Goal: Task Accomplishment & Management: Manage account settings

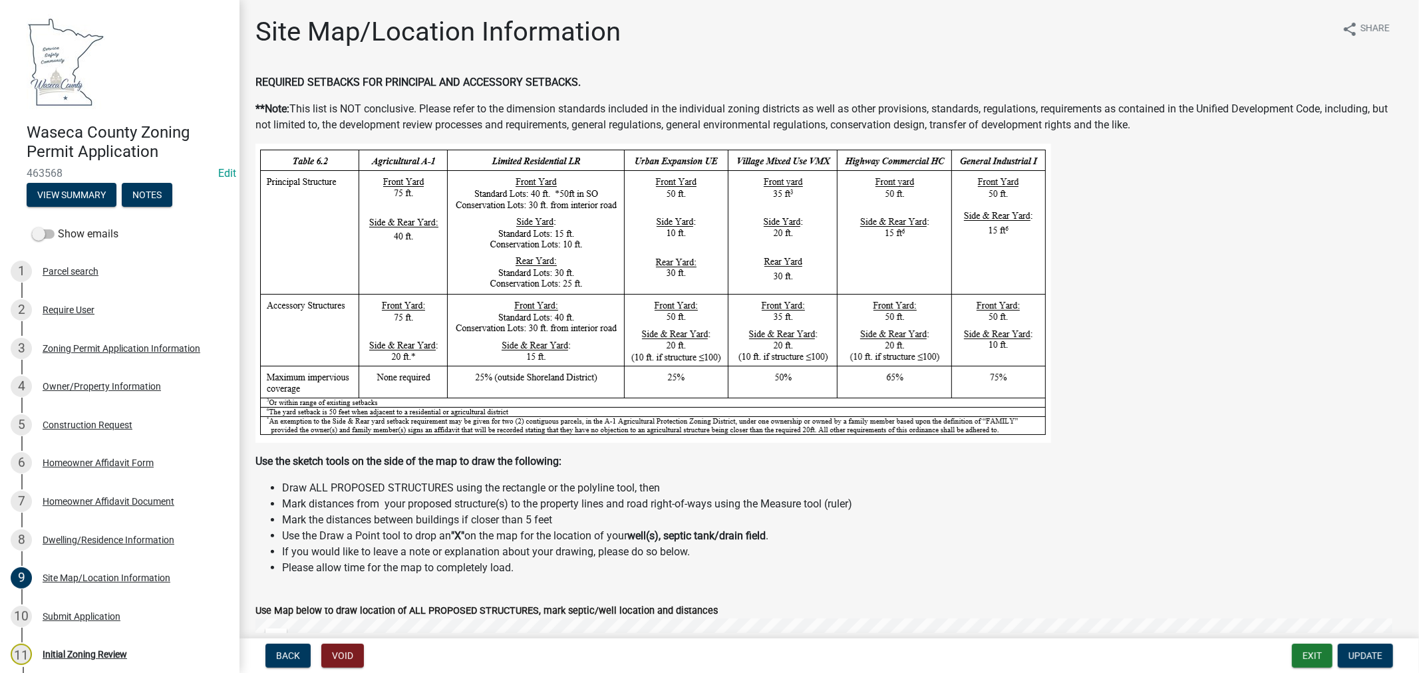
scroll to position [695, 0]
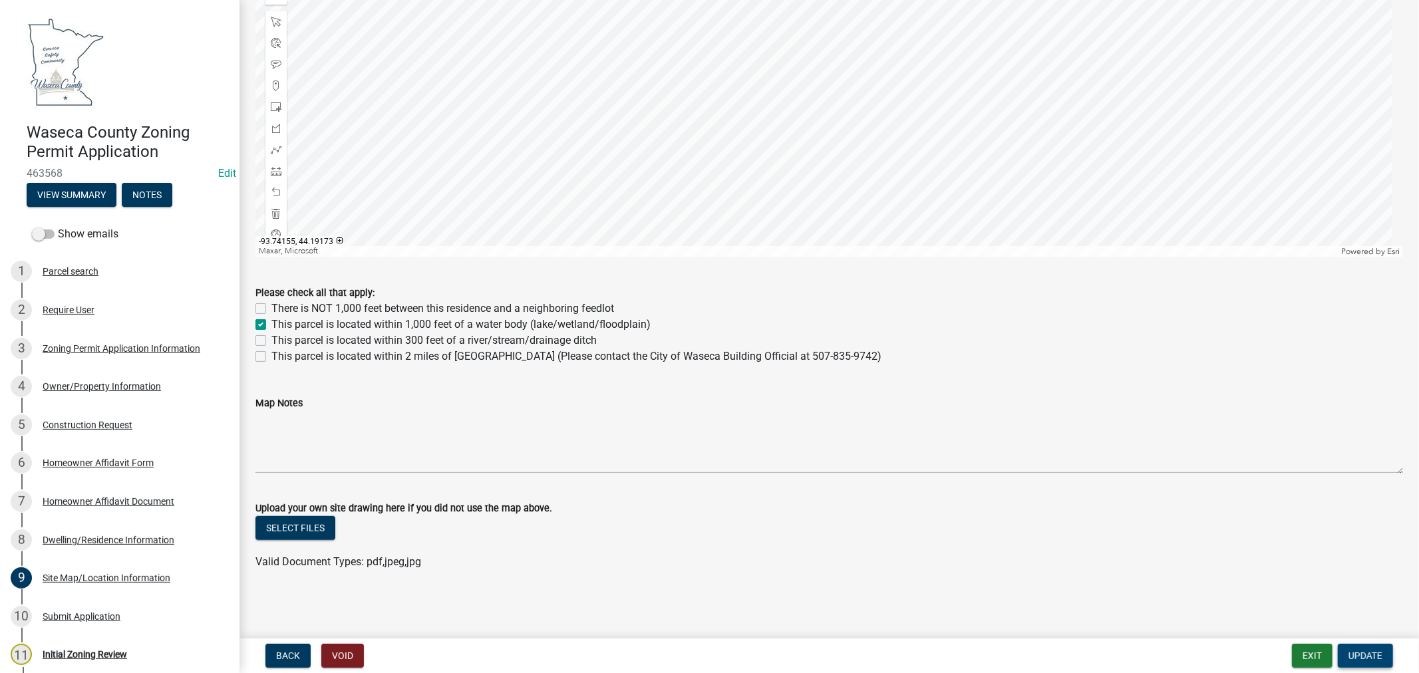
click at [1357, 653] on span "Update" at bounding box center [1365, 656] width 34 height 11
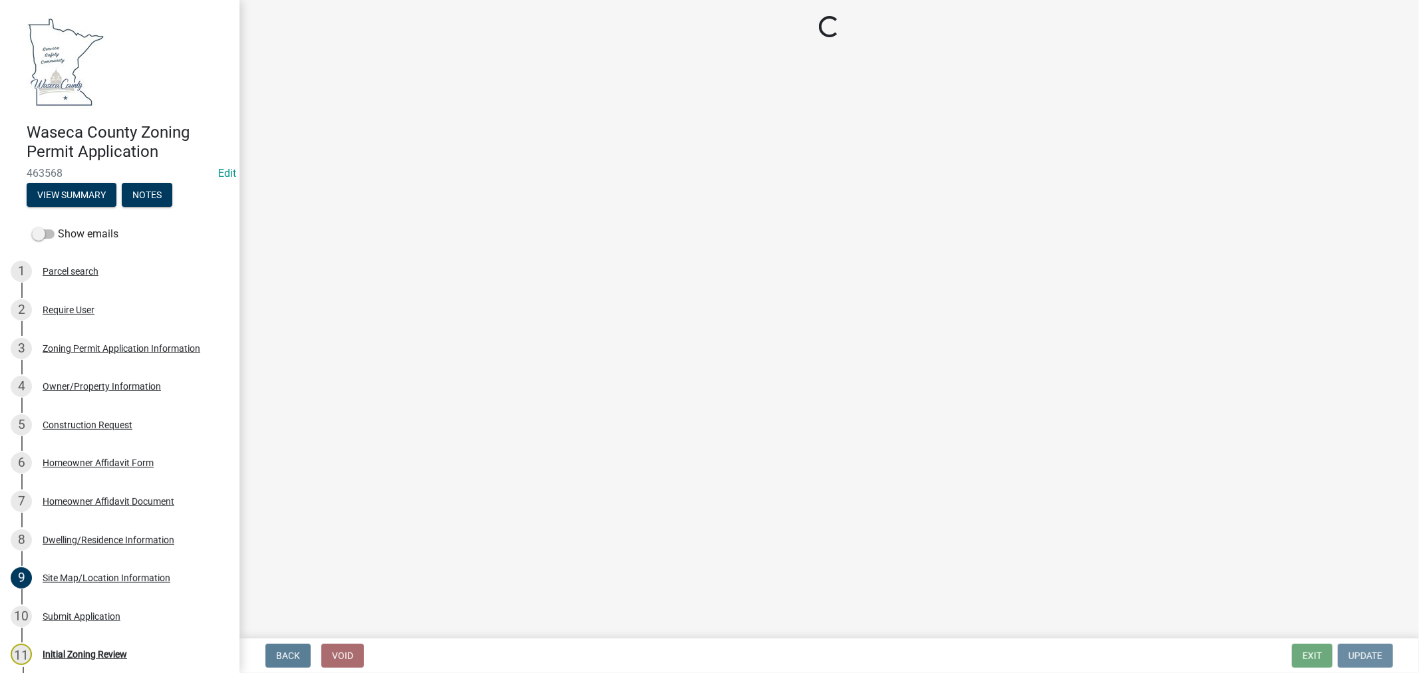
scroll to position [0, 0]
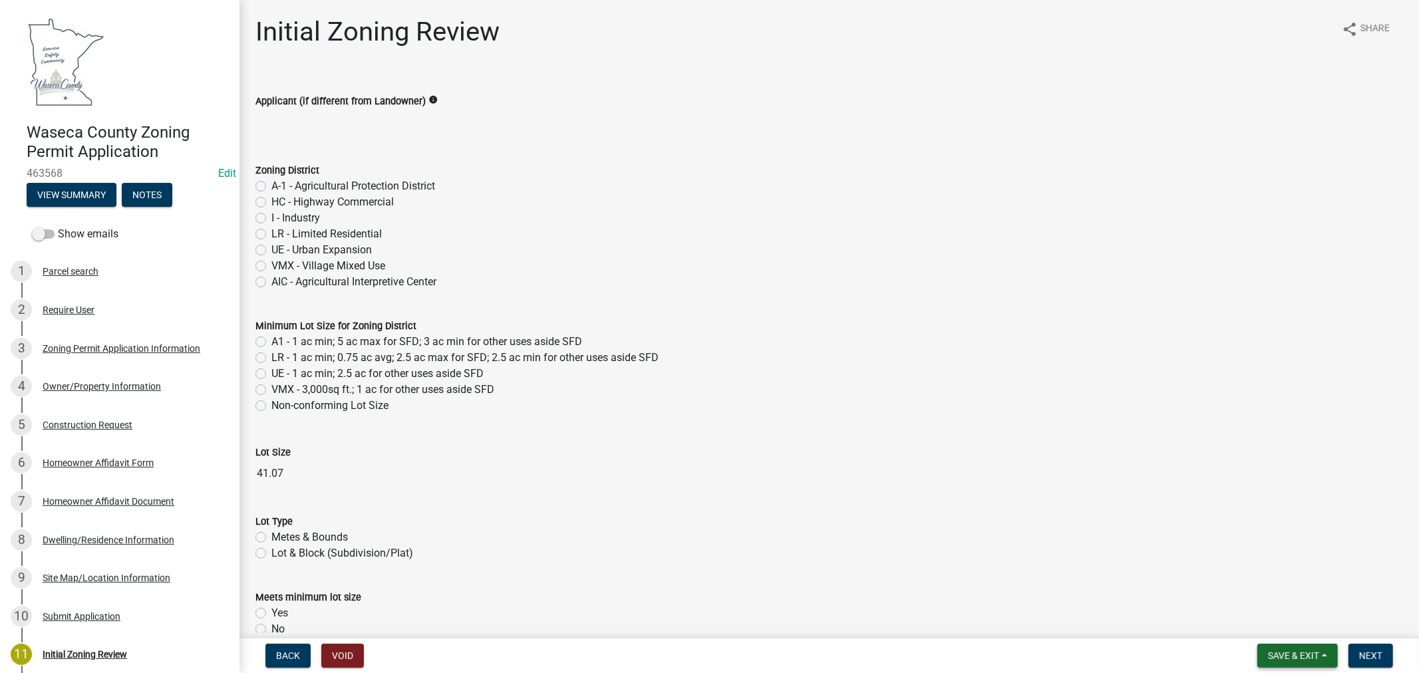
click at [1281, 655] on span "Save & Exit" at bounding box center [1293, 656] width 51 height 11
click at [1275, 622] on button "Save & Exit" at bounding box center [1284, 621] width 106 height 32
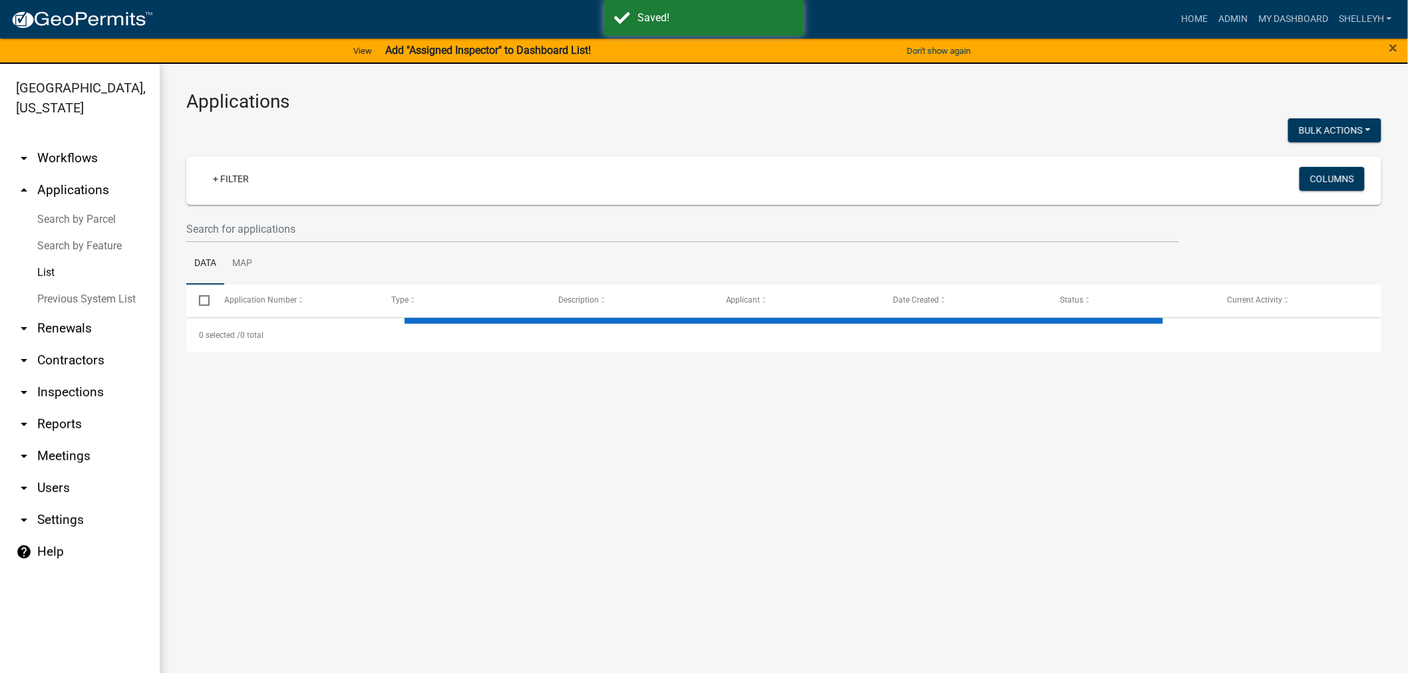
select select "1: 25"
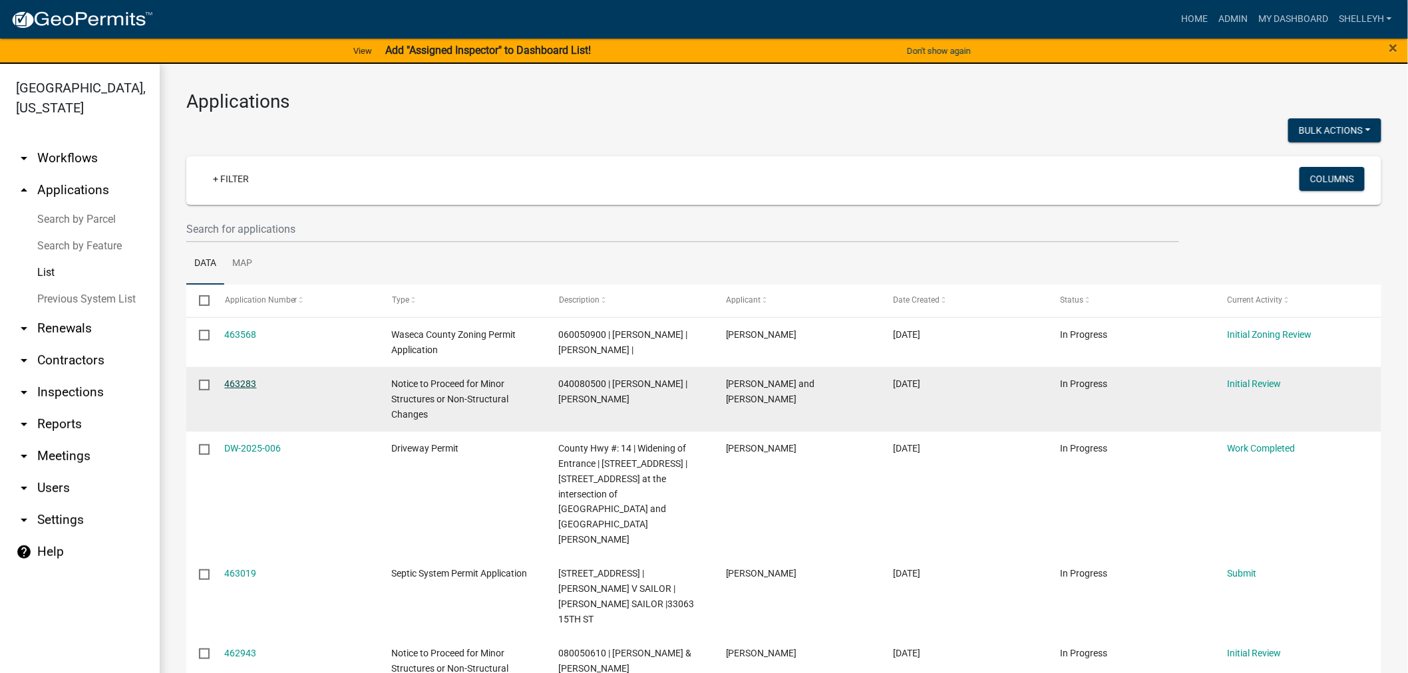
click at [234, 389] on link "463283" at bounding box center [241, 384] width 32 height 11
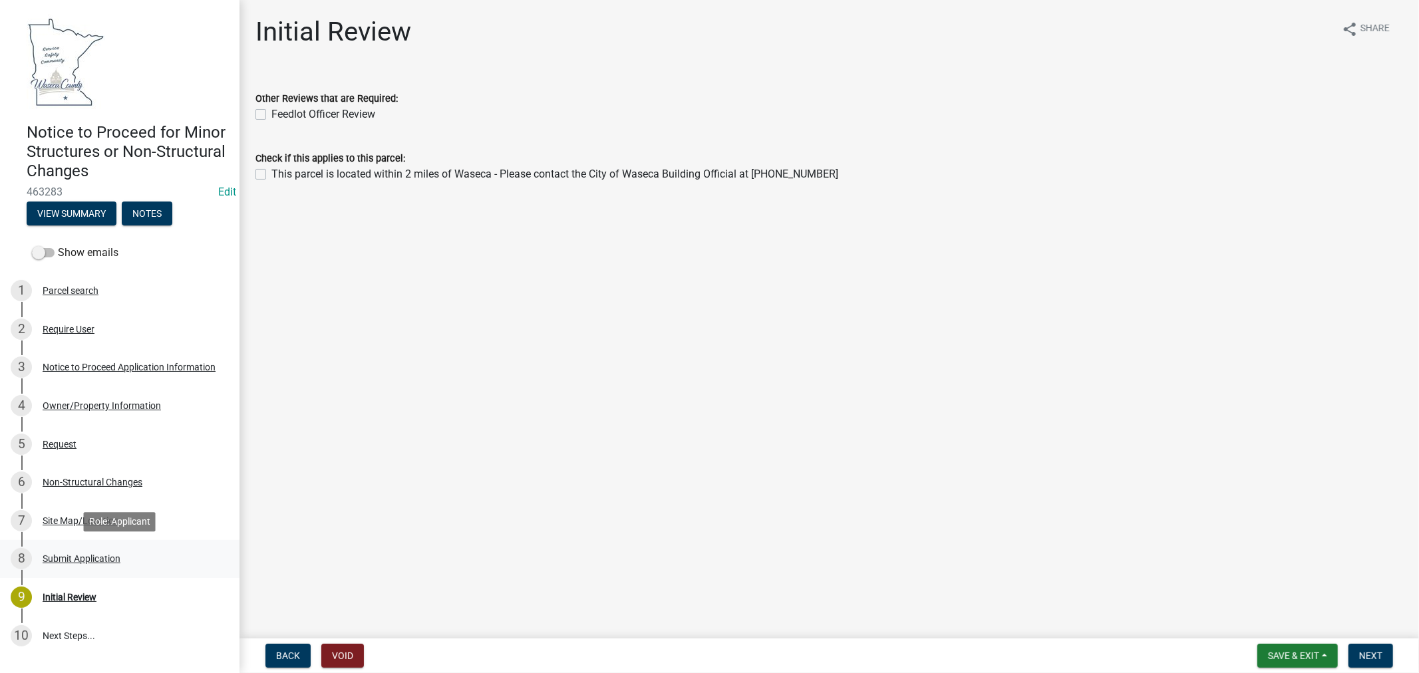
click at [96, 560] on div "Submit Application" at bounding box center [82, 558] width 78 height 9
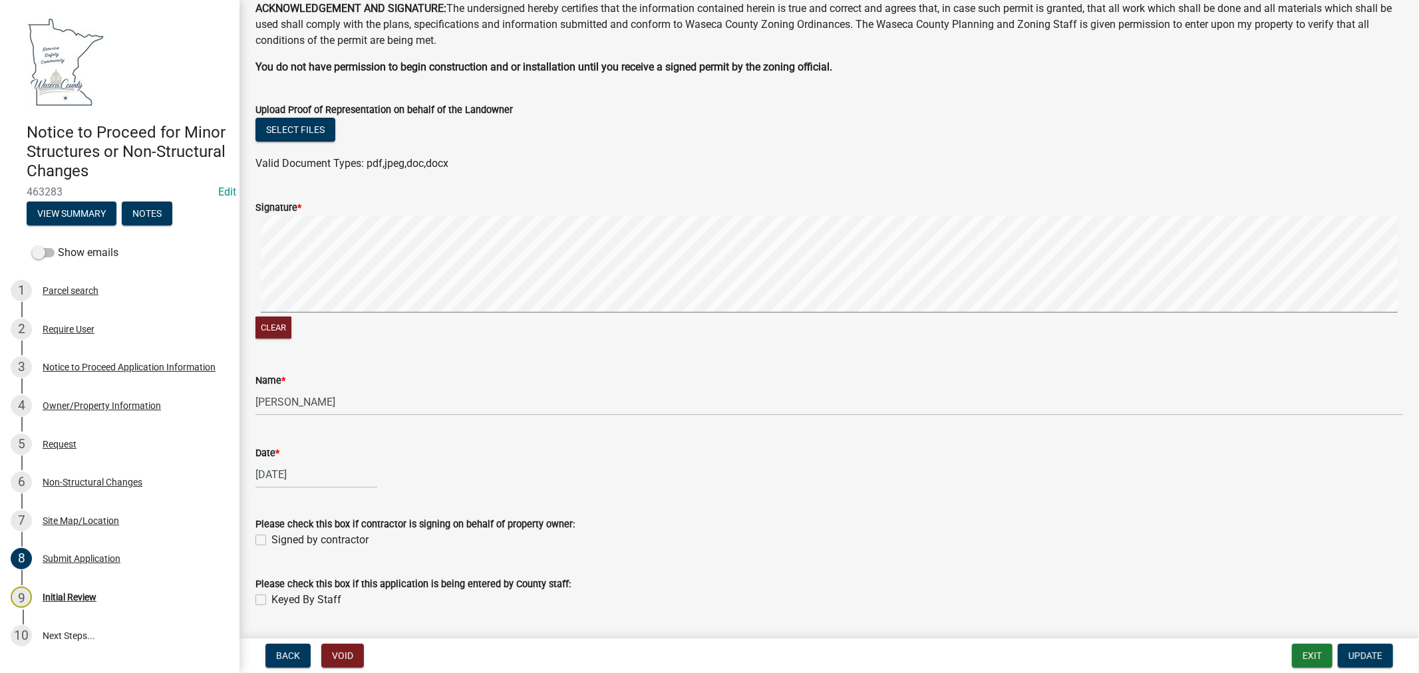
scroll to position [111, 0]
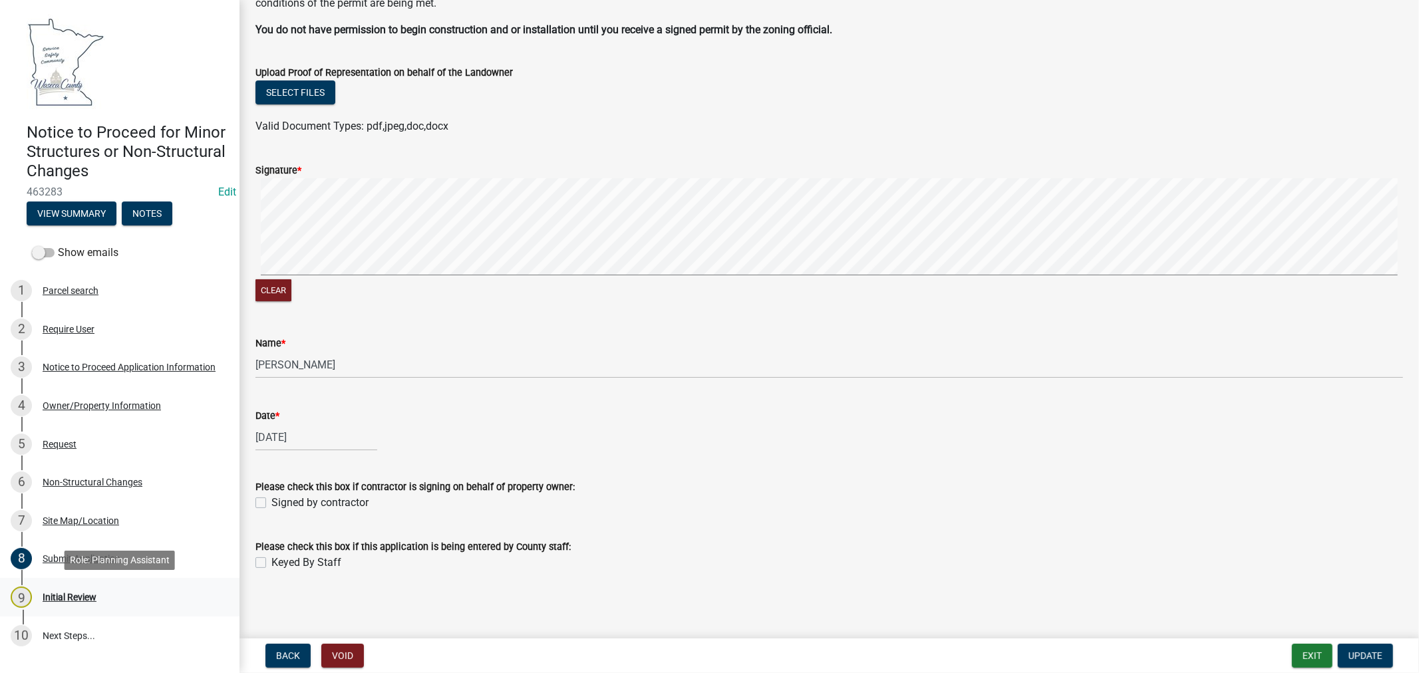
click at [58, 596] on div "Initial Review" at bounding box center [70, 597] width 54 height 9
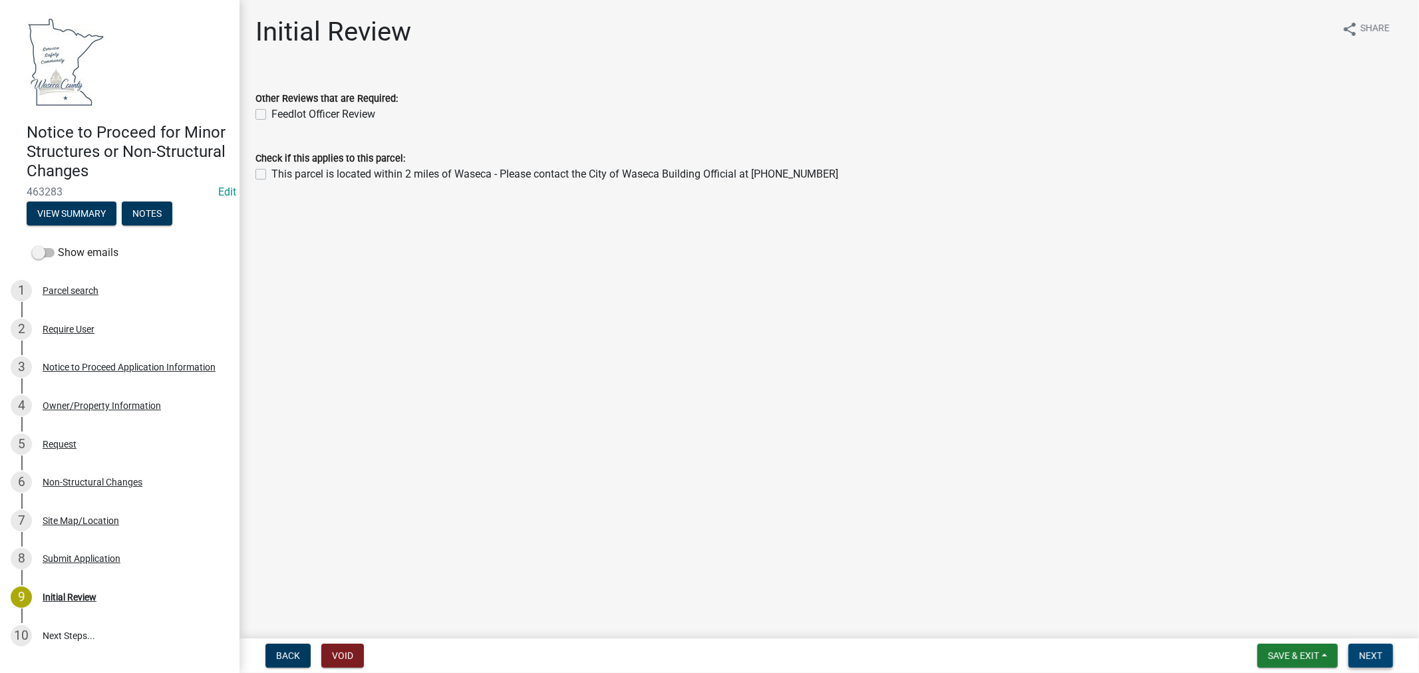
click at [1382, 652] on span "Next" at bounding box center [1370, 656] width 23 height 11
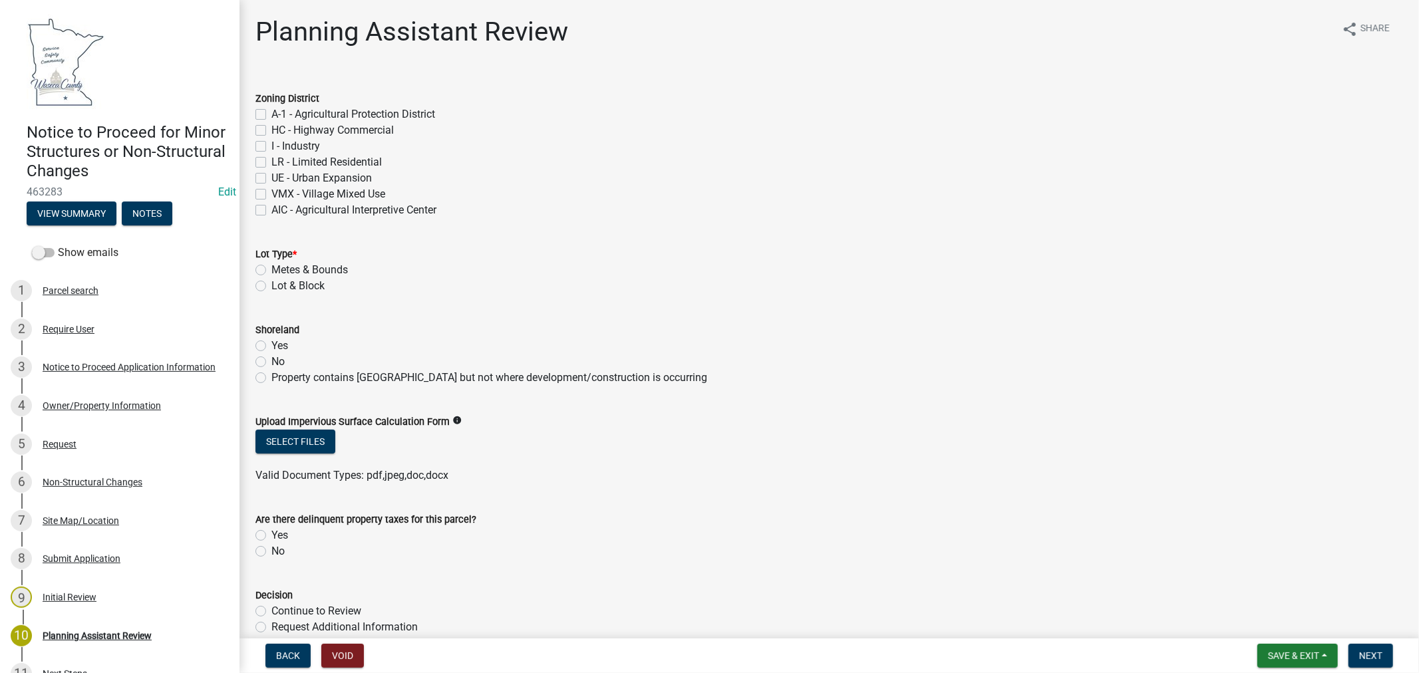
click at [271, 115] on label "A-1 - Agricultural Protection District" at bounding box center [353, 114] width 164 height 16
click at [271, 115] on input "A-1 - Agricultural Protection District" at bounding box center [275, 110] width 9 height 9
checkbox input "true"
checkbox input "false"
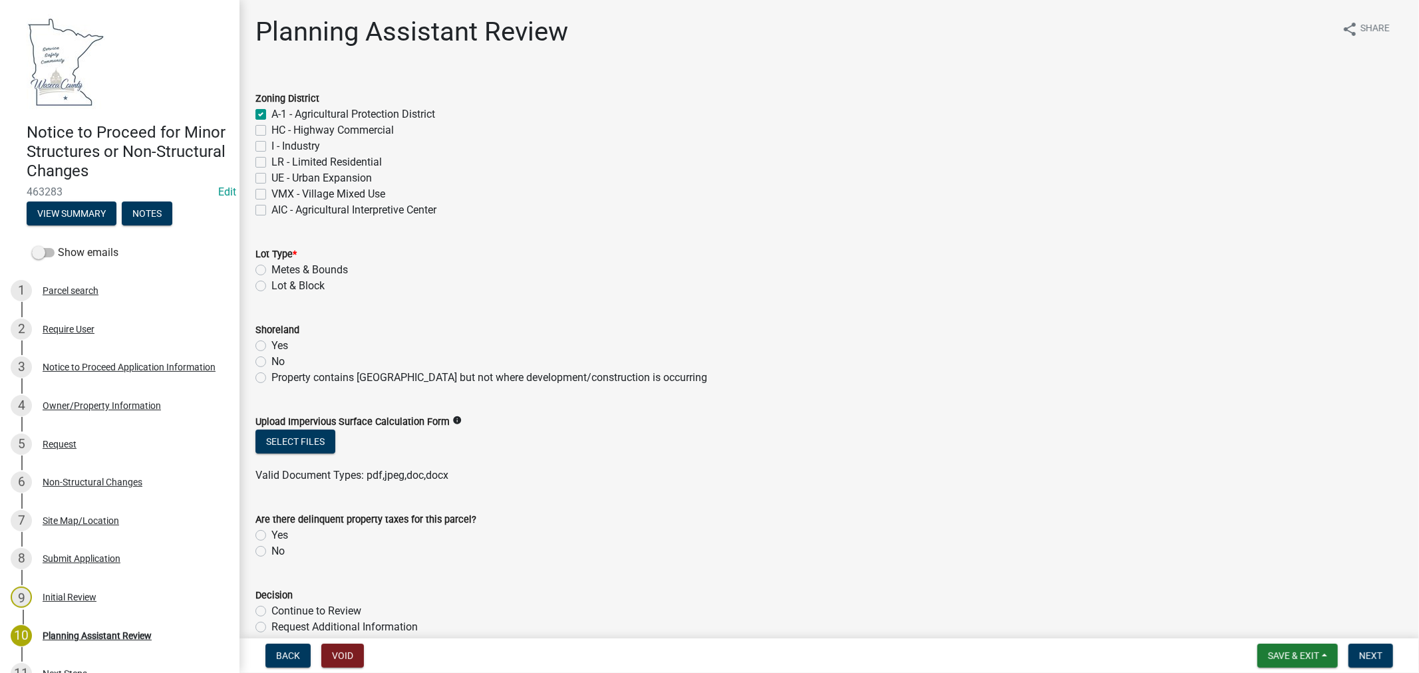
checkbox input "false"
click at [271, 271] on label "Metes & Bounds" at bounding box center [309, 270] width 77 height 16
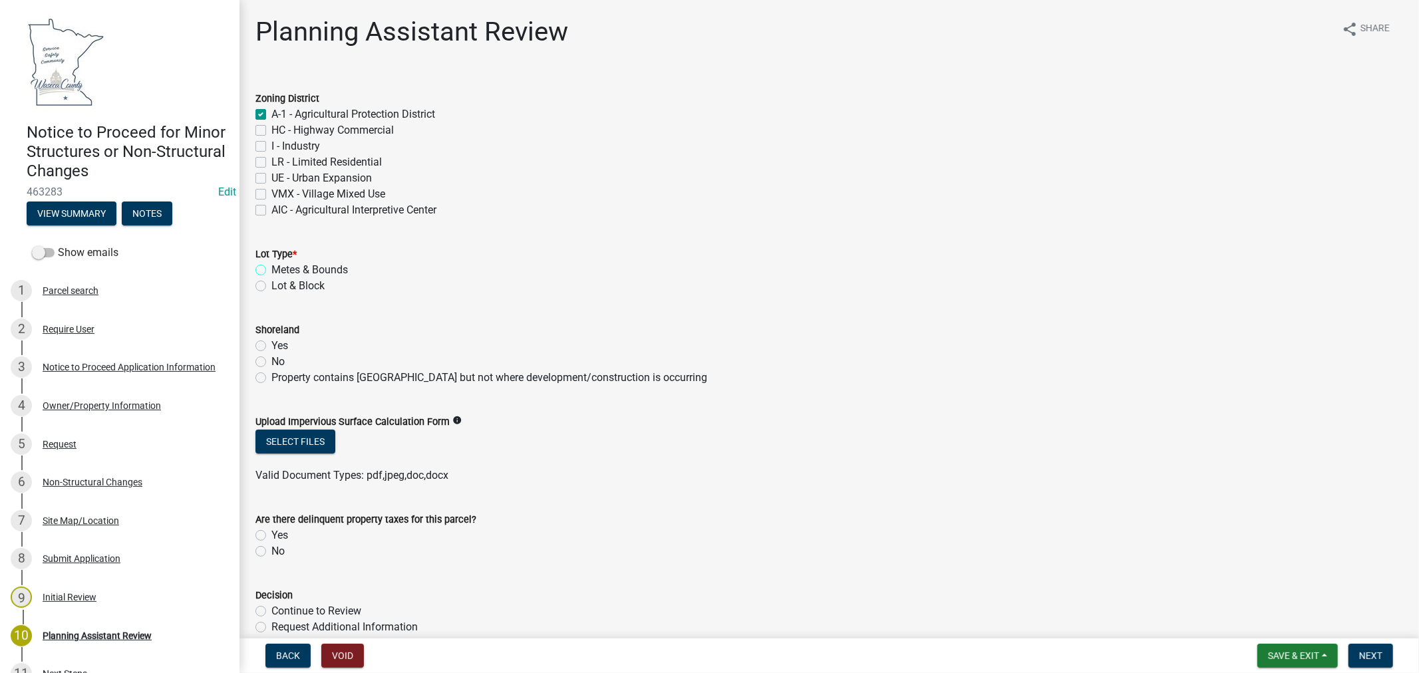
click at [271, 271] on input "Metes & Bounds" at bounding box center [275, 266] width 9 height 9
radio input "true"
click at [271, 360] on label "No" at bounding box center [277, 362] width 13 height 16
click at [271, 360] on input "No" at bounding box center [275, 358] width 9 height 9
radio input "true"
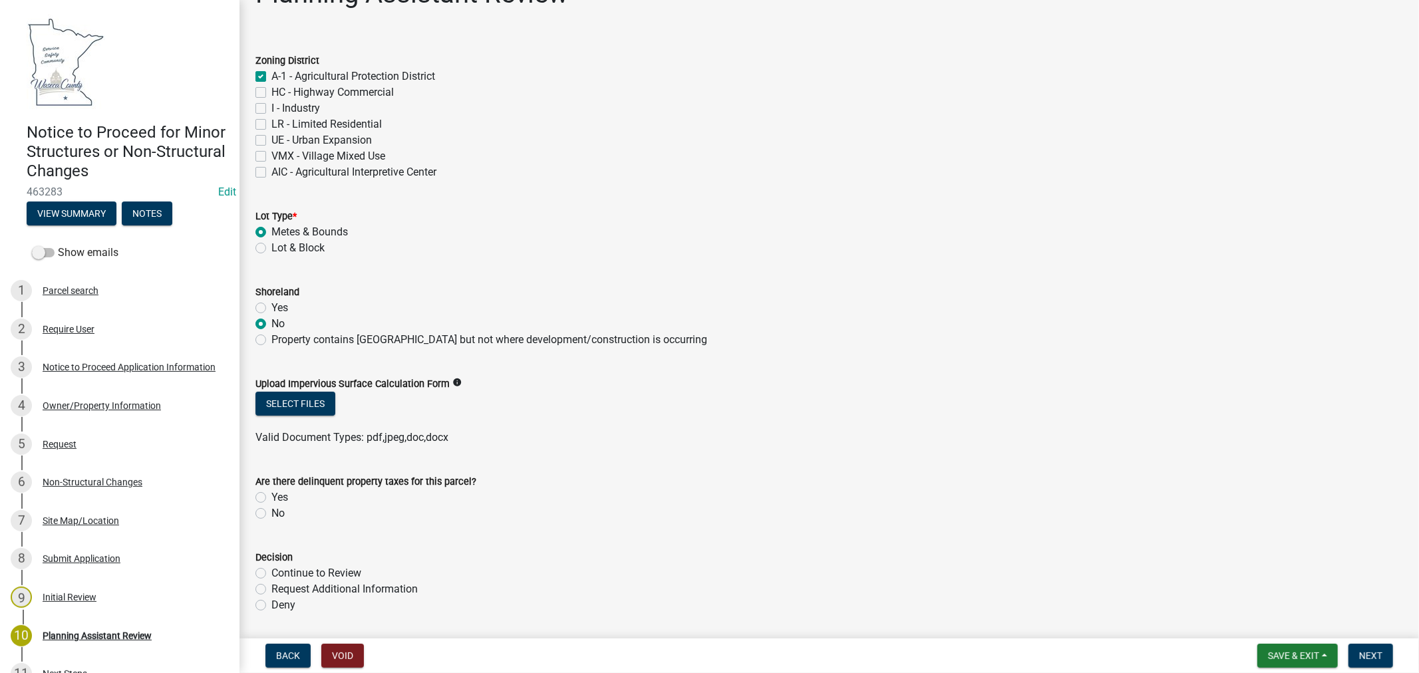
scroll to position [74, 0]
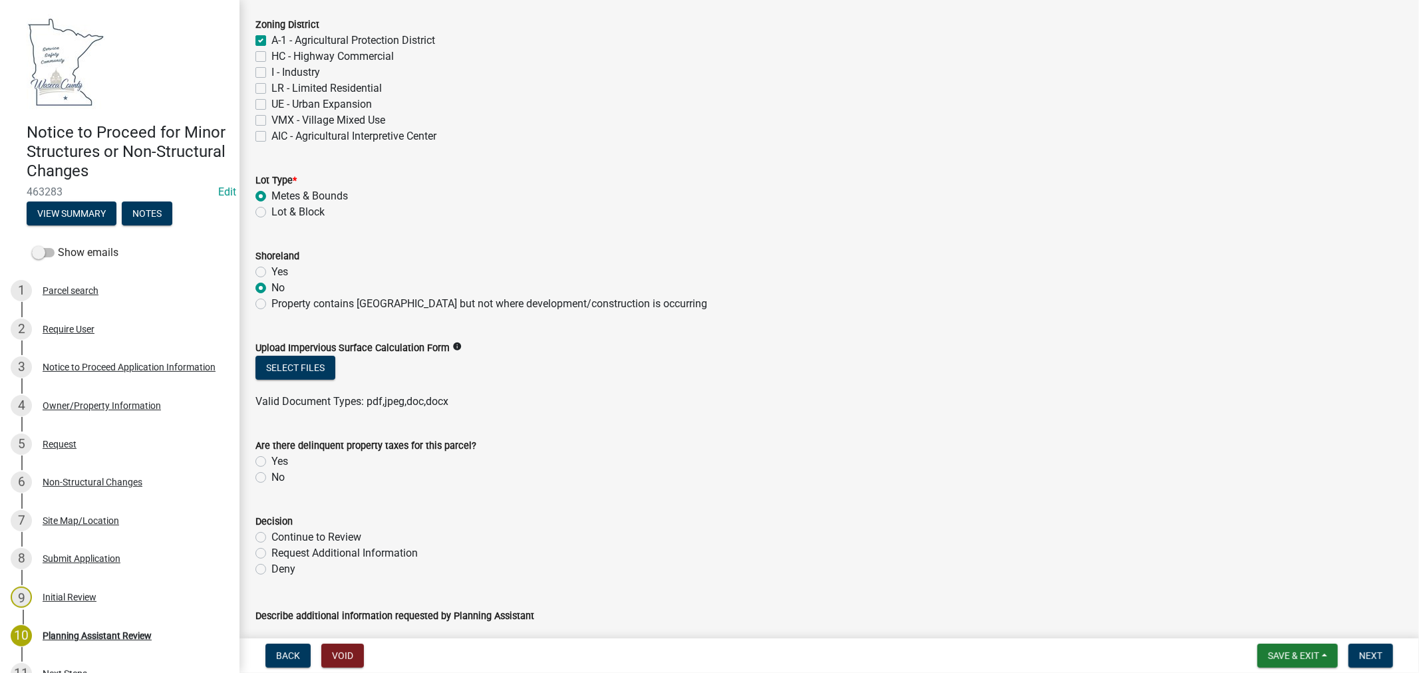
click at [271, 479] on label "No" at bounding box center [277, 478] width 13 height 16
click at [271, 478] on input "No" at bounding box center [275, 474] width 9 height 9
radio input "true"
click at [271, 538] on label "Continue to Review" at bounding box center [316, 538] width 90 height 16
click at [271, 538] on input "Continue to Review" at bounding box center [275, 534] width 9 height 9
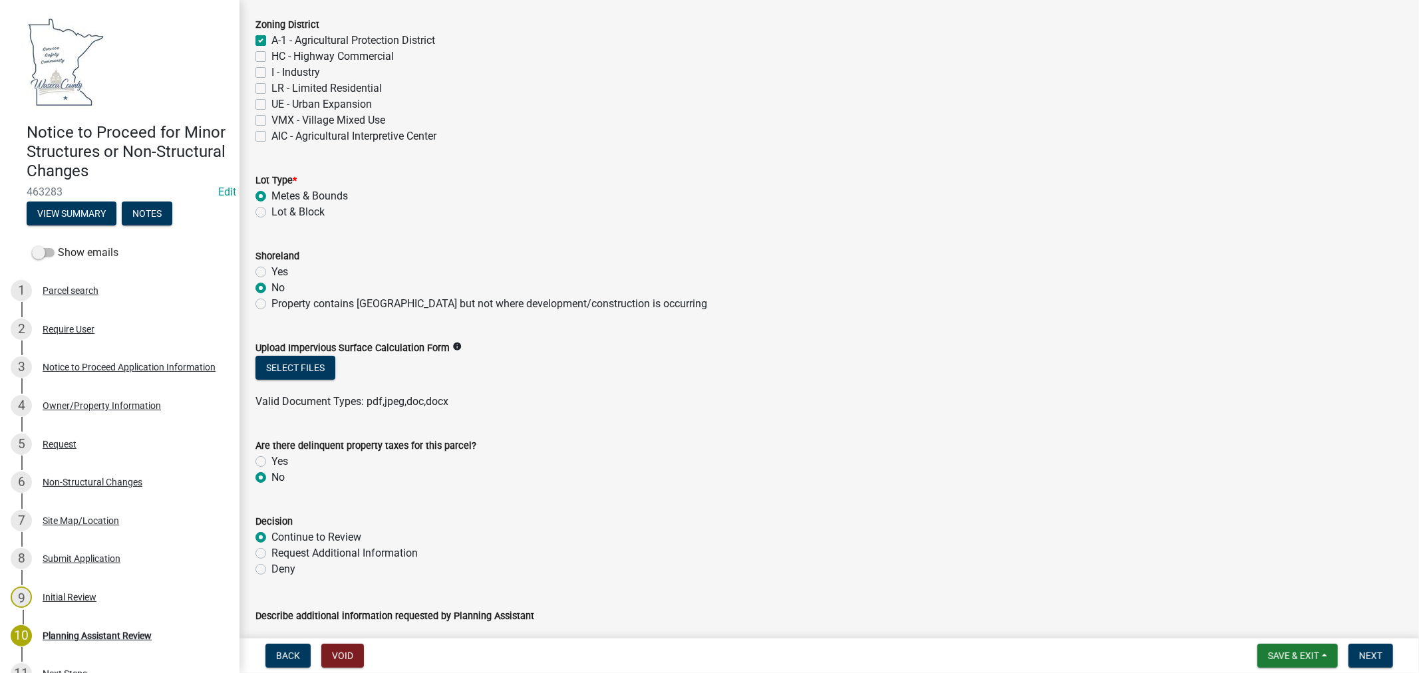
radio input "true"
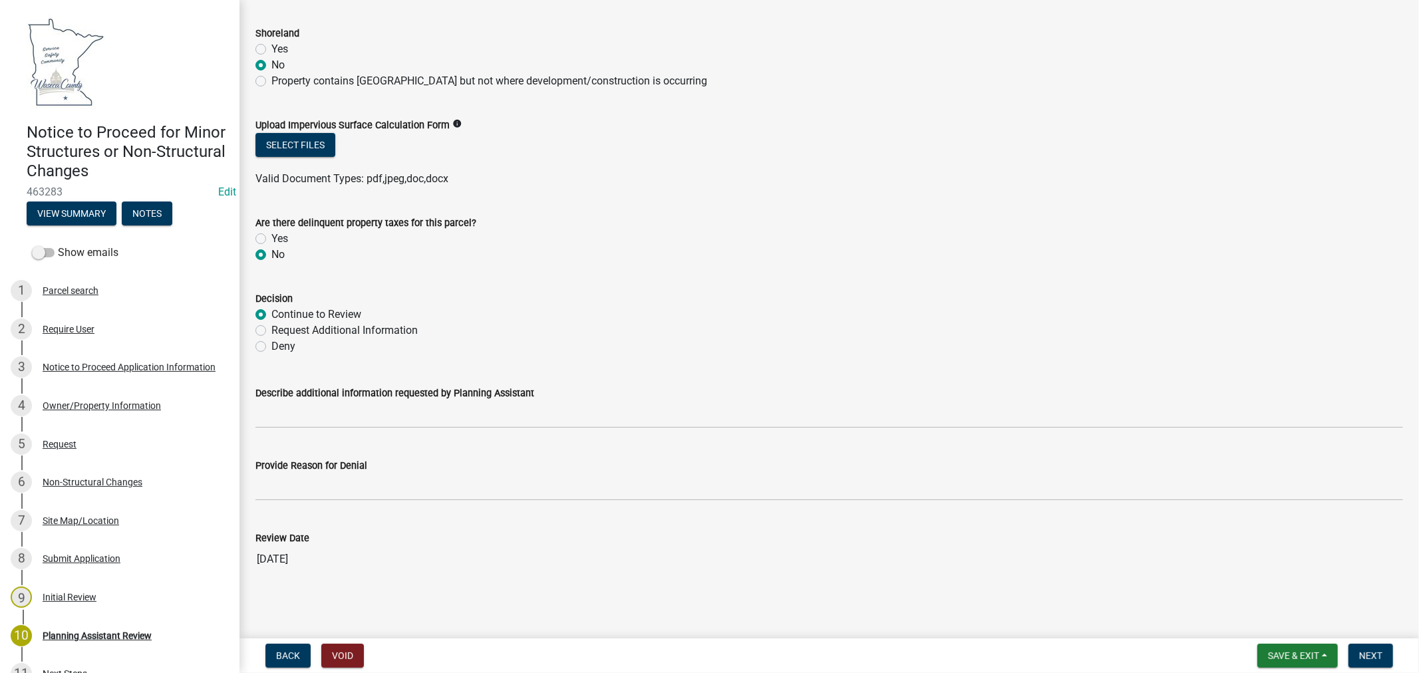
scroll to position [298, 0]
click at [1281, 656] on span "Save & Exit" at bounding box center [1293, 656] width 51 height 11
click at [1260, 592] on button "Save" at bounding box center [1284, 589] width 106 height 32
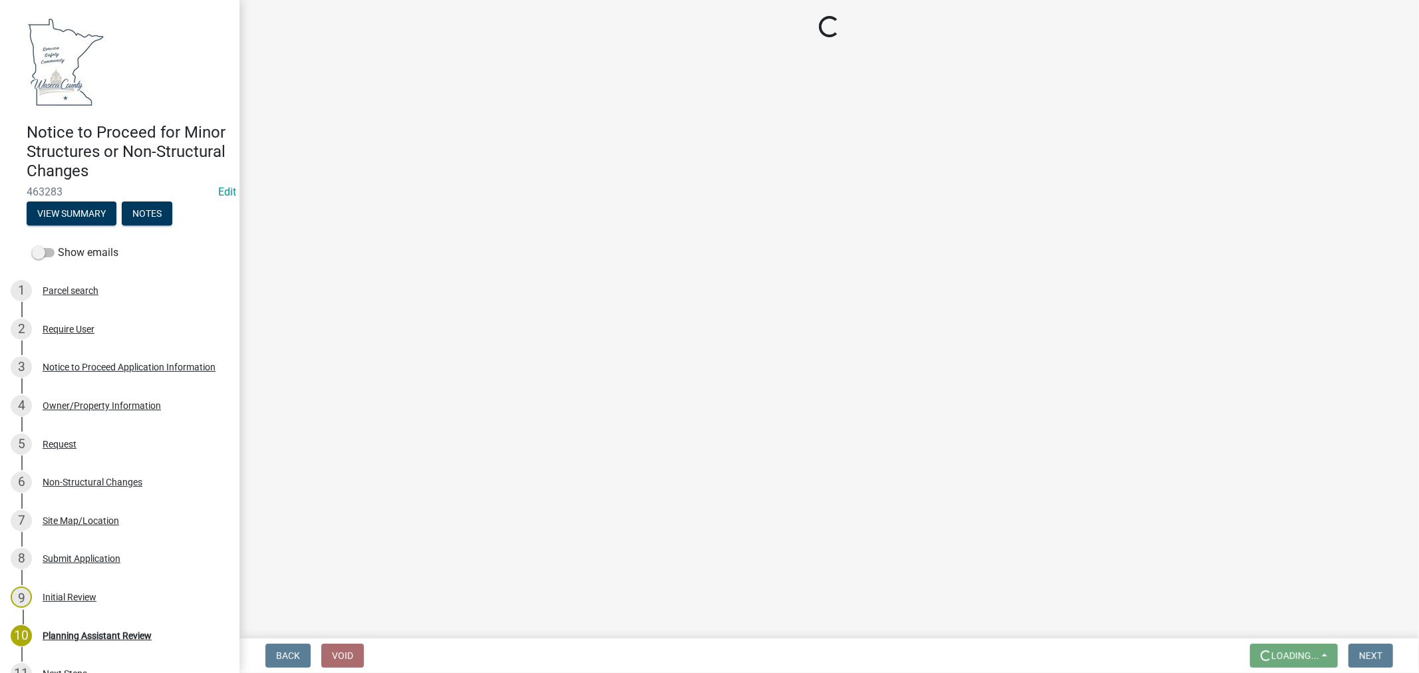
scroll to position [0, 0]
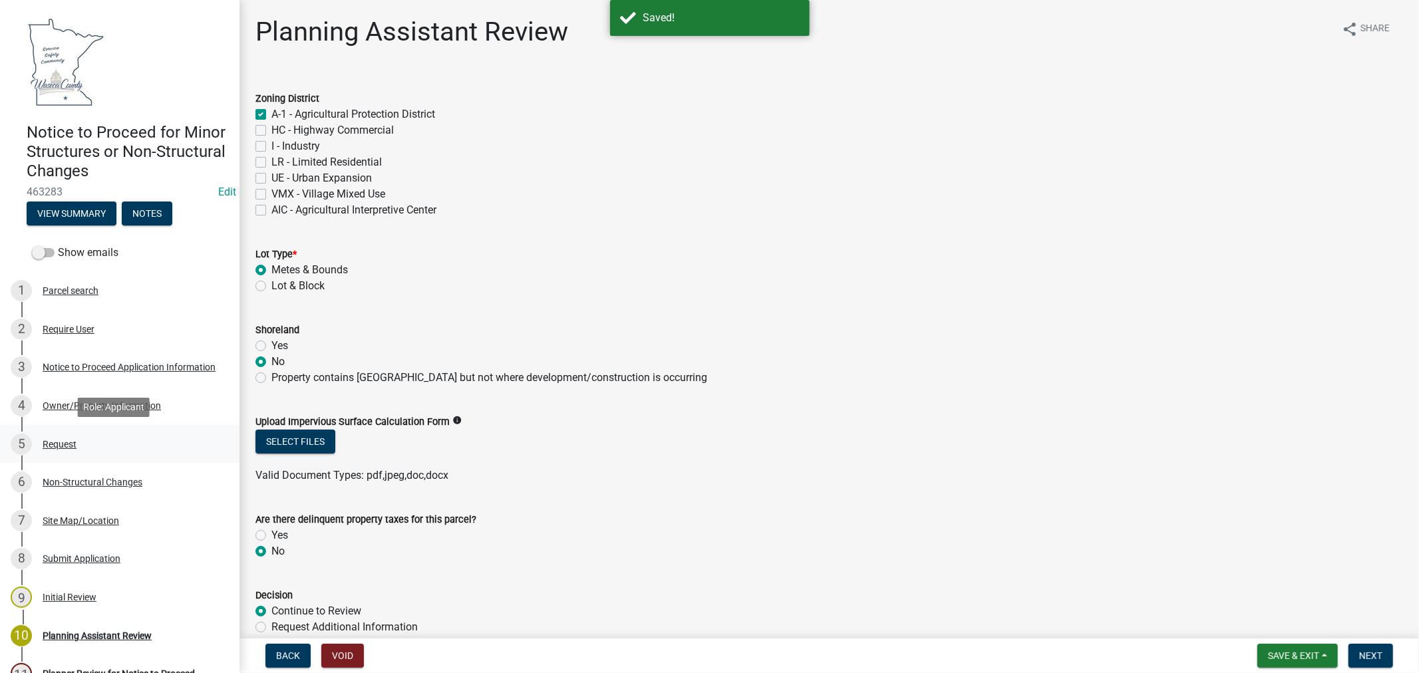
click at [61, 444] on div "Request" at bounding box center [60, 444] width 34 height 9
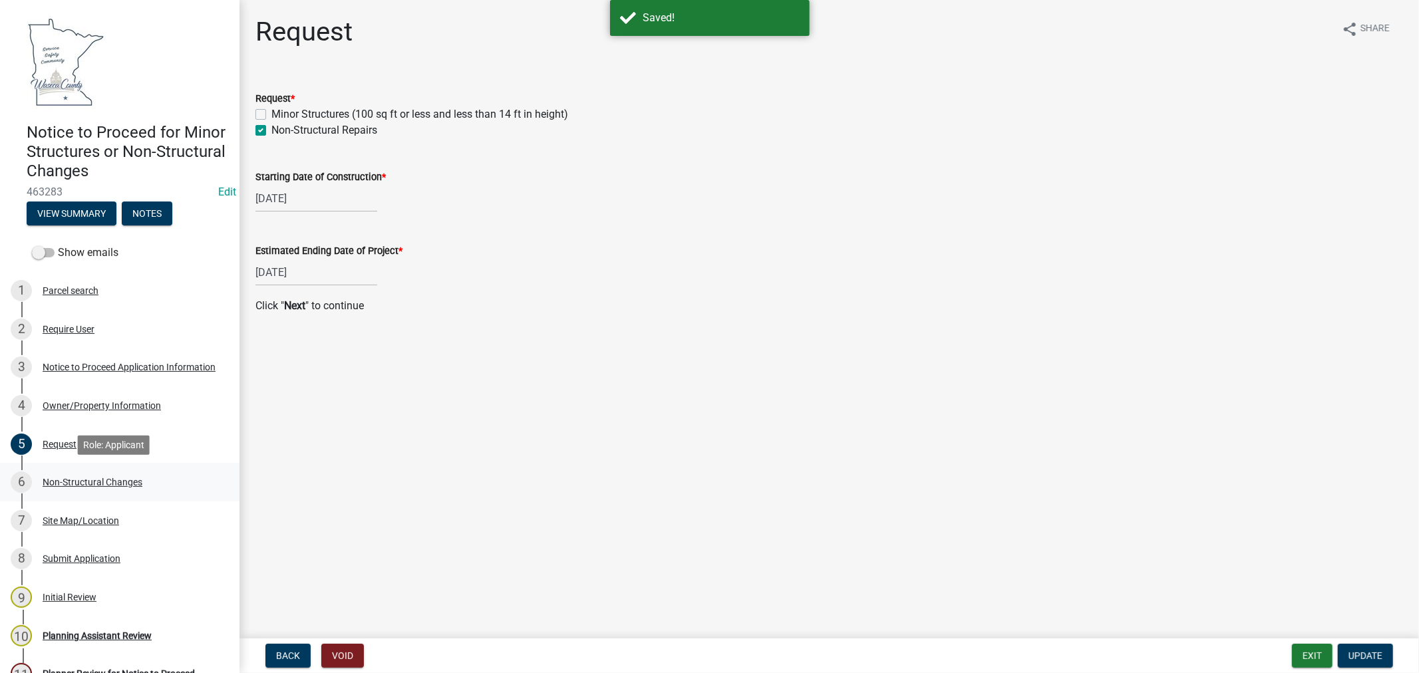
click at [63, 482] on div "Non-Structural Changes" at bounding box center [93, 482] width 100 height 9
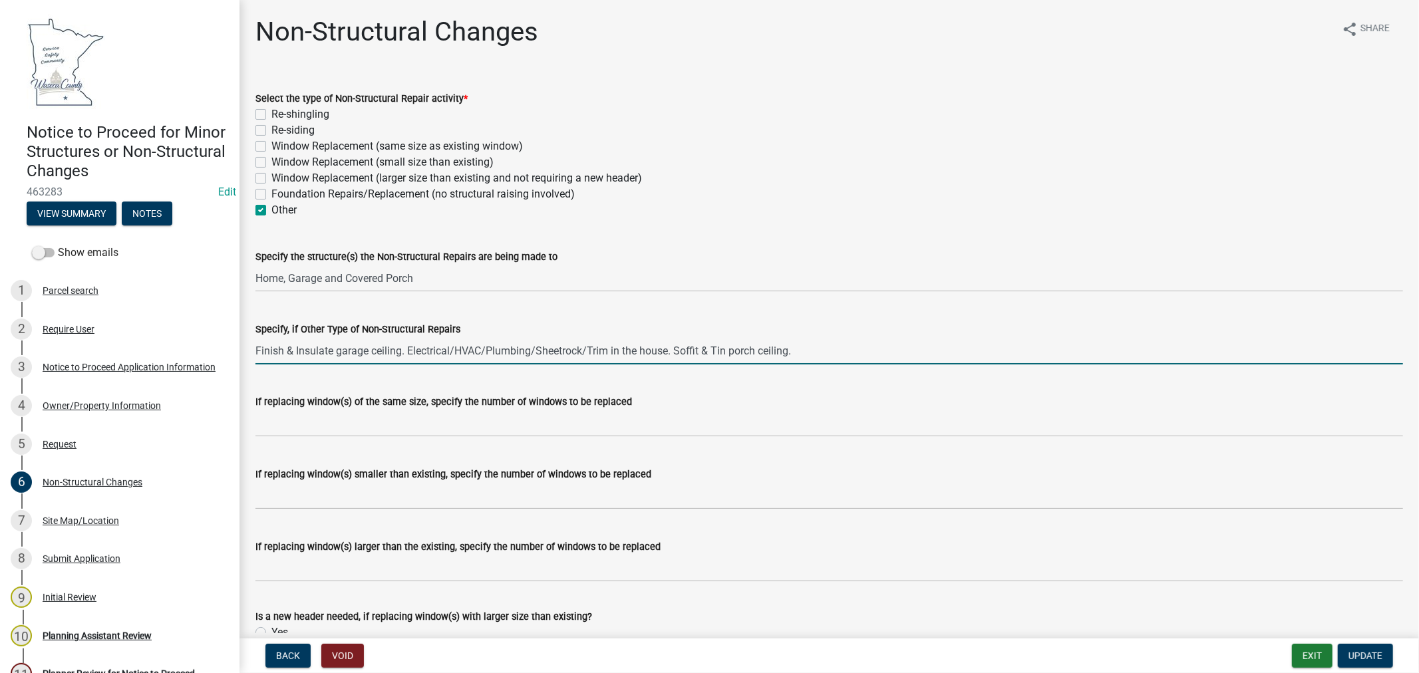
click at [889, 357] on input "Finish & Insulate garage ceiling. Electrical/HVAC/Plumbing/Sheetrock/Trim in th…" at bounding box center [829, 350] width 1148 height 27
click at [828, 350] on input "Finish & Insulate garage ceiling. Electrical/HVAC/Plumbing/Sheetrock/Trim in th…" at bounding box center [829, 350] width 1148 height 27
type input "Finish & Insulate garage ceiling. Electrical/HVAC/Plumbing/Sheetrock/Trim in th…"
click at [1378, 659] on span "Update" at bounding box center [1365, 656] width 34 height 11
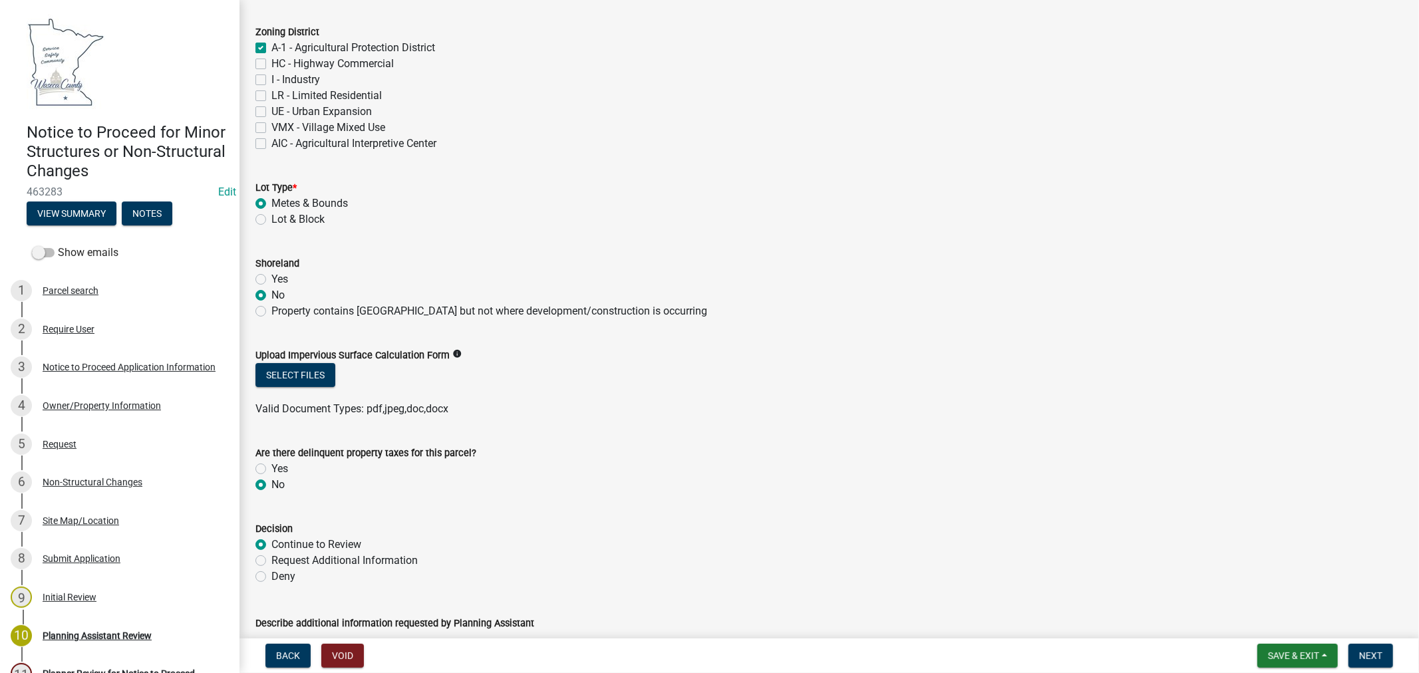
scroll to position [295, 0]
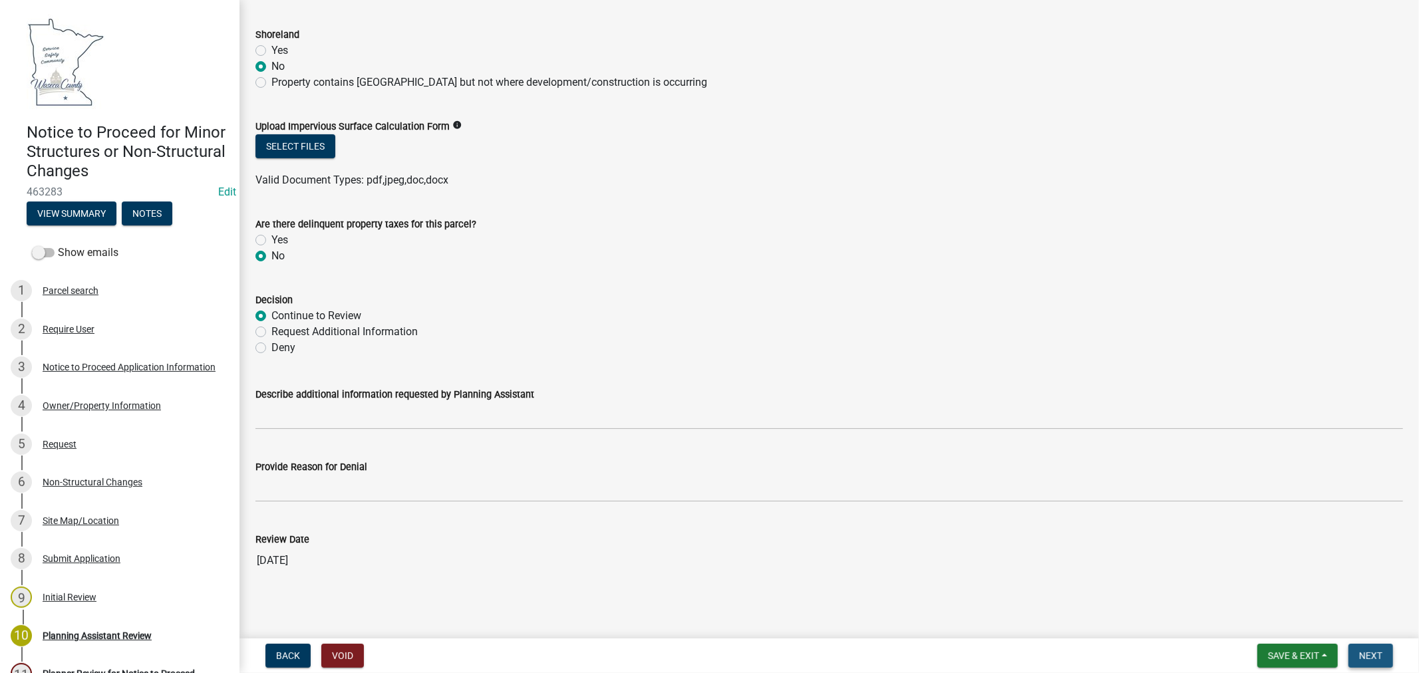
click at [1372, 657] on span "Next" at bounding box center [1370, 656] width 23 height 11
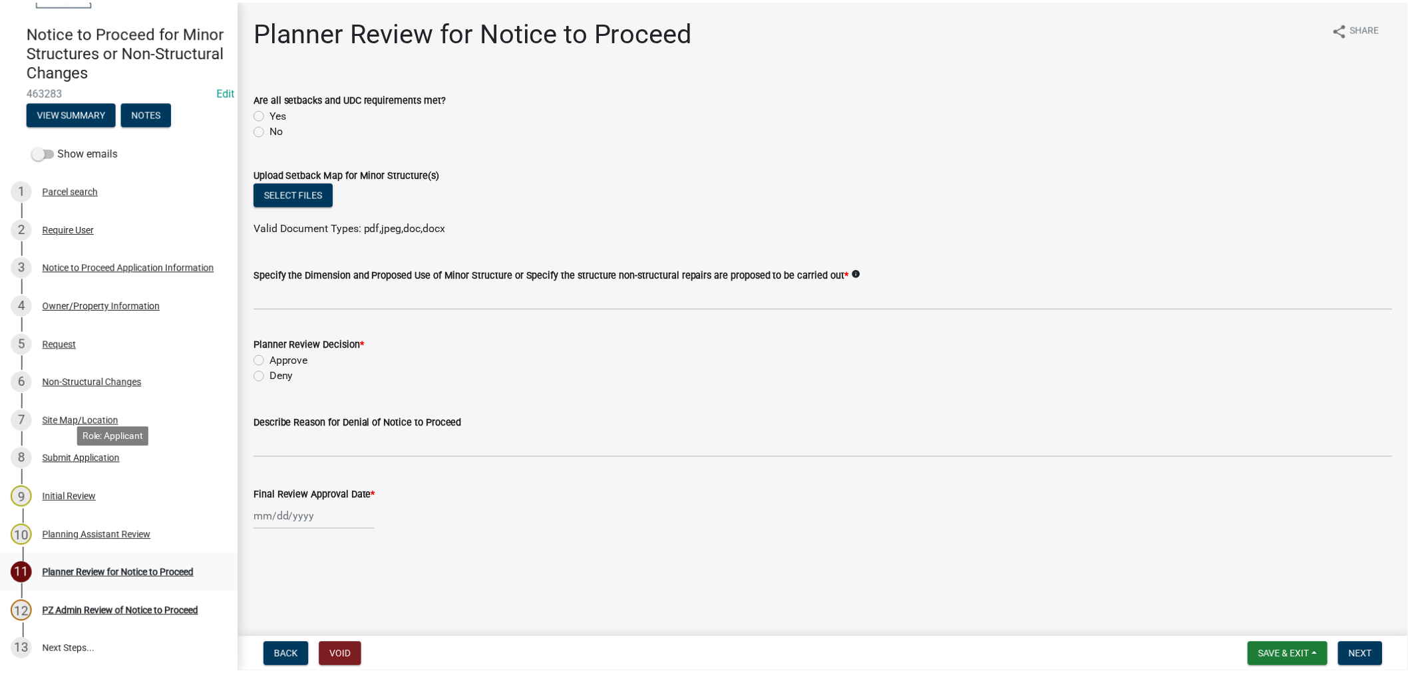
scroll to position [101, 0]
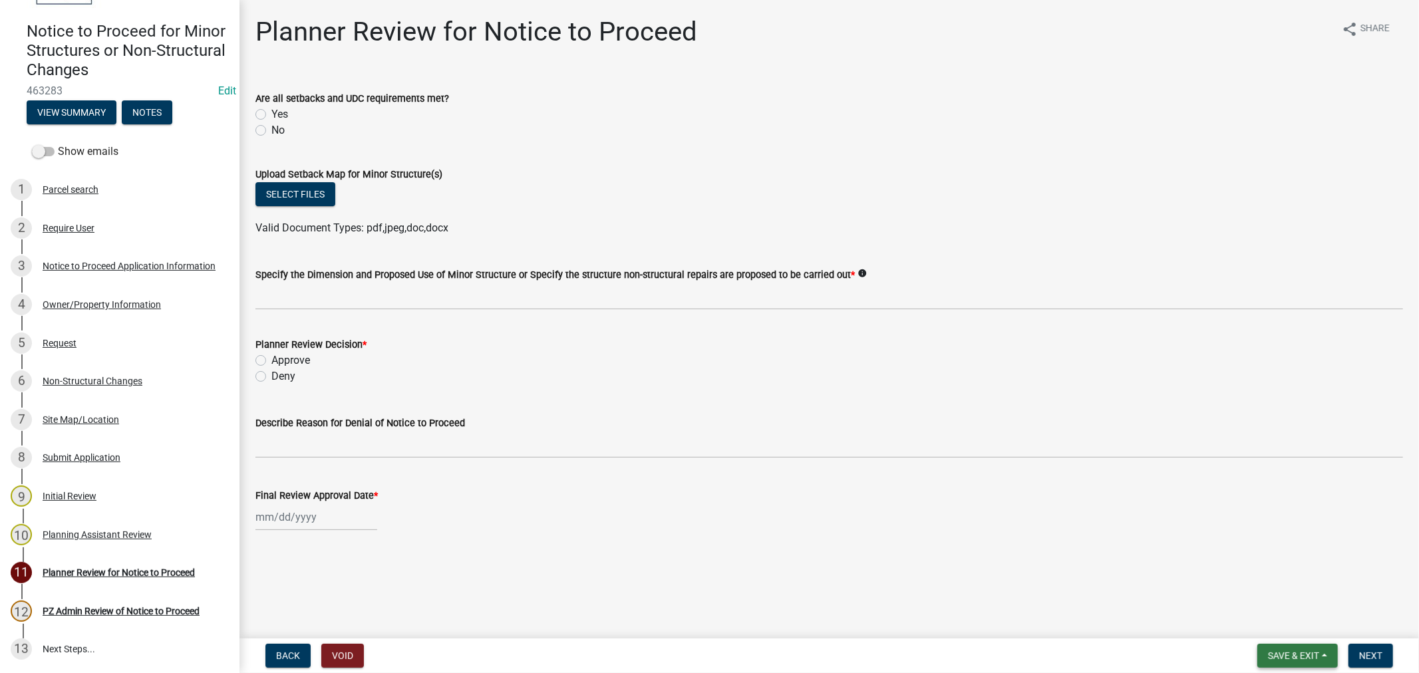
click at [1291, 652] on span "Save & Exit" at bounding box center [1293, 656] width 51 height 11
click at [1274, 624] on button "Save & Exit" at bounding box center [1284, 621] width 106 height 32
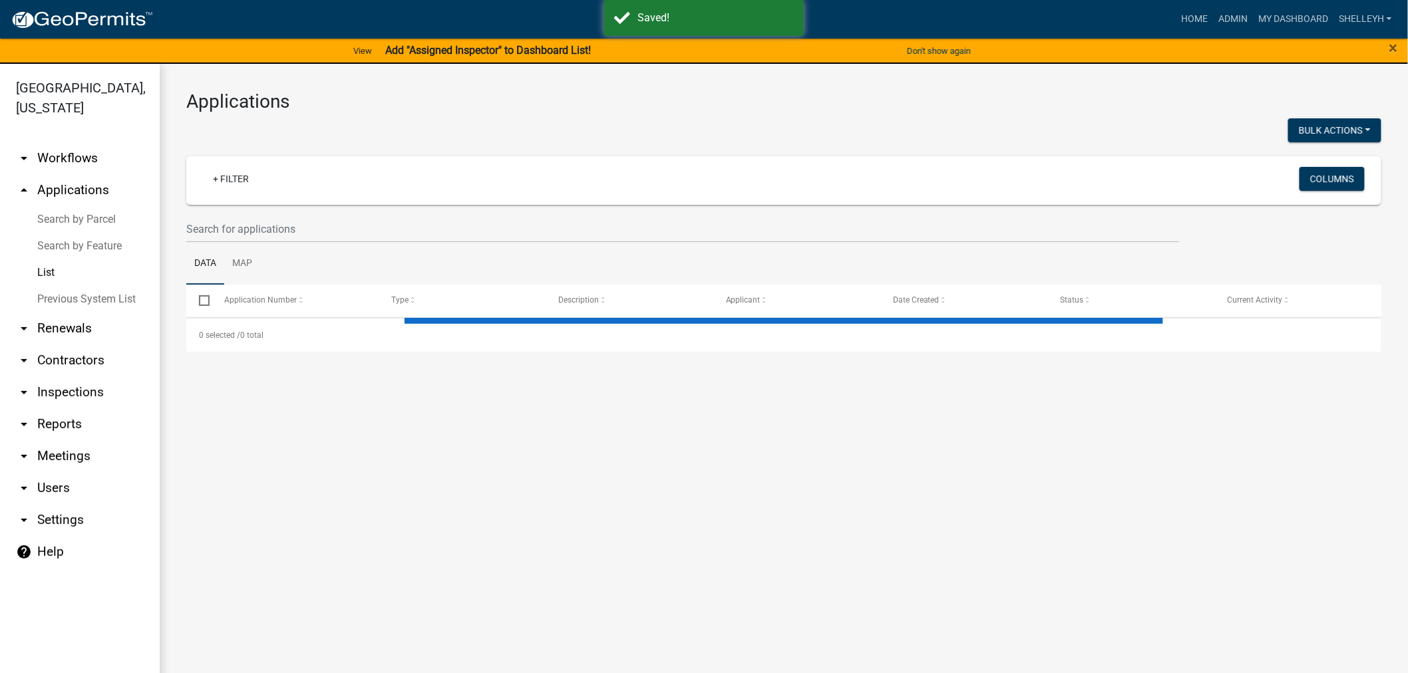
select select "1: 25"
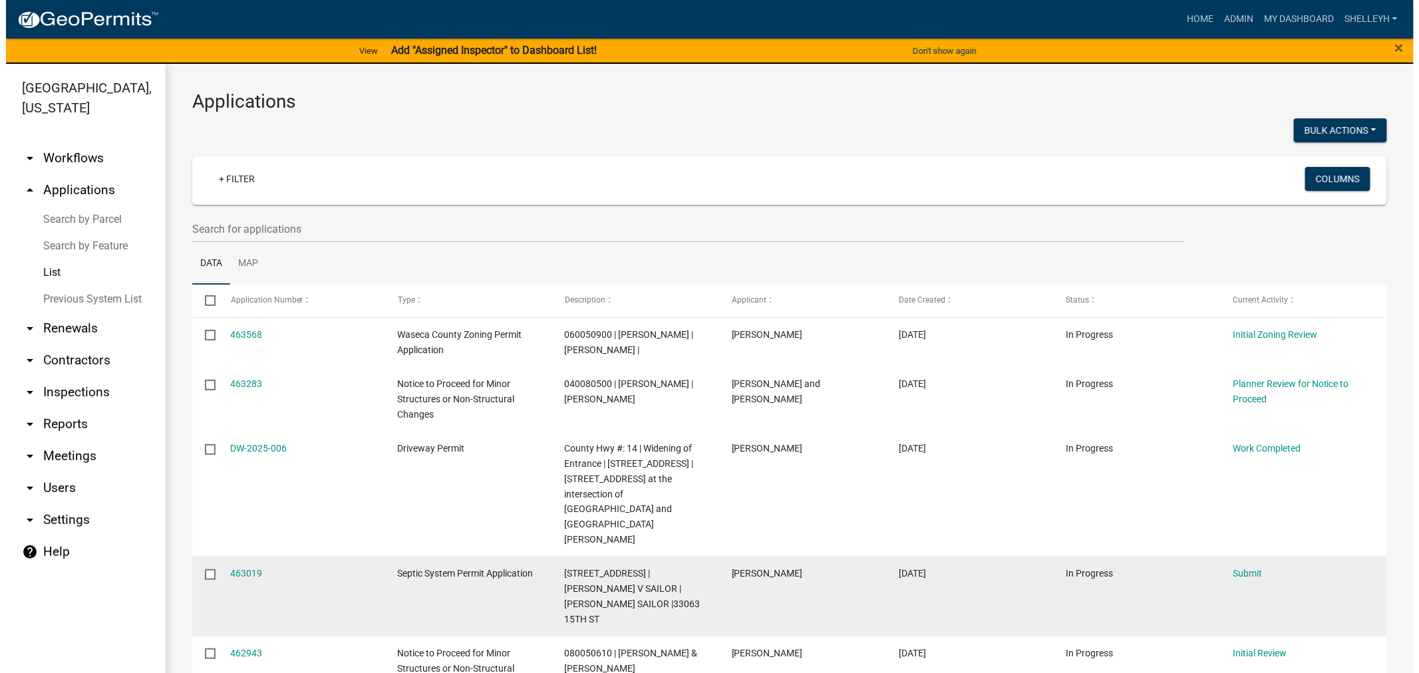
scroll to position [74, 0]
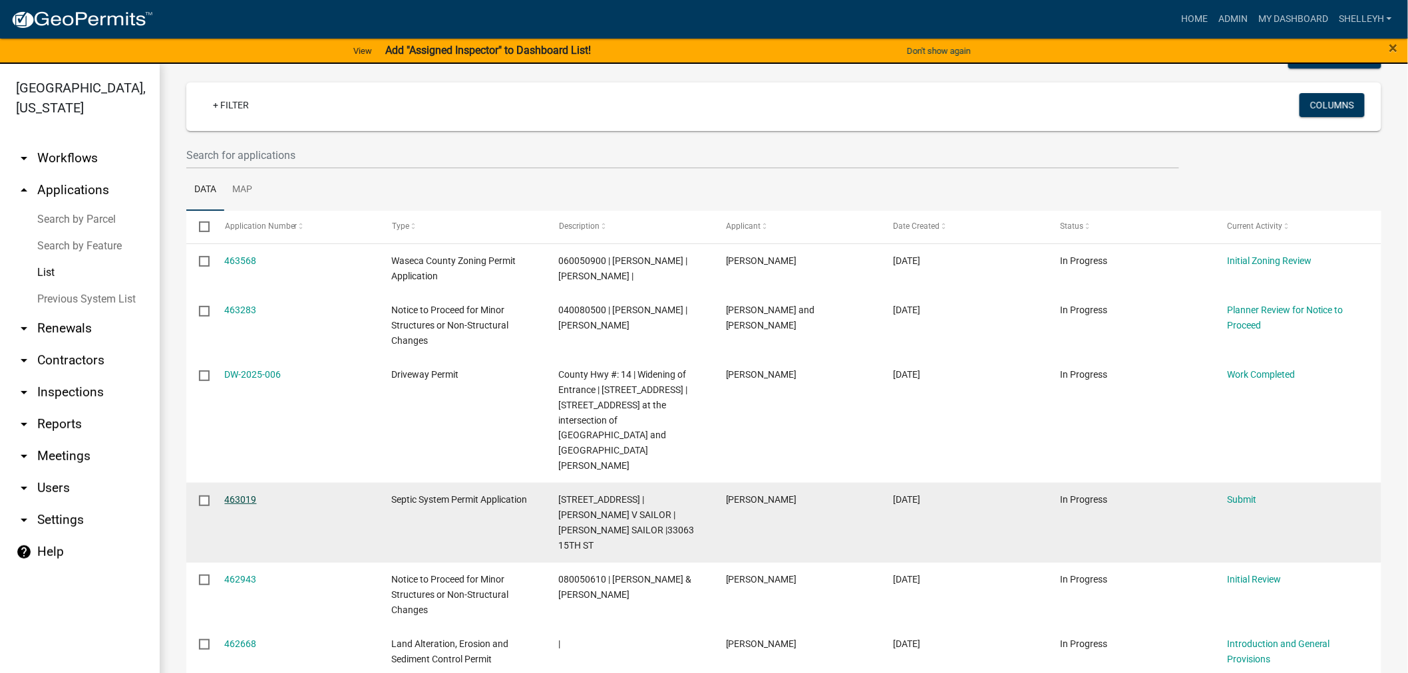
click at [230, 494] on link "463019" at bounding box center [241, 499] width 32 height 11
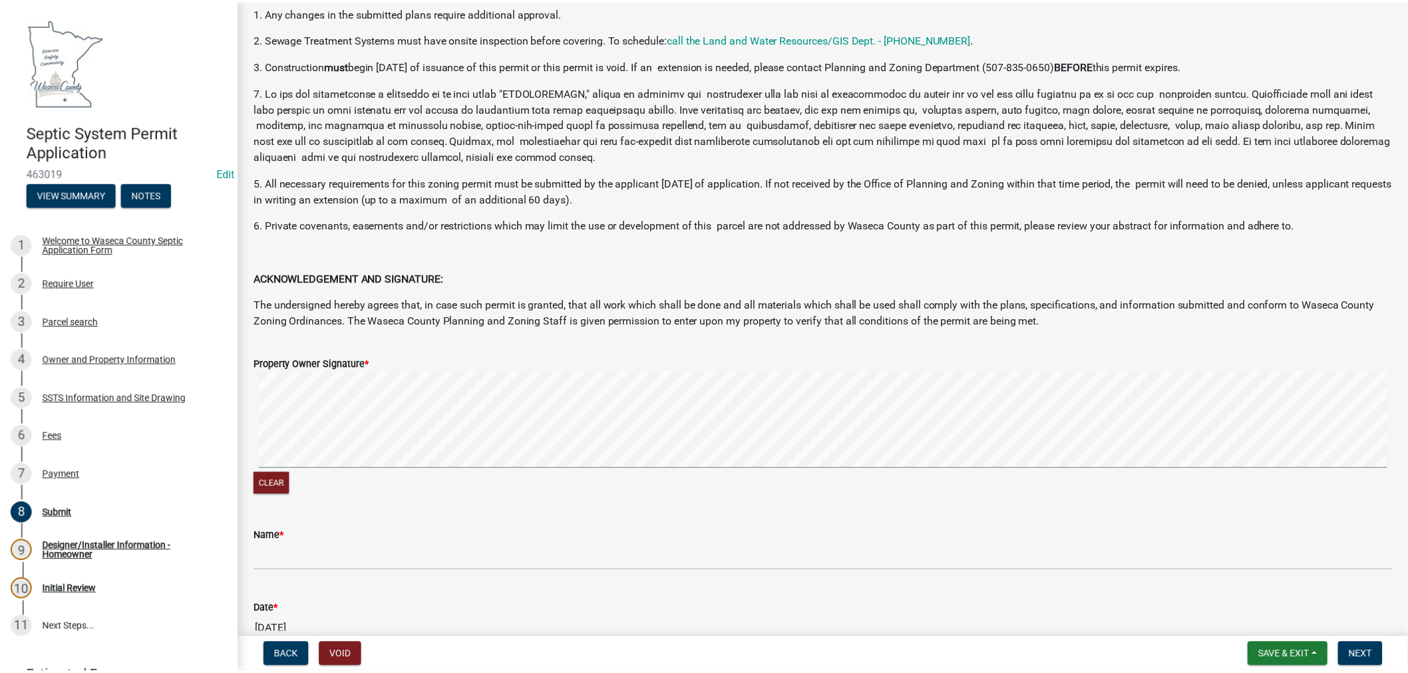
scroll to position [229, 0]
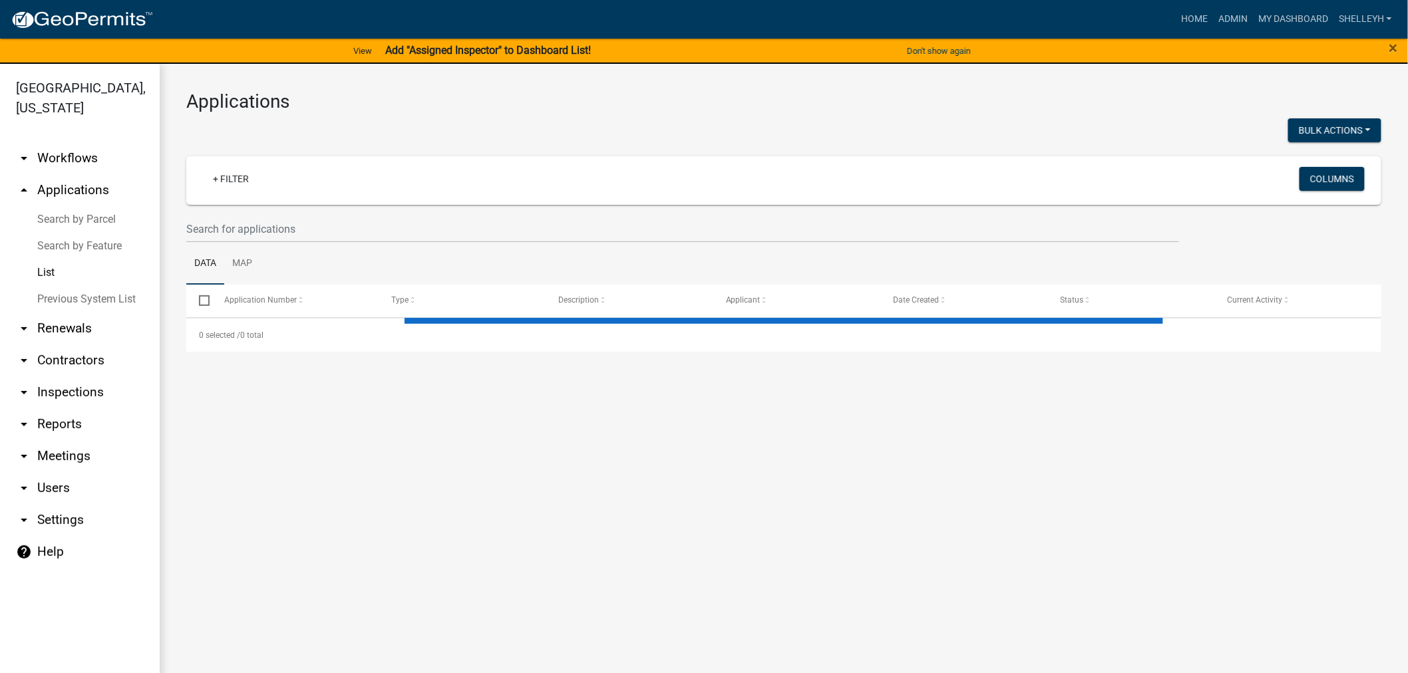
select select "1: 25"
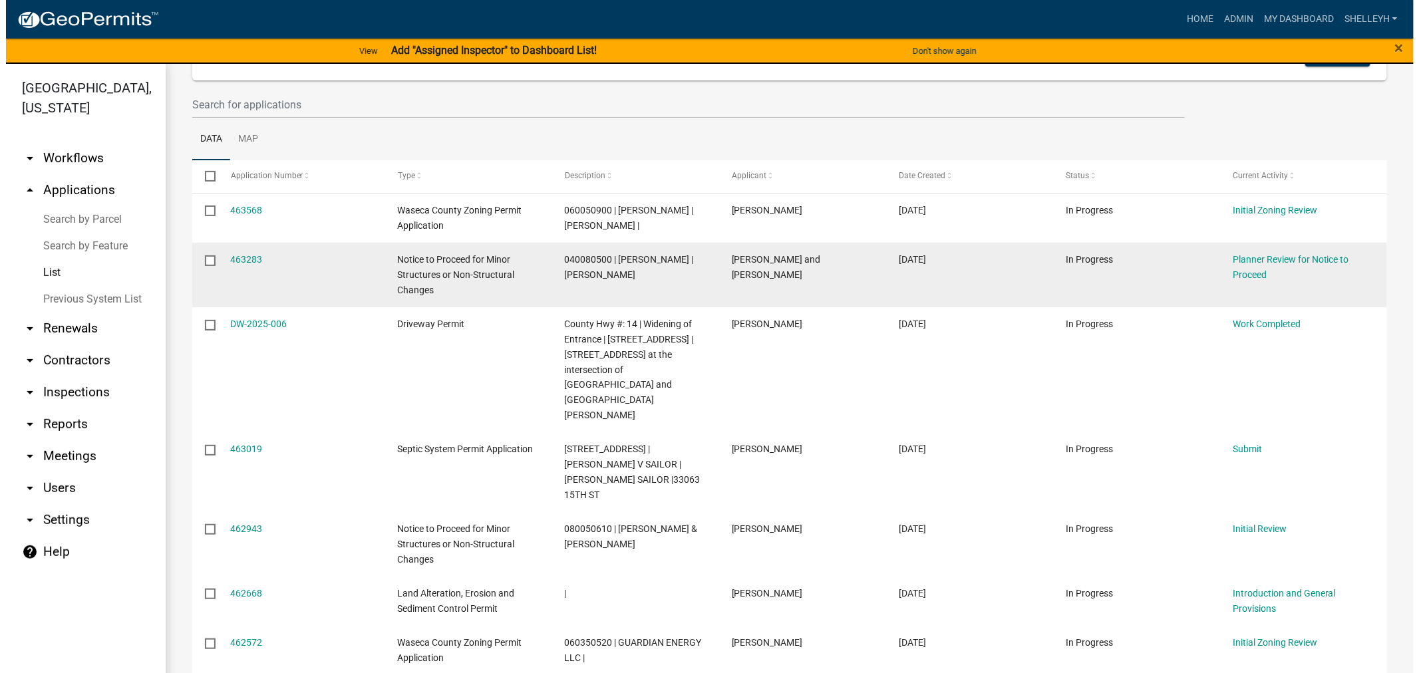
scroll to position [148, 0]
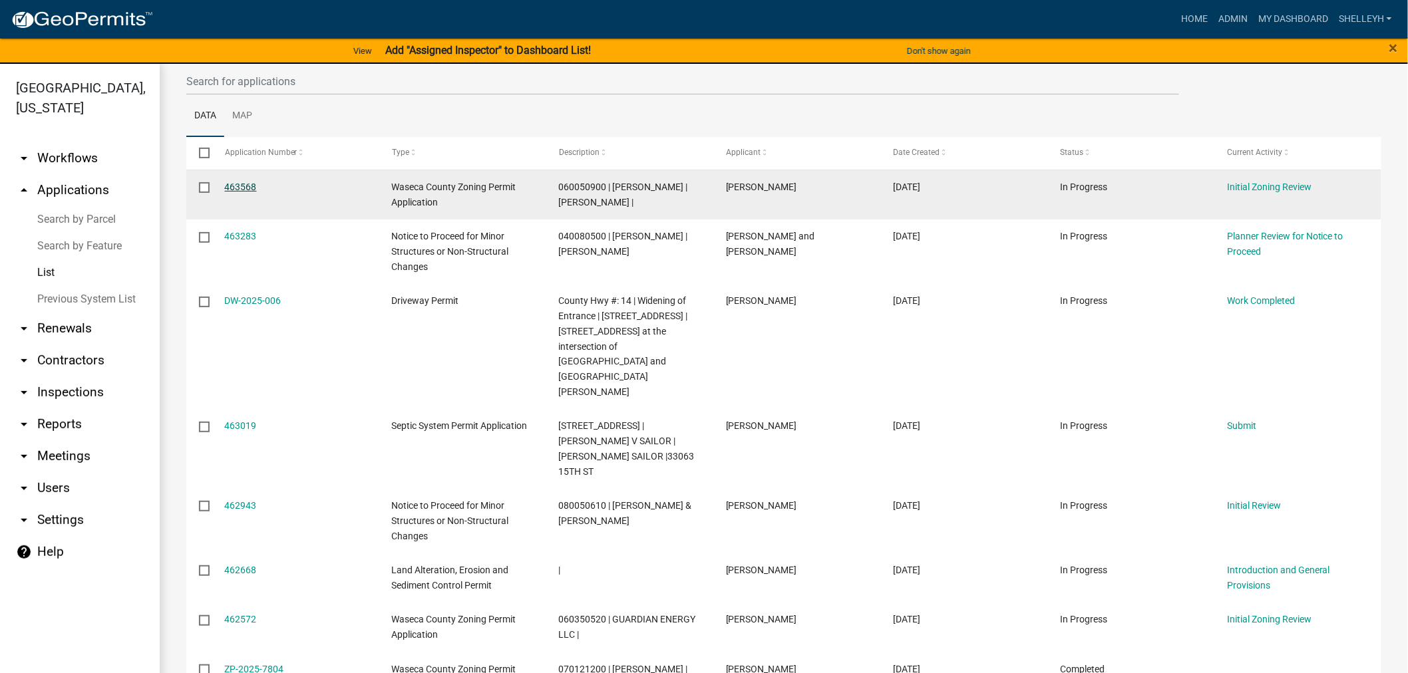
click at [251, 184] on link "463568" at bounding box center [241, 187] width 32 height 11
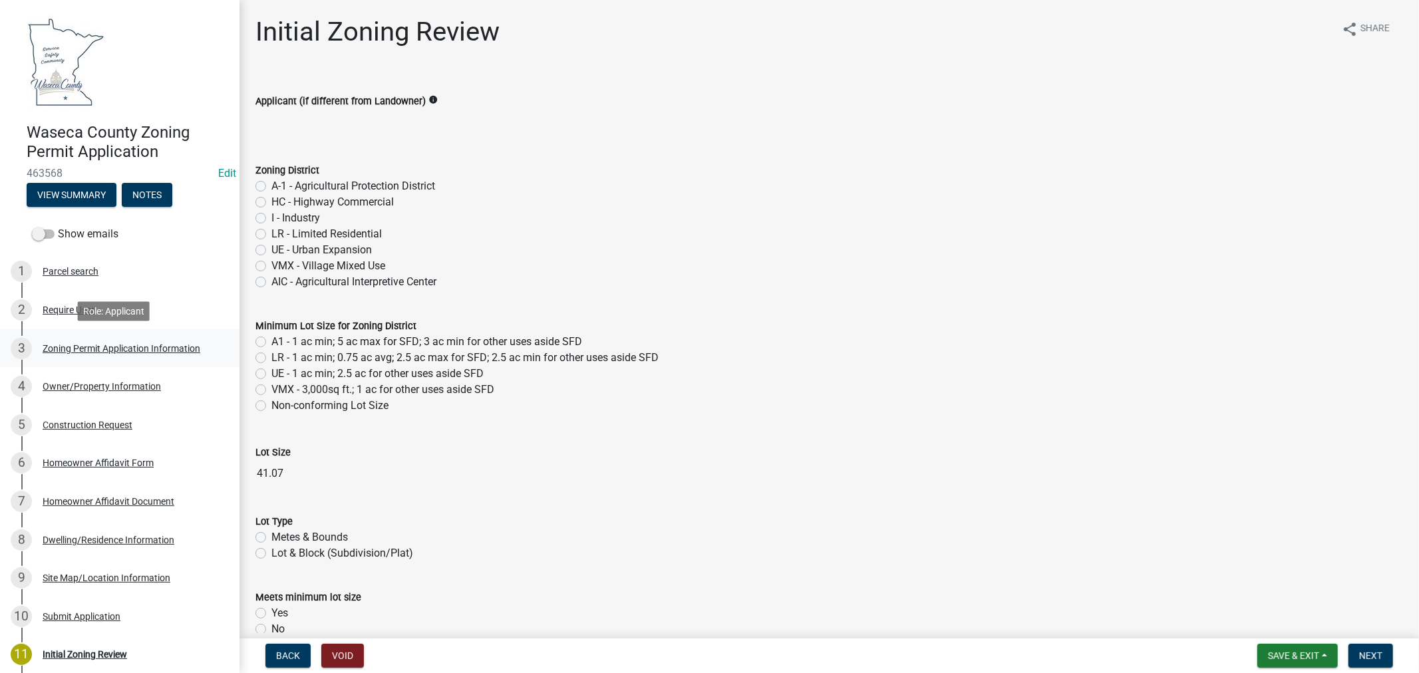
click at [72, 344] on div "Zoning Permit Application Information" at bounding box center [122, 348] width 158 height 9
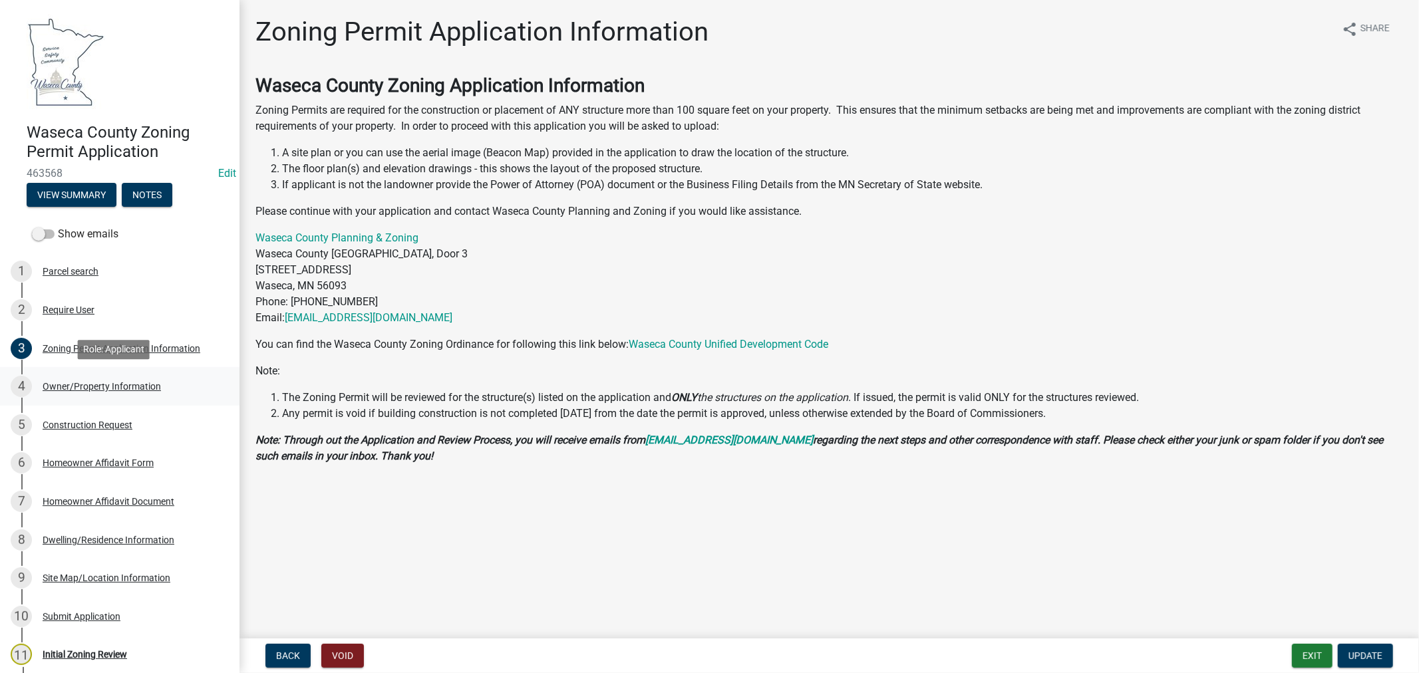
click at [69, 386] on div "Owner/Property Information" at bounding box center [102, 386] width 118 height 9
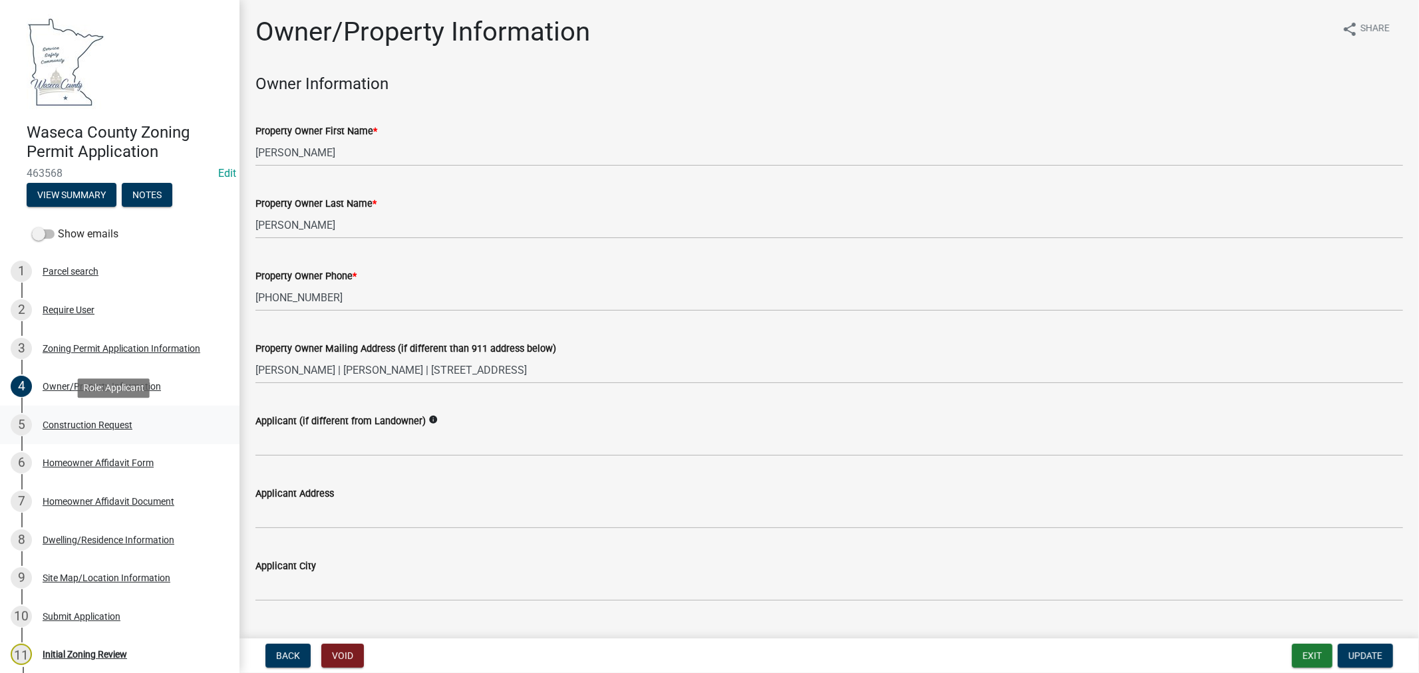
click at [96, 422] on div "Construction Request" at bounding box center [88, 424] width 90 height 9
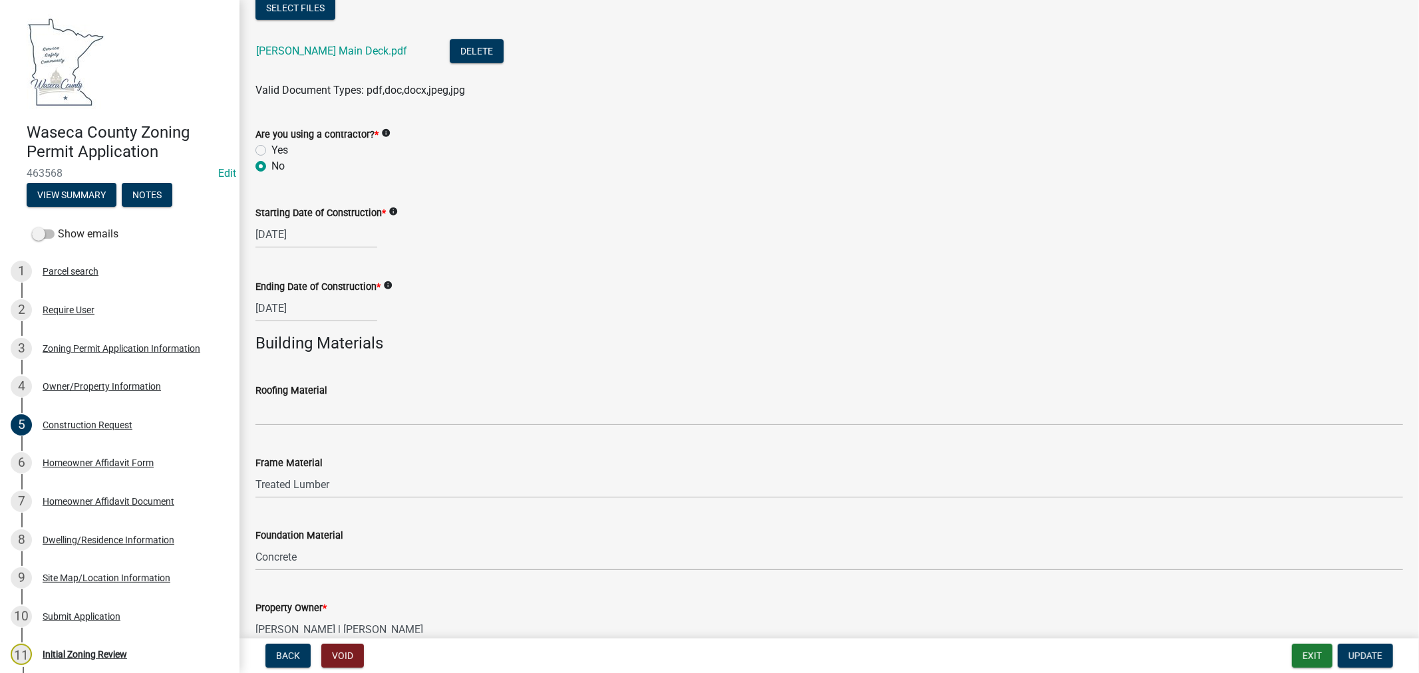
scroll to position [793, 0]
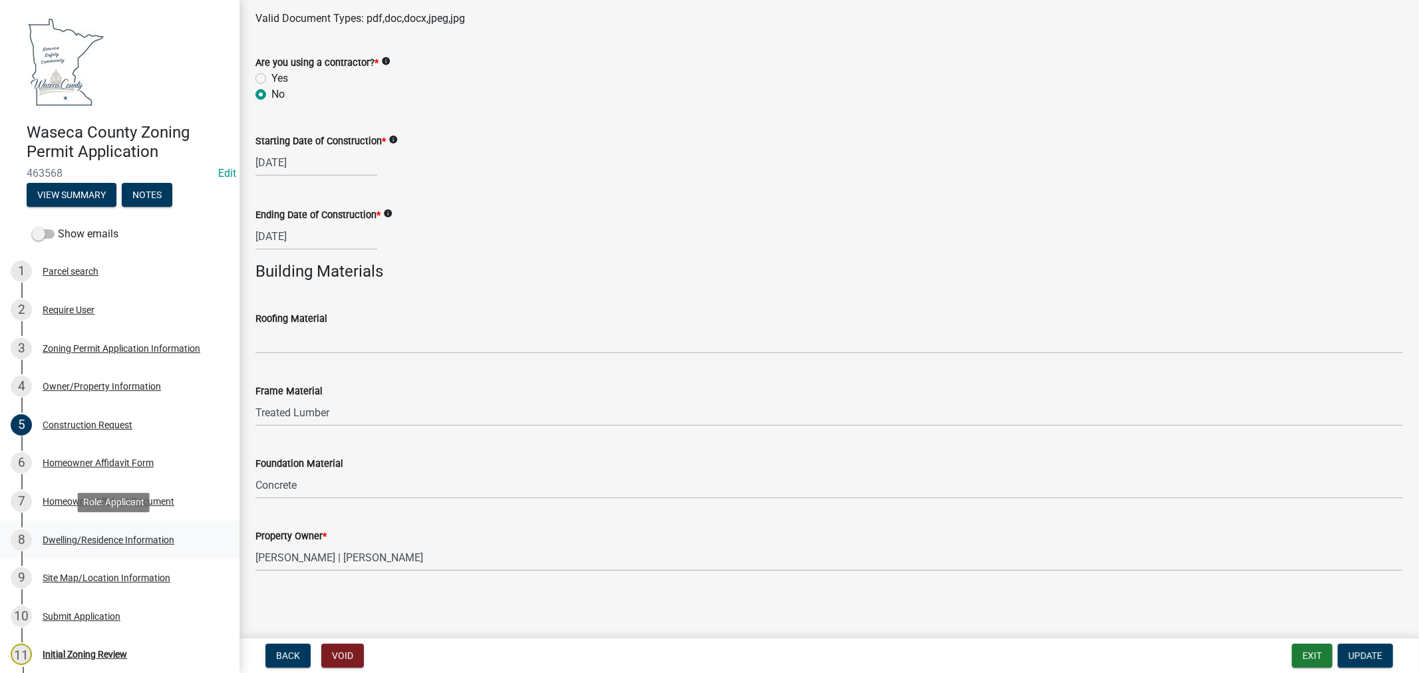
click at [67, 537] on div "Dwelling/Residence Information" at bounding box center [109, 540] width 132 height 9
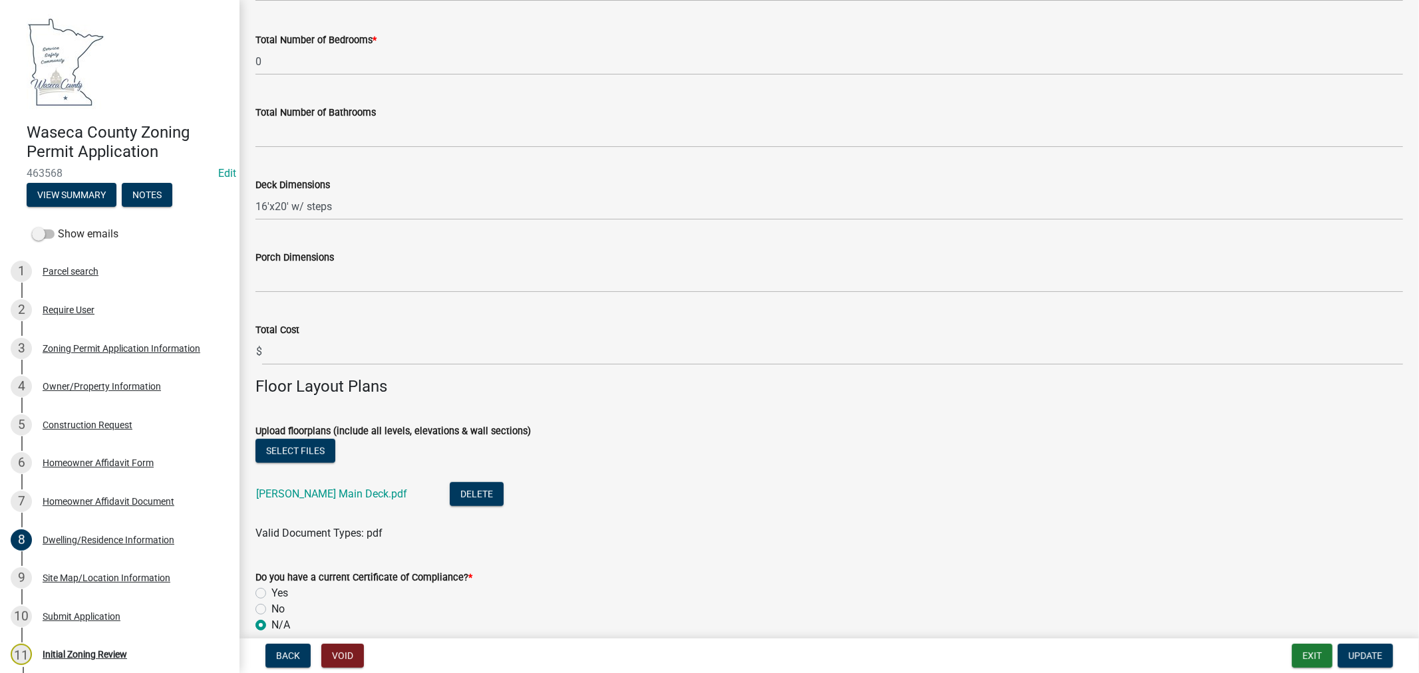
scroll to position [813, 0]
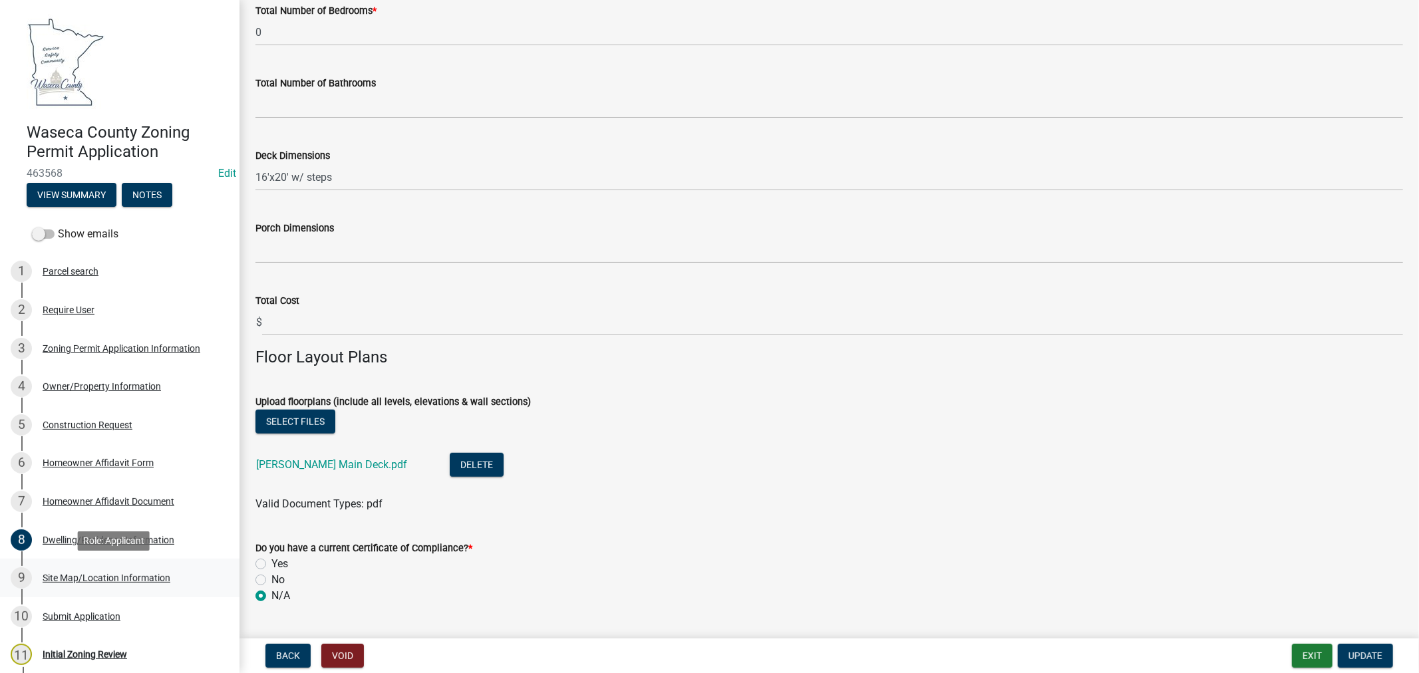
click at [61, 580] on div "Site Map/Location Information" at bounding box center [107, 577] width 128 height 9
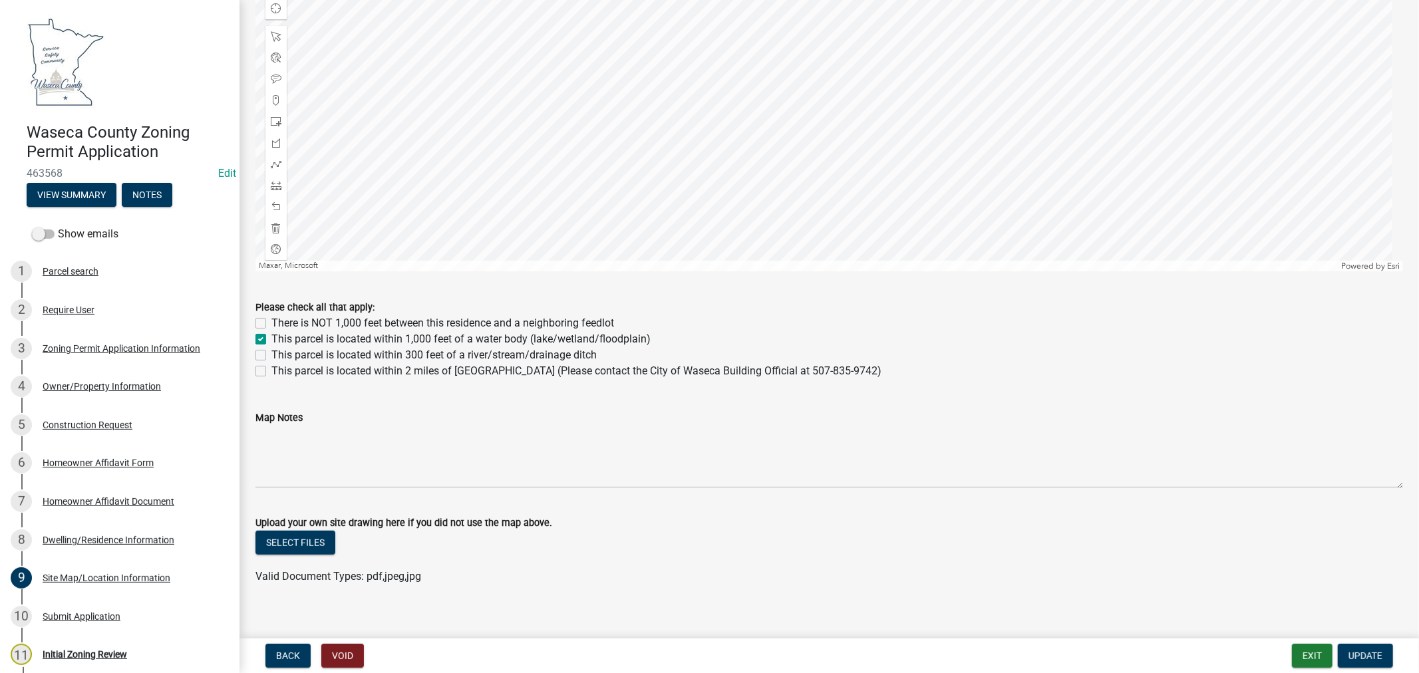
scroll to position [695, 0]
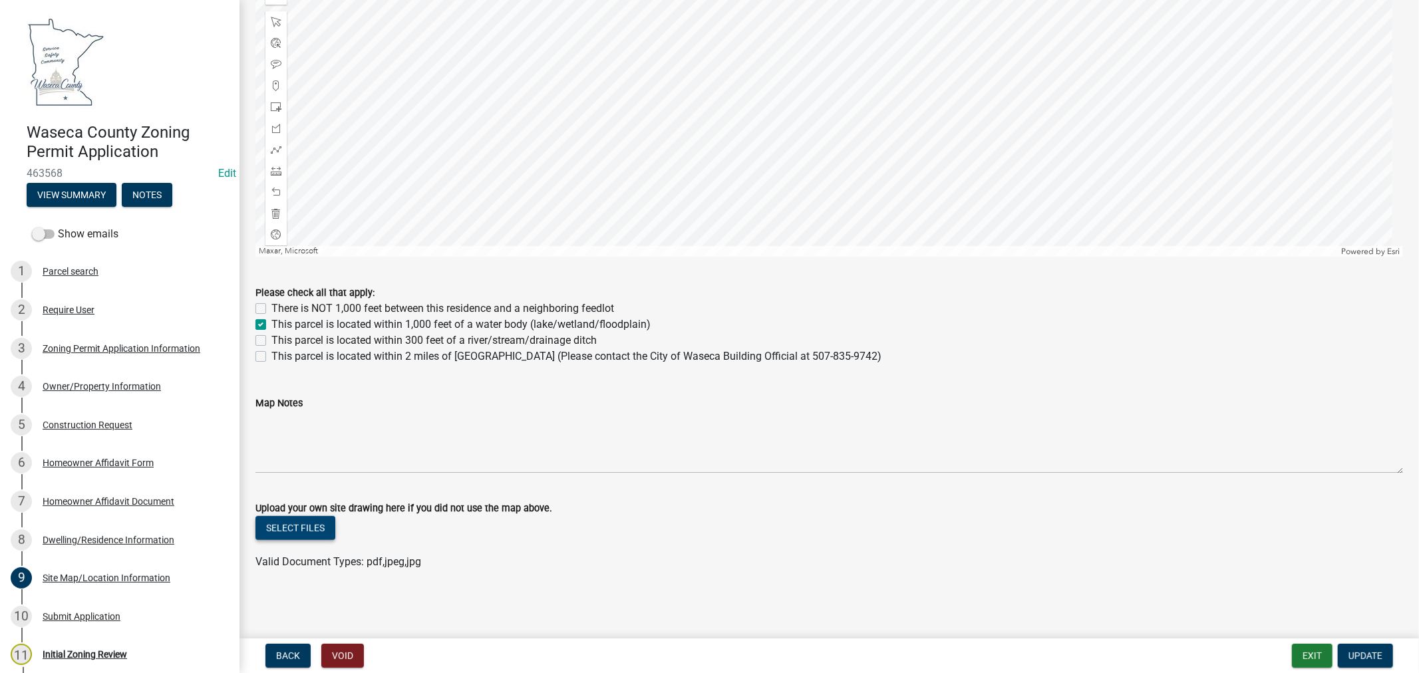
click at [311, 530] on button "Select files" at bounding box center [295, 528] width 80 height 24
click at [402, 573] on button "Delete" at bounding box center [405, 571] width 54 height 24
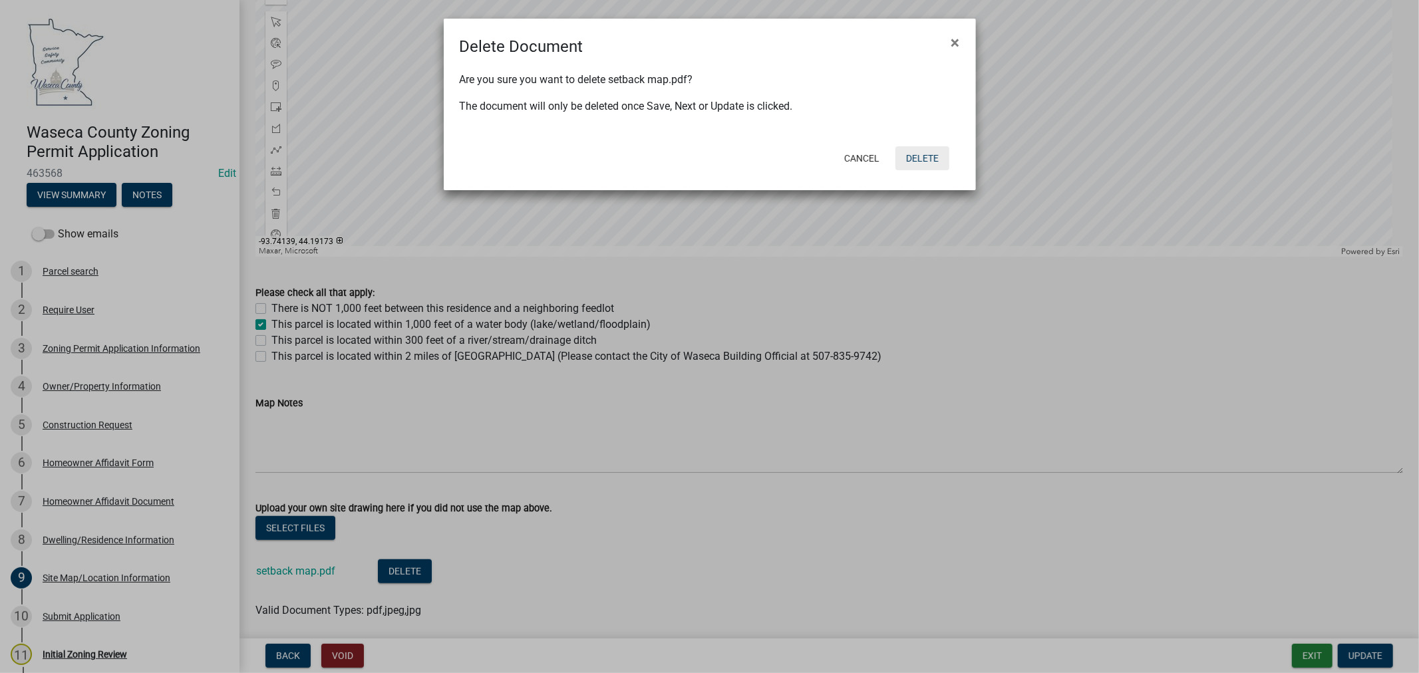
click at [925, 163] on button "Delete" at bounding box center [922, 158] width 54 height 24
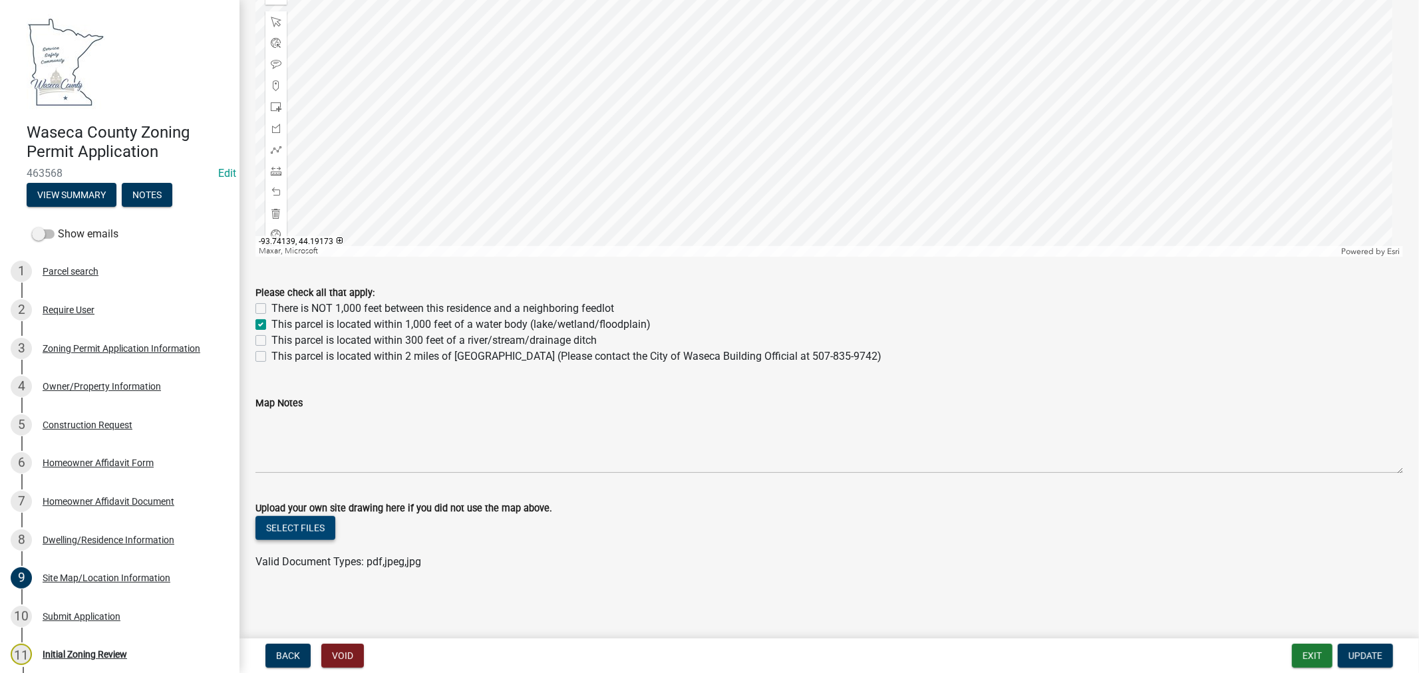
click at [313, 530] on button "Select files" at bounding box center [295, 528] width 80 height 24
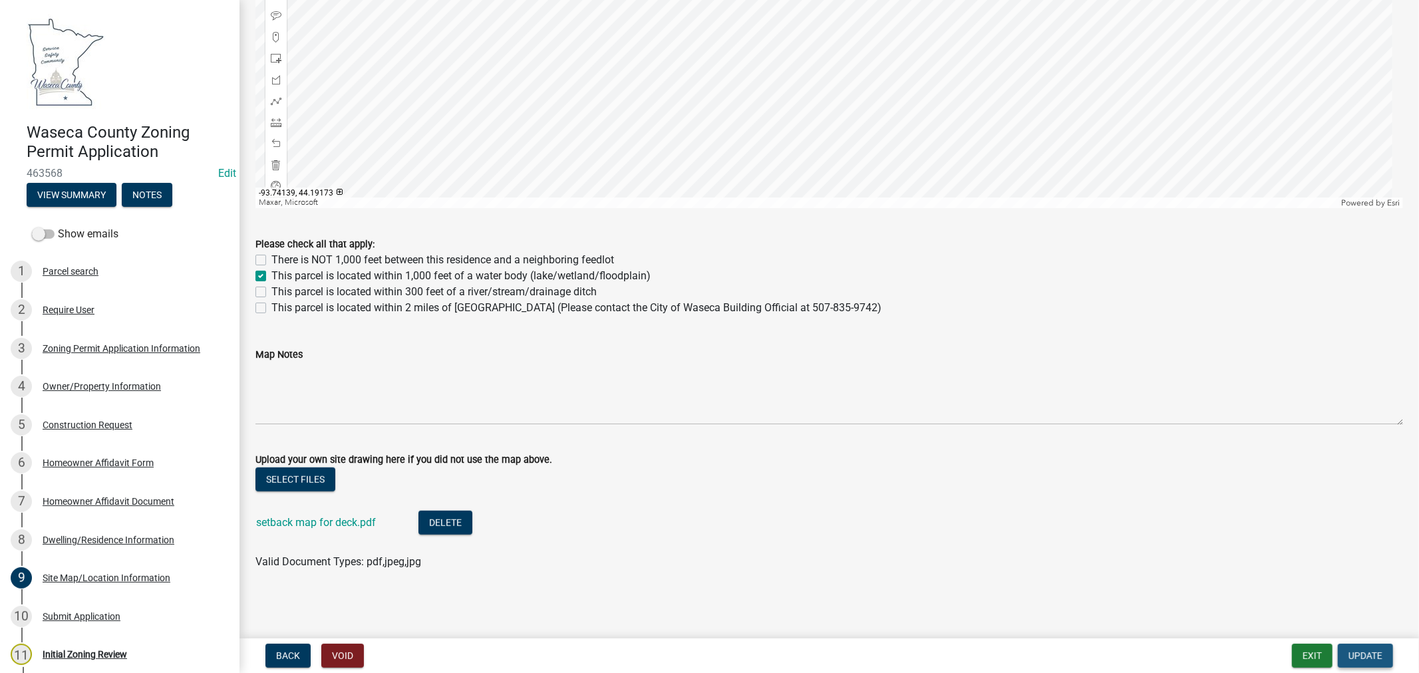
drag, startPoint x: 1362, startPoint y: 650, endPoint x: 1360, endPoint y: 637, distance: 13.5
click at [1364, 651] on span "Update" at bounding box center [1365, 656] width 34 height 11
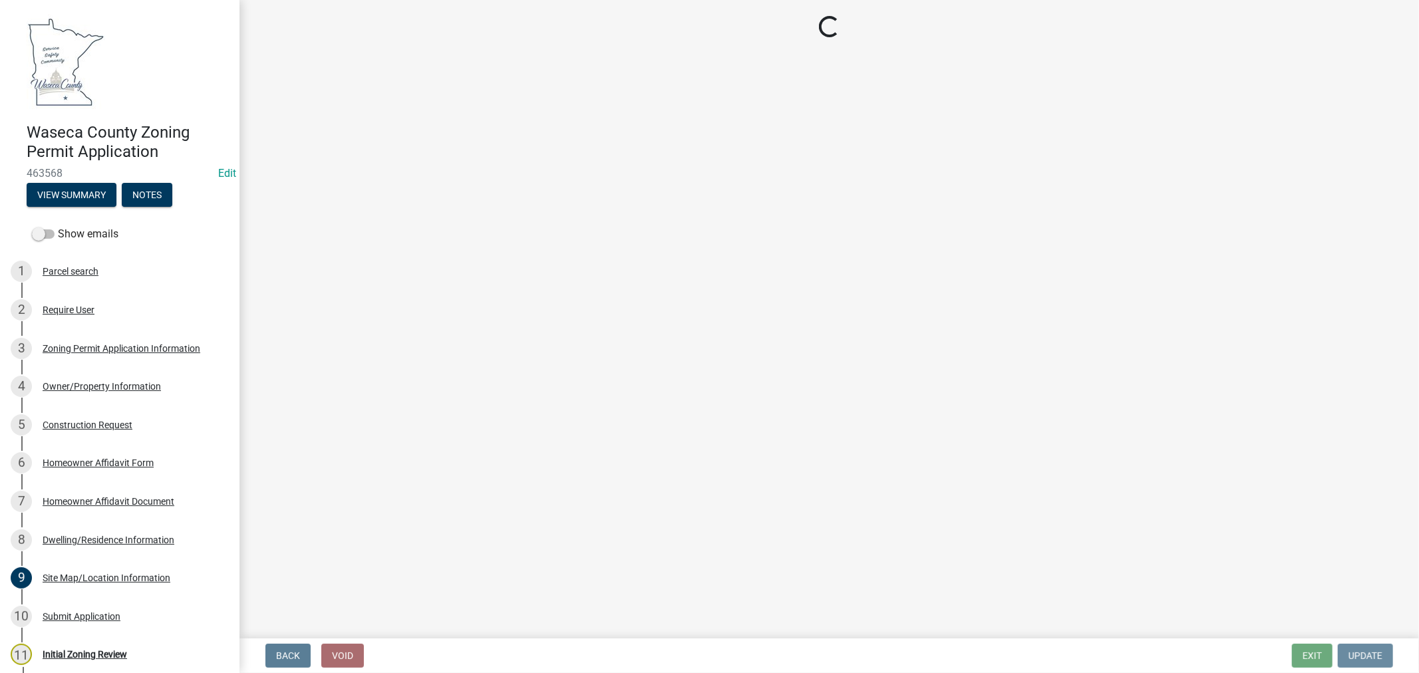
scroll to position [0, 0]
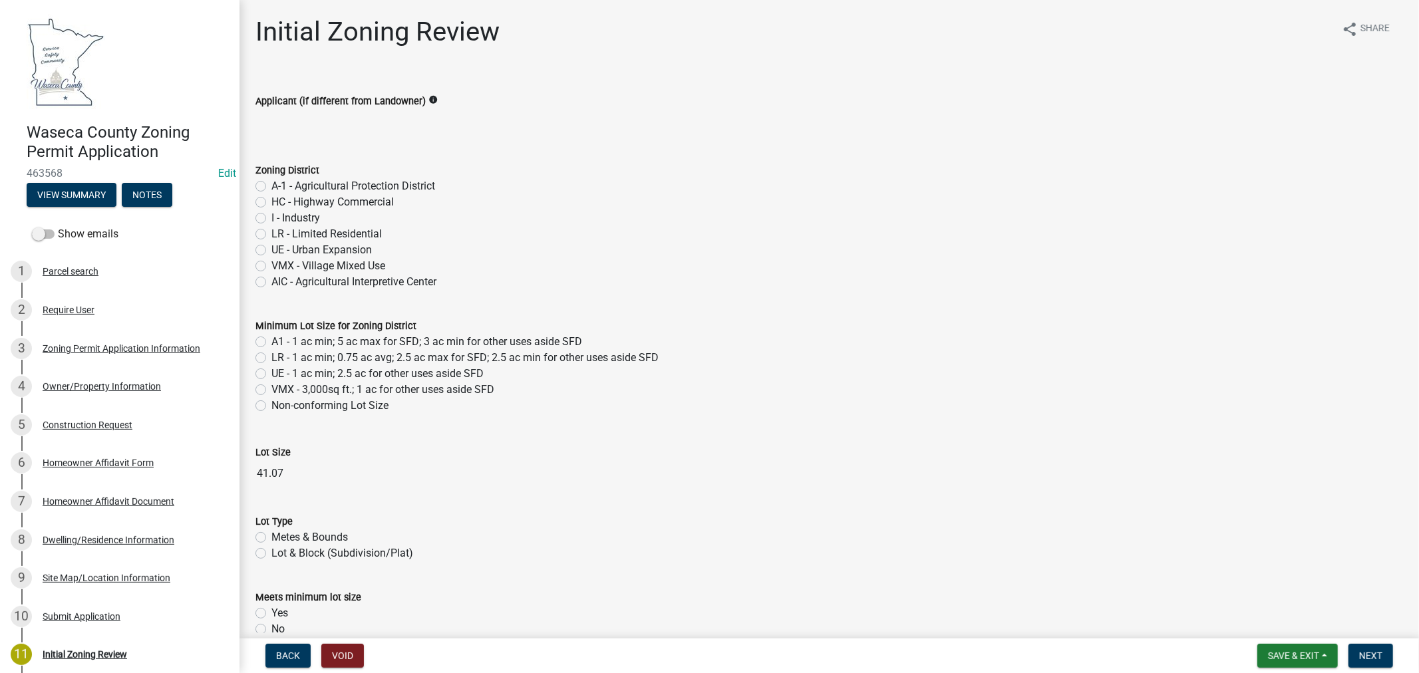
click at [271, 186] on label "A-1 - Agricultural Protection District" at bounding box center [353, 186] width 164 height 16
click at [271, 186] on input "A-1 - Agricultural Protection District" at bounding box center [275, 182] width 9 height 9
radio input "true"
click at [271, 343] on label "A1 - 1 ac min; 5 ac max for SFD; 3 ac min for other uses aside SFD" at bounding box center [426, 342] width 311 height 16
click at [271, 343] on input "A1 - 1 ac min; 5 ac max for SFD; 3 ac min for other uses aside SFD" at bounding box center [275, 338] width 9 height 9
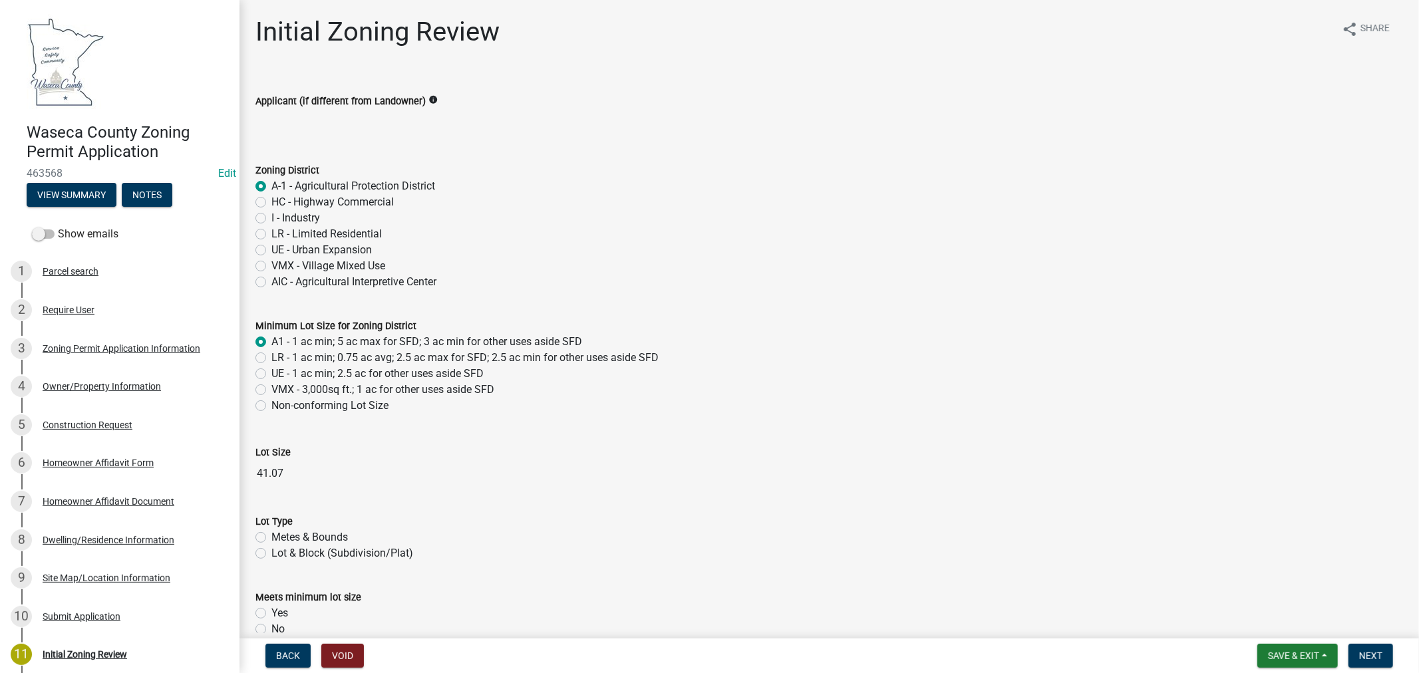
radio input "true"
drag, startPoint x: 256, startPoint y: 537, endPoint x: 386, endPoint y: 531, distance: 129.9
click at [271, 537] on label "Metes & Bounds" at bounding box center [309, 538] width 77 height 16
click at [271, 537] on input "Metes & Bounds" at bounding box center [275, 534] width 9 height 9
radio input "true"
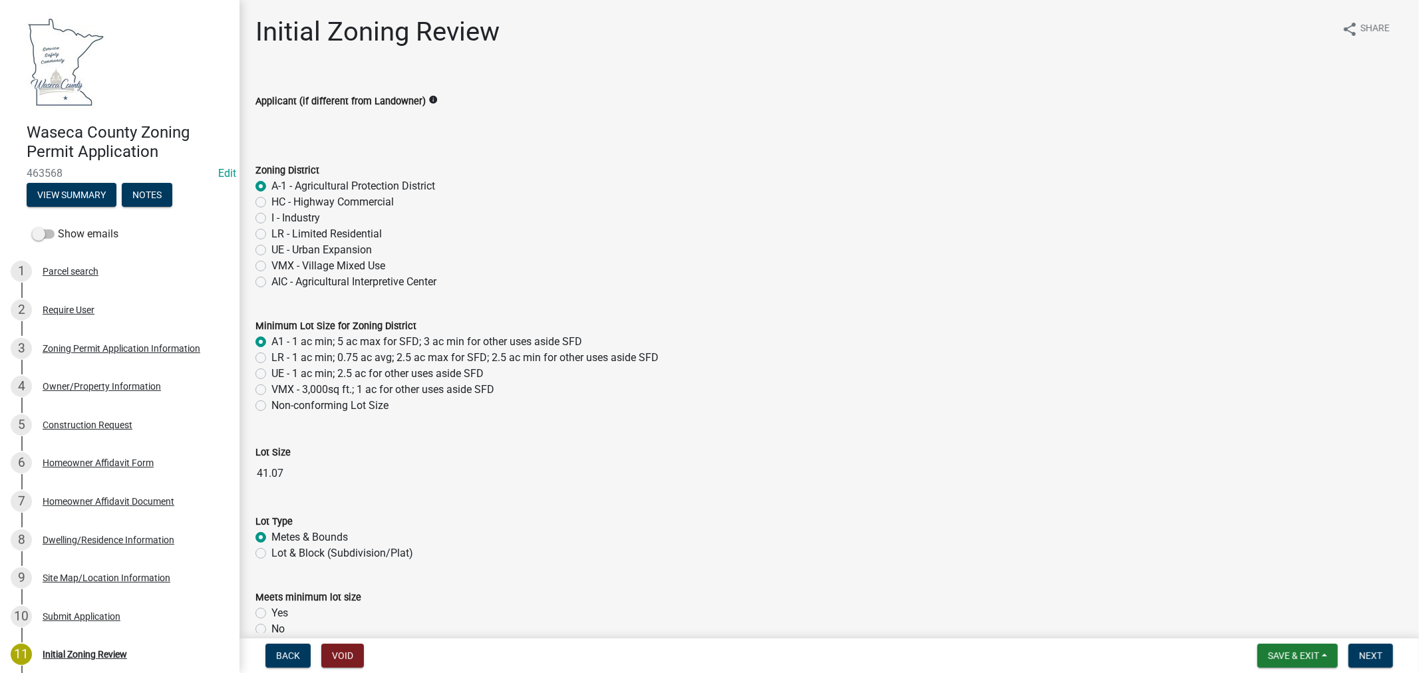
scroll to position [74, 0]
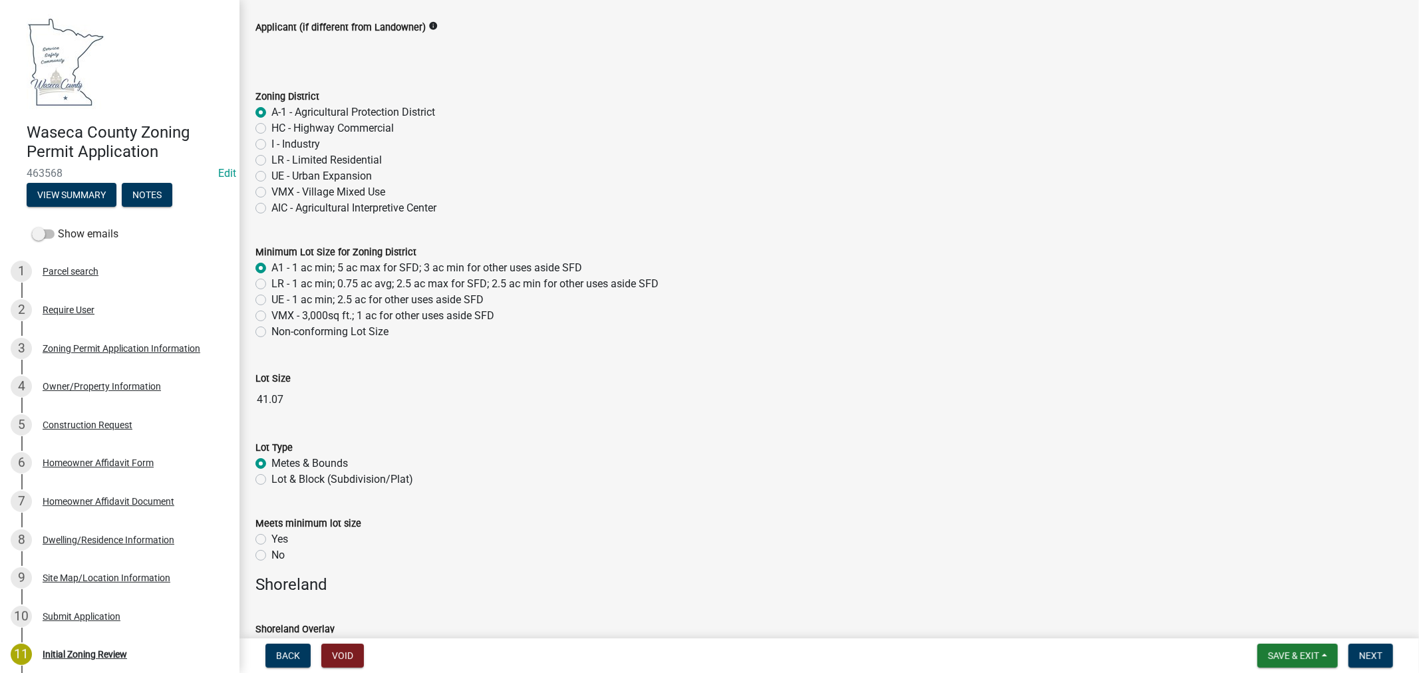
click at [271, 536] on label "Yes" at bounding box center [279, 540] width 17 height 16
click at [271, 536] on input "Yes" at bounding box center [275, 536] width 9 height 9
radio input "true"
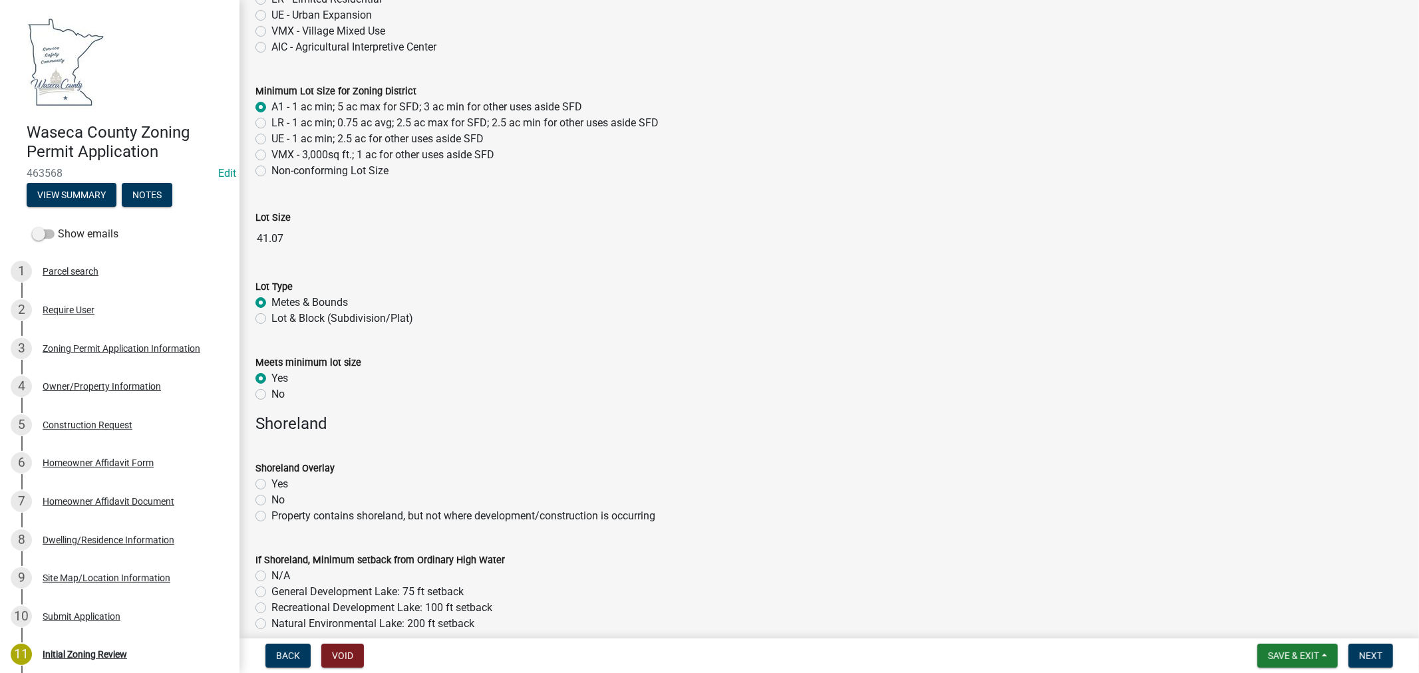
scroll to position [369, 0]
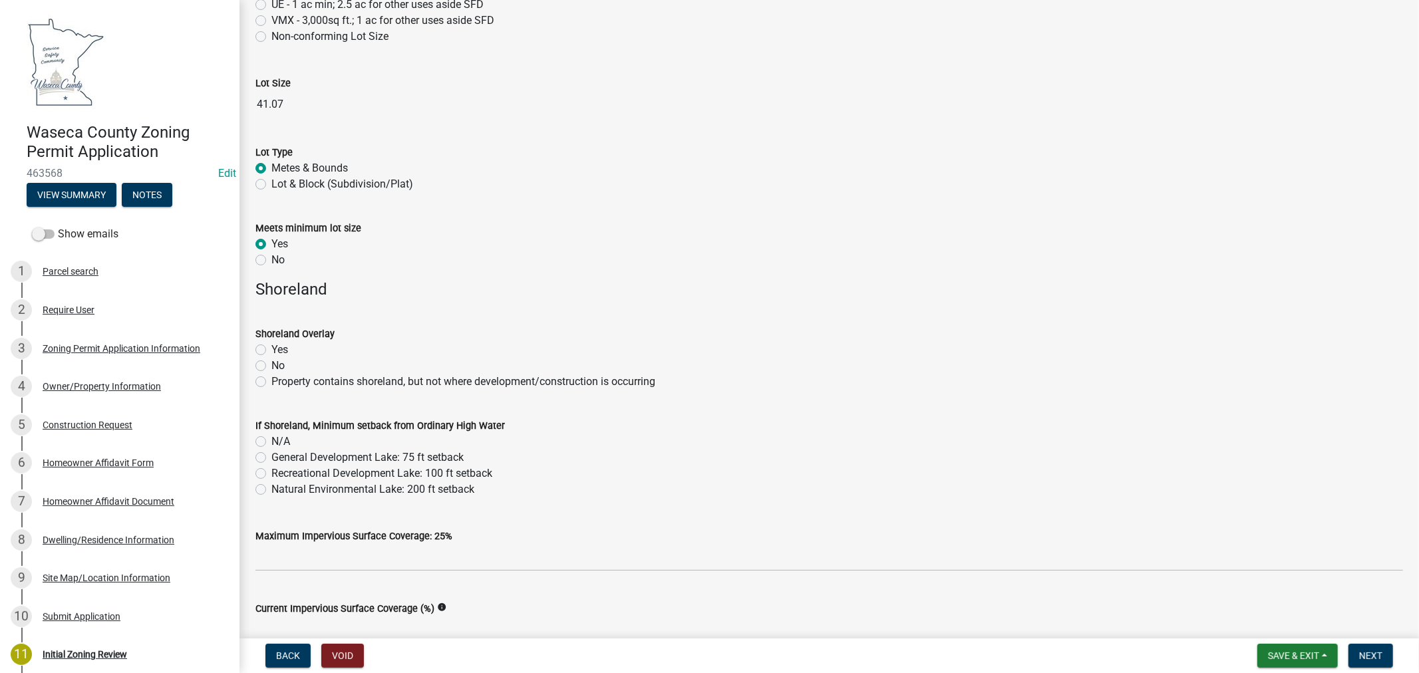
click at [271, 363] on label "No" at bounding box center [277, 366] width 13 height 16
click at [271, 363] on input "No" at bounding box center [275, 362] width 9 height 9
radio input "true"
click at [271, 488] on label "Natural Environmental Lake: 200 ft setback" at bounding box center [372, 490] width 203 height 16
click at [271, 488] on input "Natural Environmental Lake: 200 ft setback" at bounding box center [275, 486] width 9 height 9
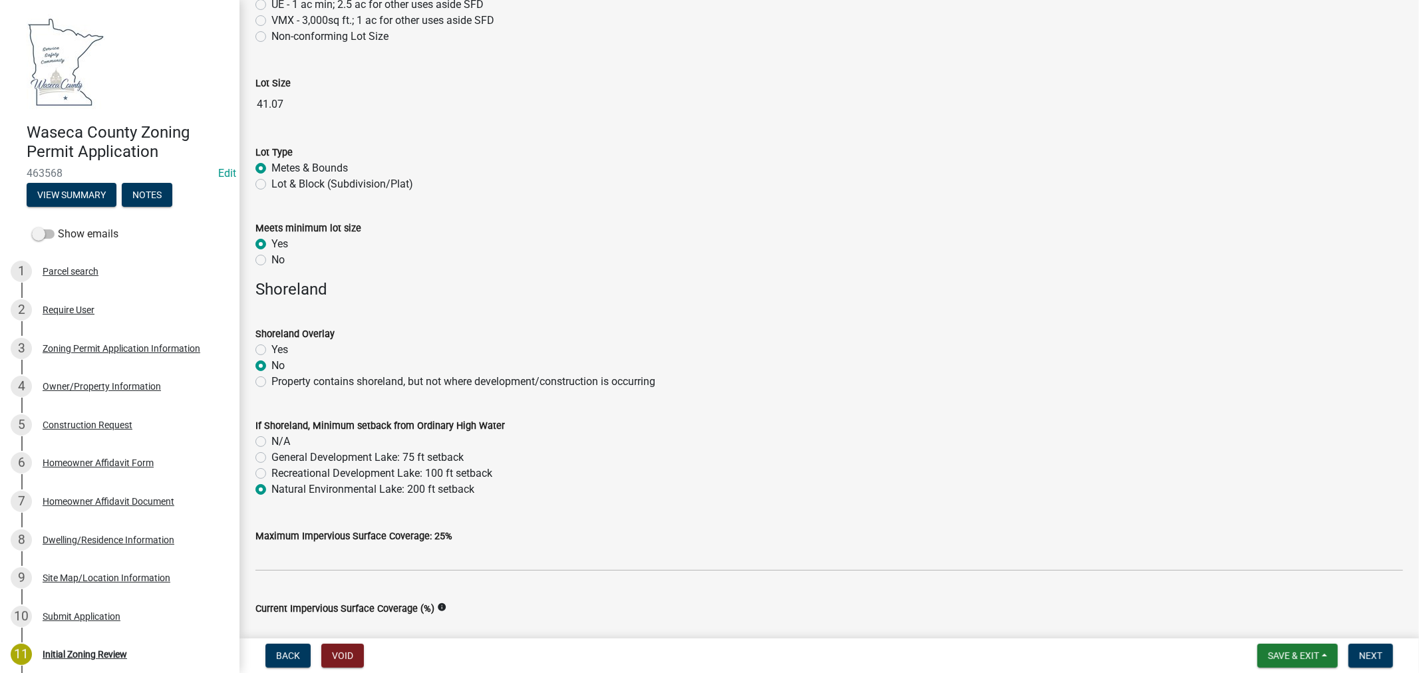
radio input "true"
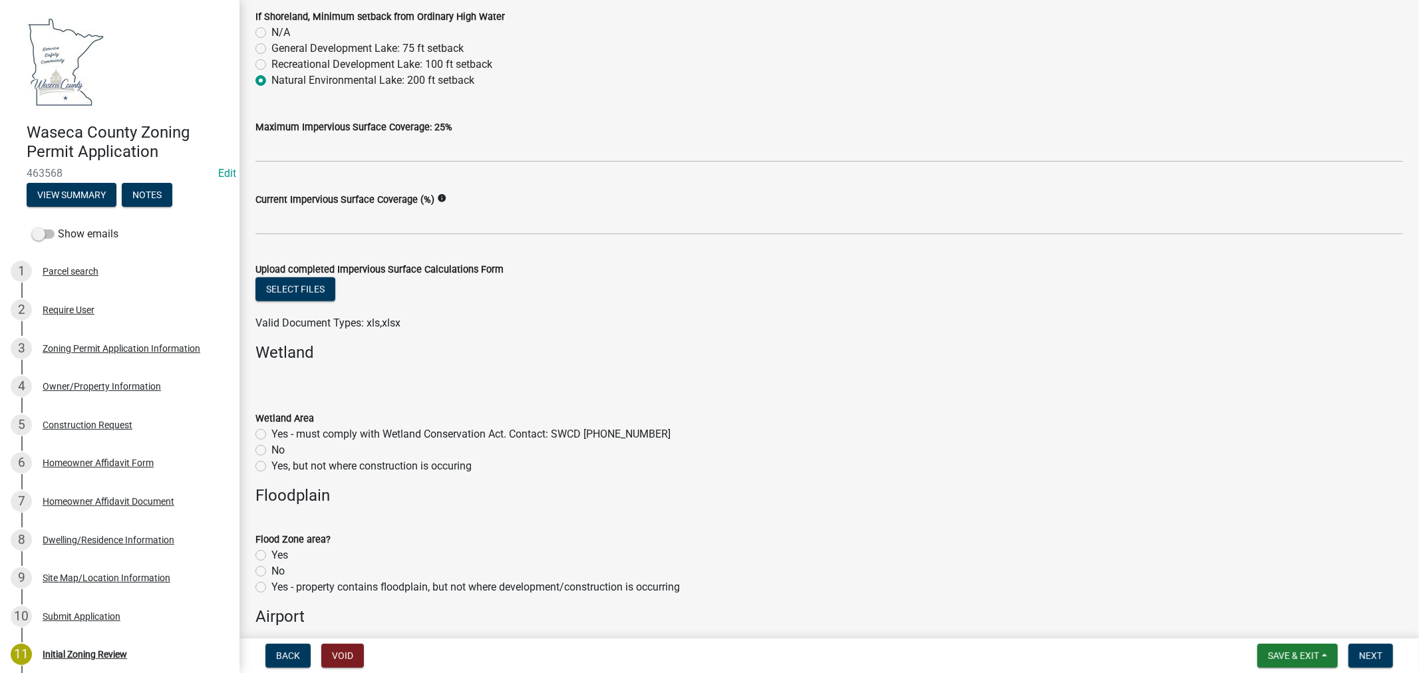
scroll to position [813, 0]
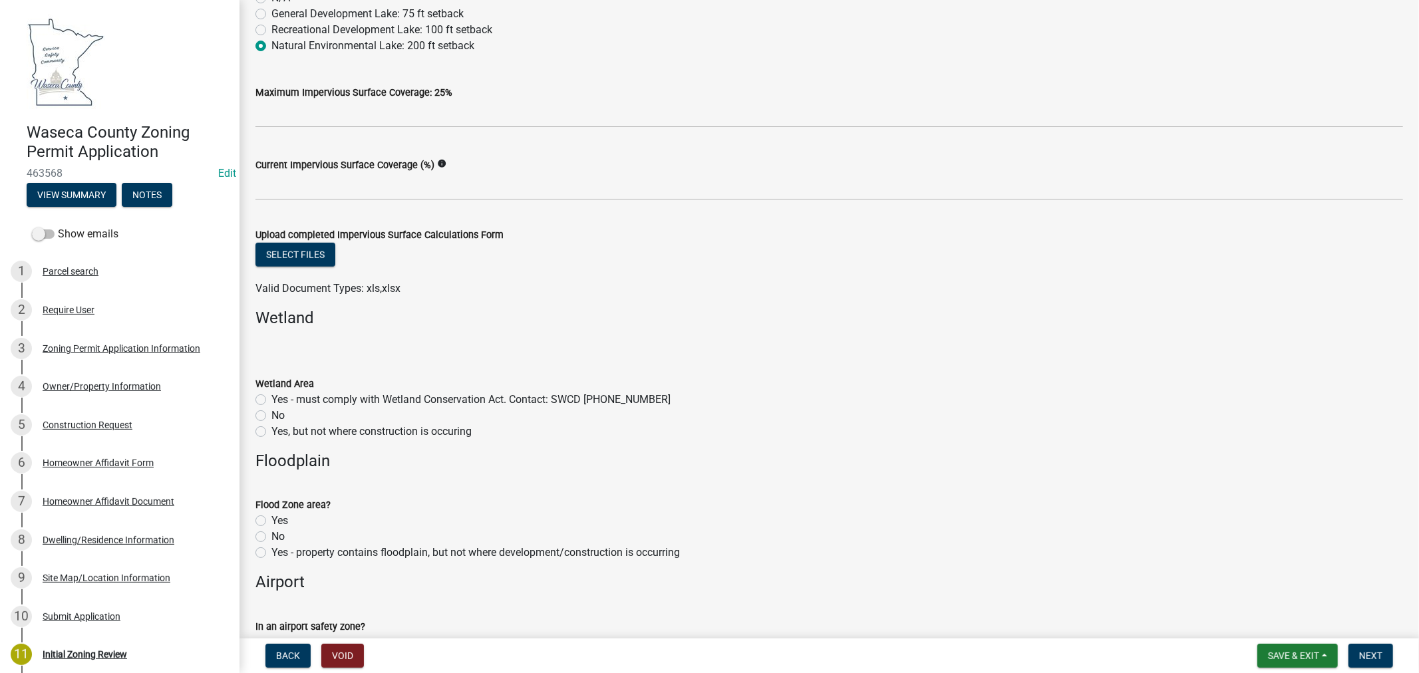
click at [271, 416] on label "No" at bounding box center [277, 416] width 13 height 16
click at [271, 416] on input "No" at bounding box center [275, 412] width 9 height 9
radio input "true"
click at [271, 538] on label "No" at bounding box center [277, 537] width 13 height 16
click at [271, 538] on input "No" at bounding box center [275, 533] width 9 height 9
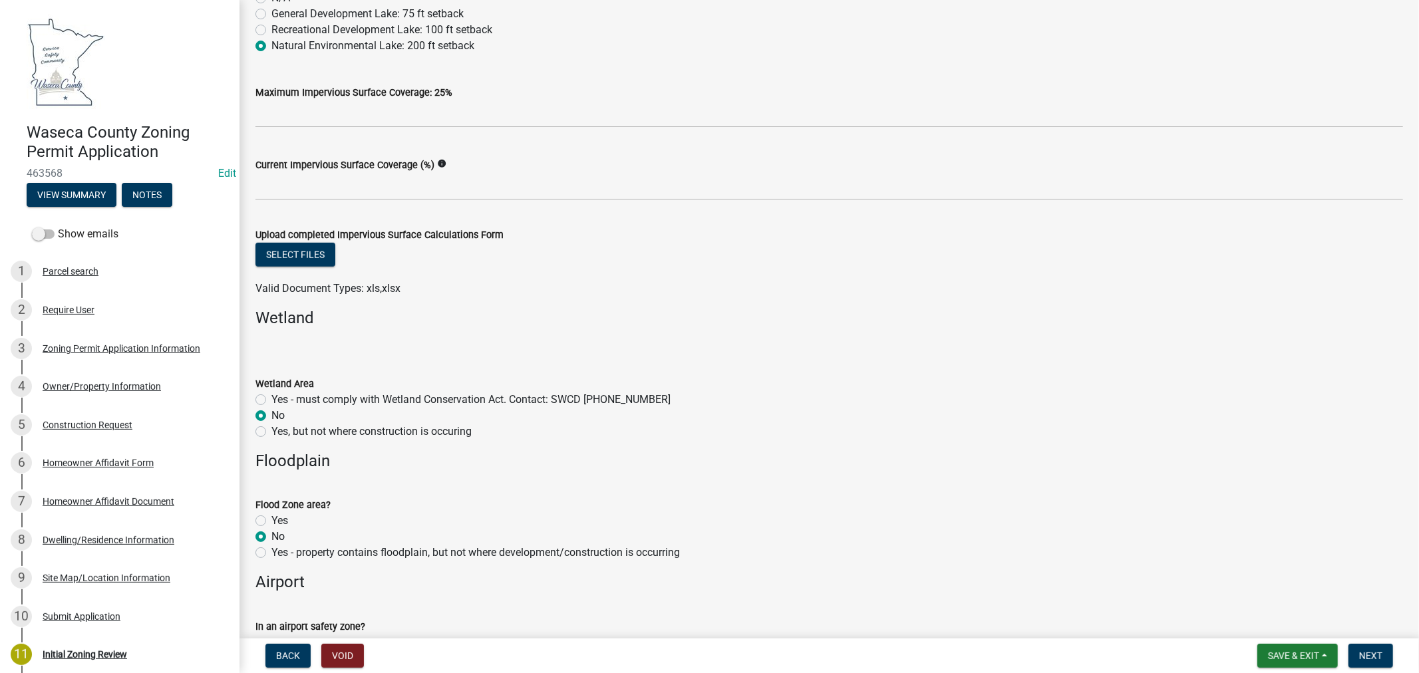
radio input "true"
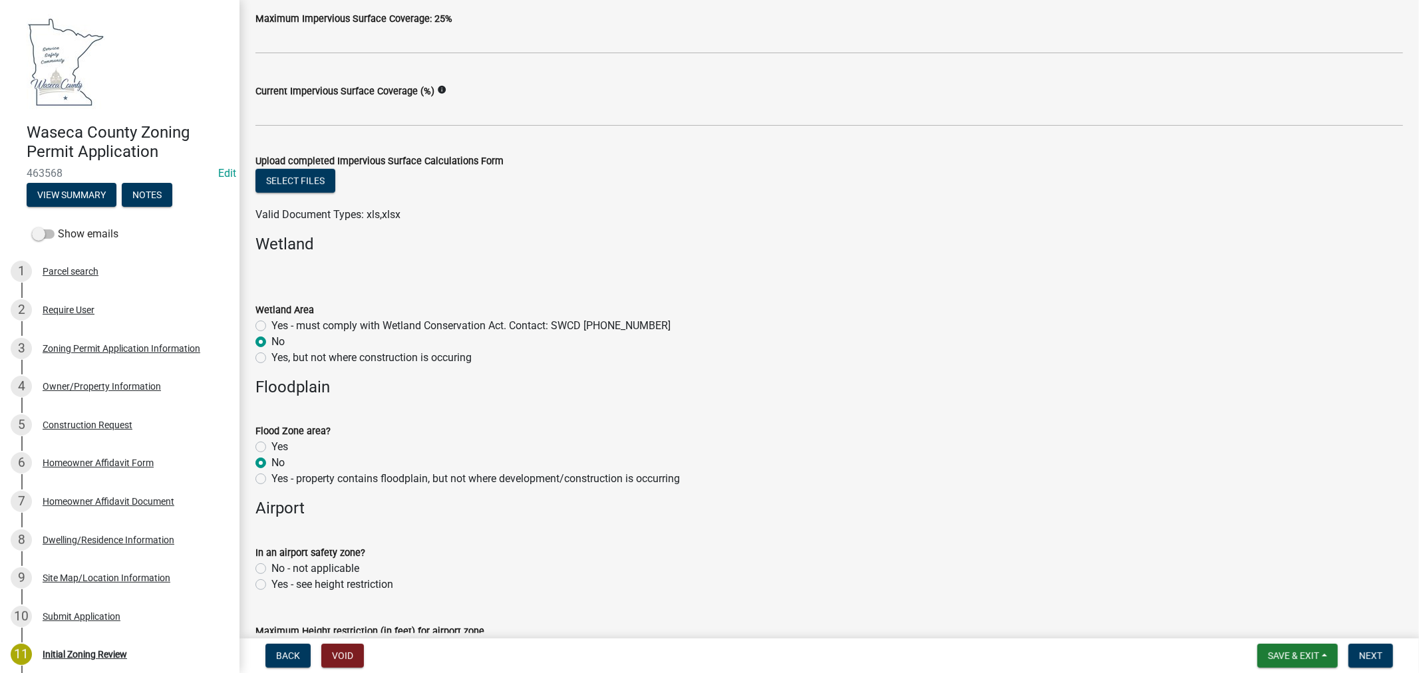
scroll to position [961, 0]
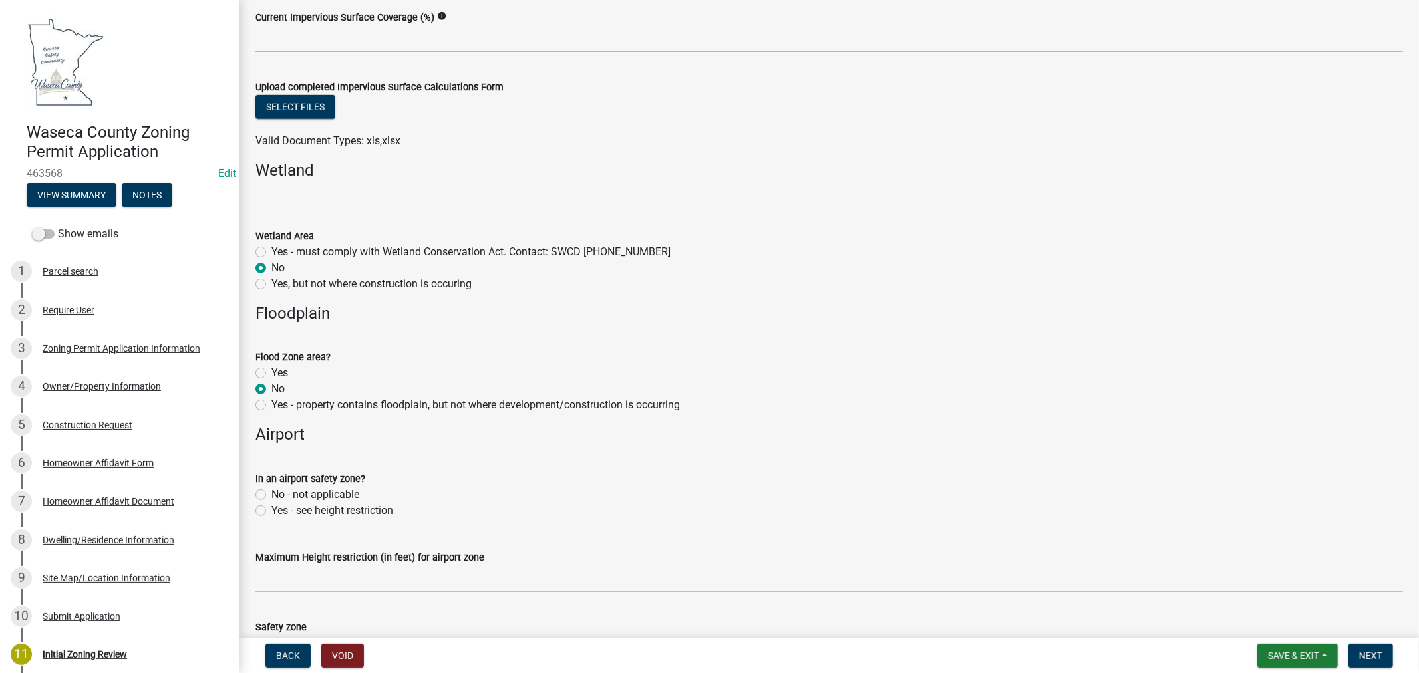
drag, startPoint x: 260, startPoint y: 496, endPoint x: 324, endPoint y: 495, distance: 63.9
click at [271, 496] on label "No - not applicable" at bounding box center [315, 495] width 88 height 16
click at [271, 496] on input "No - not applicable" at bounding box center [275, 491] width 9 height 9
radio input "true"
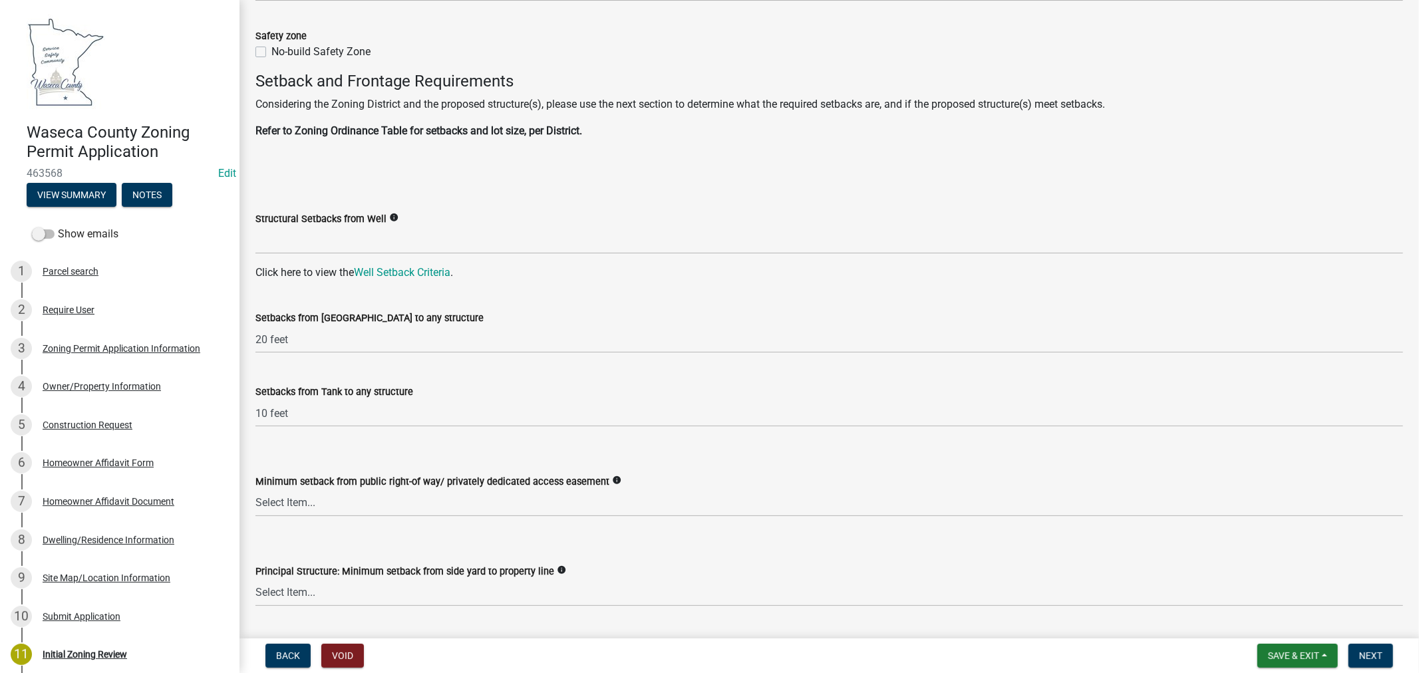
scroll to position [1626, 0]
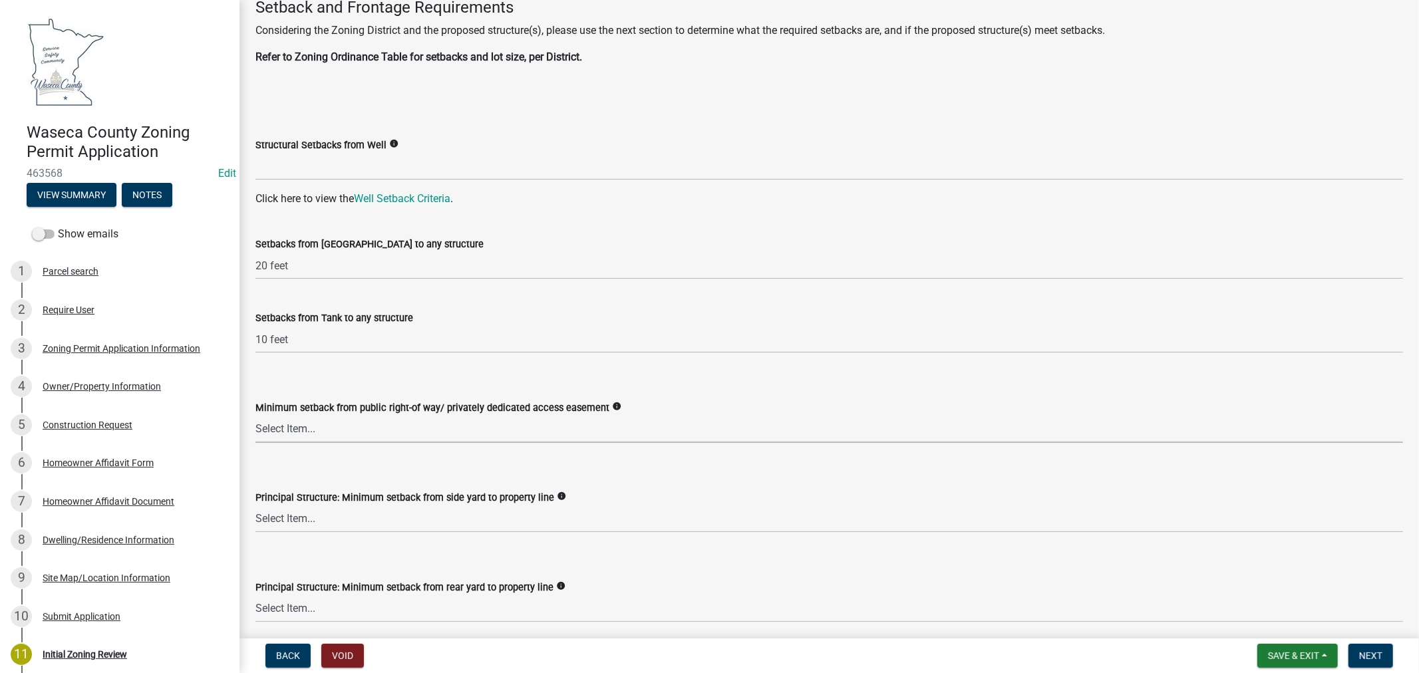
click at [307, 419] on select "Select Item... 35 feet in VMX Zone 40 feet in LR Zone 50 feet in LR Zone & SO 5…" at bounding box center [829, 429] width 1148 height 27
click at [255, 416] on select "Select Item... 35 feet in VMX Zone 40 feet in LR Zone 50 feet in LR Zone & SO 5…" at bounding box center [829, 429] width 1148 height 27
select select "a8061837-3938-4401-a9af-63669178a75f"
click at [291, 514] on select "Select Item... 10 feet = UE Zone 15 feet = LR Zone 20 feet = VMX Zone 40 feet =…" at bounding box center [829, 519] width 1148 height 27
click at [255, 506] on select "Select Item... 10 feet = UE Zone 15 feet = LR Zone 20 feet = VMX Zone 40 feet =…" at bounding box center [829, 519] width 1148 height 27
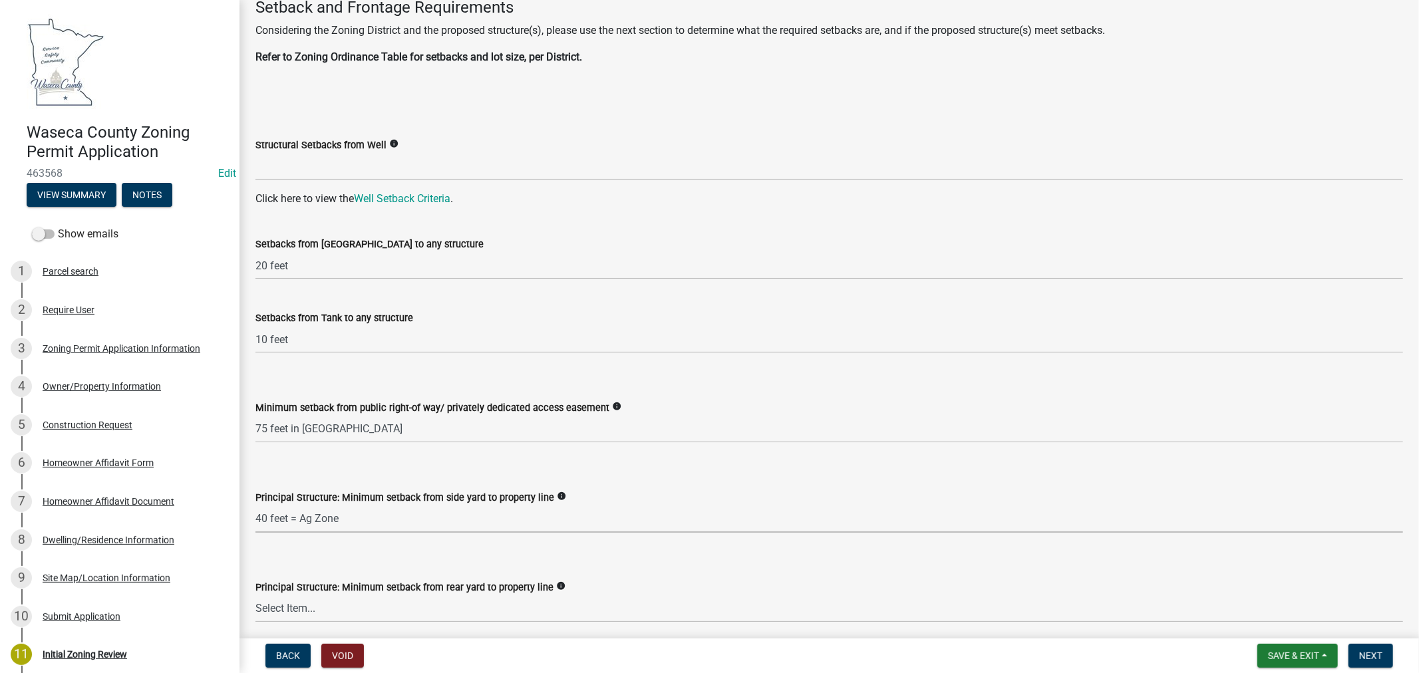
select select "4fba0118-7d8c-472b-8f70-2387395afaba"
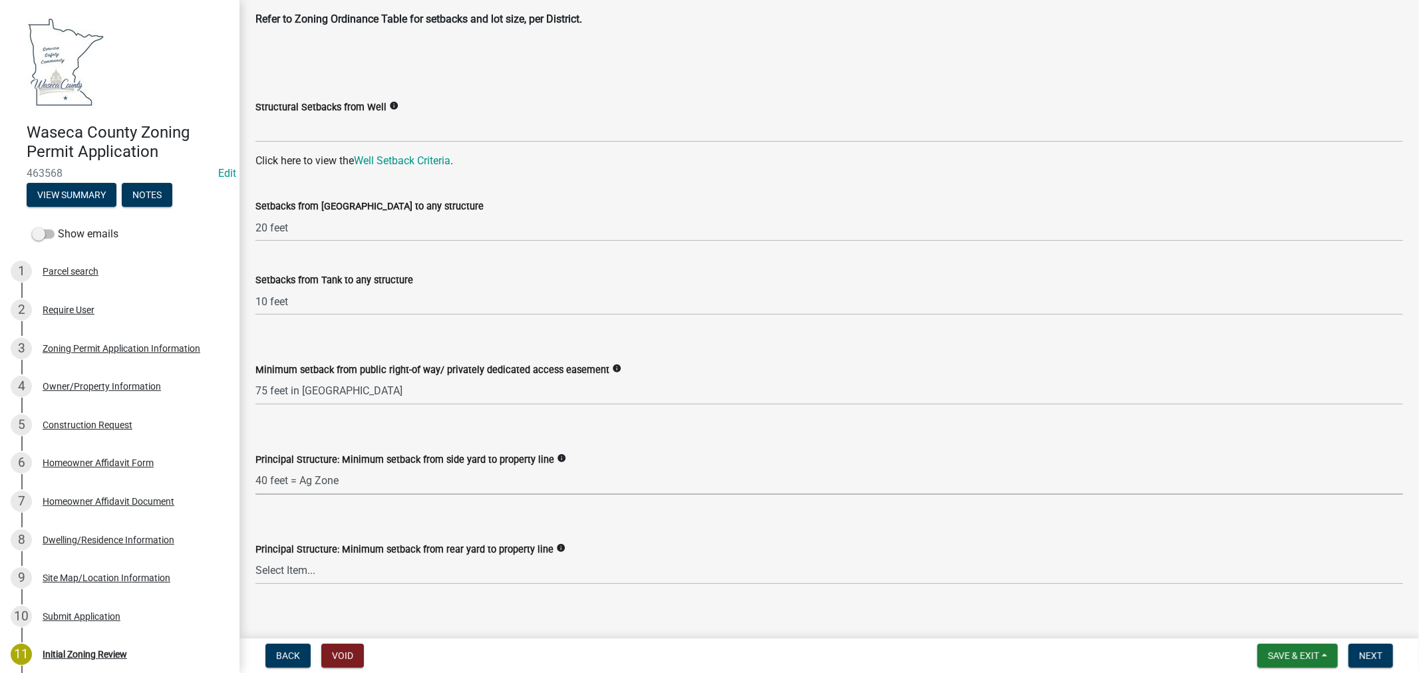
scroll to position [1700, 0]
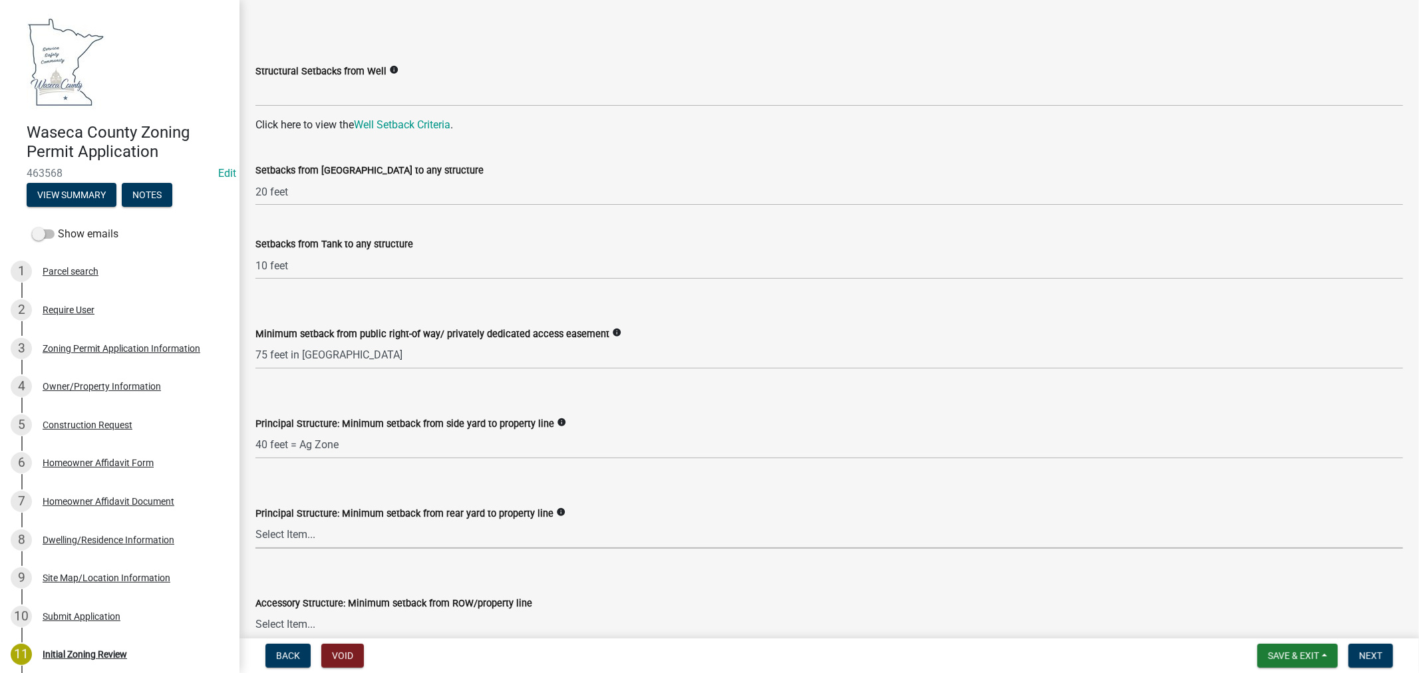
click at [295, 527] on select "Select Item... 30 feet = LR, UE, VMX Zone 40 feet = Ag Zone 15 ft or 50 ft from…" at bounding box center [829, 535] width 1148 height 27
click at [656, 418] on div "Principal Structure: Minimum setback from side yard to property line info" at bounding box center [829, 424] width 1148 height 16
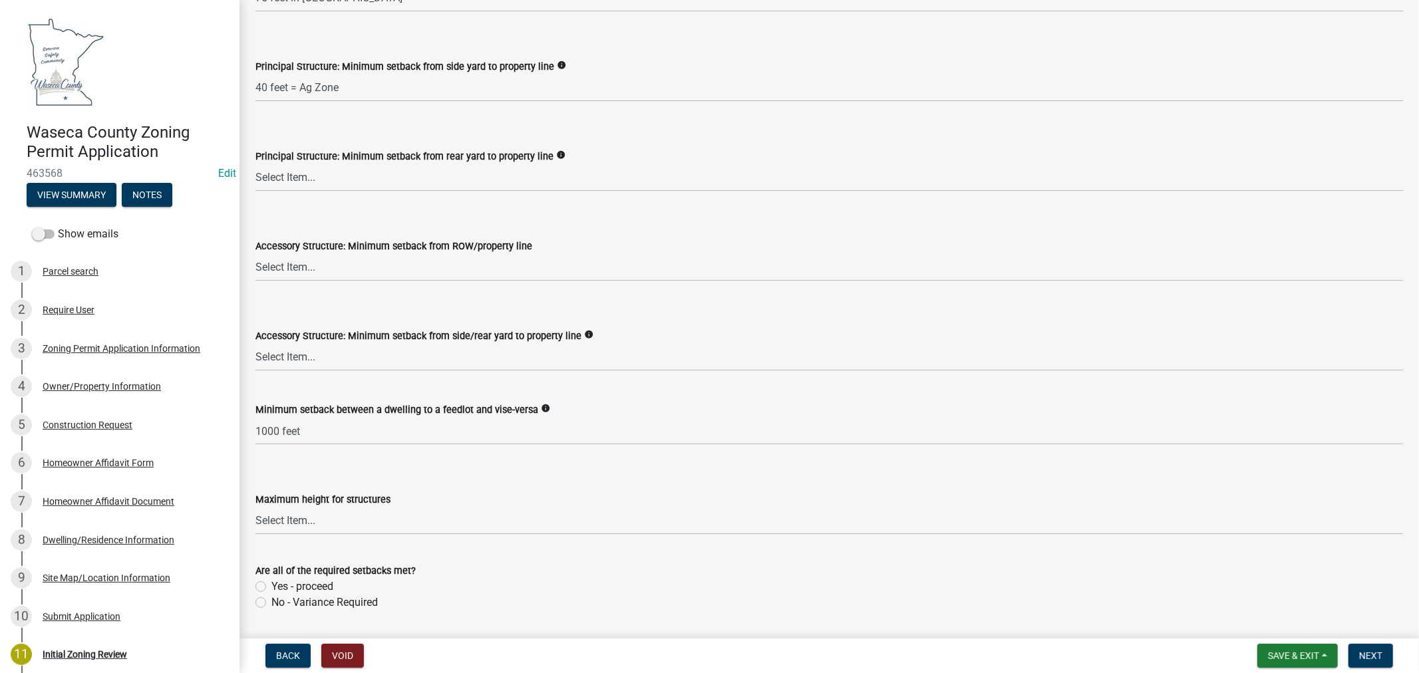
scroll to position [2070, 0]
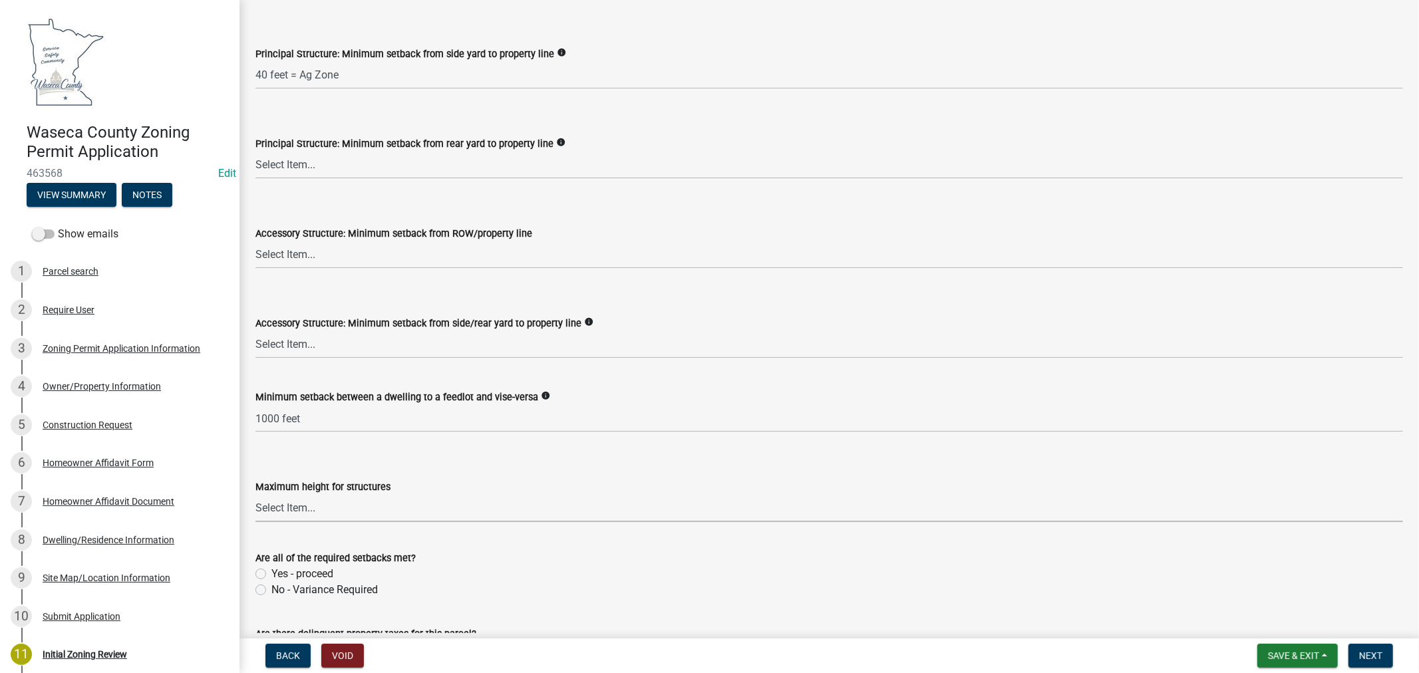
click at [324, 508] on select "Select Item... 35 feet 70 feet" at bounding box center [829, 508] width 1148 height 27
click at [255, 495] on select "Select Item... 35 feet 70 feet" at bounding box center [829, 508] width 1148 height 27
select select "f85b0be6-0ba0-4e52-abd8-9a831d915a76"
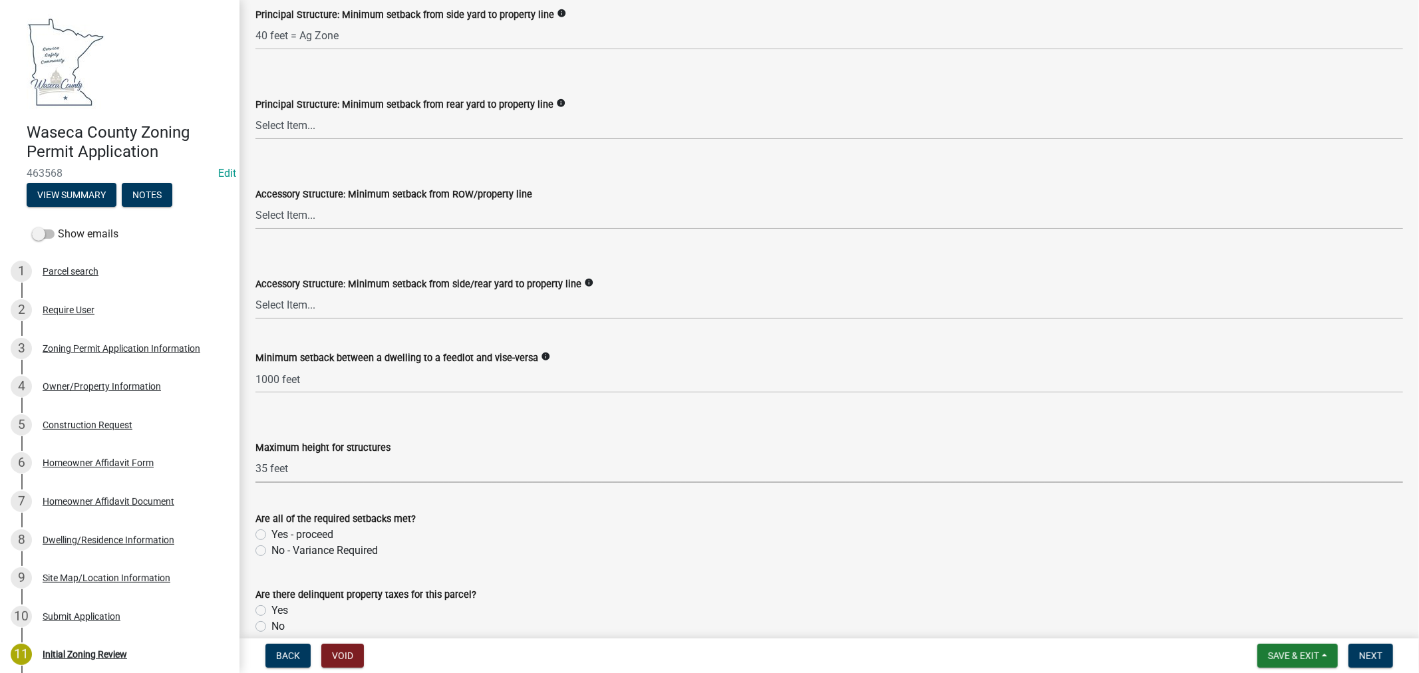
scroll to position [2143, 0]
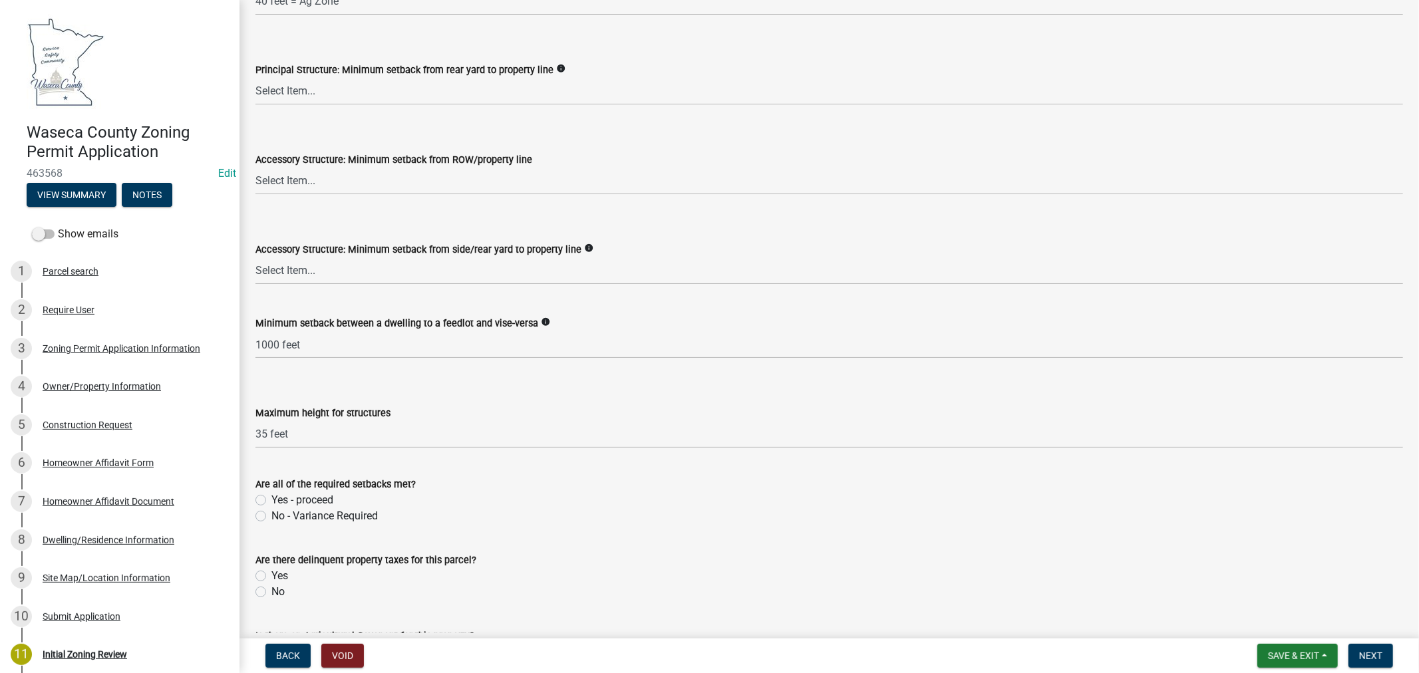
click at [271, 500] on label "Yes - proceed" at bounding box center [302, 500] width 62 height 16
click at [271, 500] on input "Yes - proceed" at bounding box center [275, 496] width 9 height 9
radio input "true"
click at [271, 590] on label "No" at bounding box center [277, 592] width 13 height 16
click at [271, 590] on input "No" at bounding box center [275, 588] width 9 height 9
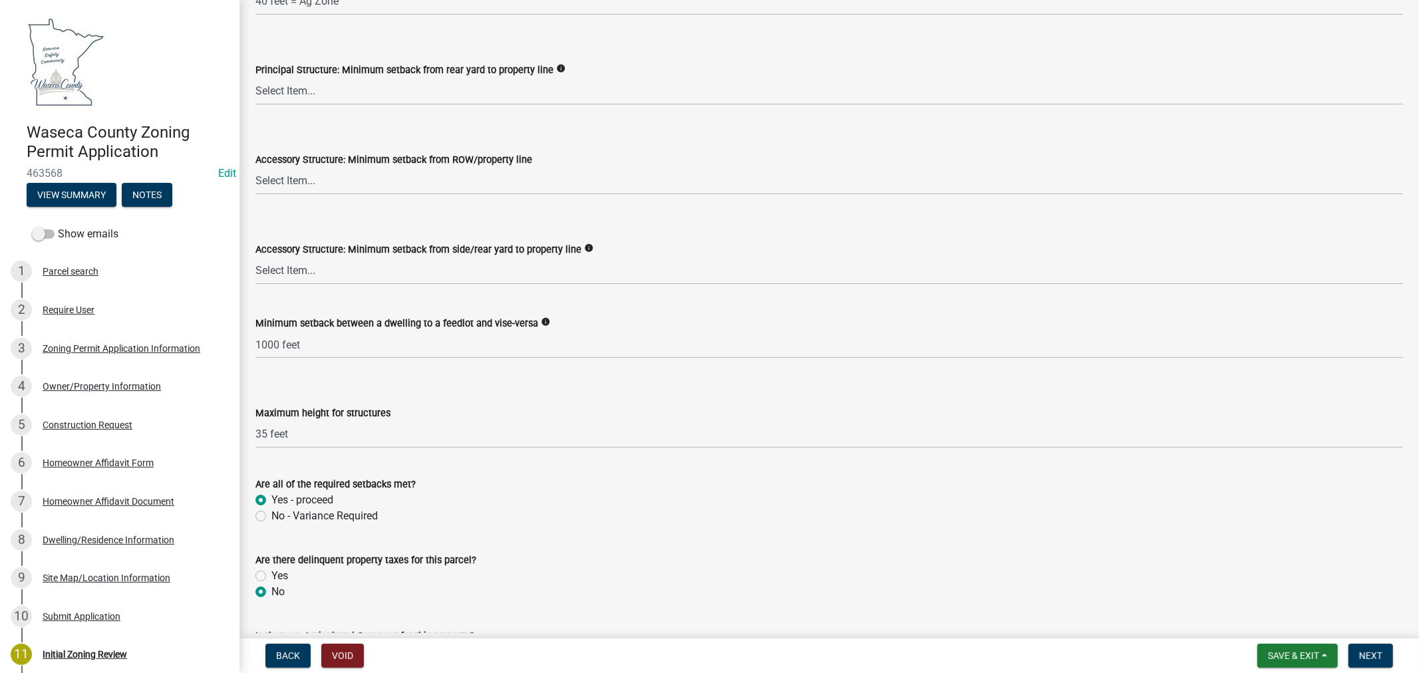
radio input "true"
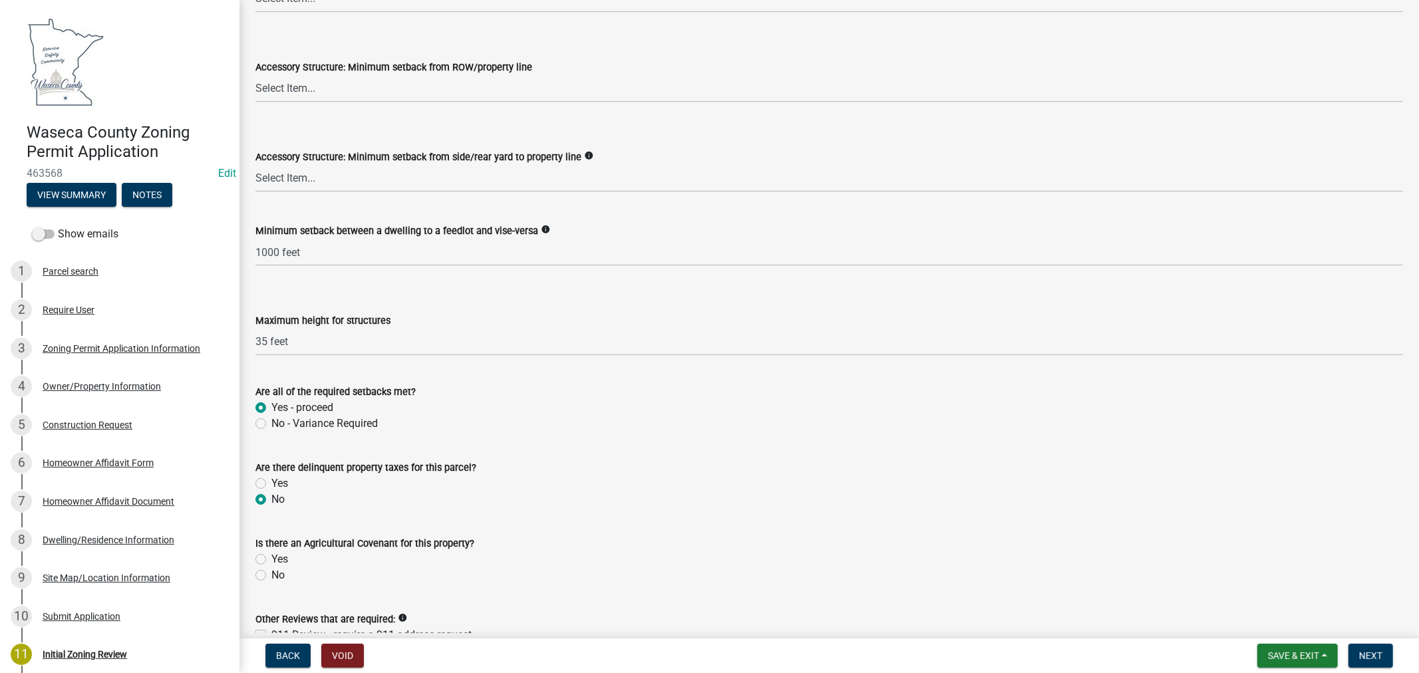
scroll to position [2365, 0]
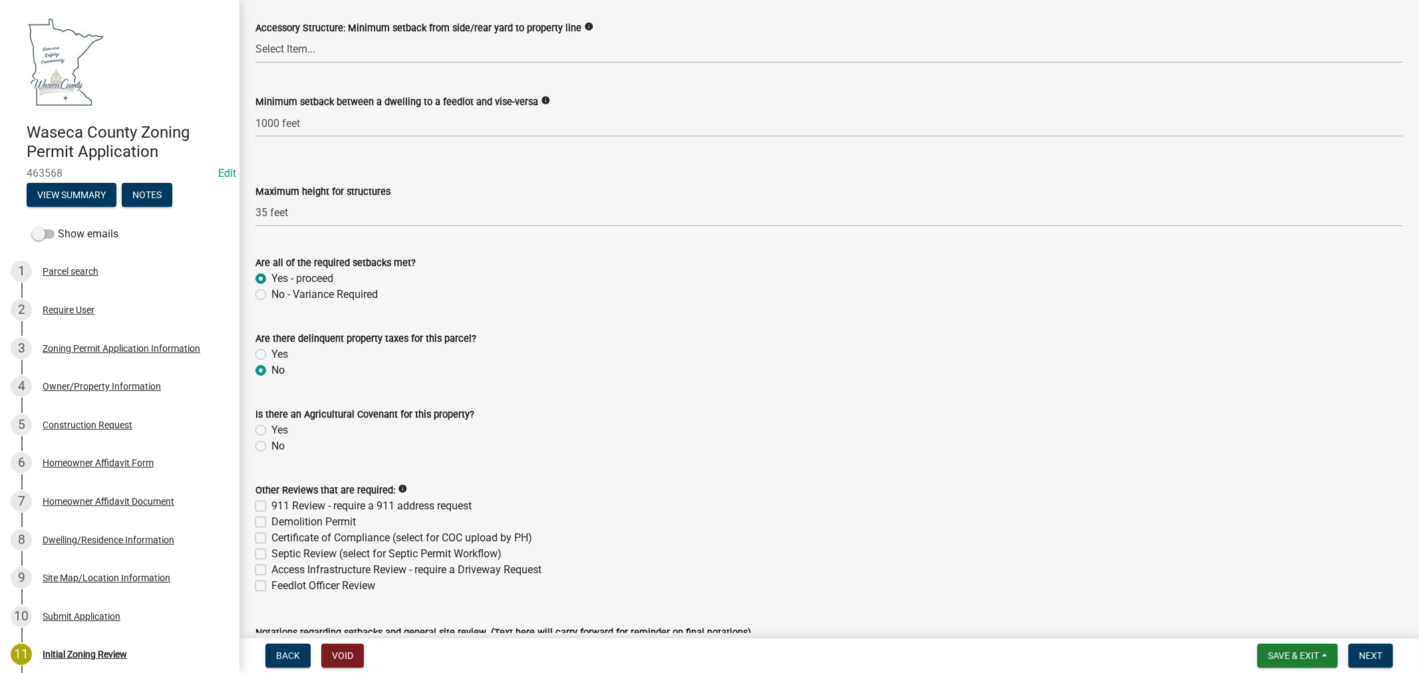
click at [271, 448] on label "No" at bounding box center [277, 446] width 13 height 16
click at [271, 447] on input "No" at bounding box center [275, 442] width 9 height 9
radio input "true"
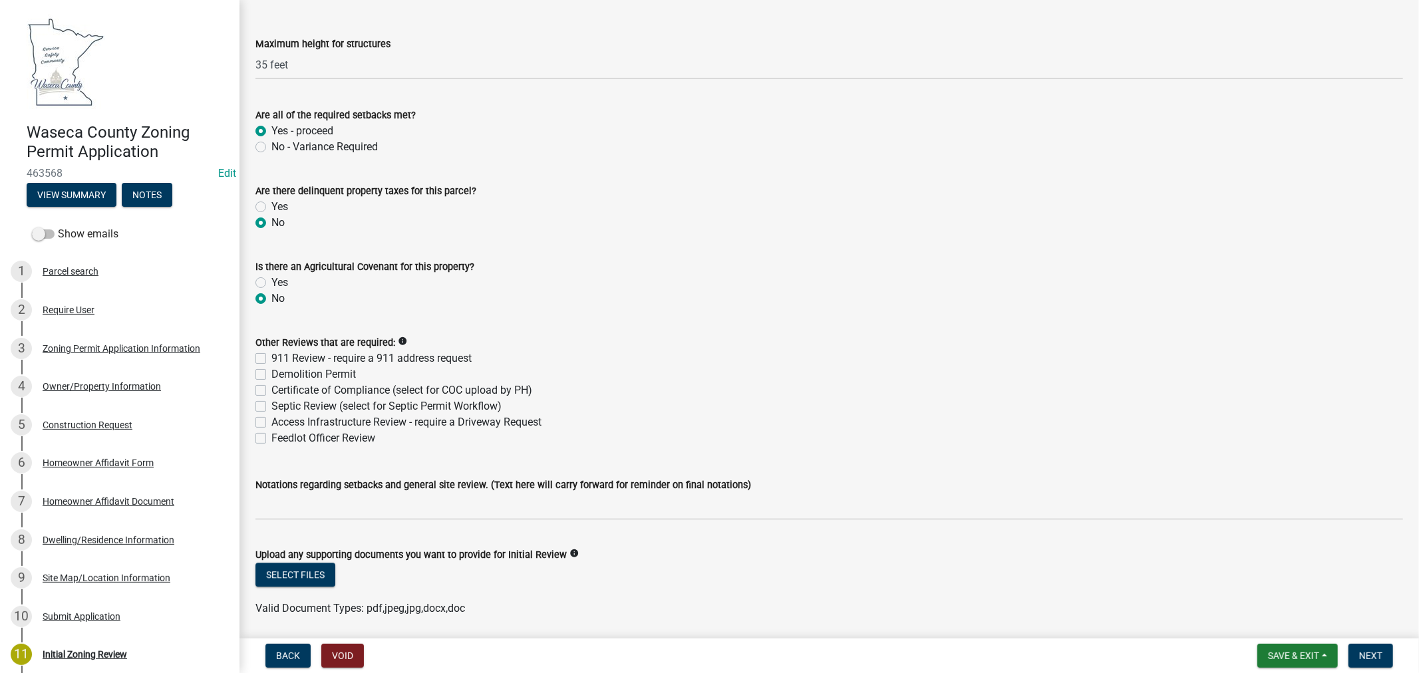
scroll to position [2587, 0]
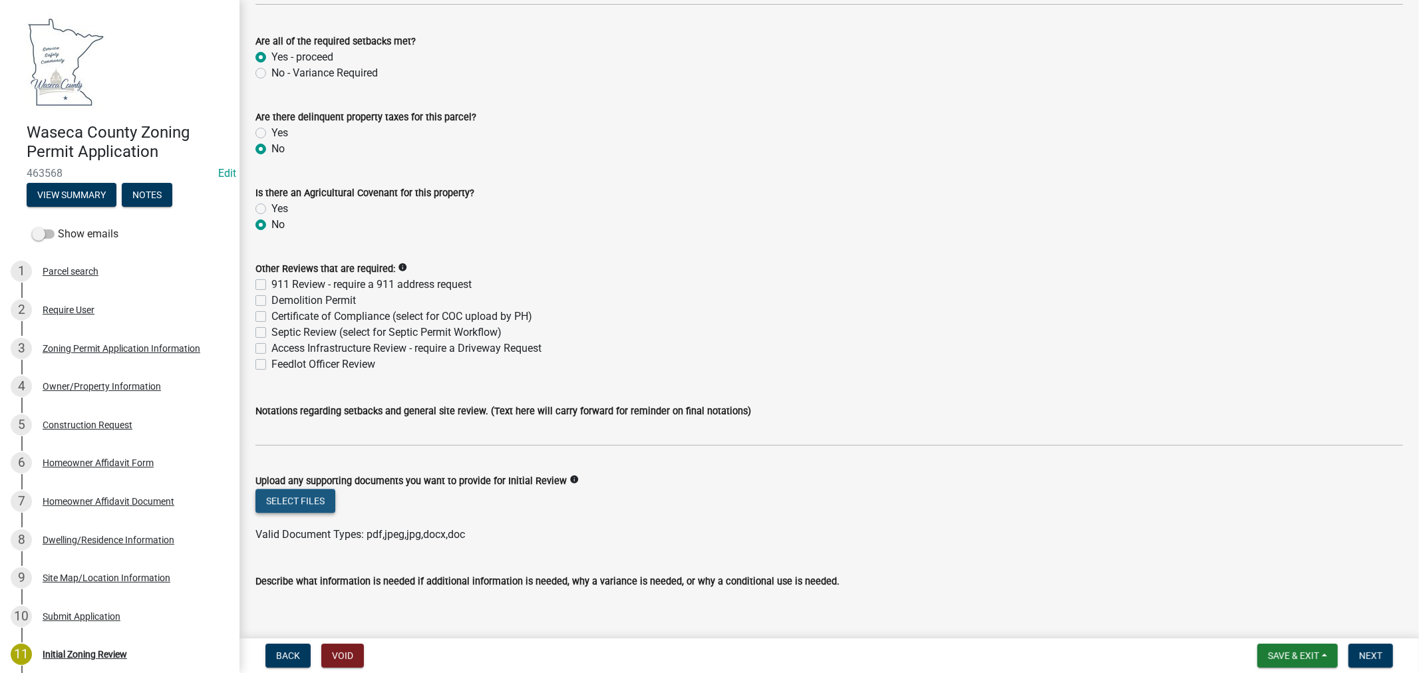
click at [311, 496] on button "Select files" at bounding box center [295, 501] width 80 height 24
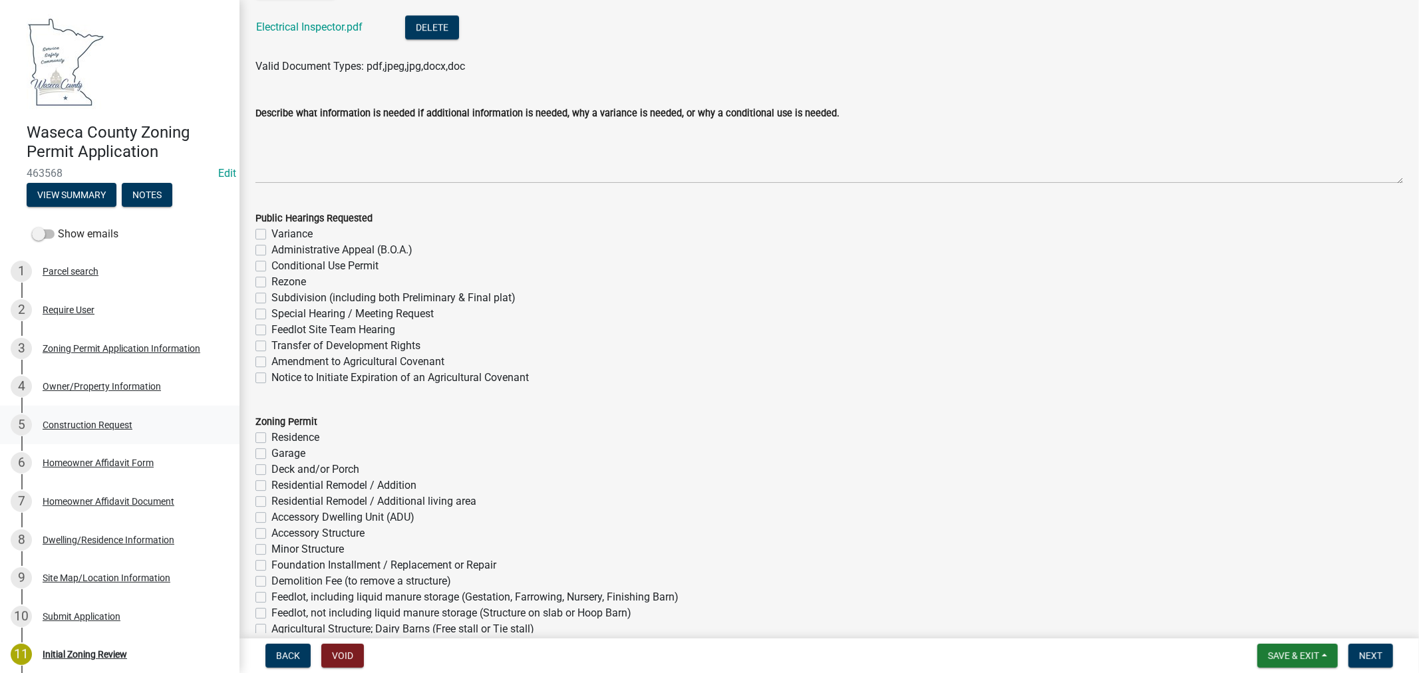
scroll to position [3104, 0]
click at [271, 471] on label "Deck and/or Porch" at bounding box center [315, 469] width 88 height 16
click at [271, 470] on input "Deck and/or Porch" at bounding box center [275, 465] width 9 height 9
checkbox input "true"
checkbox input "false"
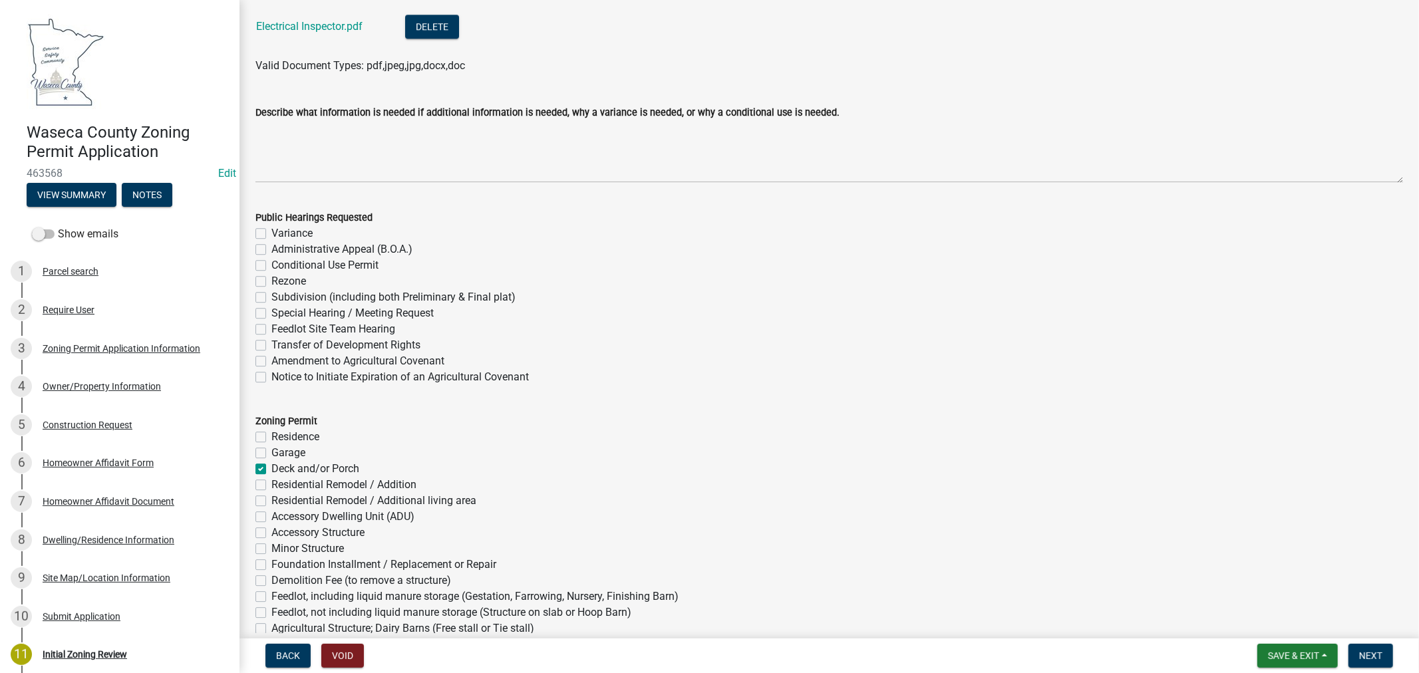
checkbox input "false"
checkbox input "true"
checkbox input "false"
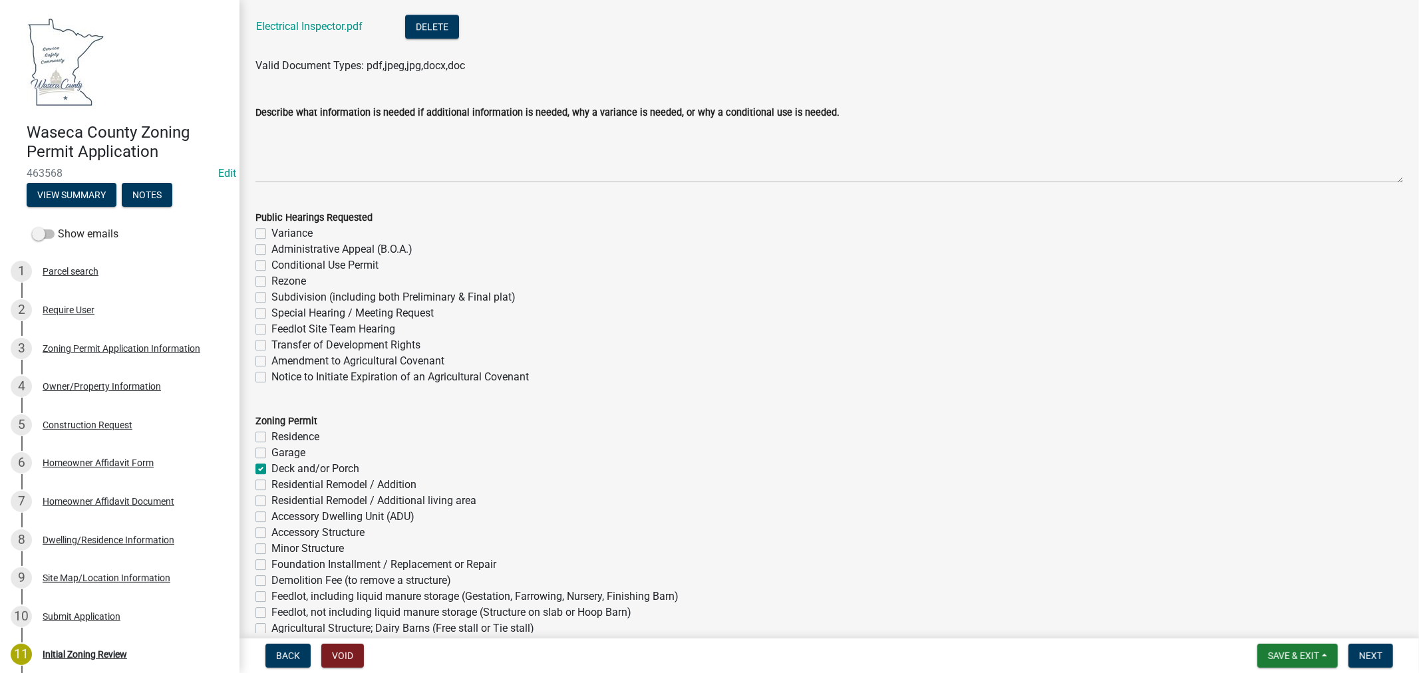
checkbox input "false"
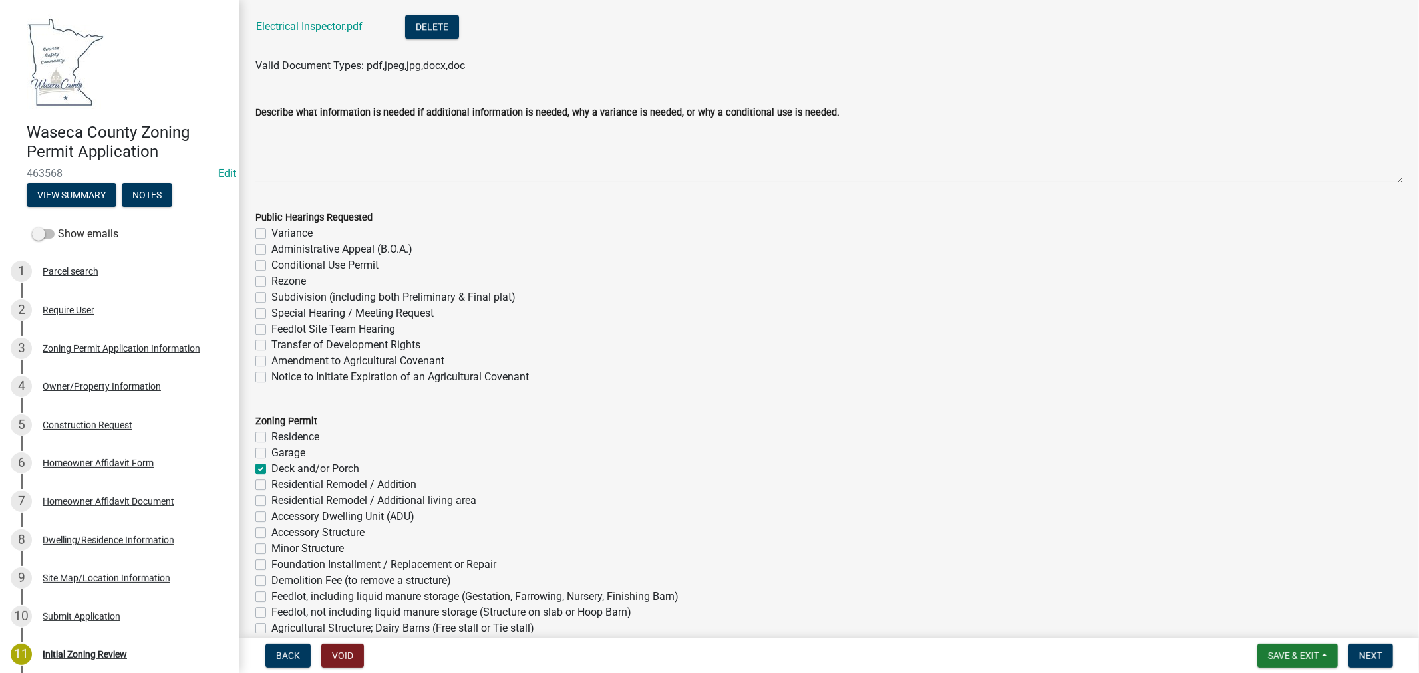
checkbox input "false"
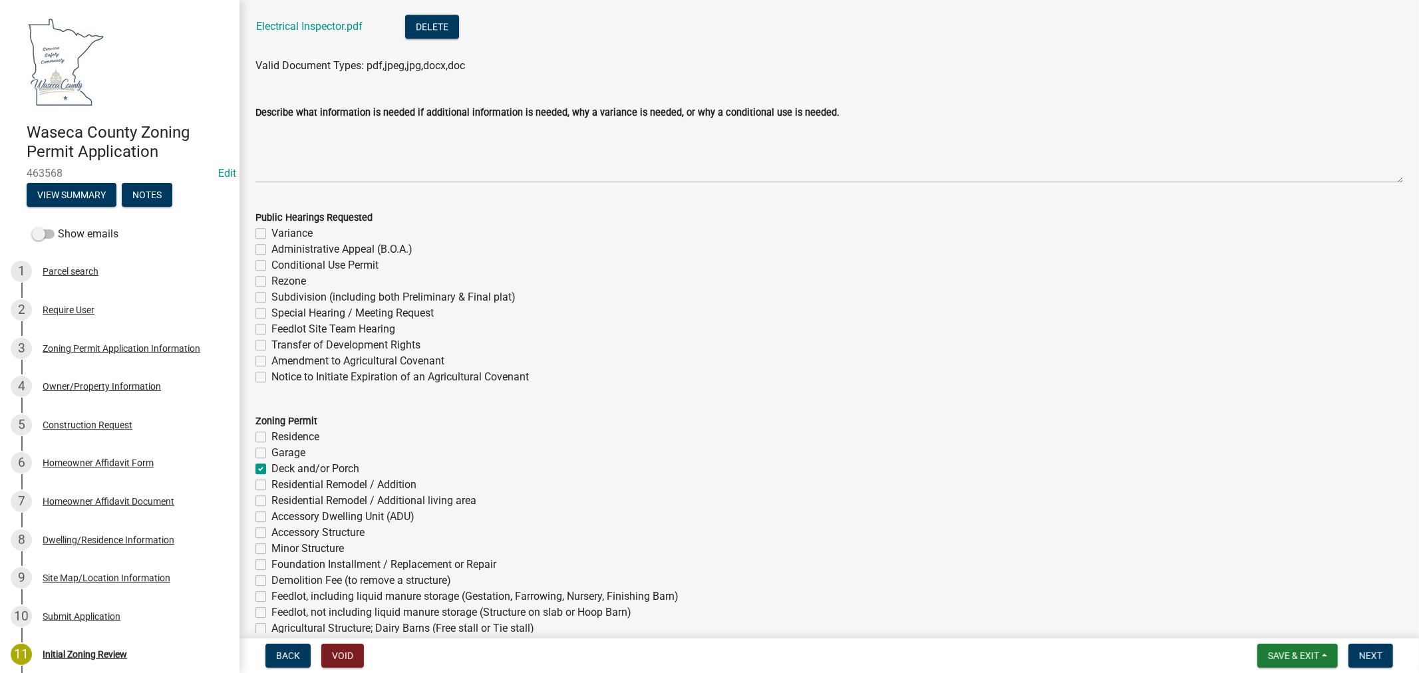
checkbox input "false"
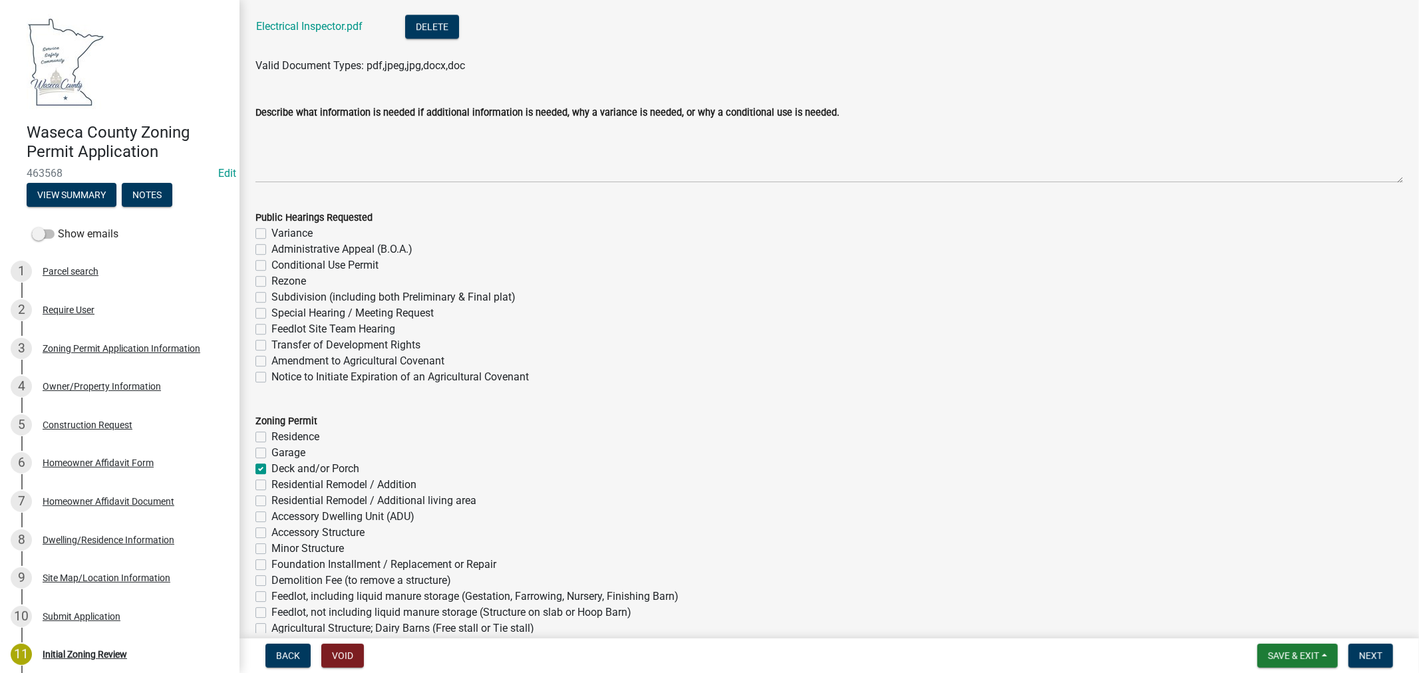
checkbox input "false"
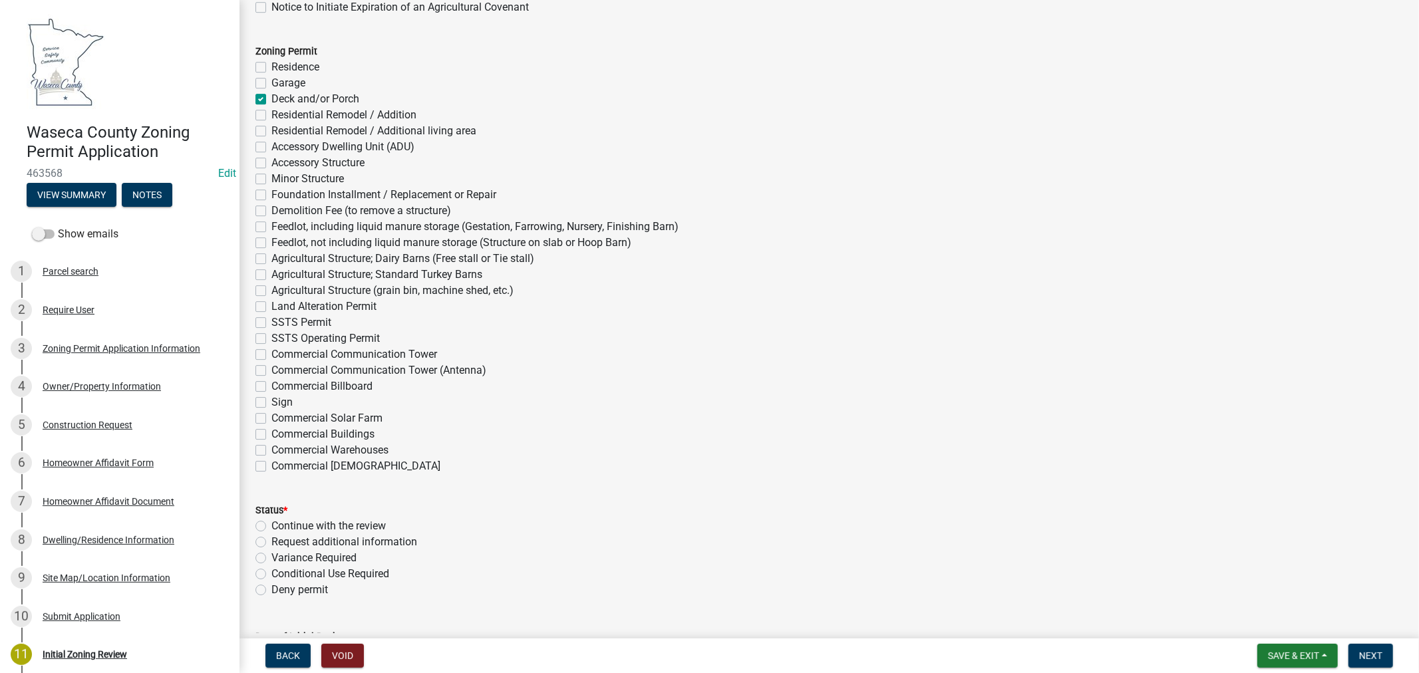
scroll to position [3548, 0]
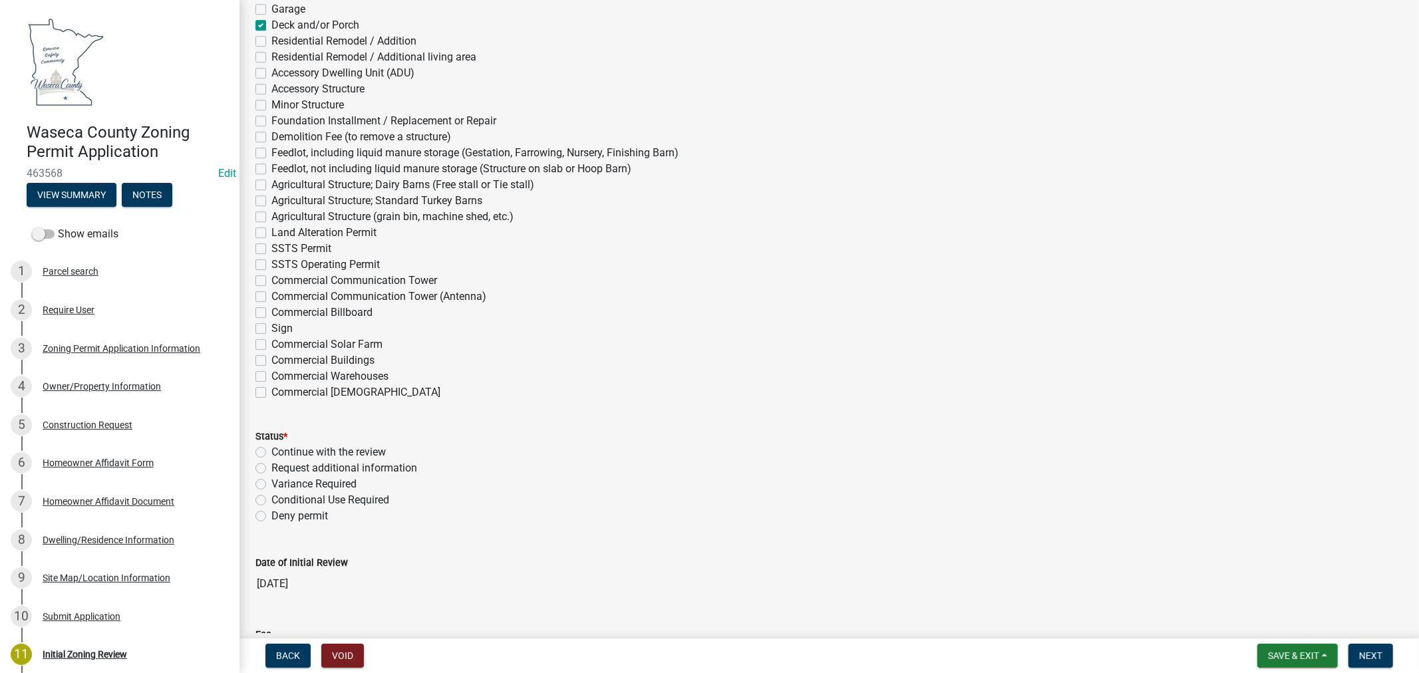
click at [271, 452] on label "Continue with the review" at bounding box center [328, 452] width 114 height 16
click at [271, 452] on input "Continue with the review" at bounding box center [275, 448] width 9 height 9
radio input "true"
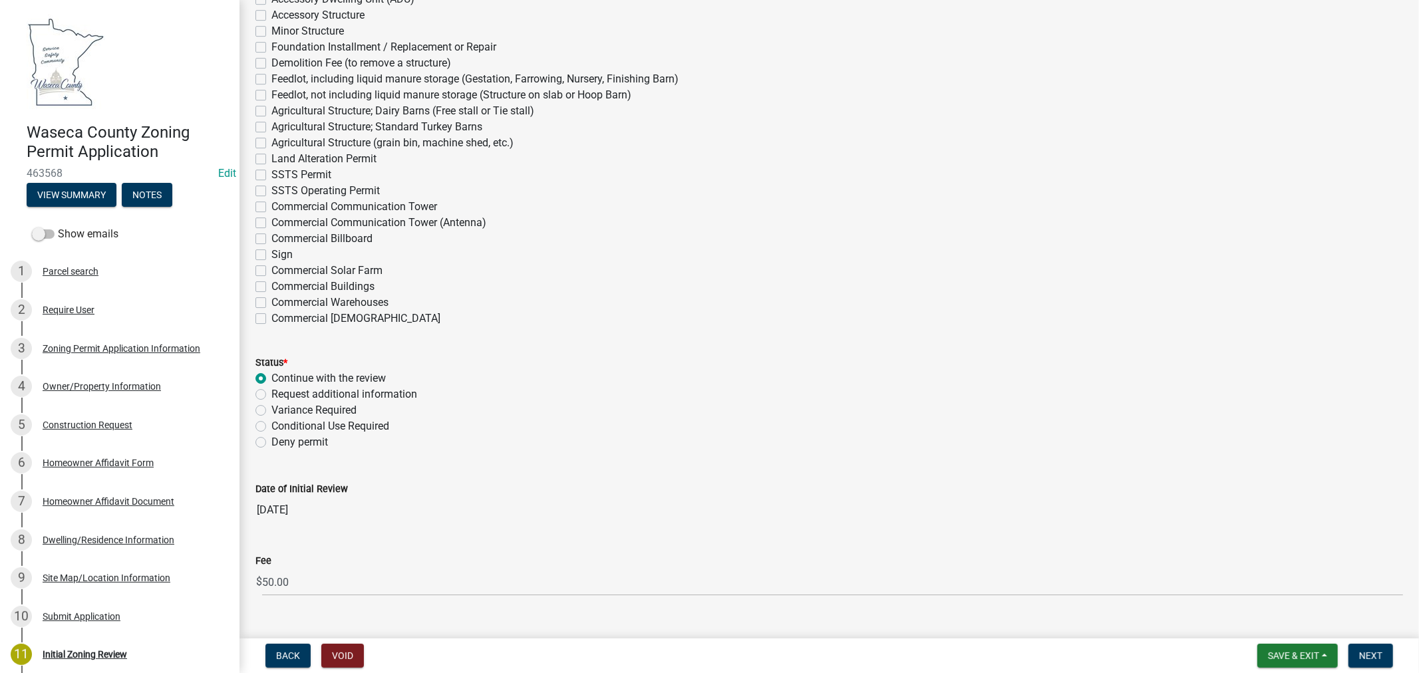
scroll to position [3648, 0]
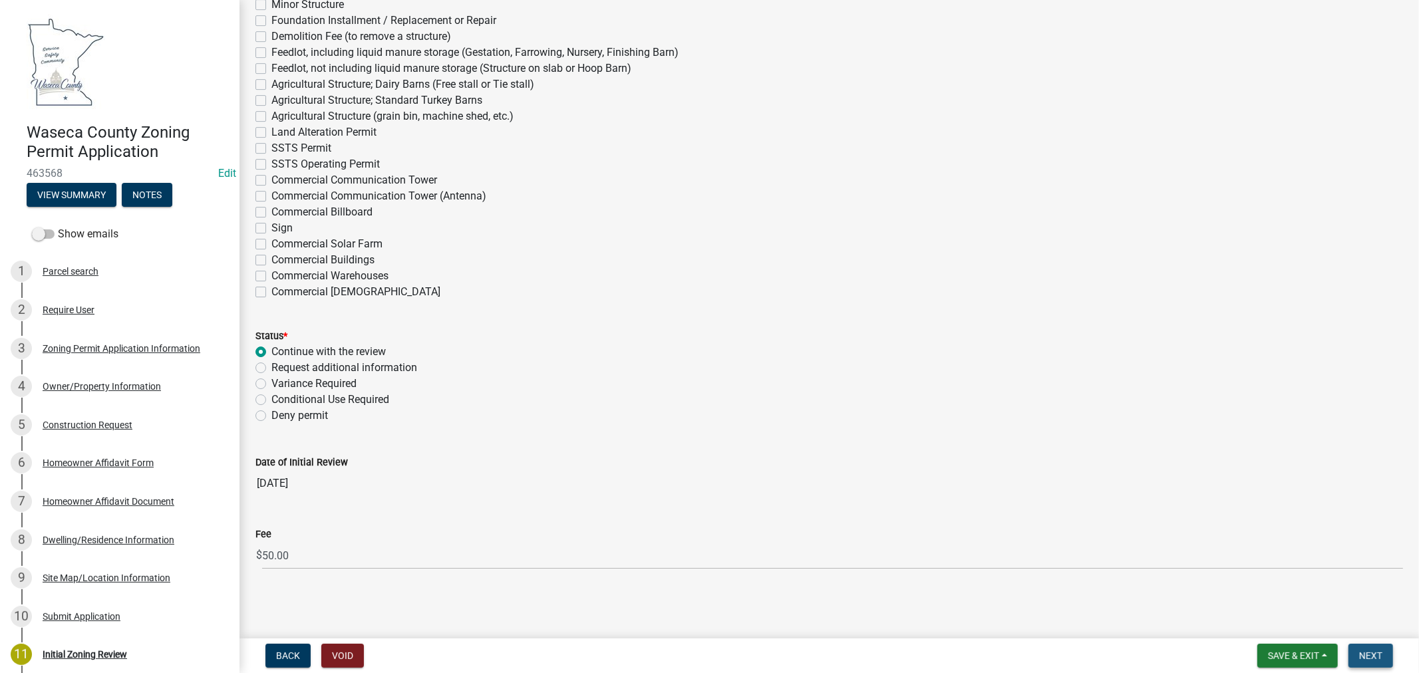
drag, startPoint x: 1364, startPoint y: 655, endPoint x: 1372, endPoint y: 647, distance: 11.3
click at [1366, 655] on span "Next" at bounding box center [1370, 656] width 23 height 11
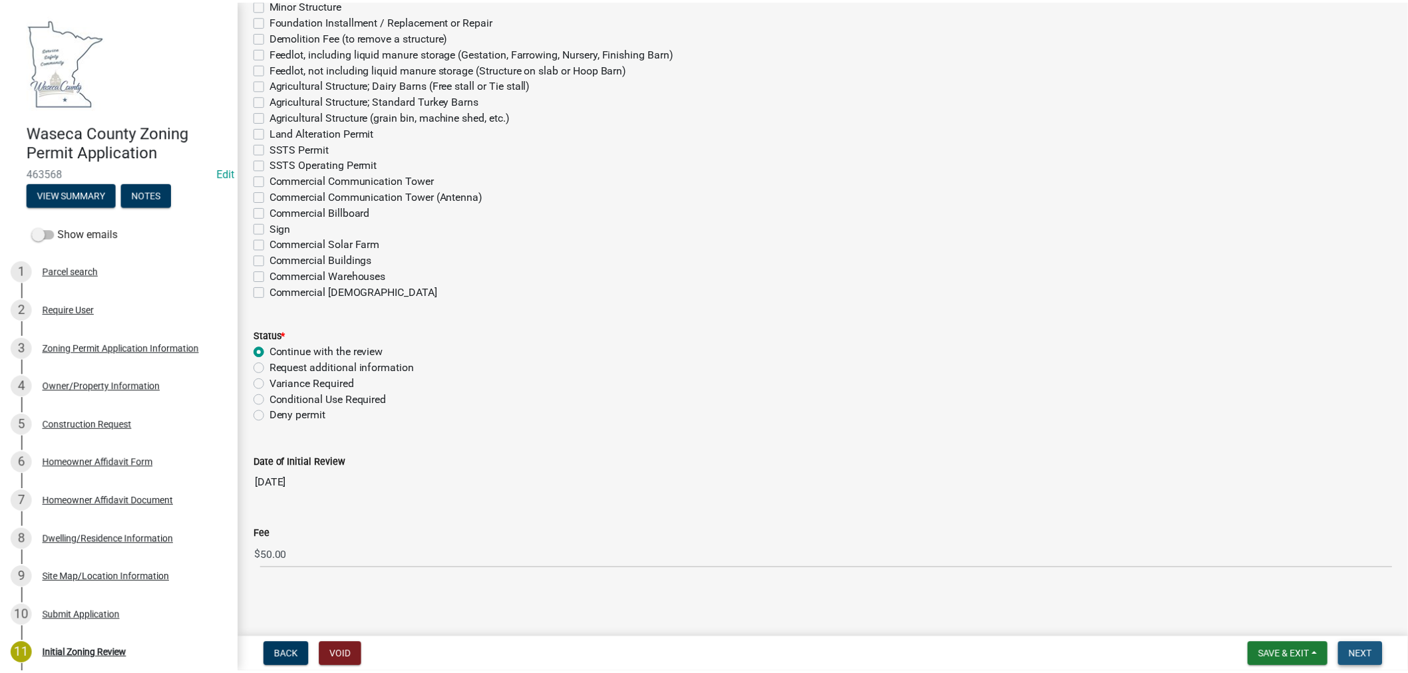
scroll to position [0, 0]
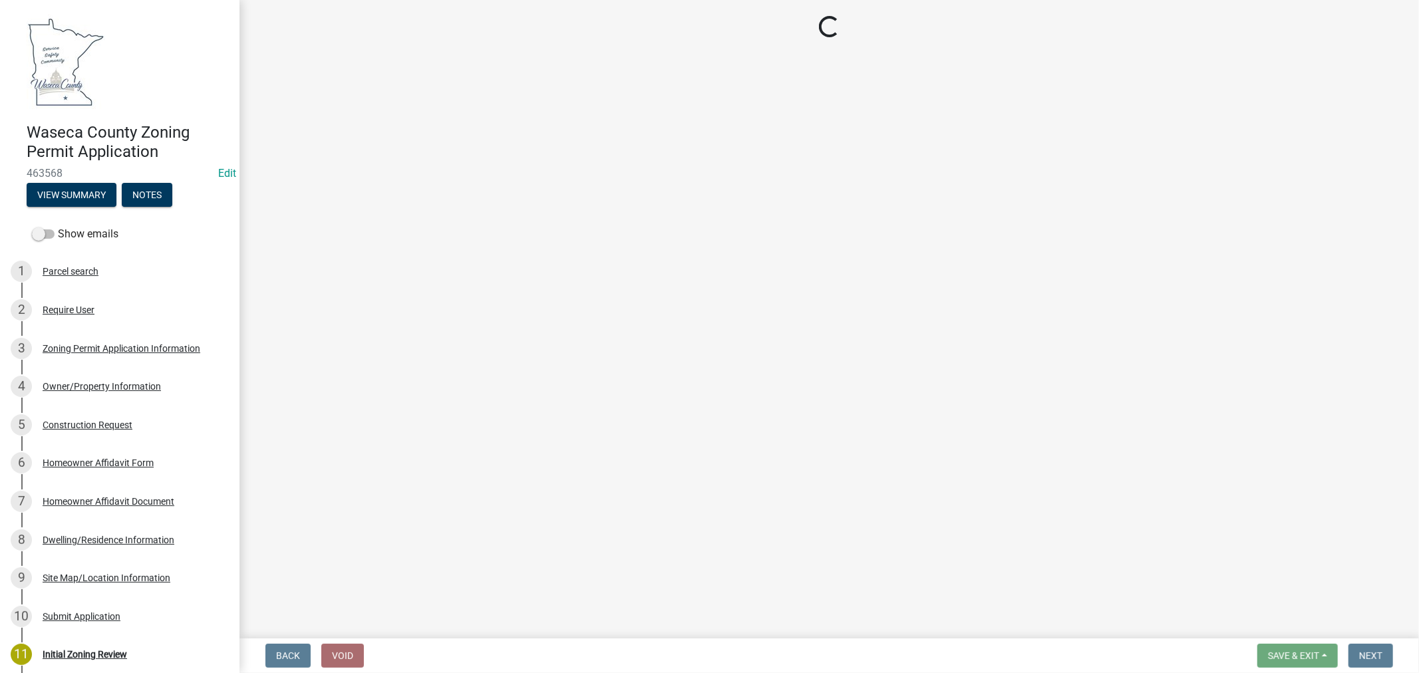
select select "3: 3"
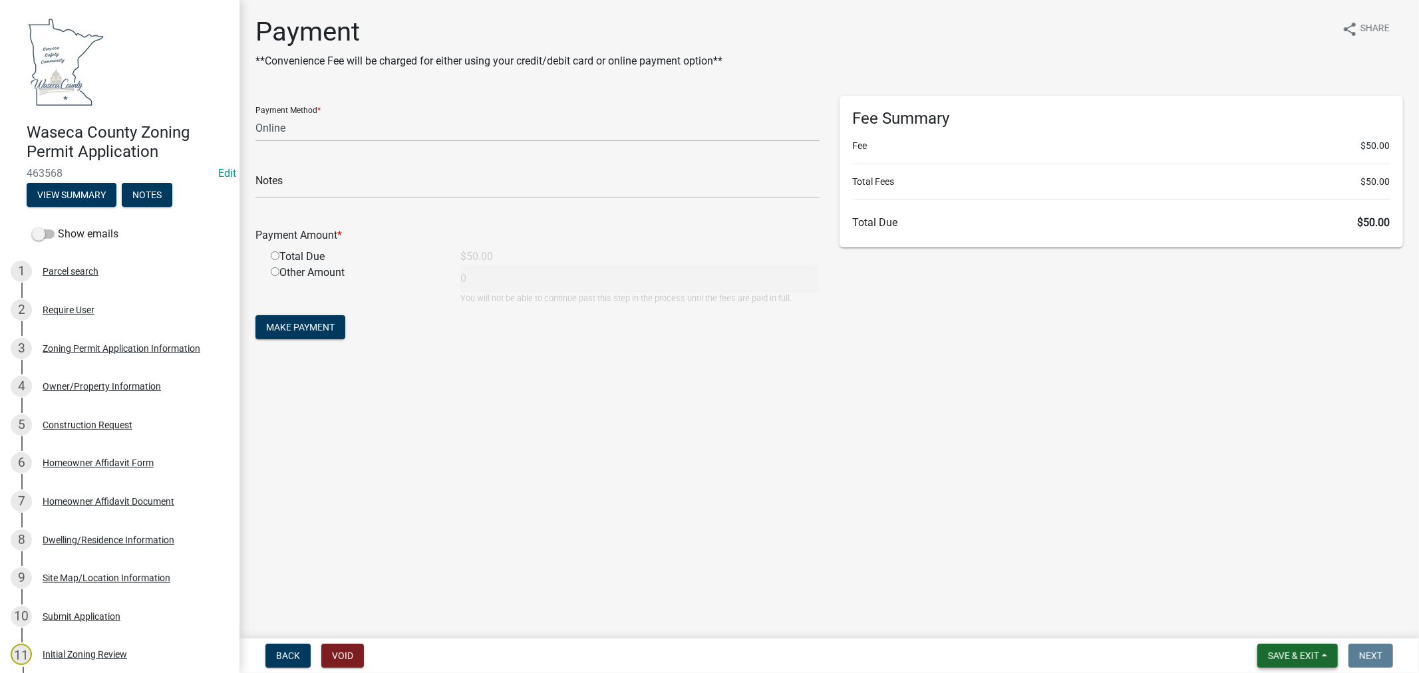
click at [1301, 657] on span "Save & Exit" at bounding box center [1293, 656] width 51 height 11
click at [1266, 623] on button "Save & Exit" at bounding box center [1284, 621] width 106 height 32
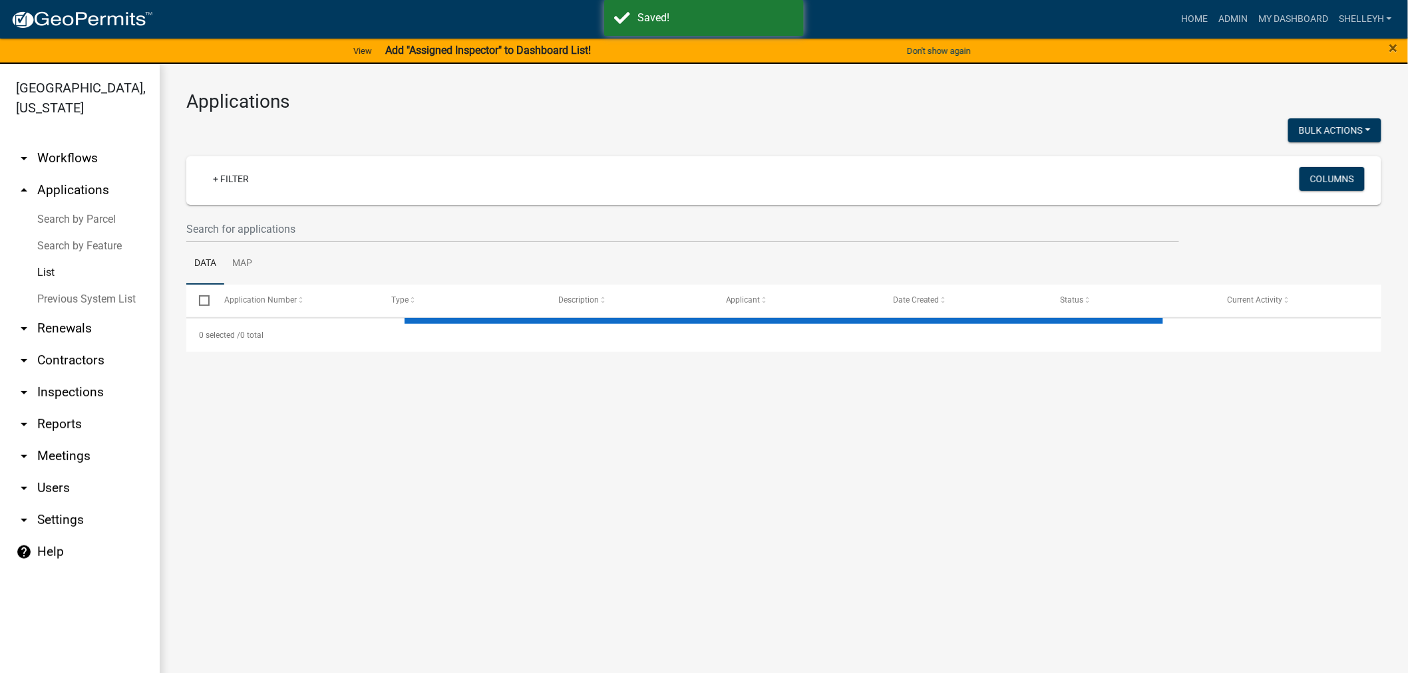
select select "1: 25"
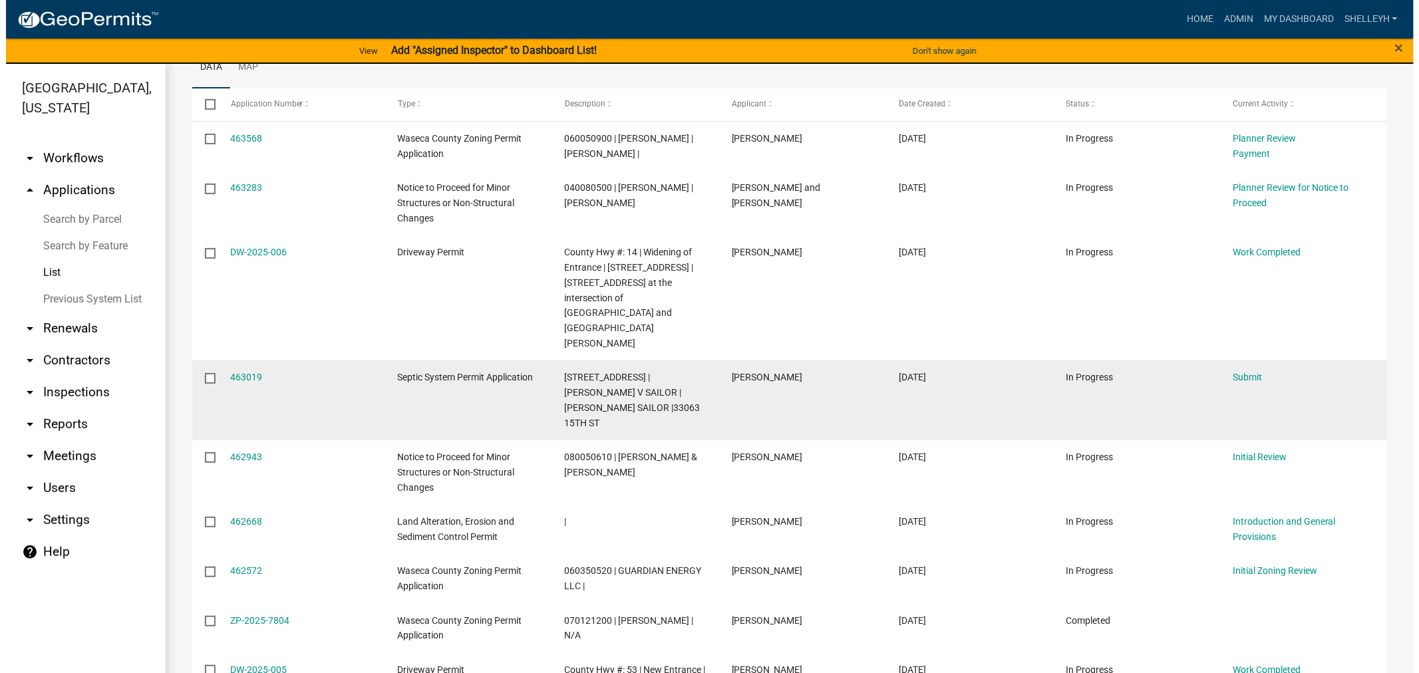
scroll to position [222, 0]
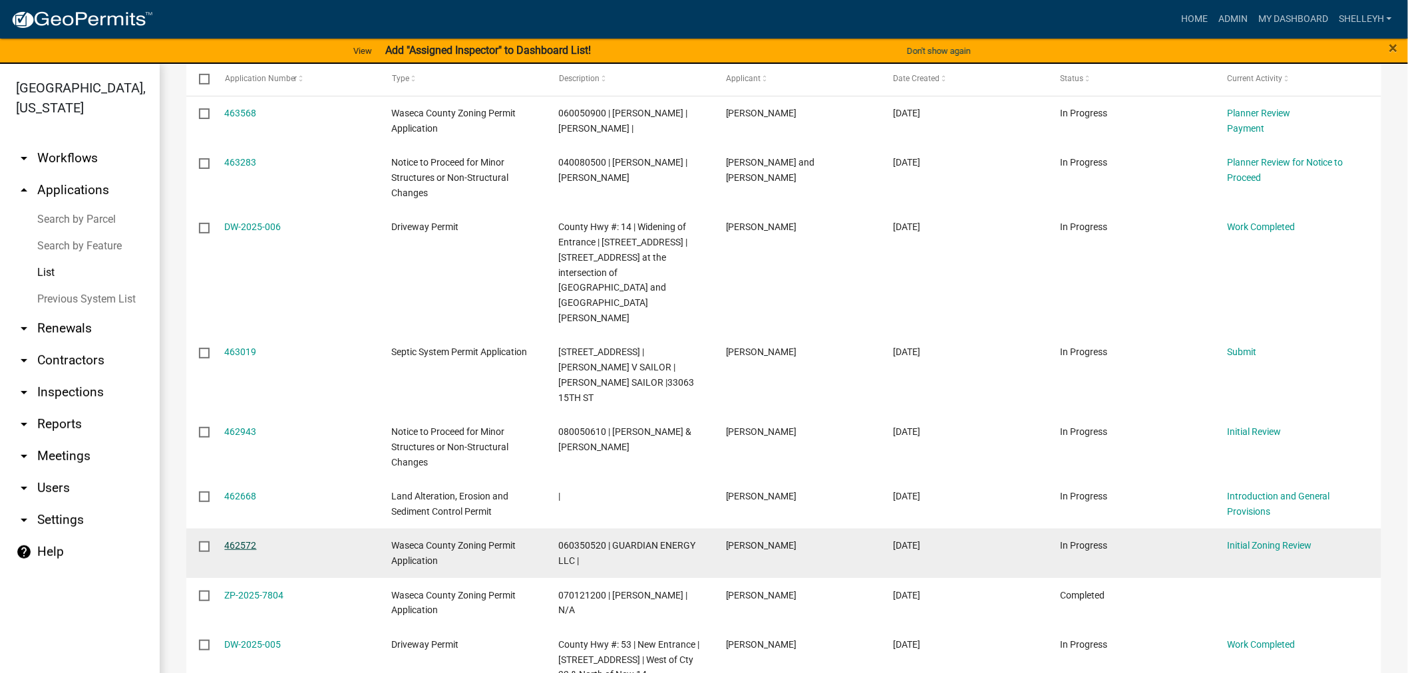
click at [228, 540] on link "462572" at bounding box center [241, 545] width 32 height 11
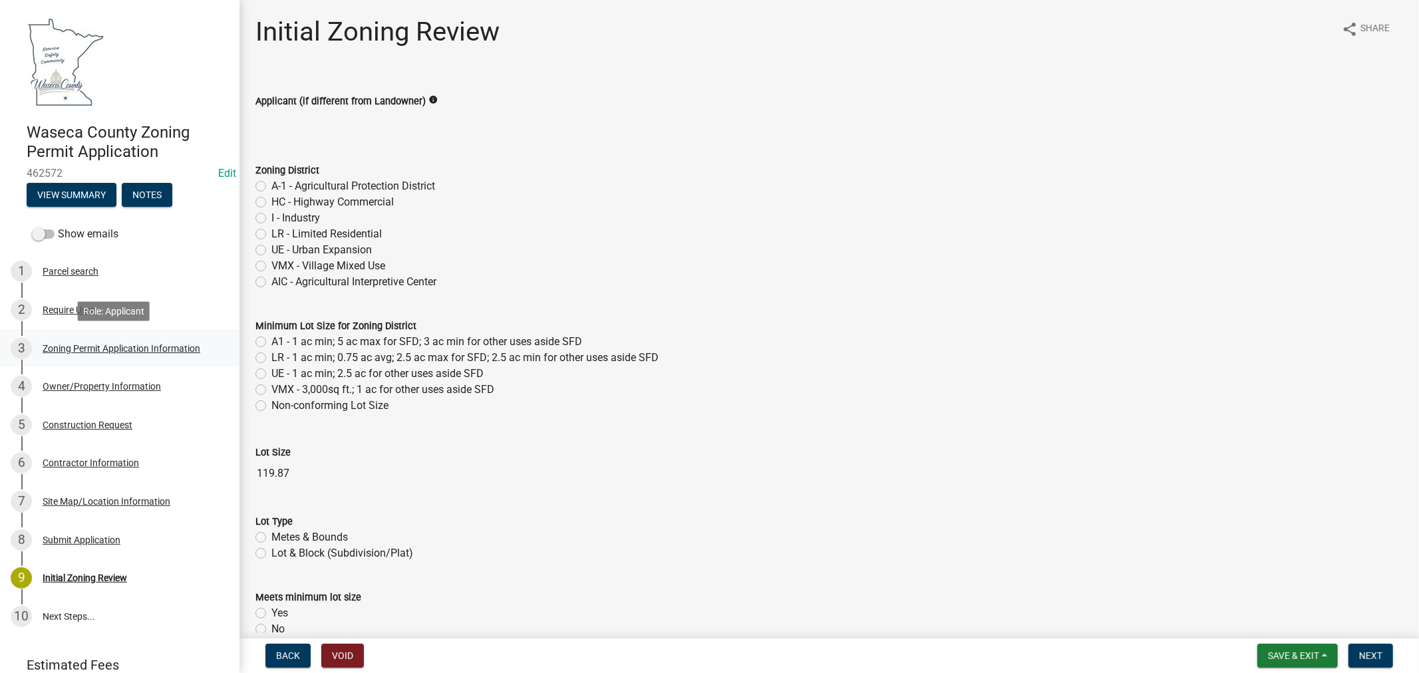
click at [79, 344] on div "Zoning Permit Application Information" at bounding box center [122, 348] width 158 height 9
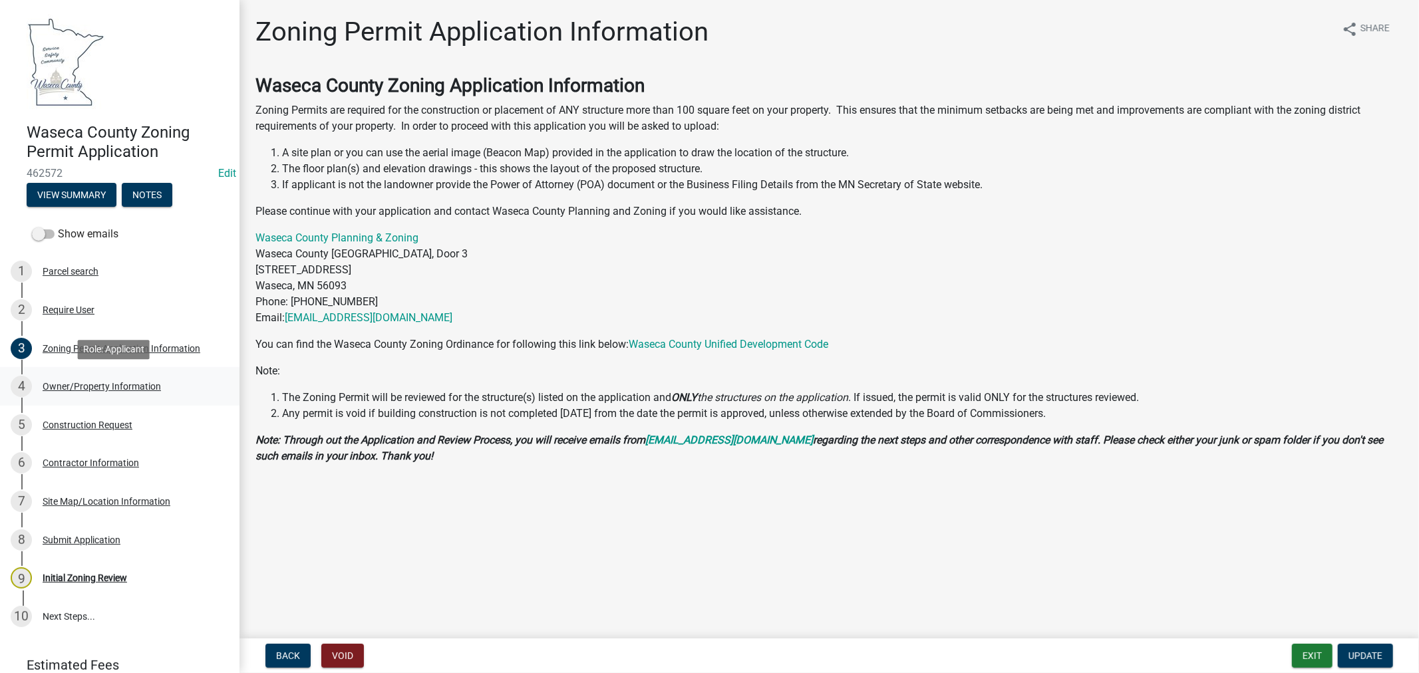
click at [148, 382] on div "Owner/Property Information" at bounding box center [102, 386] width 118 height 9
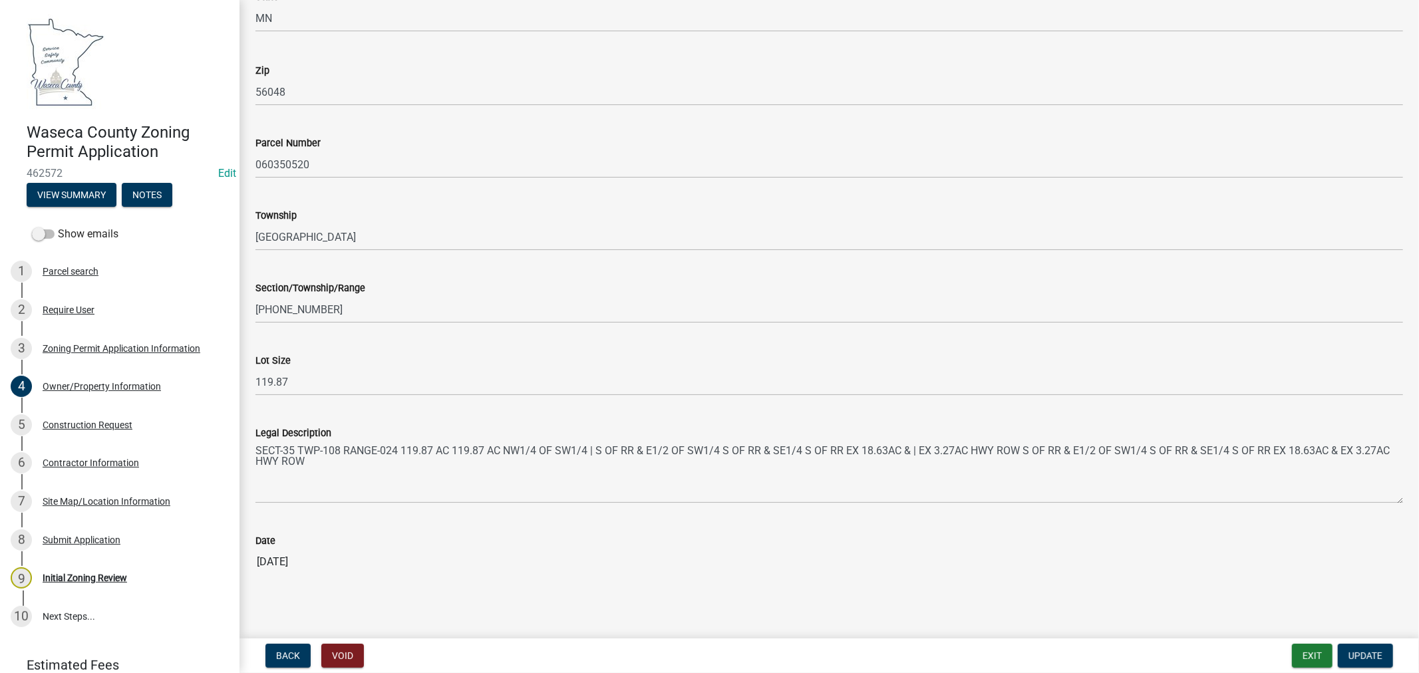
scroll to position [1112, 0]
click at [114, 424] on div "Construction Request" at bounding box center [88, 424] width 90 height 9
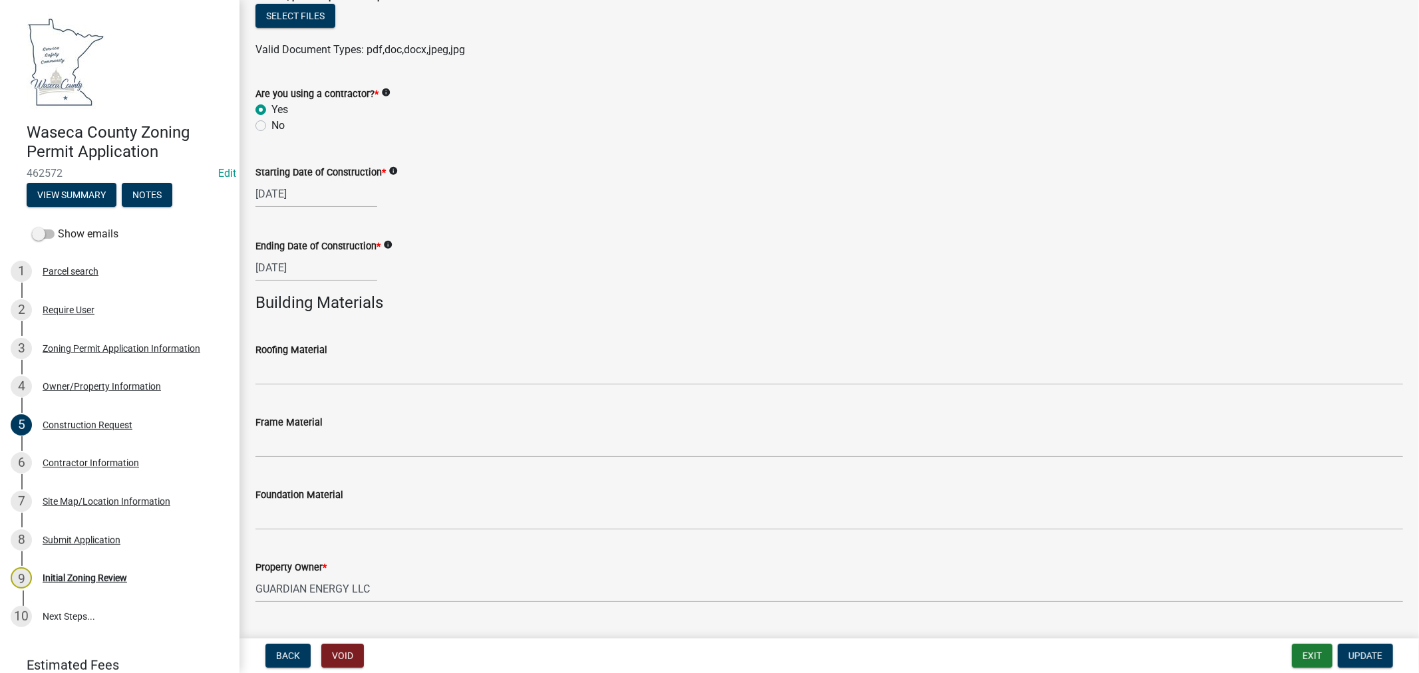
scroll to position [739, 0]
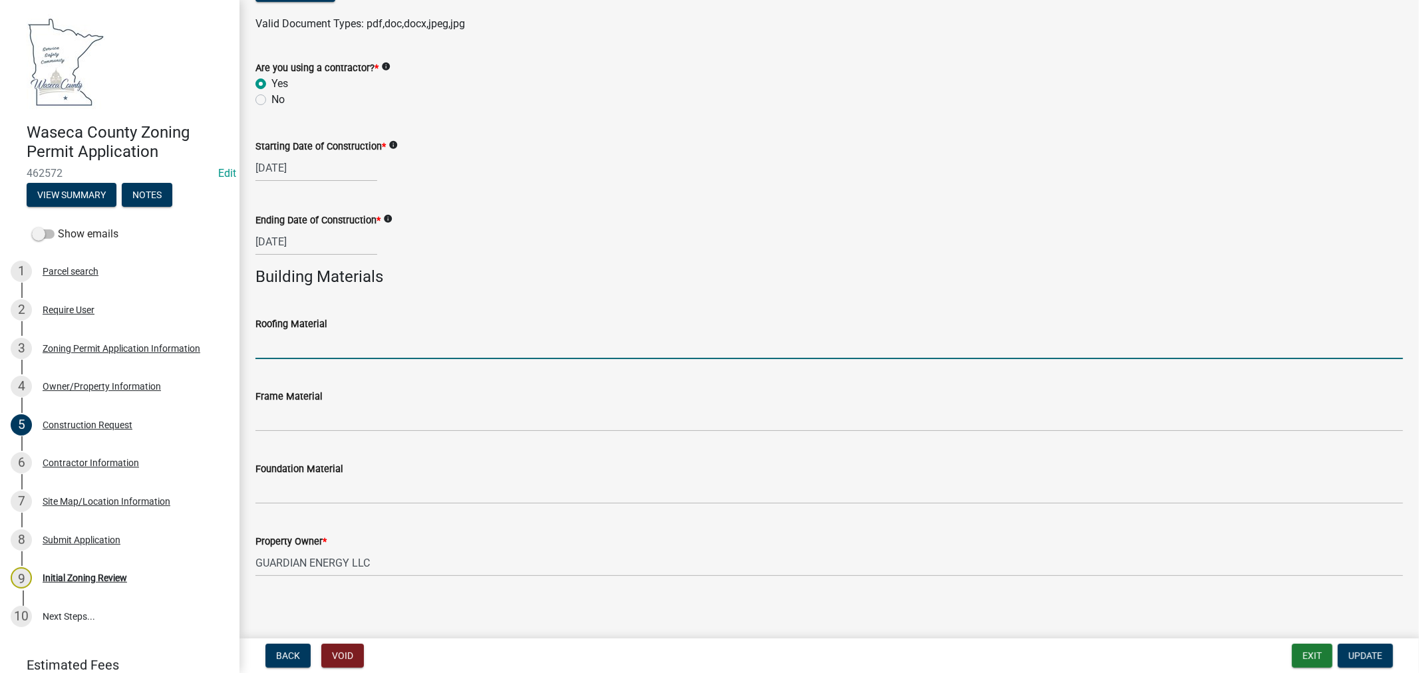
click at [452, 339] on input "Roofing Material" at bounding box center [829, 345] width 1148 height 27
type input "Steel"
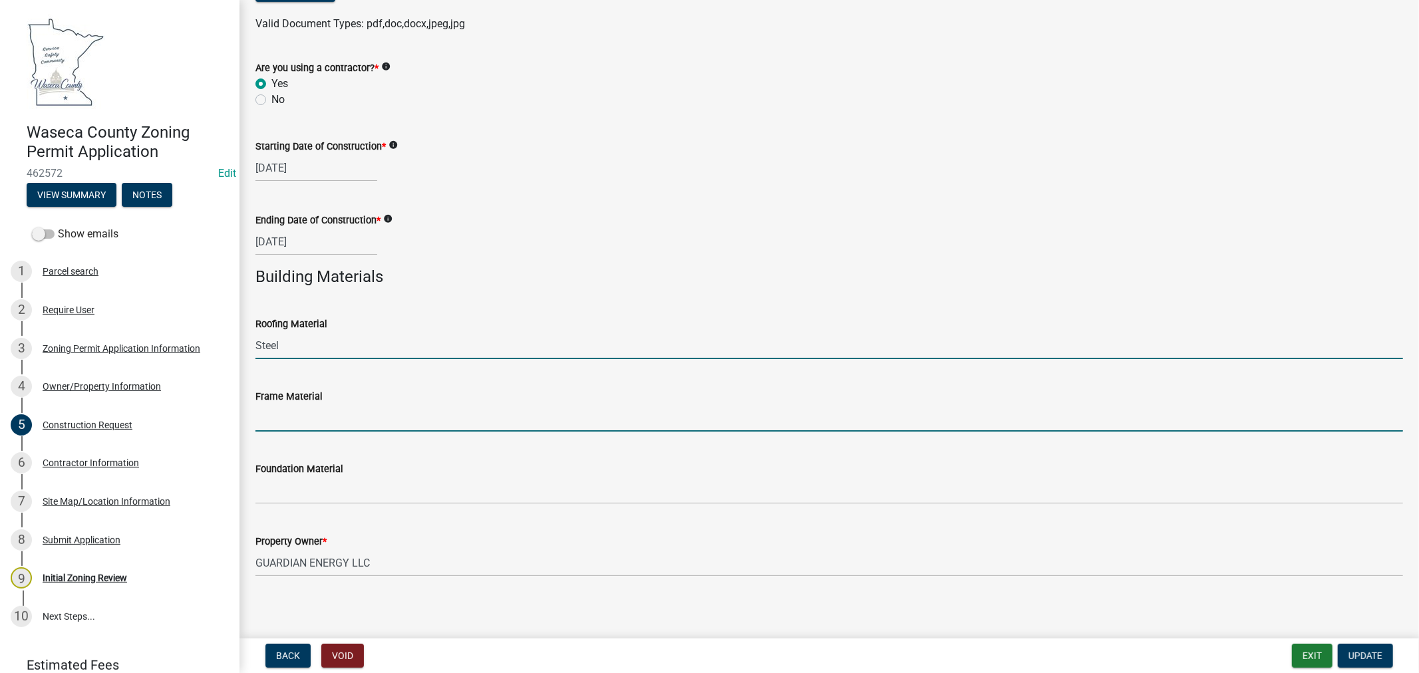
click at [296, 409] on input "Frame Material" at bounding box center [829, 417] width 1148 height 27
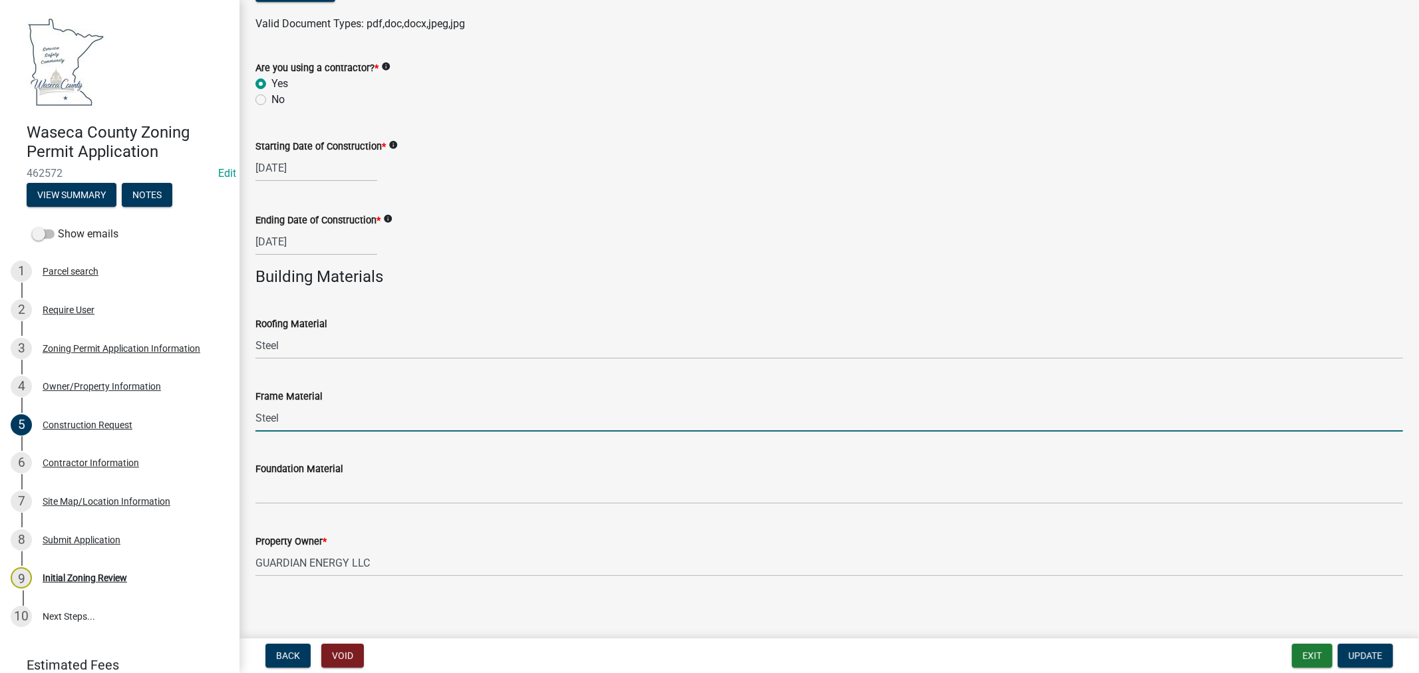
type input "Steel"
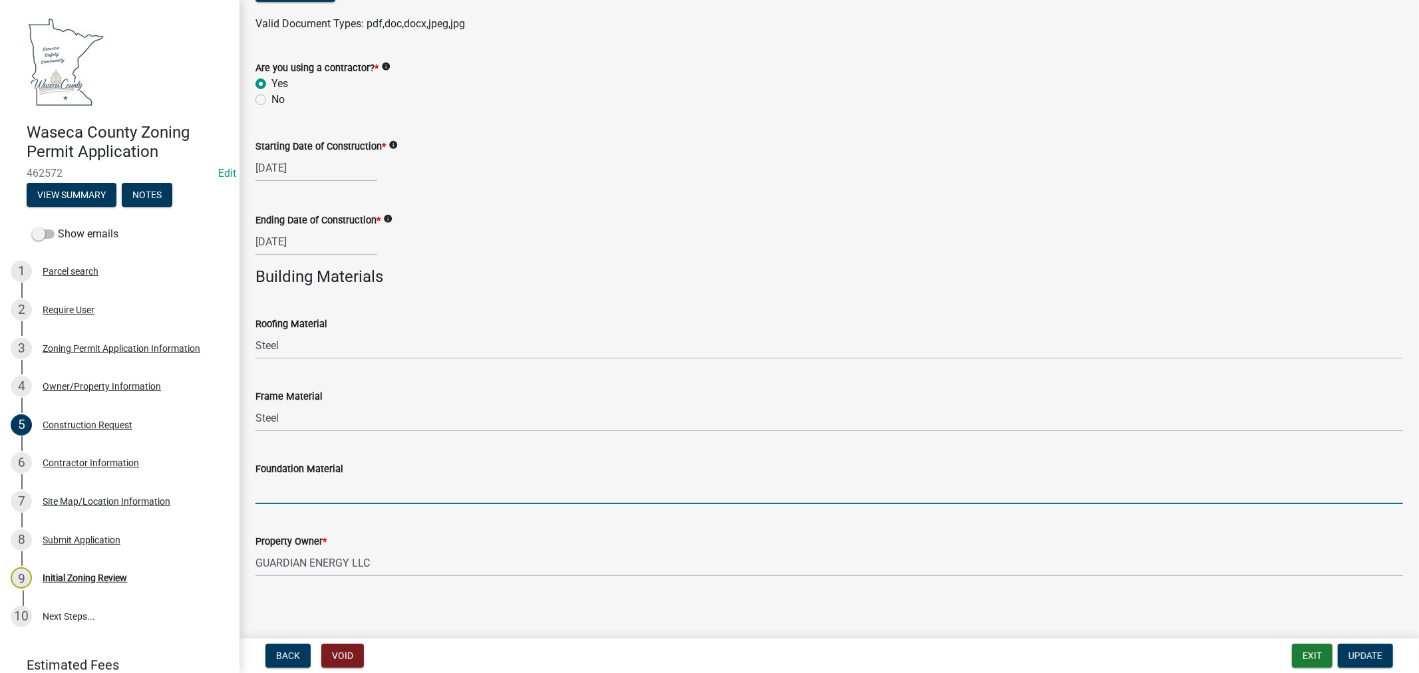
click at [301, 494] on input "Foundation Material" at bounding box center [829, 490] width 1148 height 27
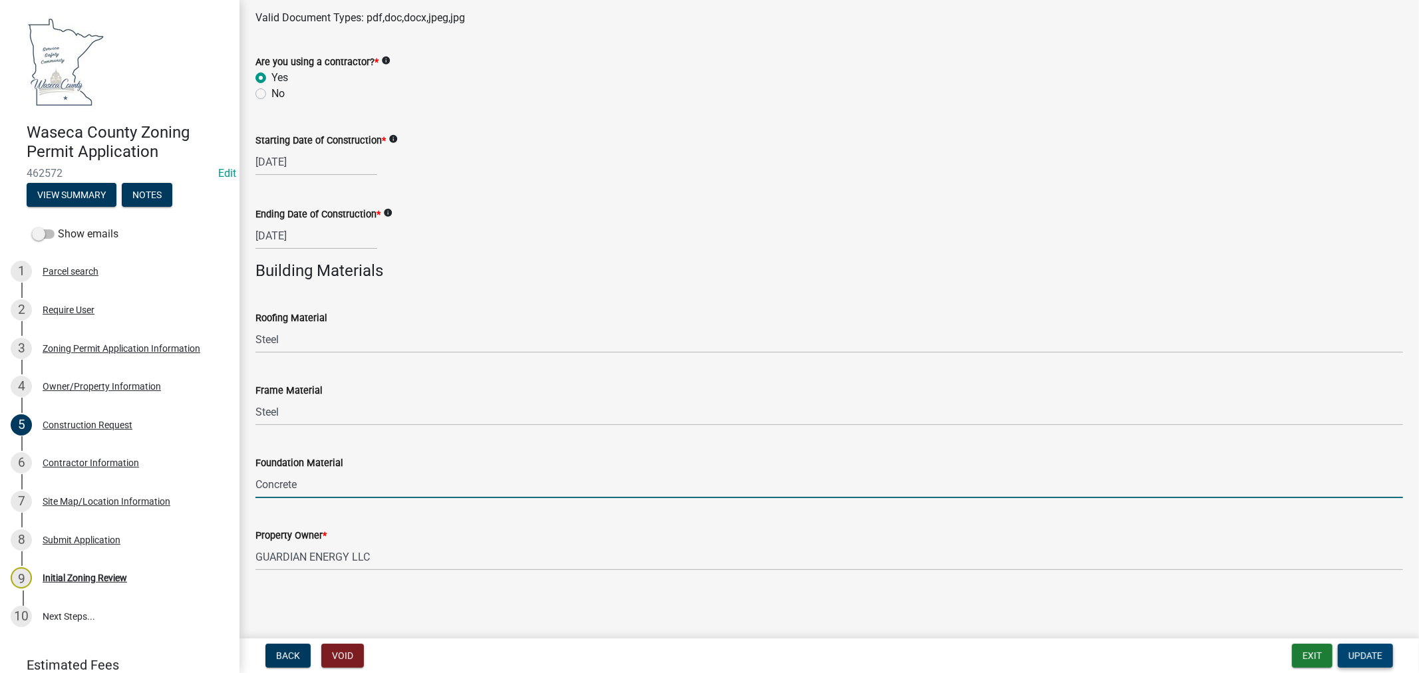
type input "Concrete"
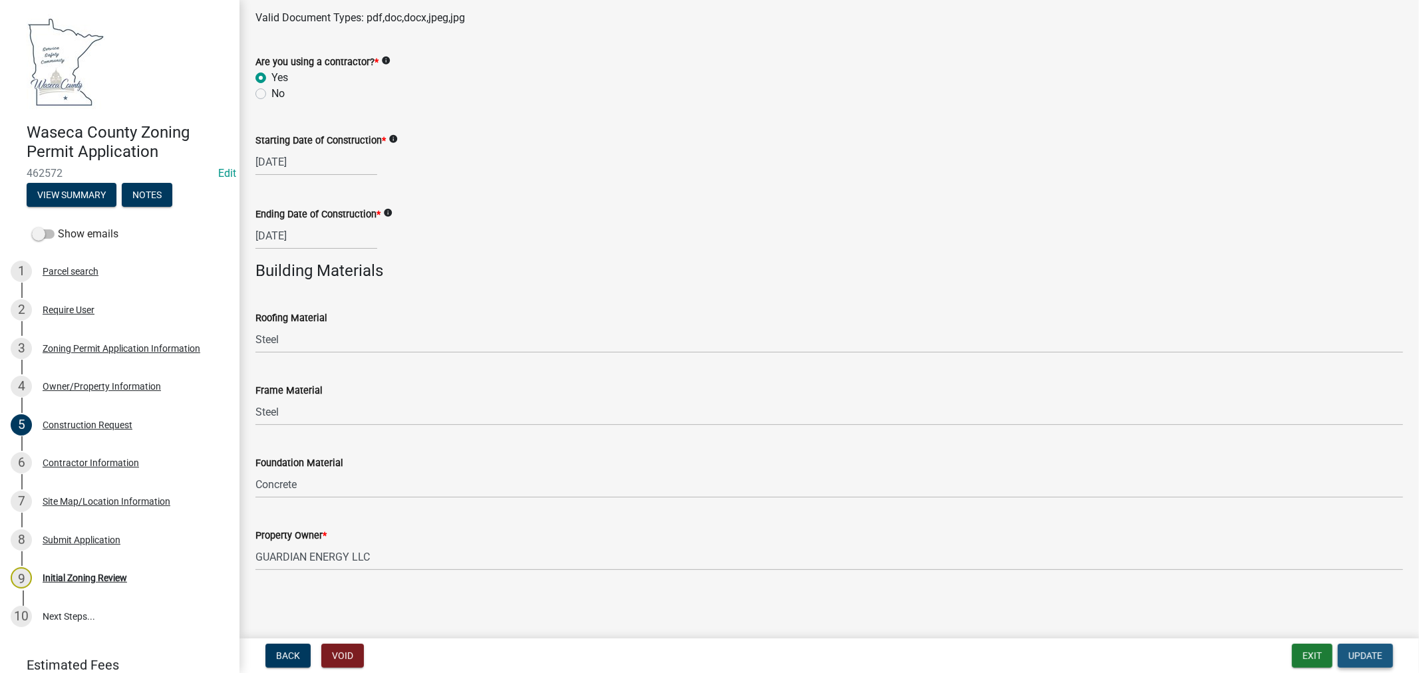
click at [1362, 659] on span "Update" at bounding box center [1365, 656] width 34 height 11
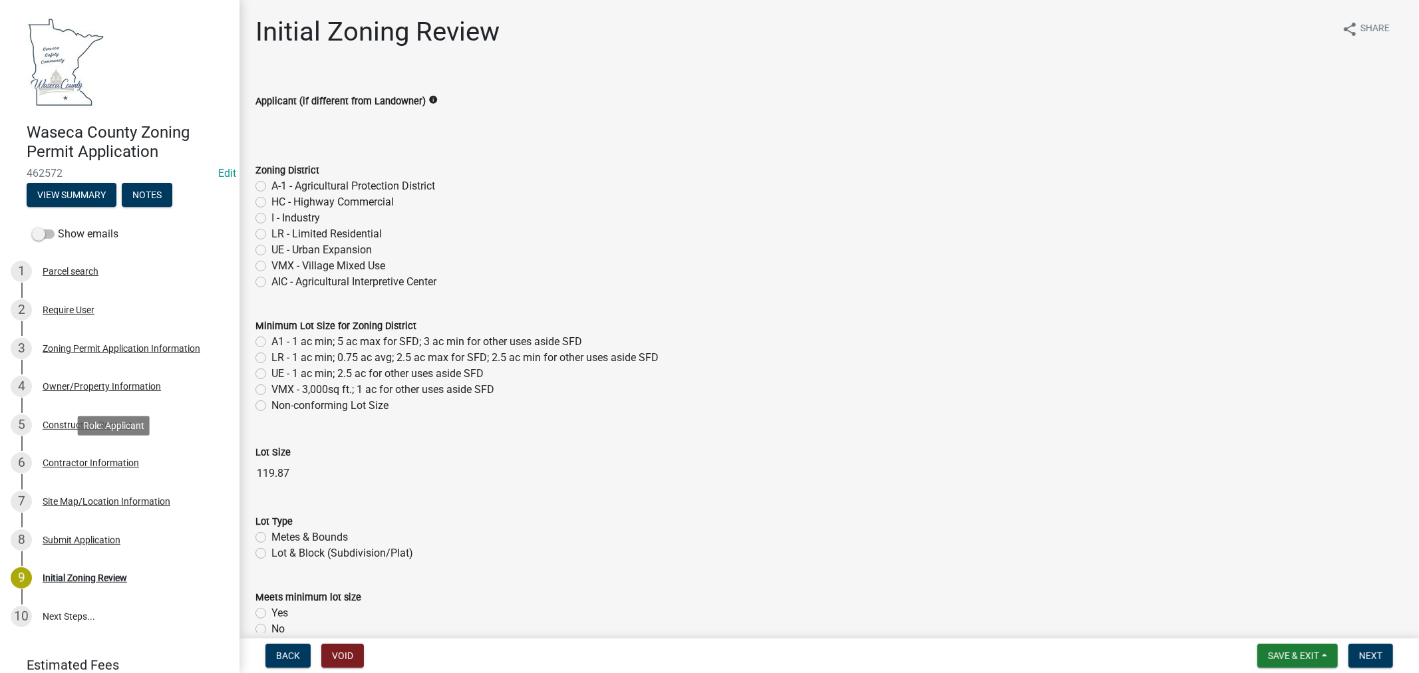
click at [113, 464] on div "Contractor Information" at bounding box center [91, 462] width 96 height 9
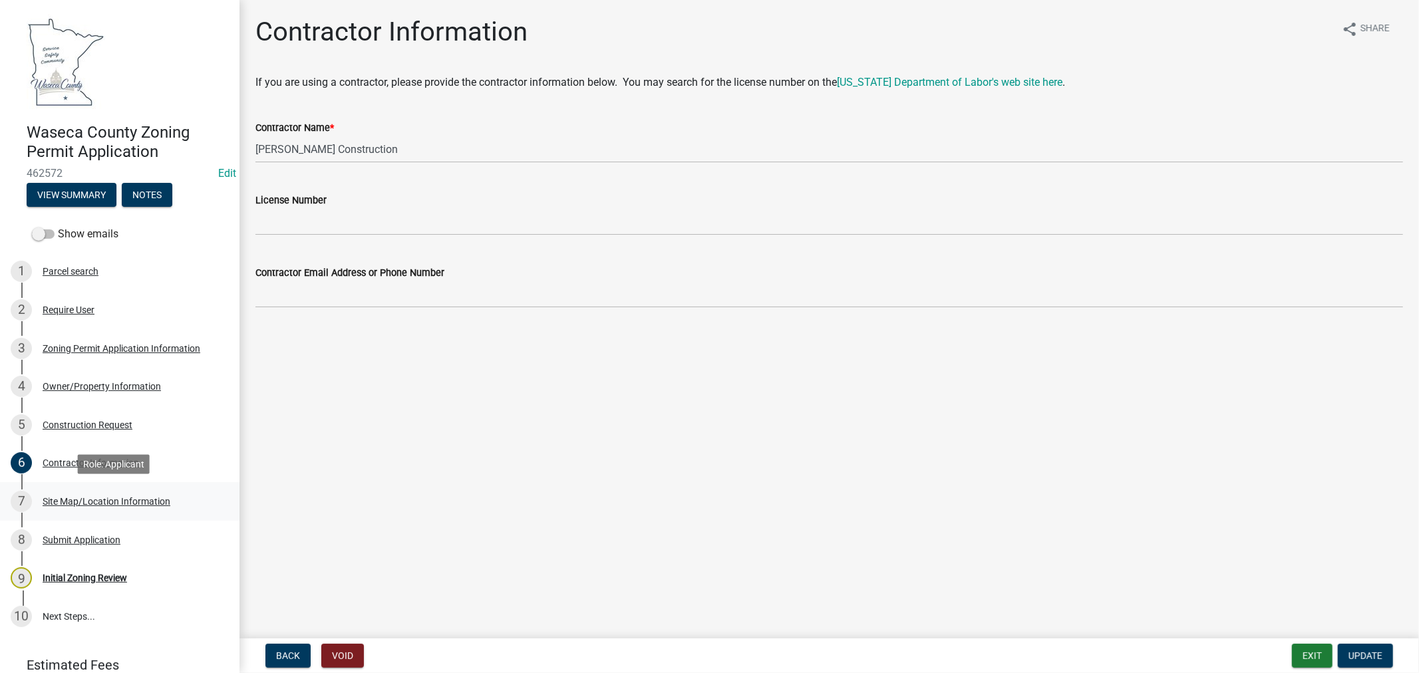
click at [132, 499] on div "Site Map/Location Information" at bounding box center [107, 501] width 128 height 9
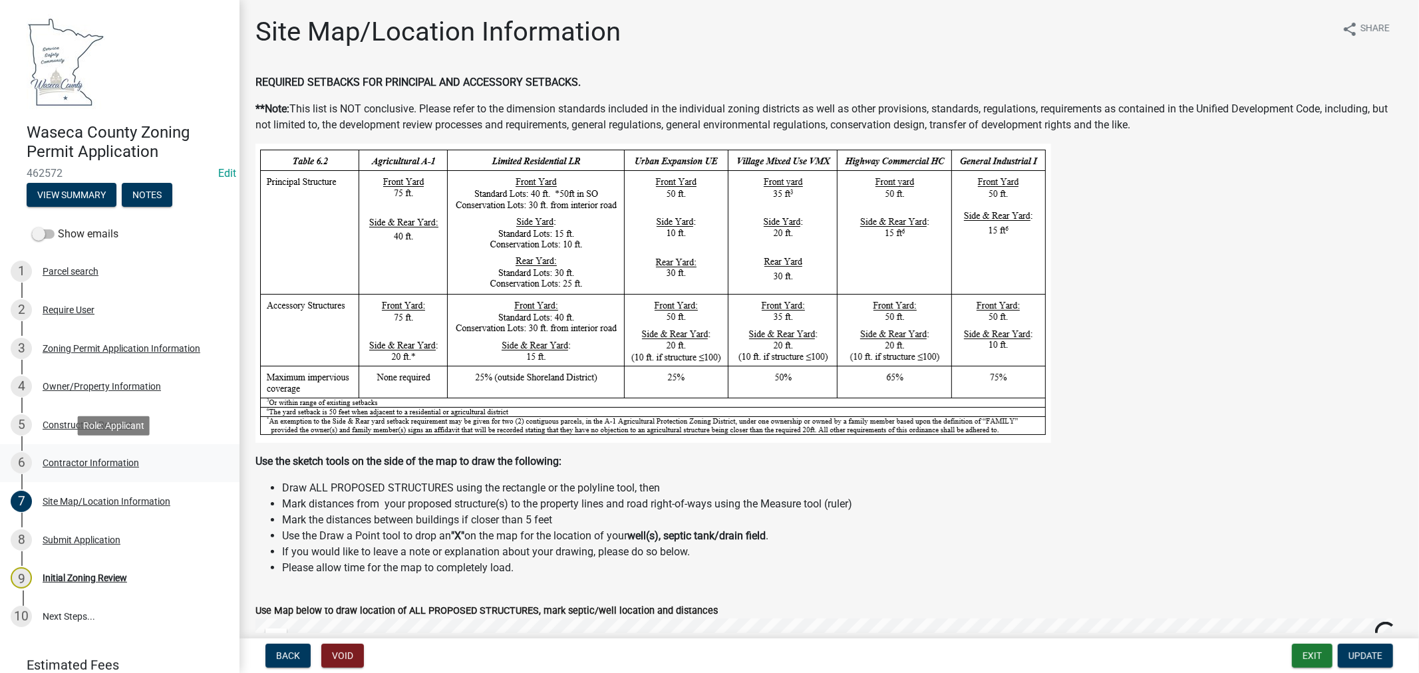
click at [106, 463] on div "Contractor Information" at bounding box center [91, 462] width 96 height 9
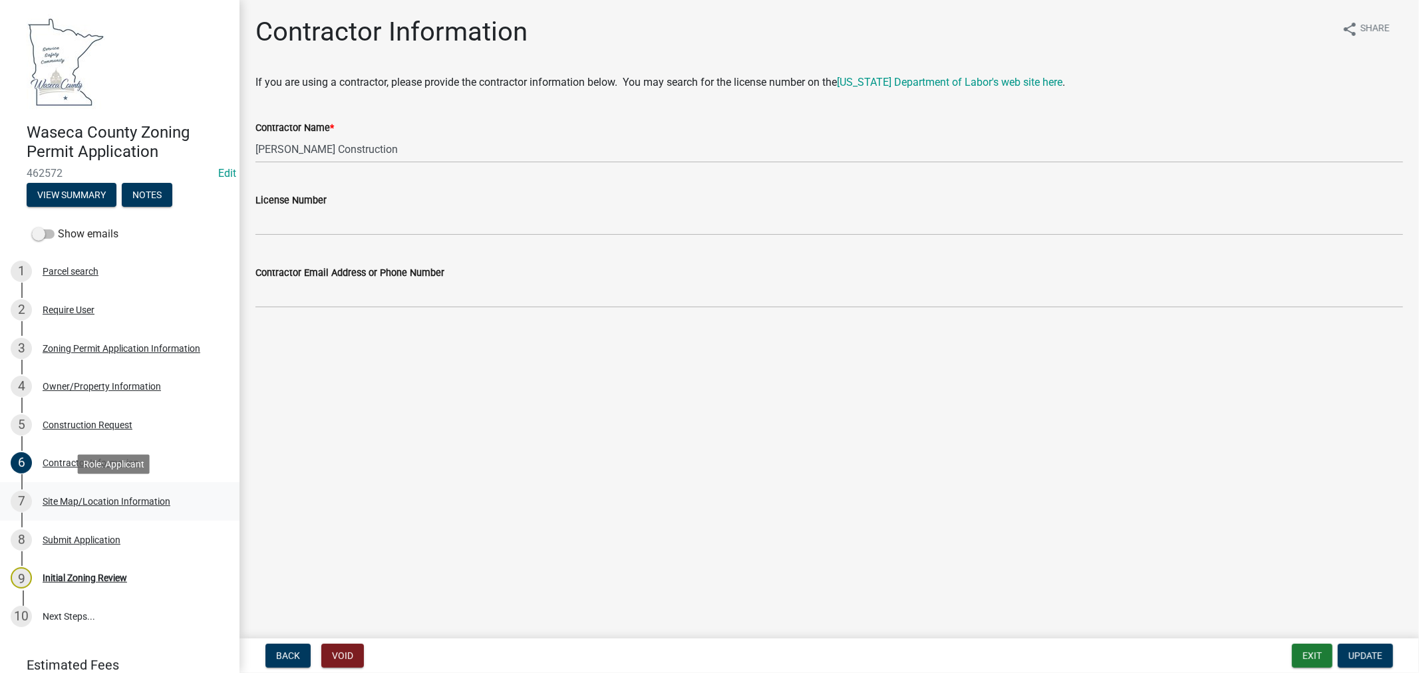
click at [122, 500] on div "Site Map/Location Information" at bounding box center [107, 501] width 128 height 9
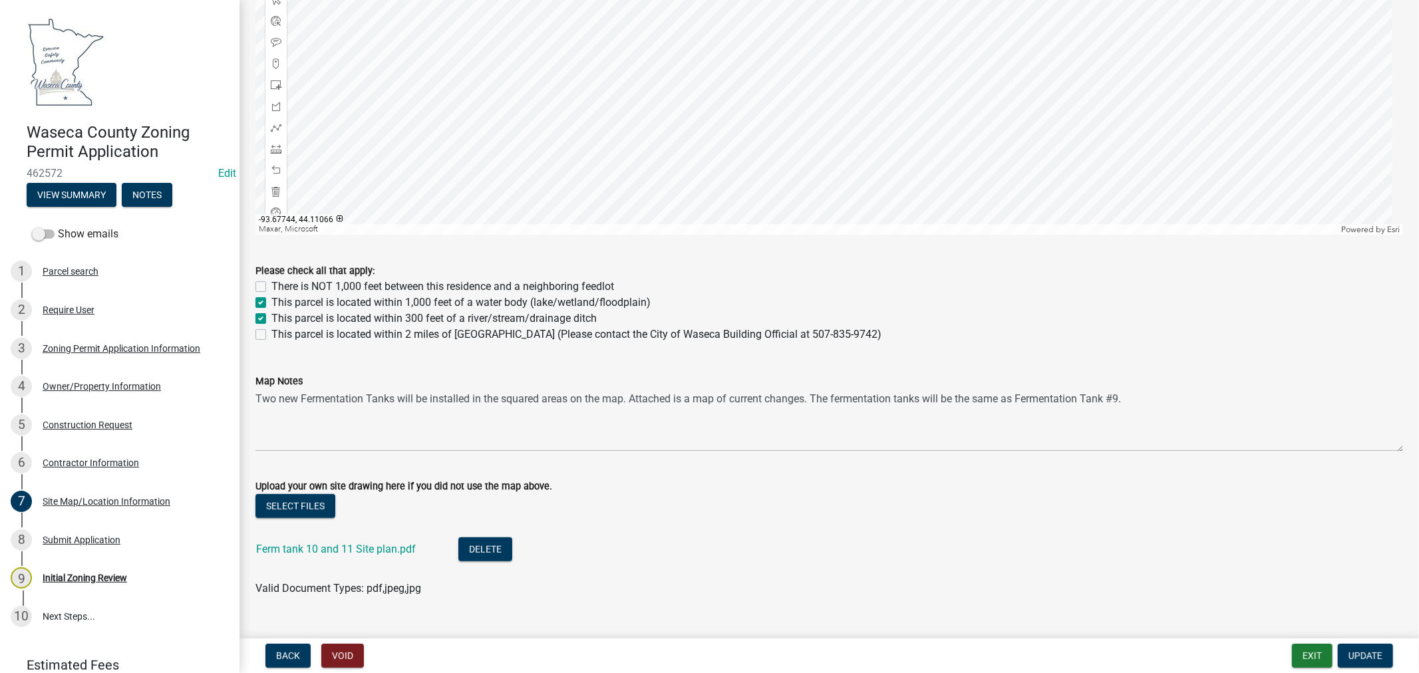
scroll to position [739, 0]
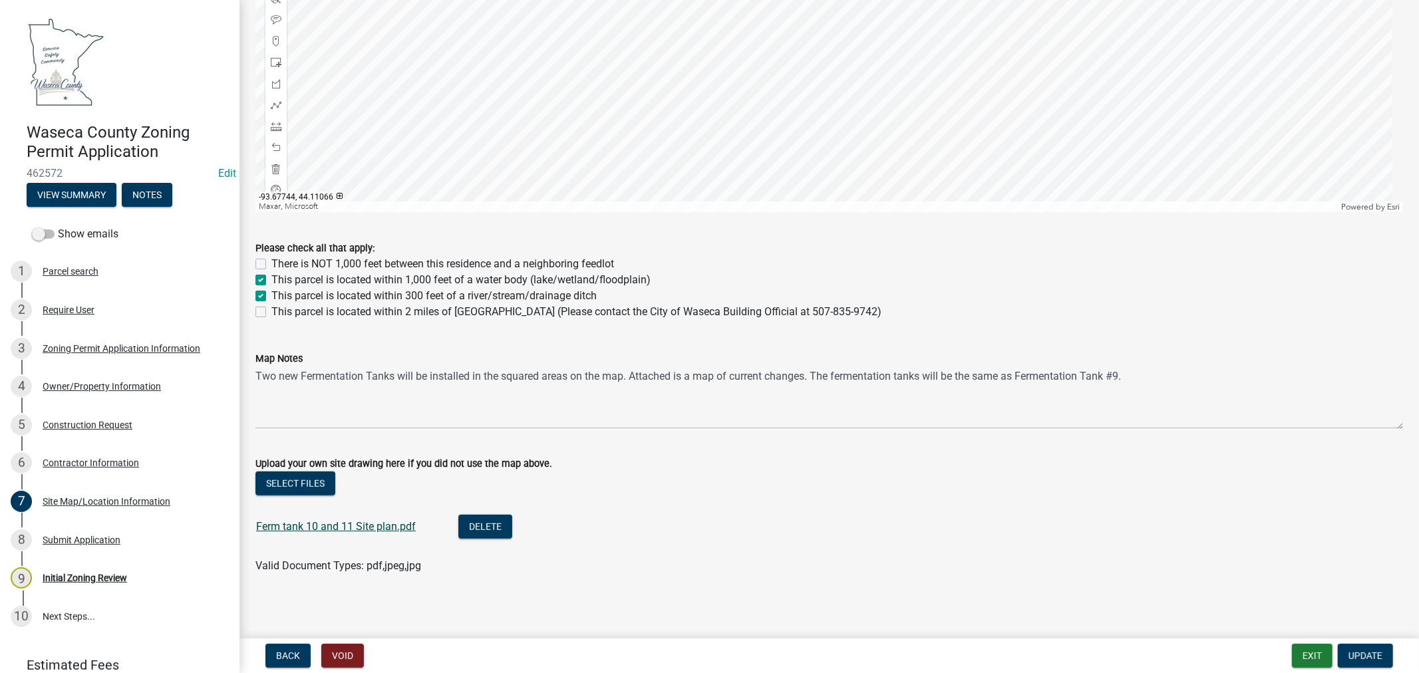
click at [309, 528] on link "Ferm tank 10 and 11 Site plan.pdf" at bounding box center [336, 526] width 160 height 13
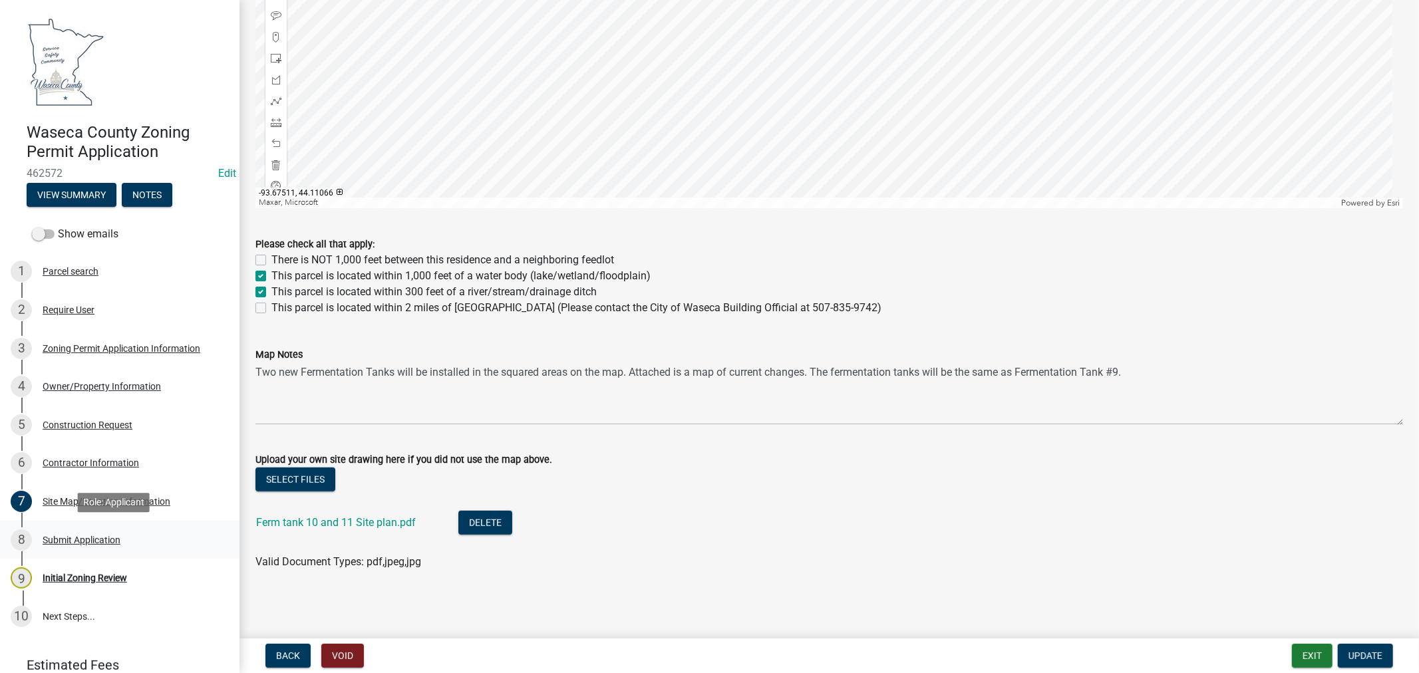
click at [61, 542] on div "Submit Application" at bounding box center [82, 540] width 78 height 9
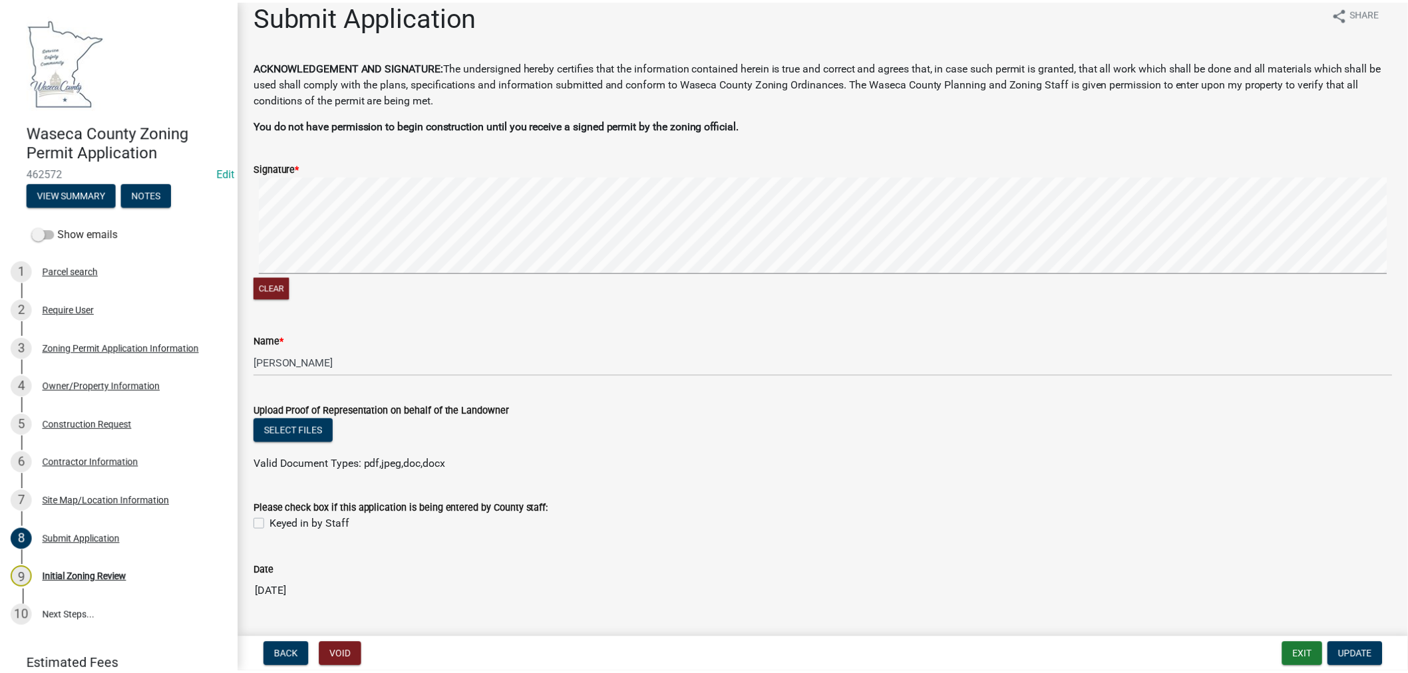
scroll to position [0, 0]
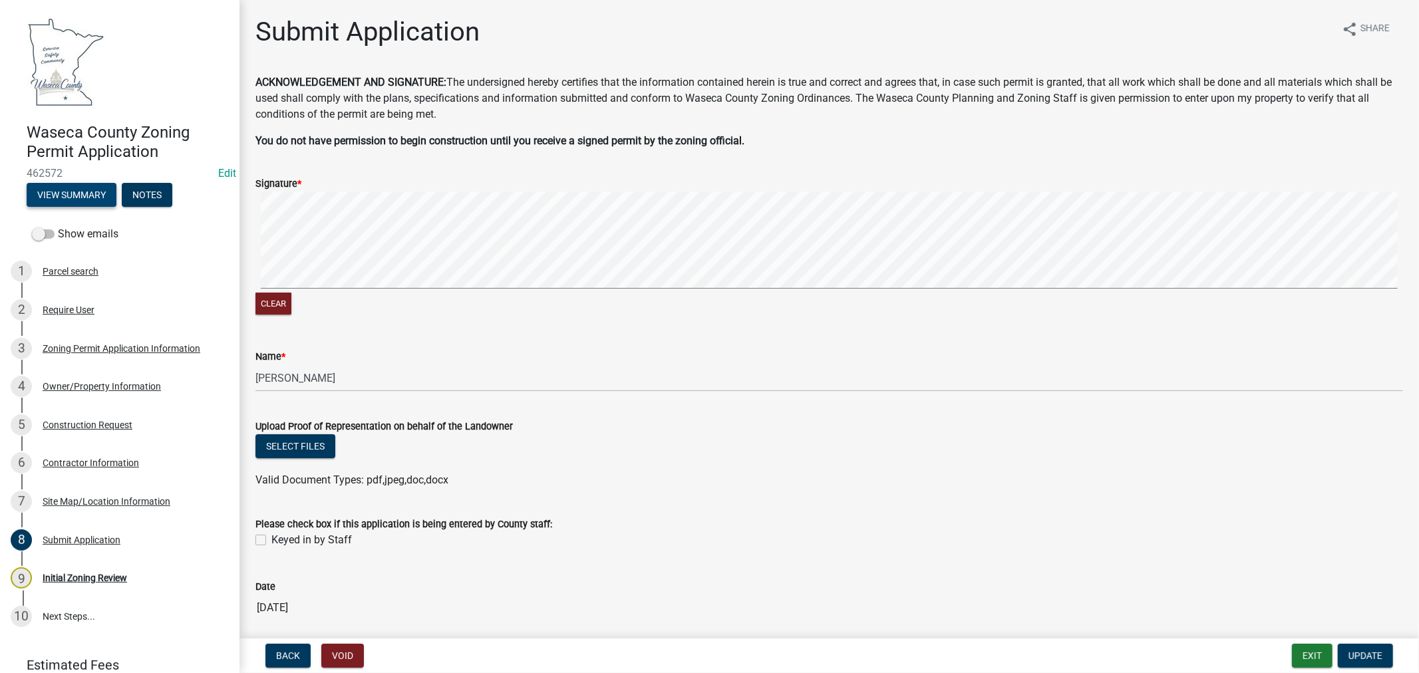
click at [63, 193] on button "View Summary" at bounding box center [72, 195] width 90 height 24
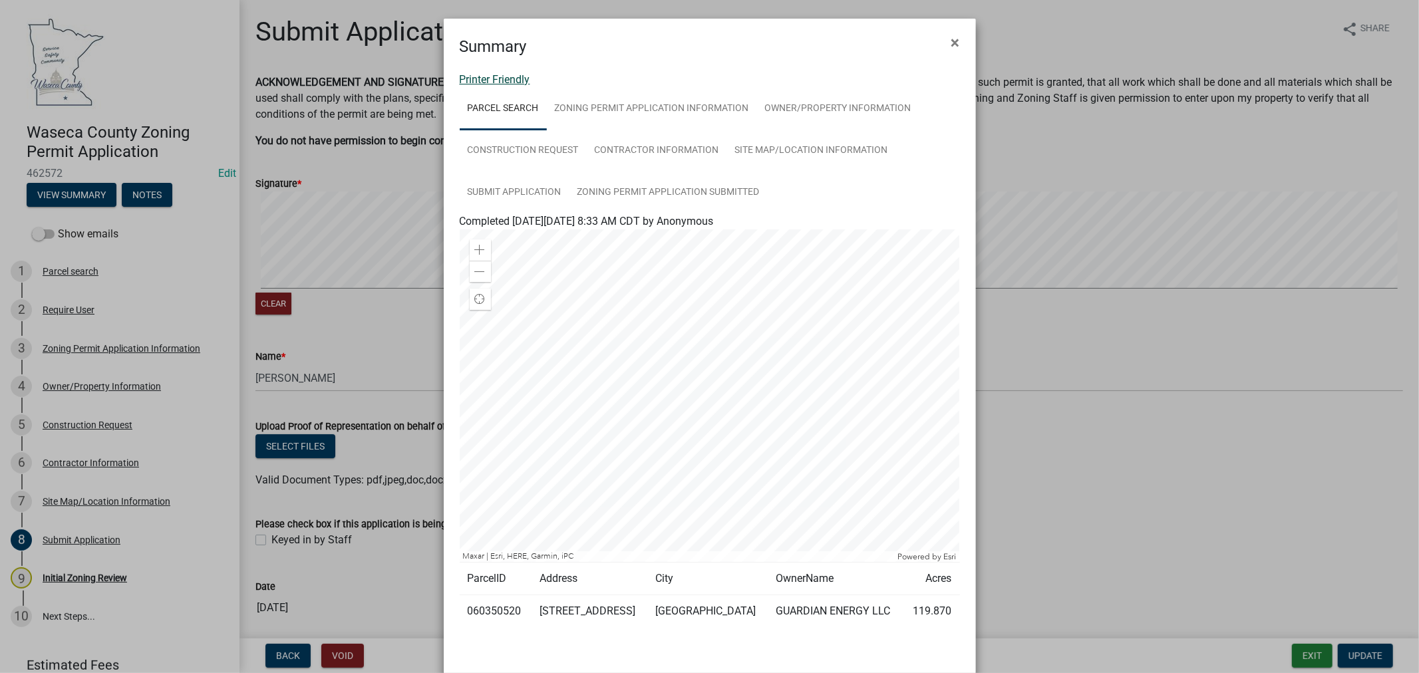
click at [503, 81] on link "Printer Friendly" at bounding box center [495, 79] width 71 height 13
click at [955, 38] on button "×" at bounding box center [956, 42] width 30 height 37
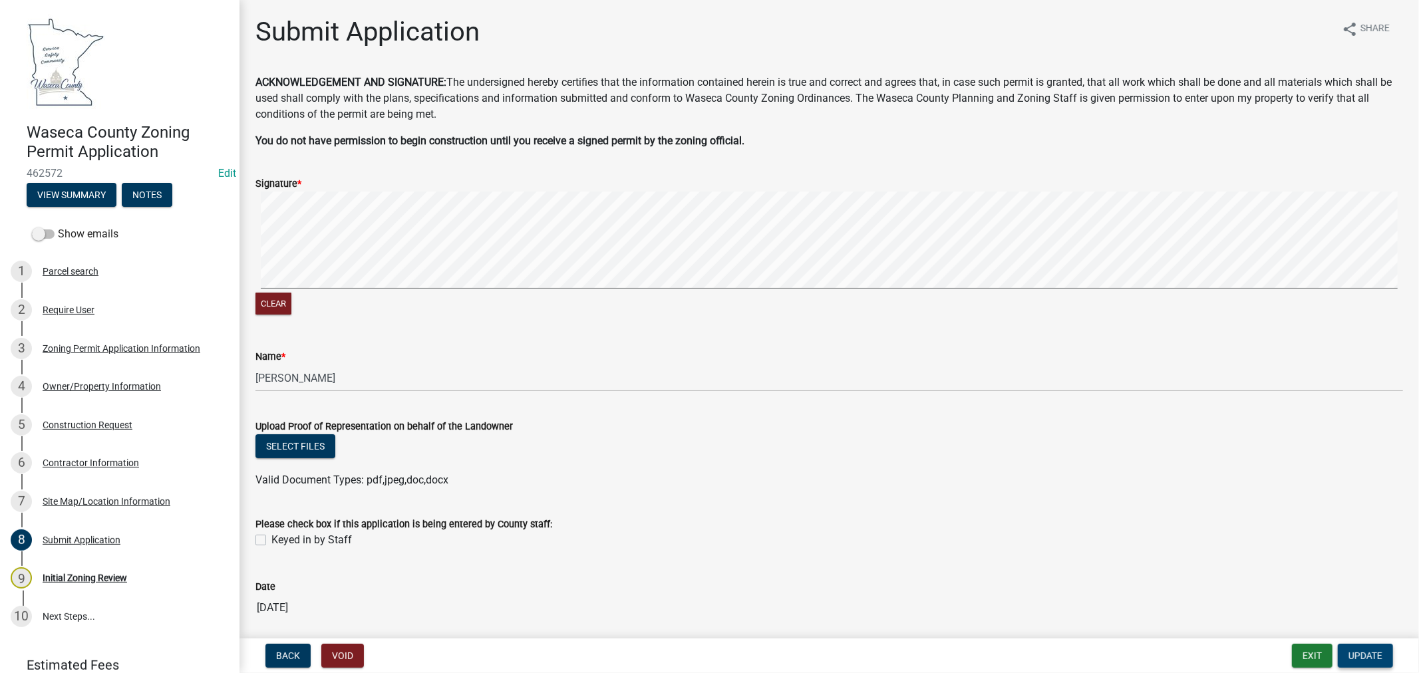
click at [1376, 653] on span "Update" at bounding box center [1365, 656] width 34 height 11
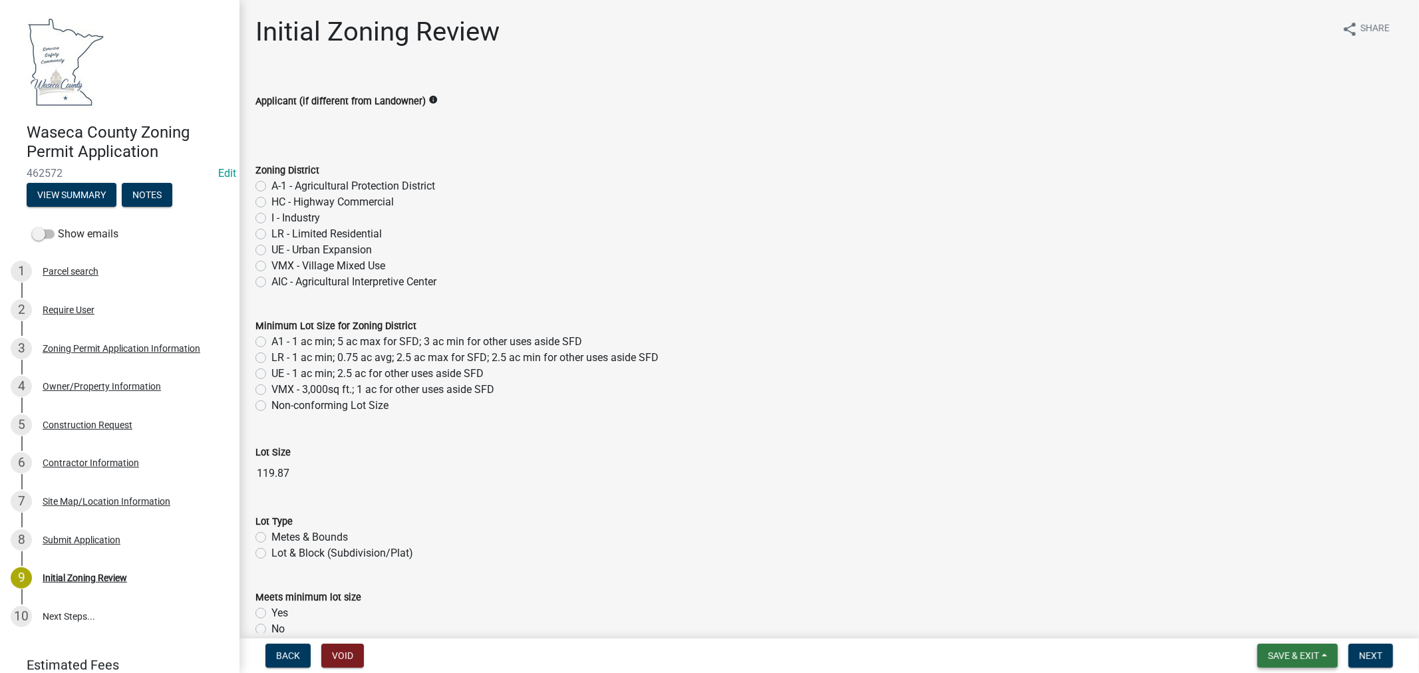
click at [1299, 653] on span "Save & Exit" at bounding box center [1293, 656] width 51 height 11
click at [1276, 625] on button "Save & Exit" at bounding box center [1284, 621] width 106 height 32
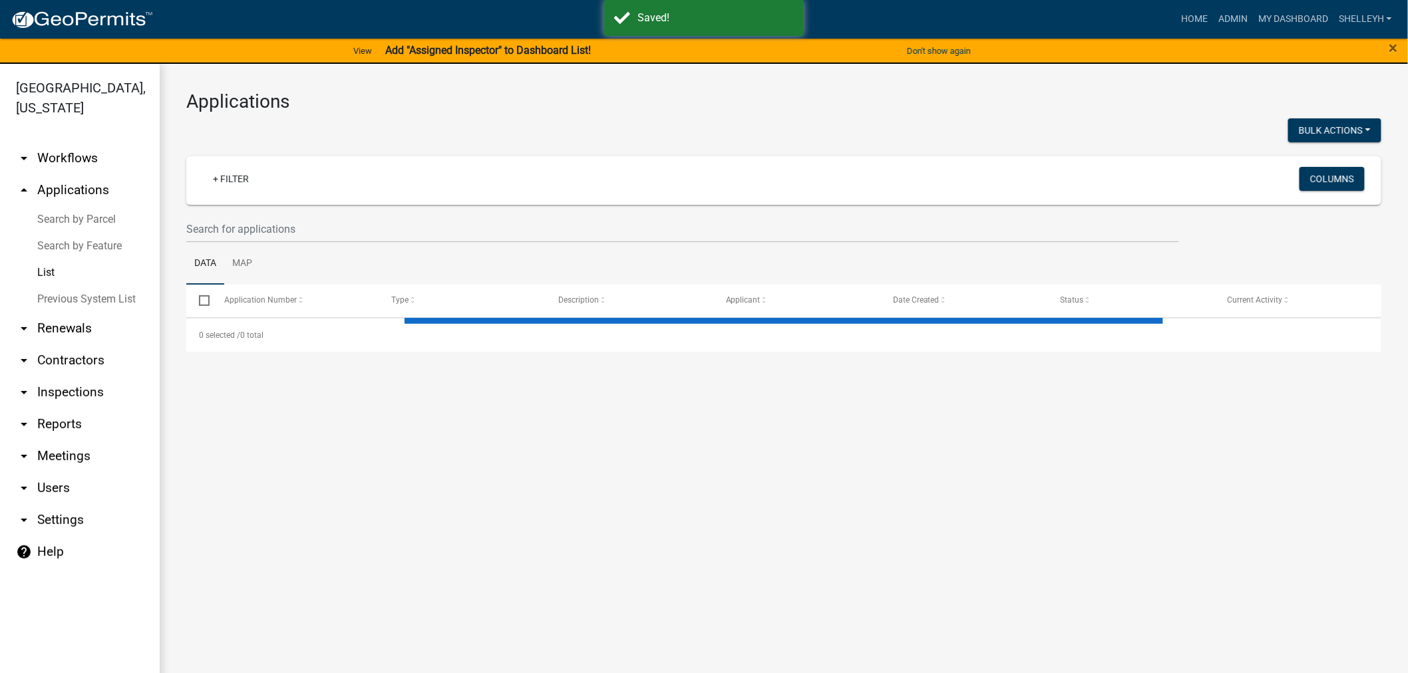
select select "1: 25"
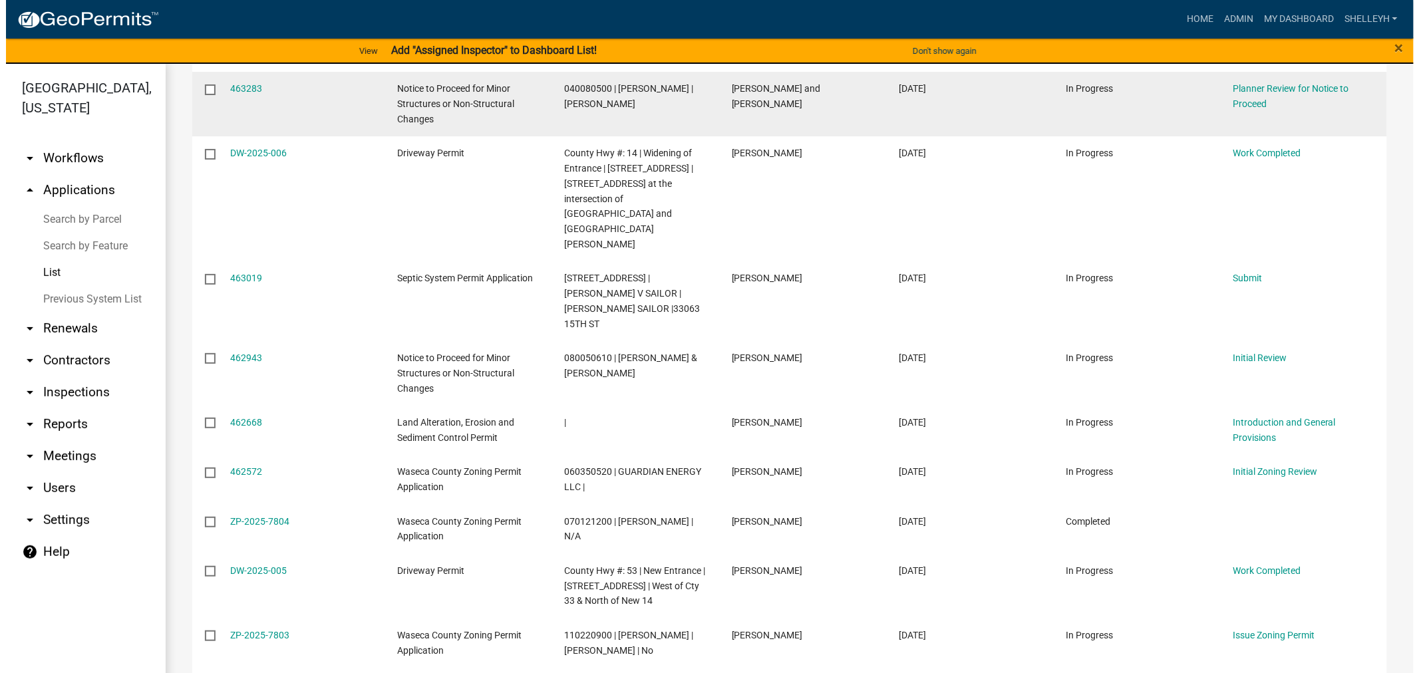
scroll to position [369, 0]
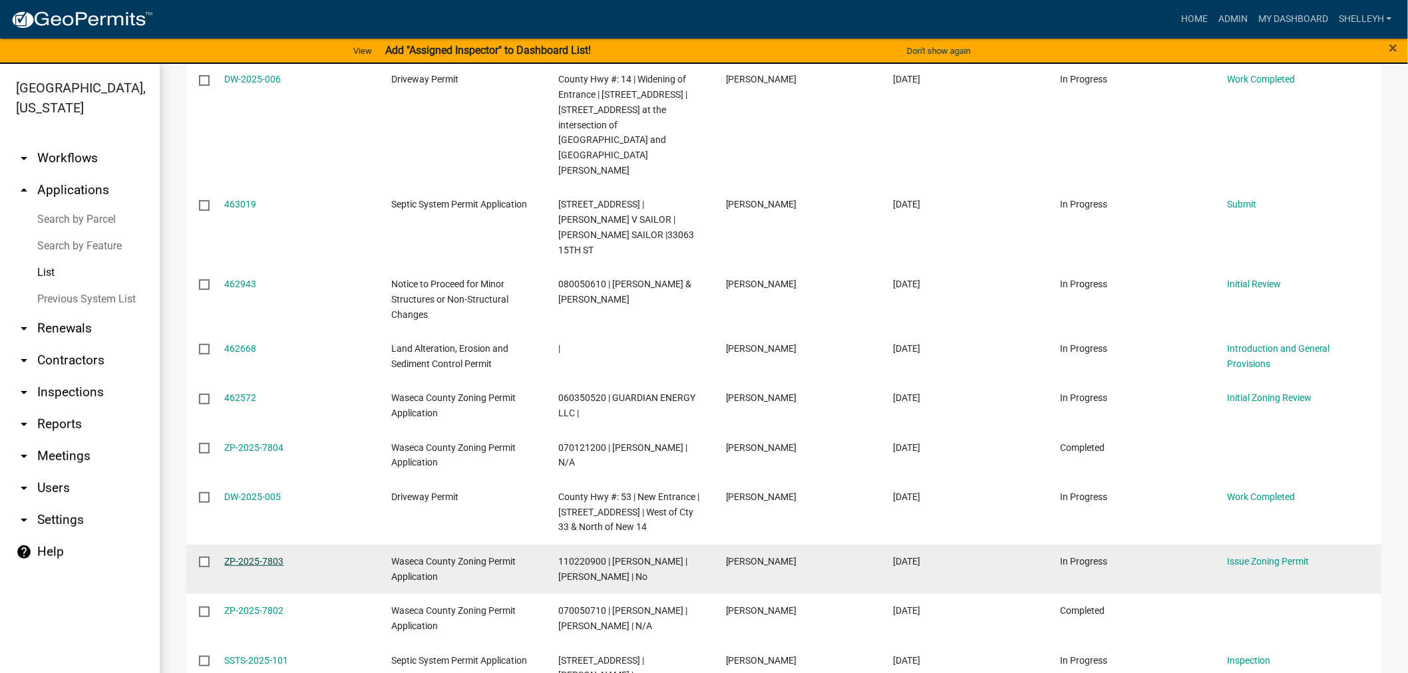
click at [263, 556] on link "ZP-2025-7803" at bounding box center [254, 561] width 59 height 11
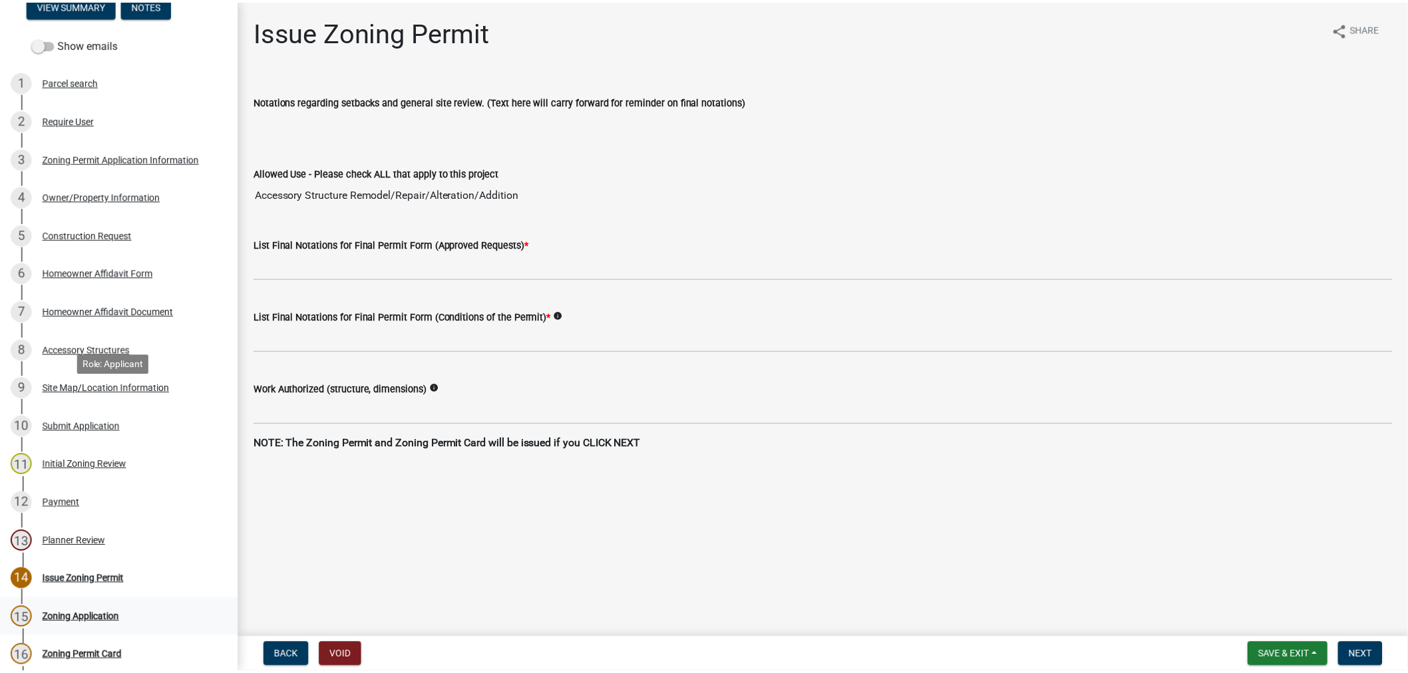
scroll to position [354, 0]
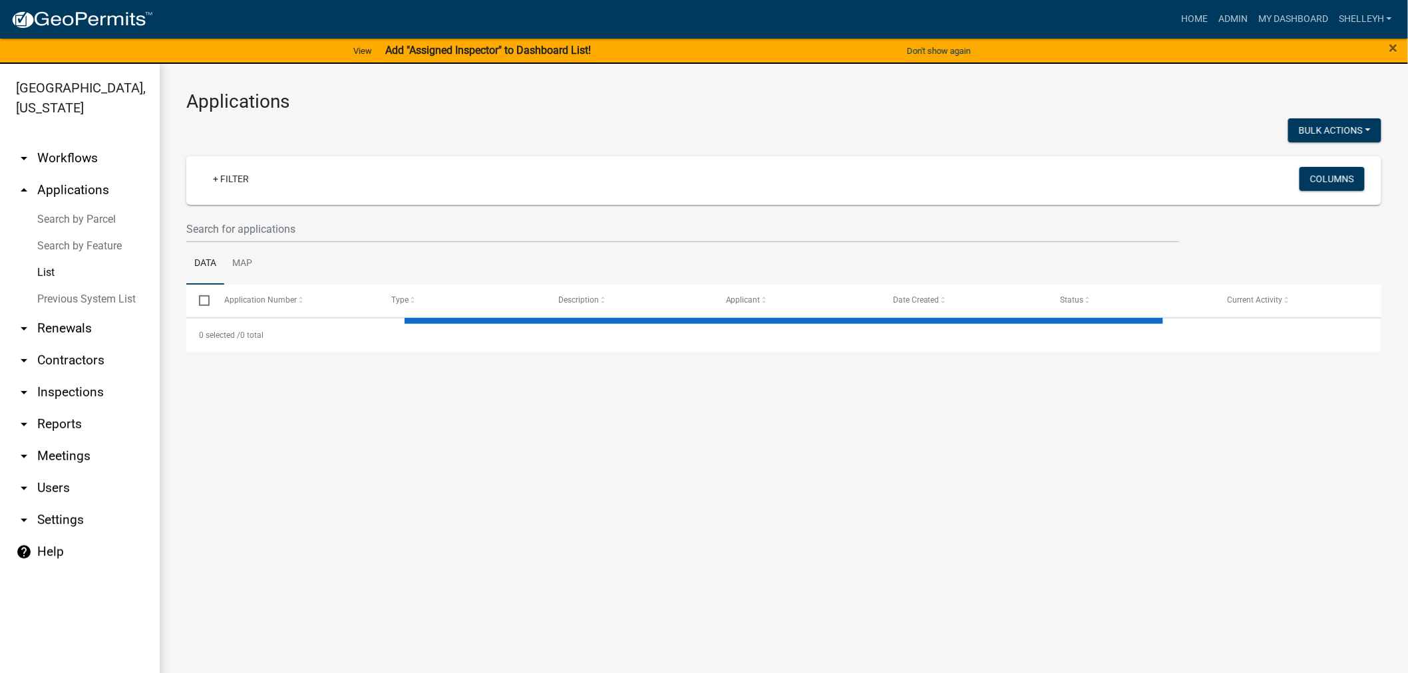
select select "1: 25"
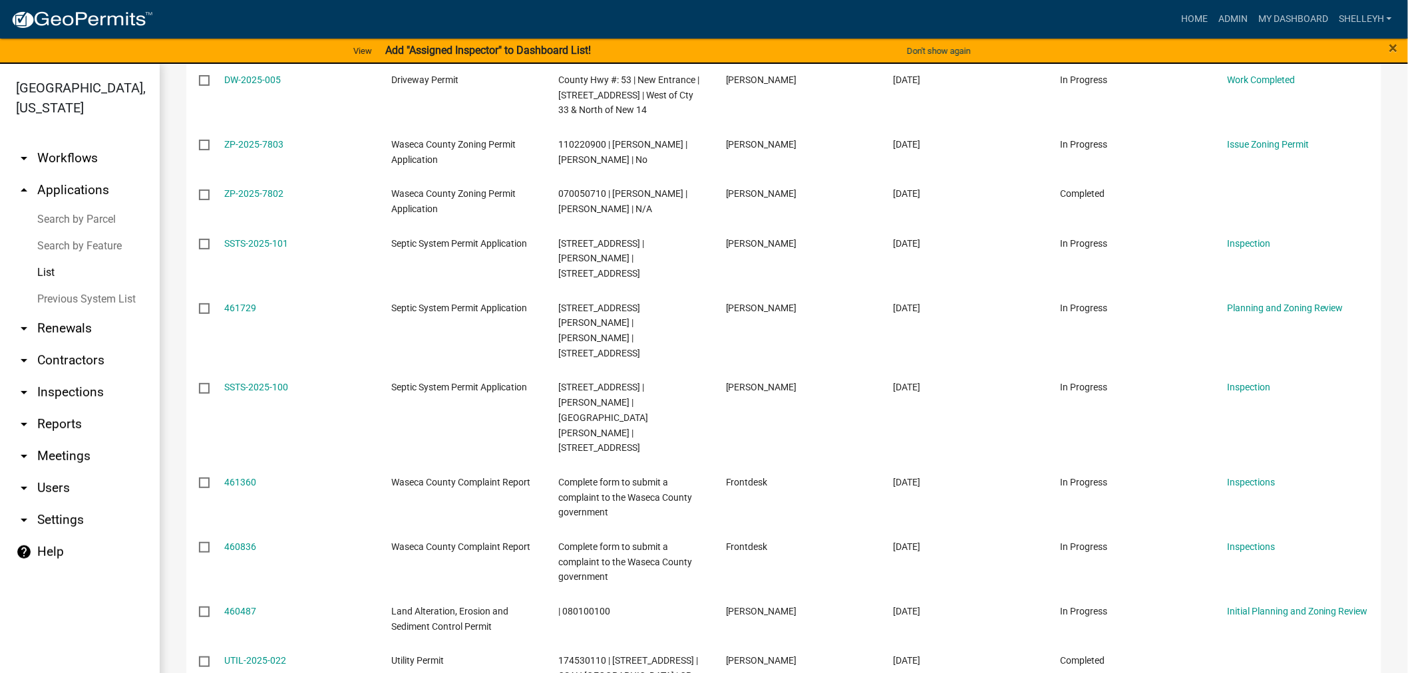
scroll to position [813, 0]
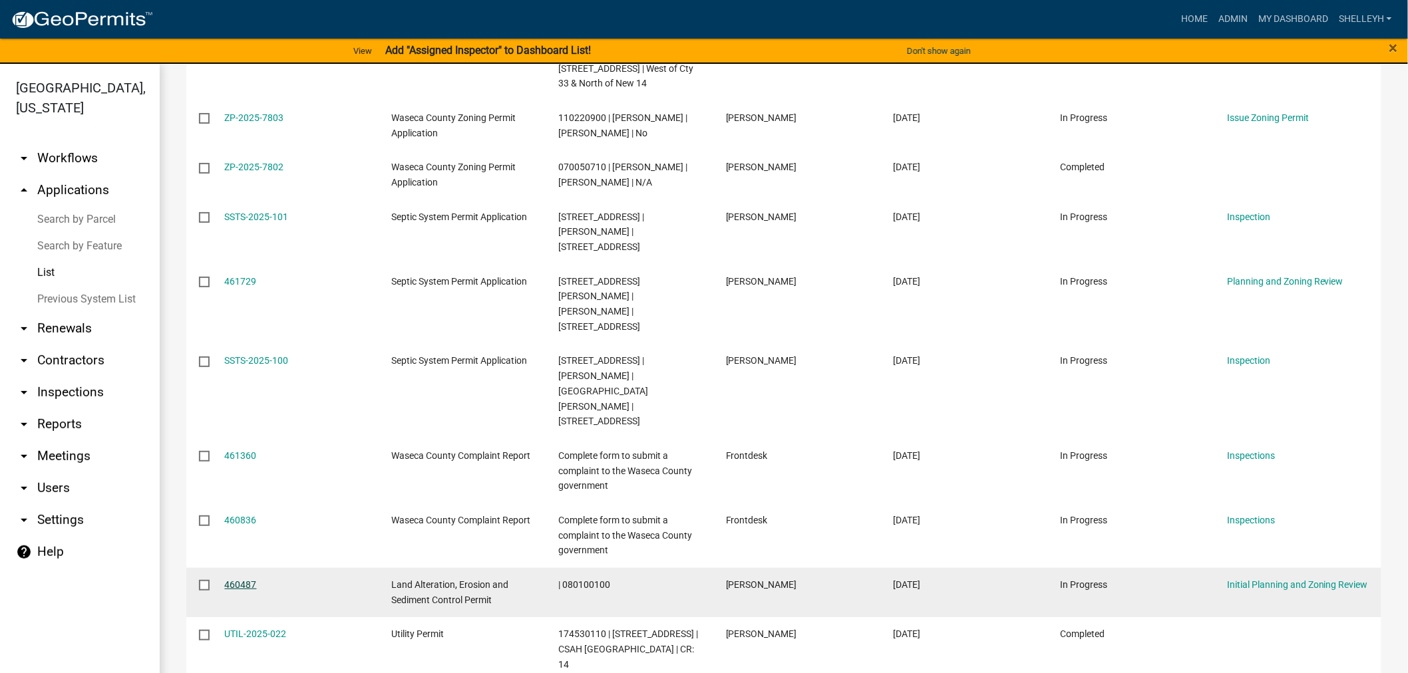
click at [232, 579] on link "460487" at bounding box center [241, 584] width 32 height 11
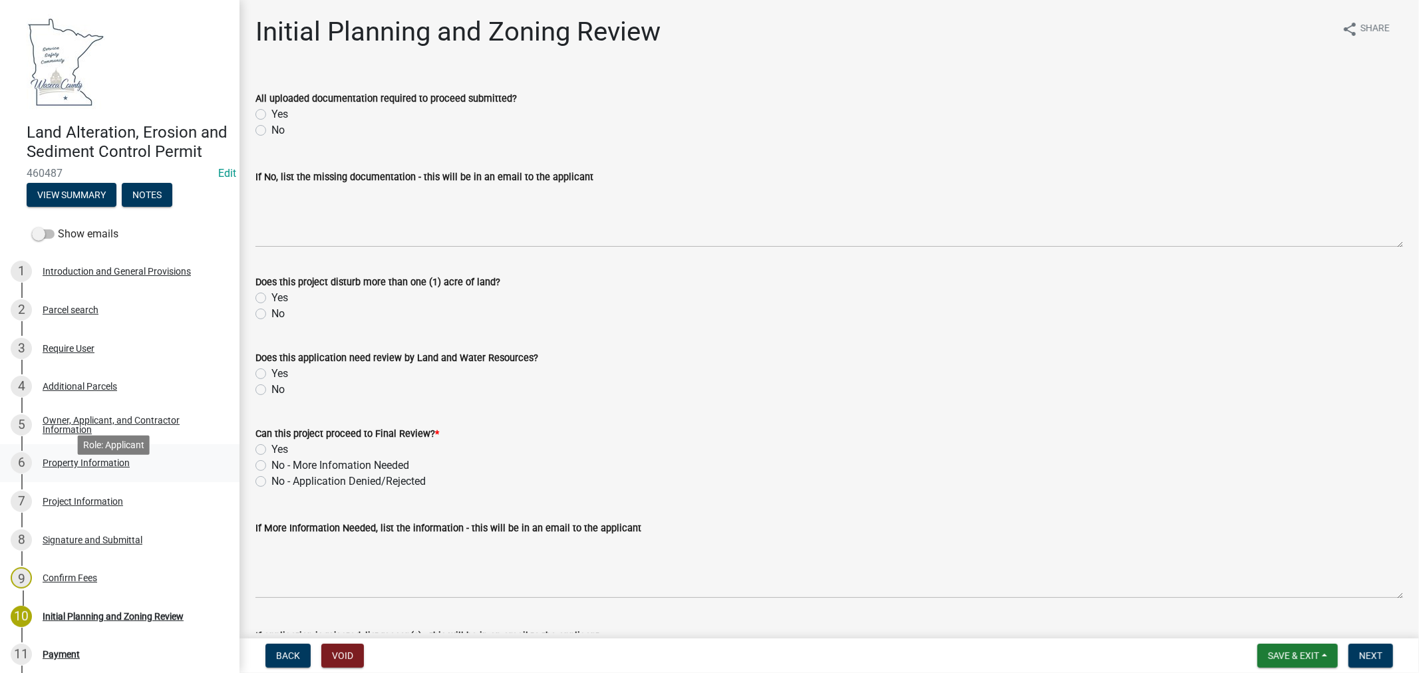
click at [102, 468] on div "Property Information" at bounding box center [86, 462] width 87 height 9
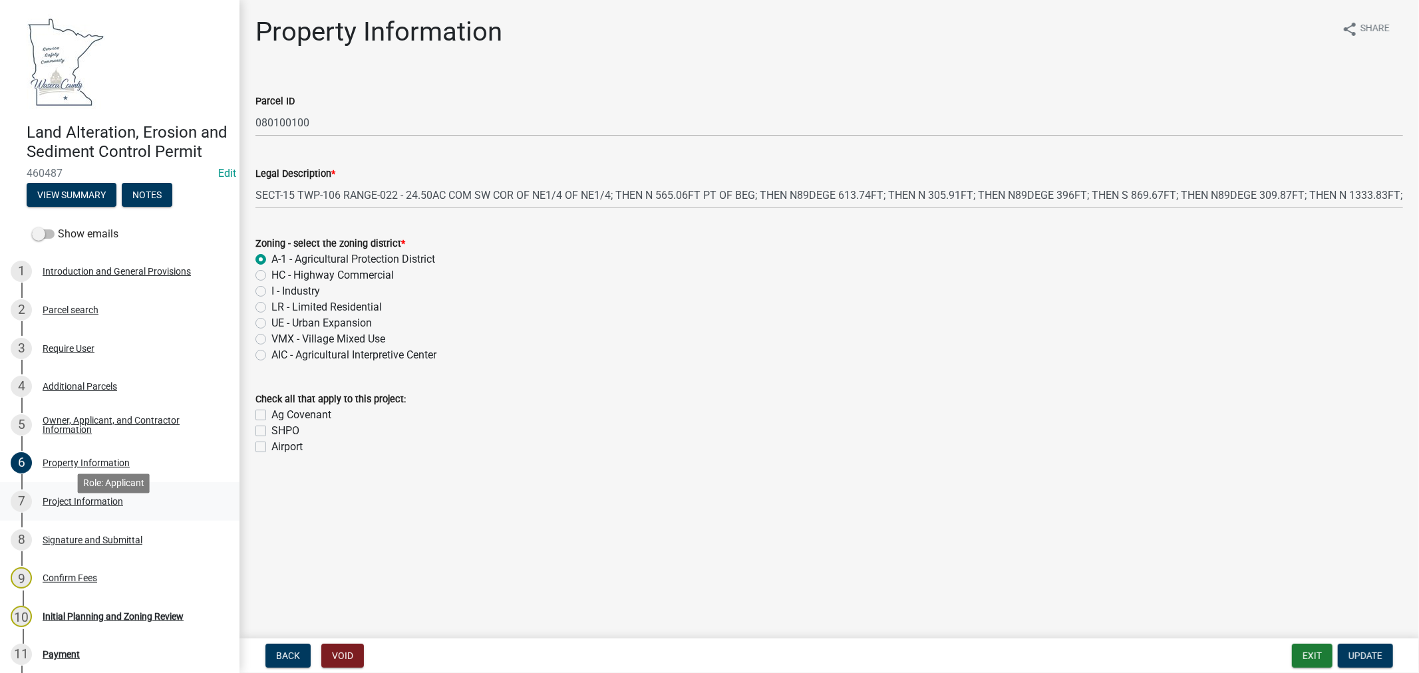
click at [63, 506] on div "Project Information" at bounding box center [83, 501] width 80 height 9
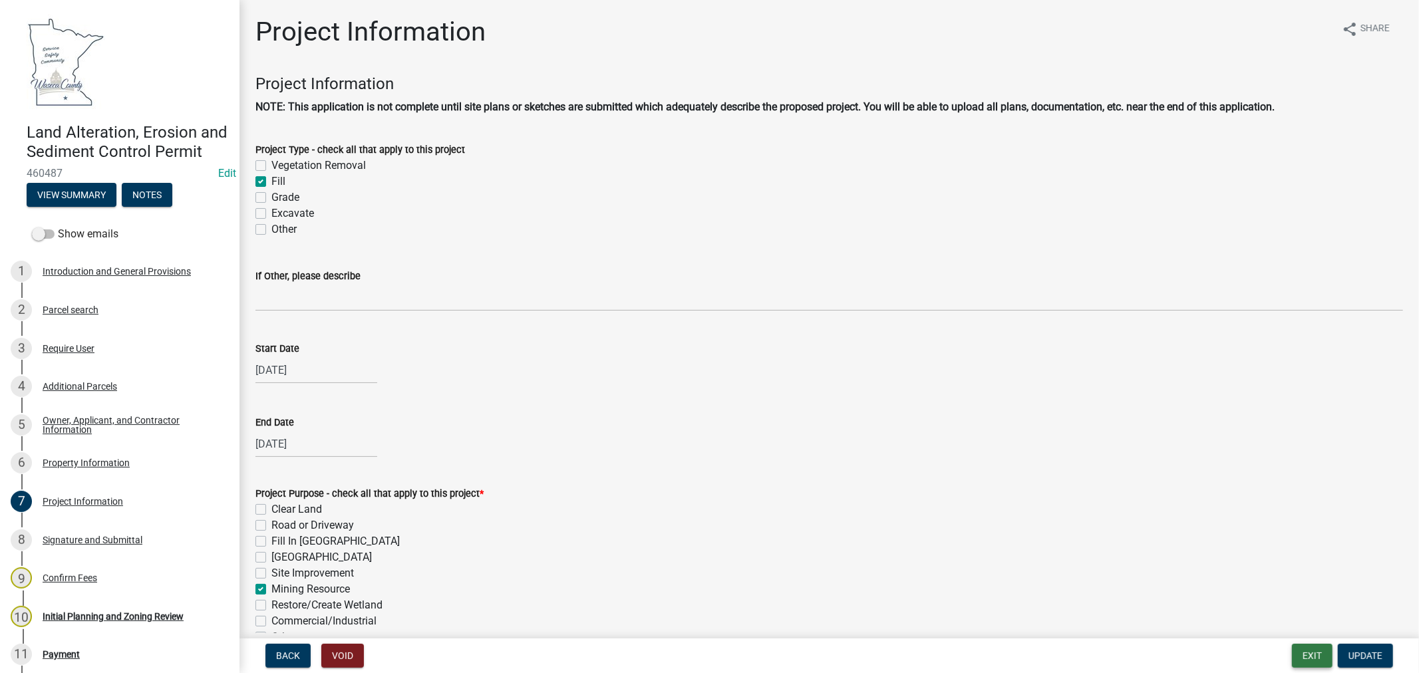
click at [1312, 653] on button "Exit" at bounding box center [1312, 656] width 41 height 24
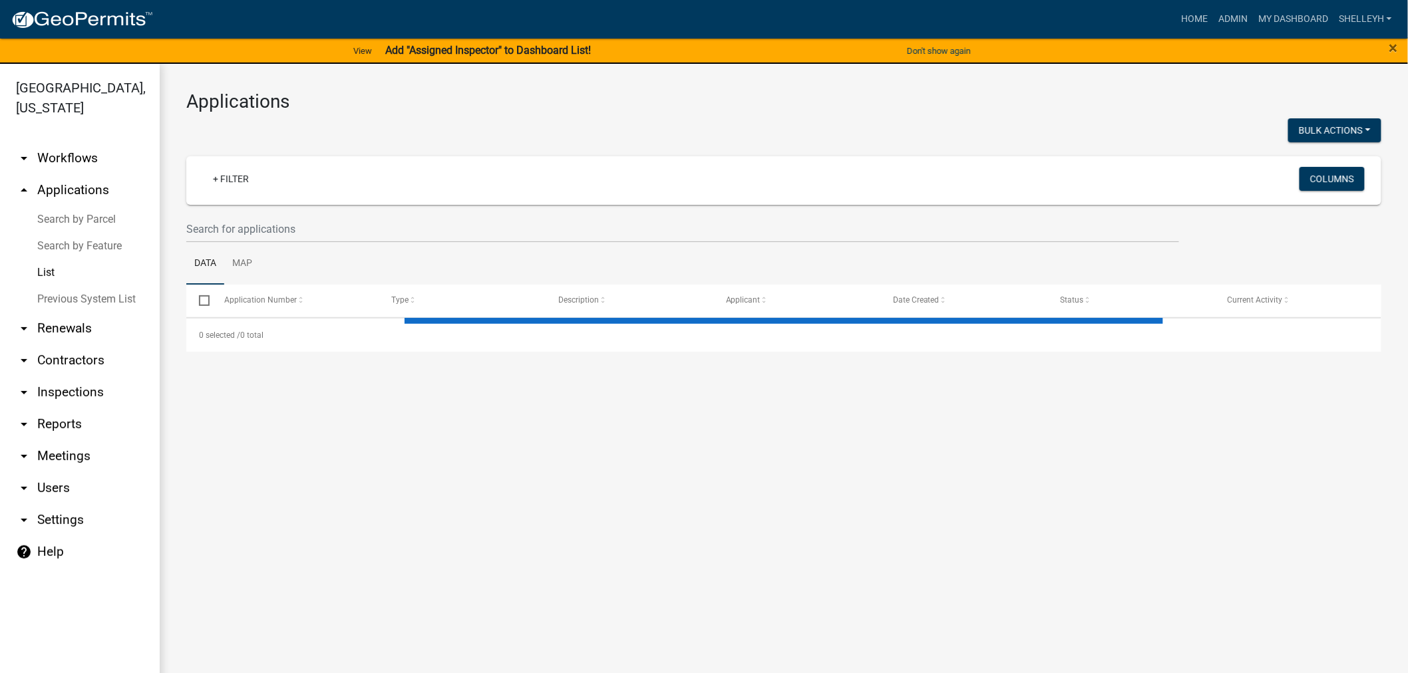
select select "1: 25"
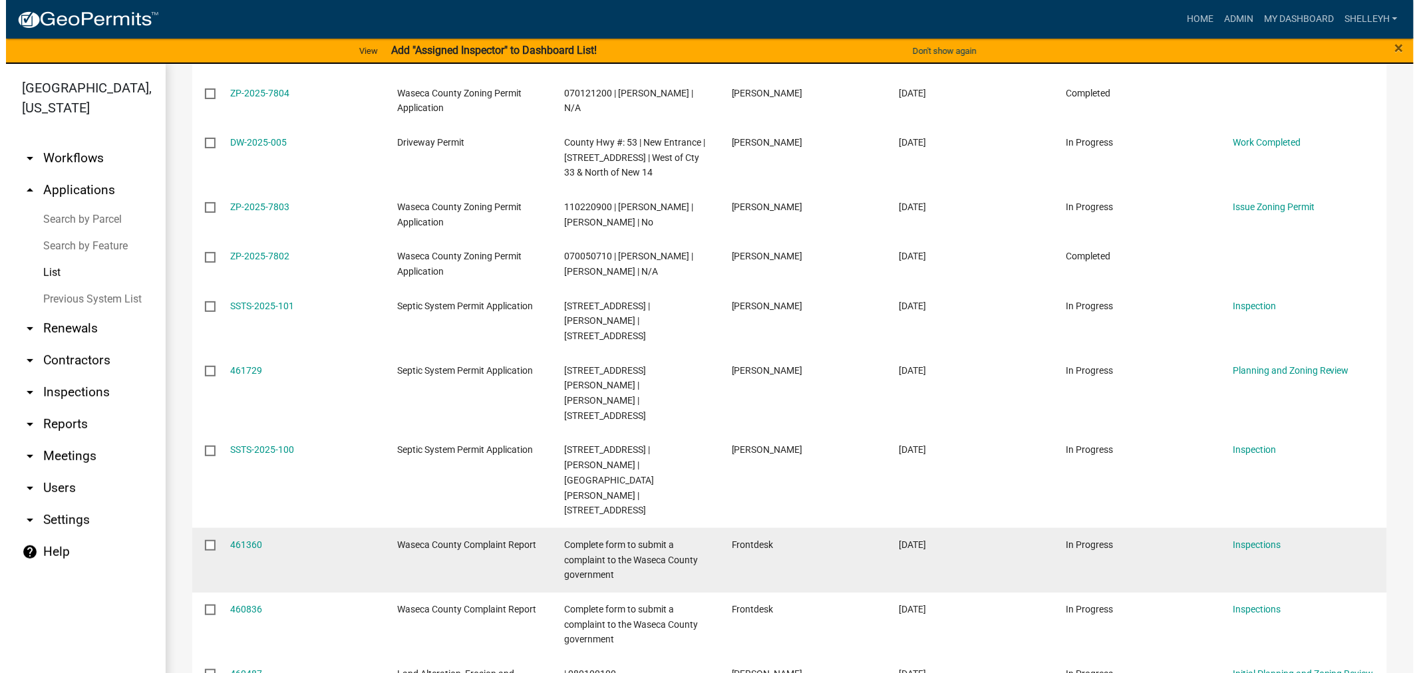
scroll to position [739, 0]
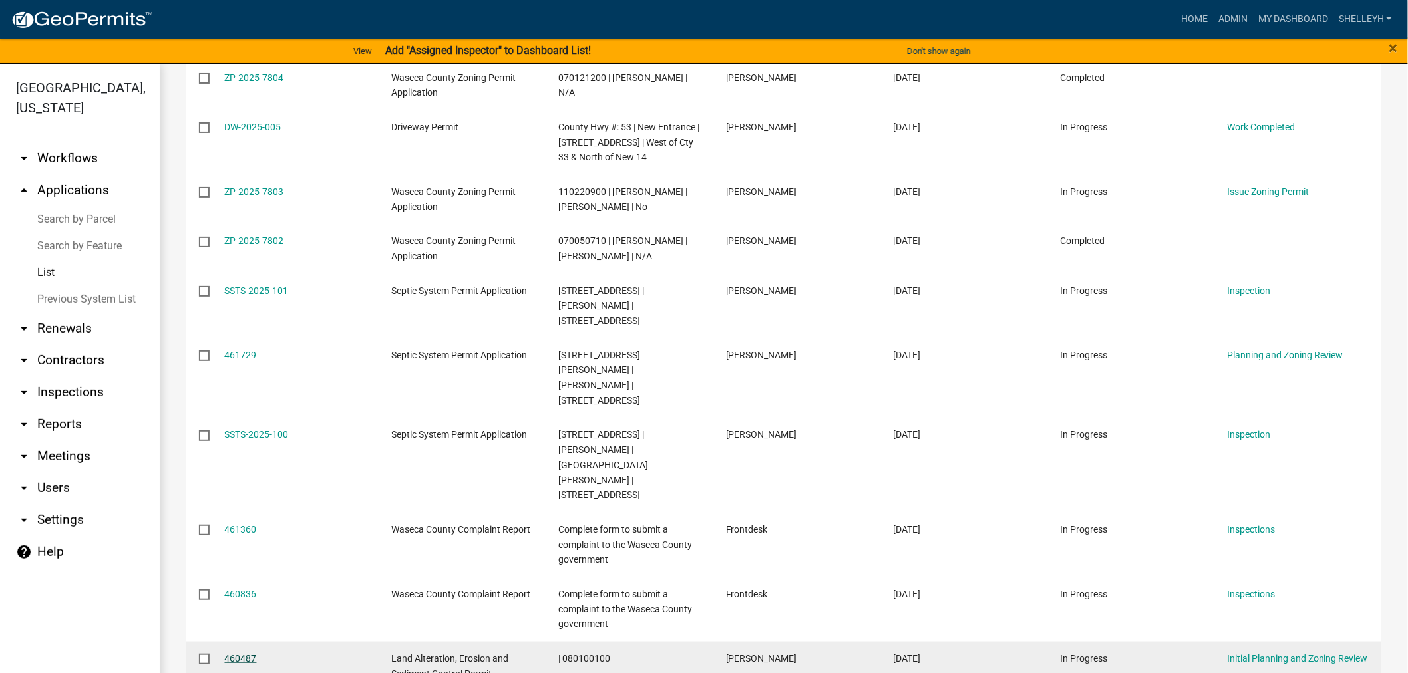
click at [246, 653] on link "460487" at bounding box center [241, 658] width 32 height 11
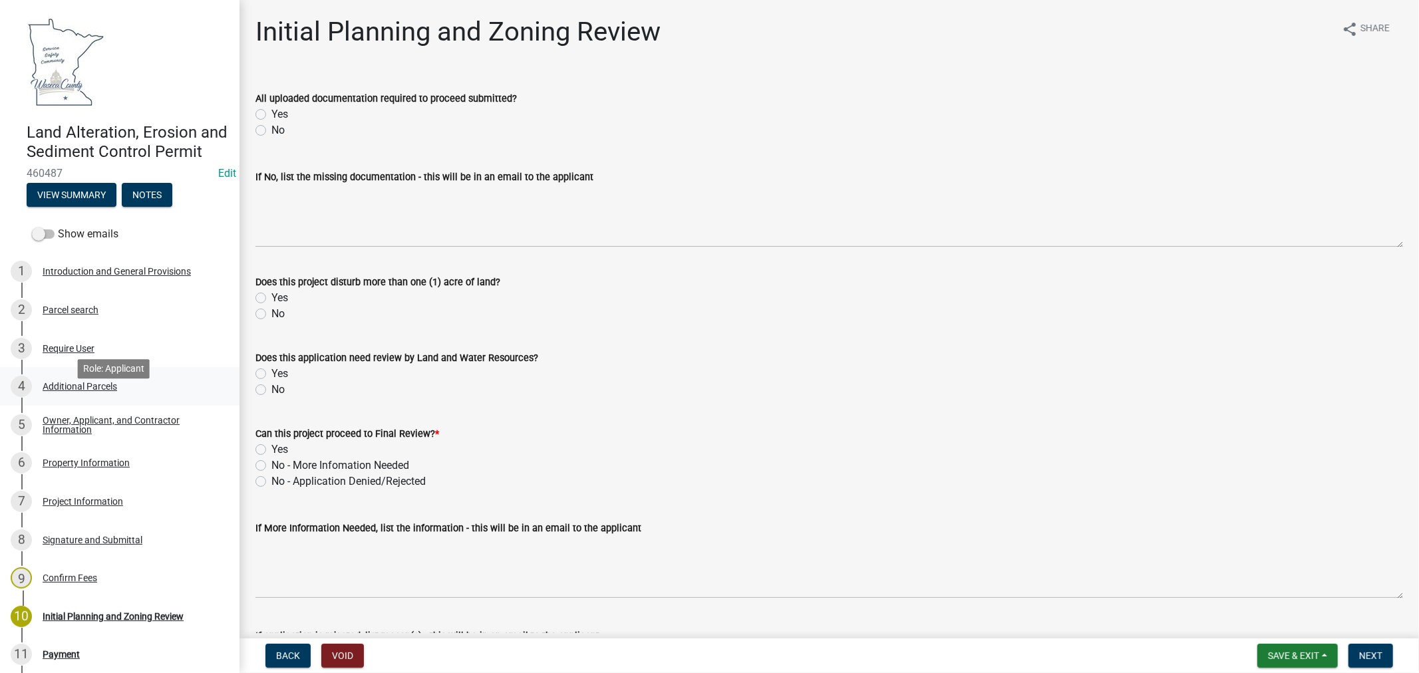
click at [81, 391] on div "Additional Parcels" at bounding box center [80, 386] width 75 height 9
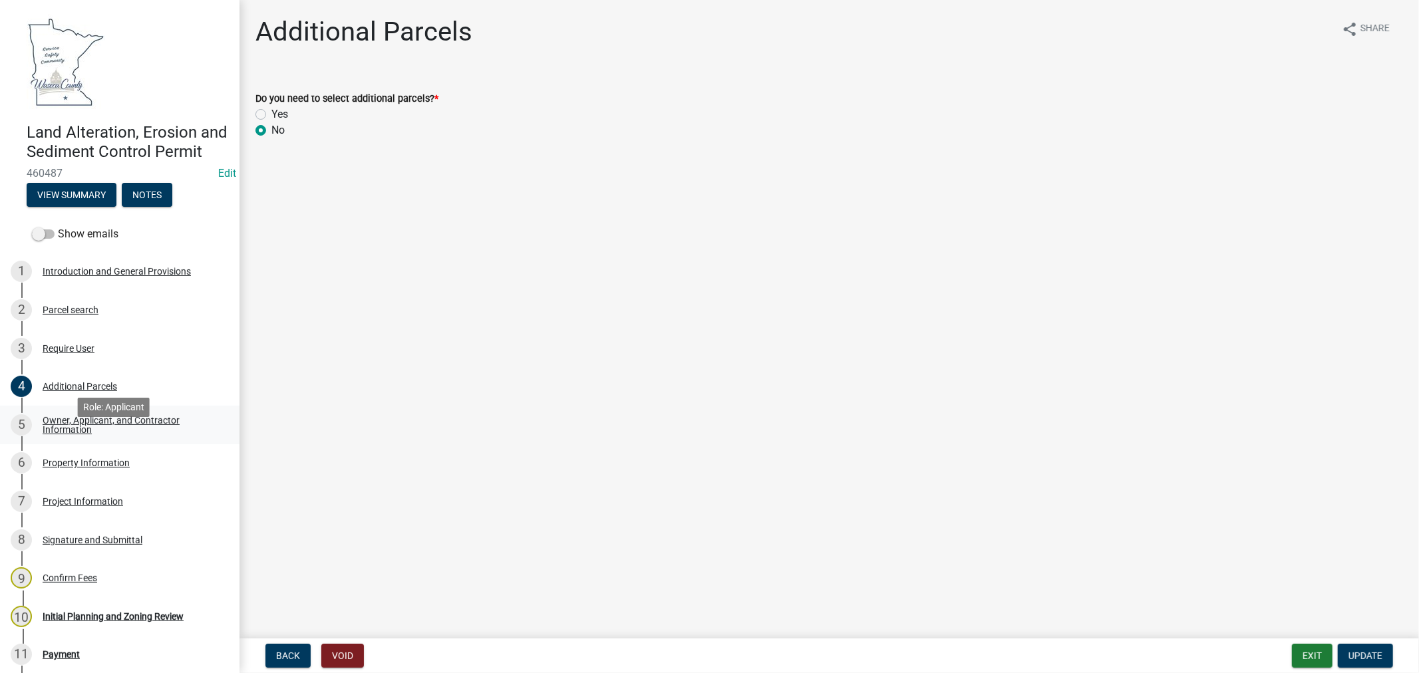
click at [69, 434] on div "Owner, Applicant, and Contractor Information" at bounding box center [131, 425] width 176 height 19
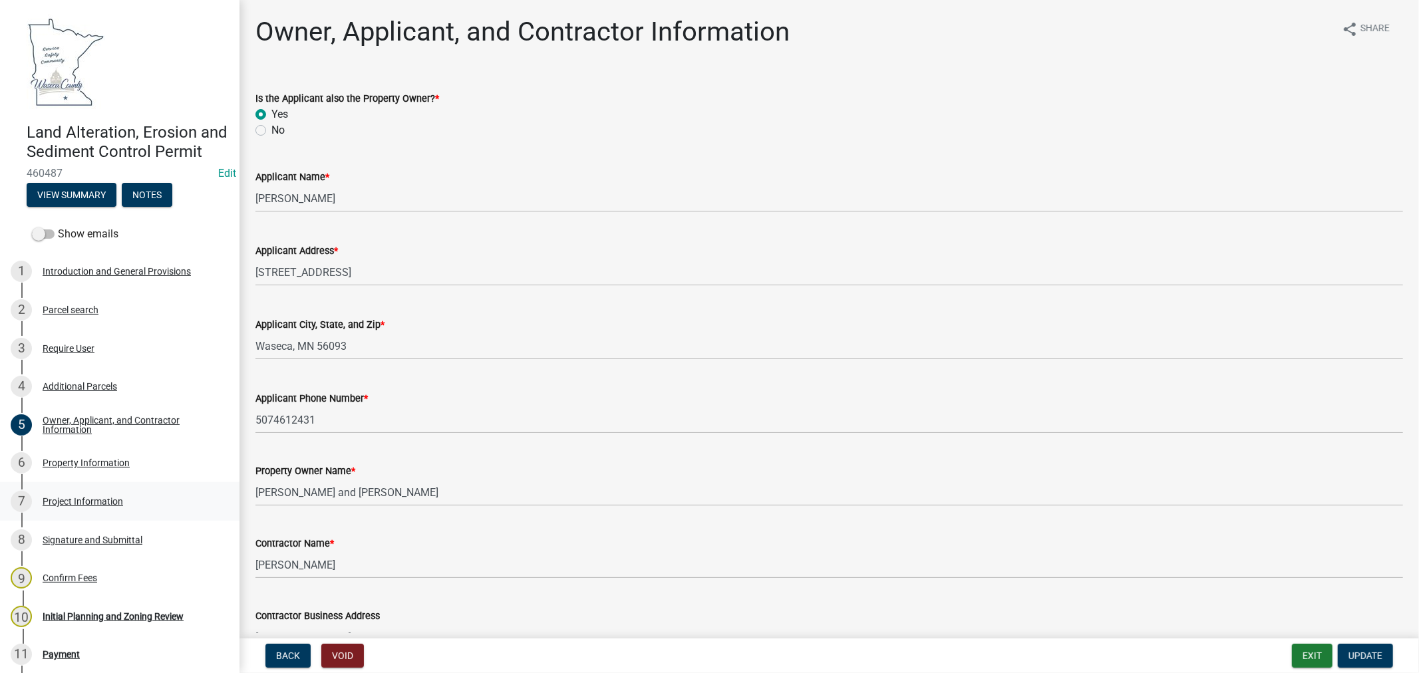
click at [67, 506] on div "Project Information" at bounding box center [83, 501] width 80 height 9
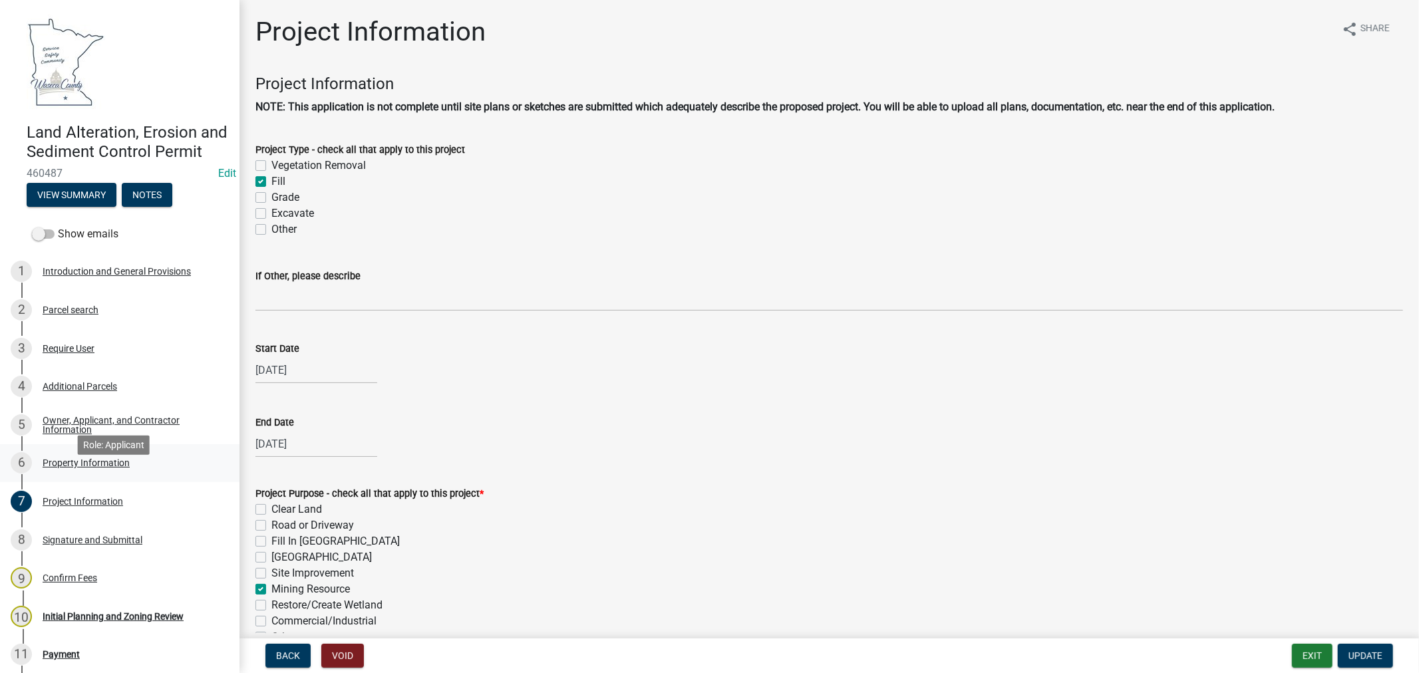
click at [71, 468] on div "Property Information" at bounding box center [86, 462] width 87 height 9
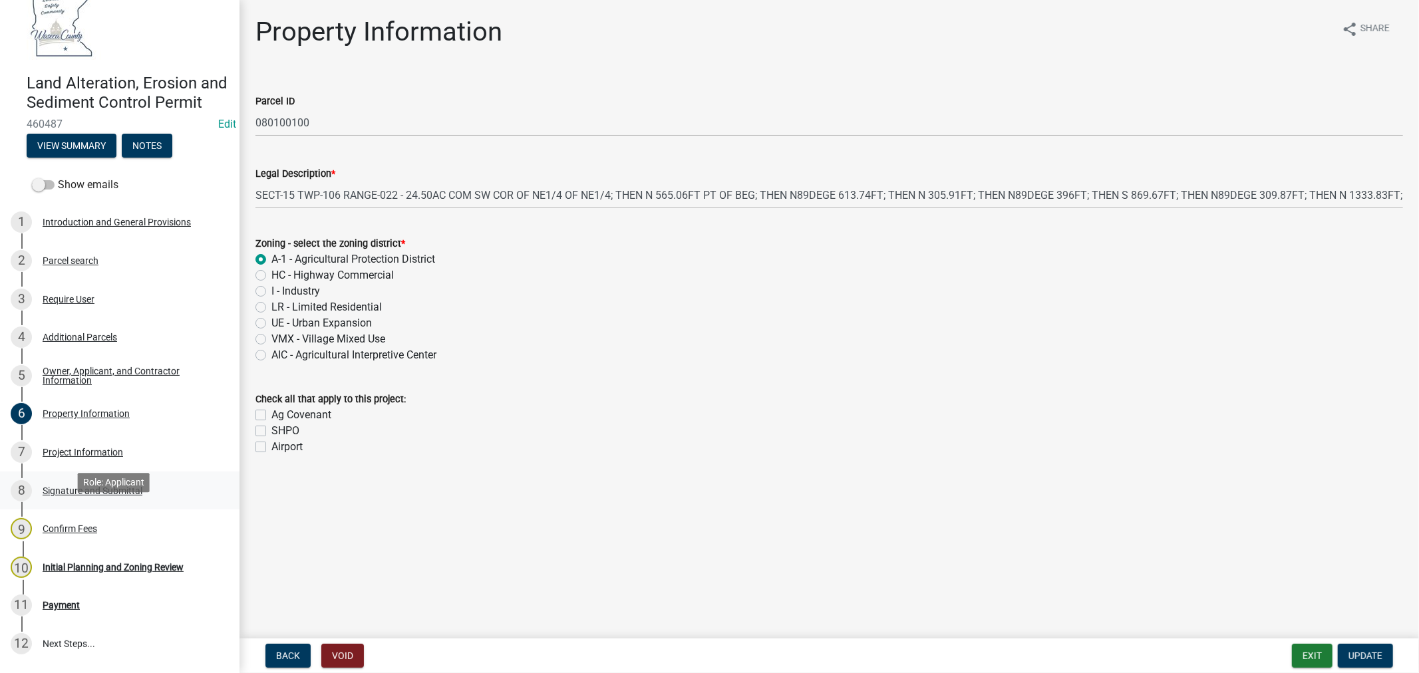
scroll to position [74, 0]
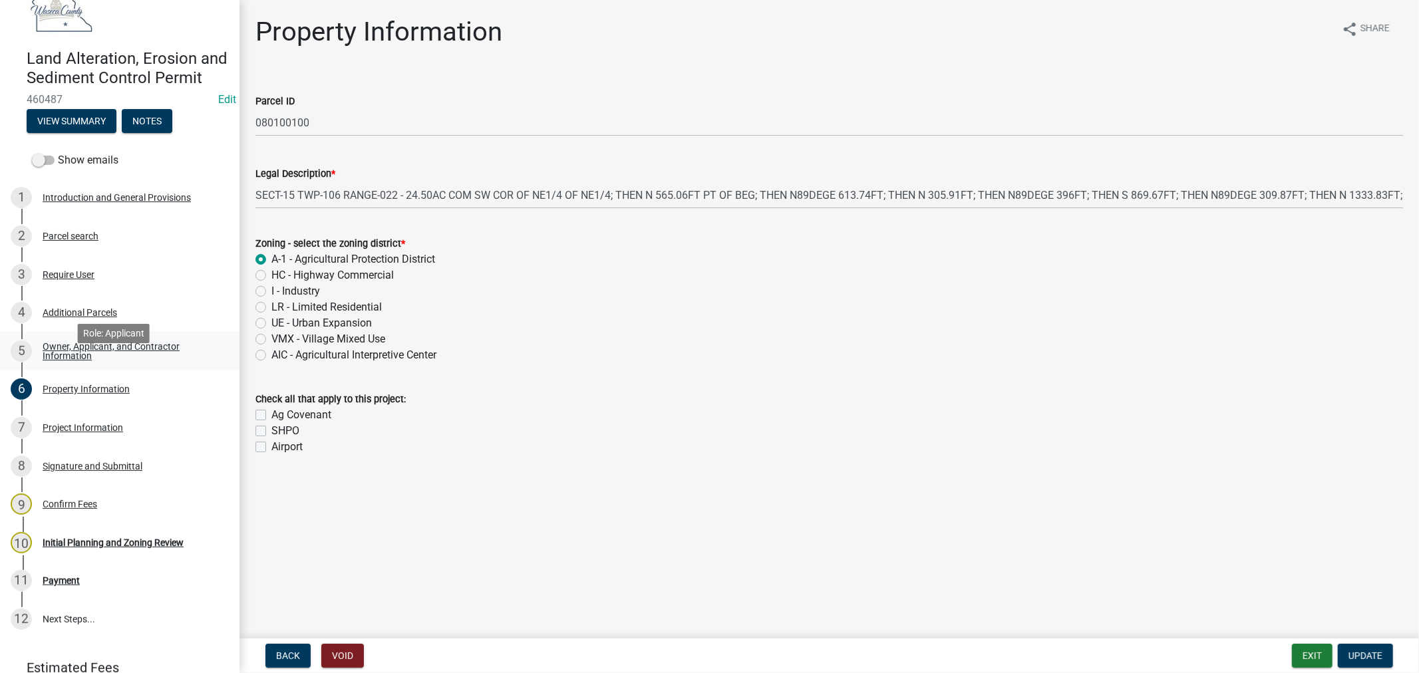
click at [55, 361] on div "Owner, Applicant, and Contractor Information" at bounding box center [131, 351] width 176 height 19
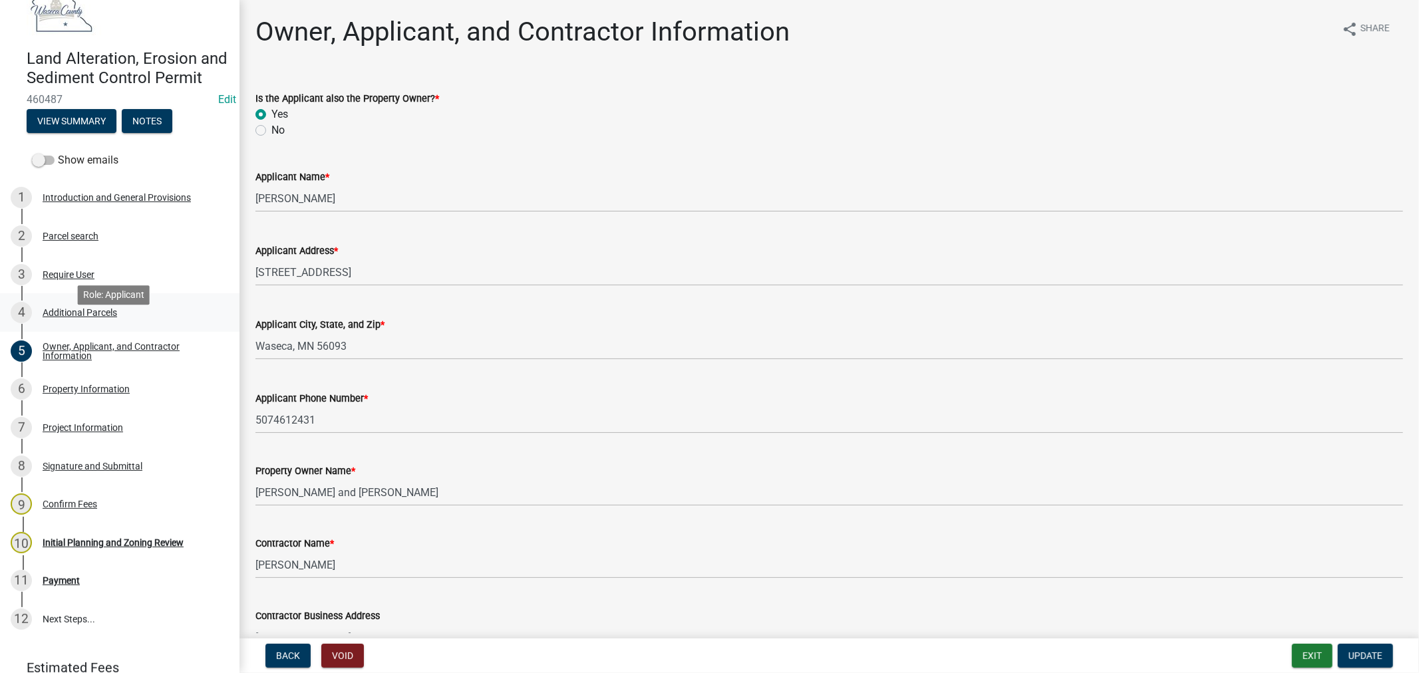
click at [75, 317] on div "Additional Parcels" at bounding box center [80, 312] width 75 height 9
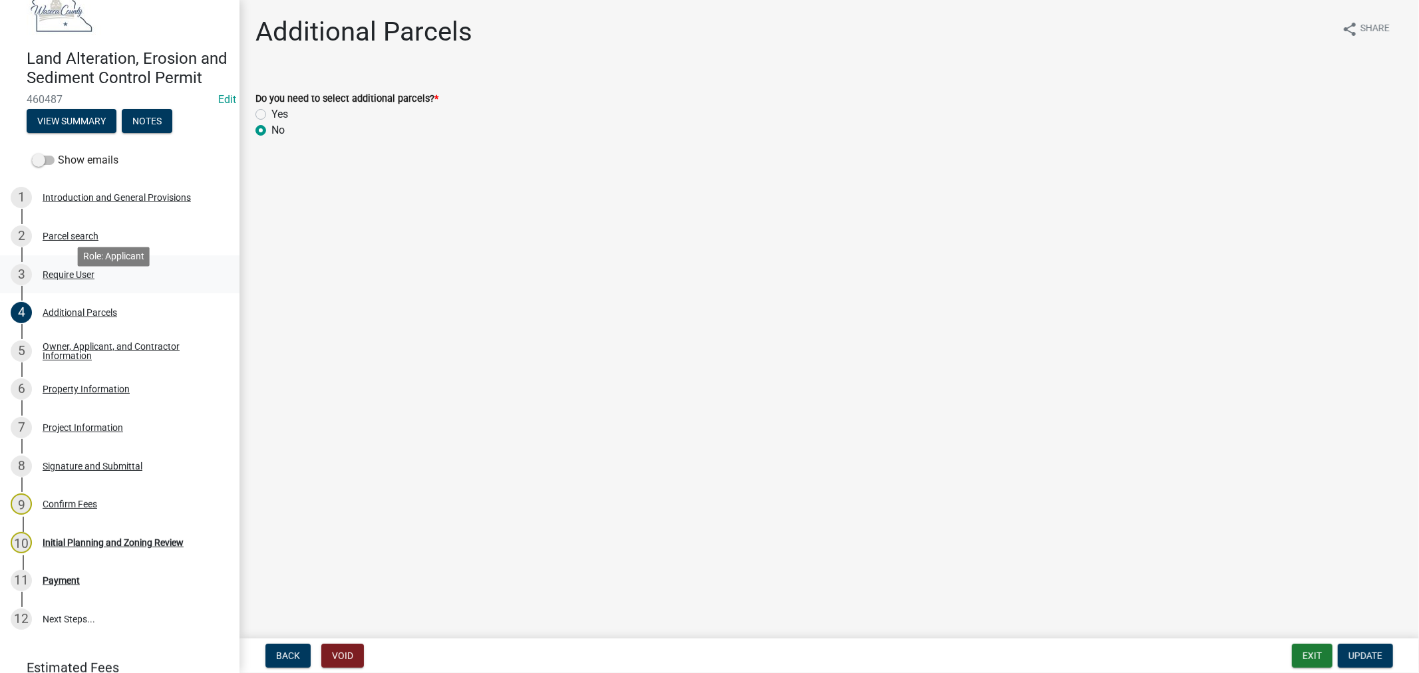
click at [75, 282] on div "3 Require User" at bounding box center [115, 274] width 208 height 21
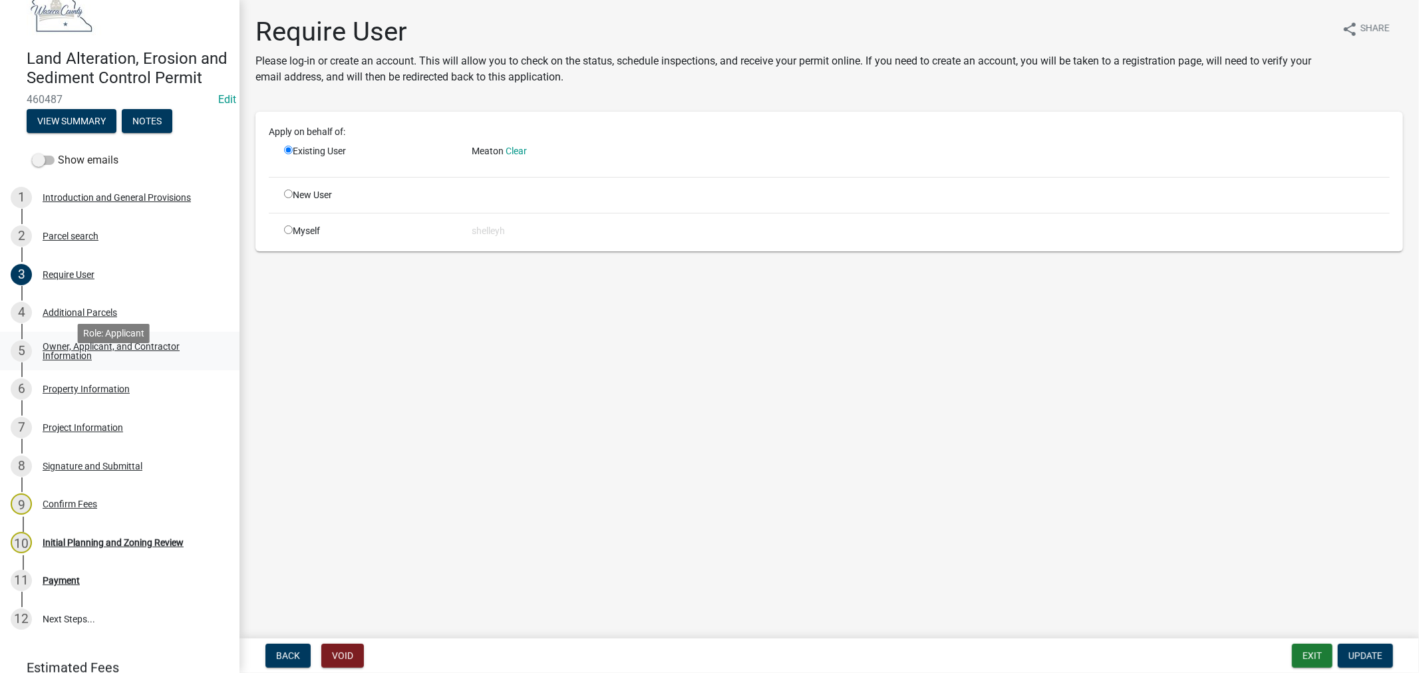
click at [81, 361] on div "Owner, Applicant, and Contractor Information" at bounding box center [131, 351] width 176 height 19
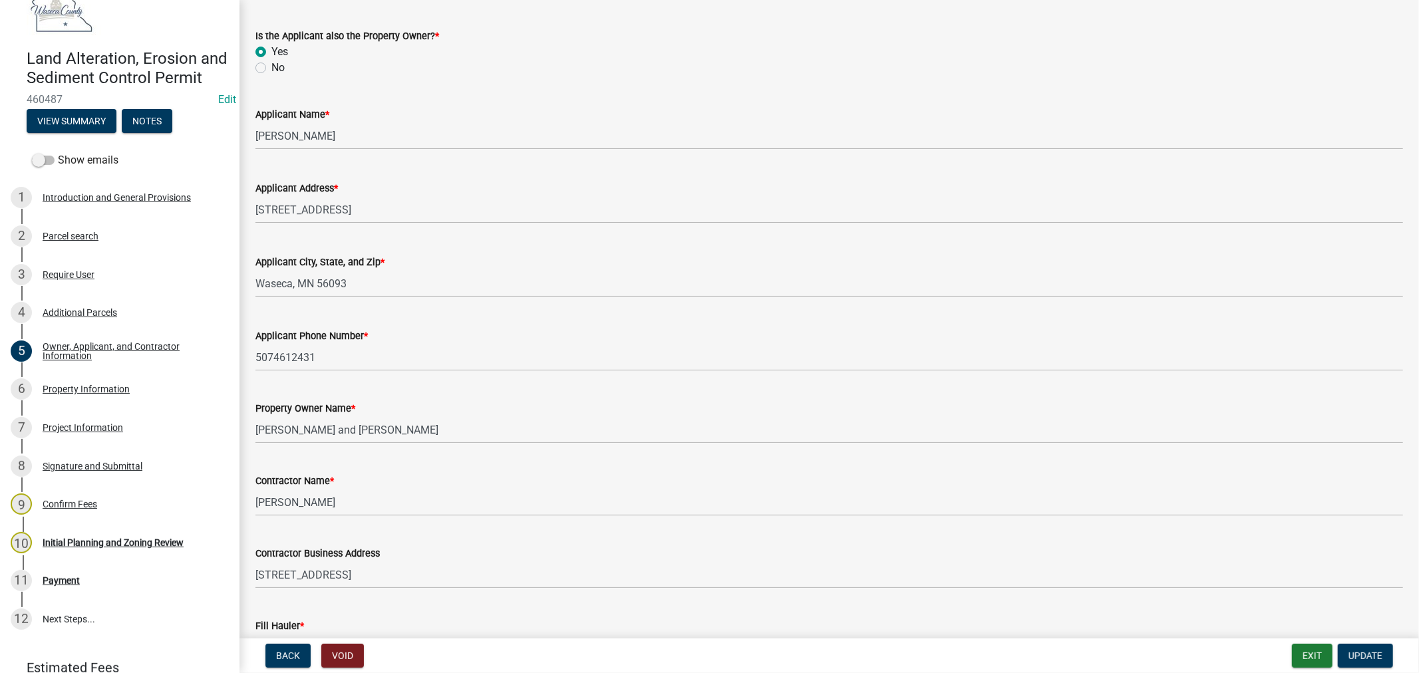
scroll to position [153, 0]
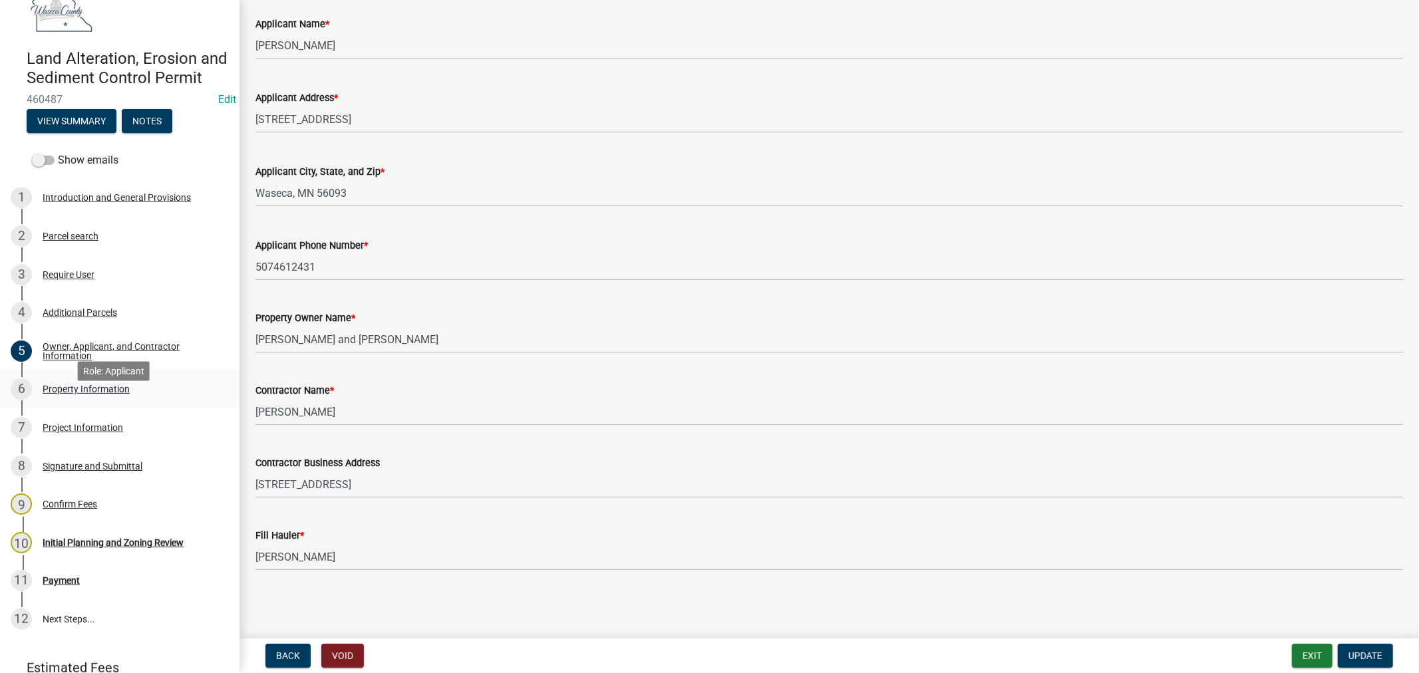
click at [65, 394] on div "Property Information" at bounding box center [86, 389] width 87 height 9
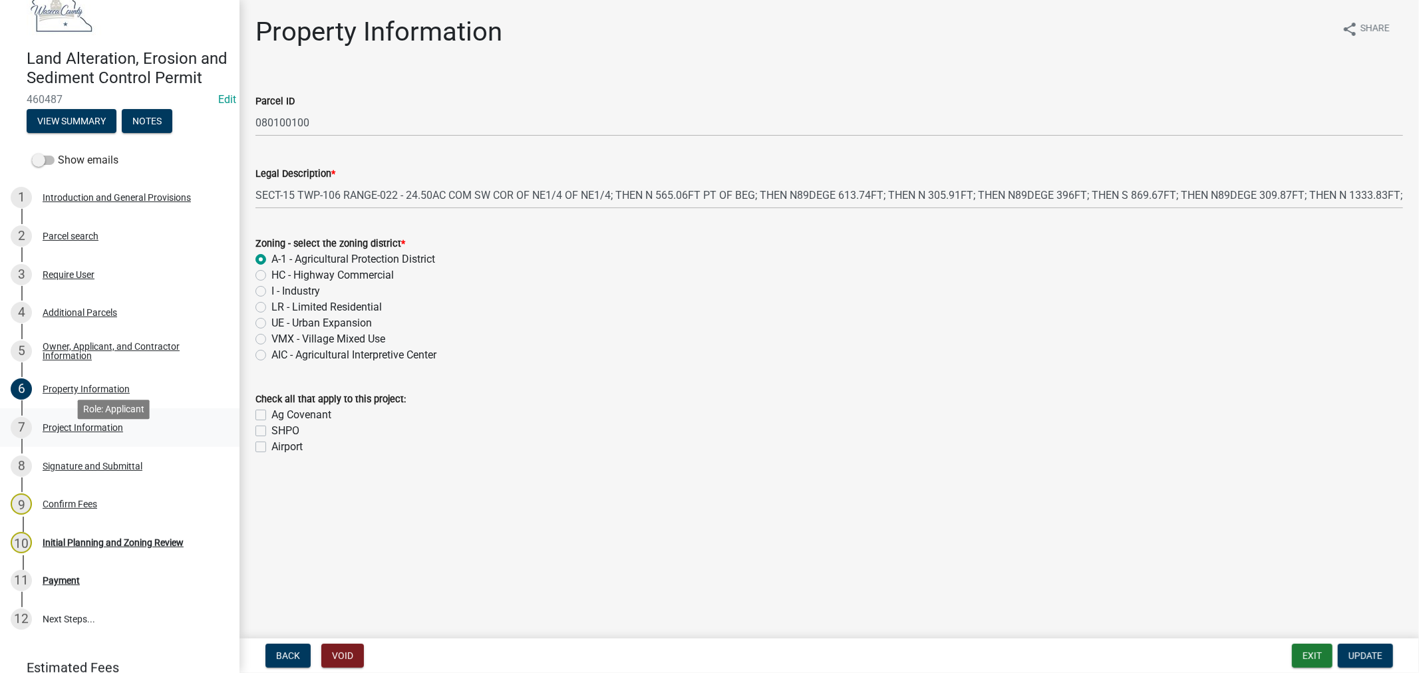
click at [58, 432] on div "Project Information" at bounding box center [83, 427] width 80 height 9
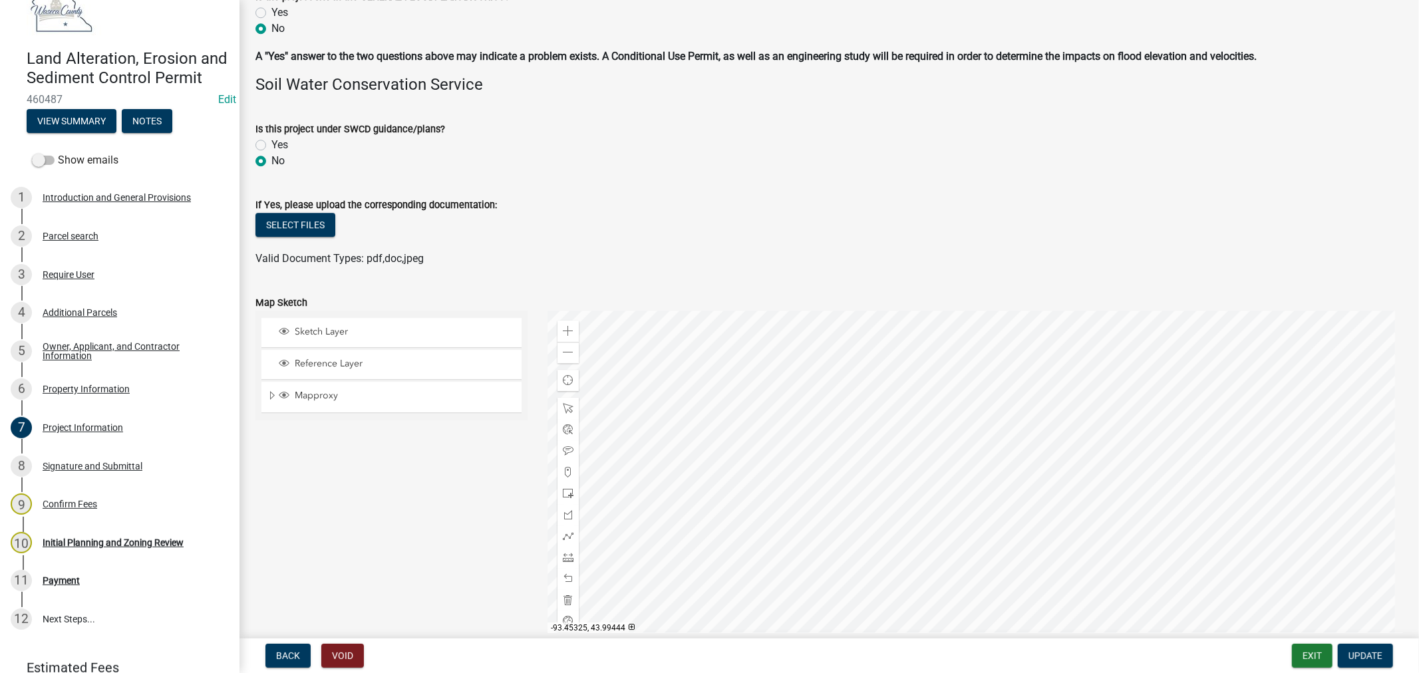
scroll to position [3250, 0]
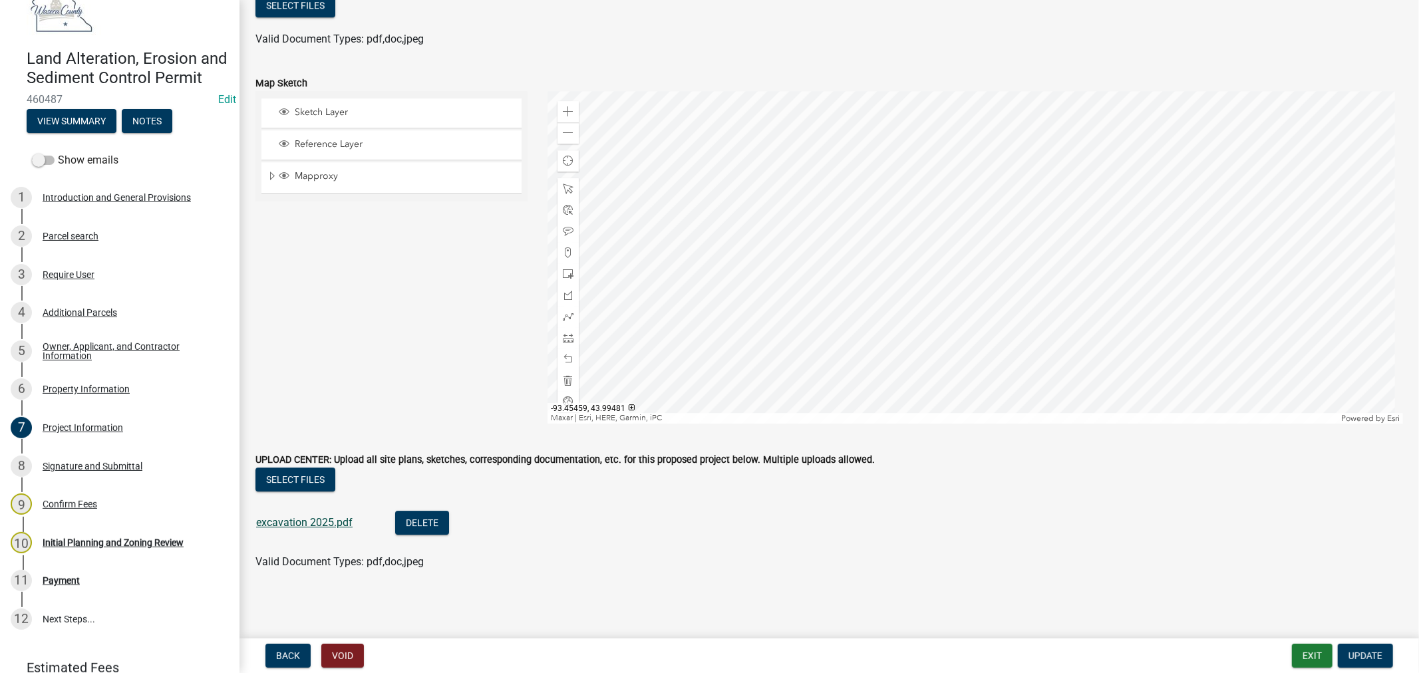
click at [267, 526] on link "excavation 2025.pdf" at bounding box center [304, 522] width 96 height 13
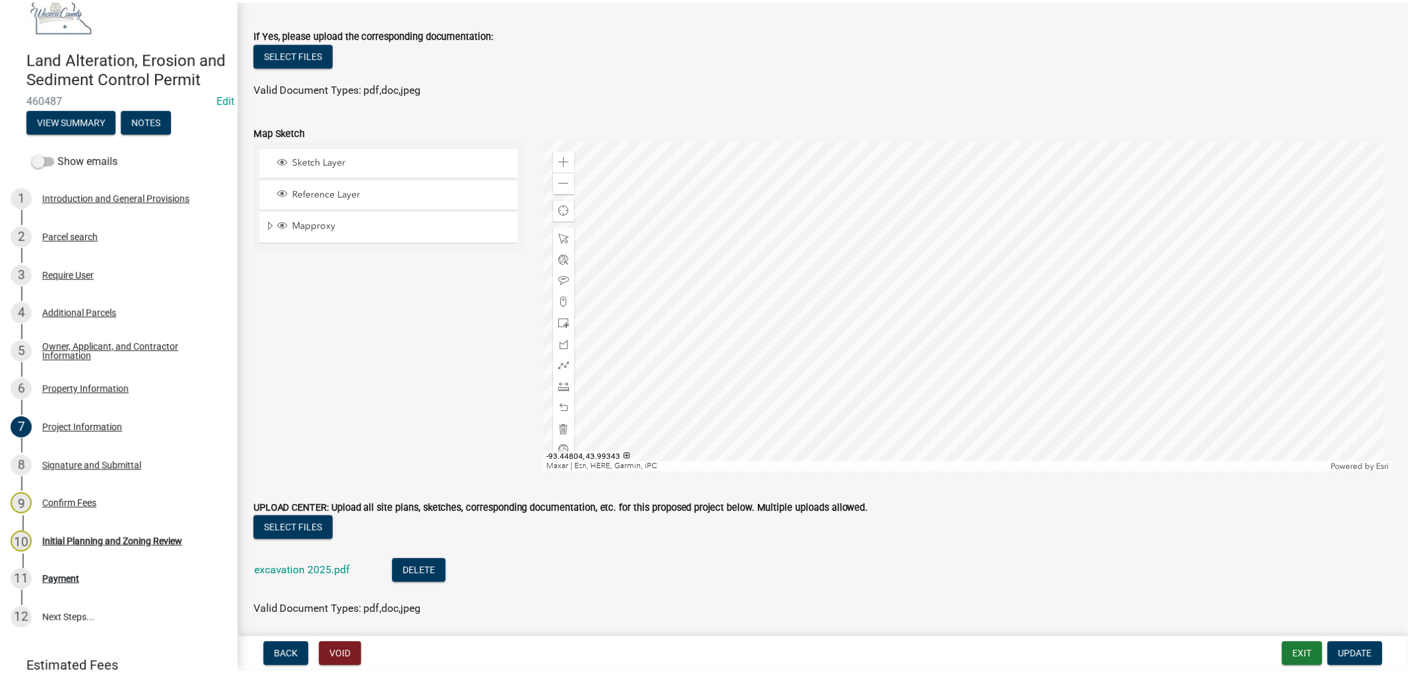
scroll to position [3176, 0]
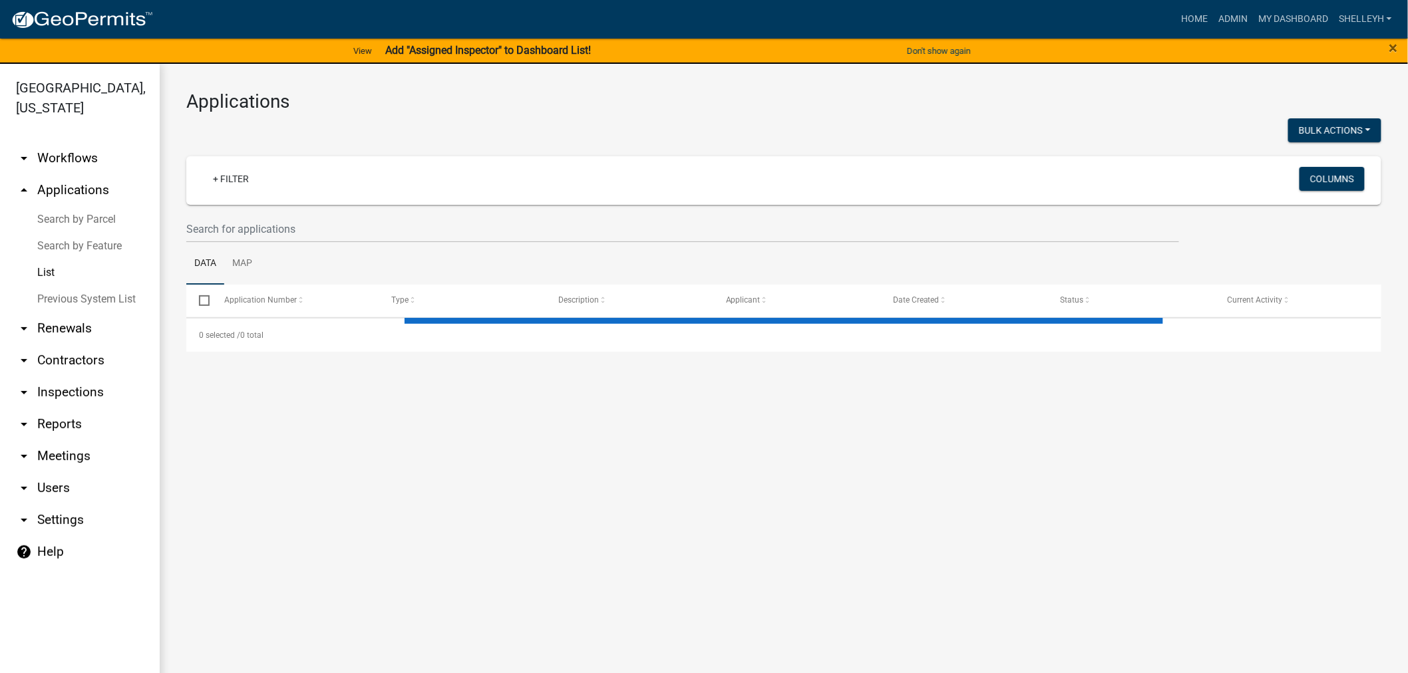
select select "1: 25"
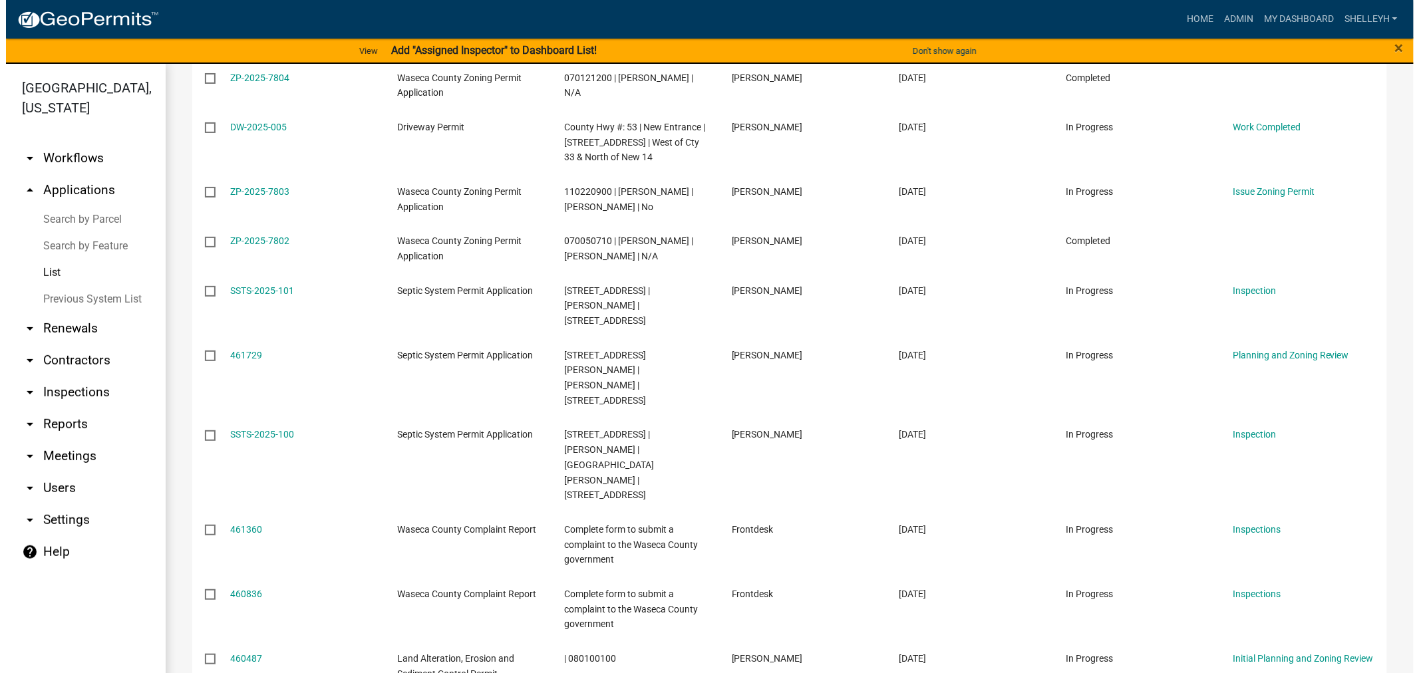
scroll to position [813, 0]
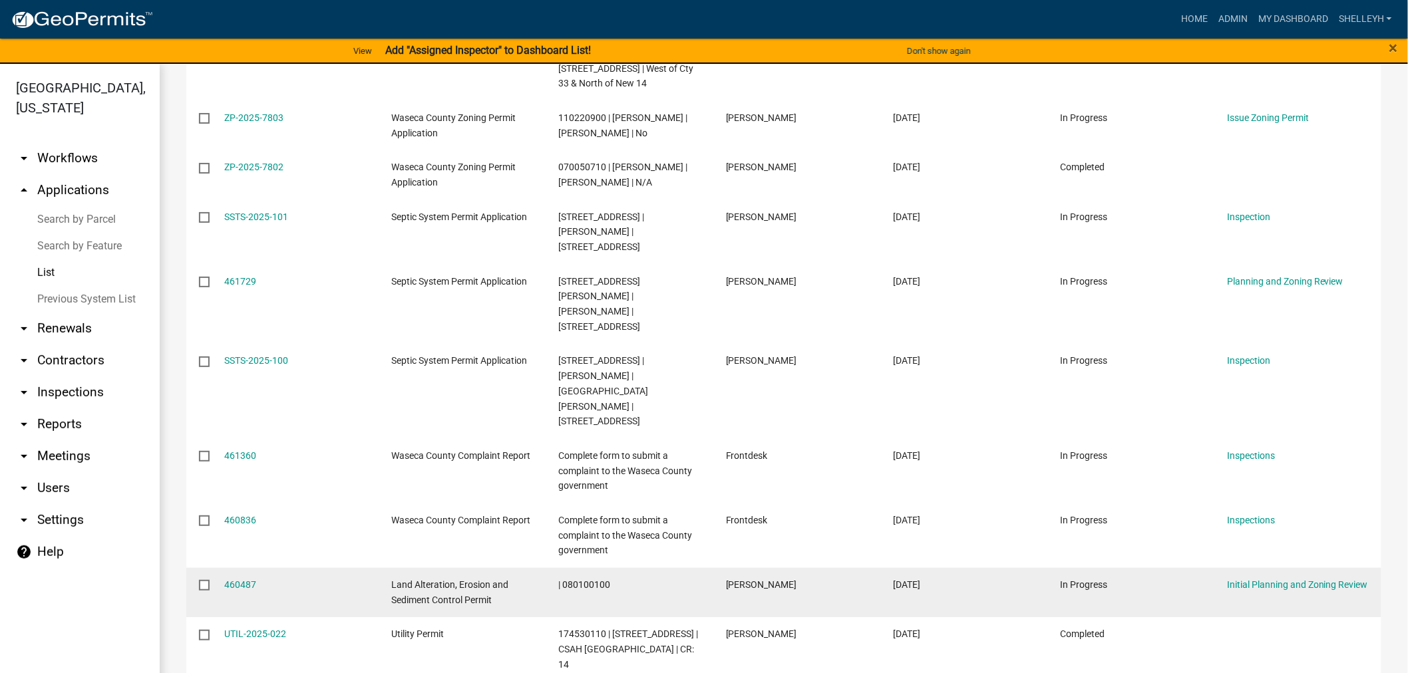
drag, startPoint x: 235, startPoint y: 486, endPoint x: 247, endPoint y: 476, distance: 16.1
click at [235, 577] on div "460487" at bounding box center [296, 584] width 142 height 15
click at [239, 579] on link "460487" at bounding box center [241, 584] width 32 height 11
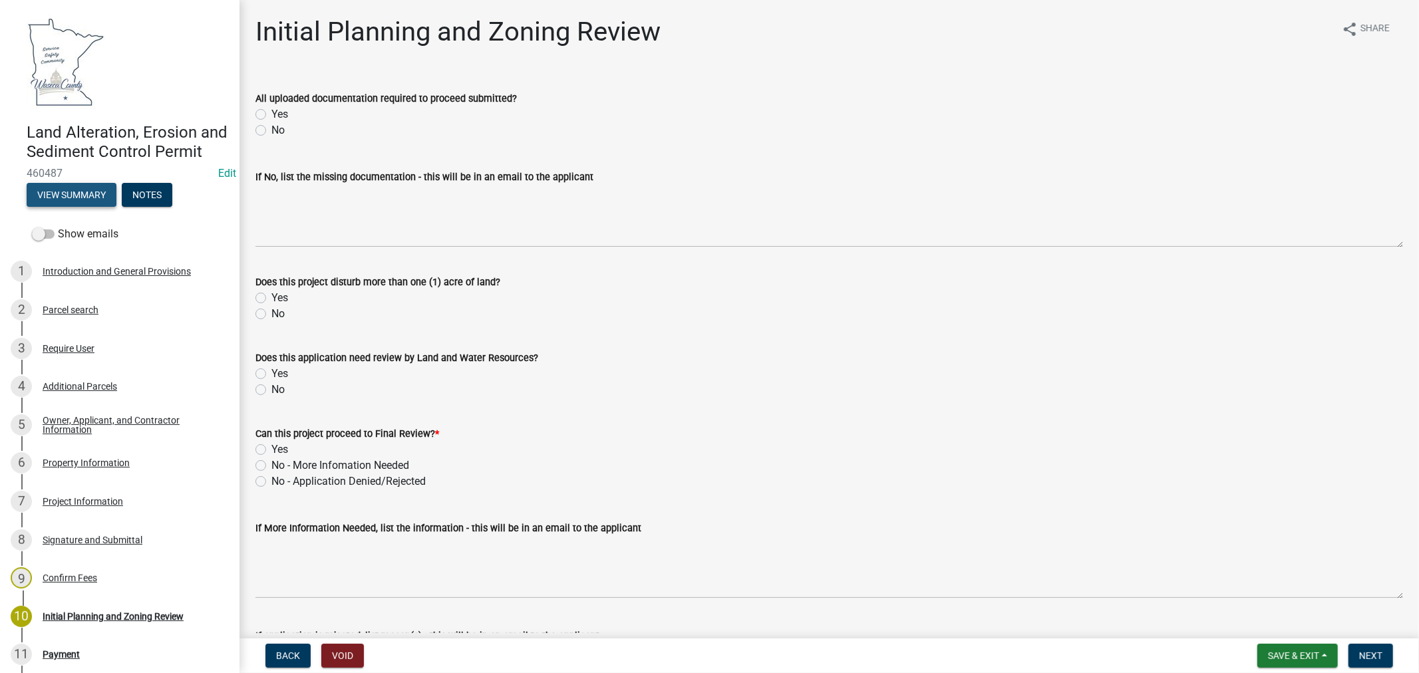
click at [78, 207] on button "View Summary" at bounding box center [72, 195] width 90 height 24
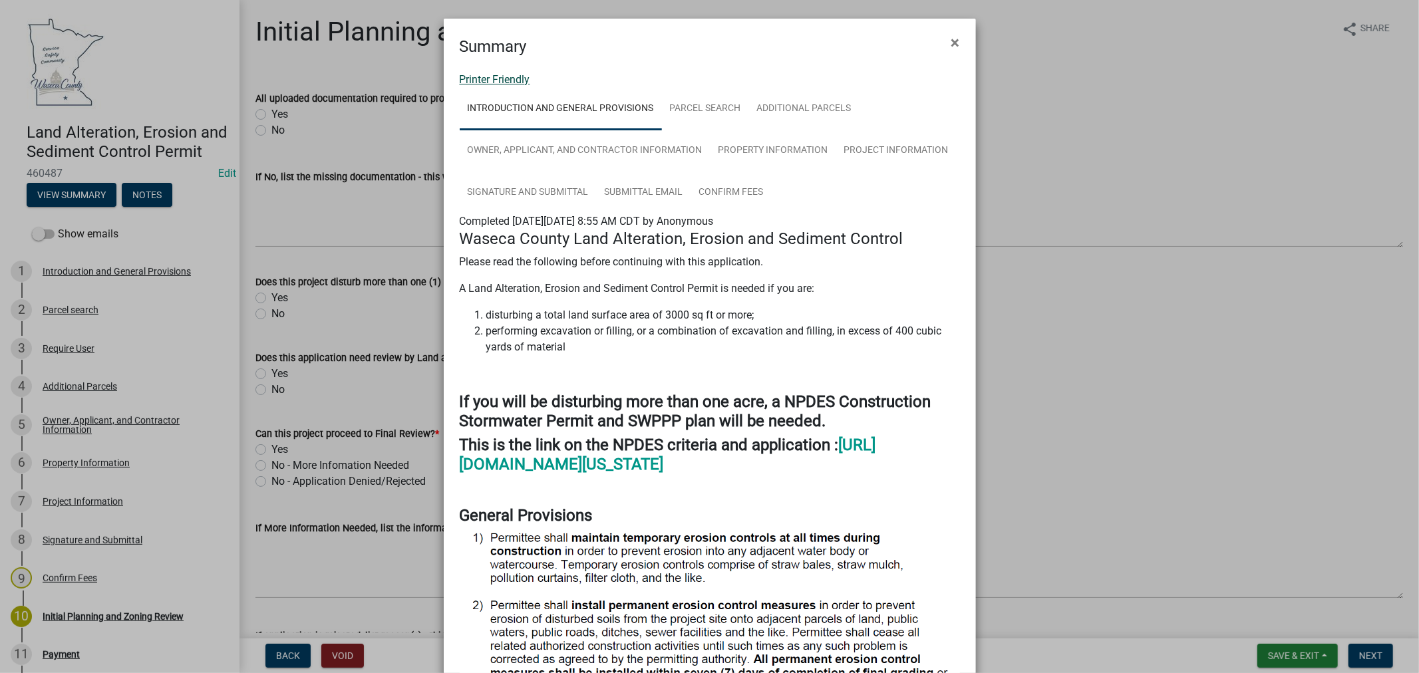
click at [477, 76] on link "Printer Friendly" at bounding box center [495, 79] width 71 height 13
drag, startPoint x: 947, startPoint y: 40, endPoint x: 909, endPoint y: 59, distance: 42.2
click at [951, 40] on span "×" at bounding box center [955, 42] width 9 height 19
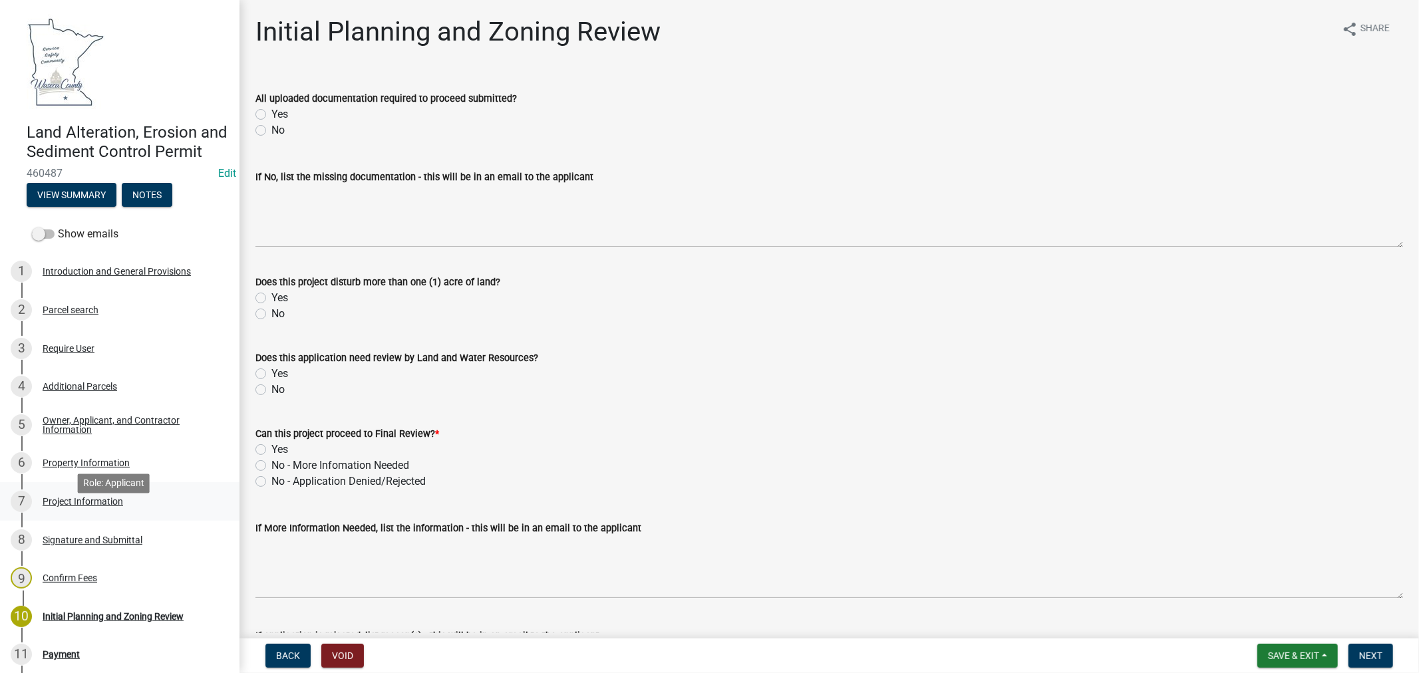
click at [82, 506] on div "Project Information" at bounding box center [83, 501] width 80 height 9
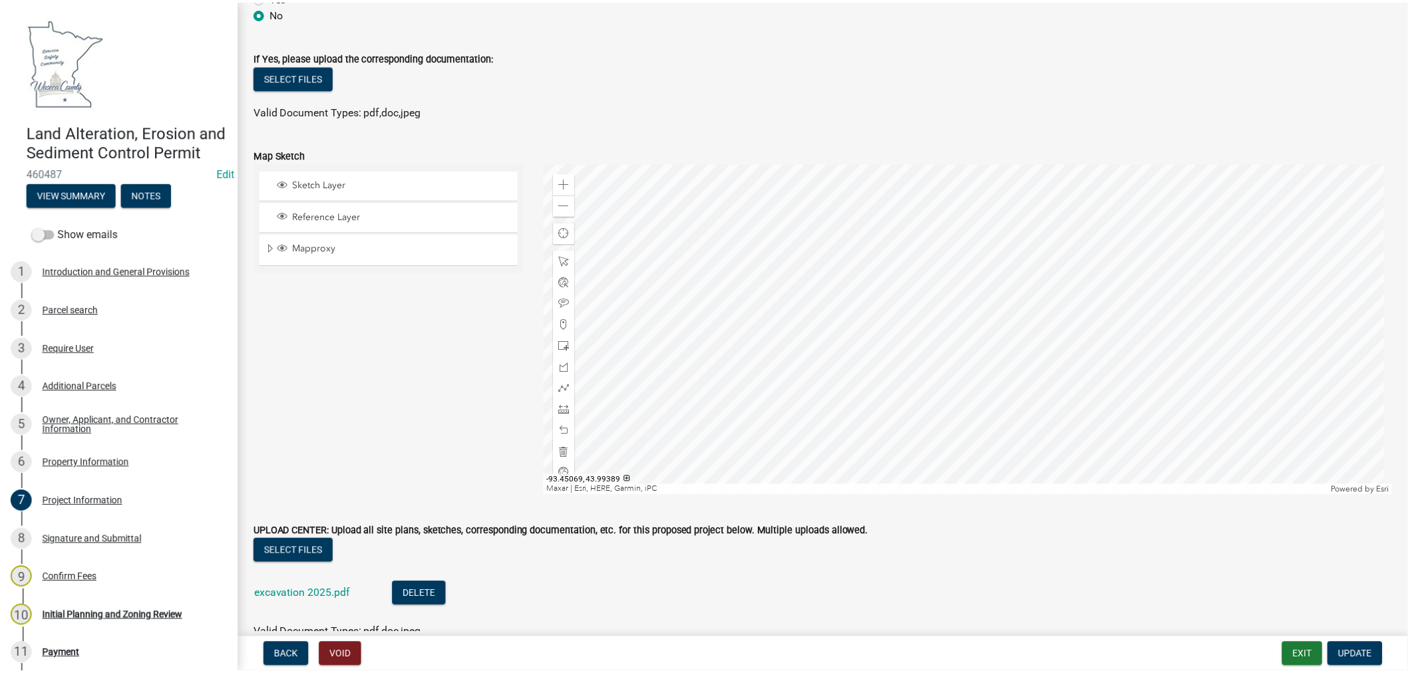
scroll to position [3250, 0]
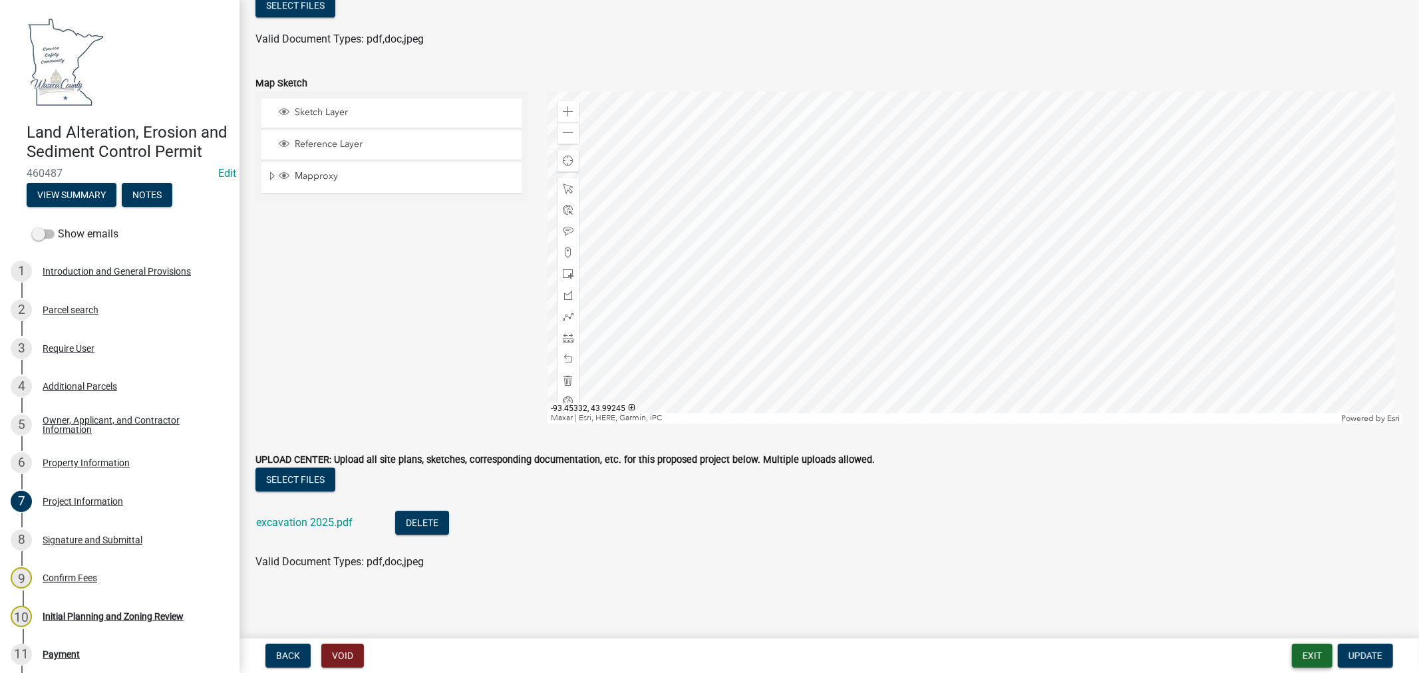
click at [1301, 654] on button "Exit" at bounding box center [1312, 656] width 41 height 24
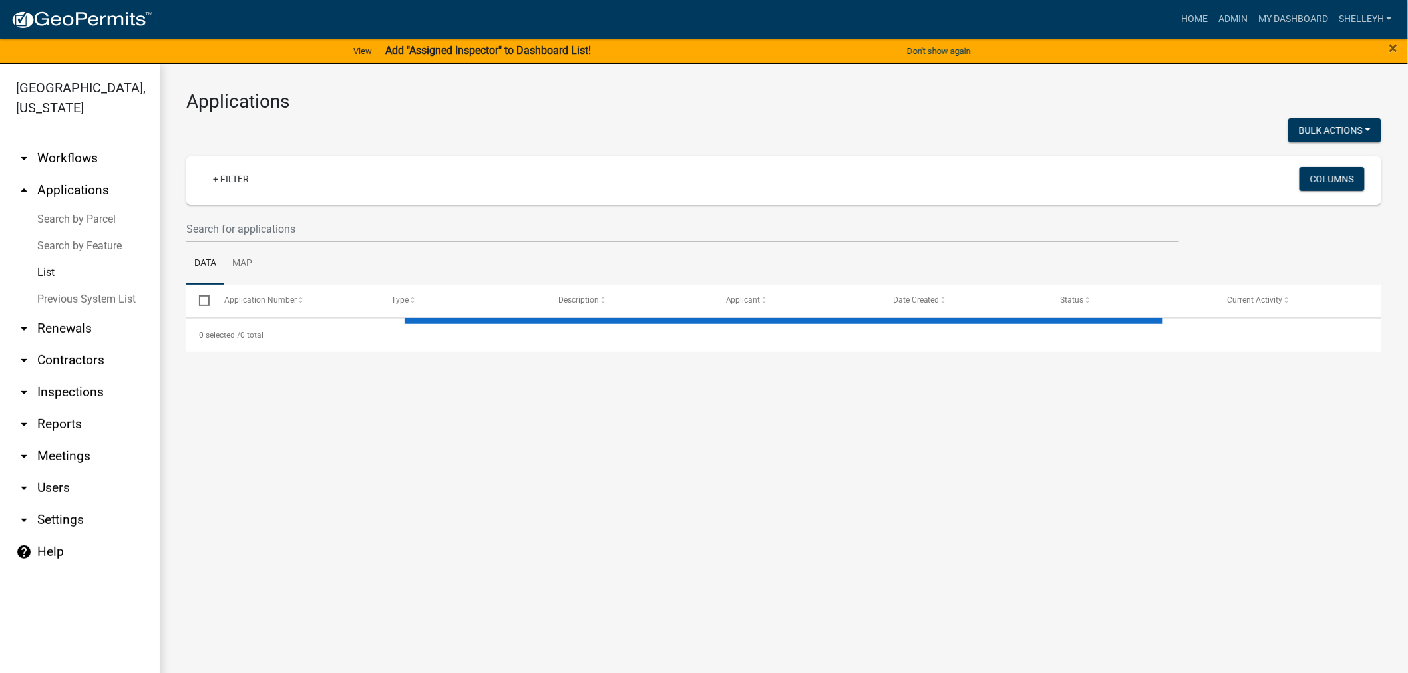
select select "1: 25"
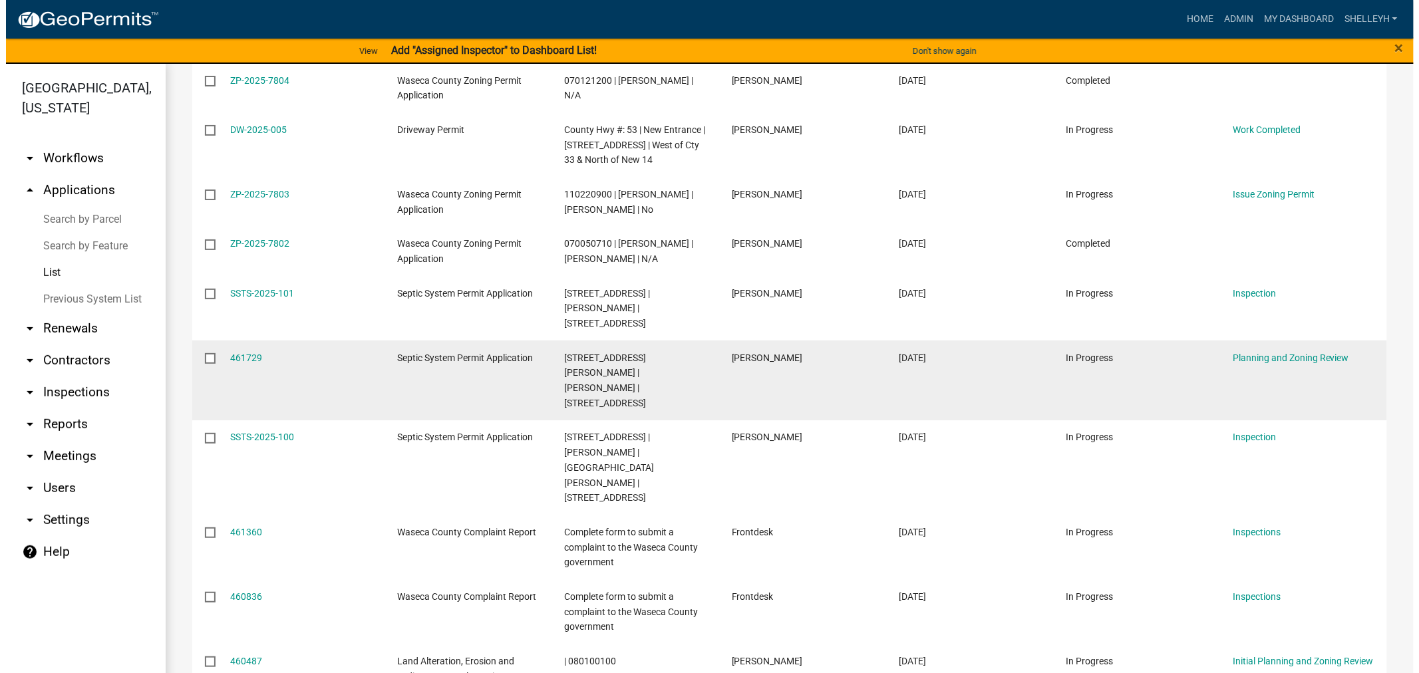
scroll to position [739, 0]
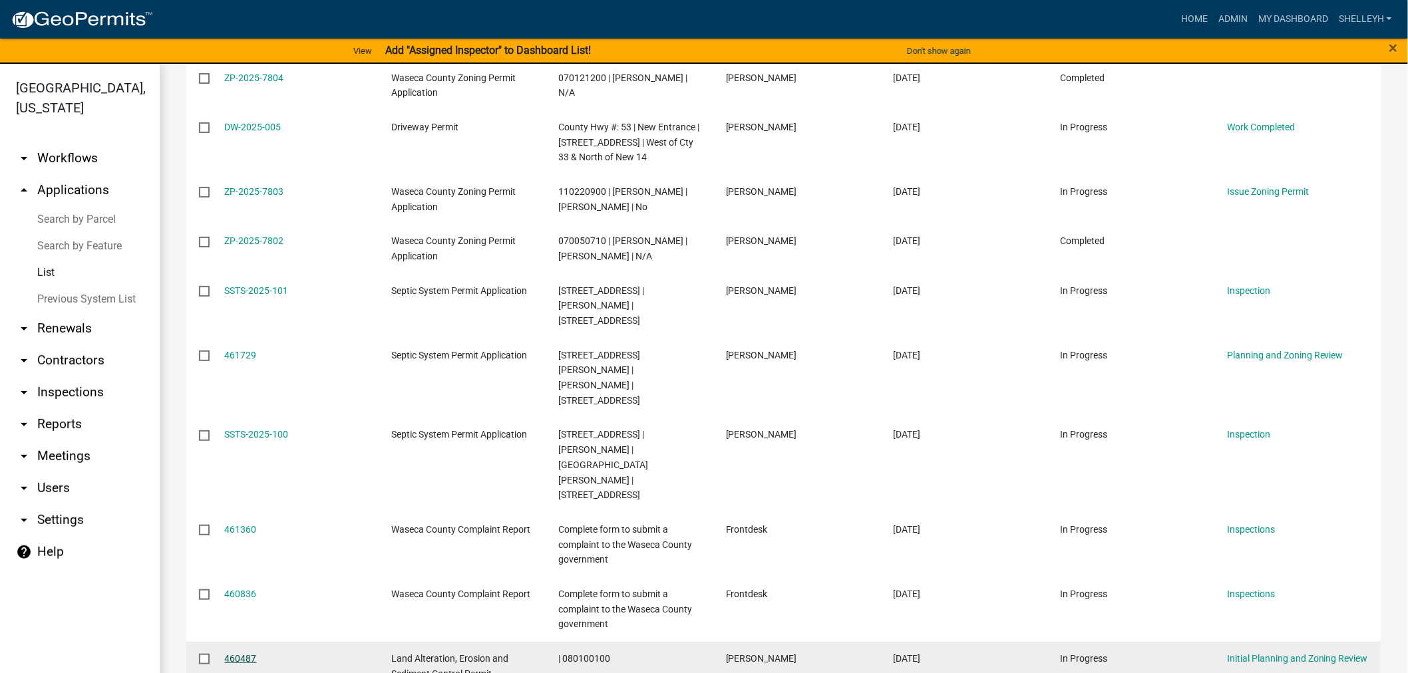
click at [234, 653] on link "460487" at bounding box center [241, 658] width 32 height 11
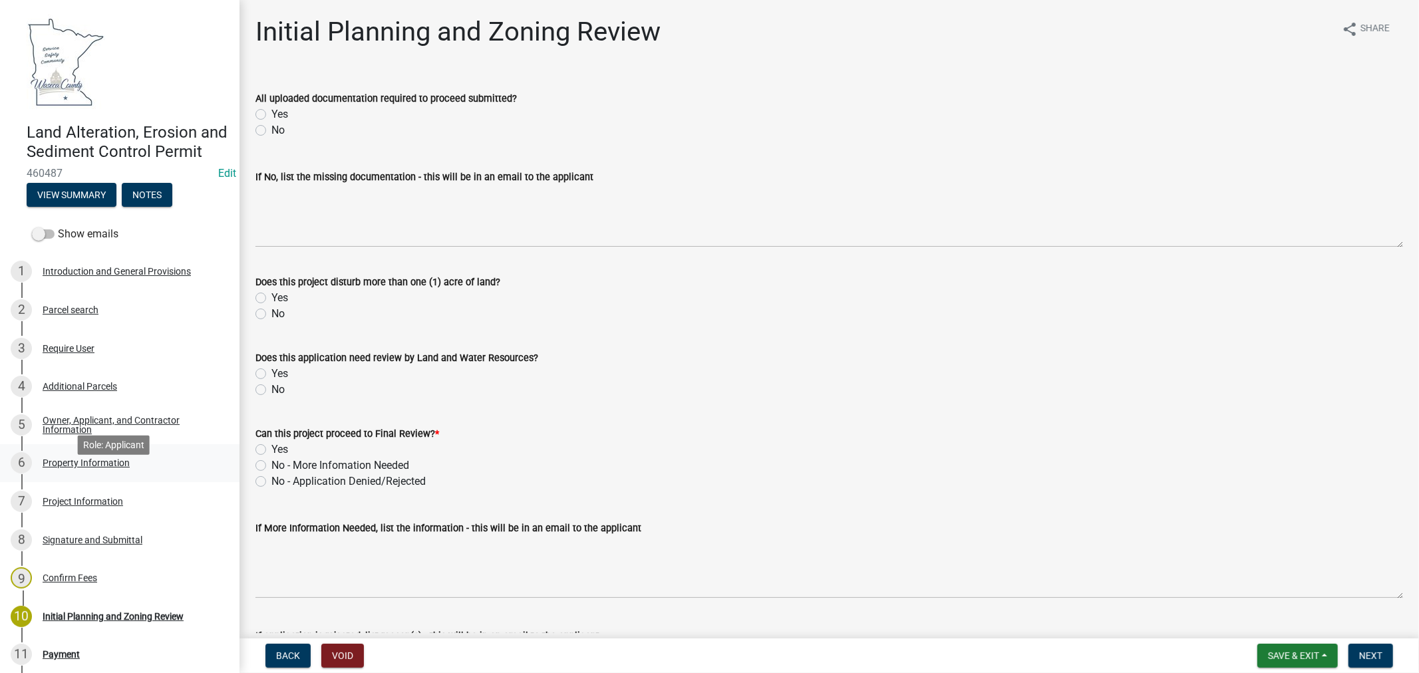
click at [68, 468] on div "Property Information" at bounding box center [86, 462] width 87 height 9
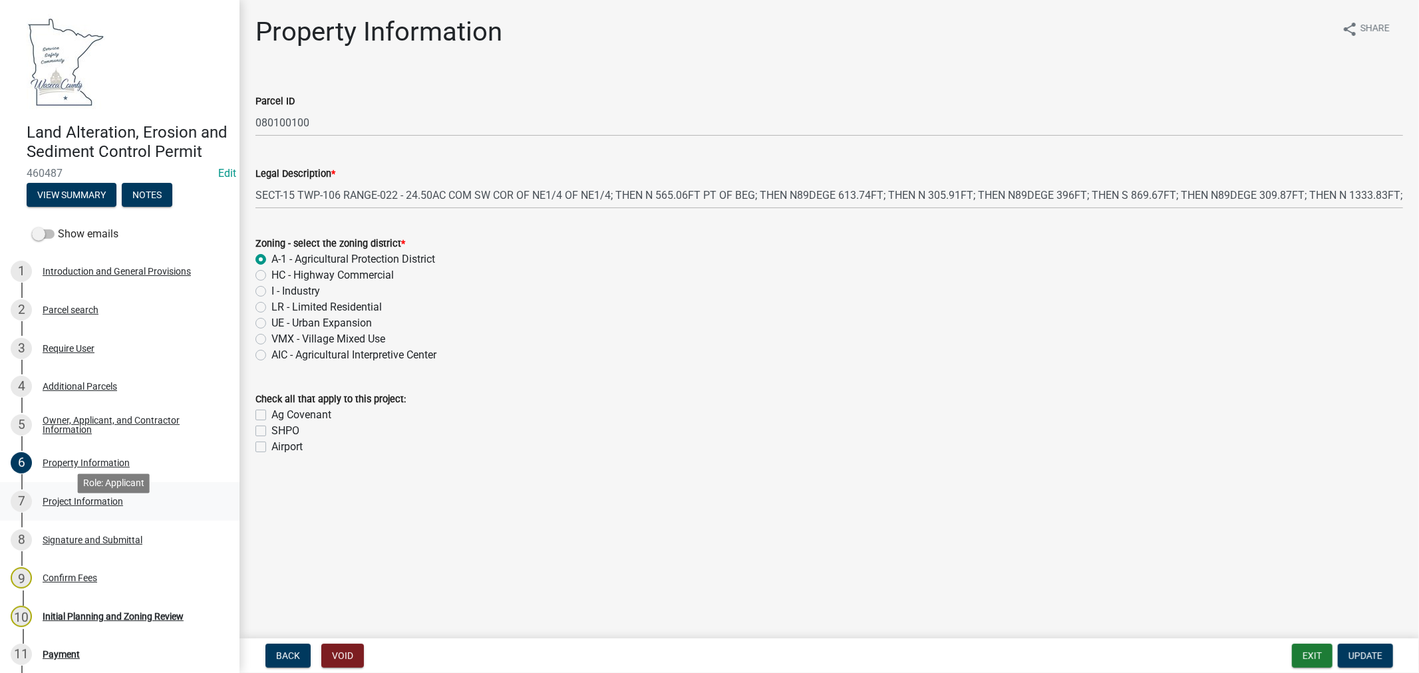
click at [48, 506] on div "Project Information" at bounding box center [83, 501] width 80 height 9
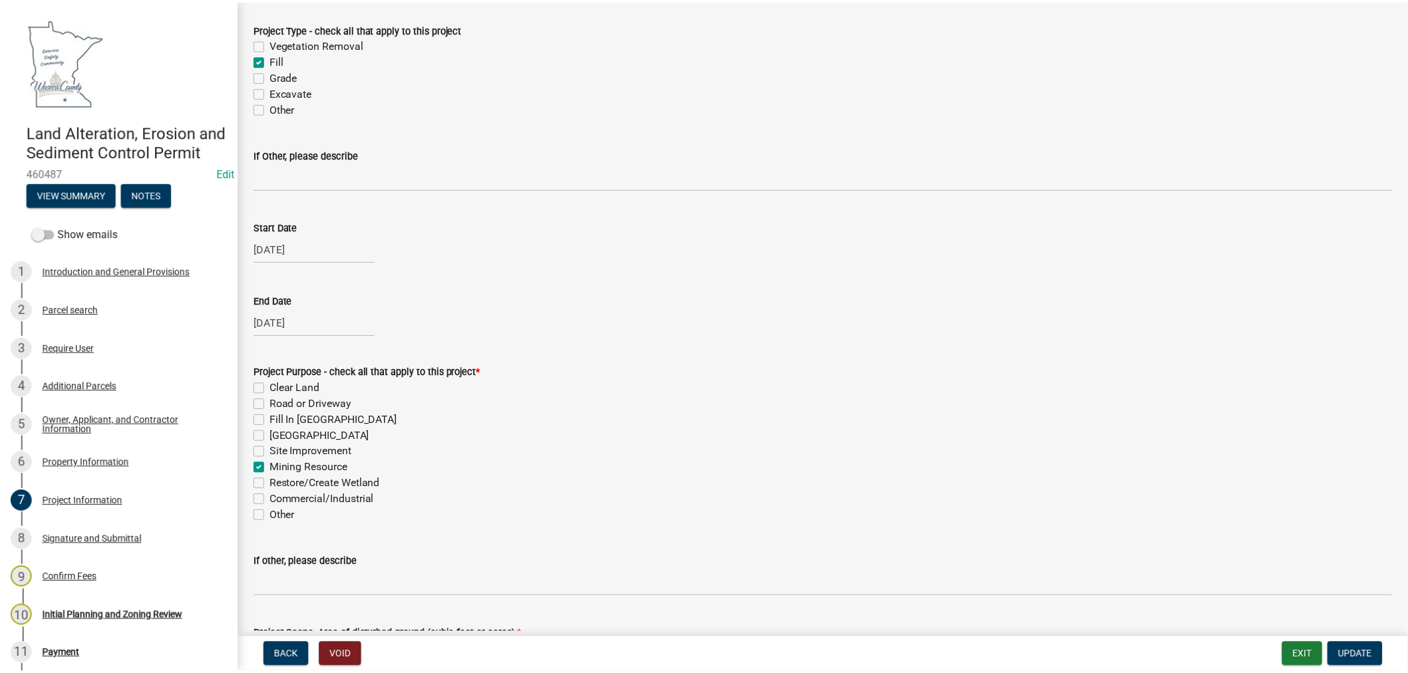
scroll to position [148, 0]
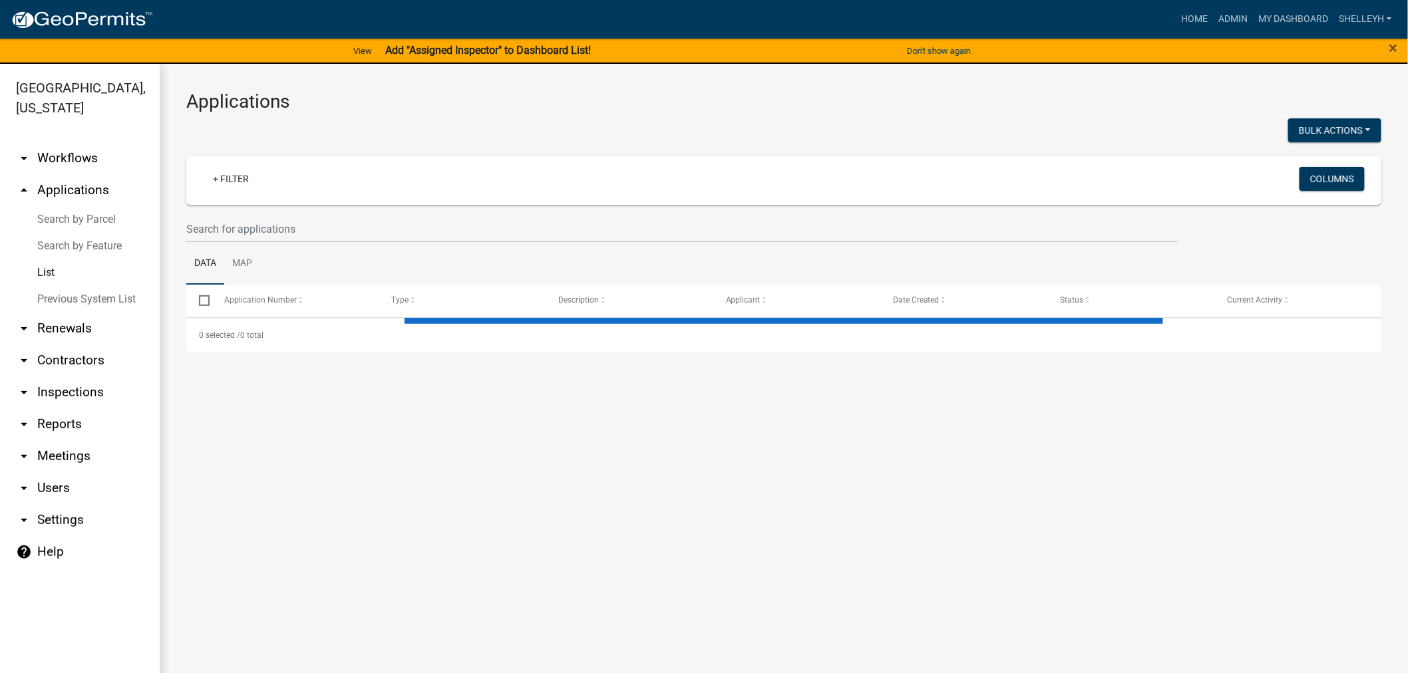
select select "1: 25"
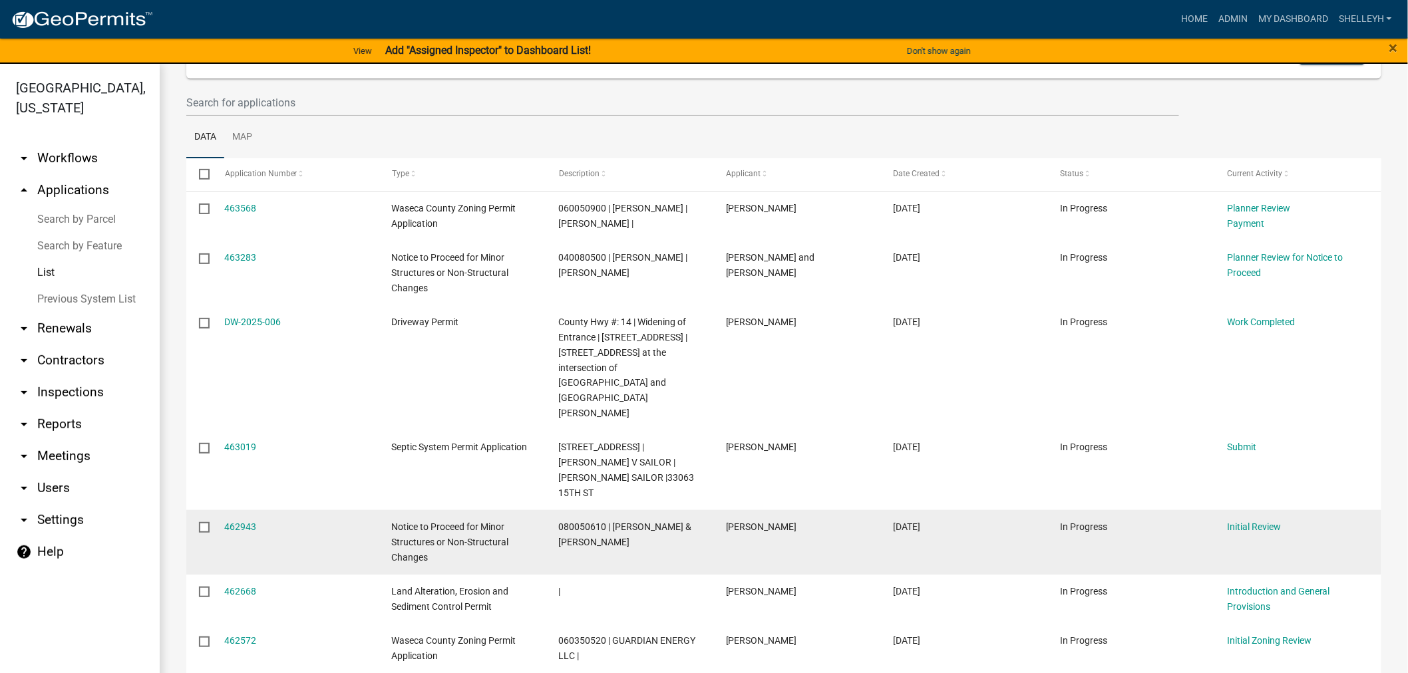
scroll to position [148, 0]
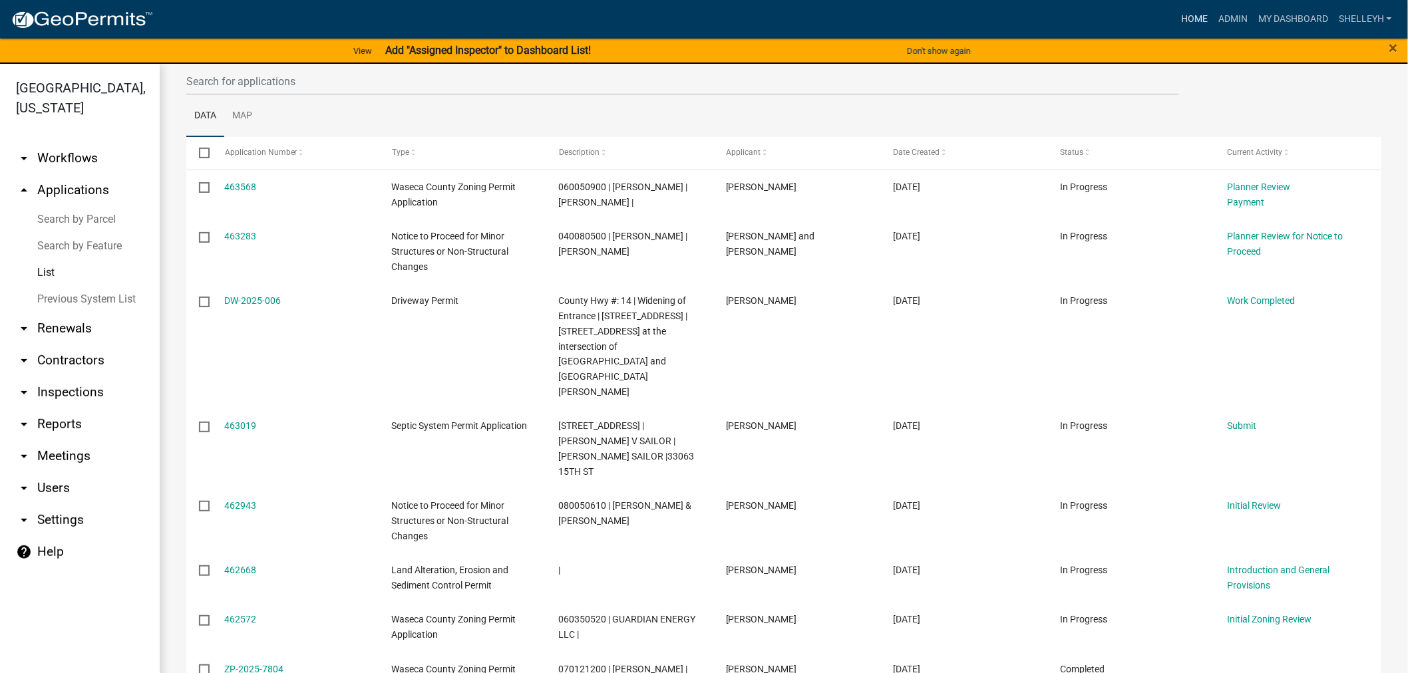
click at [1192, 19] on link "Home" at bounding box center [1194, 19] width 37 height 25
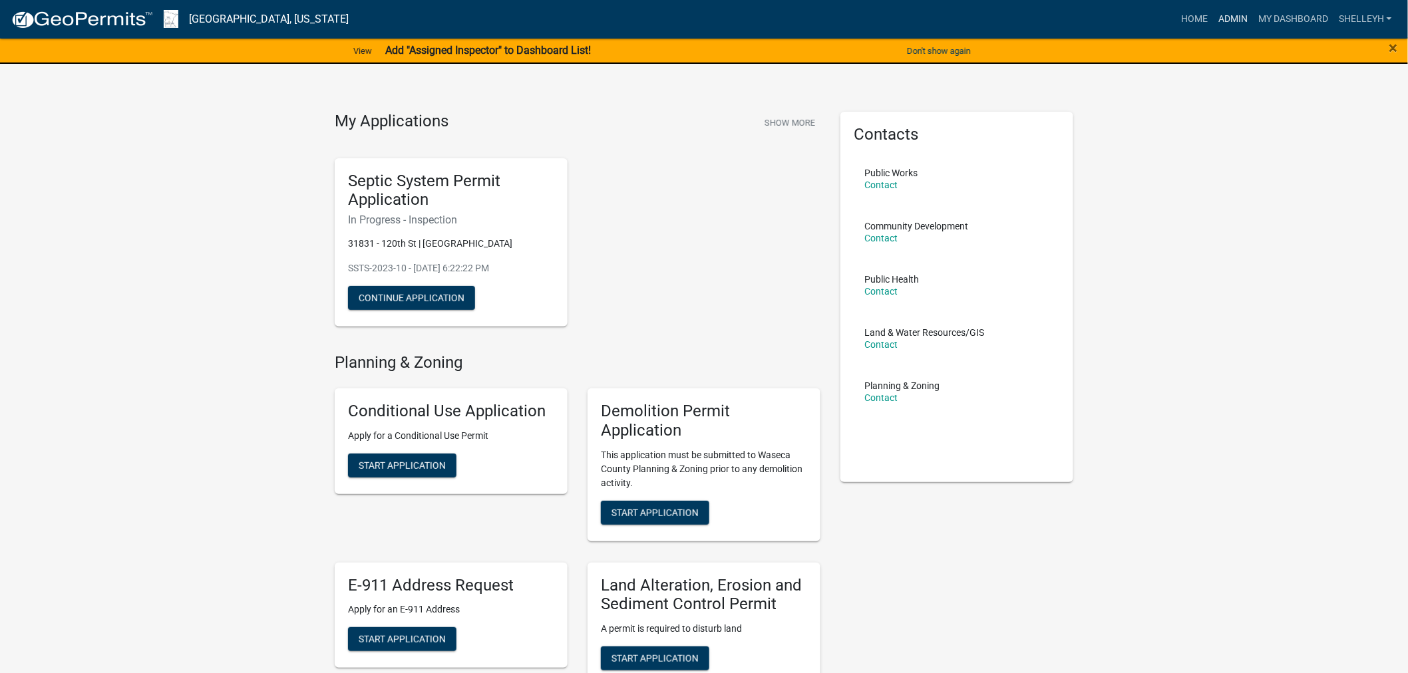
click at [1237, 17] on link "Admin" at bounding box center [1233, 19] width 40 height 25
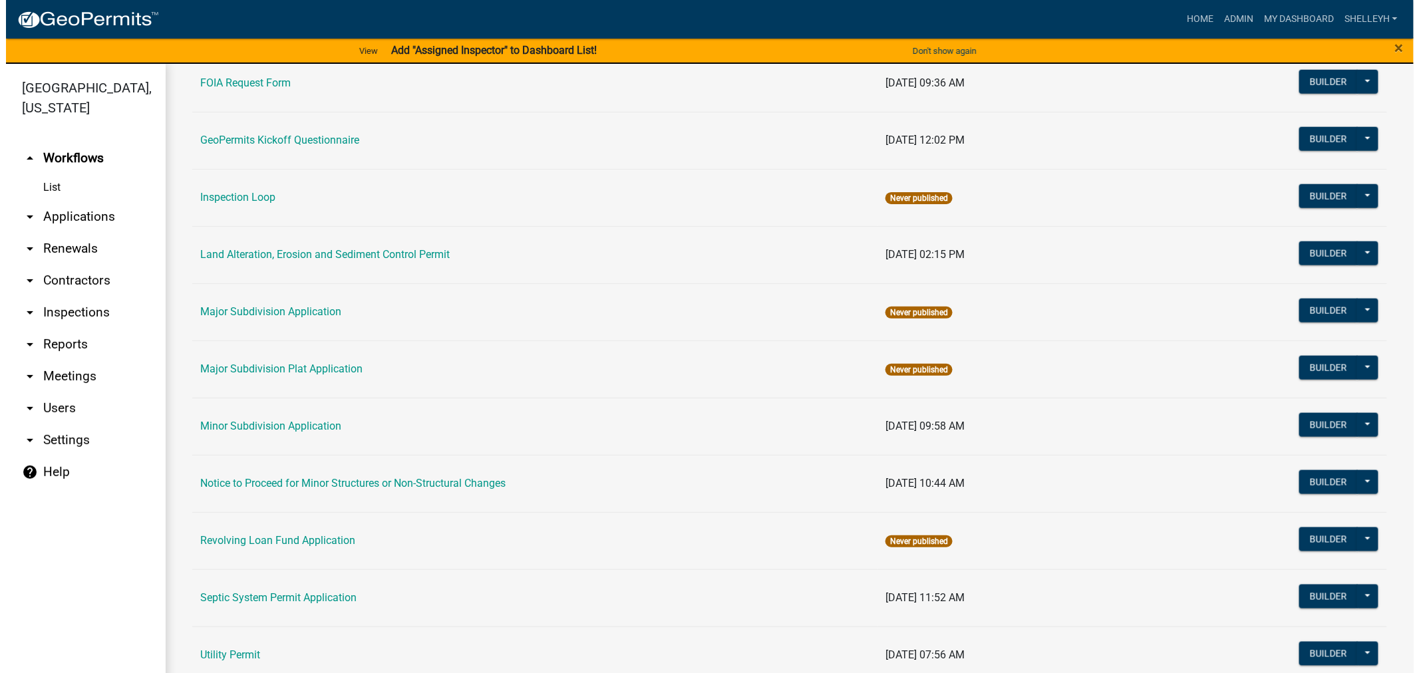
scroll to position [591, 0]
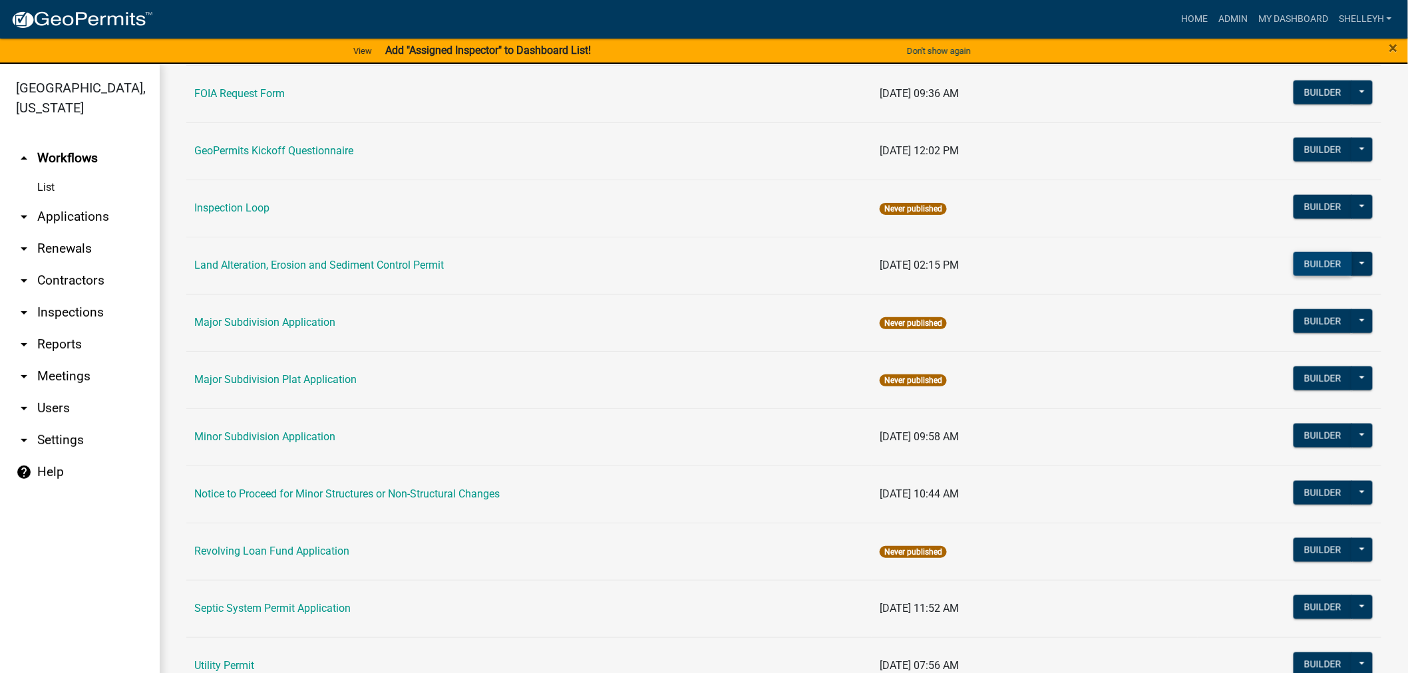
click at [1321, 267] on button "Builder" at bounding box center [1322, 264] width 59 height 24
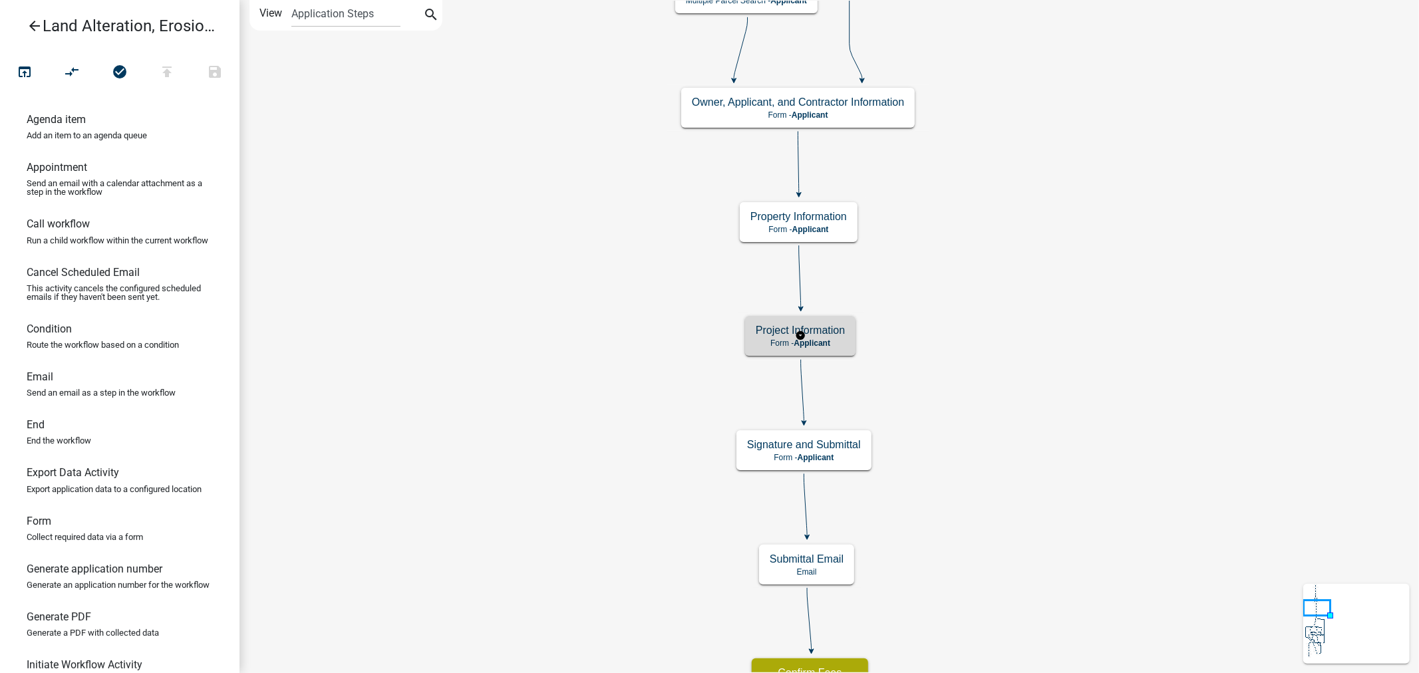
click at [833, 333] on h5 "Project Information" at bounding box center [800, 330] width 89 height 13
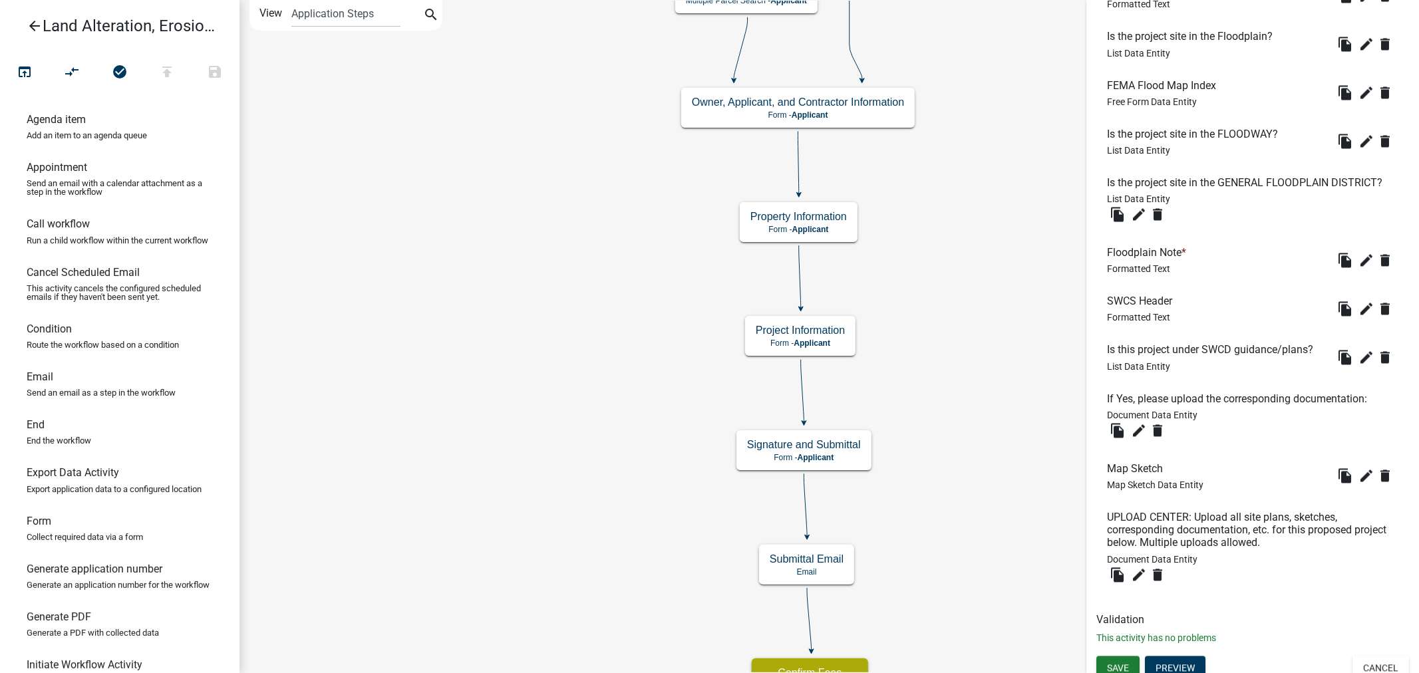
scroll to position [2185, 0]
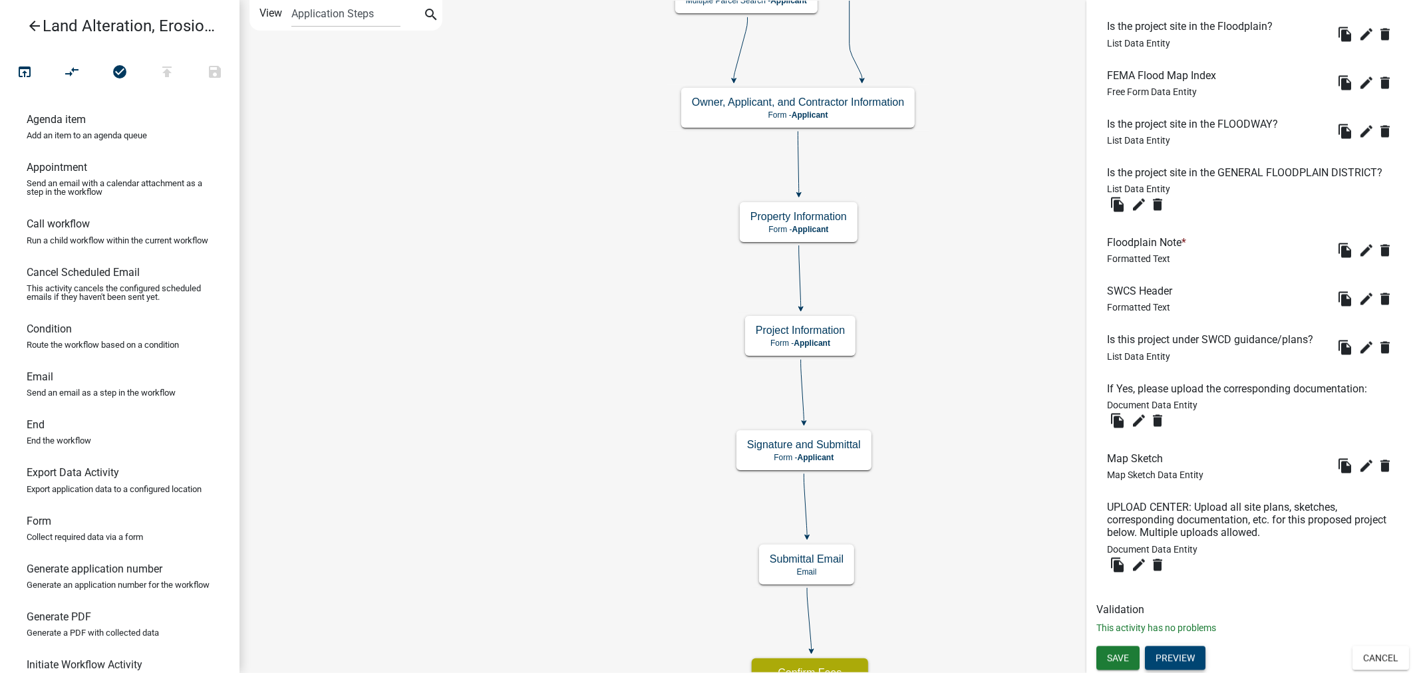
click at [1170, 657] on button "Preview" at bounding box center [1175, 658] width 61 height 24
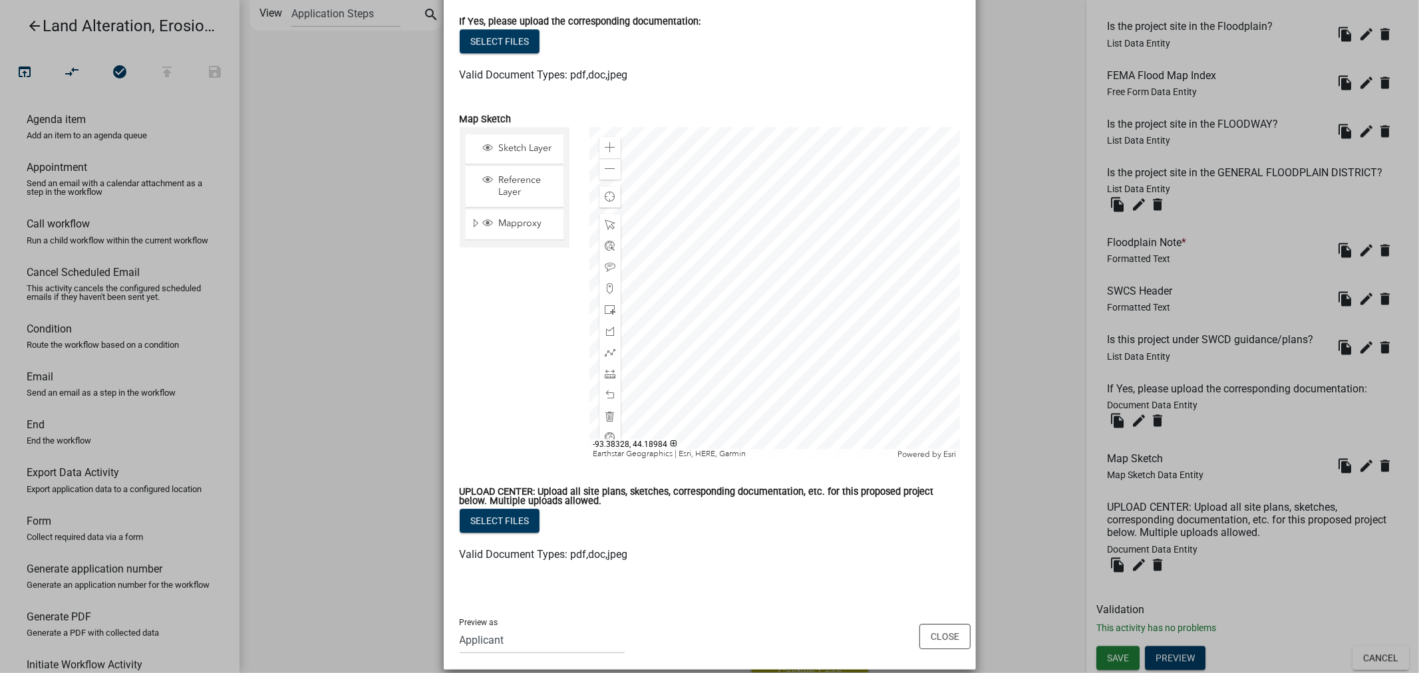
scroll to position [3326, 0]
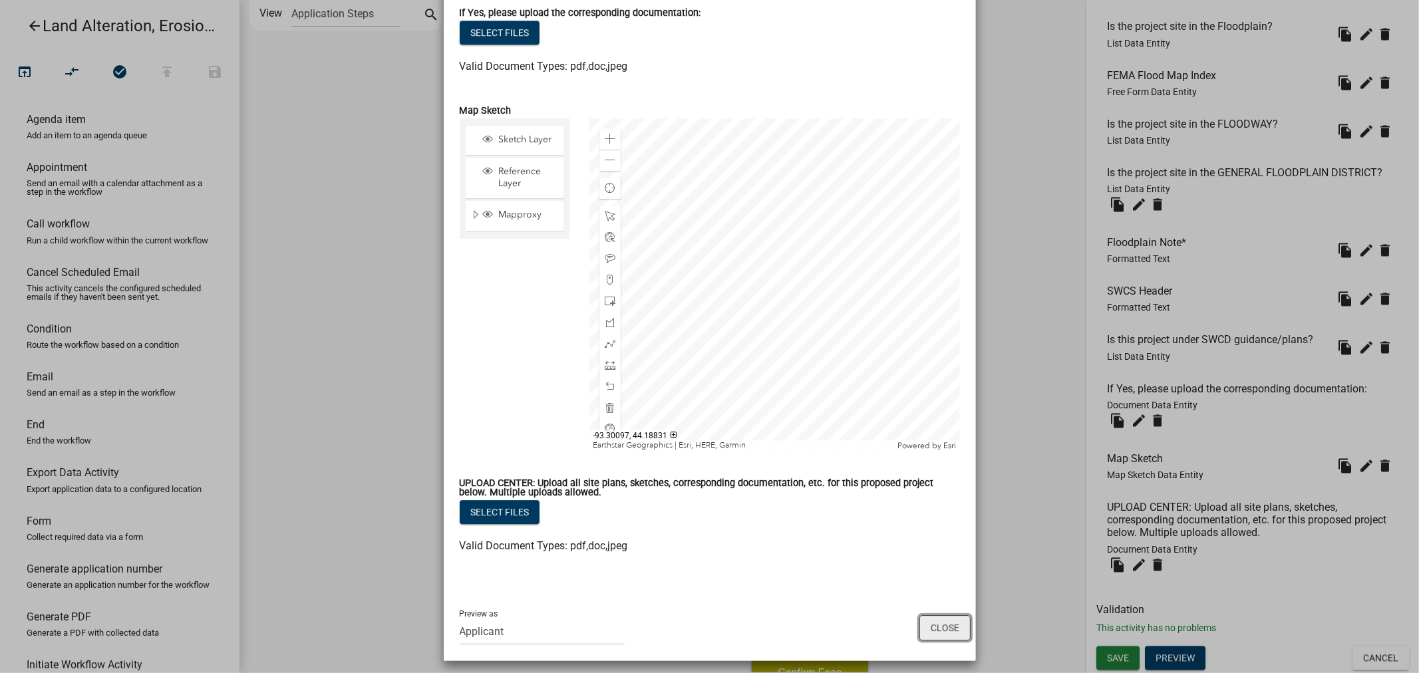
click at [939, 637] on button "Close" at bounding box center [944, 627] width 51 height 25
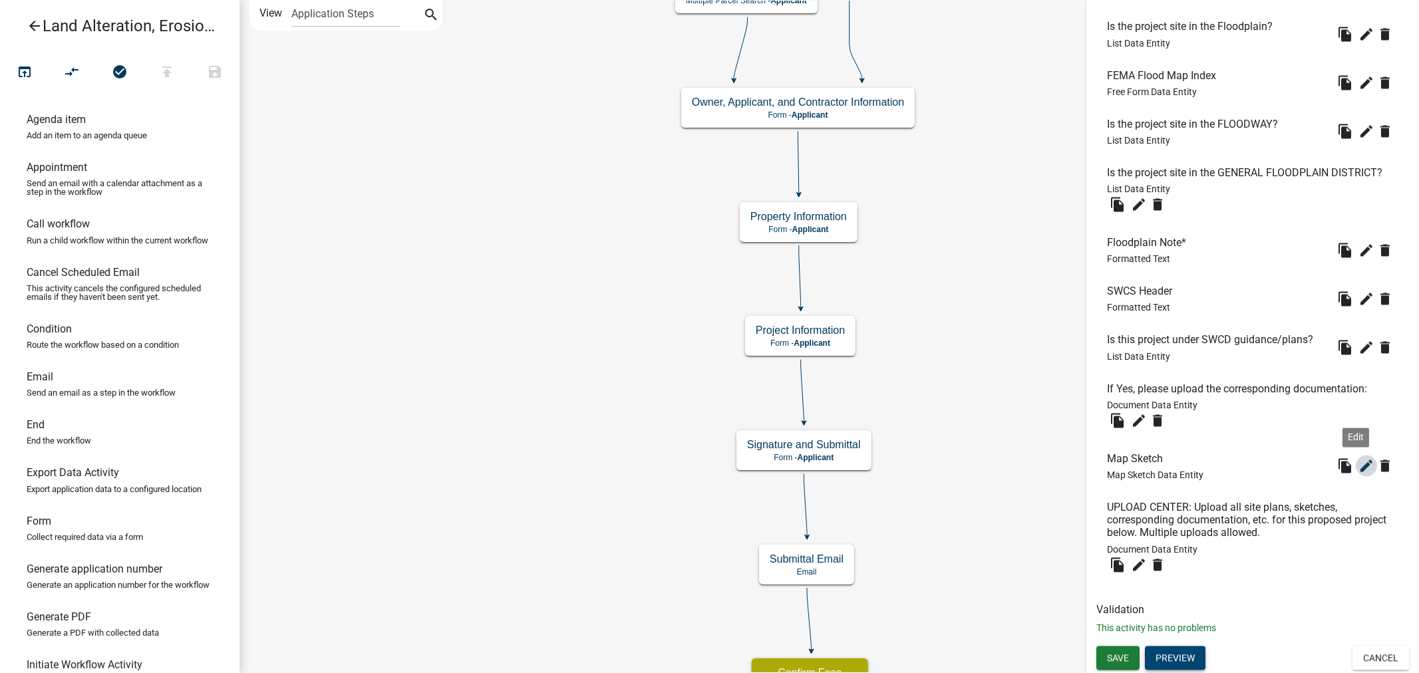
click at [1358, 466] on icon "edit" at bounding box center [1366, 466] width 16 height 16
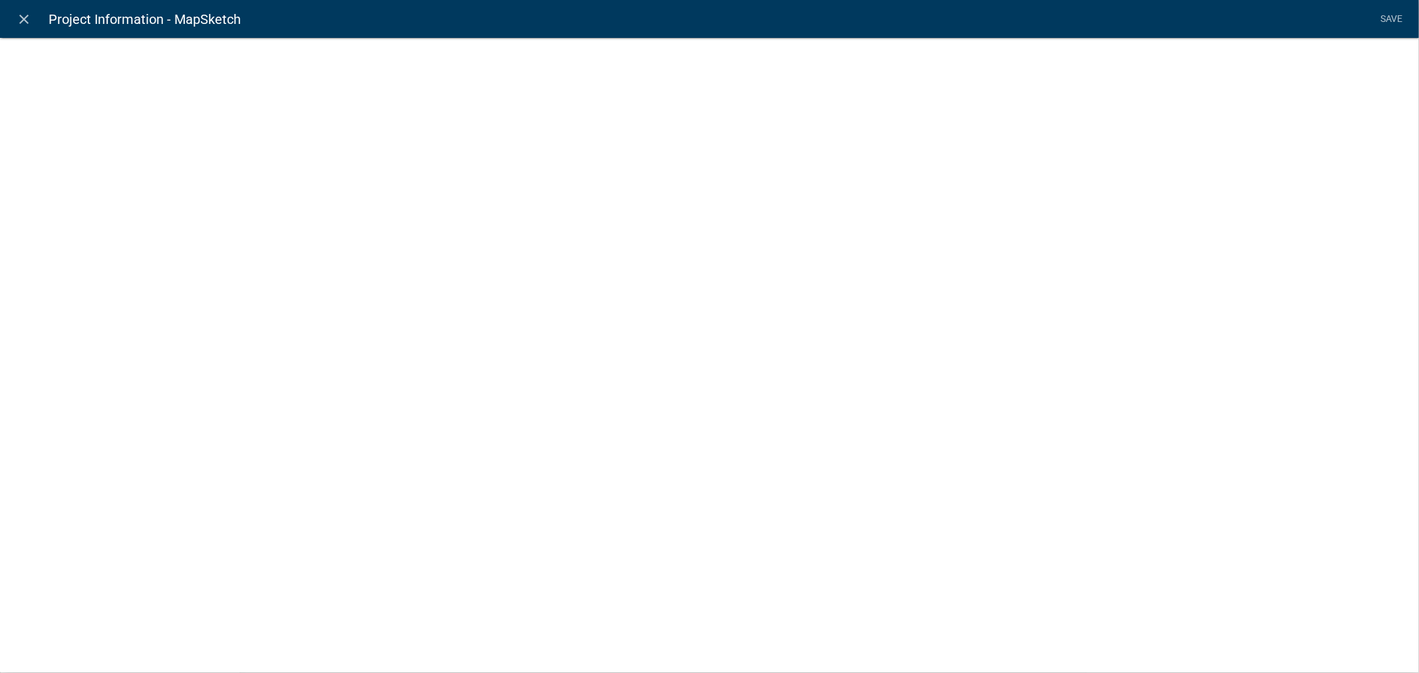
select select "mapsketch-data"
select select "hybrid"
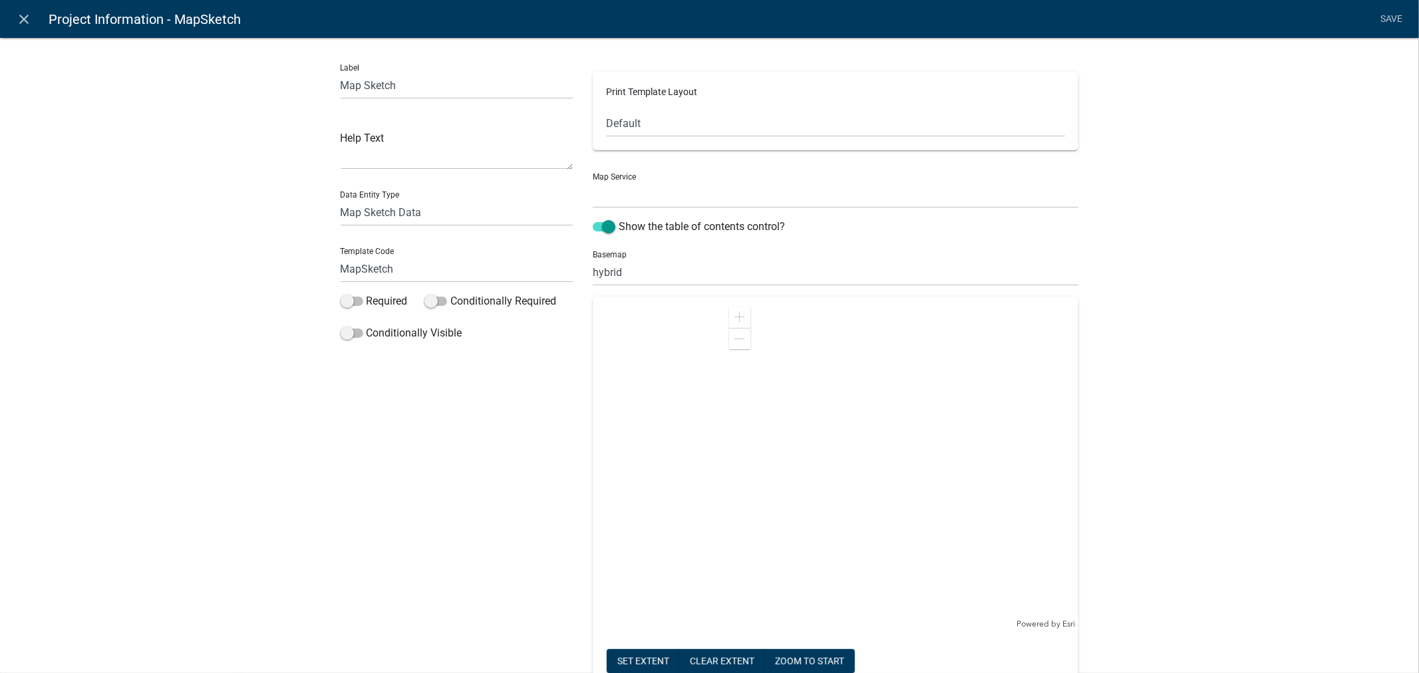
select select "1: Object"
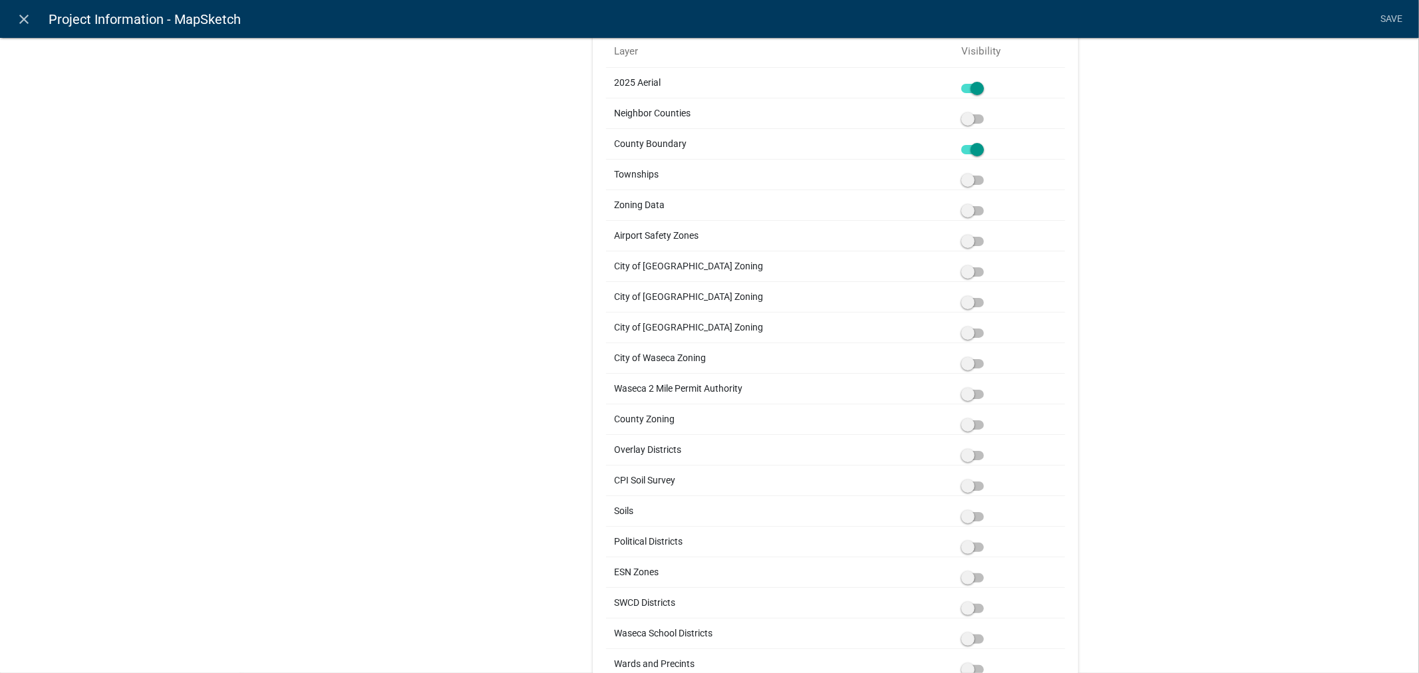
scroll to position [665, 0]
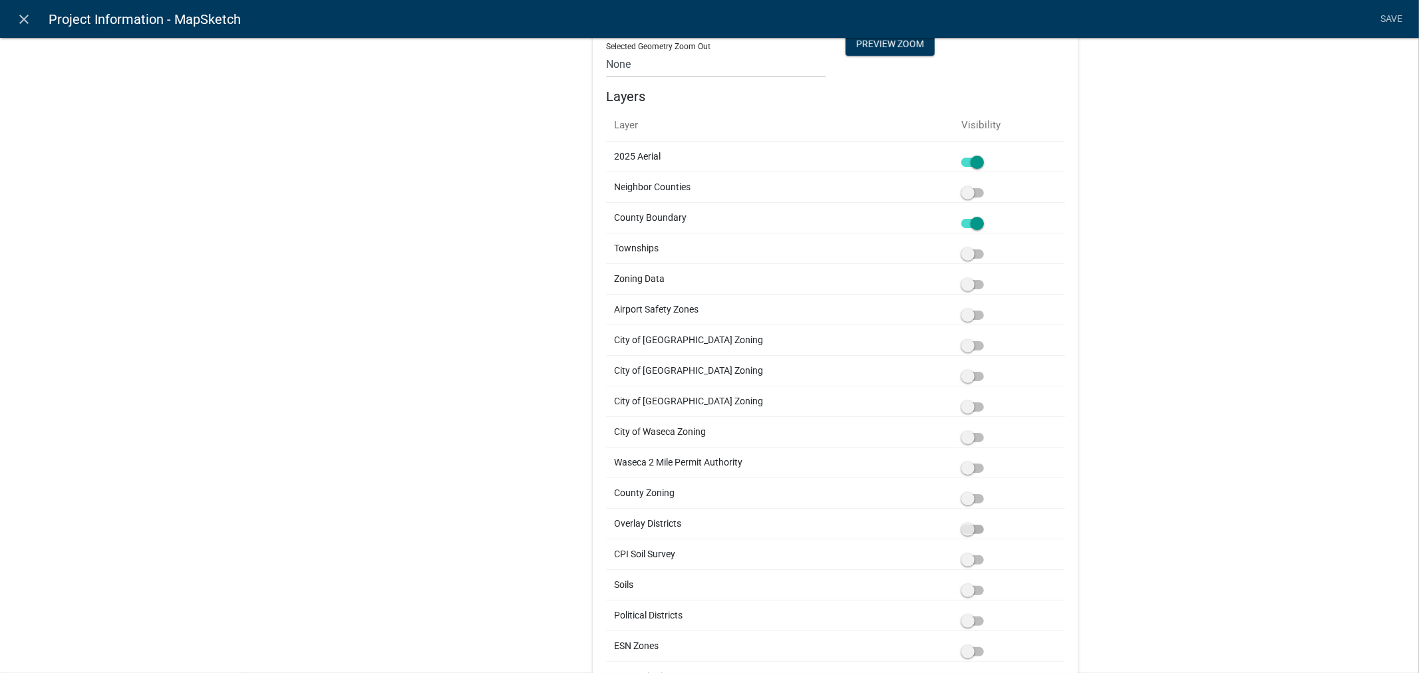
click at [976, 526] on span at bounding box center [972, 529] width 23 height 9
click at [987, 522] on input "checkbox" at bounding box center [987, 522] width 0 height 0
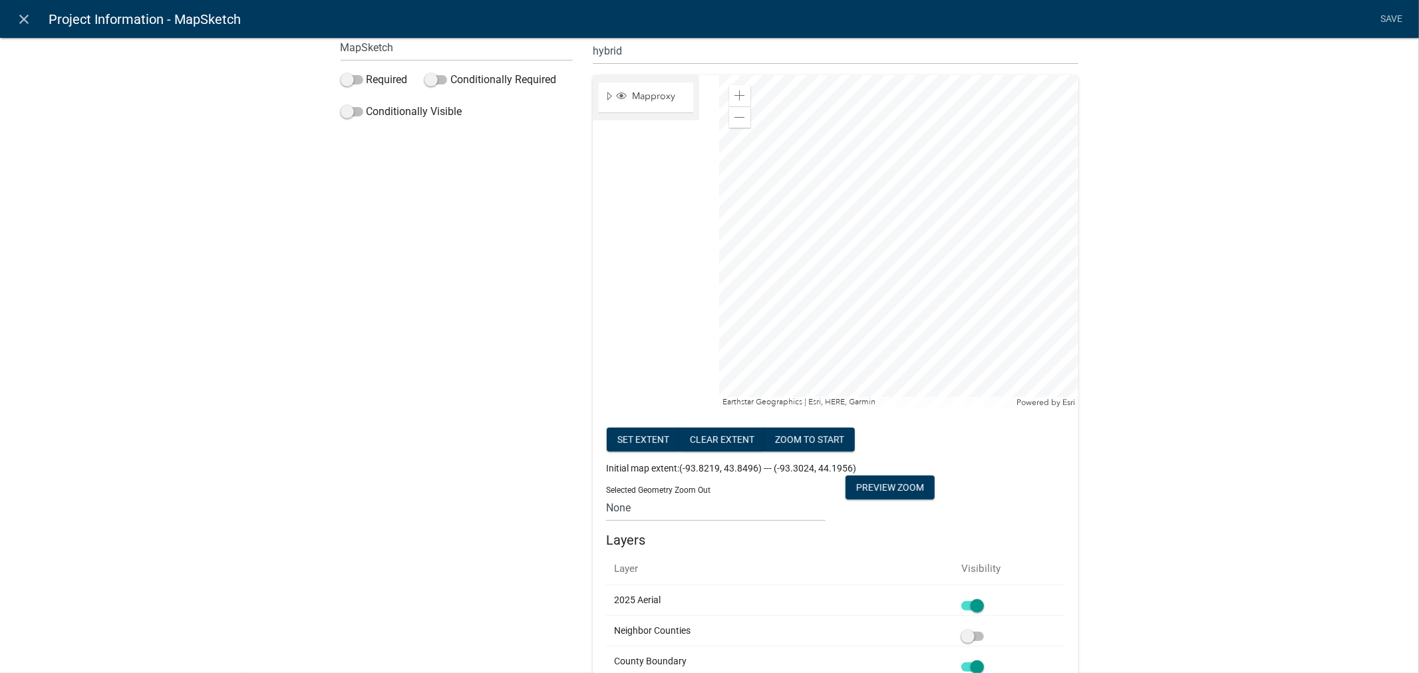
scroll to position [0, 0]
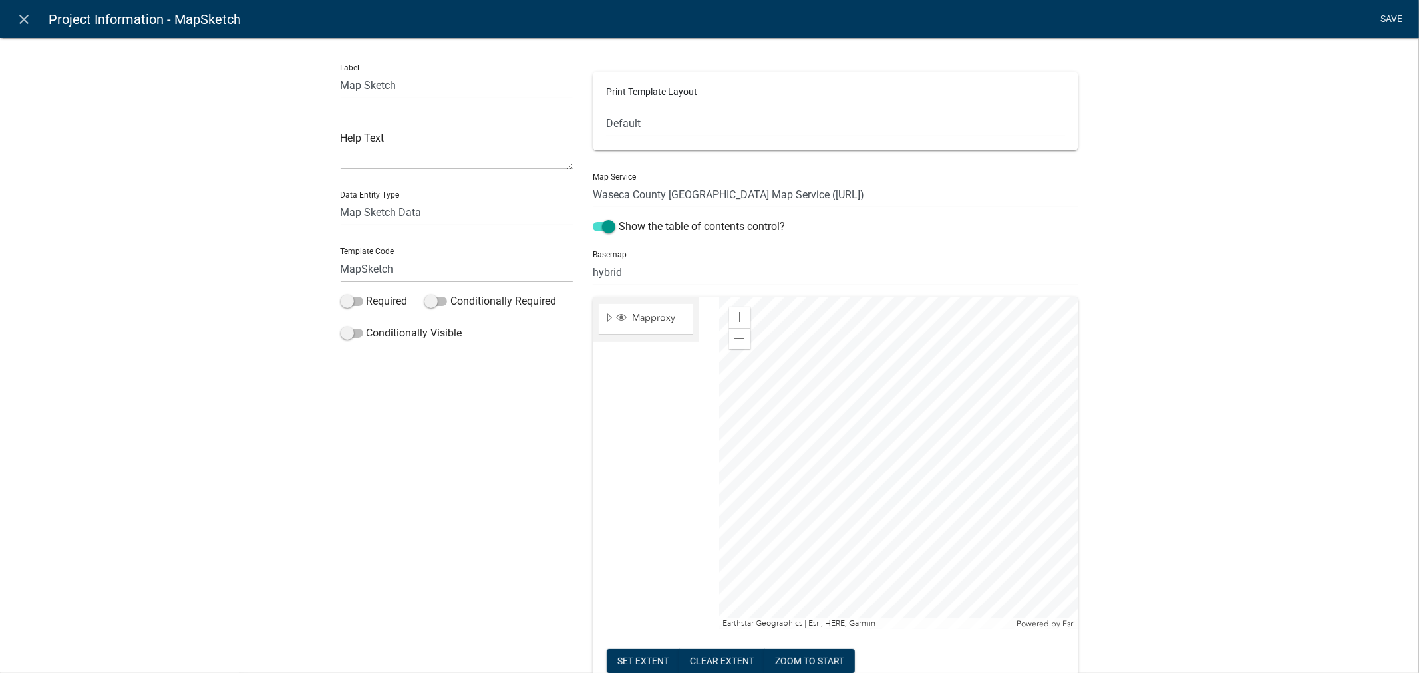
click at [1400, 17] on link "Save" at bounding box center [1391, 19] width 33 height 25
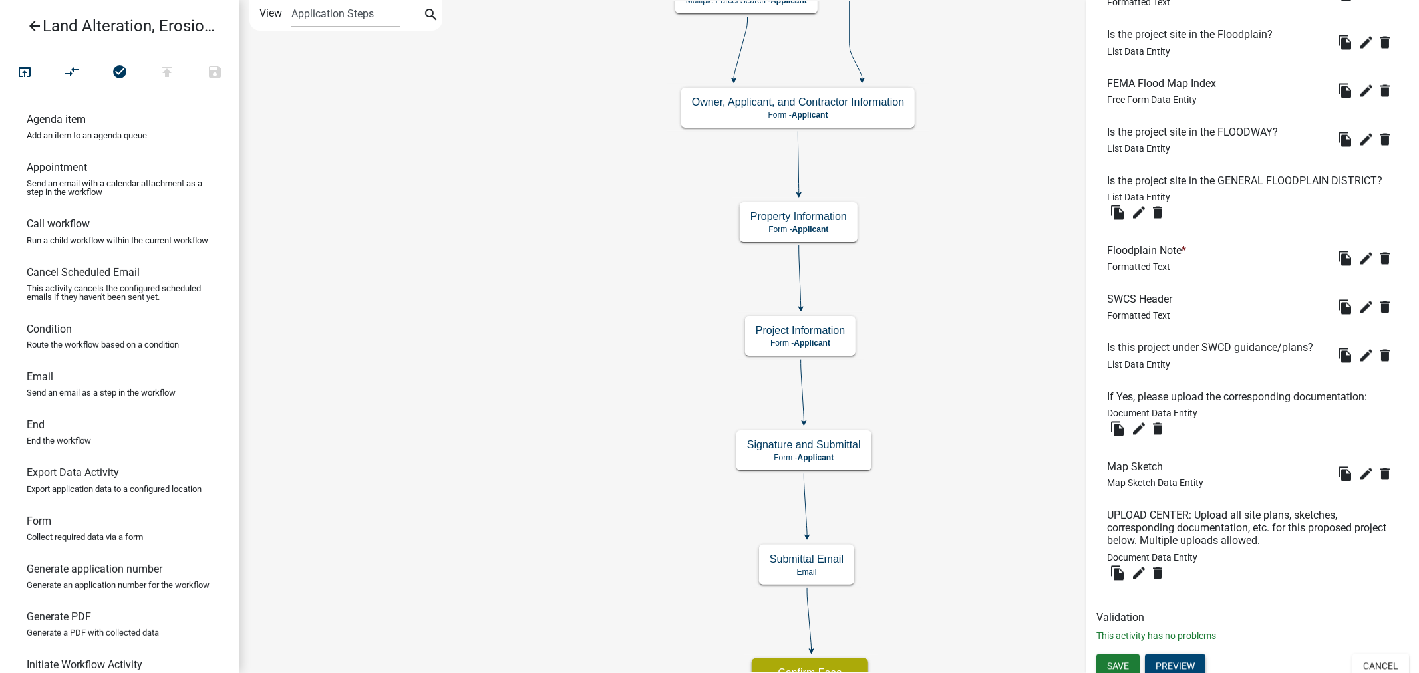
scroll to position [2185, 0]
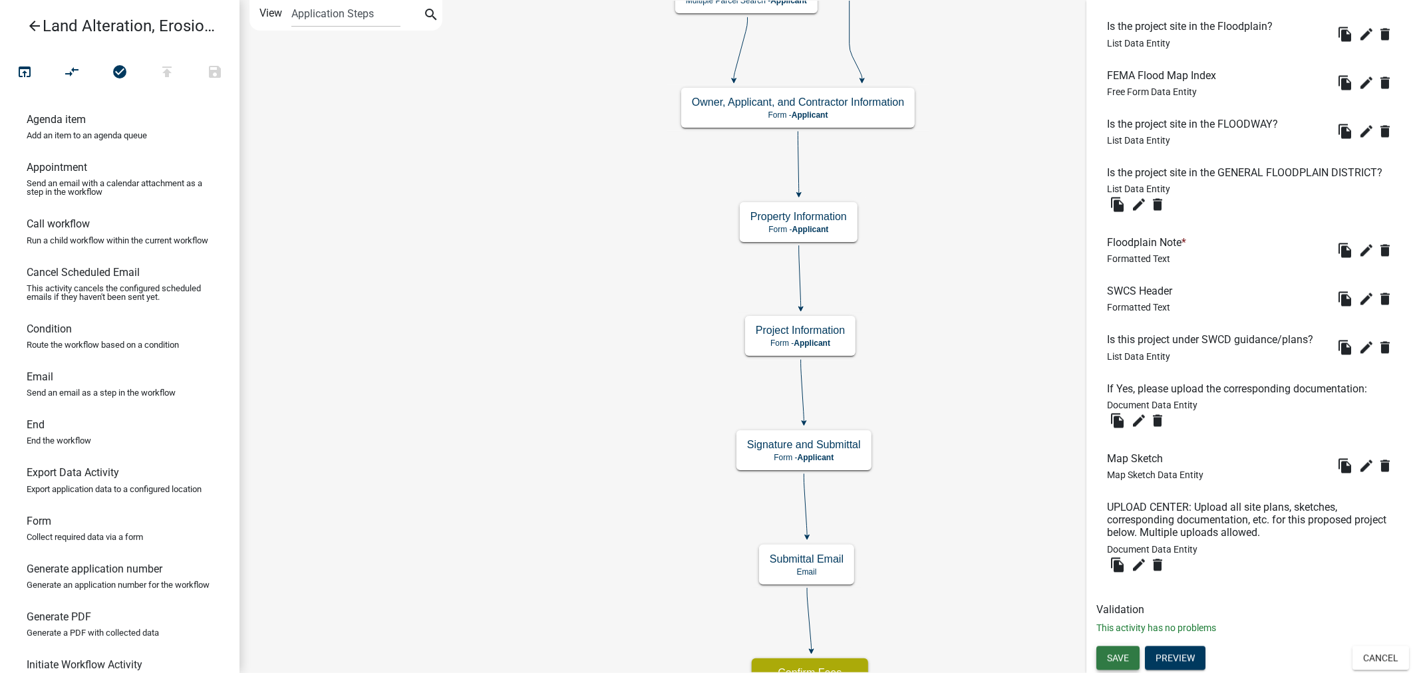
click at [1122, 667] on button "Save" at bounding box center [1117, 658] width 43 height 24
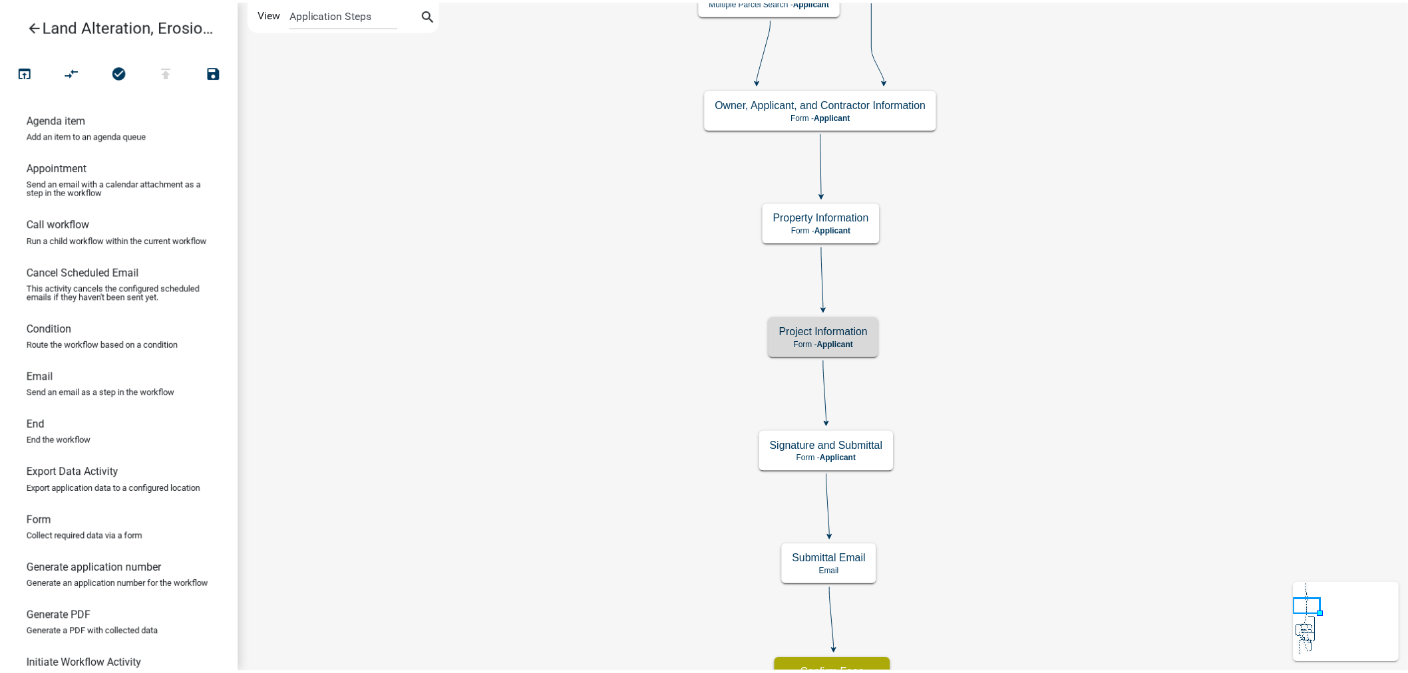
scroll to position [0, 0]
click at [30, 22] on icon "arrow_back" at bounding box center [35, 27] width 16 height 19
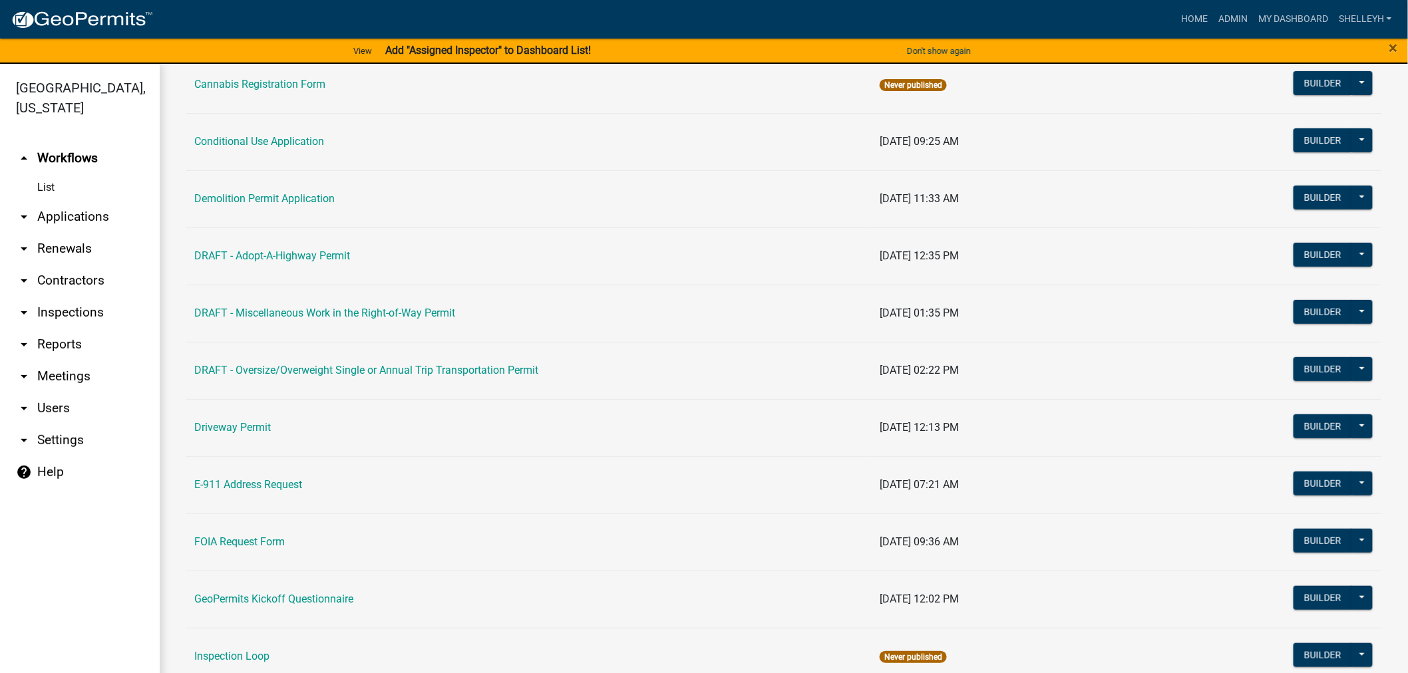
scroll to position [295, 0]
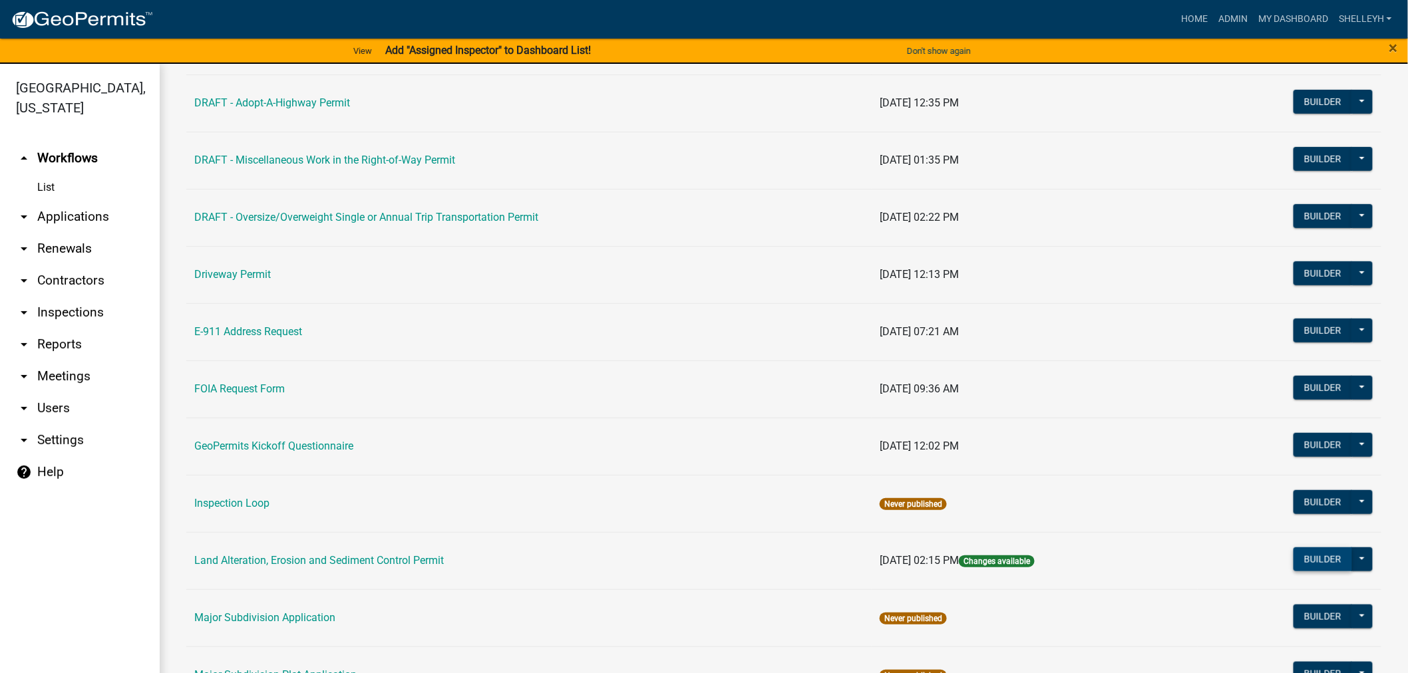
click at [1311, 560] on button "Builder" at bounding box center [1322, 560] width 59 height 24
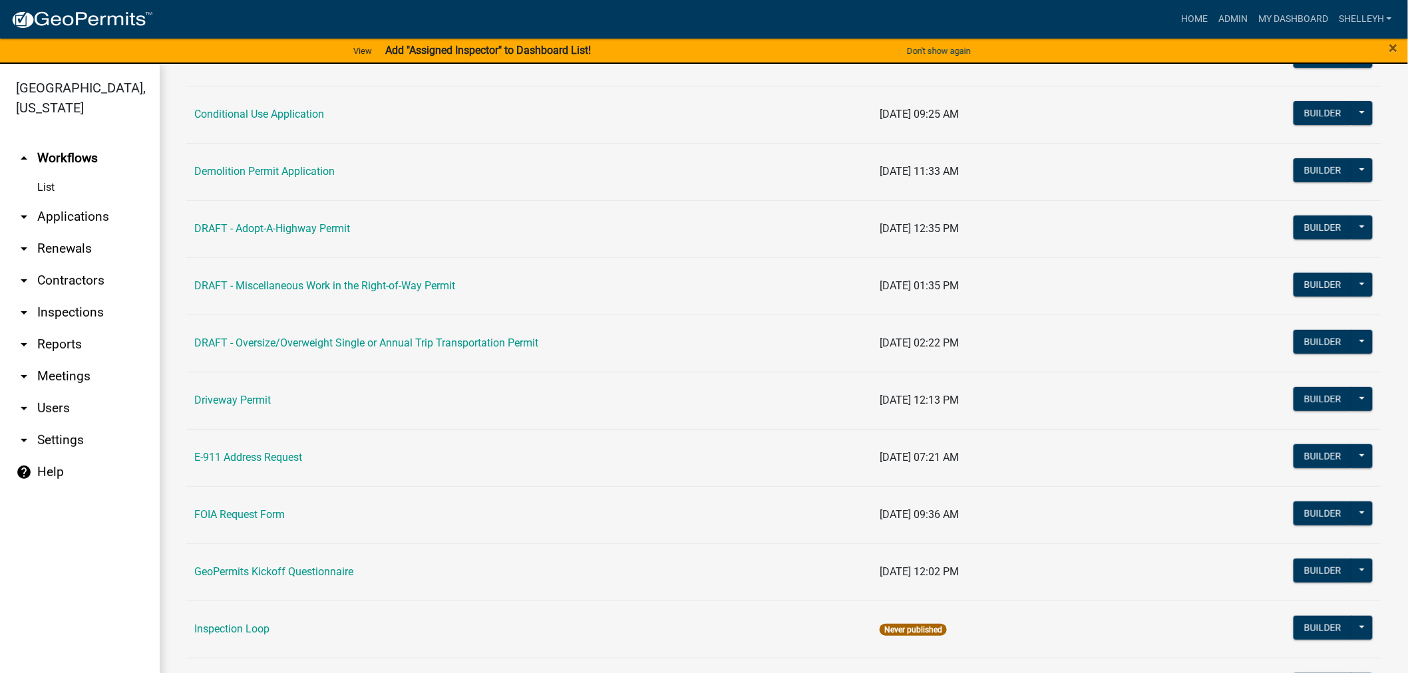
scroll to position [295, 0]
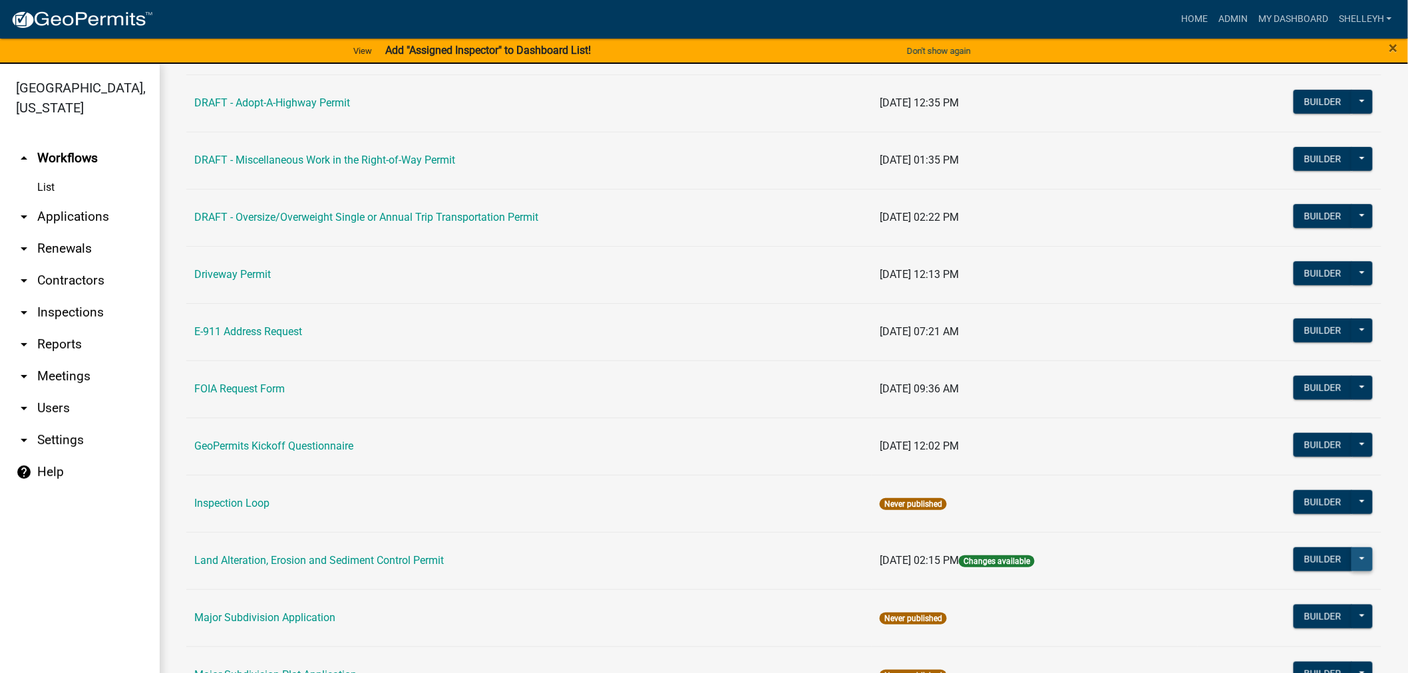
click at [1352, 557] on button at bounding box center [1361, 560] width 21 height 24
click at [1285, 597] on button "Publish" at bounding box center [1317, 593] width 110 height 32
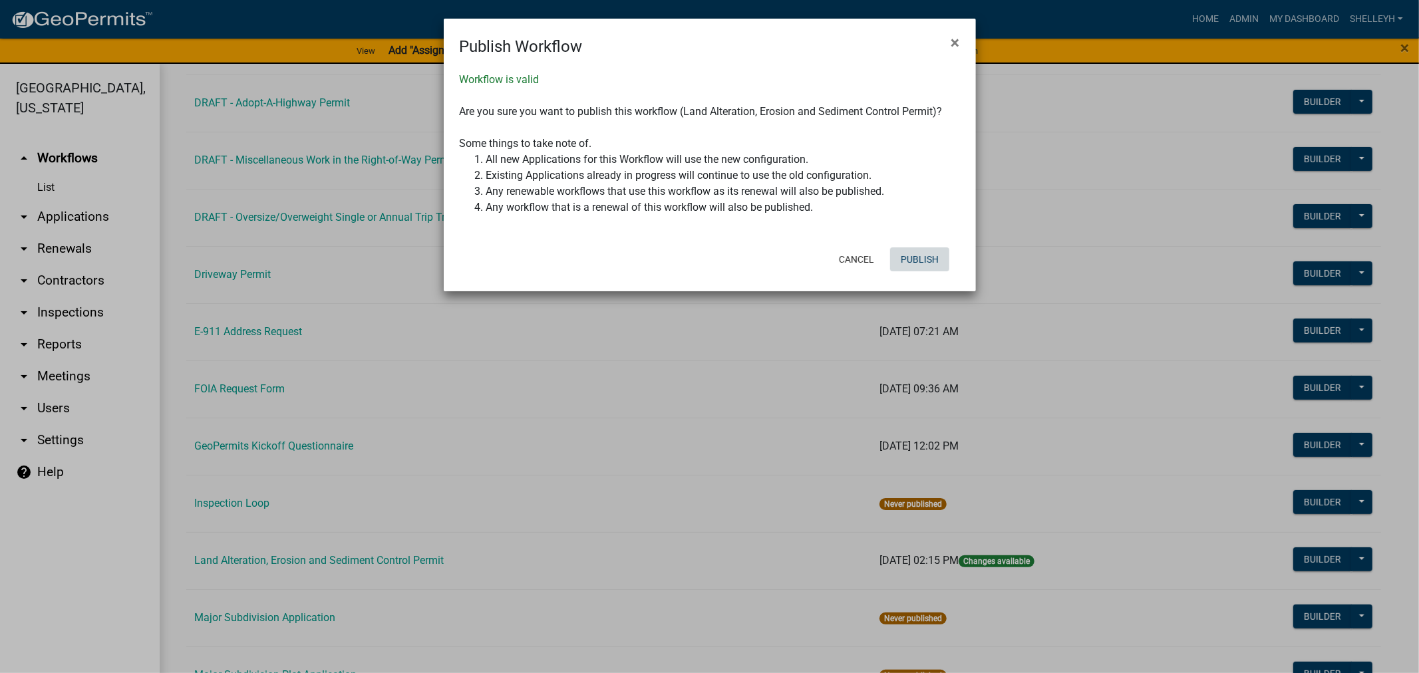
click at [929, 260] on button "Publish" at bounding box center [919, 259] width 59 height 24
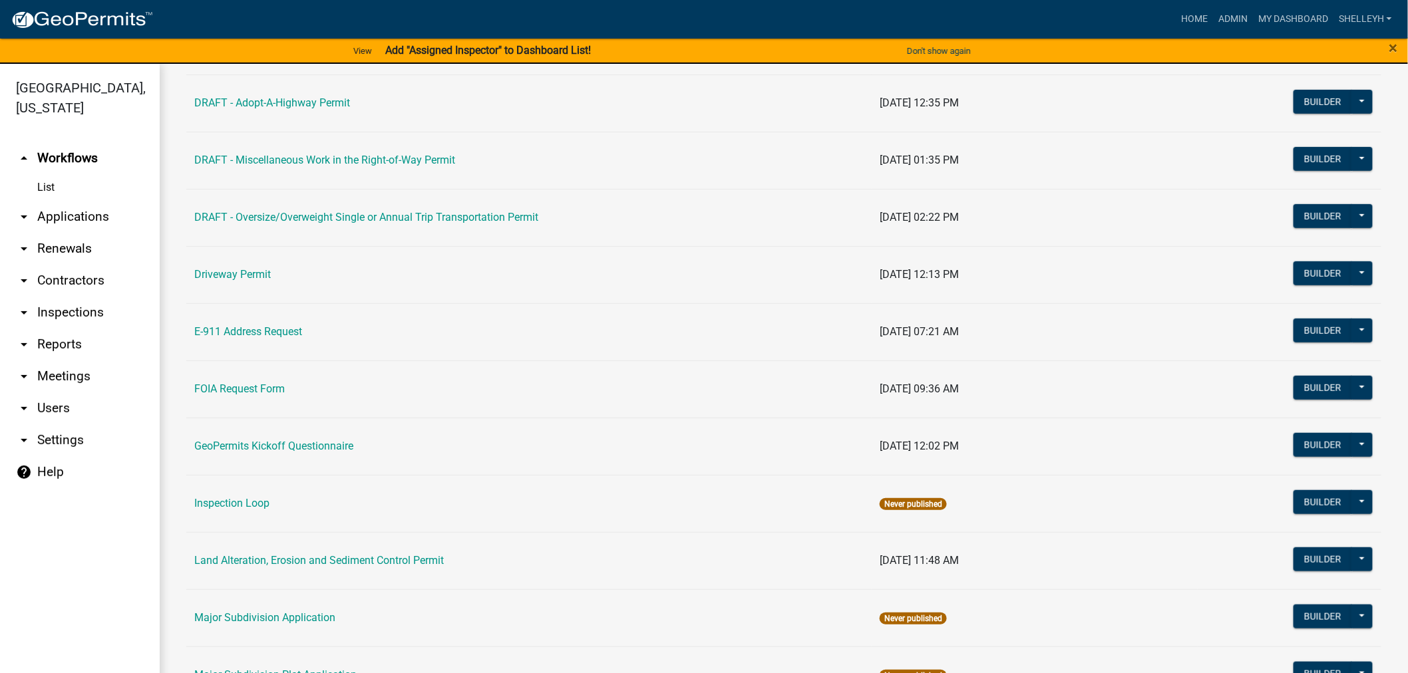
click at [49, 186] on link "List" at bounding box center [80, 187] width 160 height 27
click at [62, 216] on link "arrow_drop_down Applications" at bounding box center [80, 217] width 160 height 32
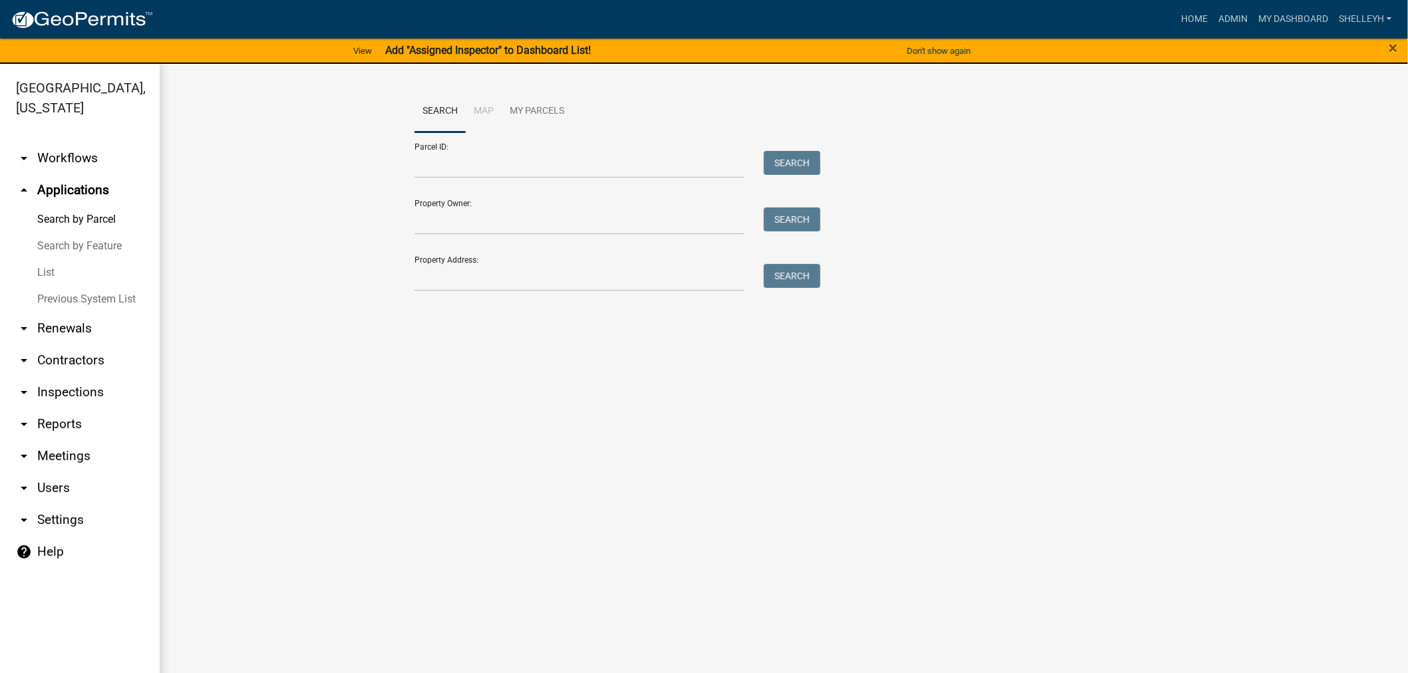
click at [42, 275] on link "List" at bounding box center [80, 272] width 160 height 27
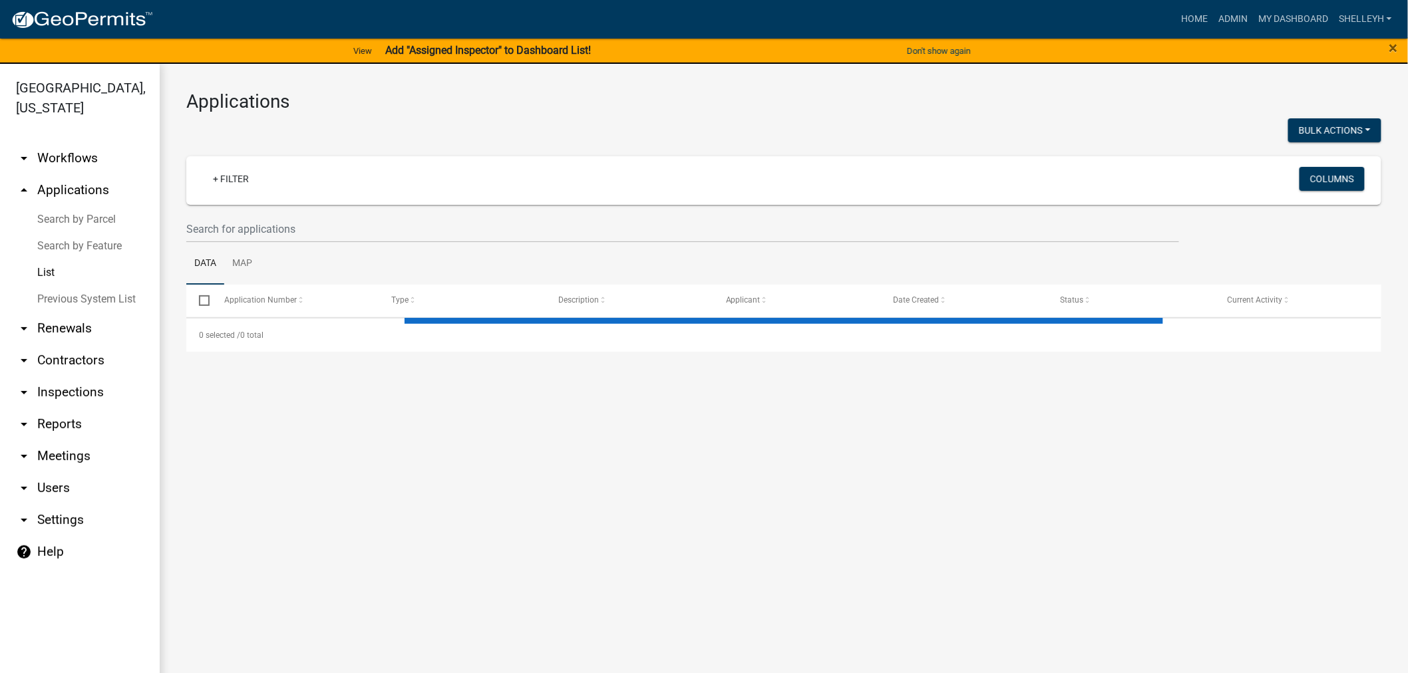
select select "1: 25"
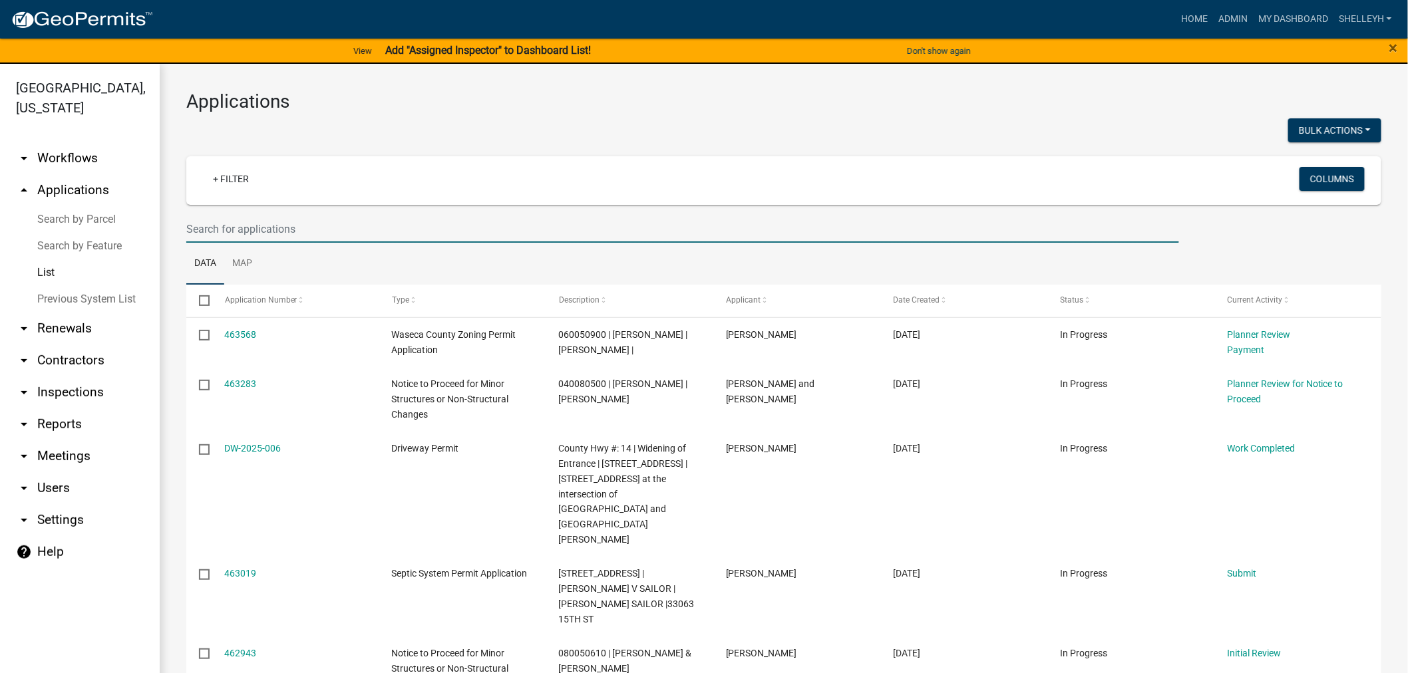
click at [239, 234] on input "text" at bounding box center [682, 229] width 993 height 27
type input "seth hager"
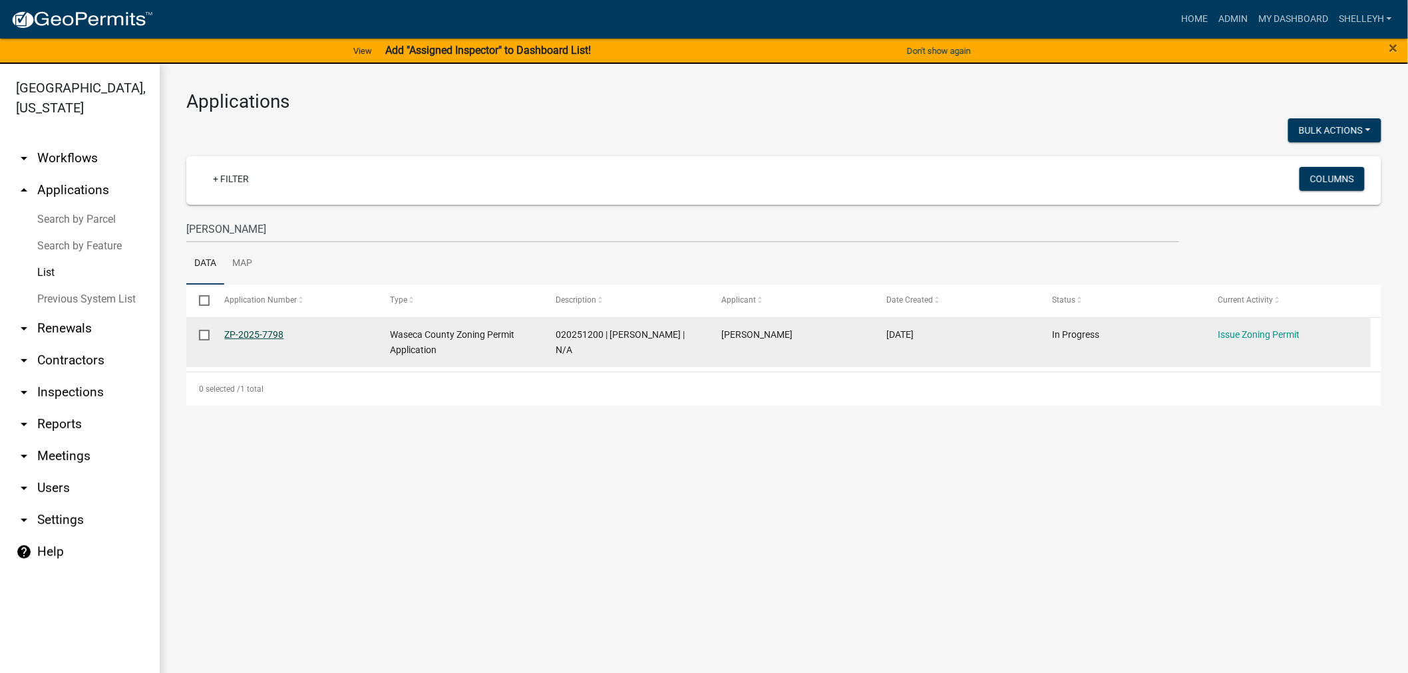
click at [273, 340] on link "ZP-2025-7798" at bounding box center [254, 334] width 59 height 11
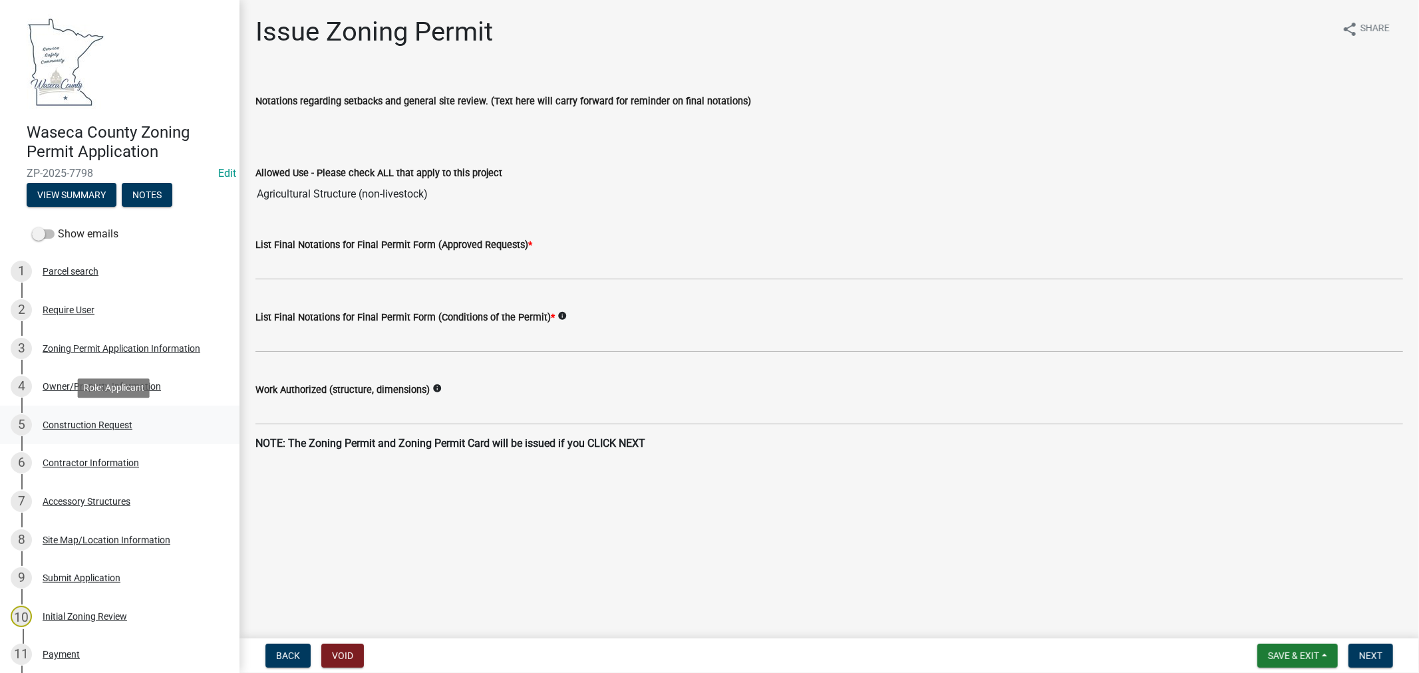
click at [94, 420] on div "Construction Request" at bounding box center [88, 424] width 90 height 9
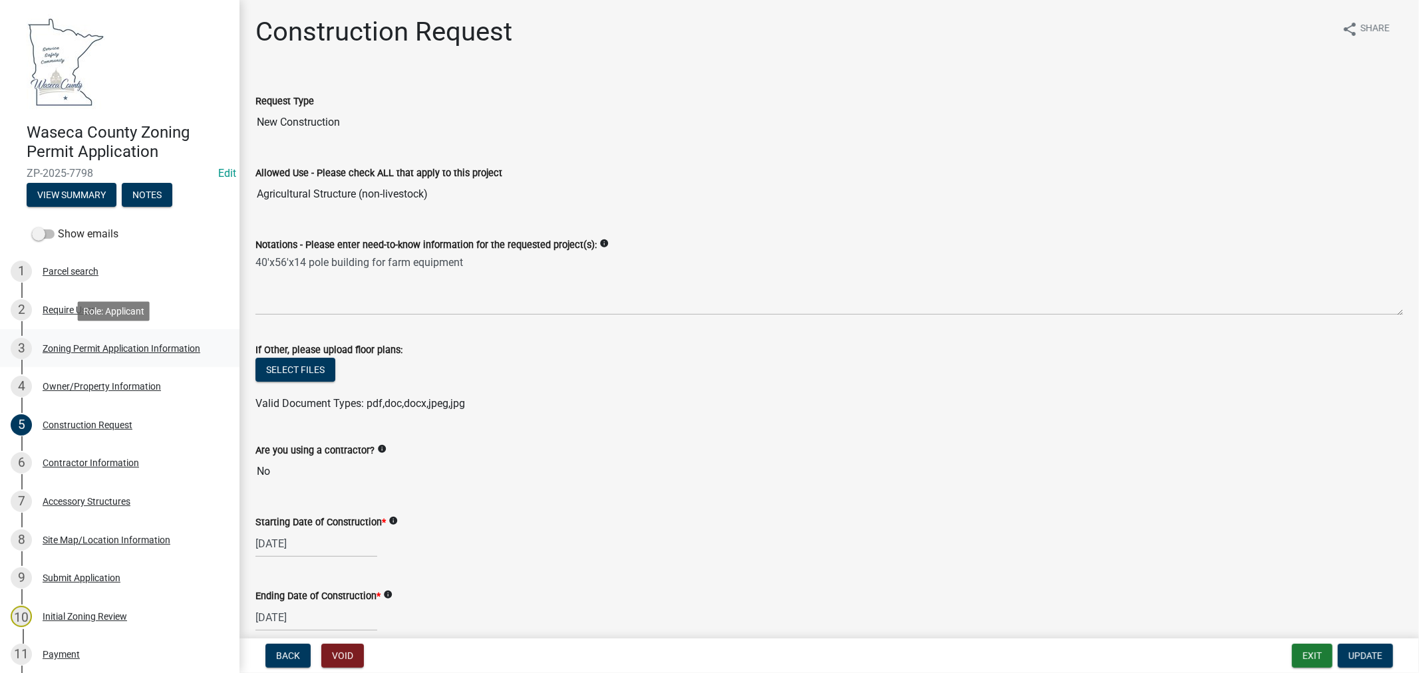
click at [177, 346] on div "Zoning Permit Application Information" at bounding box center [122, 348] width 158 height 9
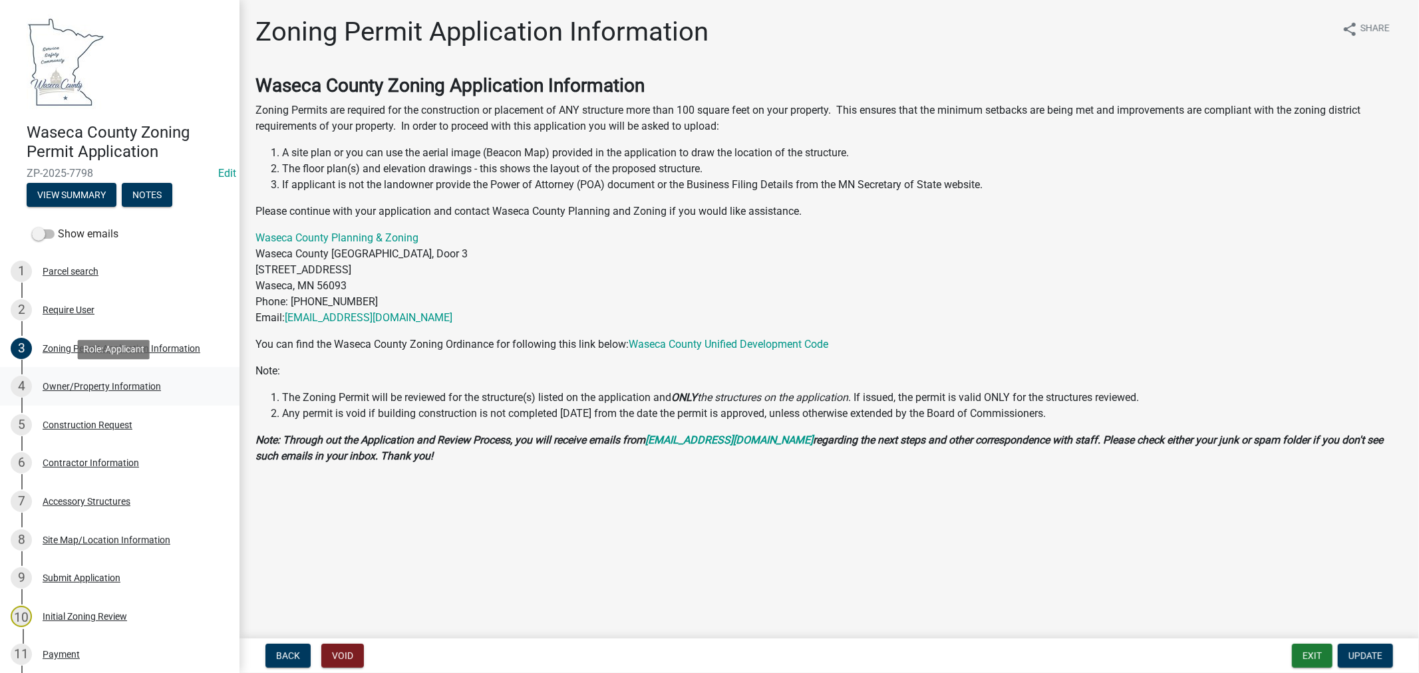
click at [112, 388] on div "Owner/Property Information" at bounding box center [102, 386] width 118 height 9
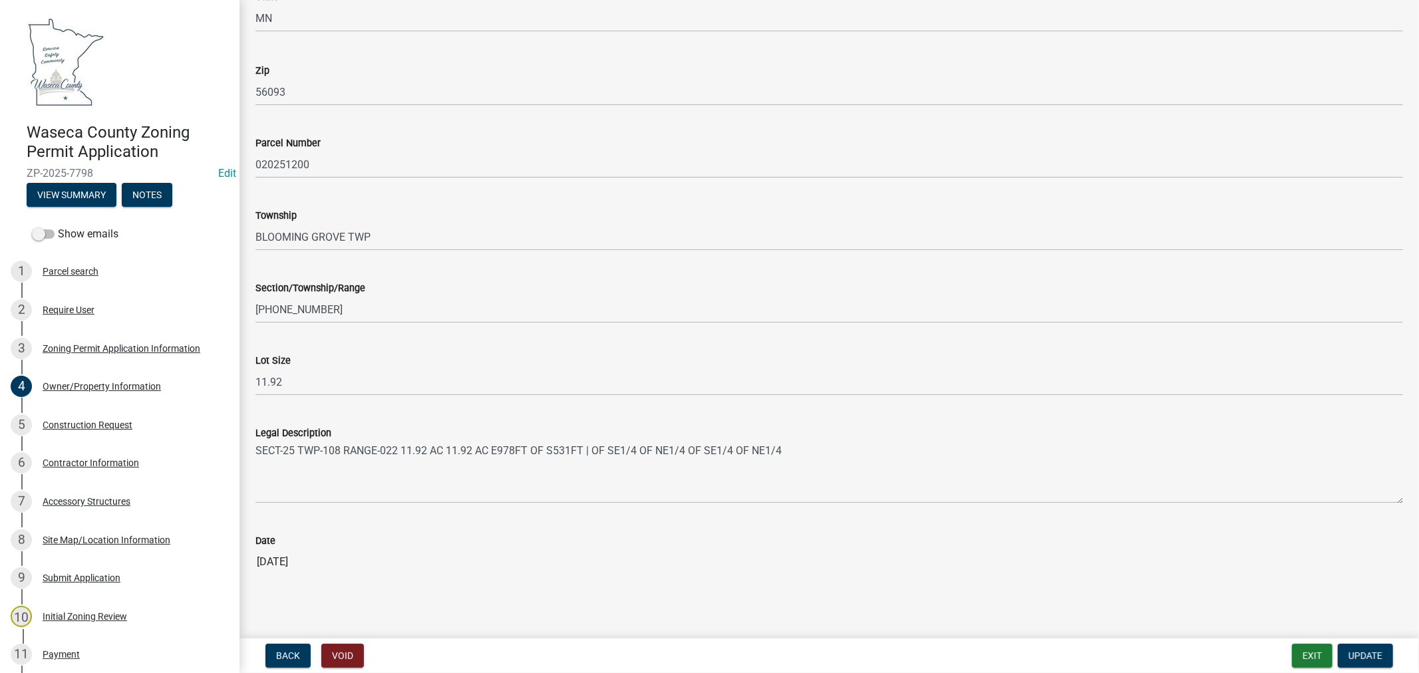
scroll to position [1112, 0]
click at [108, 424] on div "Construction Request" at bounding box center [88, 424] width 90 height 9
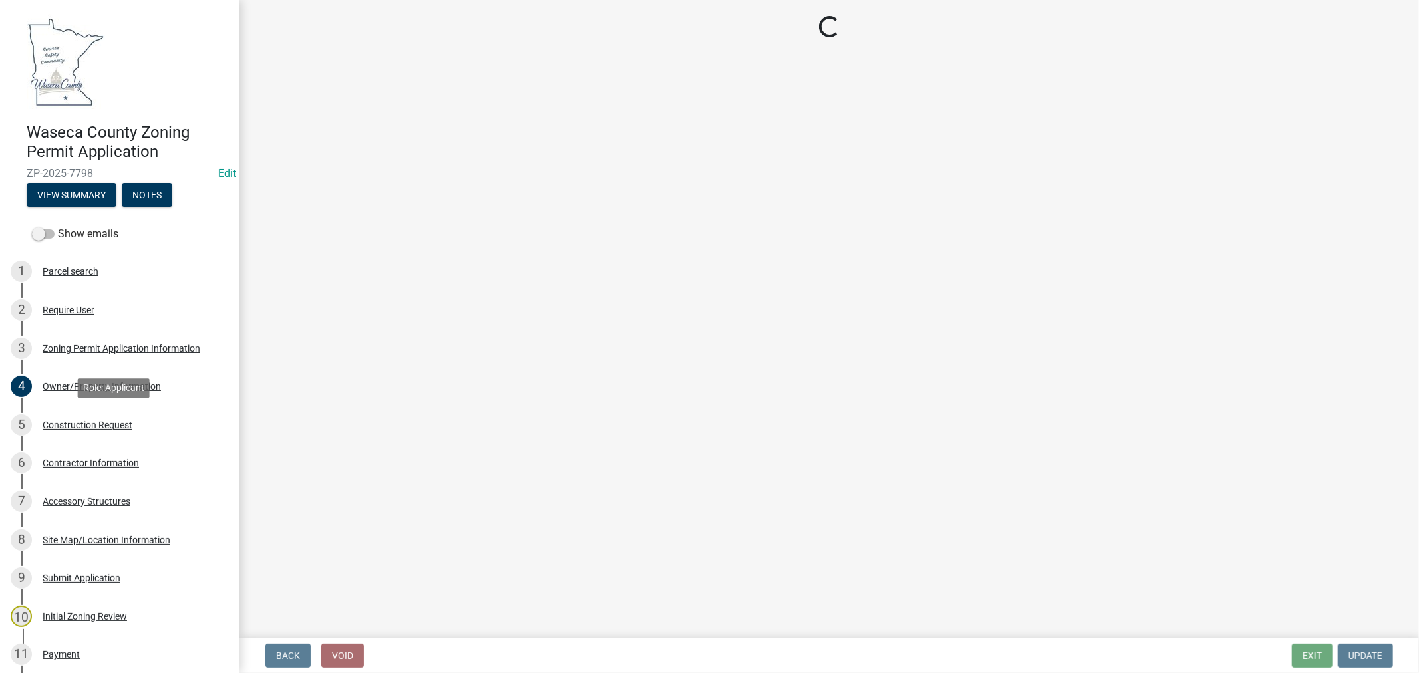
scroll to position [0, 0]
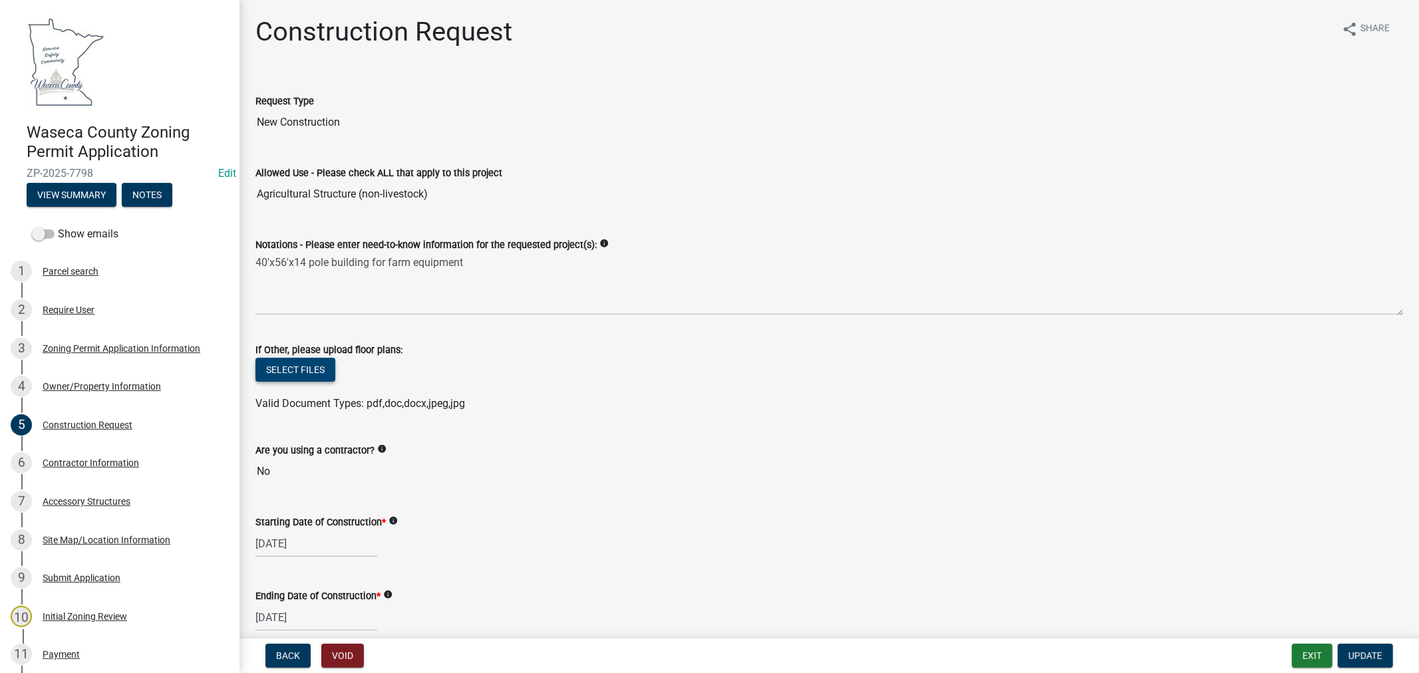
click at [287, 368] on button "Select files" at bounding box center [295, 370] width 80 height 24
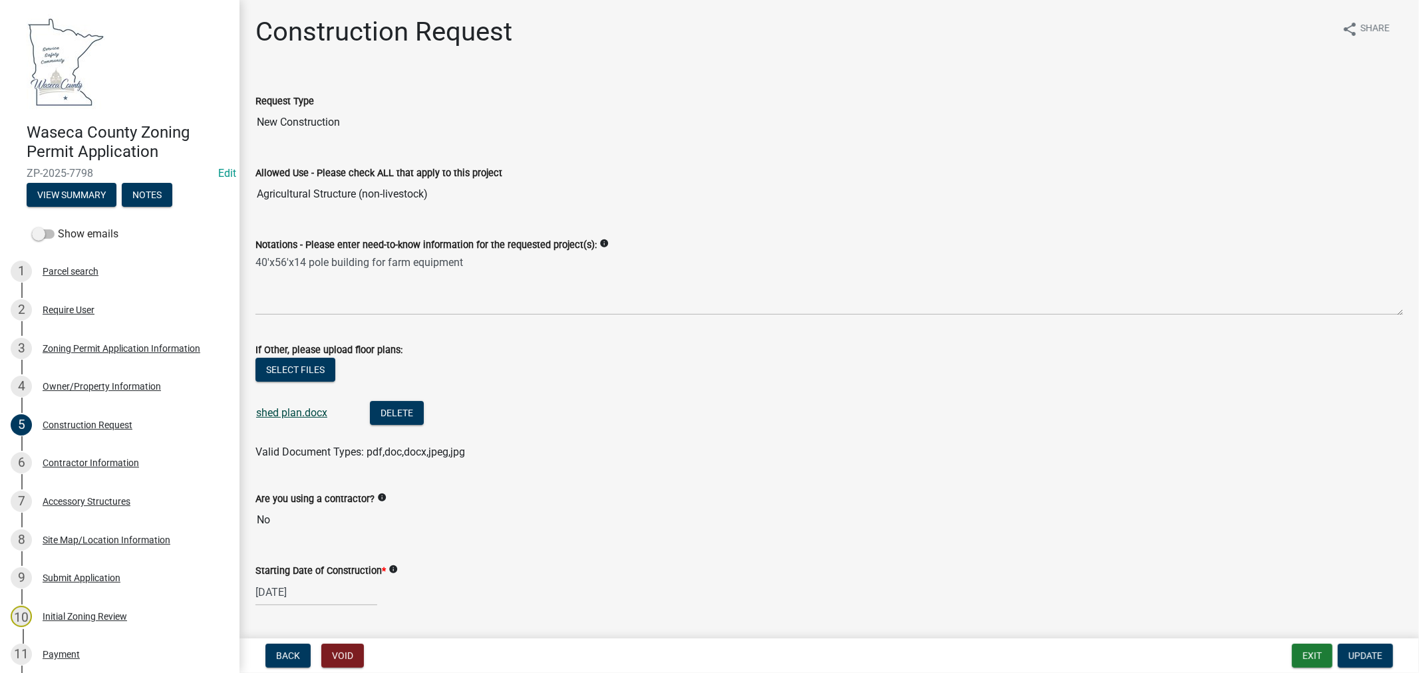
click at [273, 410] on link "shed plan.docx" at bounding box center [291, 412] width 71 height 13
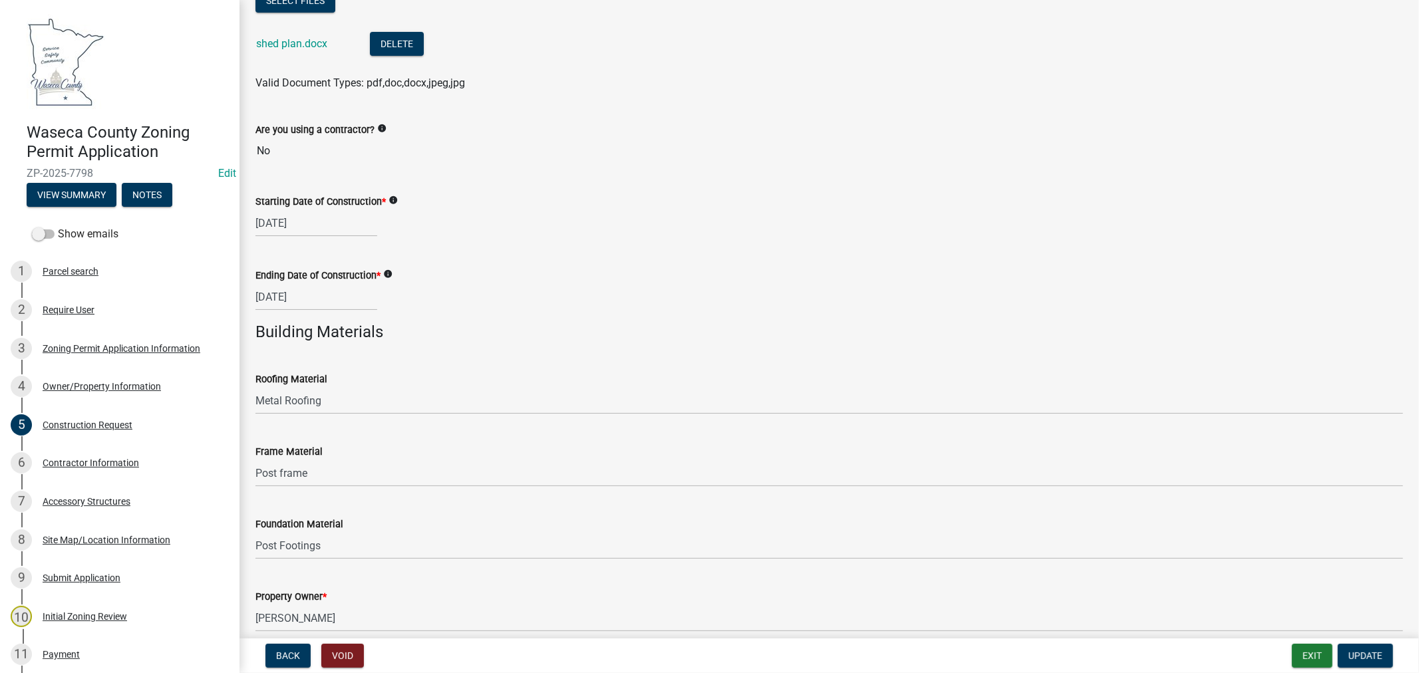
scroll to position [430, 0]
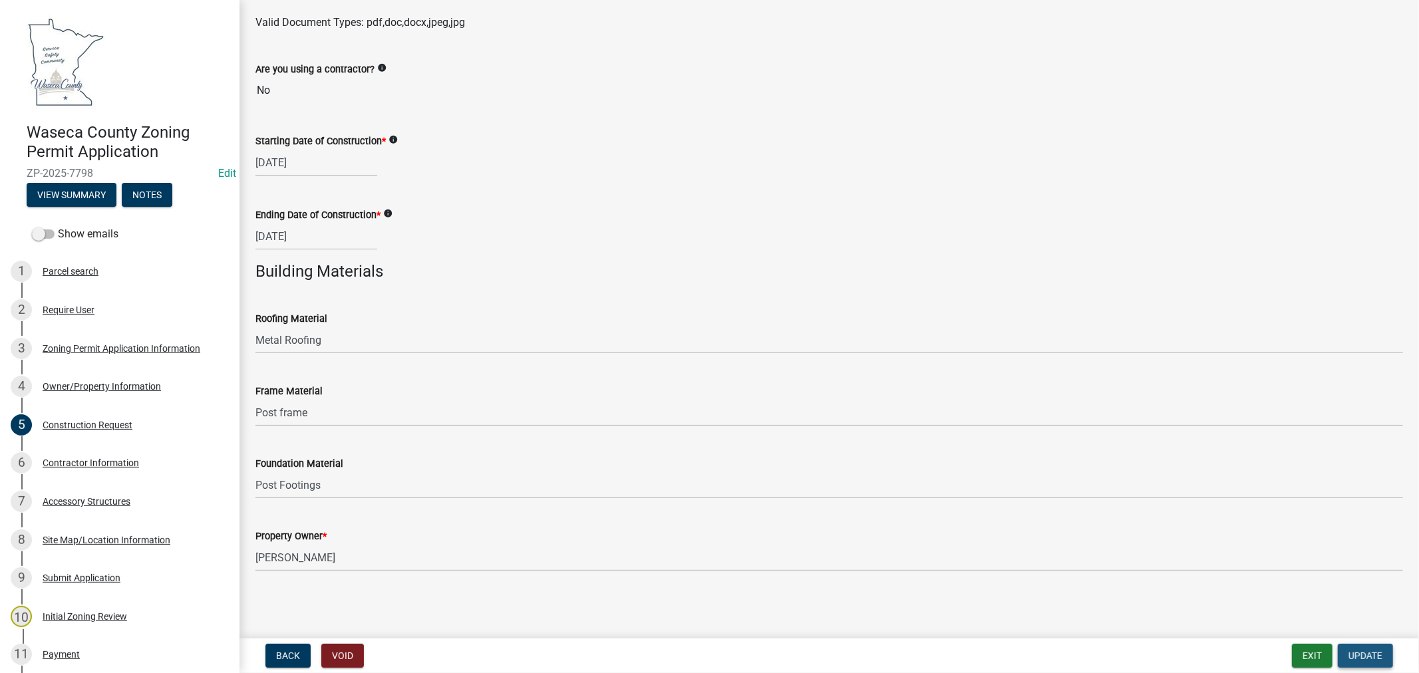
click at [1366, 653] on span "Update" at bounding box center [1365, 656] width 34 height 11
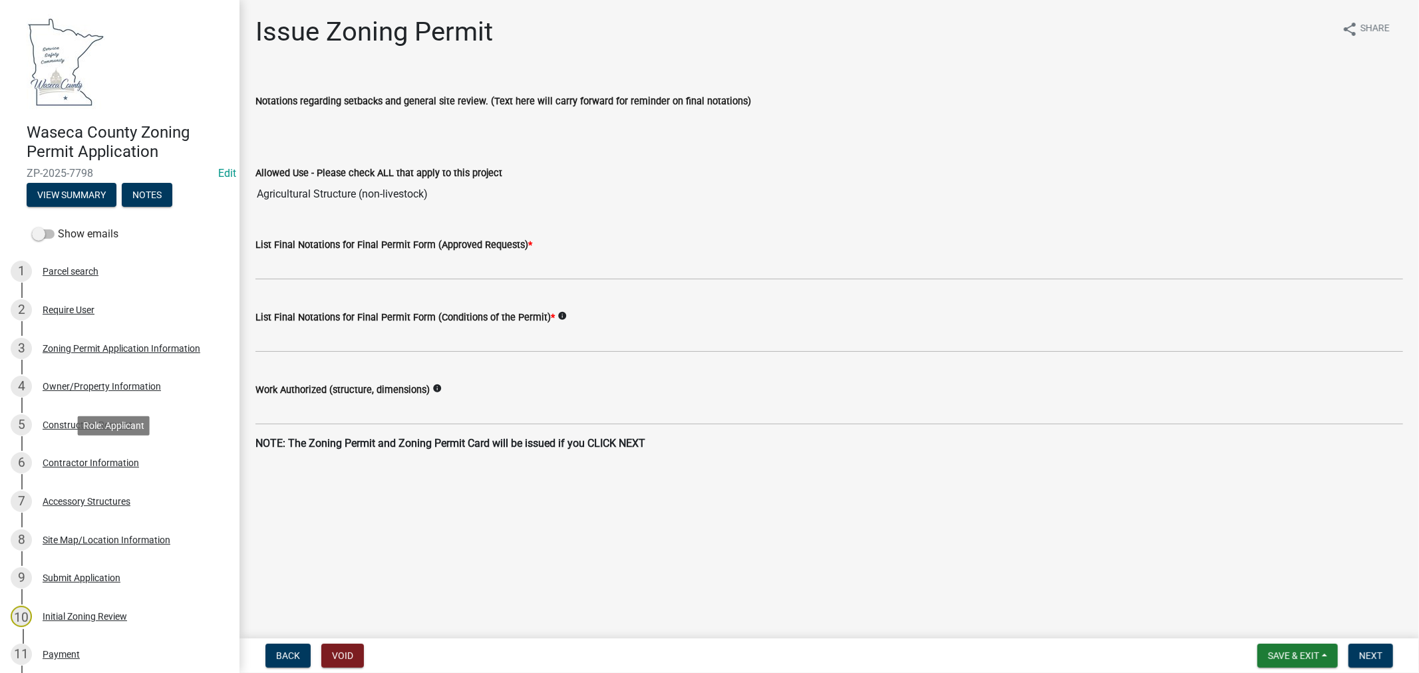
click at [108, 460] on div "Contractor Information" at bounding box center [91, 462] width 96 height 9
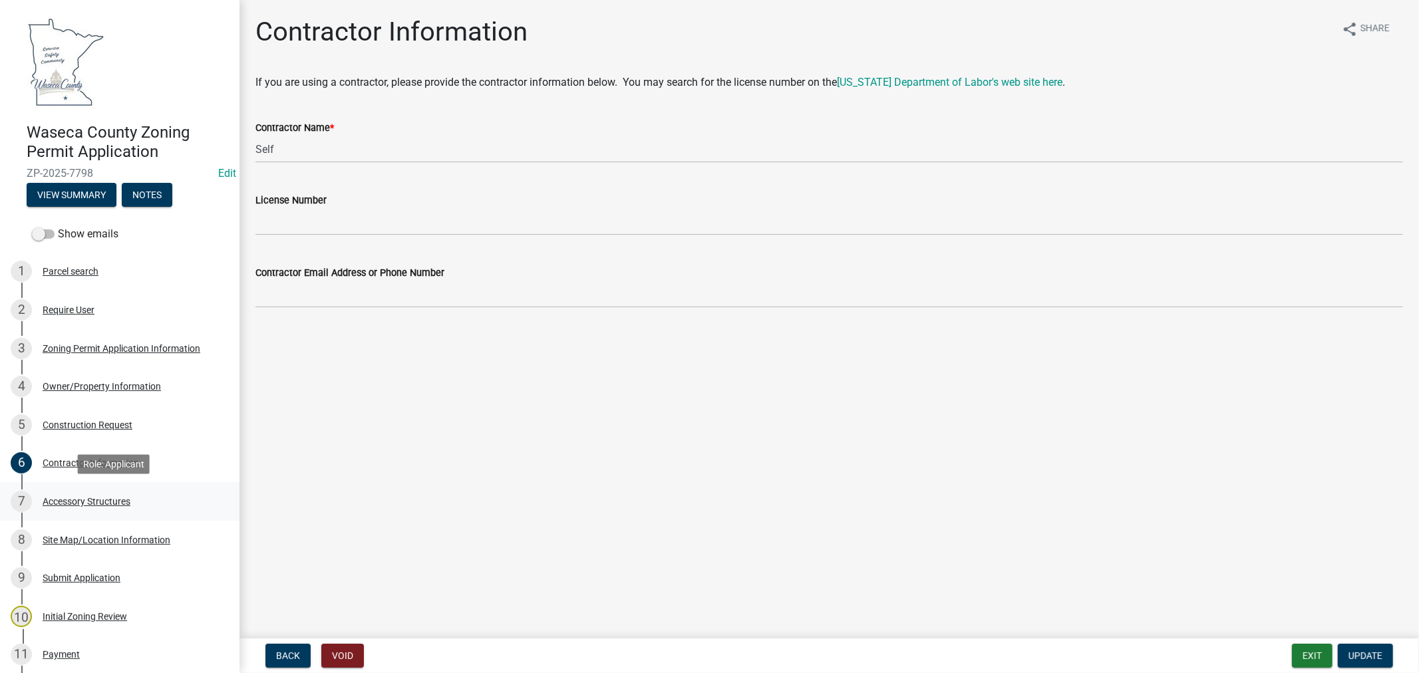
click at [62, 501] on div "Accessory Structures" at bounding box center [87, 501] width 88 height 9
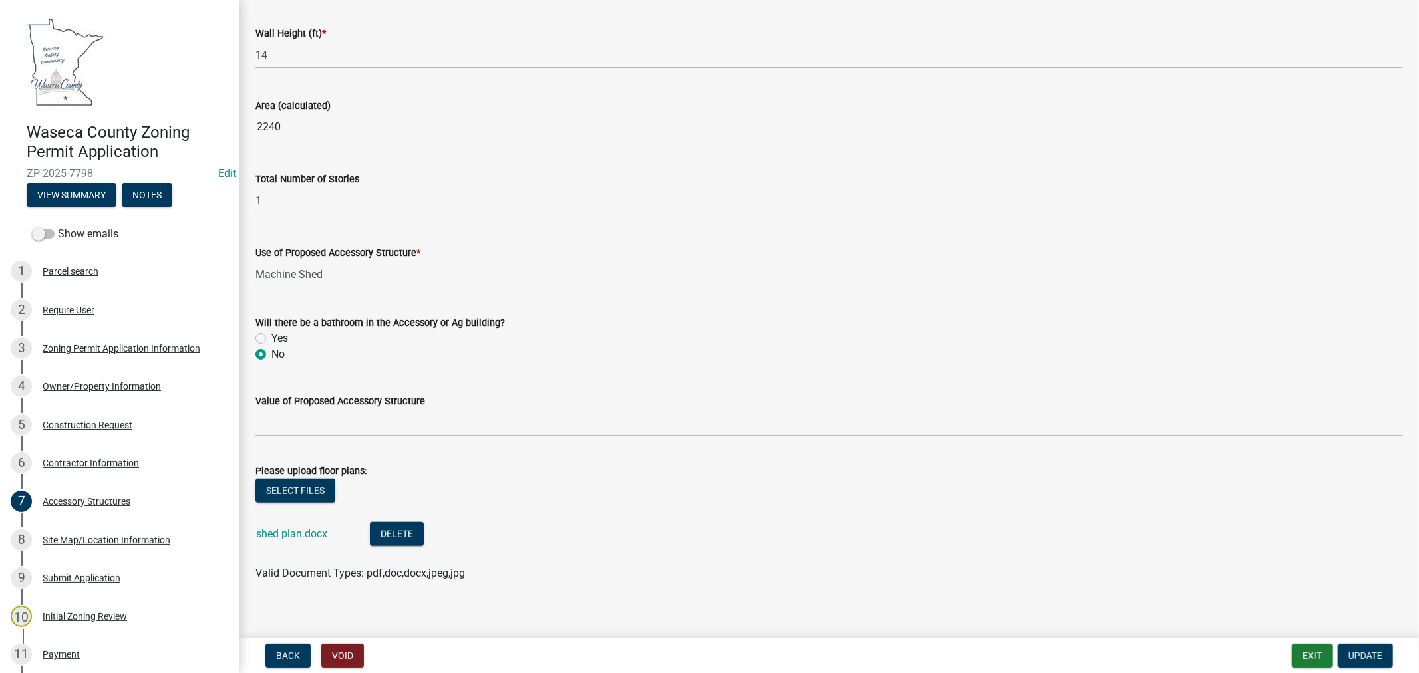
scroll to position [847, 0]
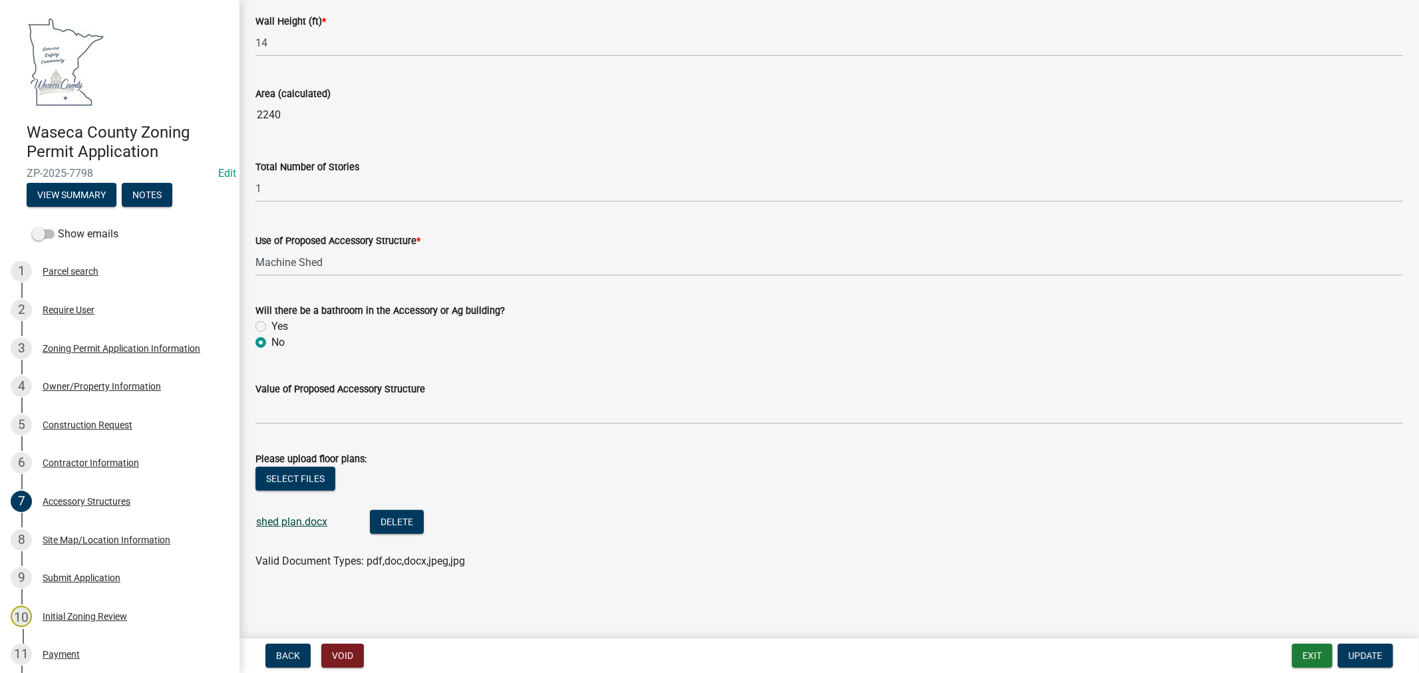
click at [289, 518] on link "shed plan.docx" at bounding box center [291, 522] width 71 height 13
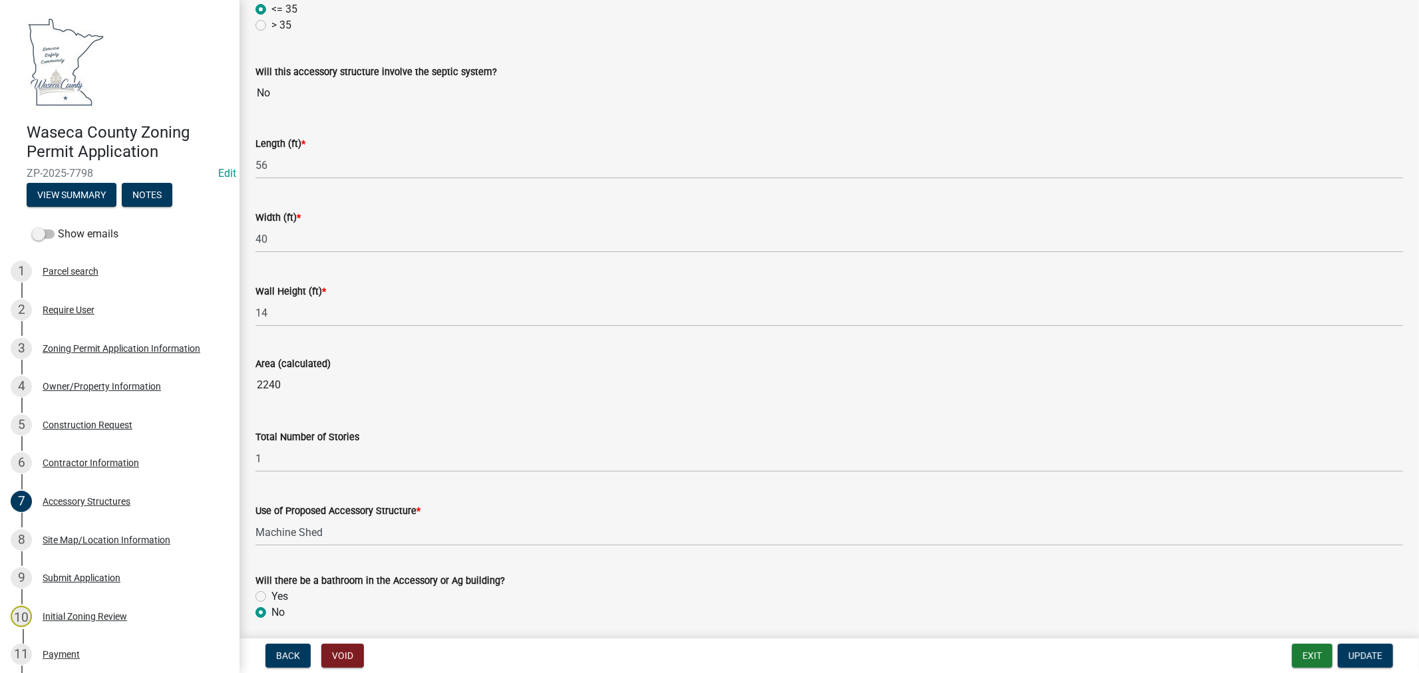
scroll to position [665, 0]
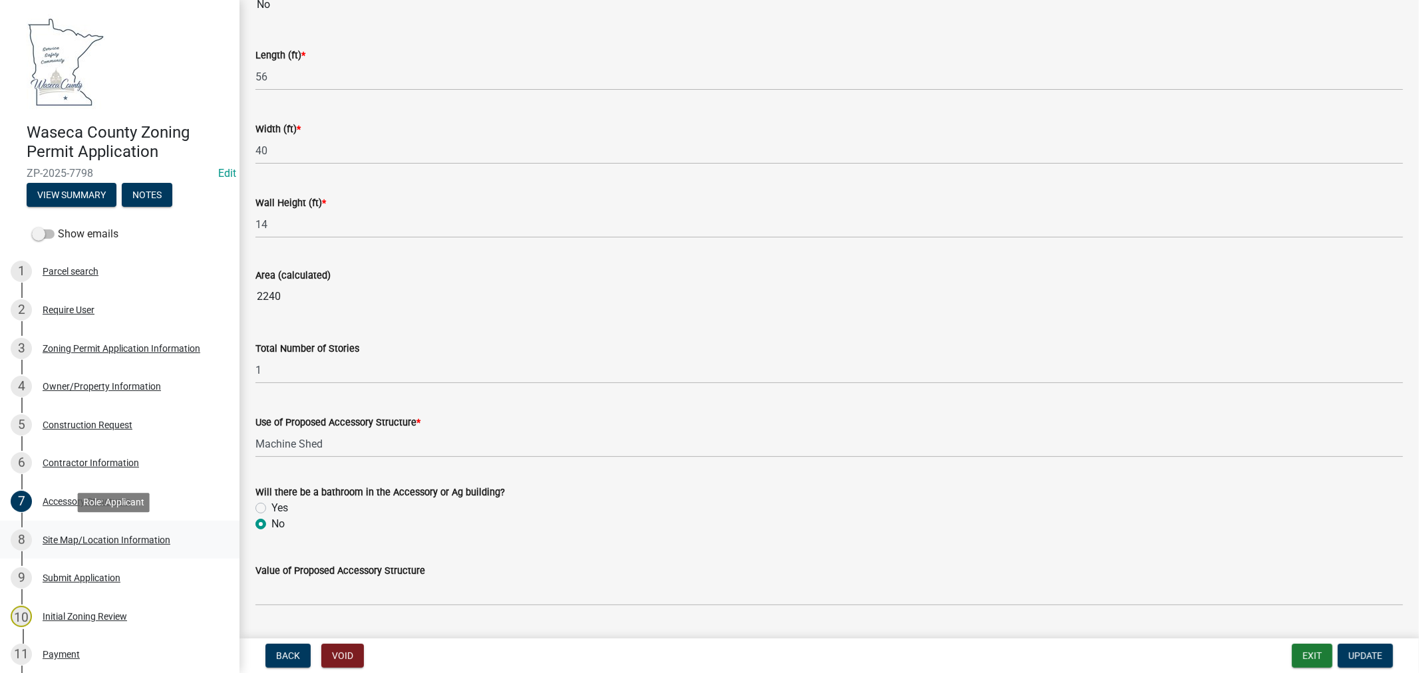
click at [85, 530] on div "8 Site Map/Location Information" at bounding box center [115, 540] width 208 height 21
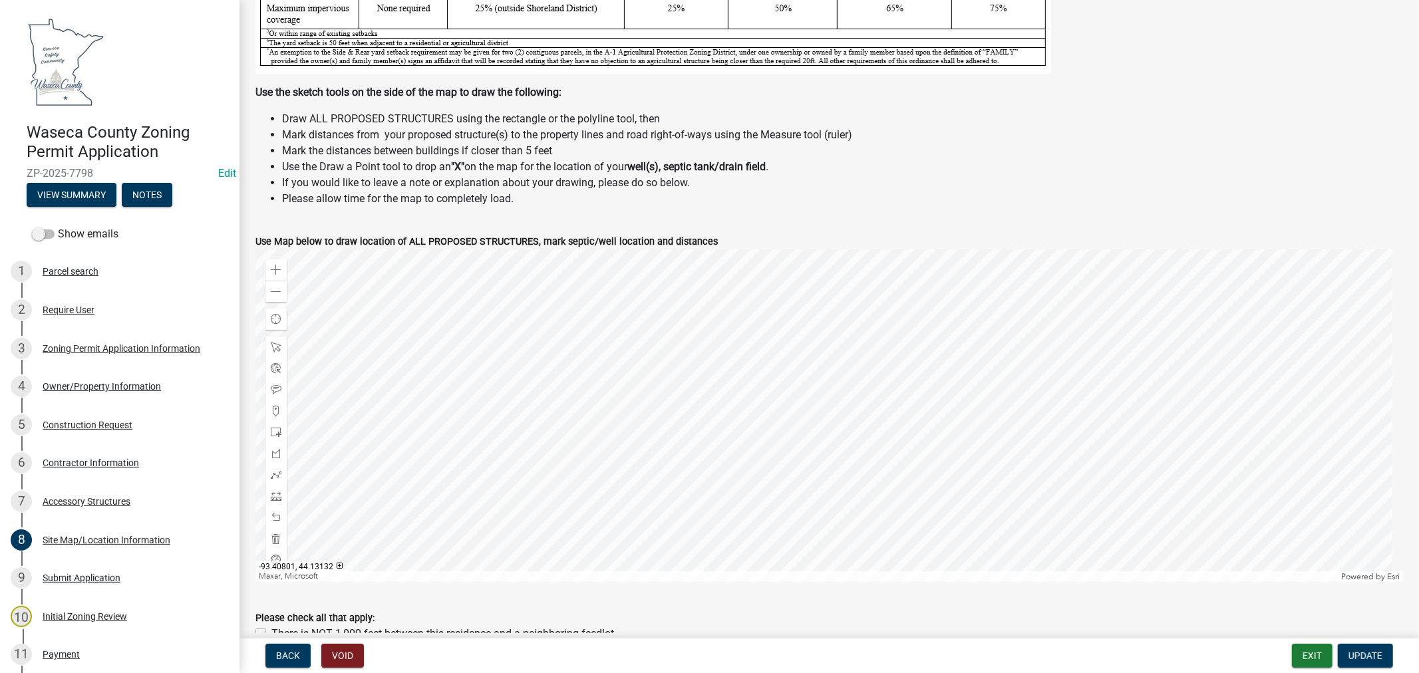
scroll to position [443, 0]
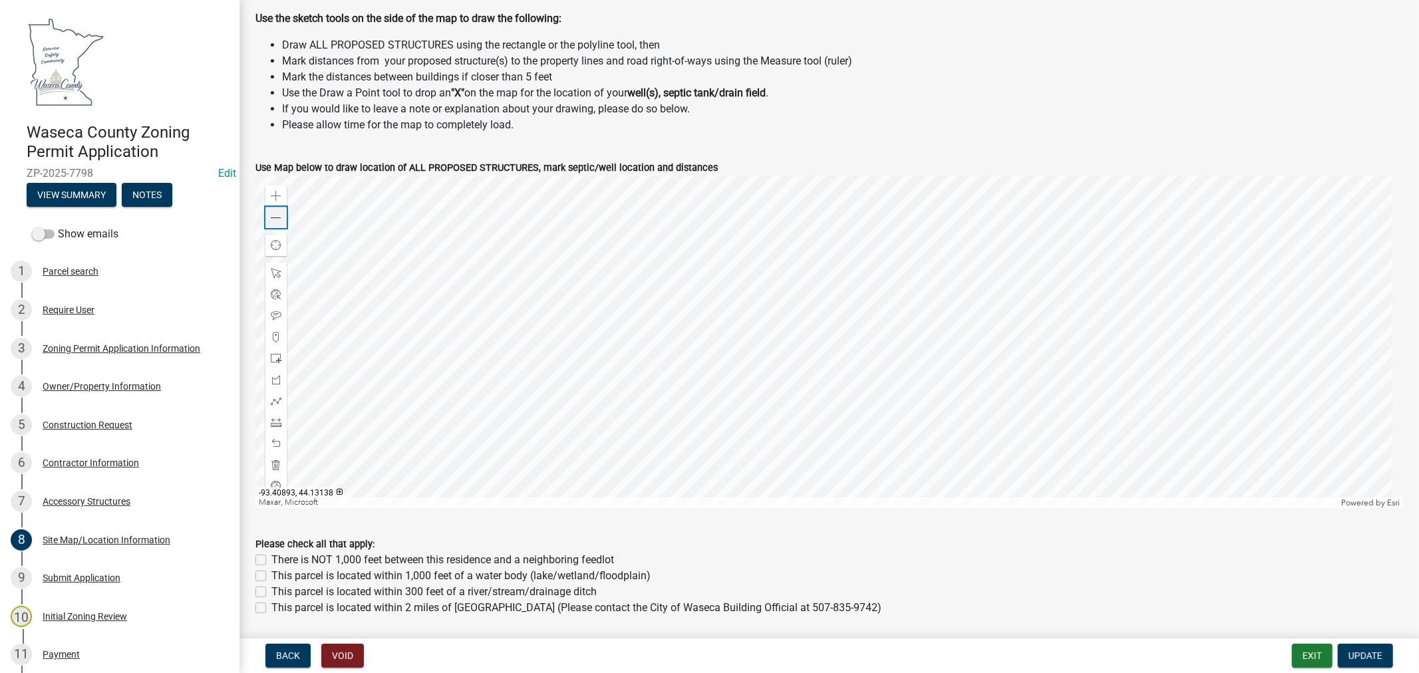
click at [274, 223] on div "Zoom out" at bounding box center [275, 217] width 21 height 21
click at [72, 579] on div "Submit Application" at bounding box center [82, 577] width 78 height 9
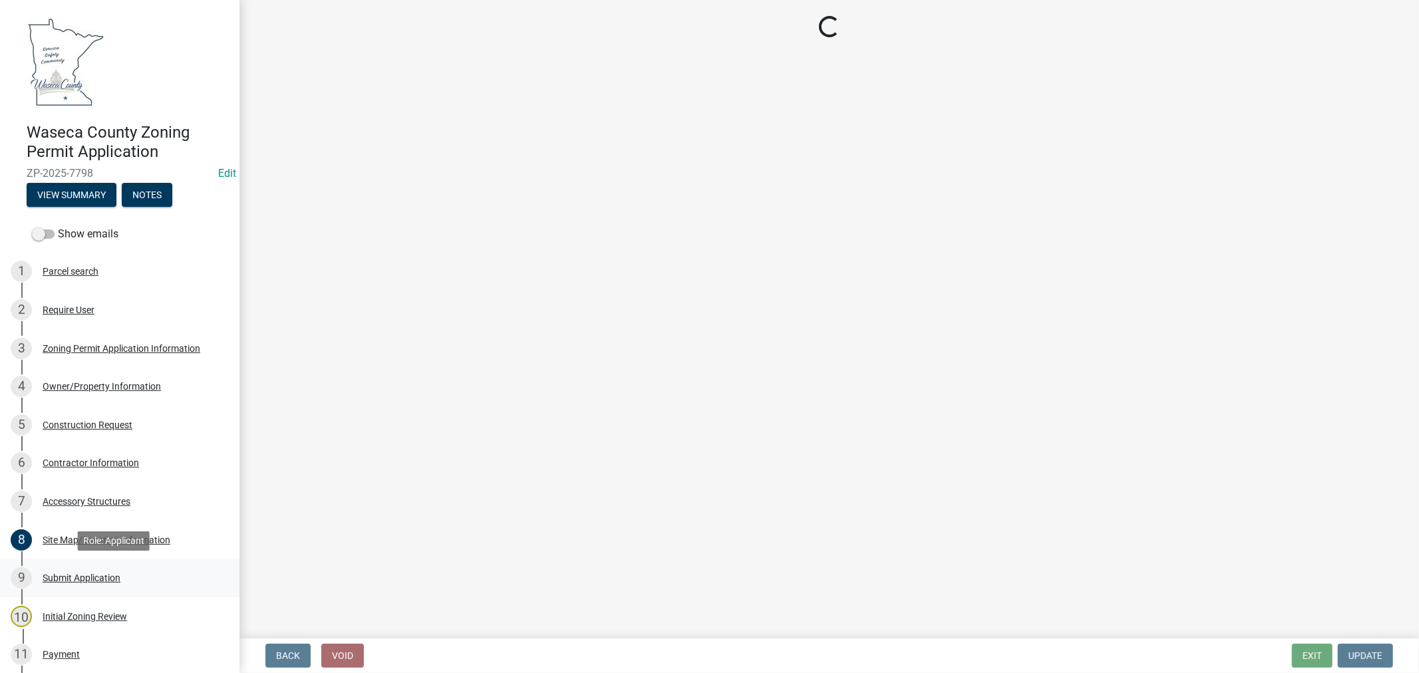
scroll to position [0, 0]
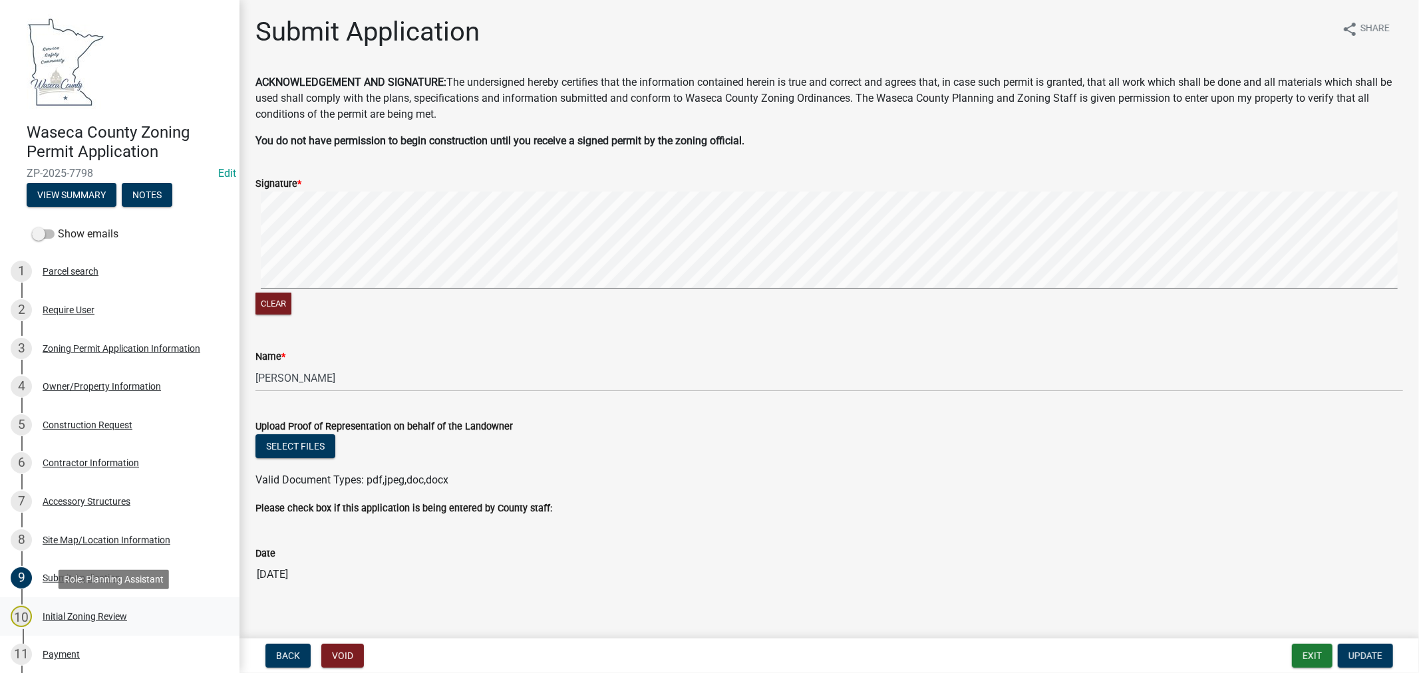
click at [108, 617] on div "Initial Zoning Review" at bounding box center [85, 616] width 84 height 9
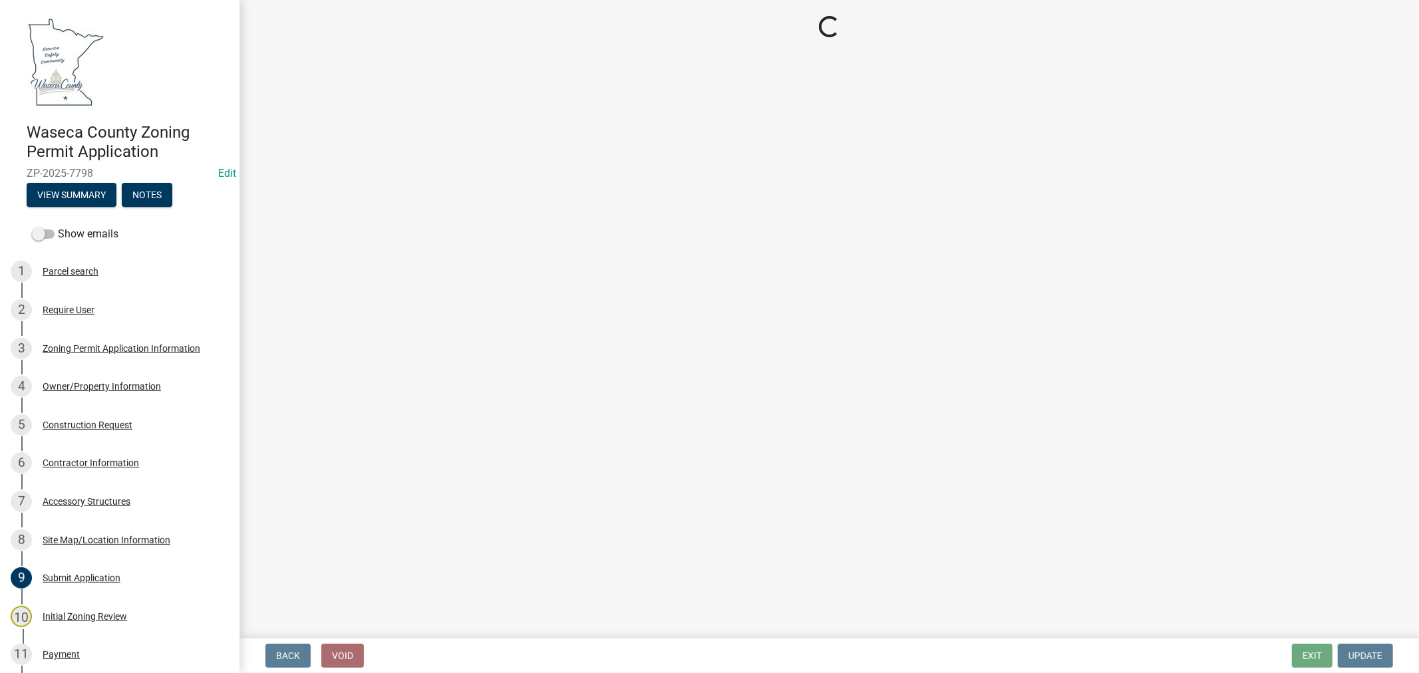
select select "a8061837-3938-4401-a9af-63669178a75f"
select select "9e7e0f1a-162d-468c-937f-cc7884b0d28a"
select select "6d839d38-f784-434a-a355-9dbcceaeb93c"
select select "f85b0be6-0ba0-4e52-abd8-9a831d915a76"
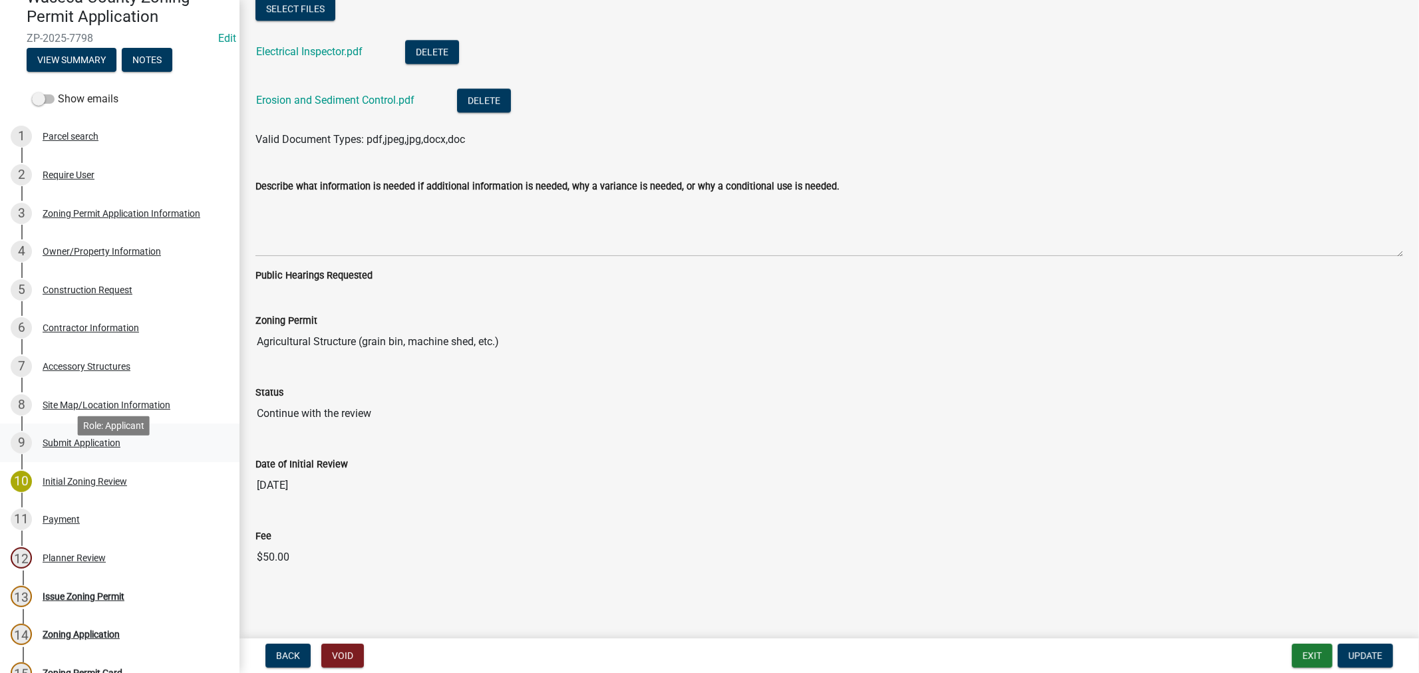
scroll to position [148, 0]
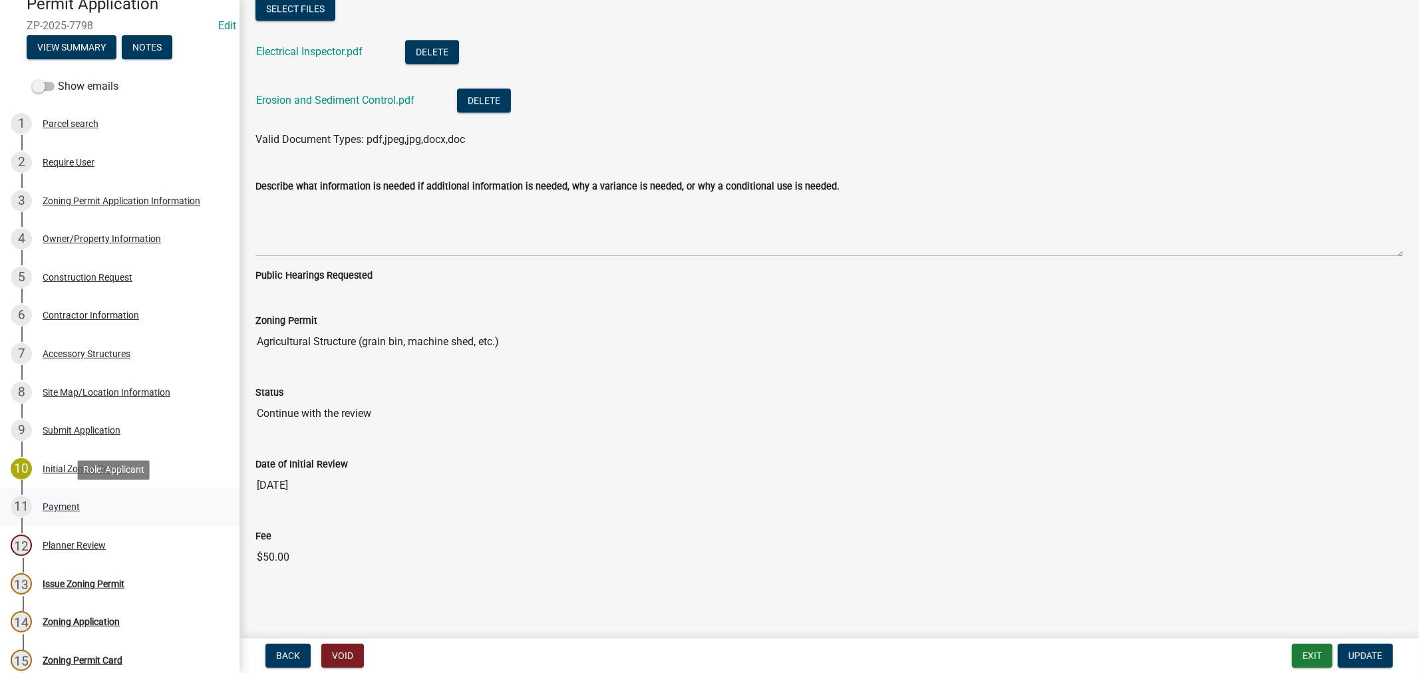
click at [55, 503] on div "Payment" at bounding box center [61, 506] width 37 height 9
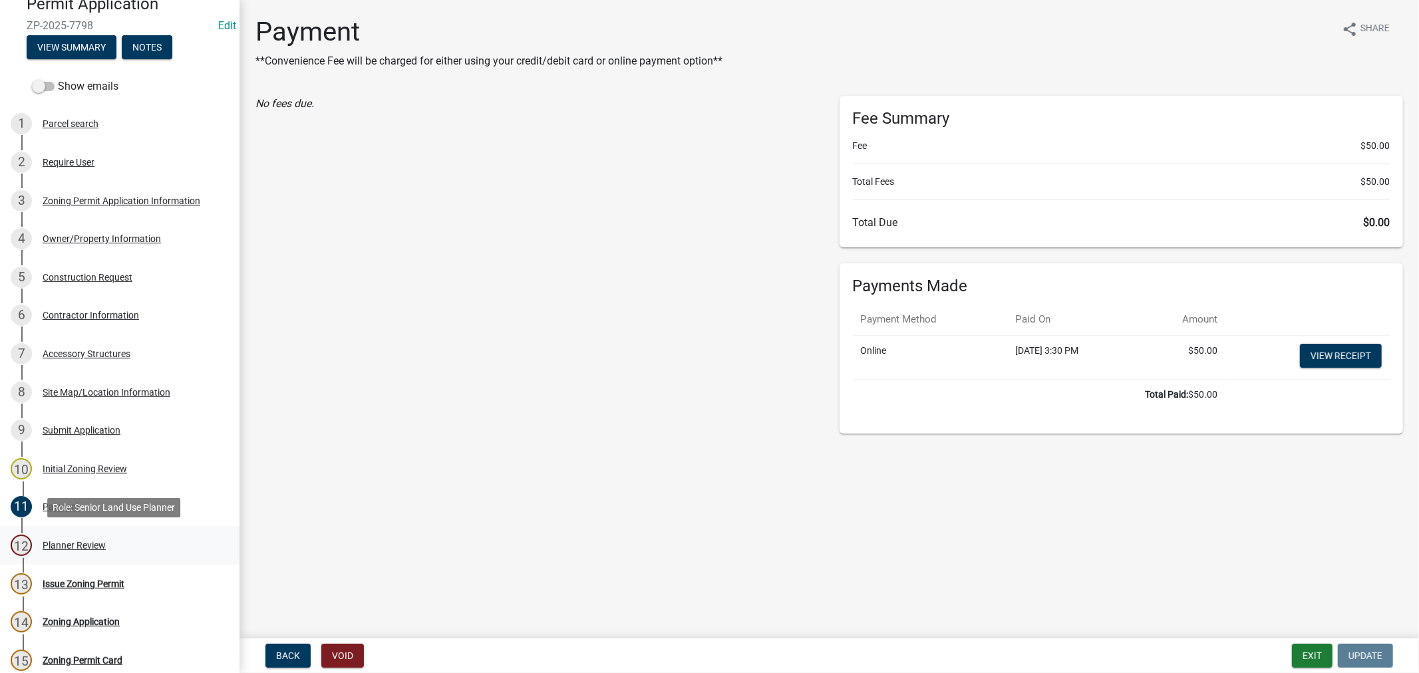
click at [91, 542] on div "Planner Review" at bounding box center [74, 545] width 63 height 9
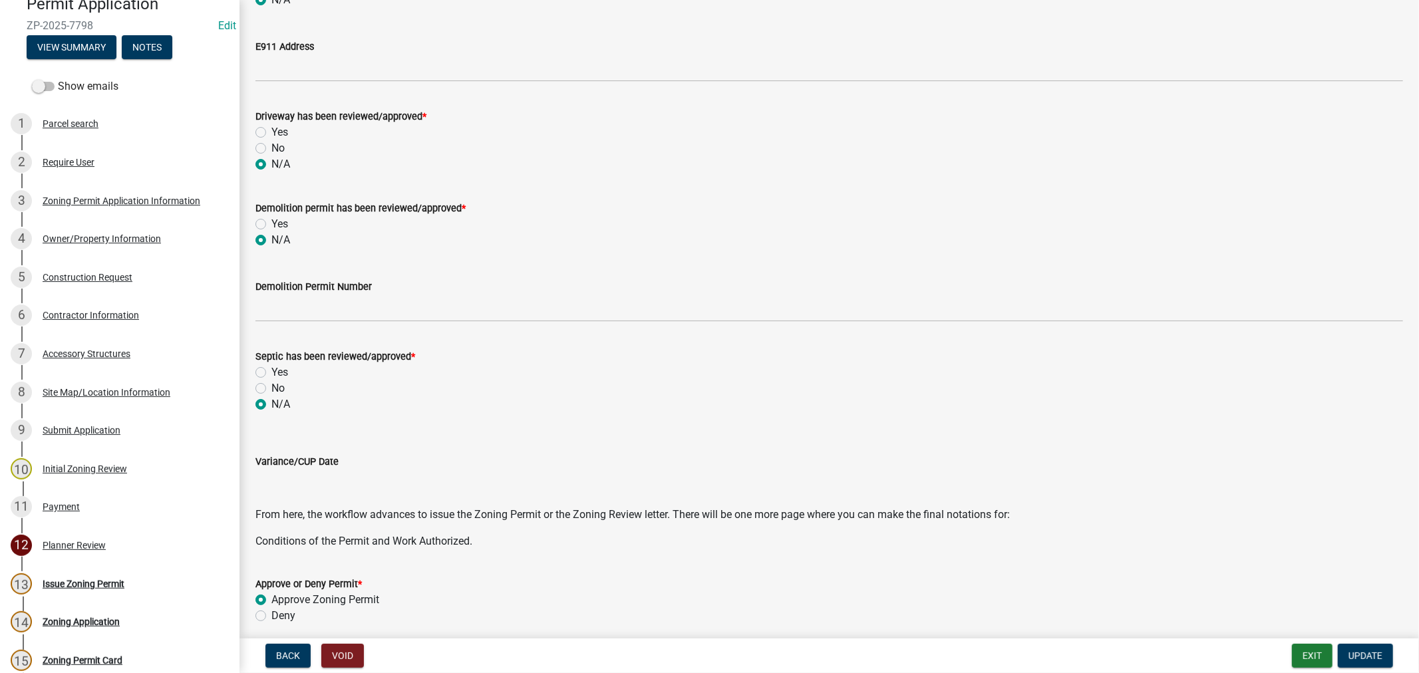
scroll to position [338, 0]
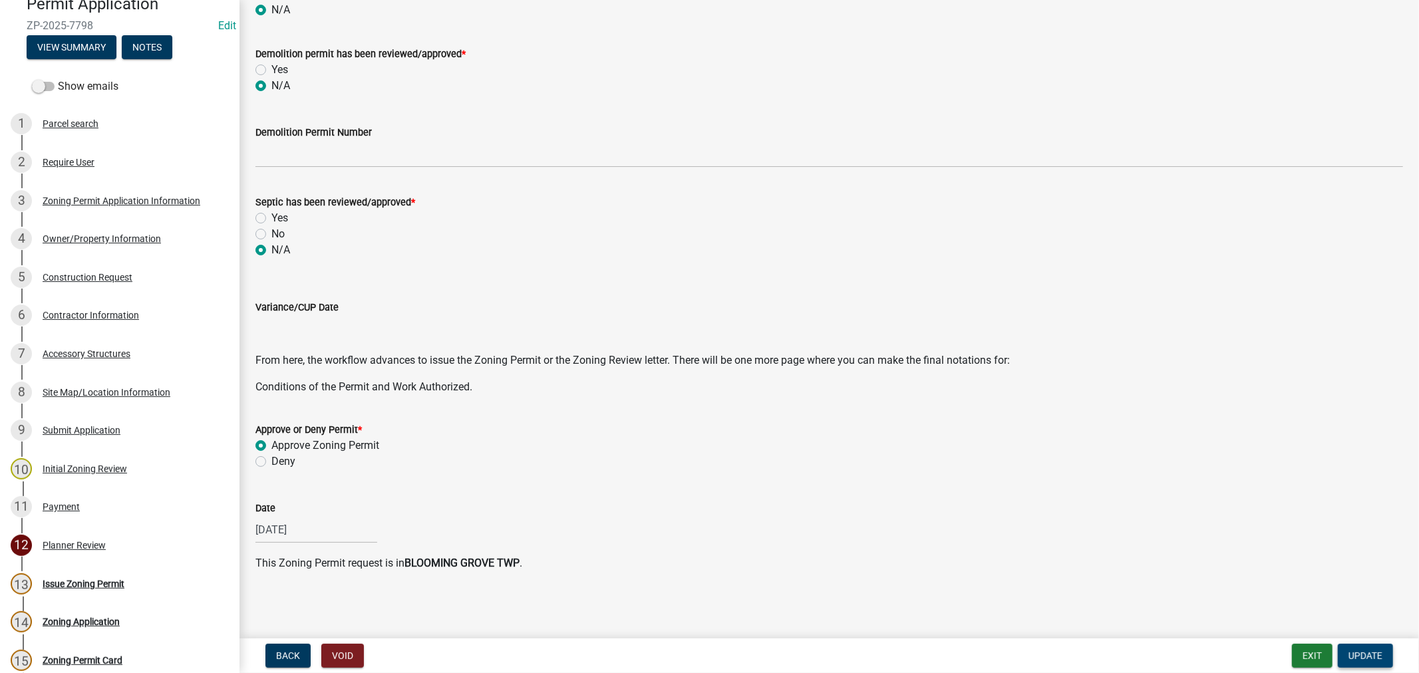
click at [1386, 657] on button "Update" at bounding box center [1365, 656] width 55 height 24
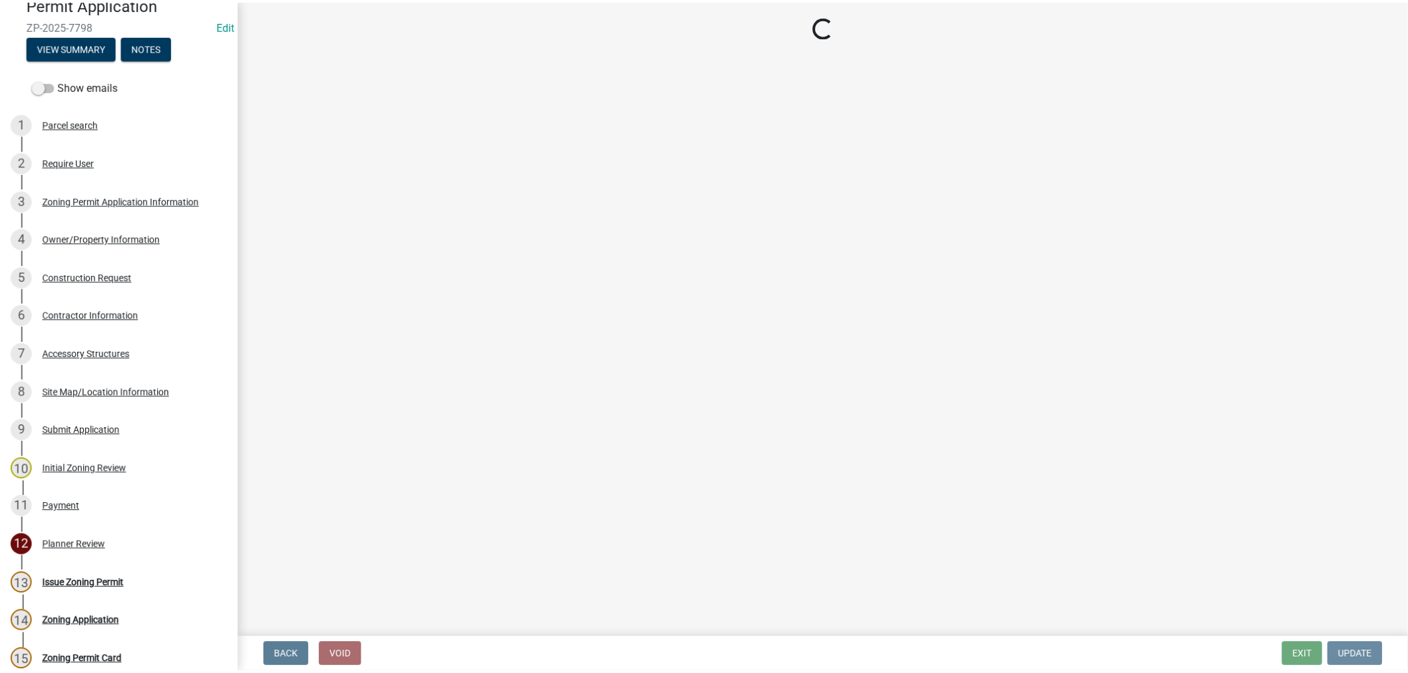
scroll to position [0, 0]
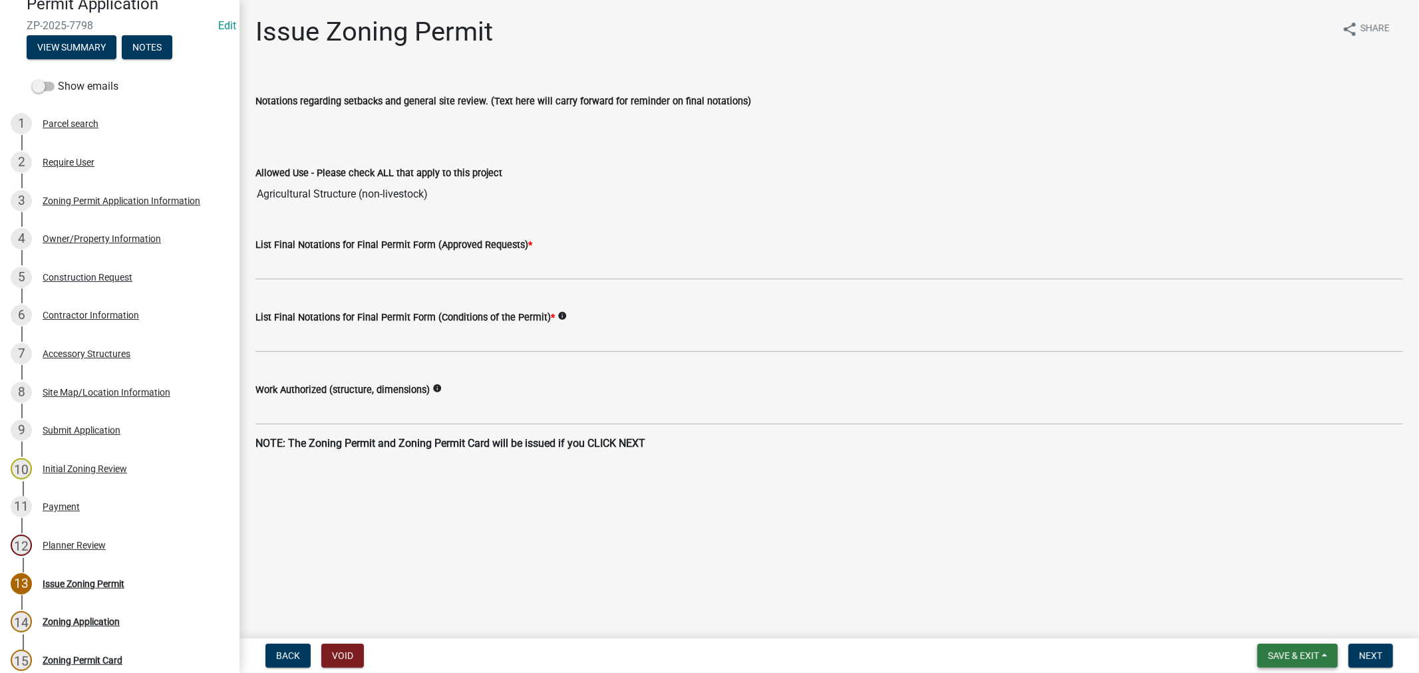
click at [1287, 653] on span "Save & Exit" at bounding box center [1293, 656] width 51 height 11
click at [1271, 616] on button "Save & Exit" at bounding box center [1284, 621] width 106 height 32
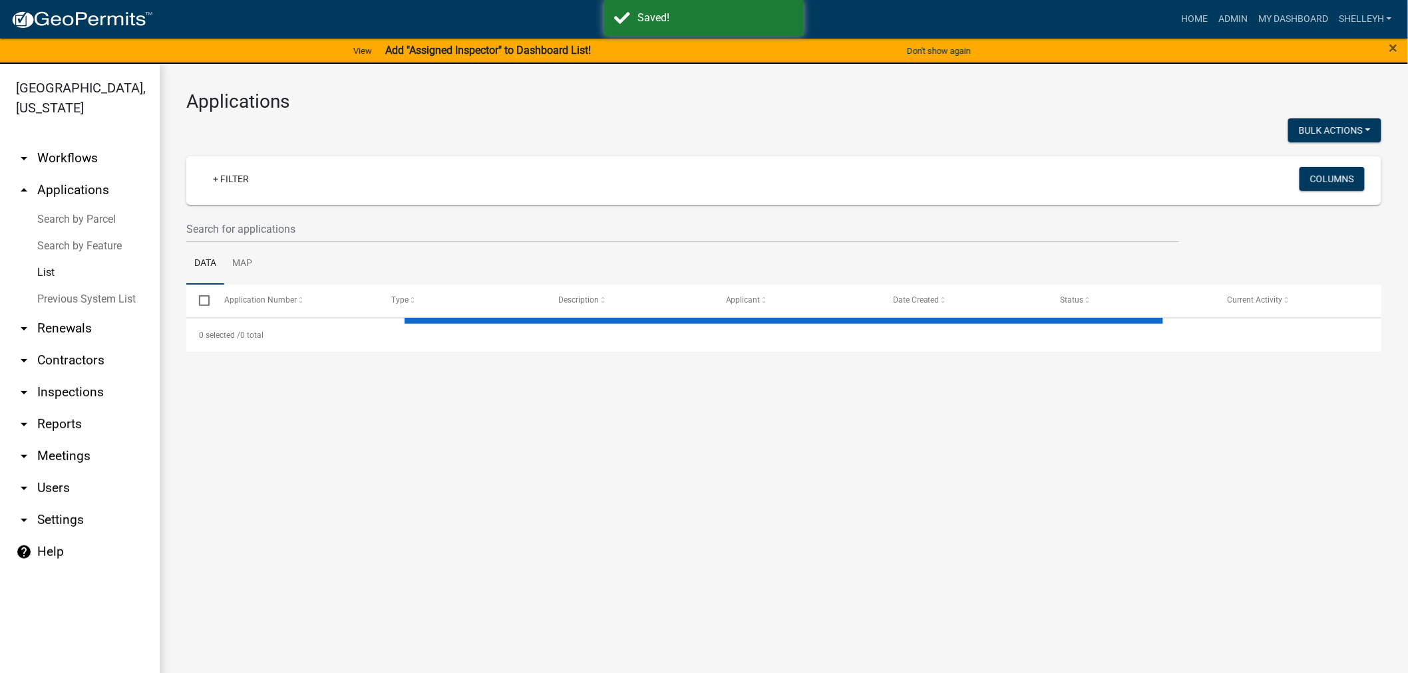
select select "1: 25"
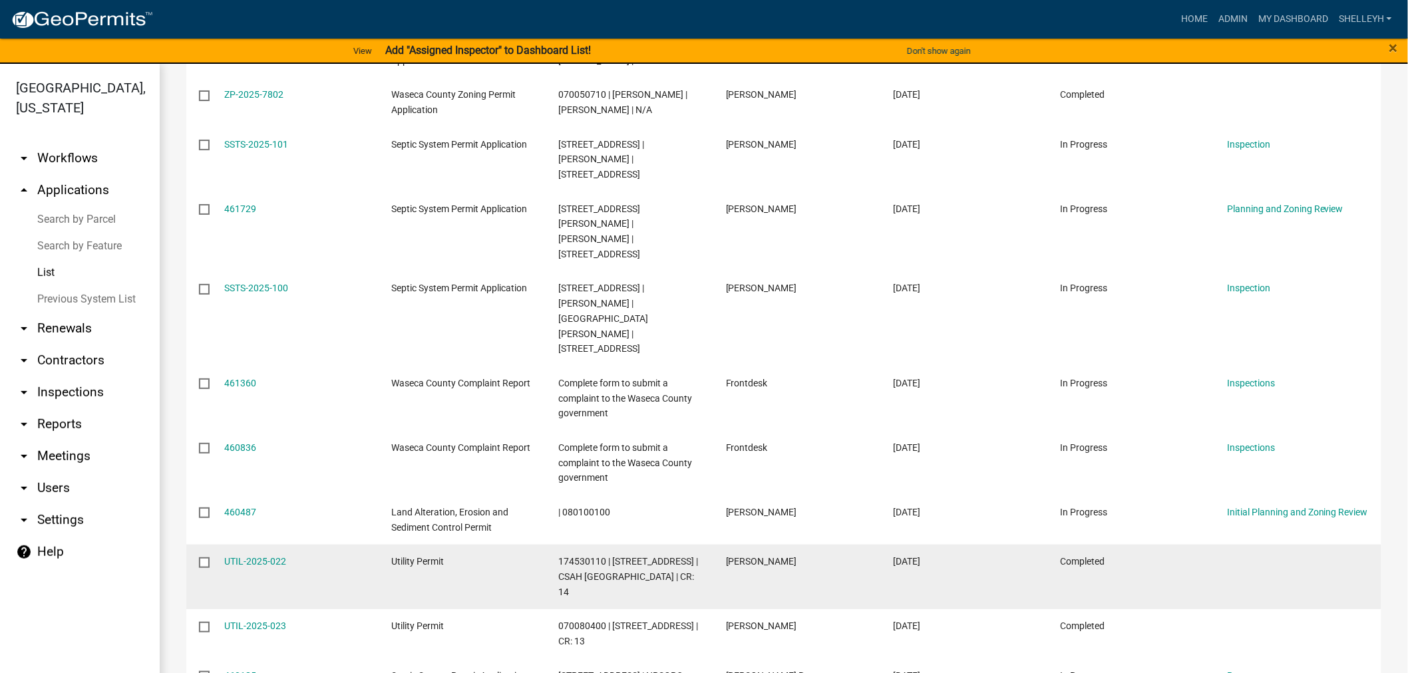
scroll to position [887, 0]
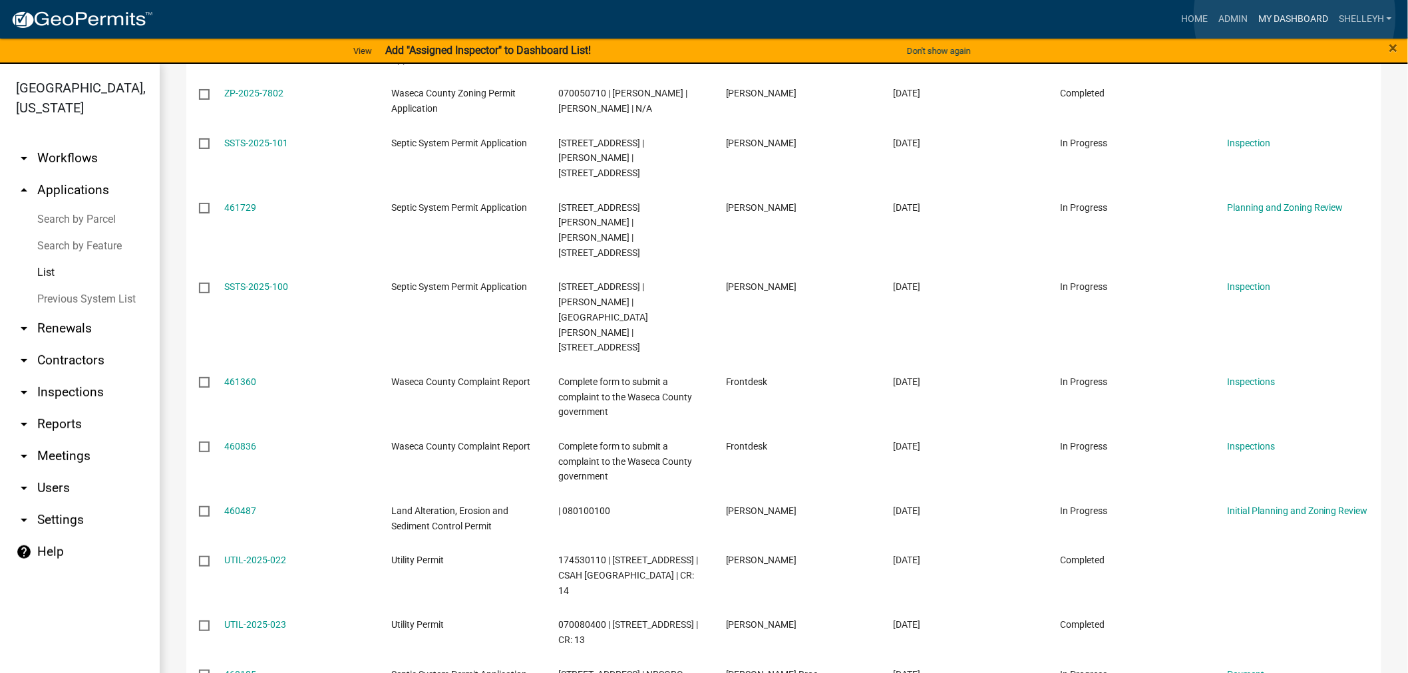
click at [1295, 16] on link "My Dashboard" at bounding box center [1293, 19] width 80 height 25
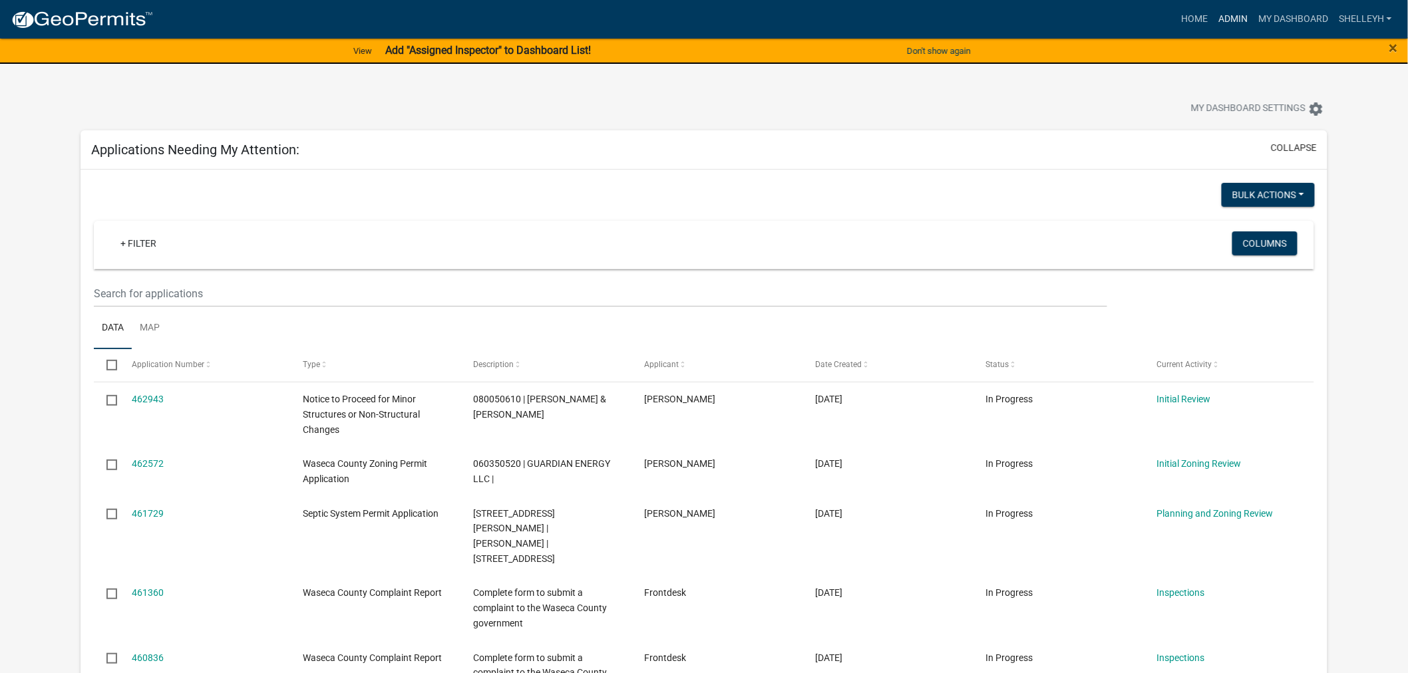
drag, startPoint x: 1226, startPoint y: 17, endPoint x: 1234, endPoint y: 22, distance: 9.2
click at [1226, 17] on link "Admin" at bounding box center [1233, 19] width 40 height 25
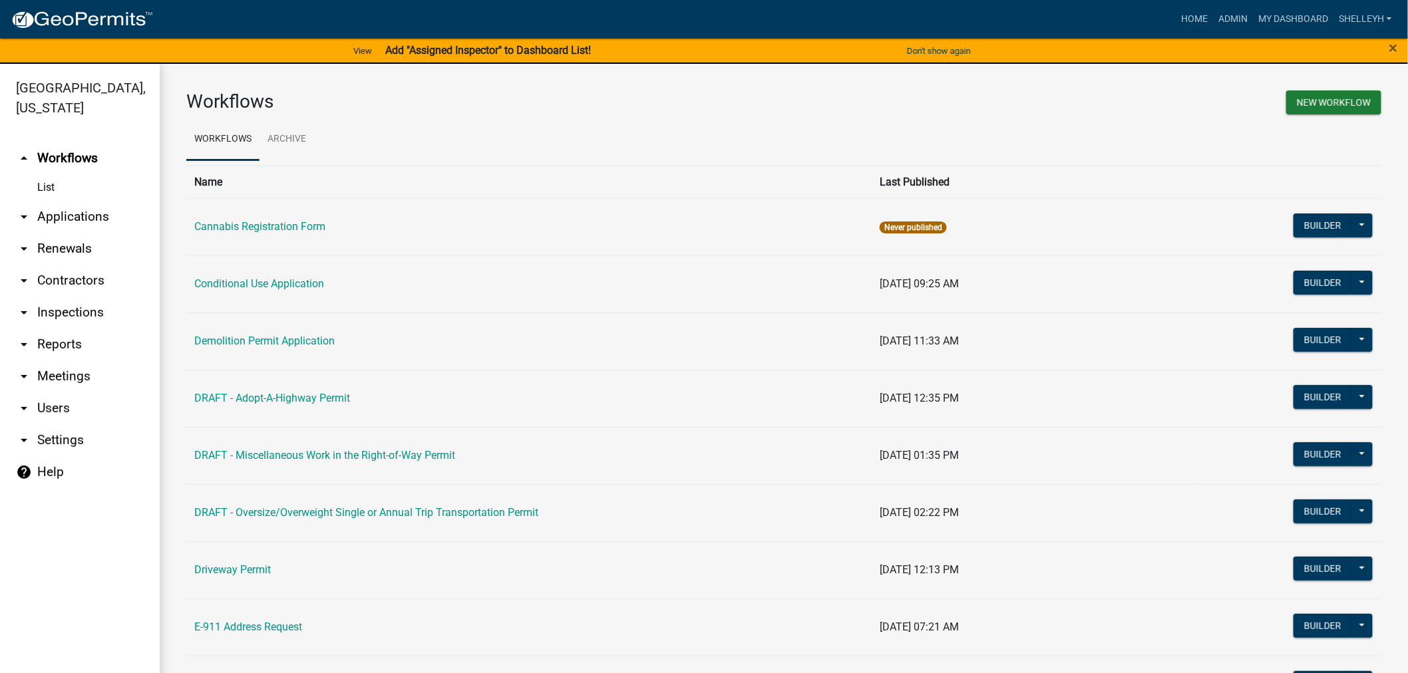
click at [55, 215] on link "arrow_drop_down Applications" at bounding box center [80, 217] width 160 height 32
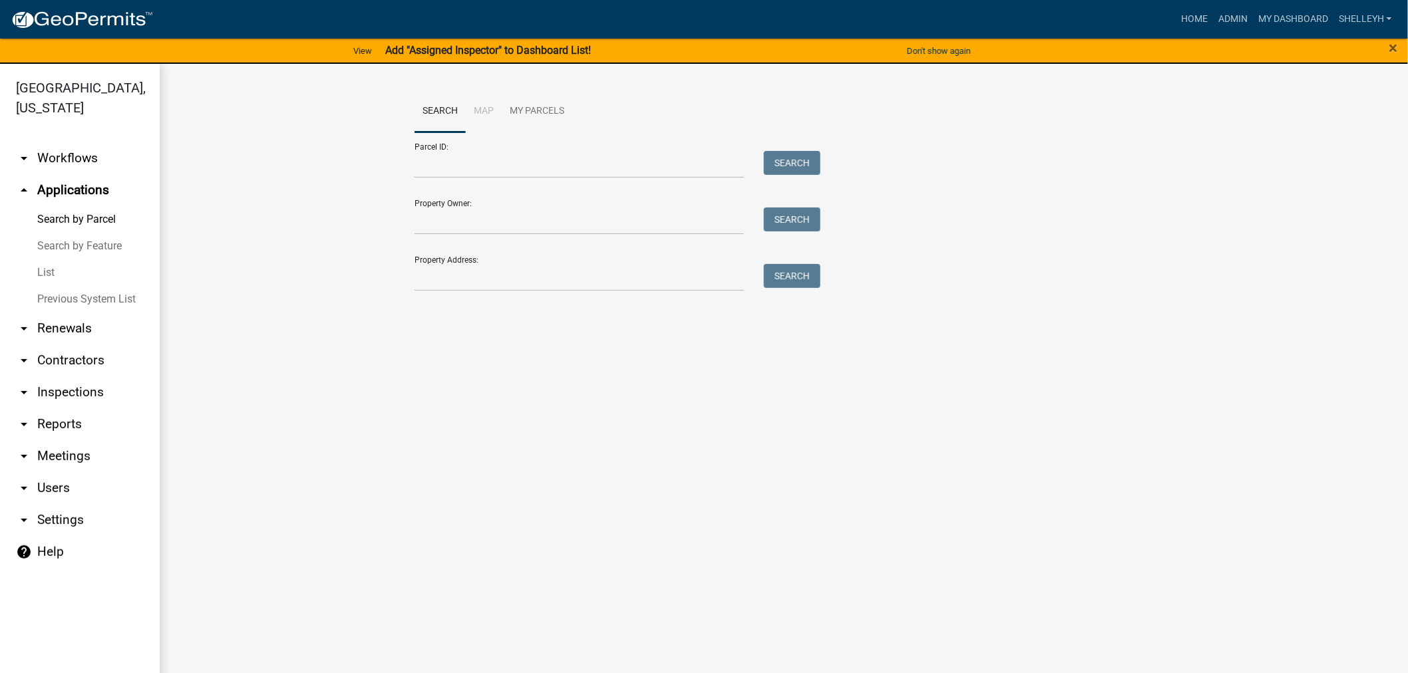
click at [51, 269] on link "List" at bounding box center [80, 272] width 160 height 27
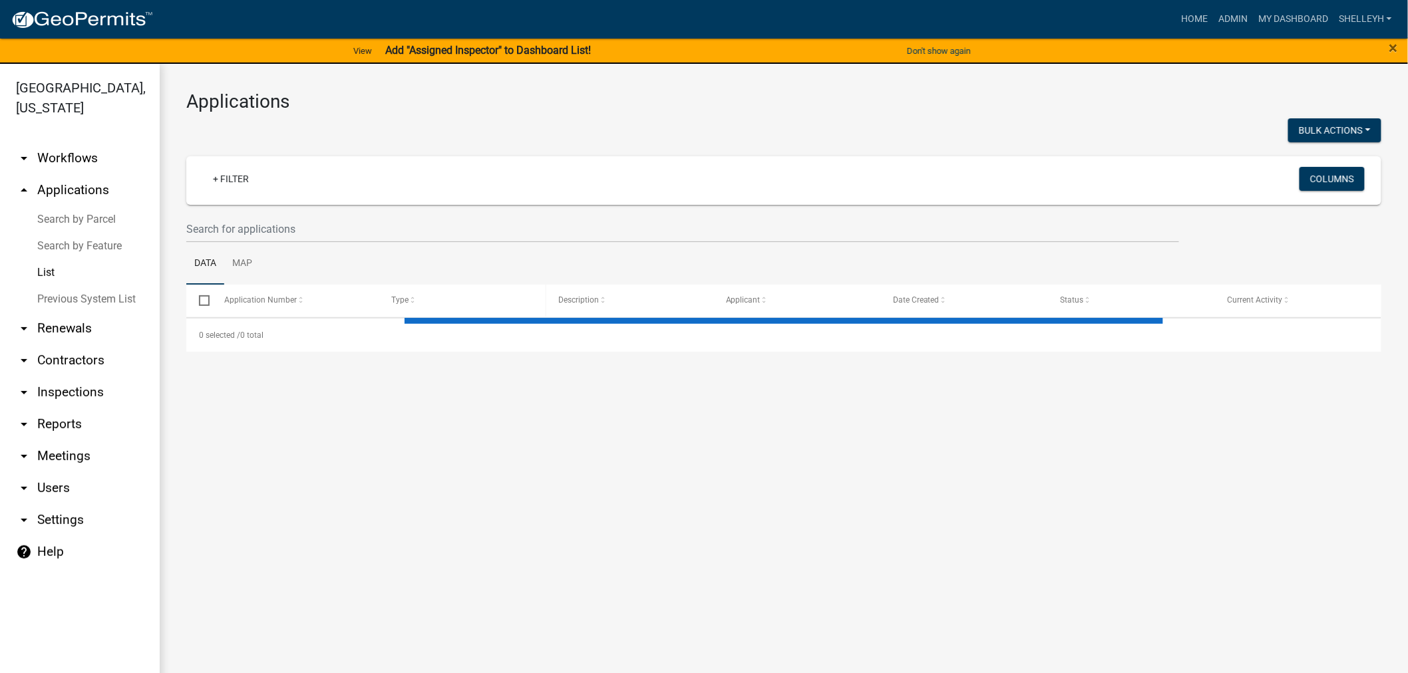
select select "1: 25"
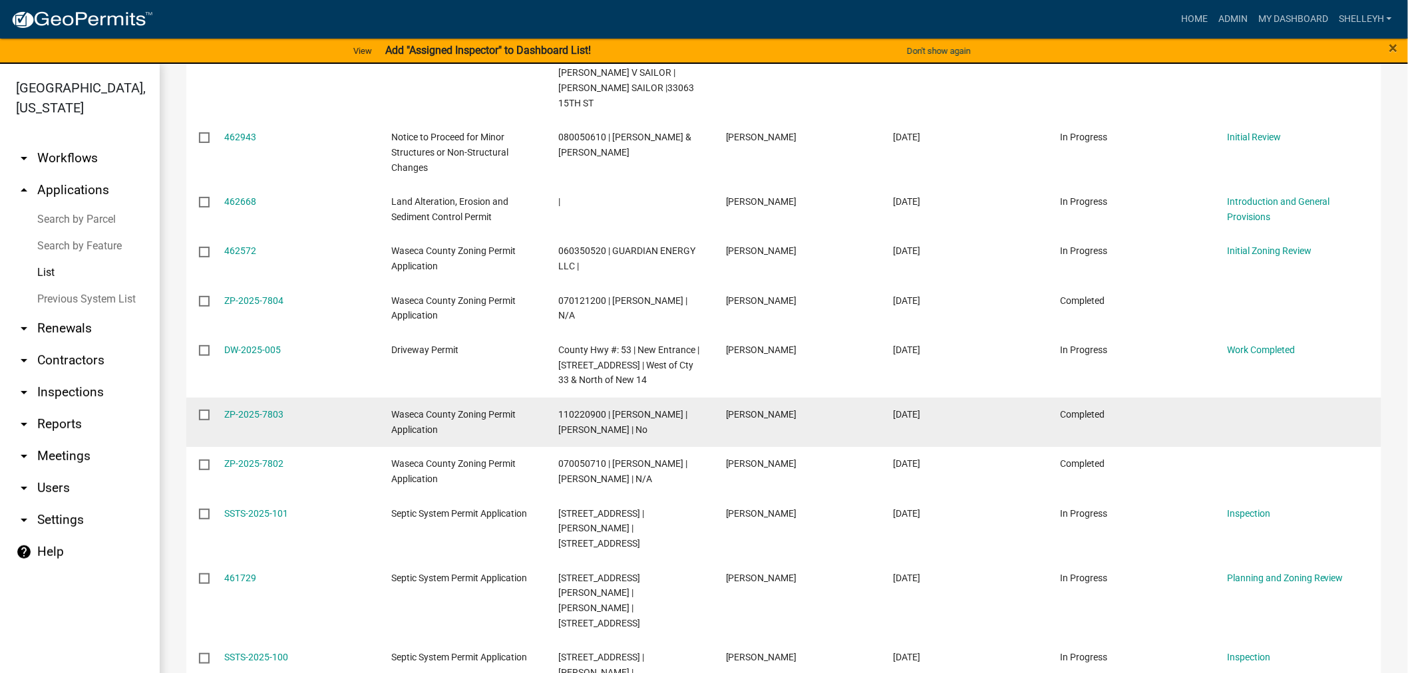
scroll to position [517, 0]
click at [249, 408] on link "ZP-2025-7803" at bounding box center [254, 413] width 59 height 11
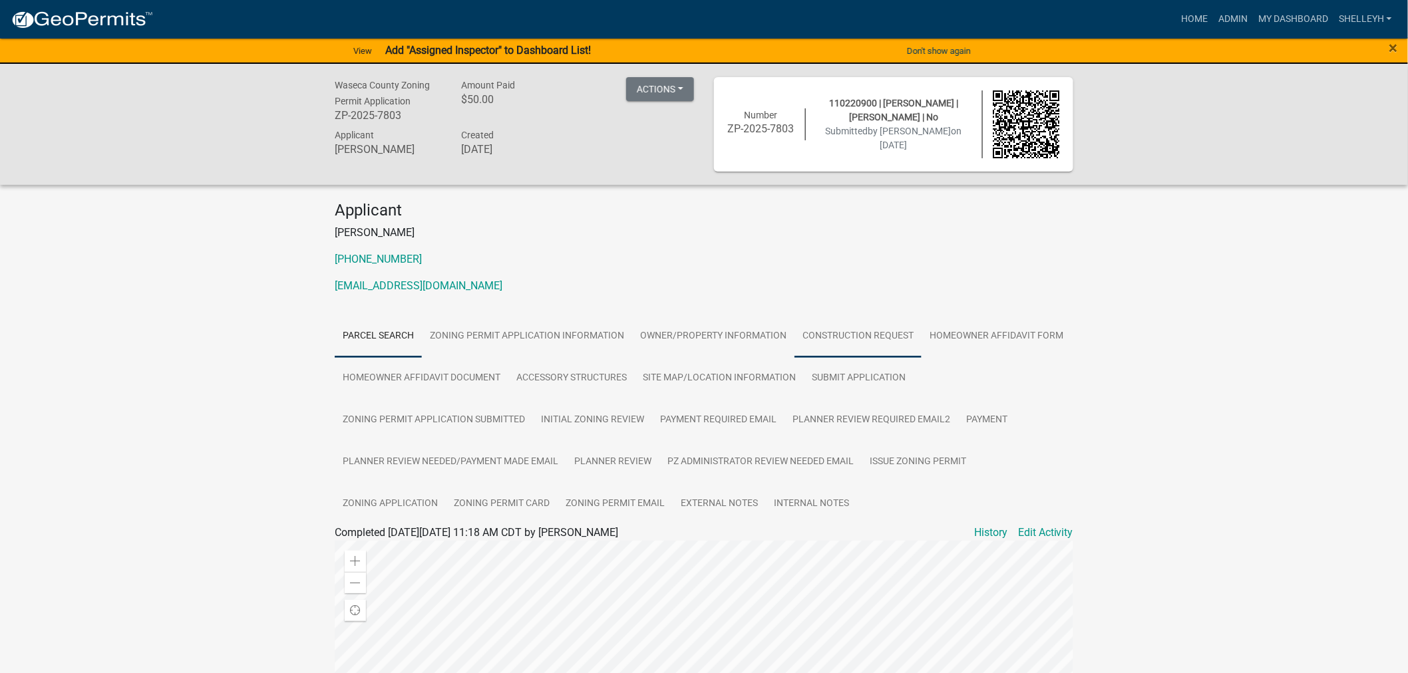
click at [834, 339] on link "Construction Request" at bounding box center [857, 336] width 127 height 43
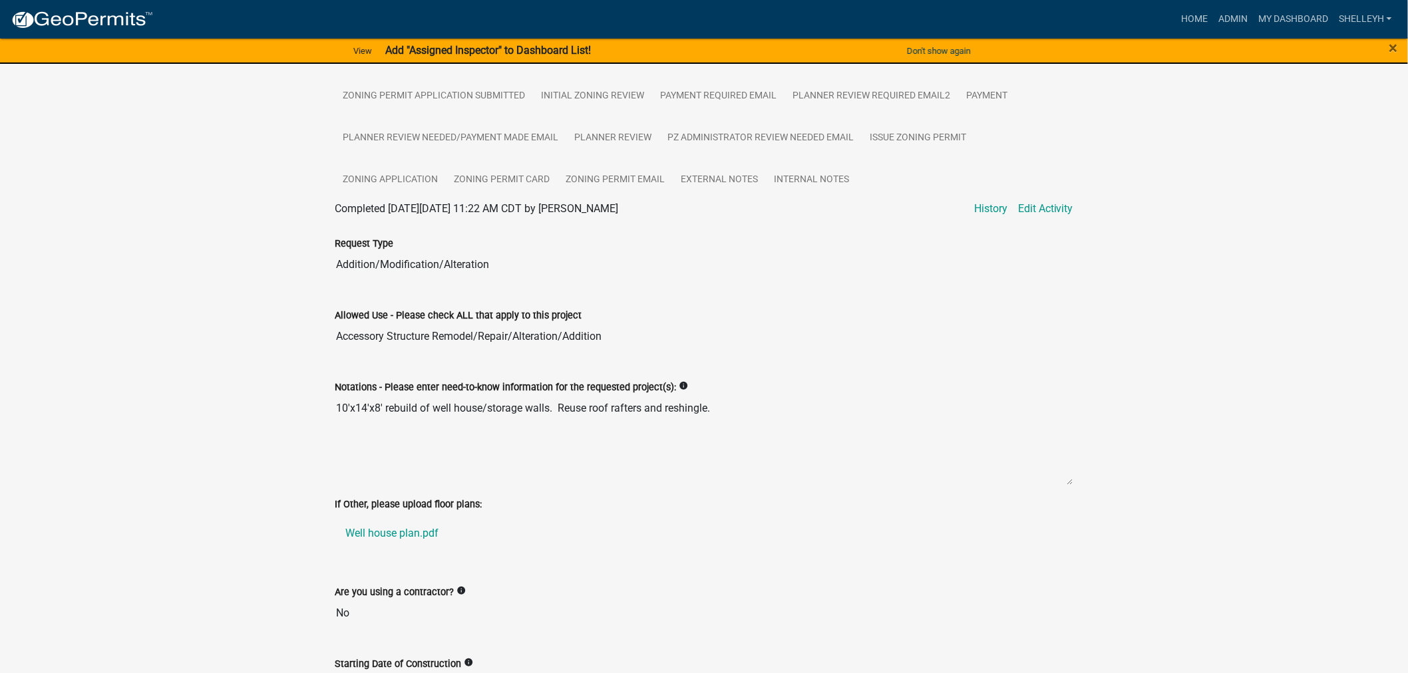
scroll to position [443, 0]
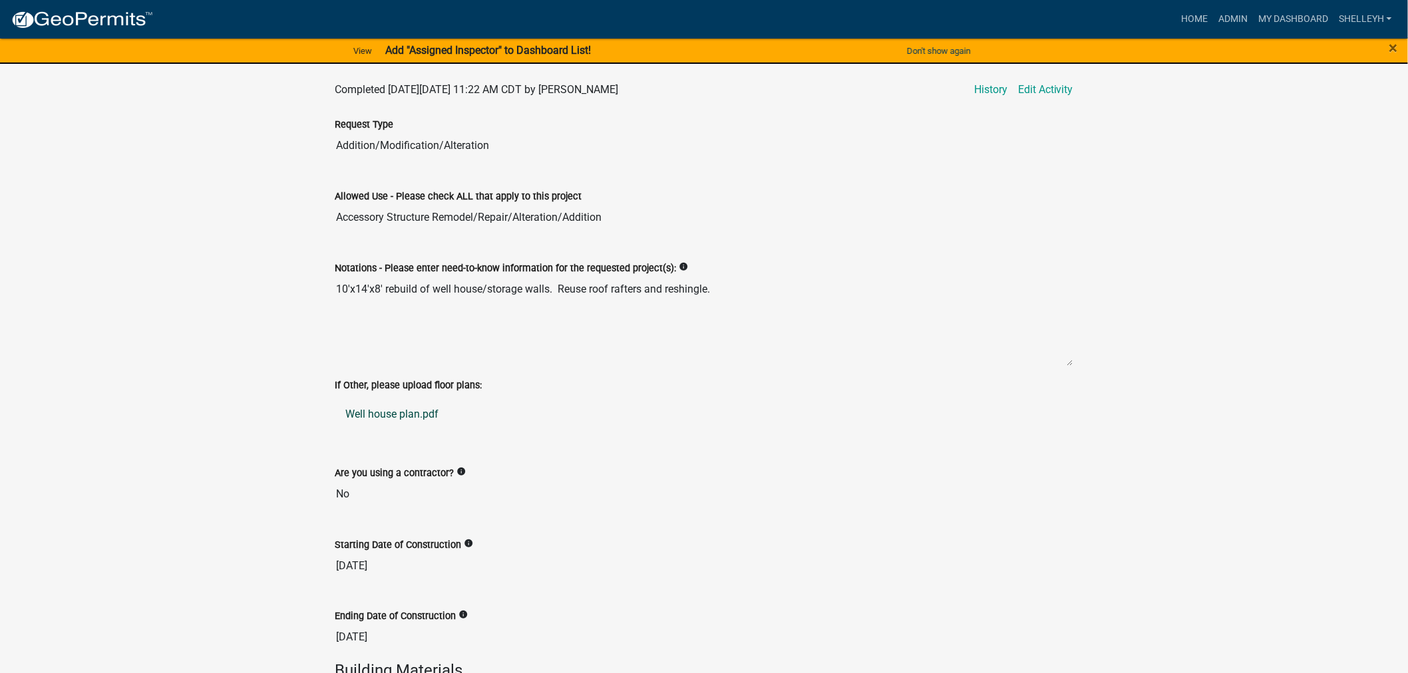
click at [370, 415] on link "Well house plan.pdf" at bounding box center [704, 414] width 738 height 32
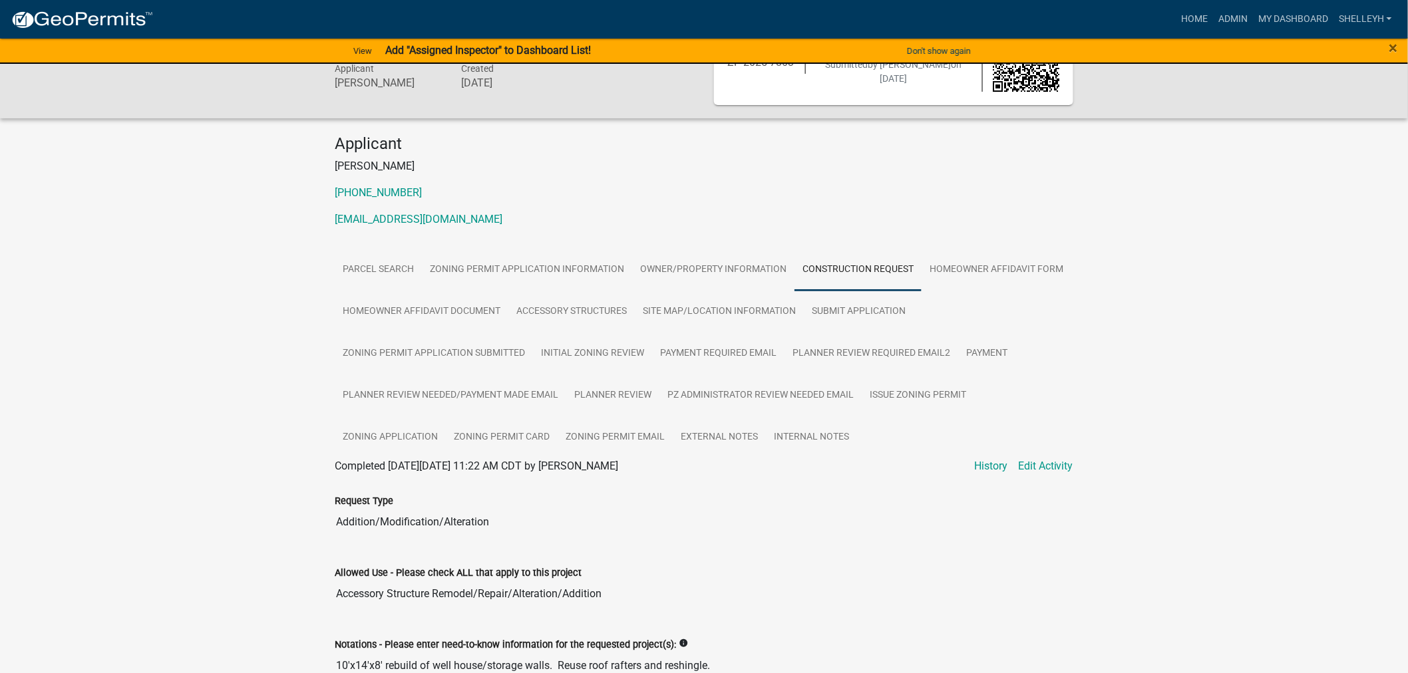
scroll to position [0, 0]
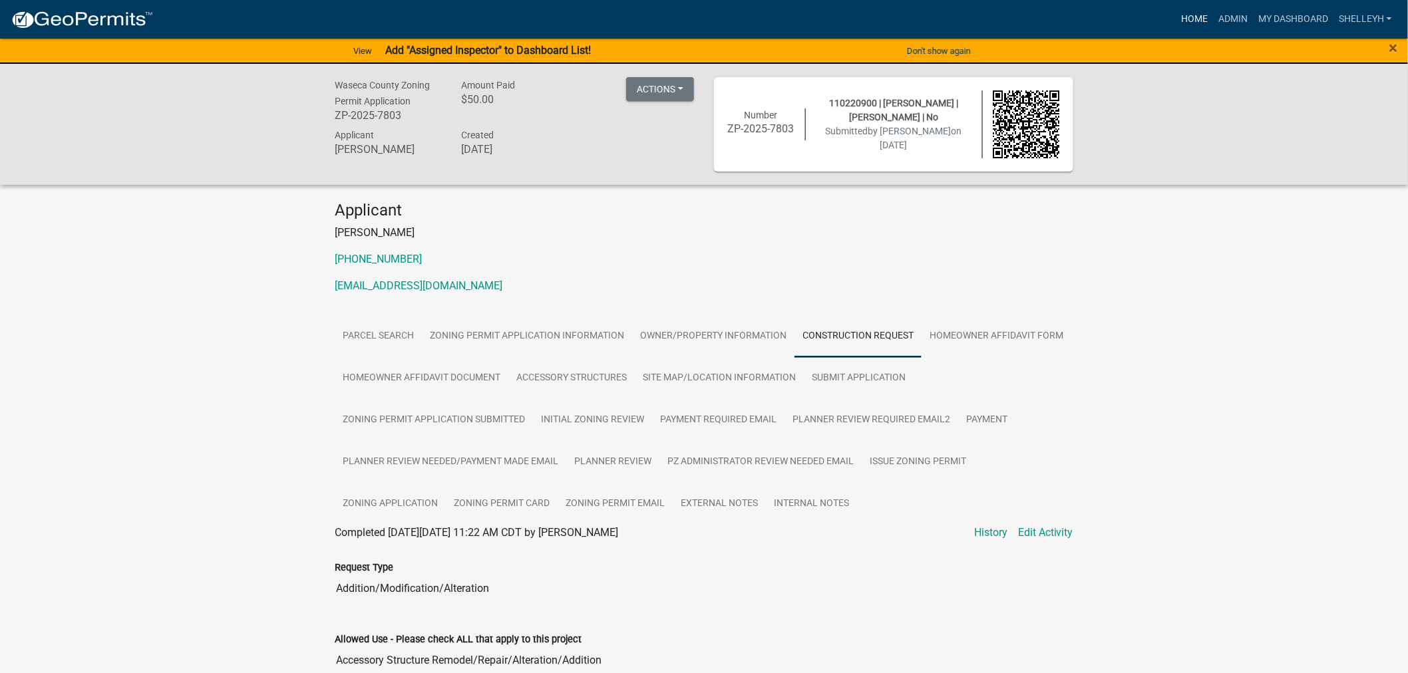
click at [1195, 19] on link "Home" at bounding box center [1194, 19] width 37 height 25
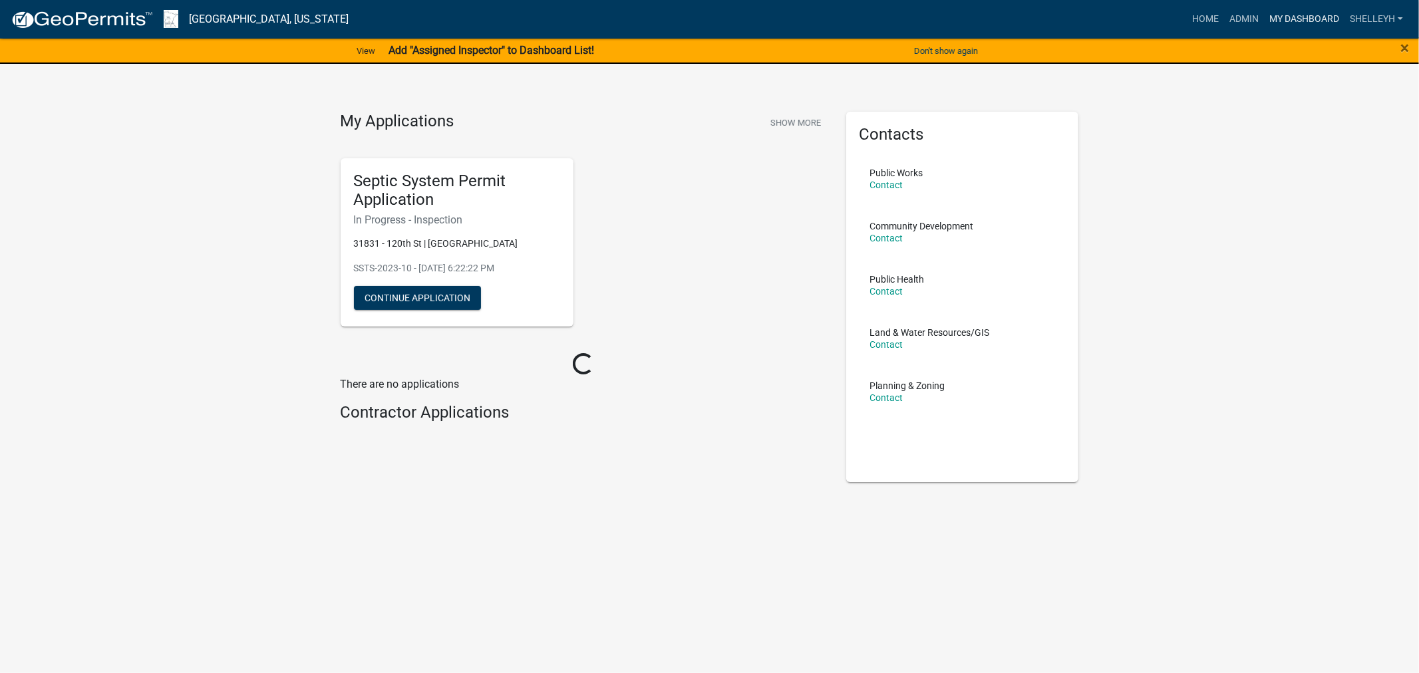
click at [1287, 17] on link "My Dashboard" at bounding box center [1304, 19] width 80 height 25
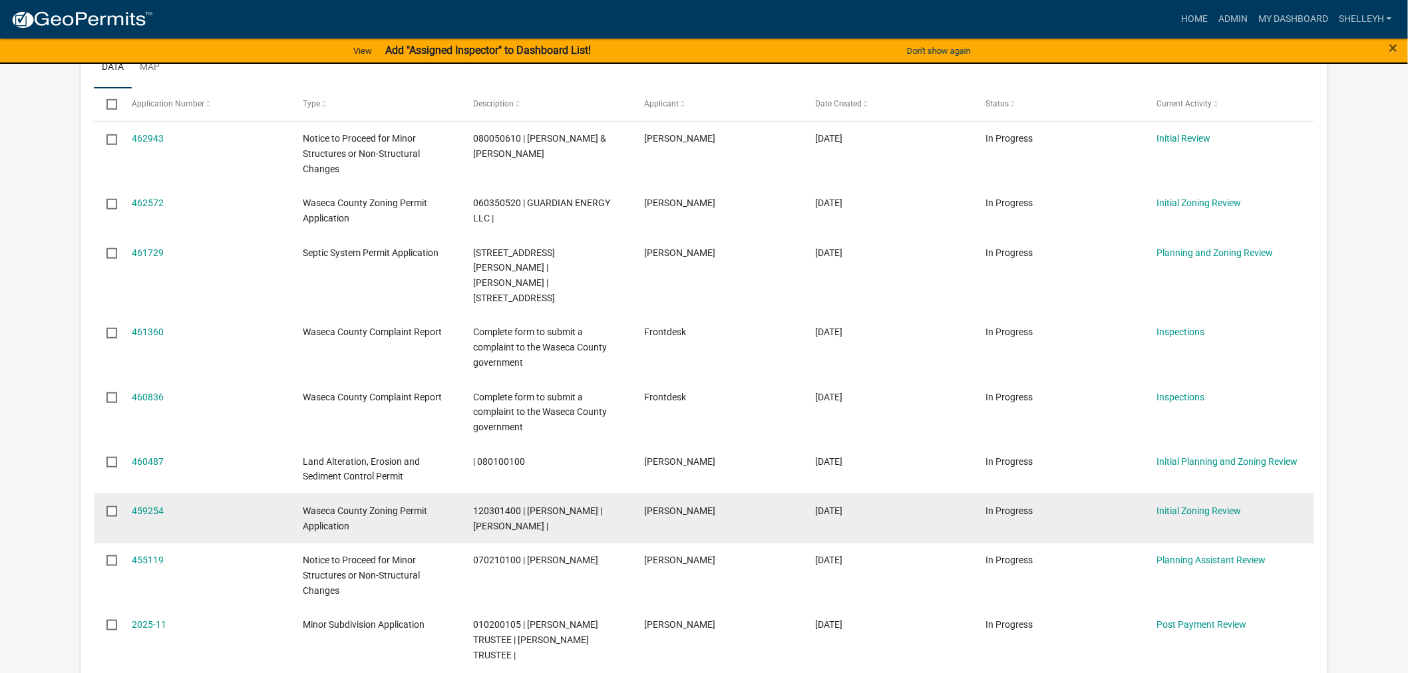
scroll to position [295, 0]
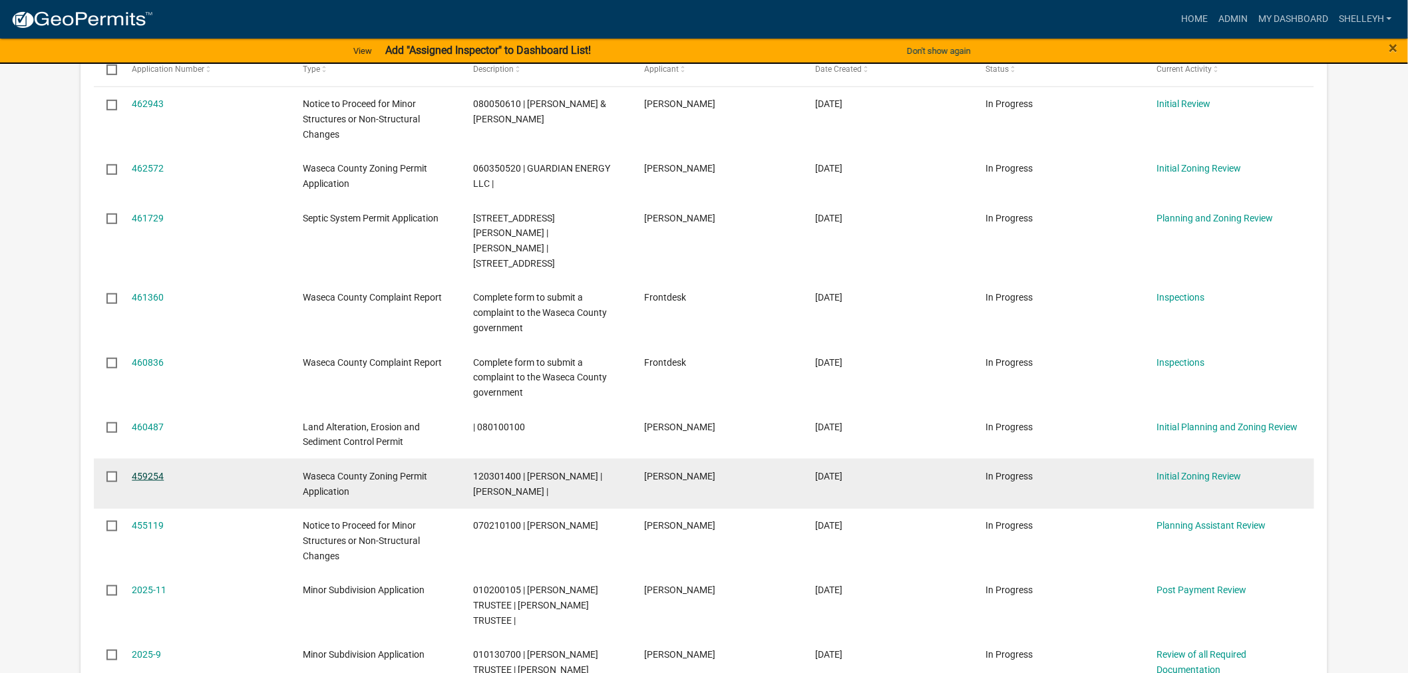
click at [136, 471] on link "459254" at bounding box center [148, 476] width 32 height 11
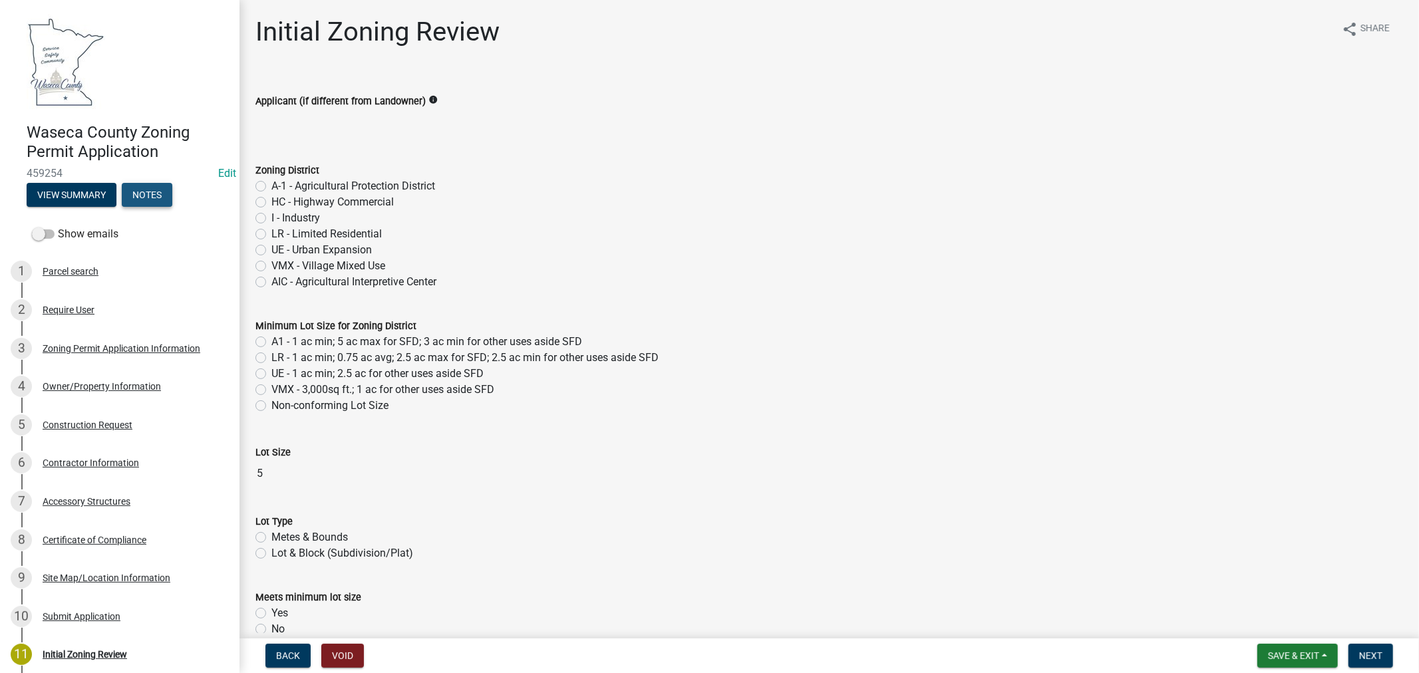
click at [150, 191] on button "Notes" at bounding box center [147, 195] width 51 height 24
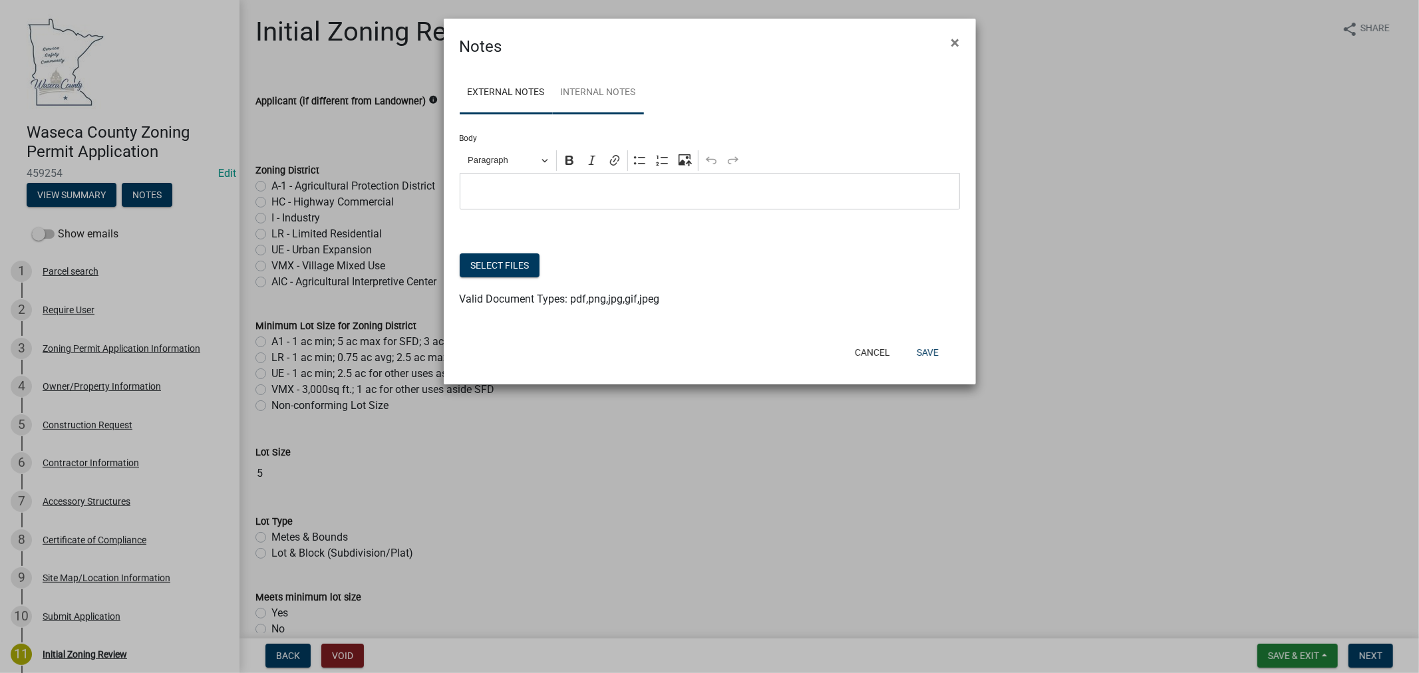
click at [613, 93] on link "Internal Notes" at bounding box center [598, 93] width 91 height 43
click at [537, 188] on p "Editor editing area: main. Press Alt+0 for help." at bounding box center [709, 192] width 486 height 16
click at [491, 190] on p "SSTS design needed" at bounding box center [709, 192] width 486 height 16
click at [935, 357] on button "Save" at bounding box center [927, 353] width 43 height 24
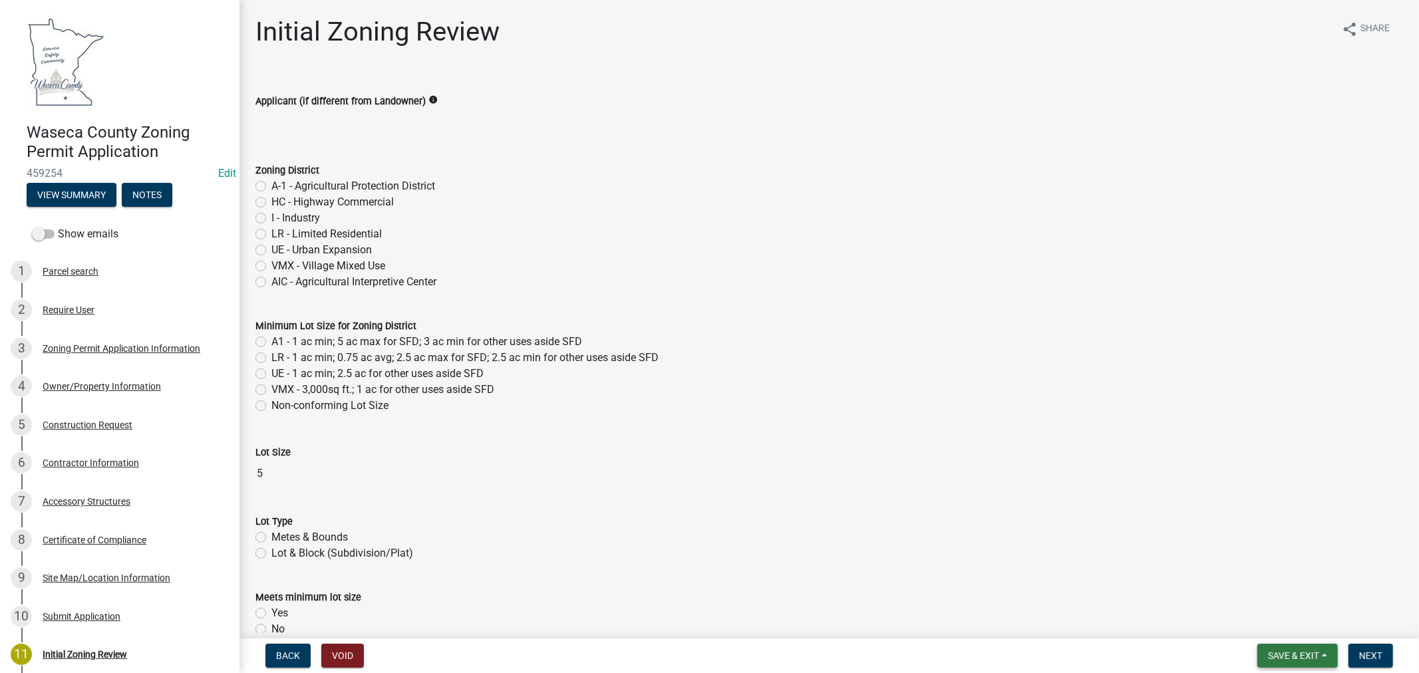
click at [1288, 655] on span "Save & Exit" at bounding box center [1293, 656] width 51 height 11
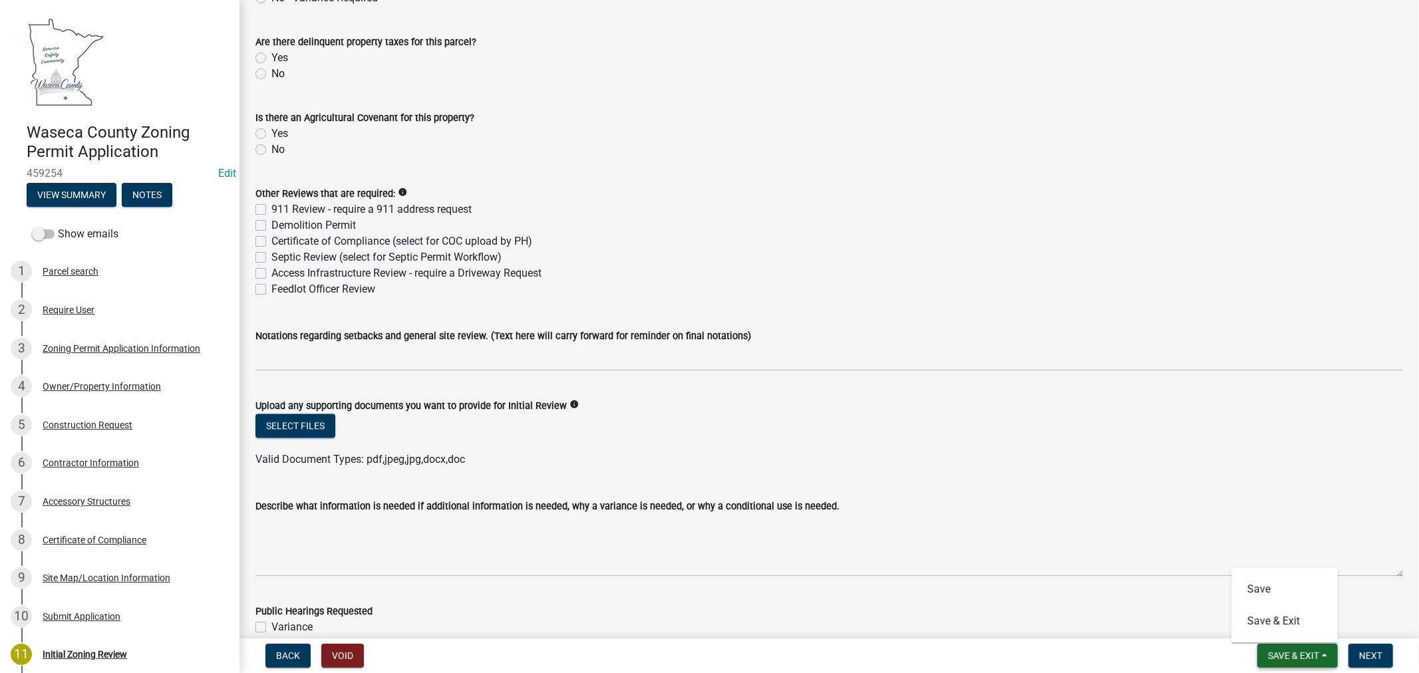
scroll to position [2735, 0]
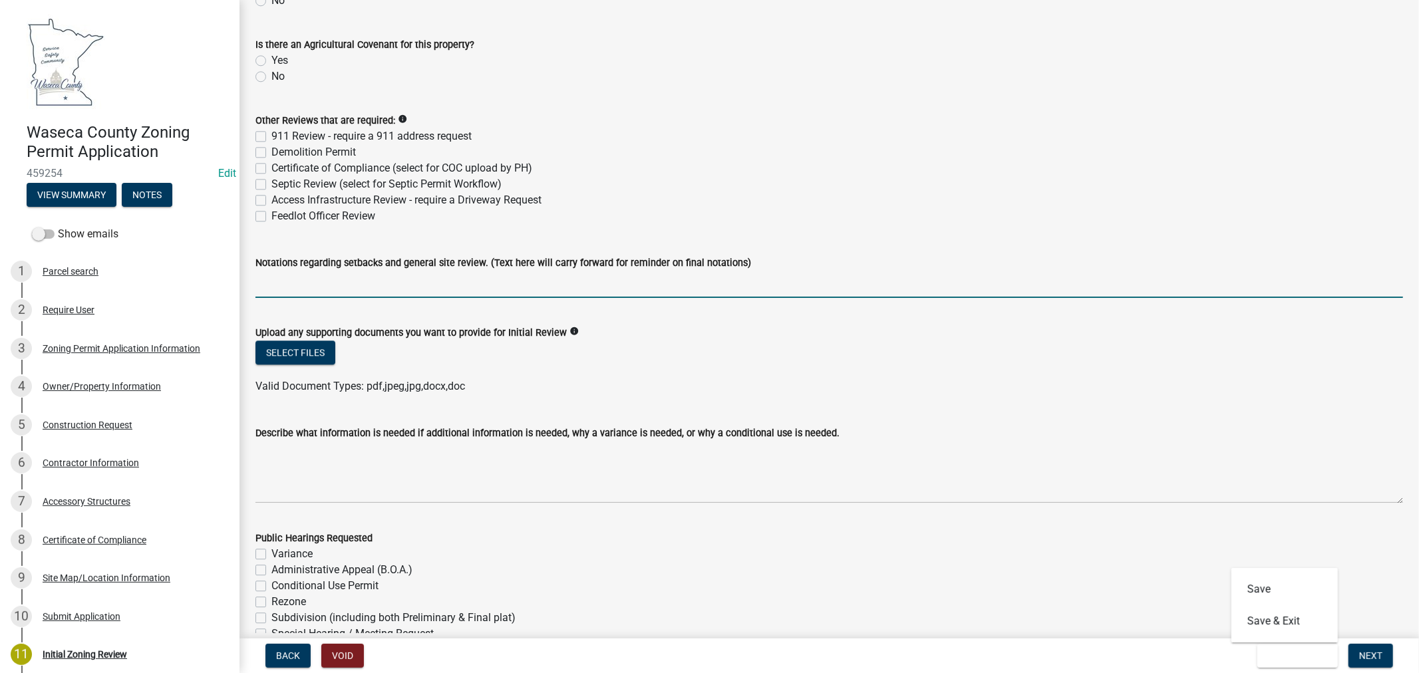
click at [289, 289] on input "Notations regarding setbacks and general site review. (Text here will carry for…" at bounding box center [829, 284] width 1148 height 27
type input "S"
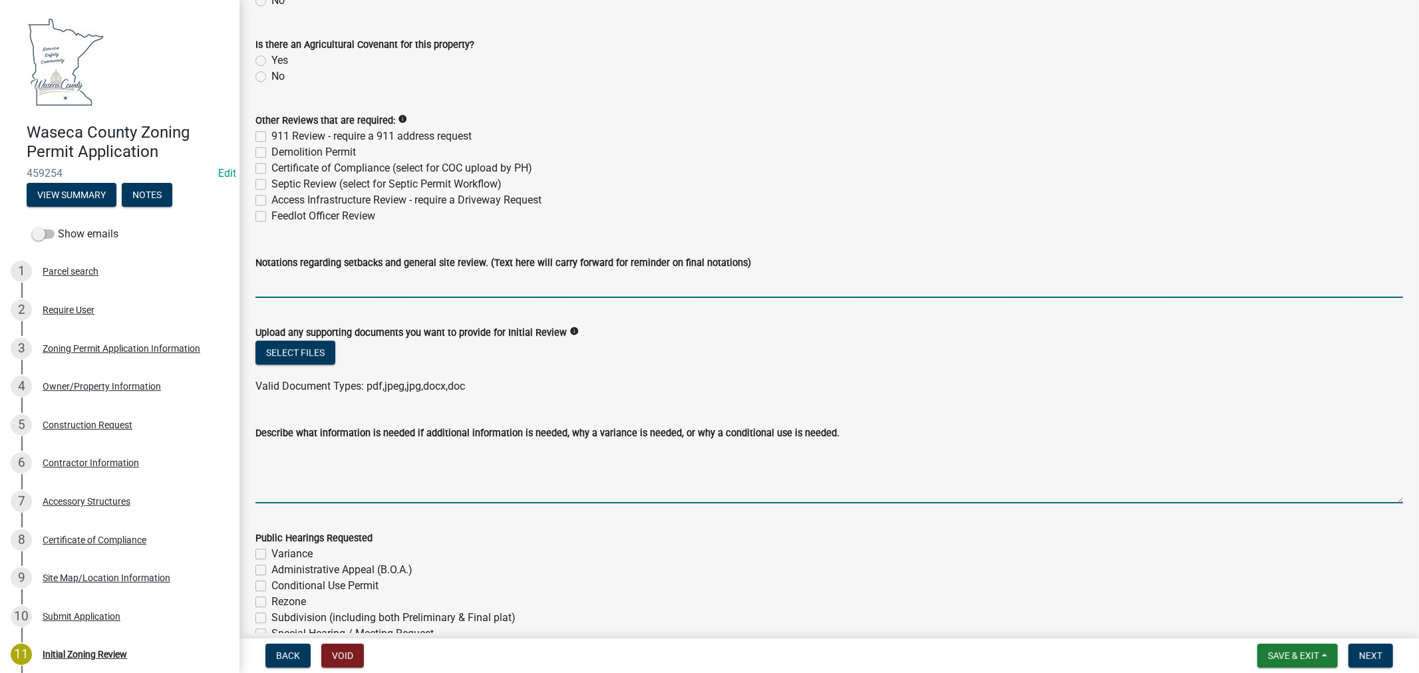
click at [303, 466] on textarea "Describe what information is needed if additional information is needed, why a …" at bounding box center [829, 472] width 1148 height 63
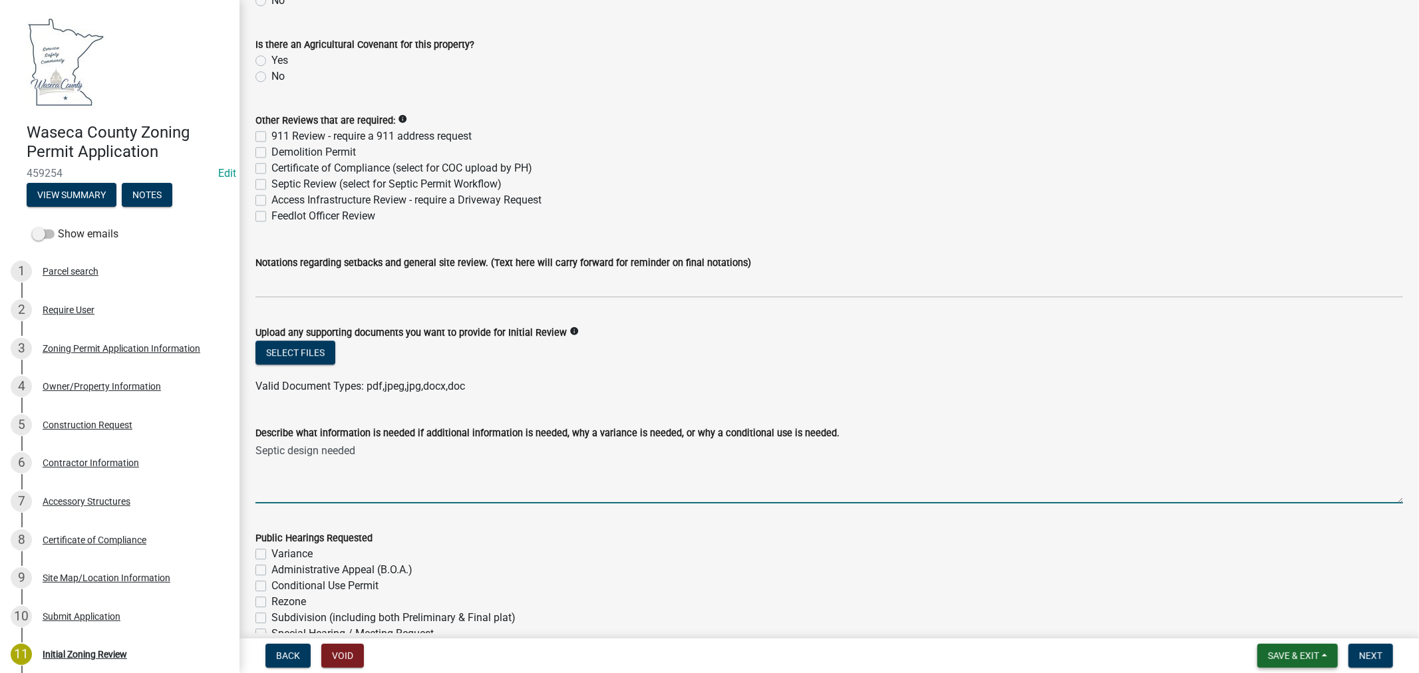
type textarea "Septic design needed"
click at [1301, 653] on span "Save & Exit" at bounding box center [1293, 656] width 51 height 11
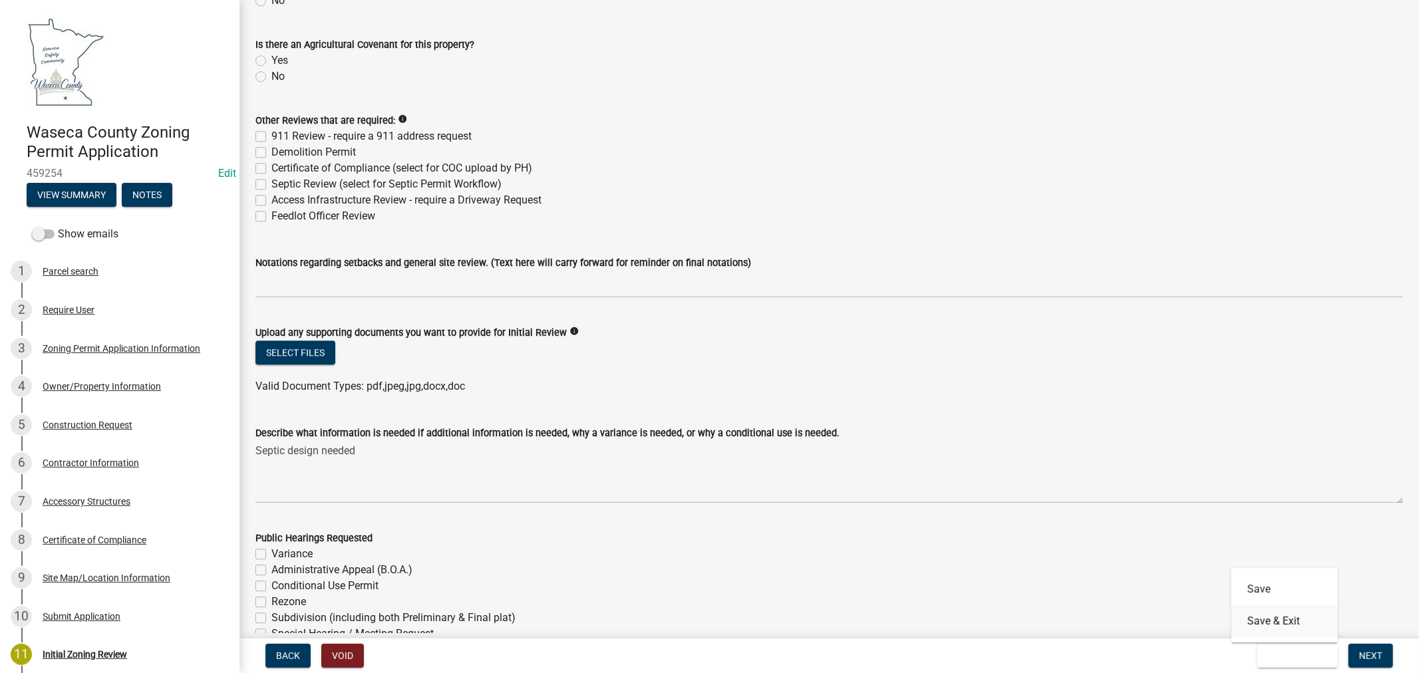
click at [1261, 621] on button "Save & Exit" at bounding box center [1284, 621] width 106 height 32
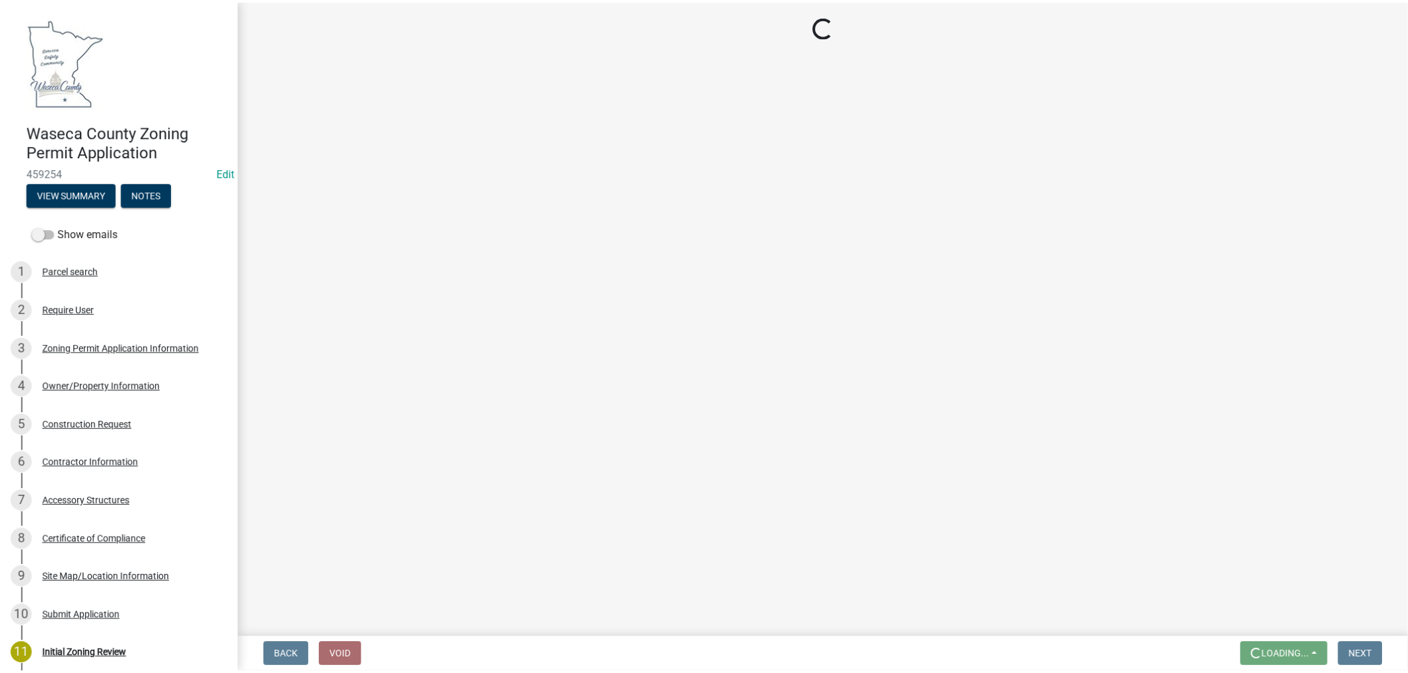
scroll to position [0, 0]
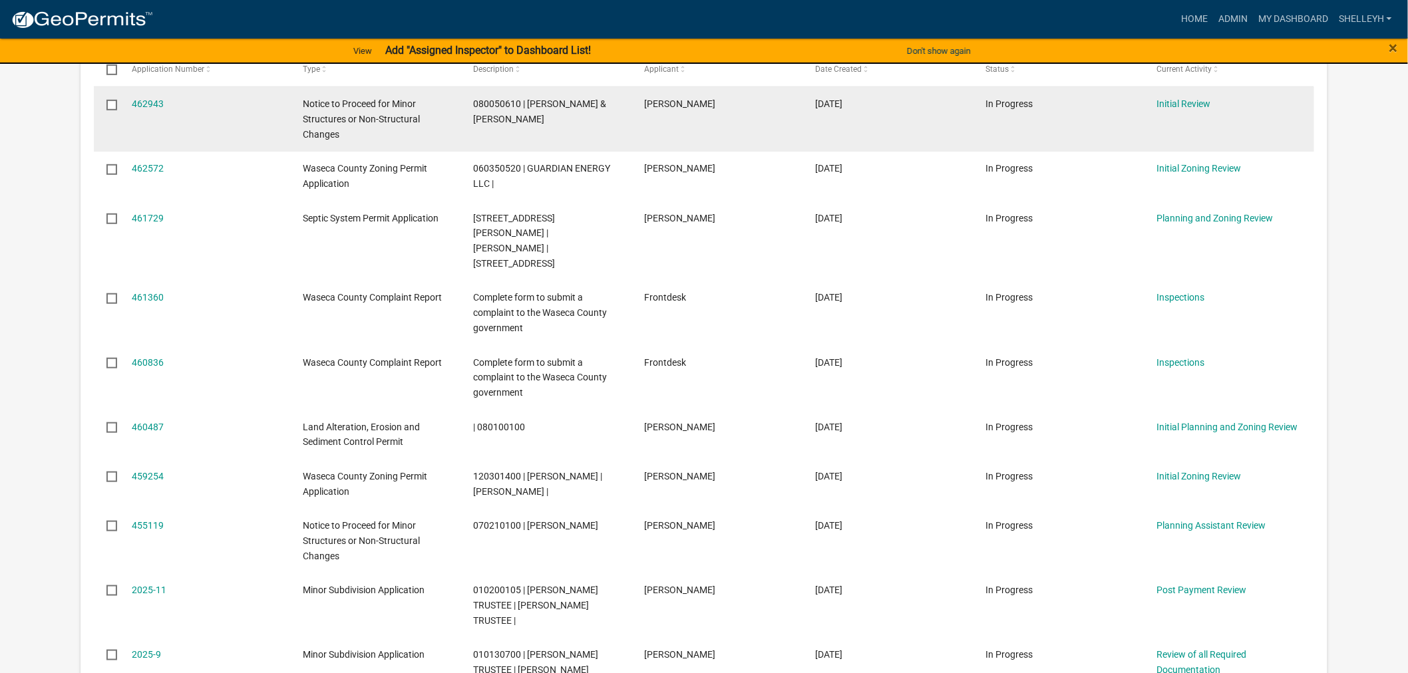
scroll to position [369, 0]
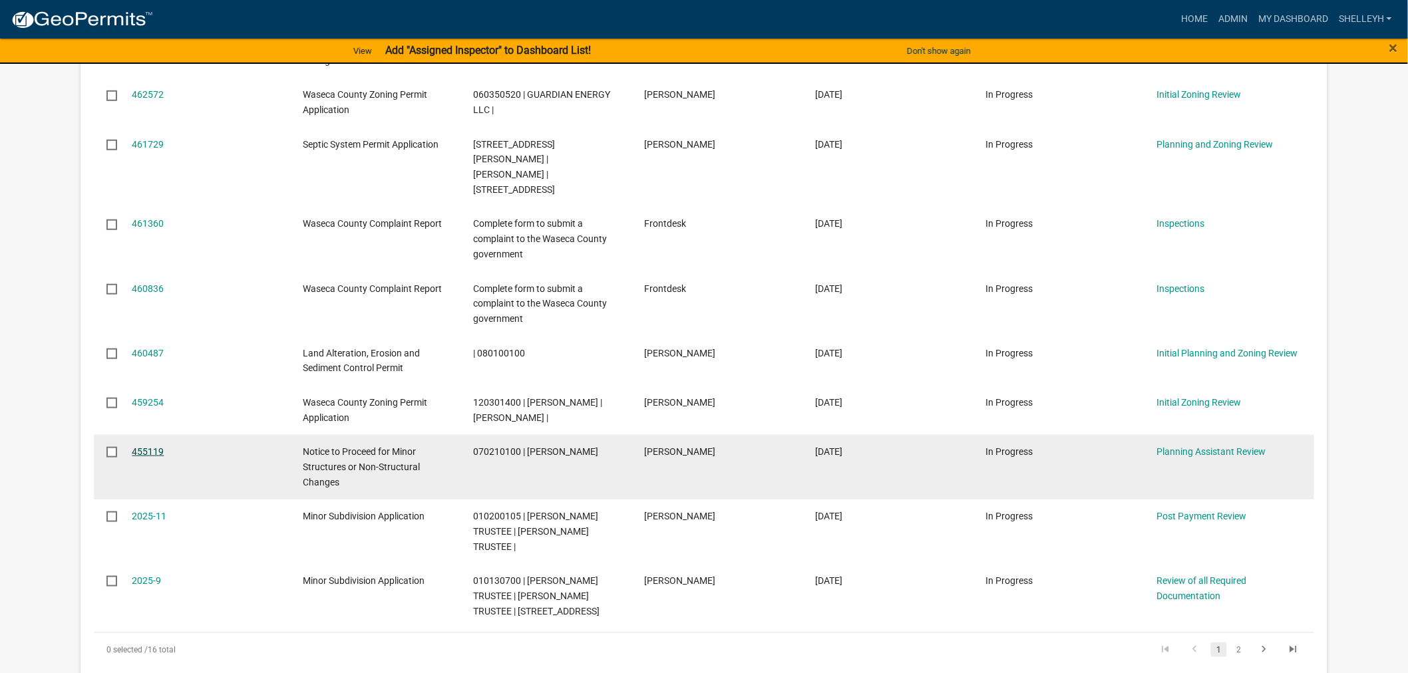
click at [158, 446] on link "455119" at bounding box center [148, 451] width 32 height 11
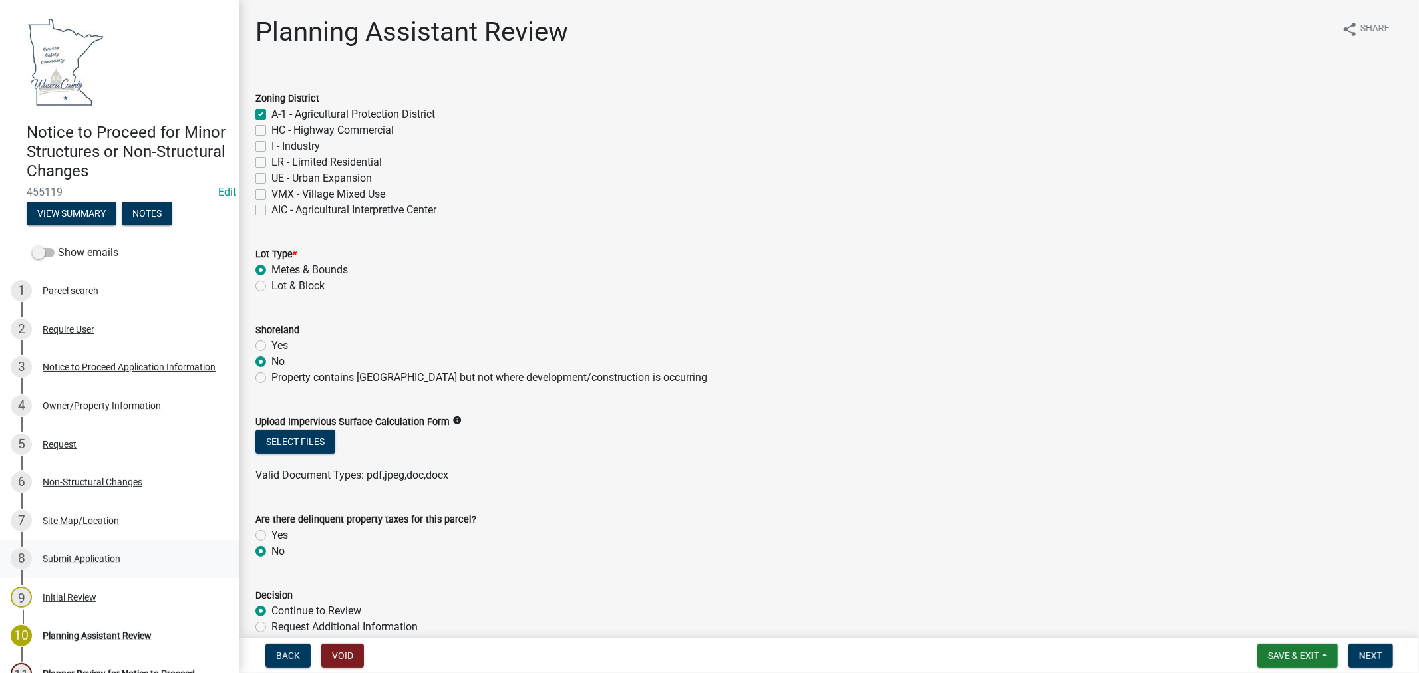
click at [71, 559] on div "Submit Application" at bounding box center [82, 558] width 78 height 9
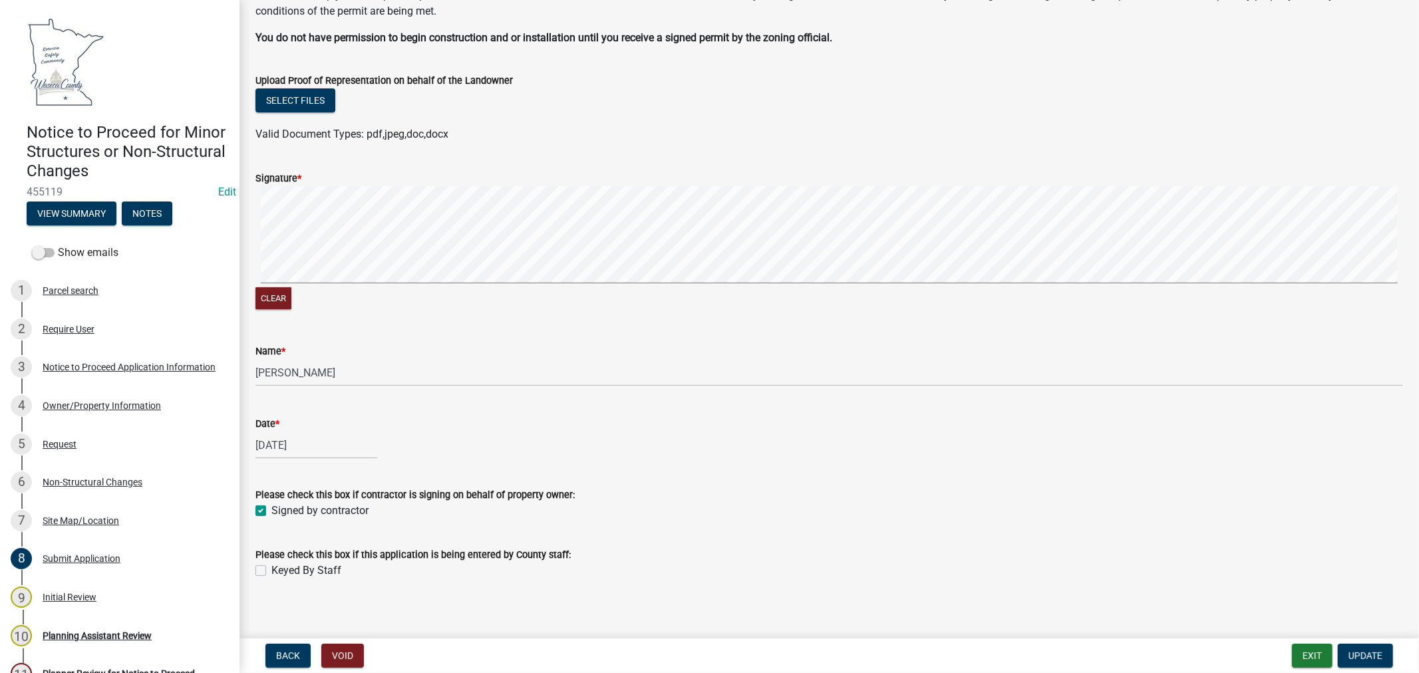
scroll to position [111, 0]
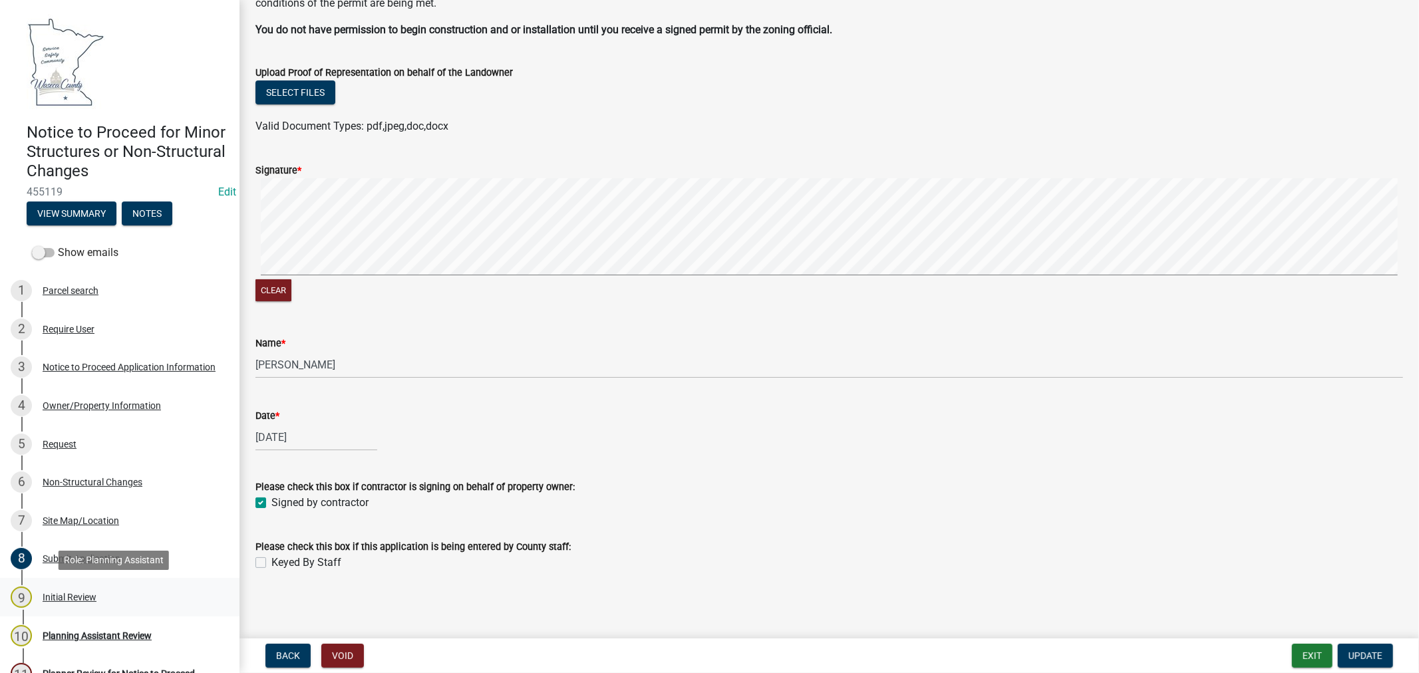
click at [74, 595] on div "Initial Review" at bounding box center [70, 597] width 54 height 9
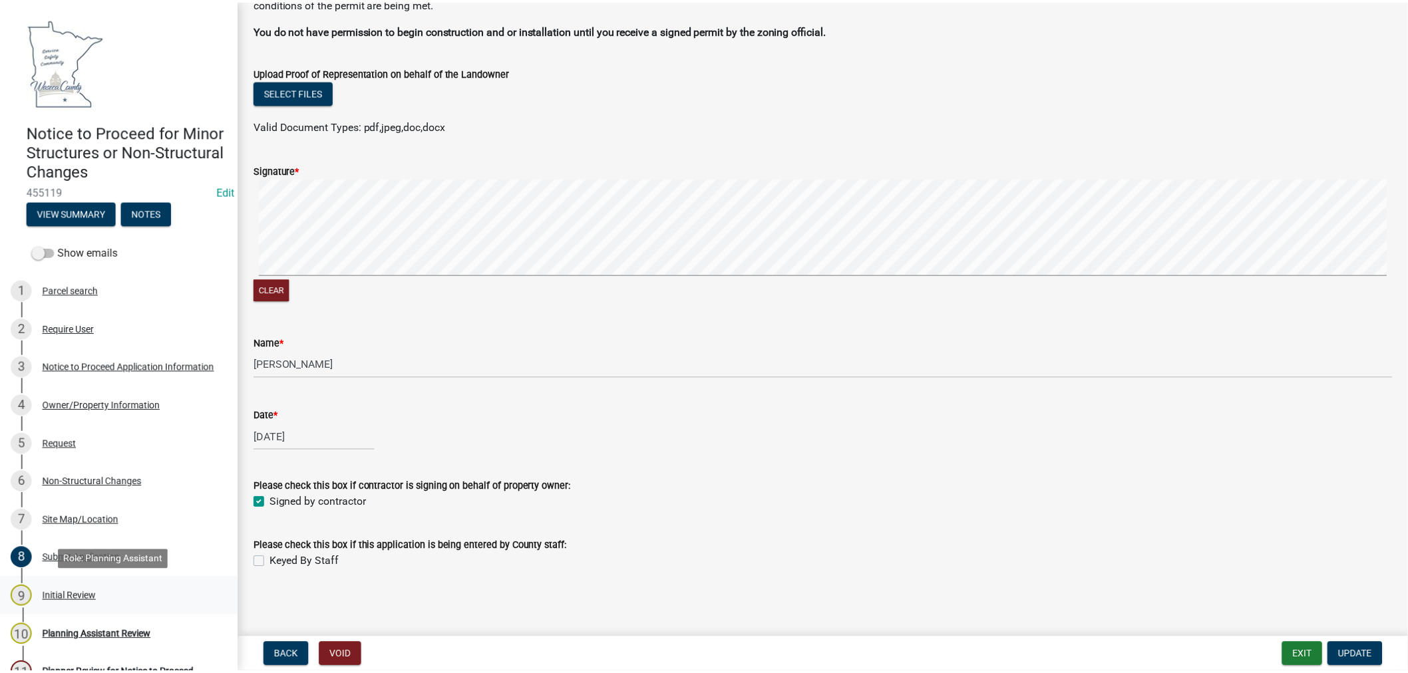
scroll to position [0, 0]
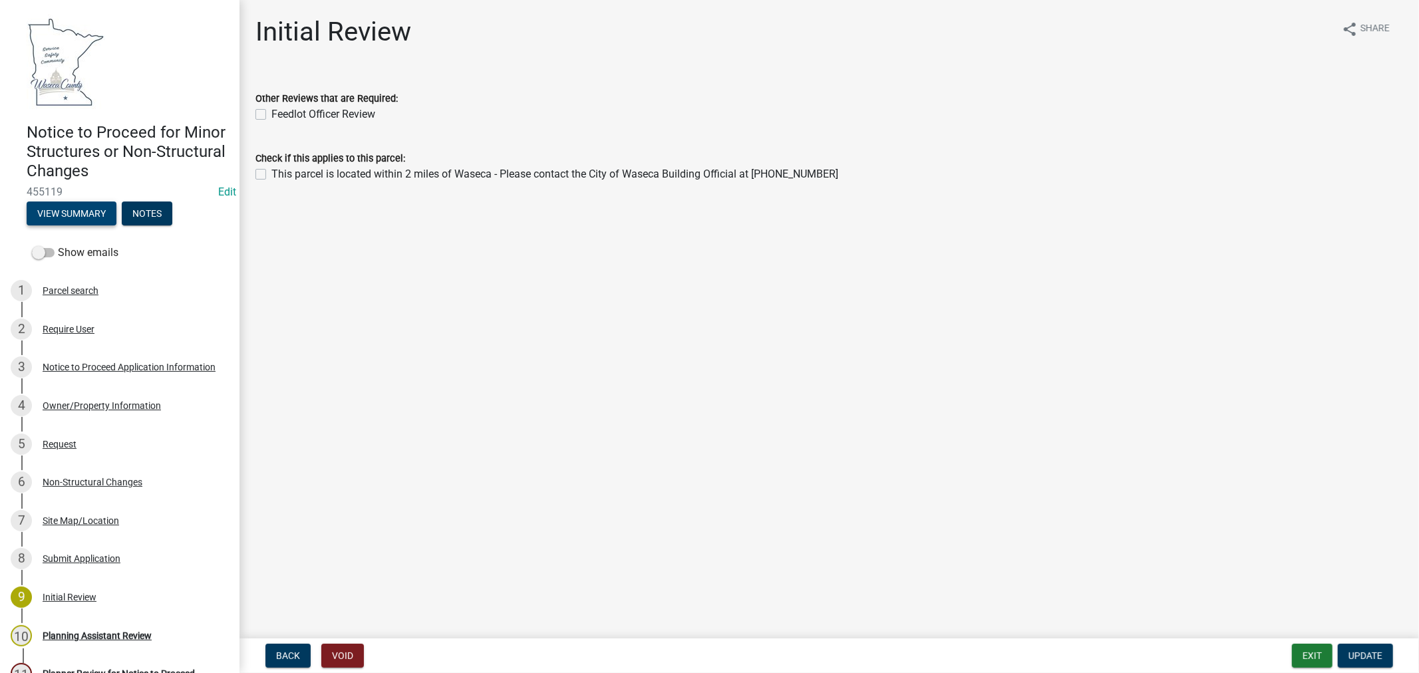
click at [65, 215] on button "View Summary" at bounding box center [72, 214] width 90 height 24
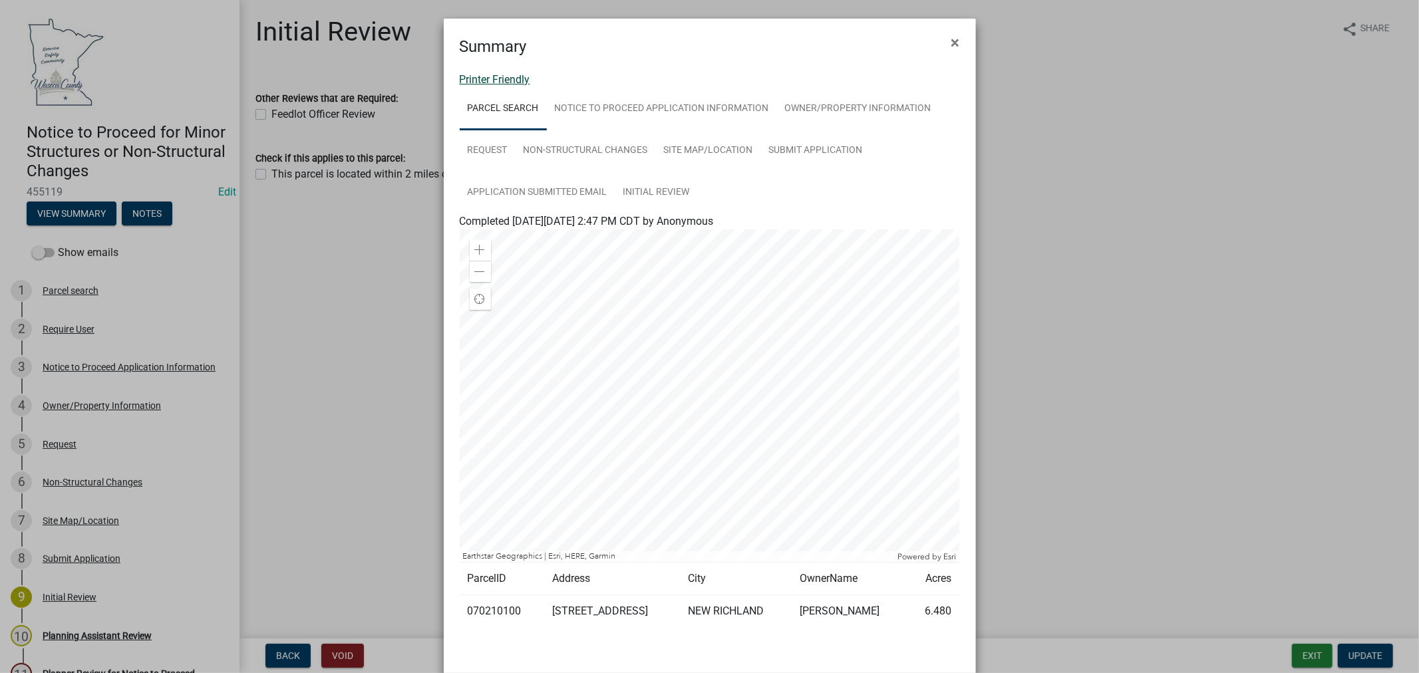
click at [509, 78] on link "Printer Friendly" at bounding box center [495, 79] width 71 height 13
click at [951, 39] on span "×" at bounding box center [955, 42] width 9 height 19
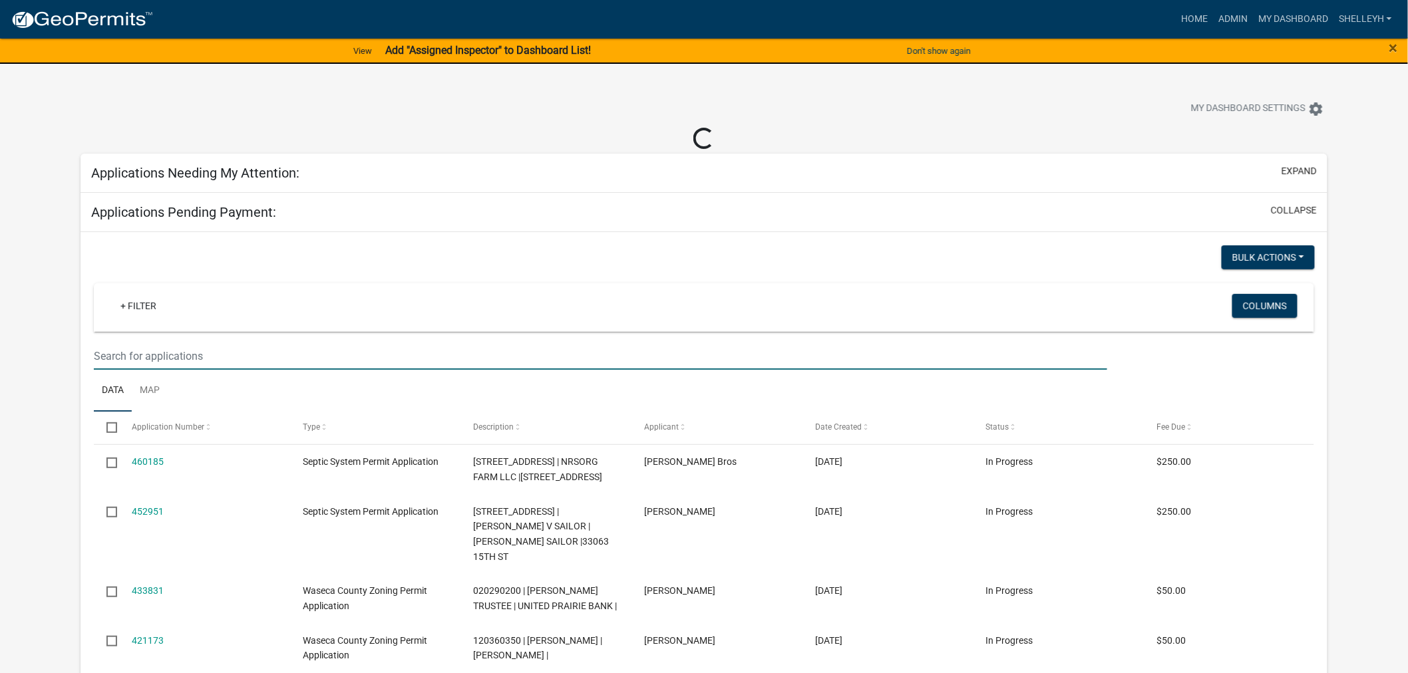
click at [177, 351] on input "text" at bounding box center [601, 356] width 1014 height 27
click at [1185, 17] on link "Home" at bounding box center [1194, 19] width 37 height 25
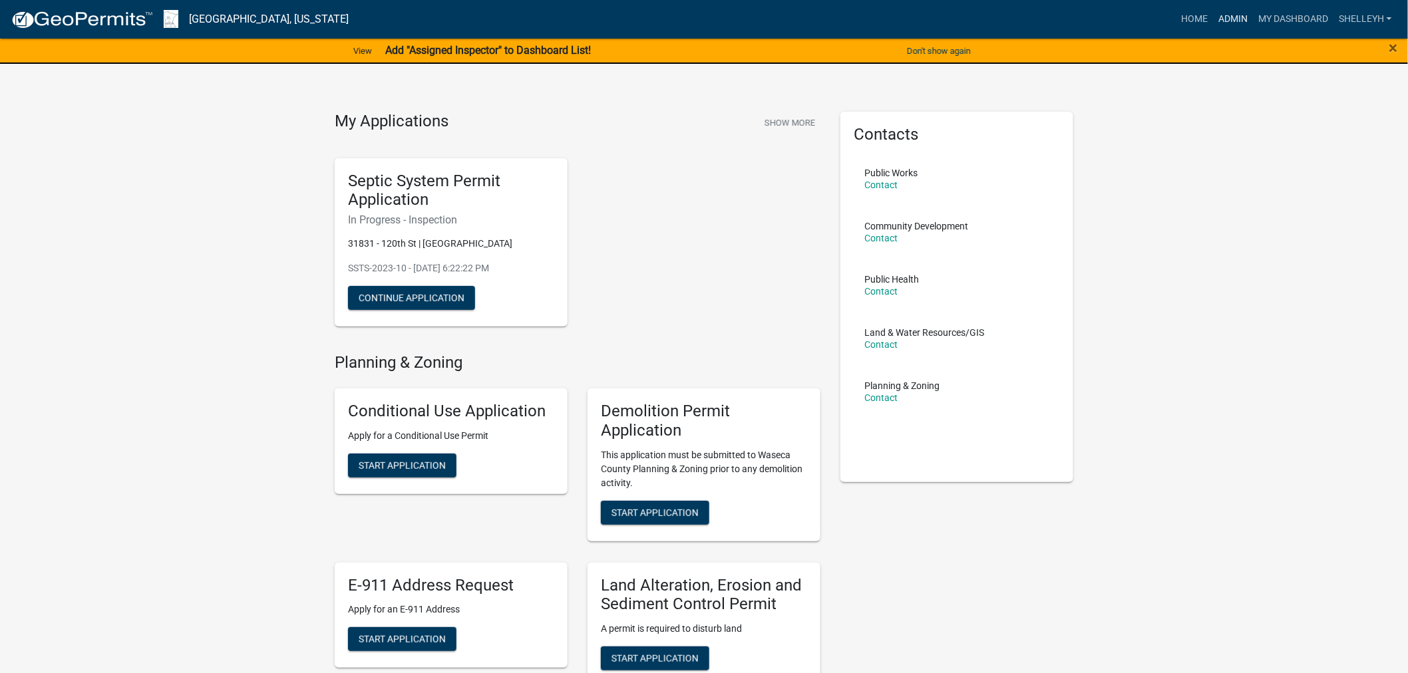
click at [1228, 17] on link "Admin" at bounding box center [1233, 19] width 40 height 25
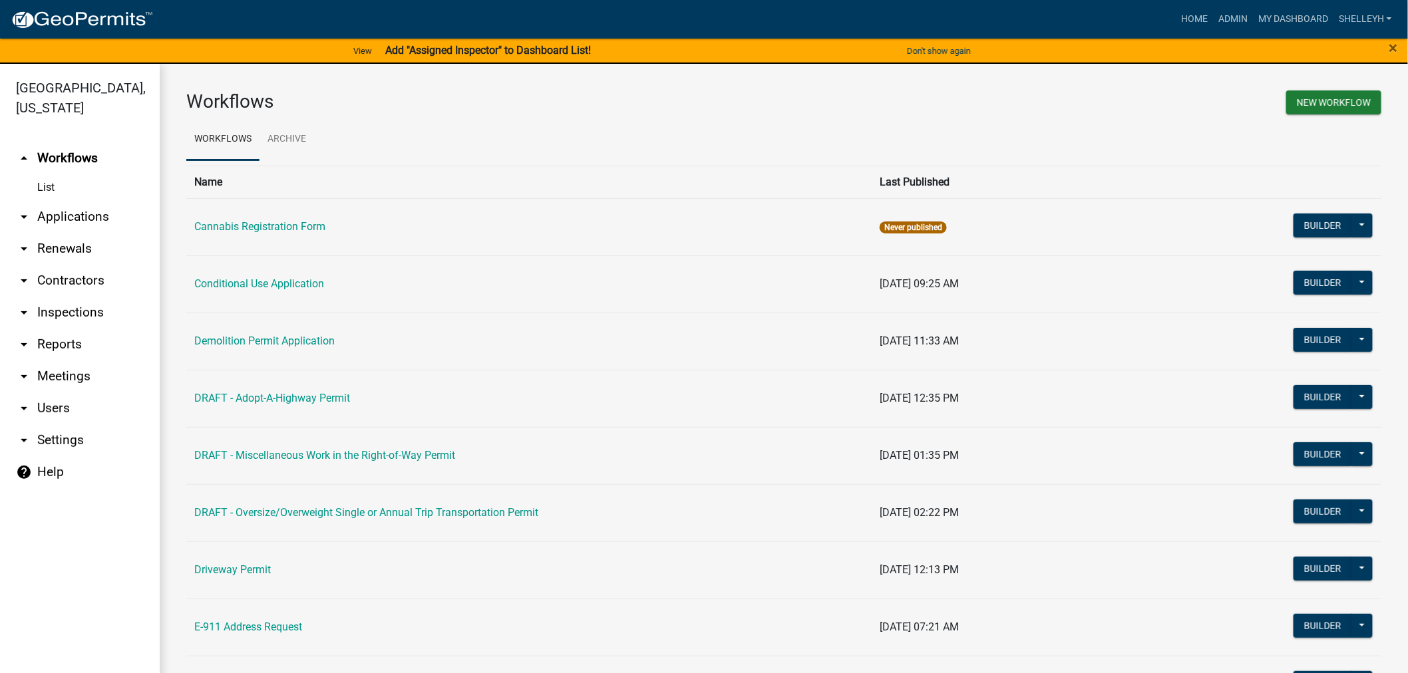
click at [68, 218] on link "arrow_drop_down Applications" at bounding box center [80, 217] width 160 height 32
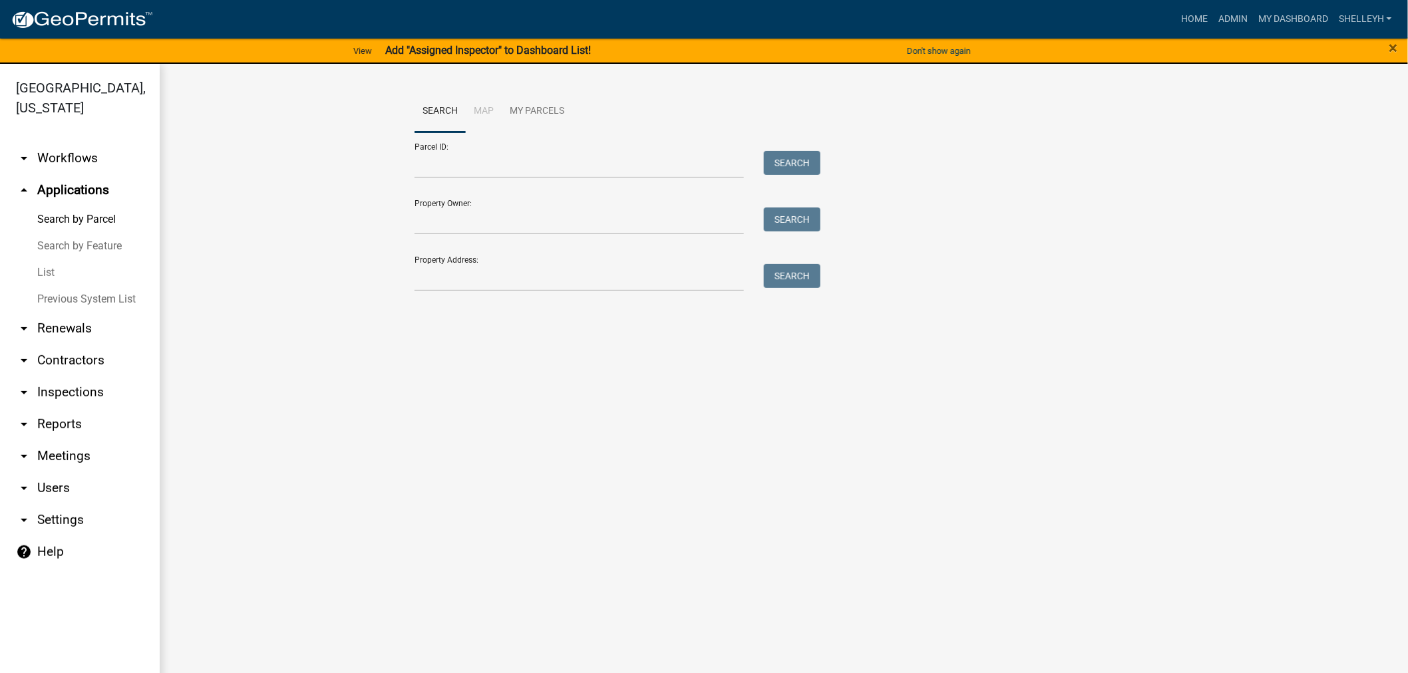
click at [43, 270] on link "List" at bounding box center [80, 272] width 160 height 27
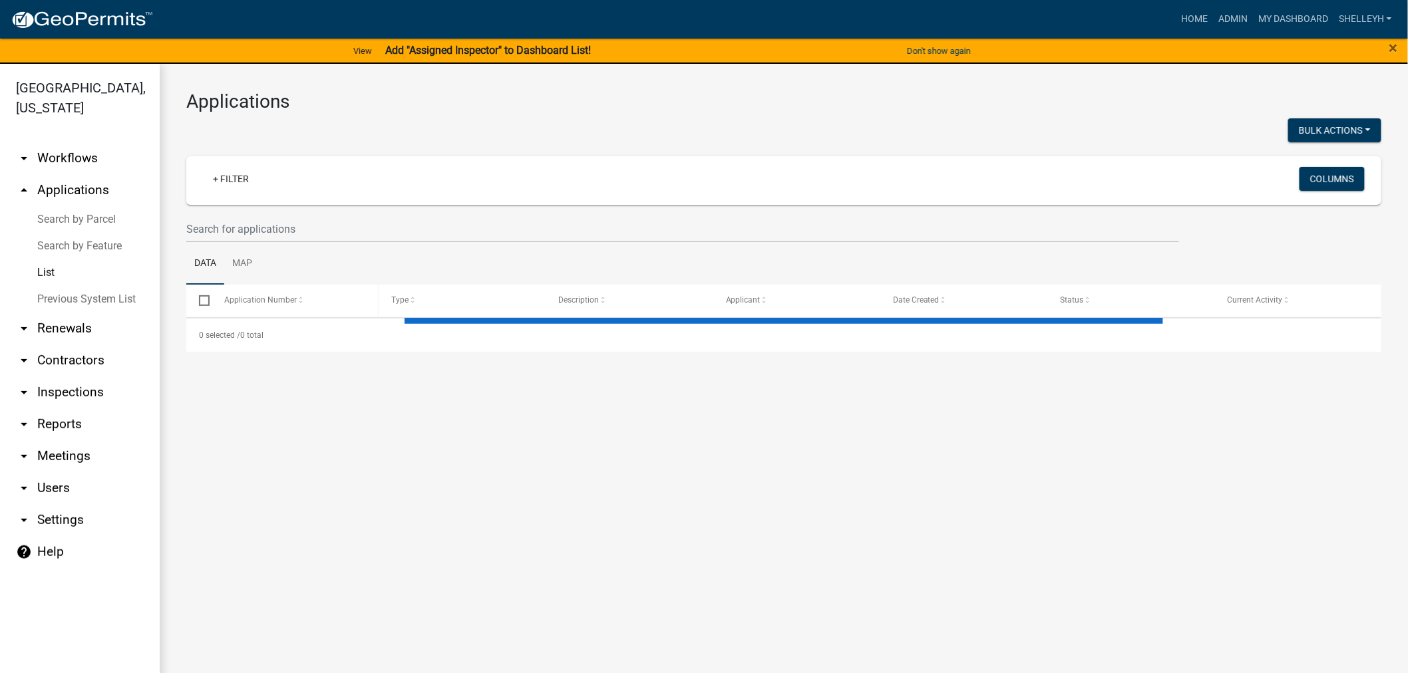
select select "1: 25"
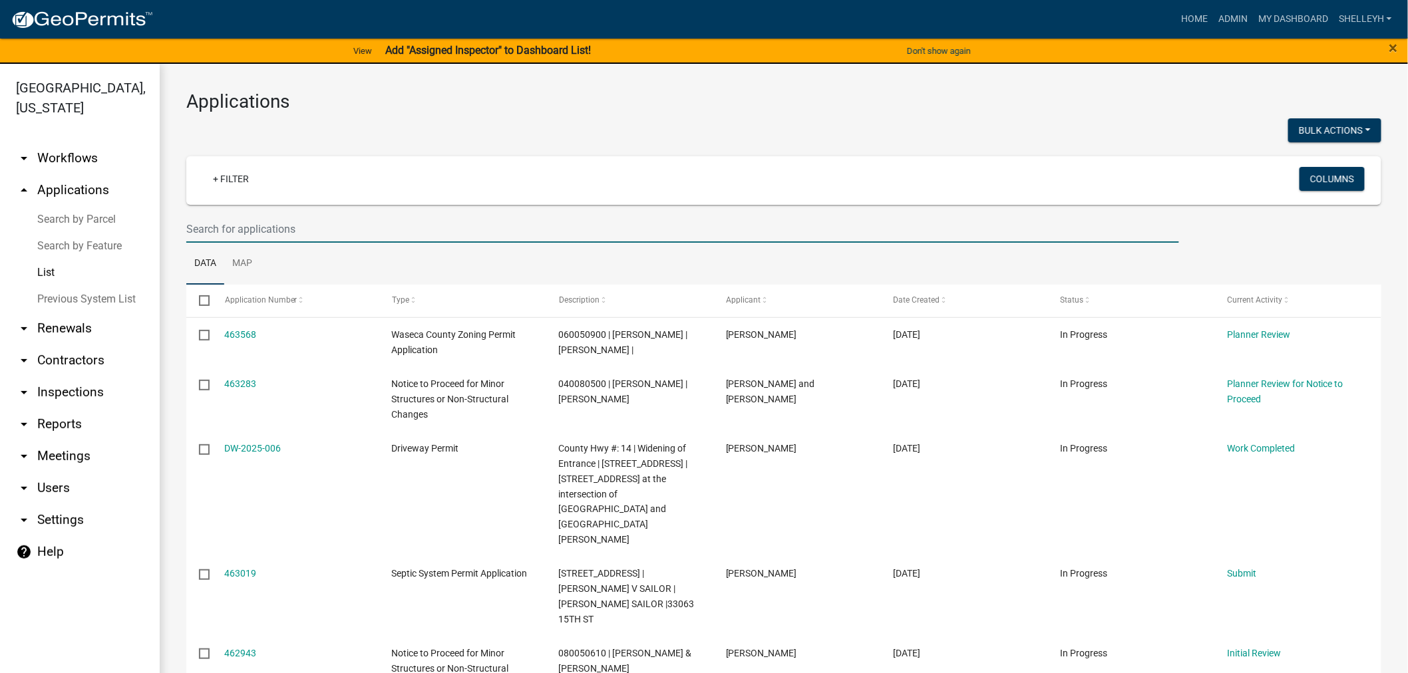
click at [277, 230] on input "text" at bounding box center [682, 229] width 993 height 27
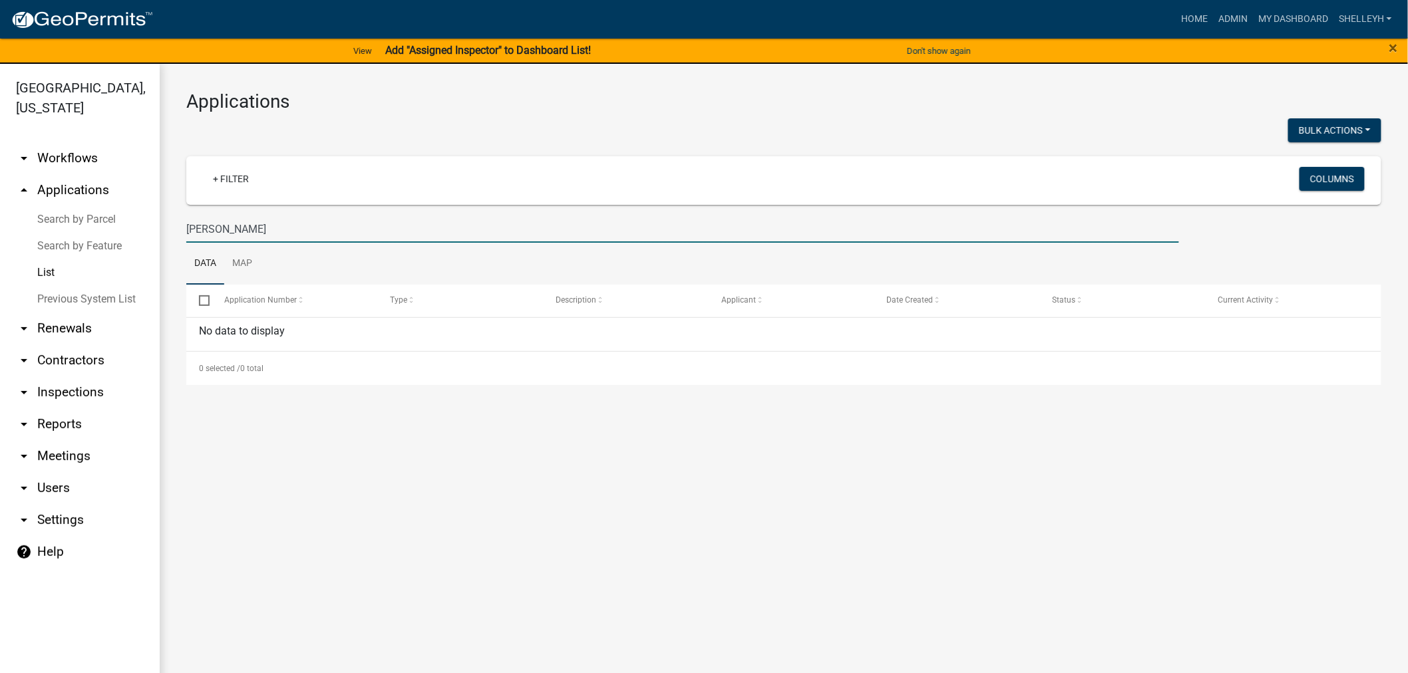
drag, startPoint x: 261, startPoint y: 226, endPoint x: 127, endPoint y: 225, distance: 133.7
click at [128, 225] on div "Waseca County, Minnesota arrow_drop_down Workflows List arrow_drop_up Applicati…" at bounding box center [704, 376] width 1408 height 625
click at [246, 235] on input "bobby cross" at bounding box center [682, 229] width 993 height 27
drag, startPoint x: 248, startPoint y: 226, endPoint x: 150, endPoint y: 225, distance: 98.5
click at [150, 225] on div "Waseca County, Minnesota arrow_drop_down Workflows List arrow_drop_up Applicati…" at bounding box center [704, 376] width 1408 height 625
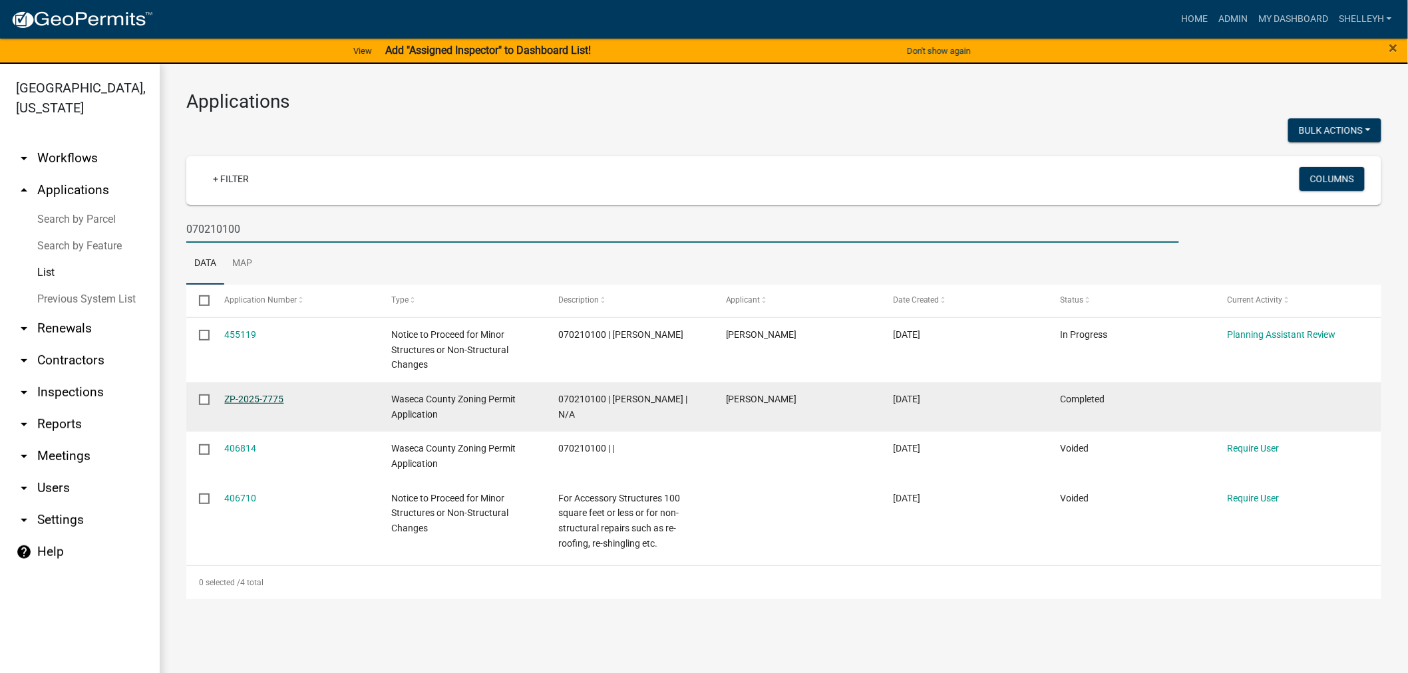
type input "070210100"
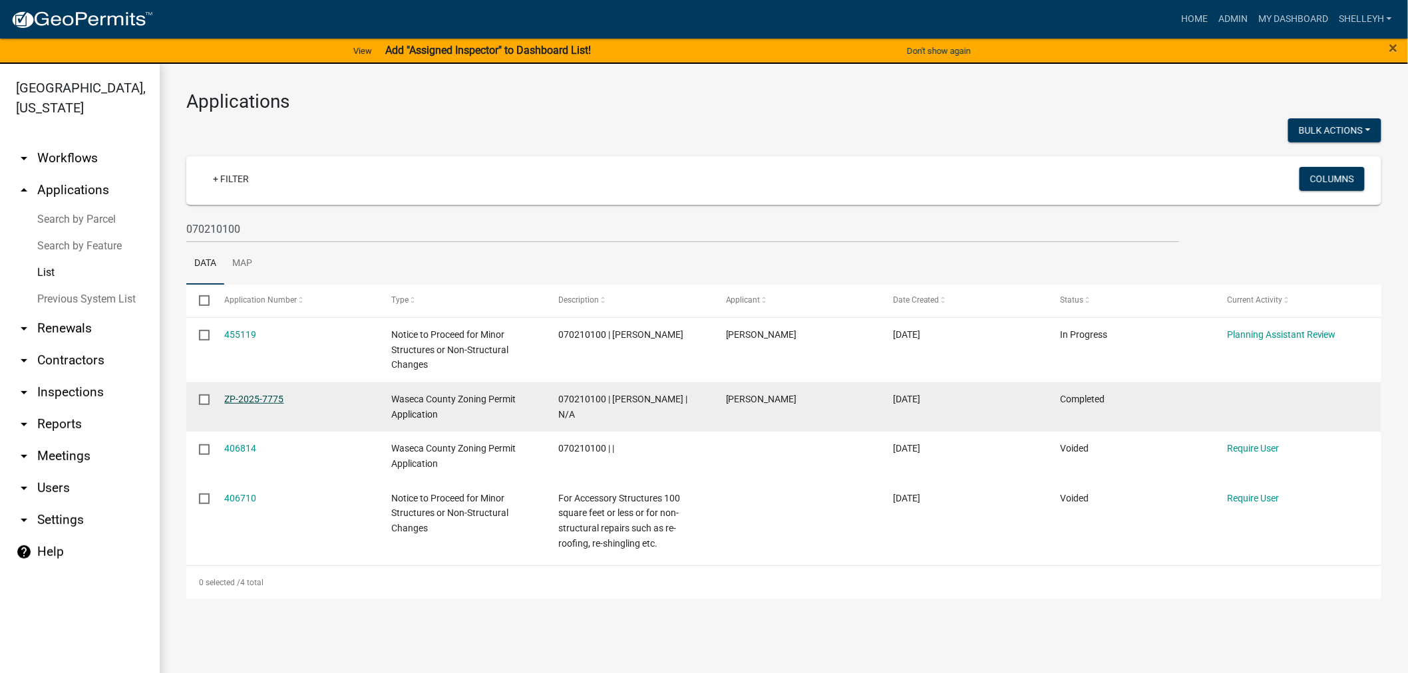
click at [240, 398] on link "ZP-2025-7775" at bounding box center [254, 399] width 59 height 11
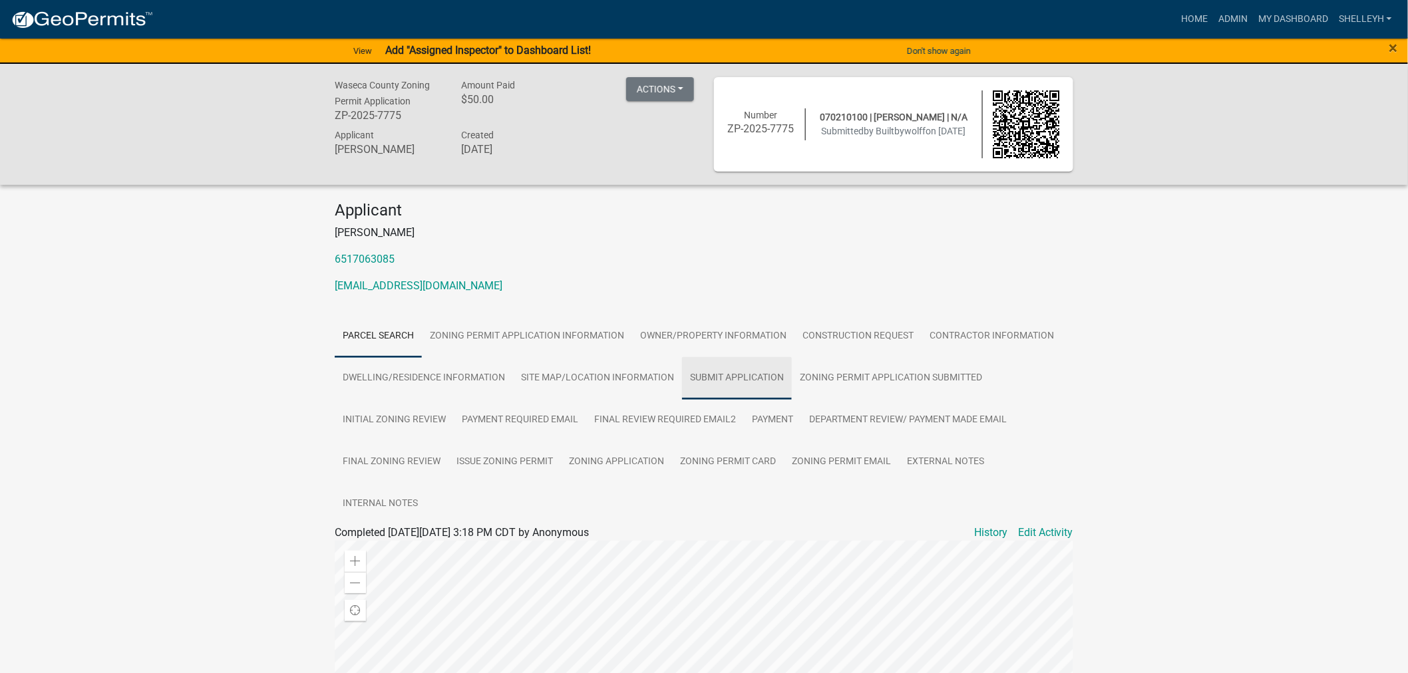
click at [727, 375] on link "Submit Application" at bounding box center [737, 378] width 110 height 43
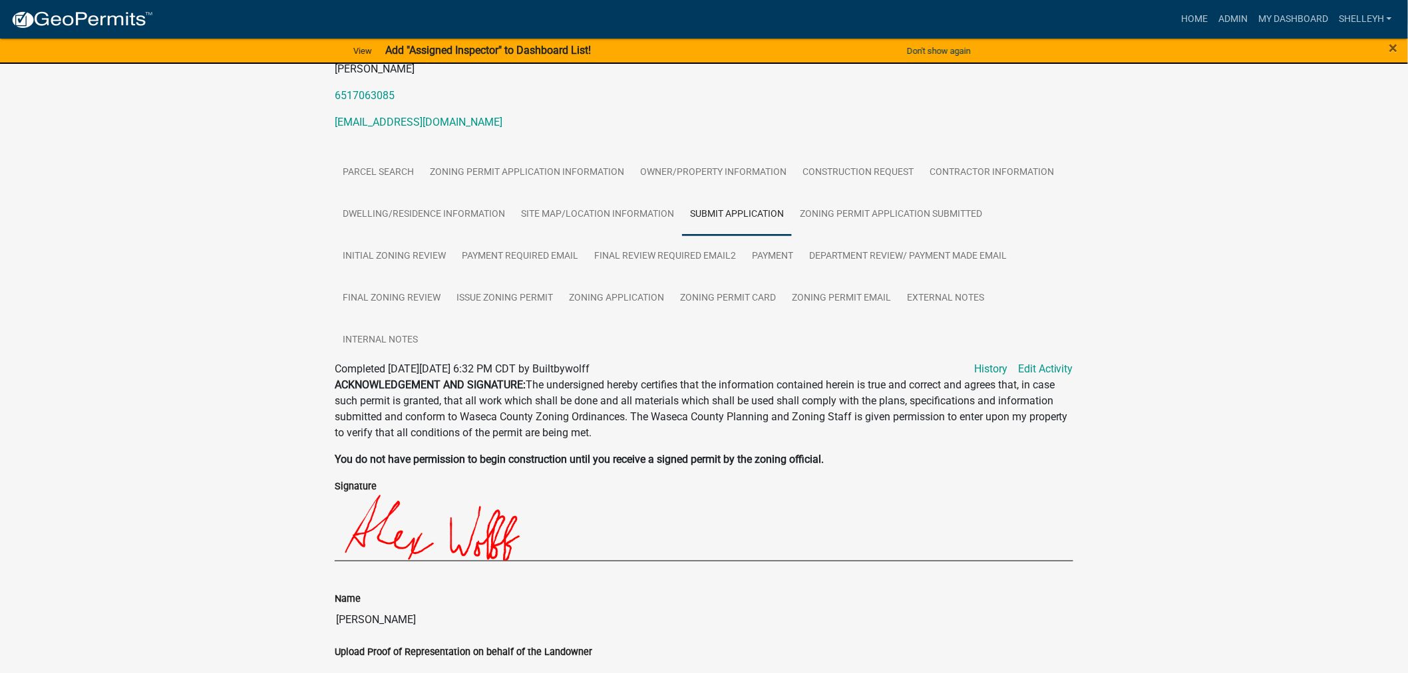
scroll to position [295, 0]
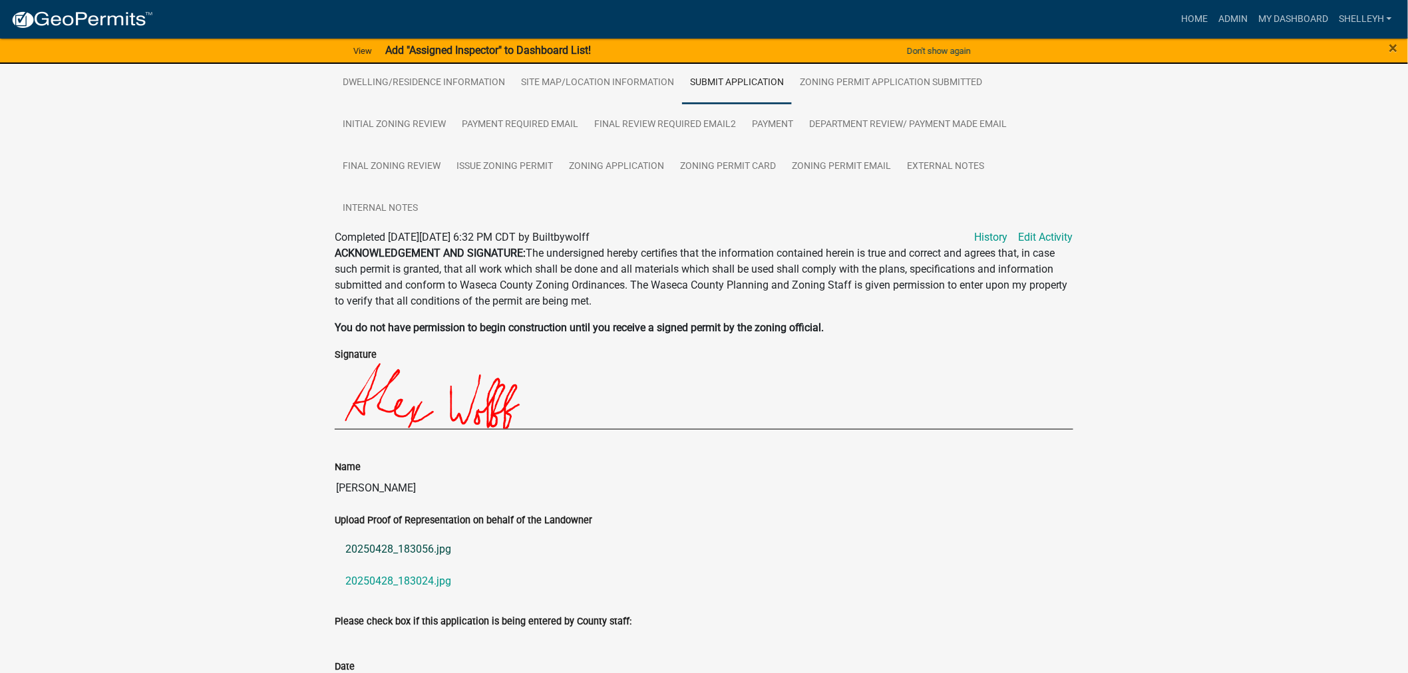
click at [376, 551] on link "20250428_183056.jpg" at bounding box center [704, 550] width 738 height 32
click at [411, 577] on link "20250428_183024.jpg" at bounding box center [704, 581] width 738 height 32
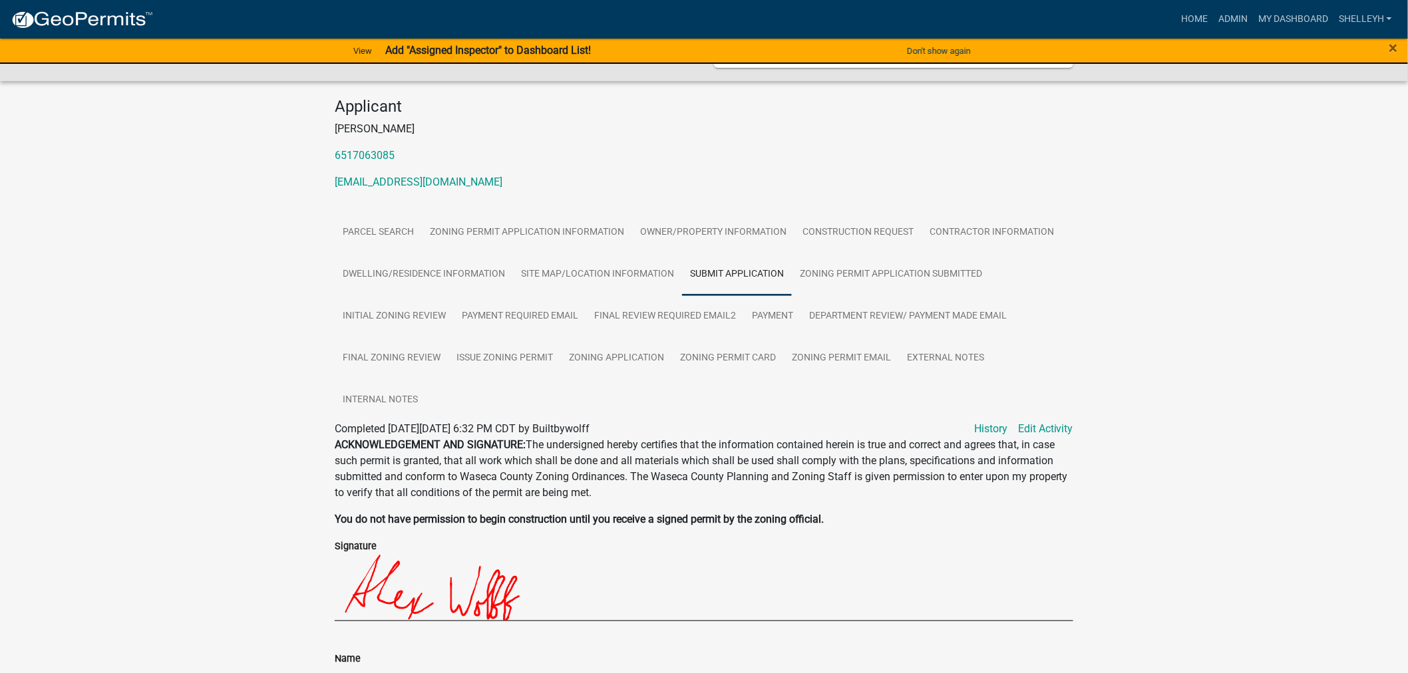
scroll to position [0, 0]
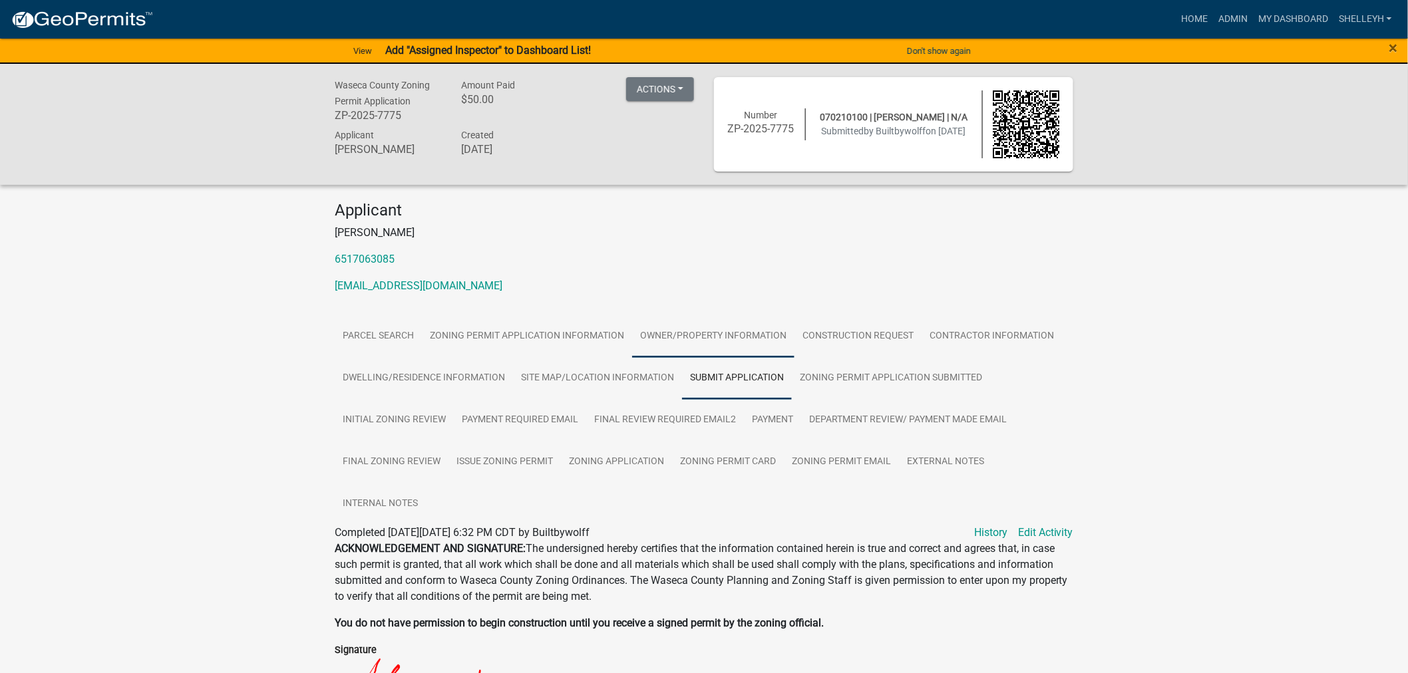
click at [714, 327] on link "Owner/Property Information" at bounding box center [713, 336] width 162 height 43
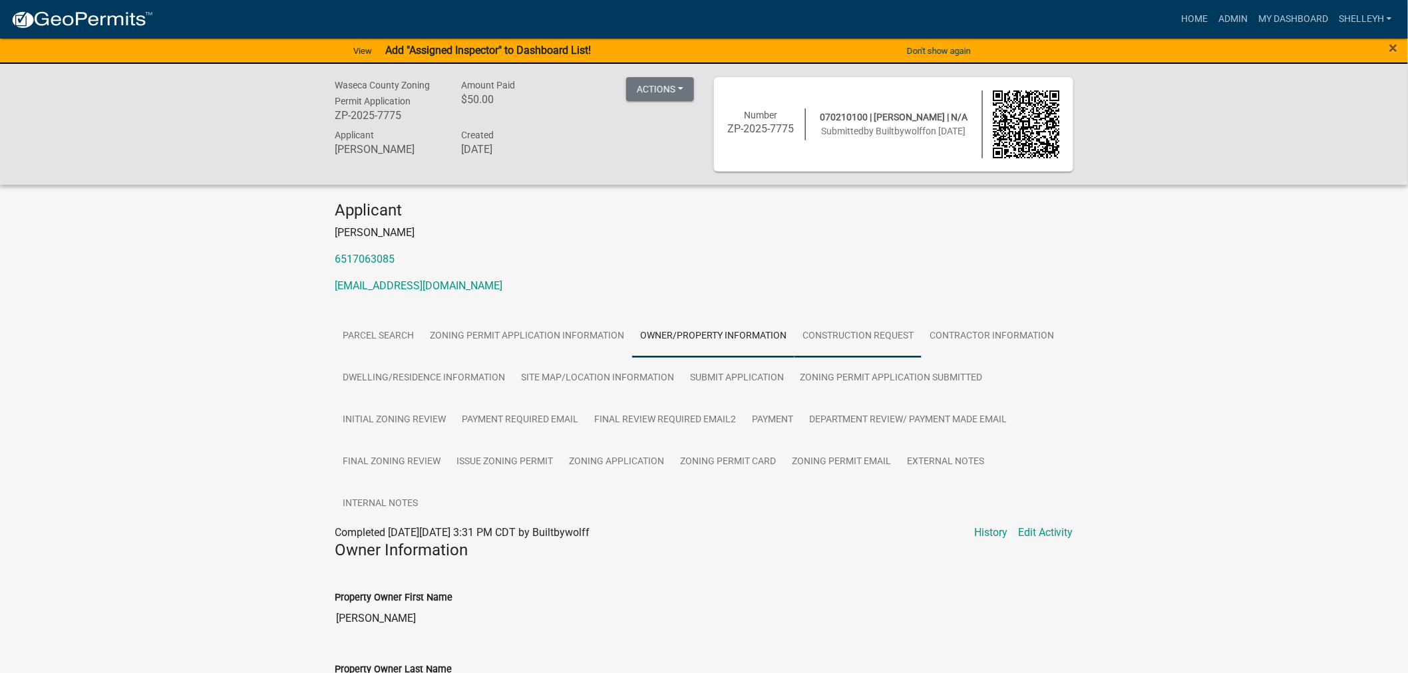
click at [860, 338] on link "Construction Request" at bounding box center [857, 336] width 127 height 43
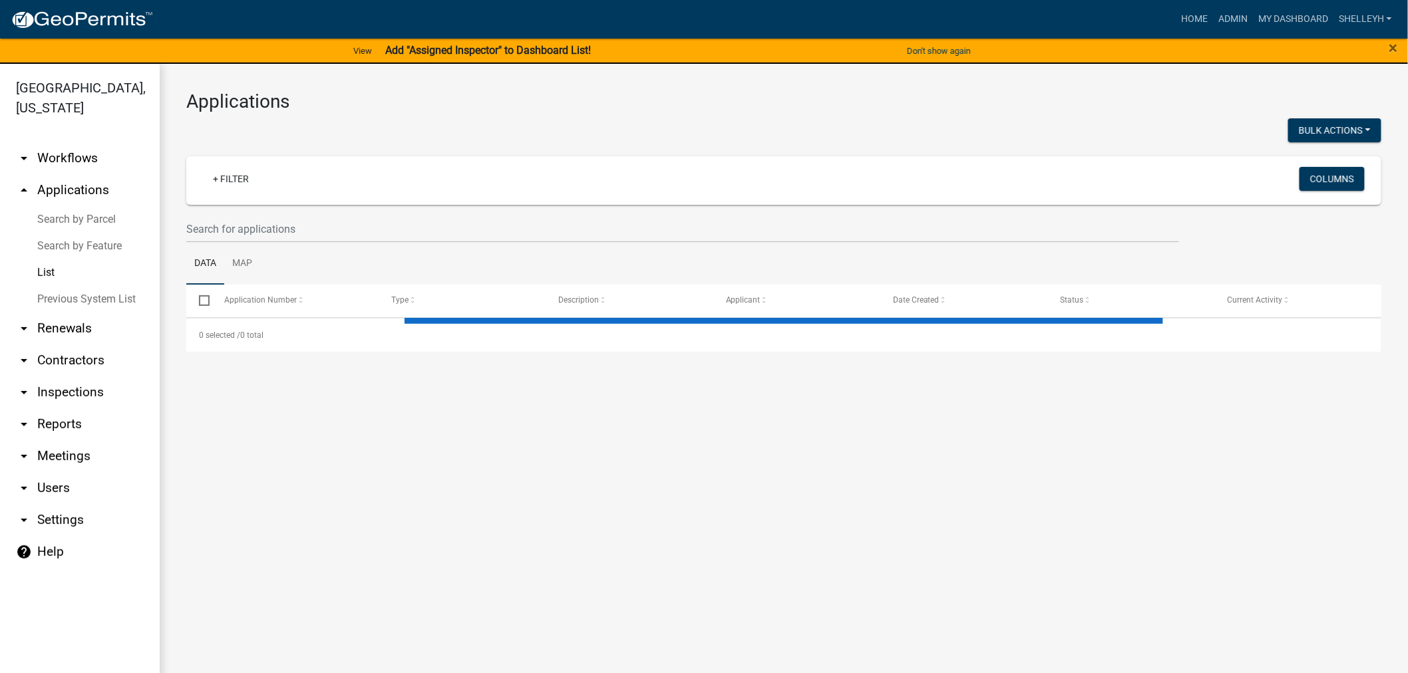
select select "1: 25"
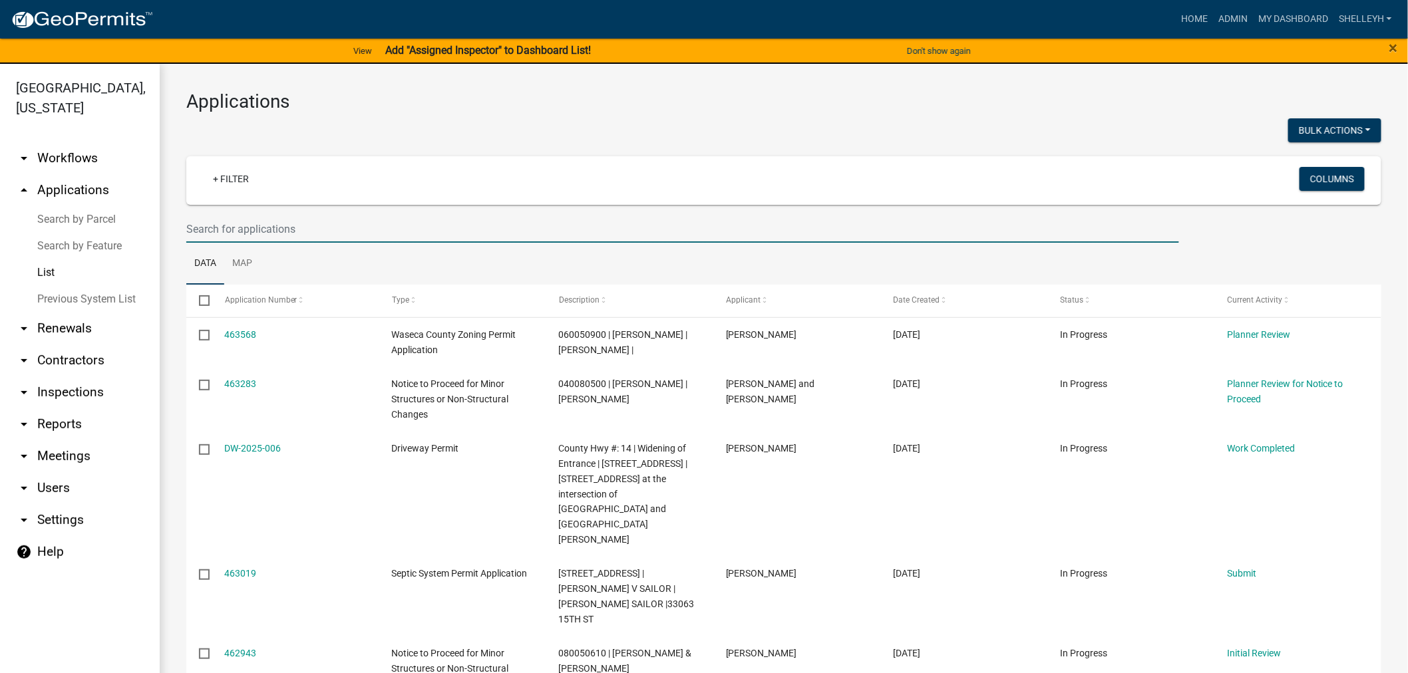
click at [326, 226] on input "text" at bounding box center [682, 229] width 993 height 27
type input "070210100"
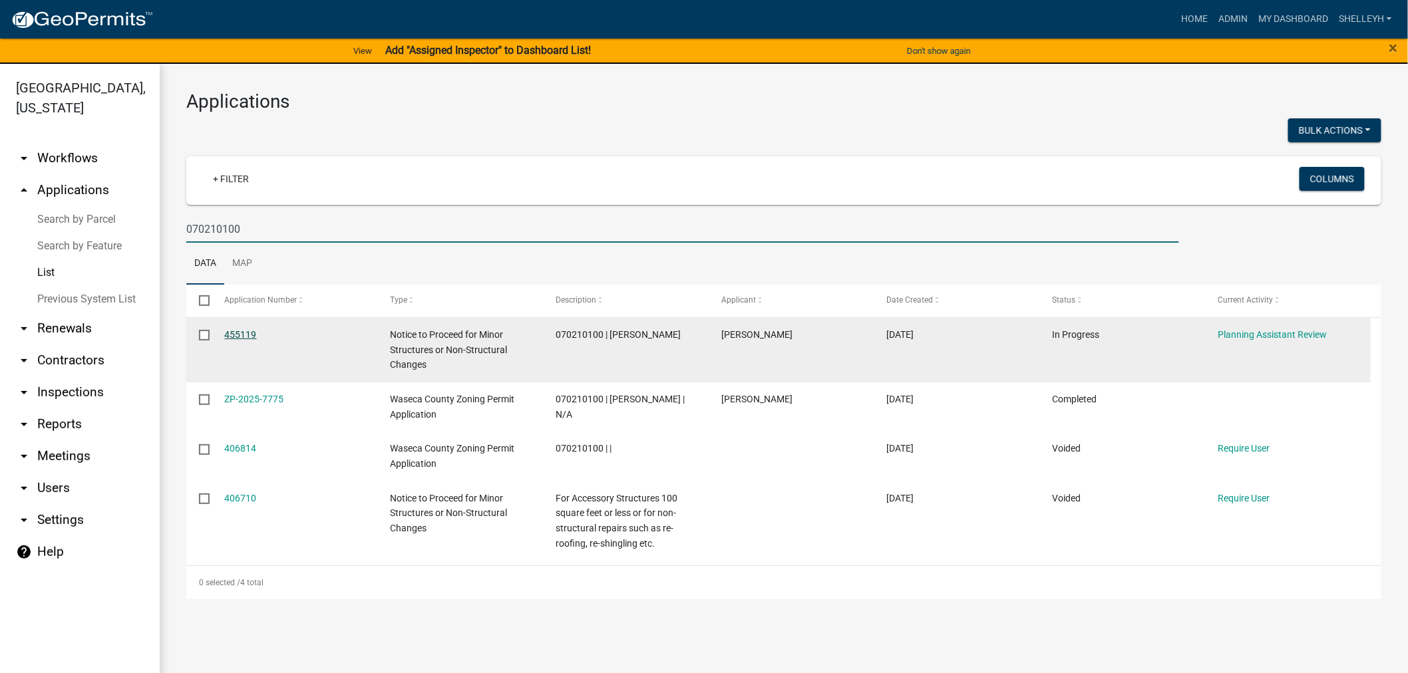
drag, startPoint x: 236, startPoint y: 334, endPoint x: 242, endPoint y: 333, distance: 6.8
click at [236, 334] on link "455119" at bounding box center [241, 334] width 32 height 11
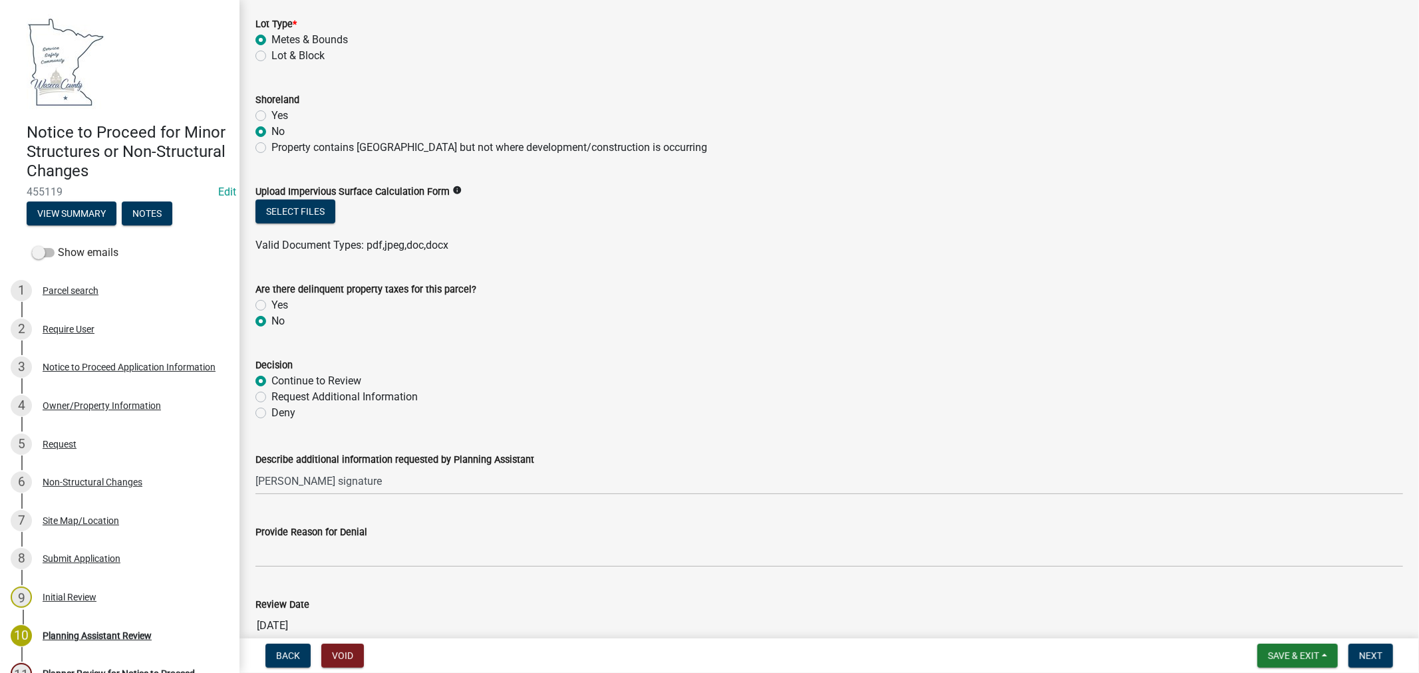
scroll to position [295, 0]
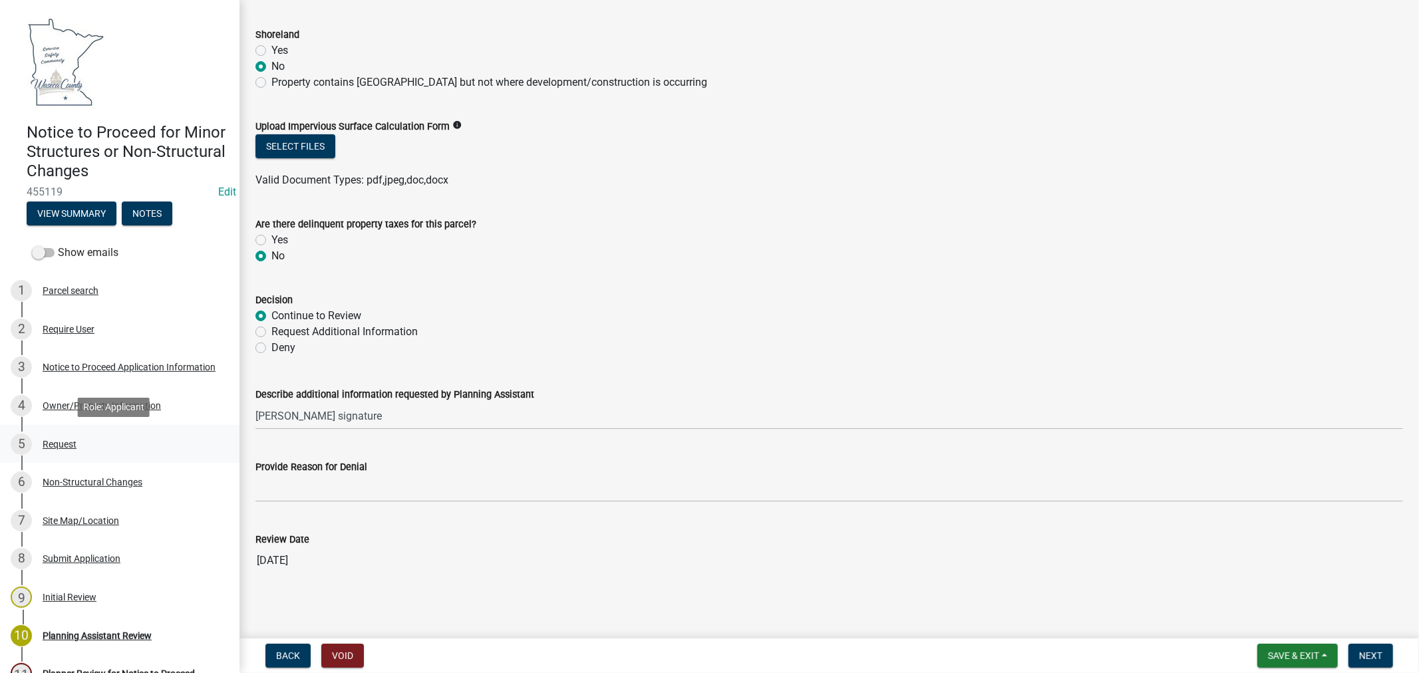
click at [49, 440] on div "Request" at bounding box center [60, 444] width 34 height 9
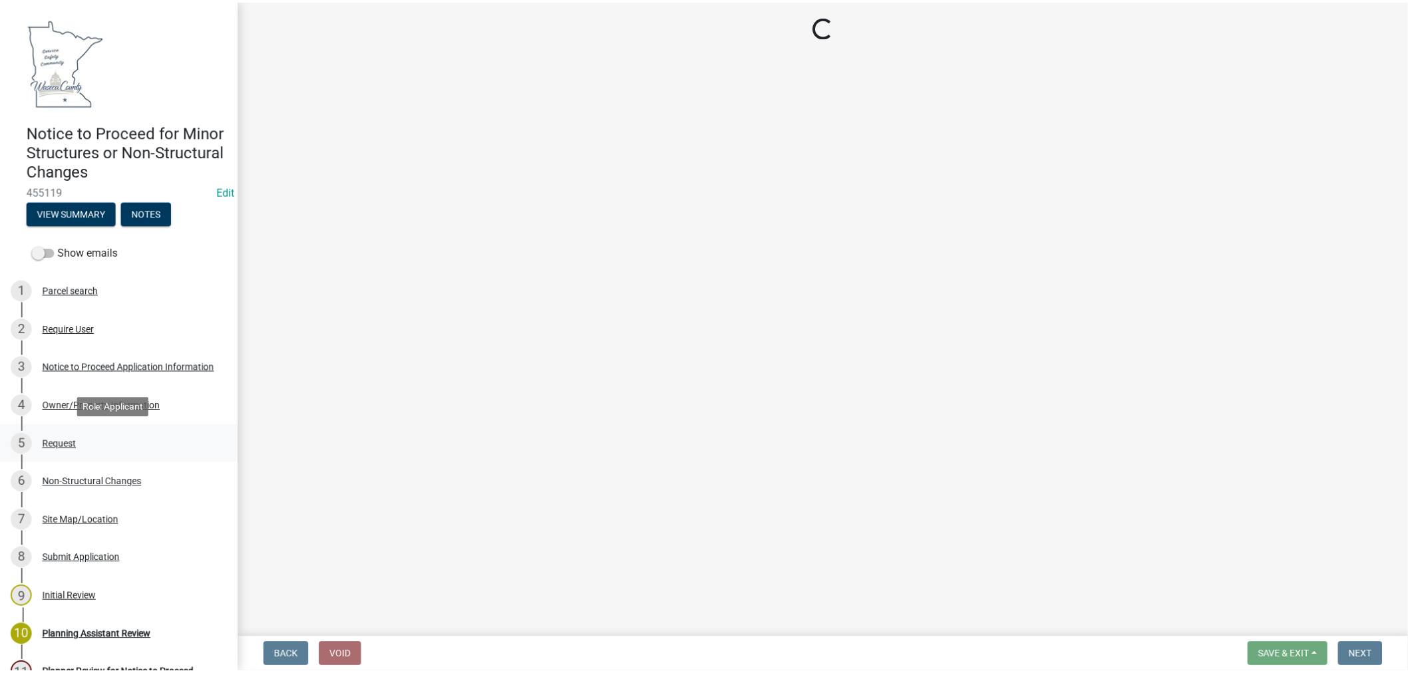
scroll to position [0, 0]
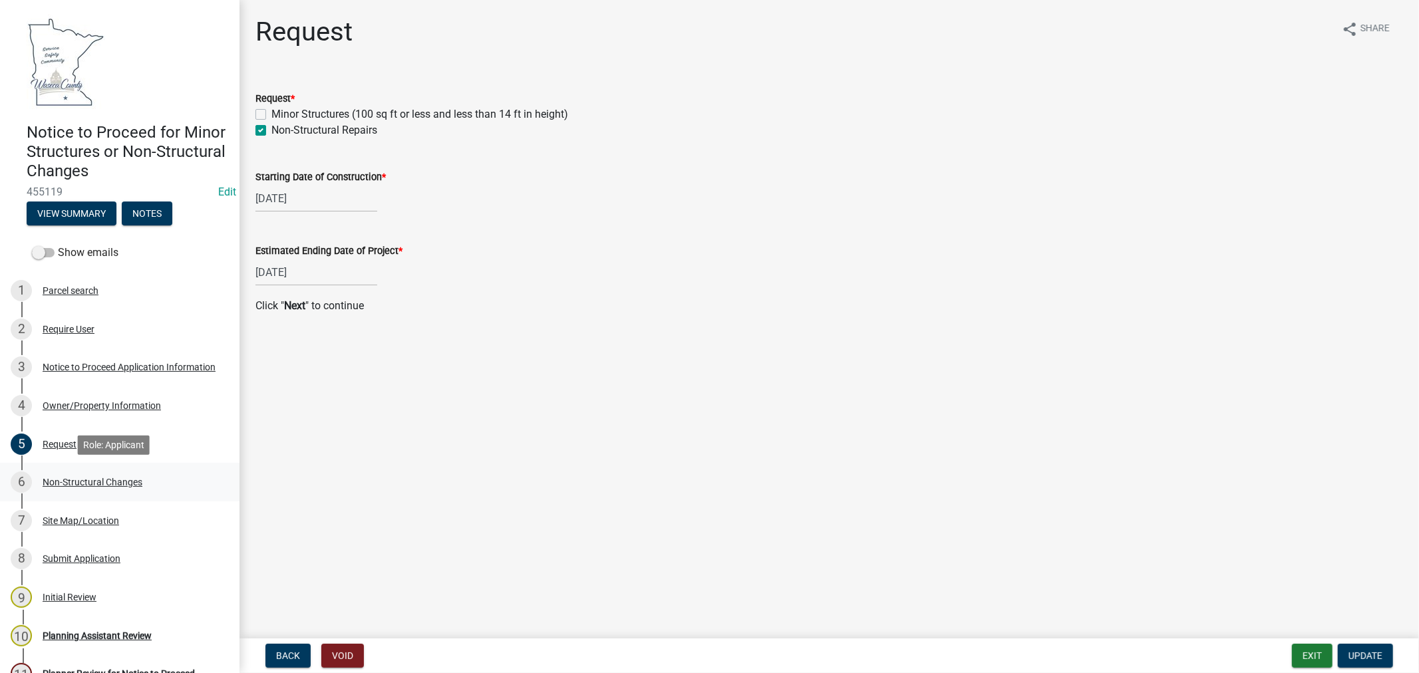
click at [72, 484] on div "Non-Structural Changes" at bounding box center [93, 482] width 100 height 9
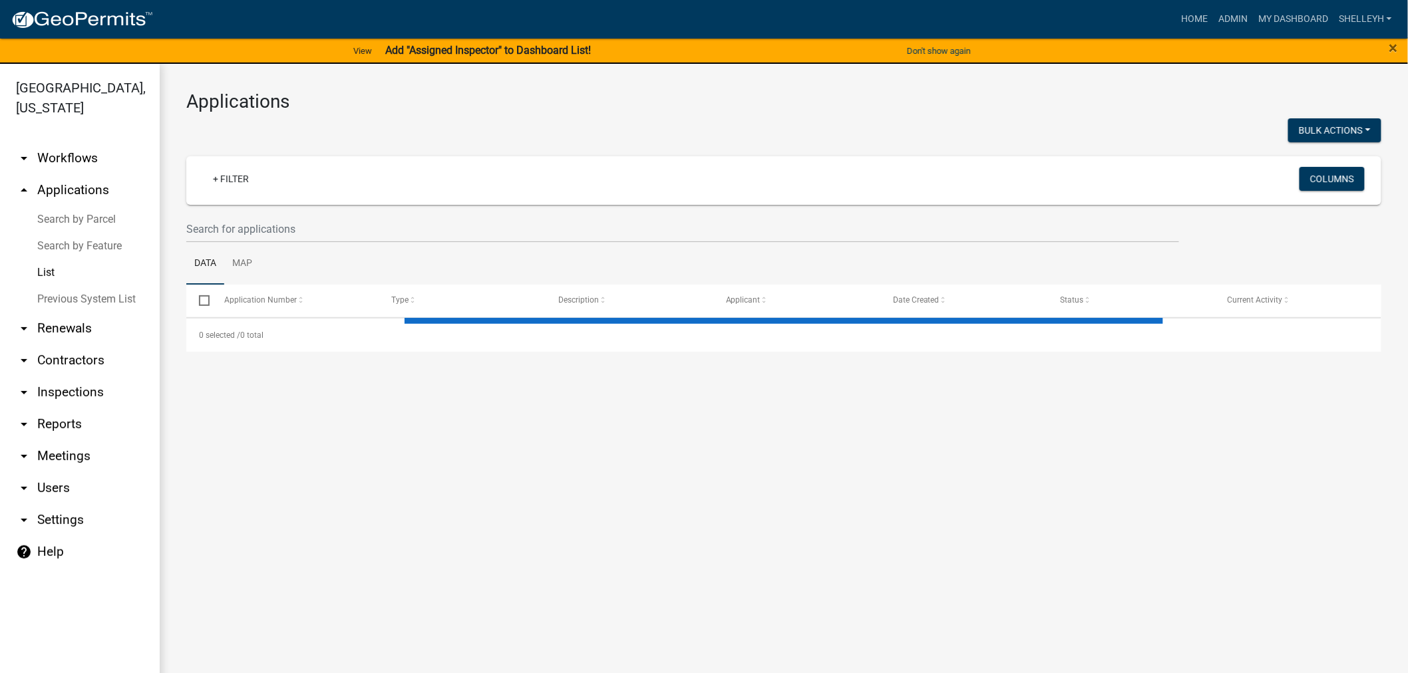
select select "1: 25"
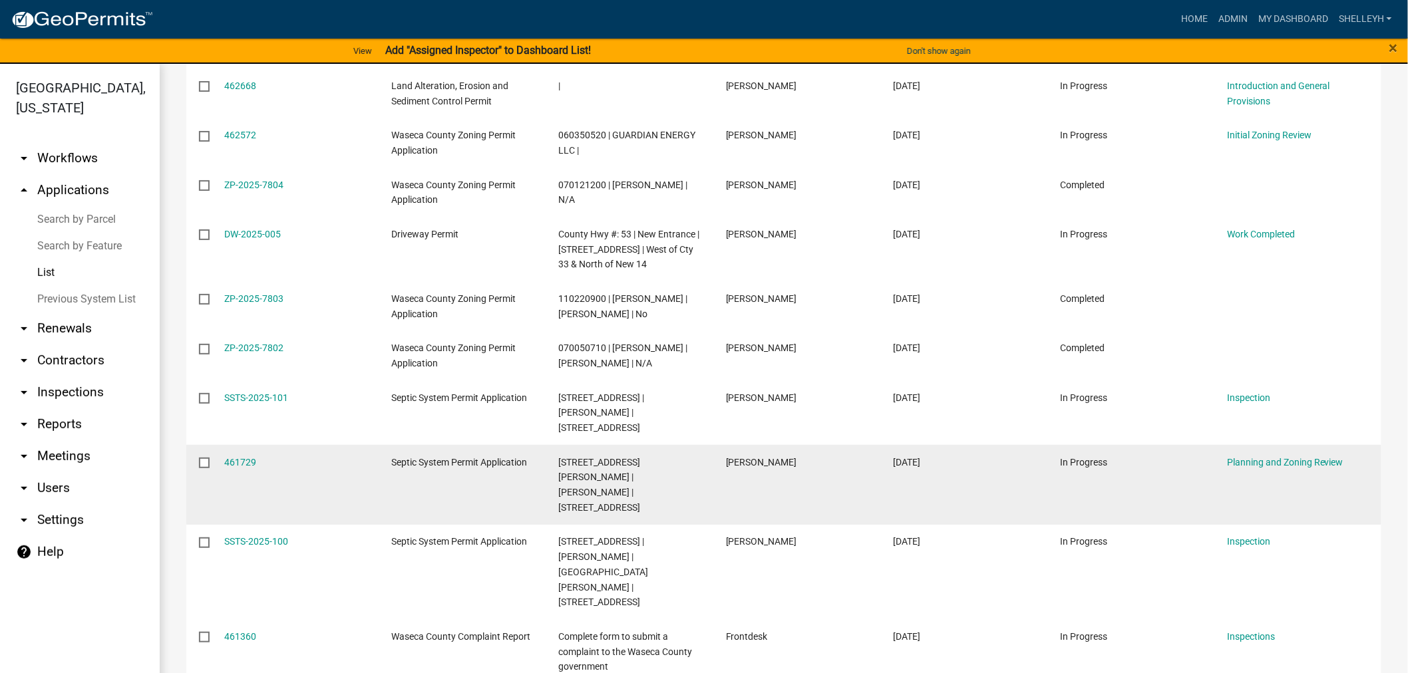
scroll to position [665, 0]
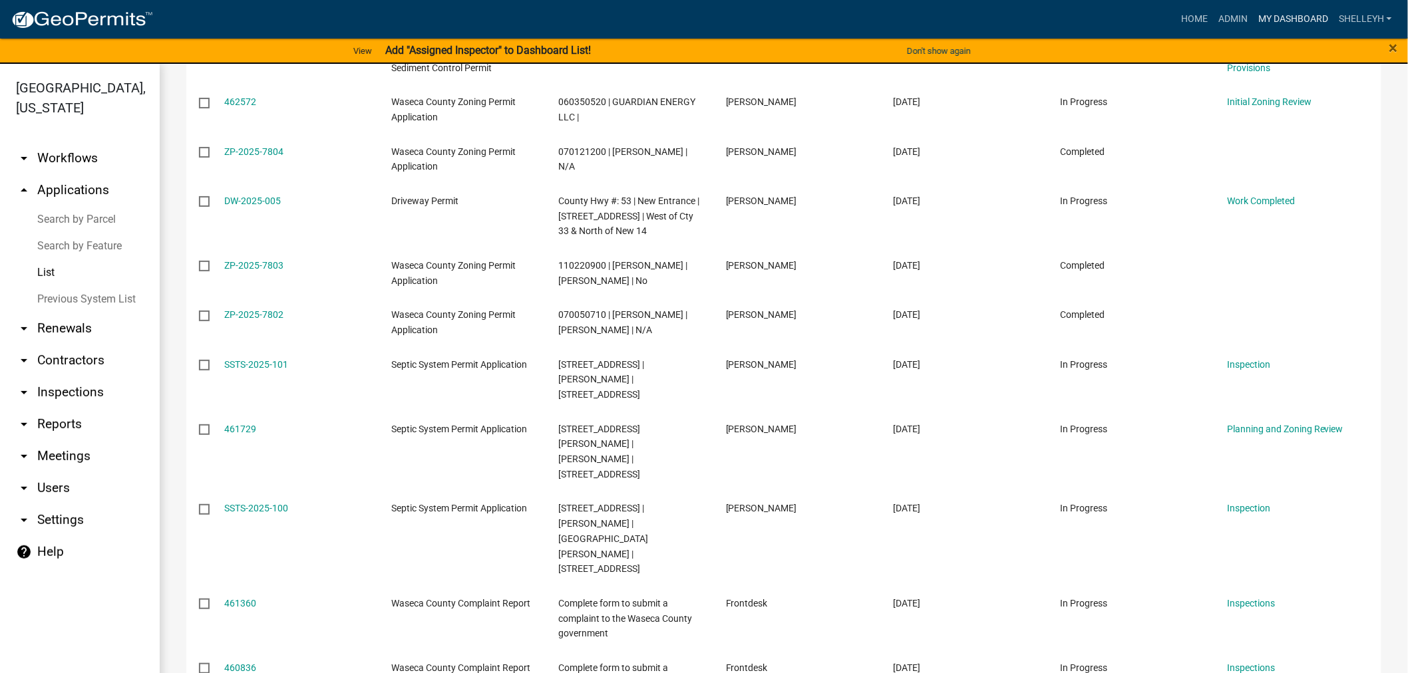
click at [1287, 15] on link "My Dashboard" at bounding box center [1293, 19] width 80 height 25
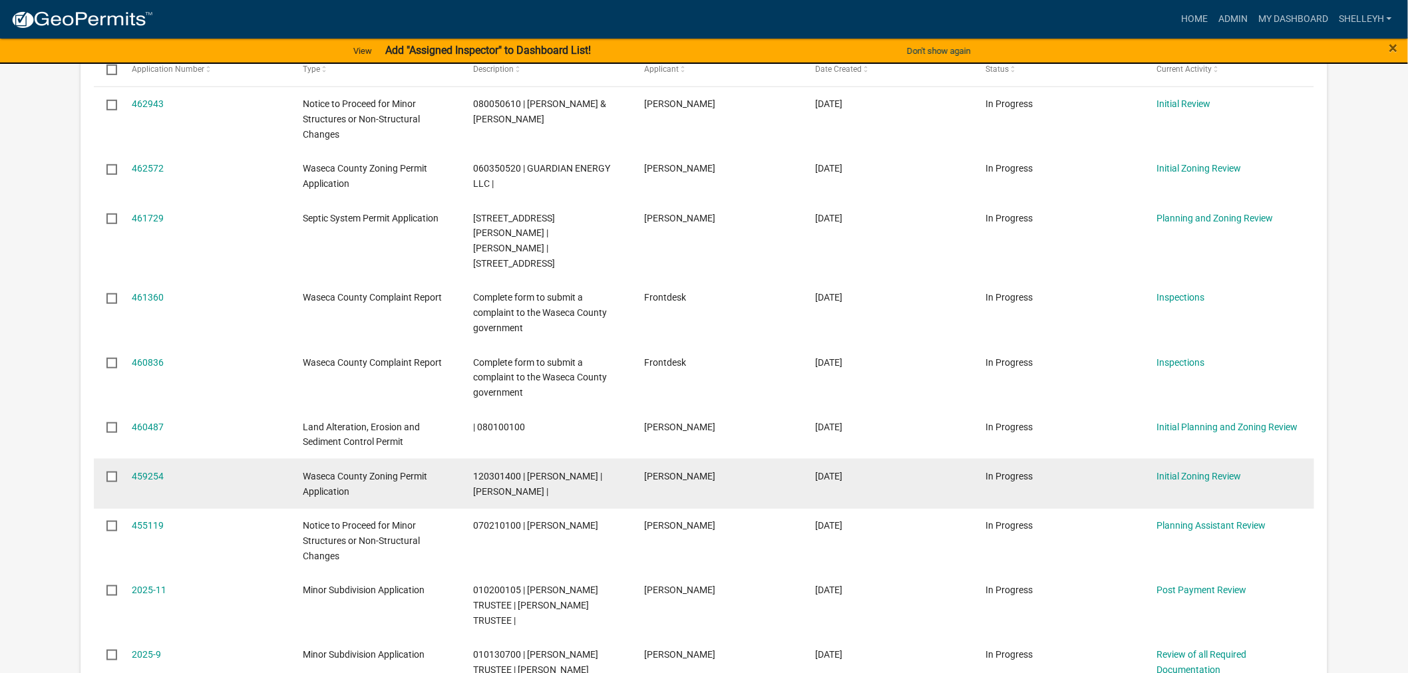
scroll to position [369, 0]
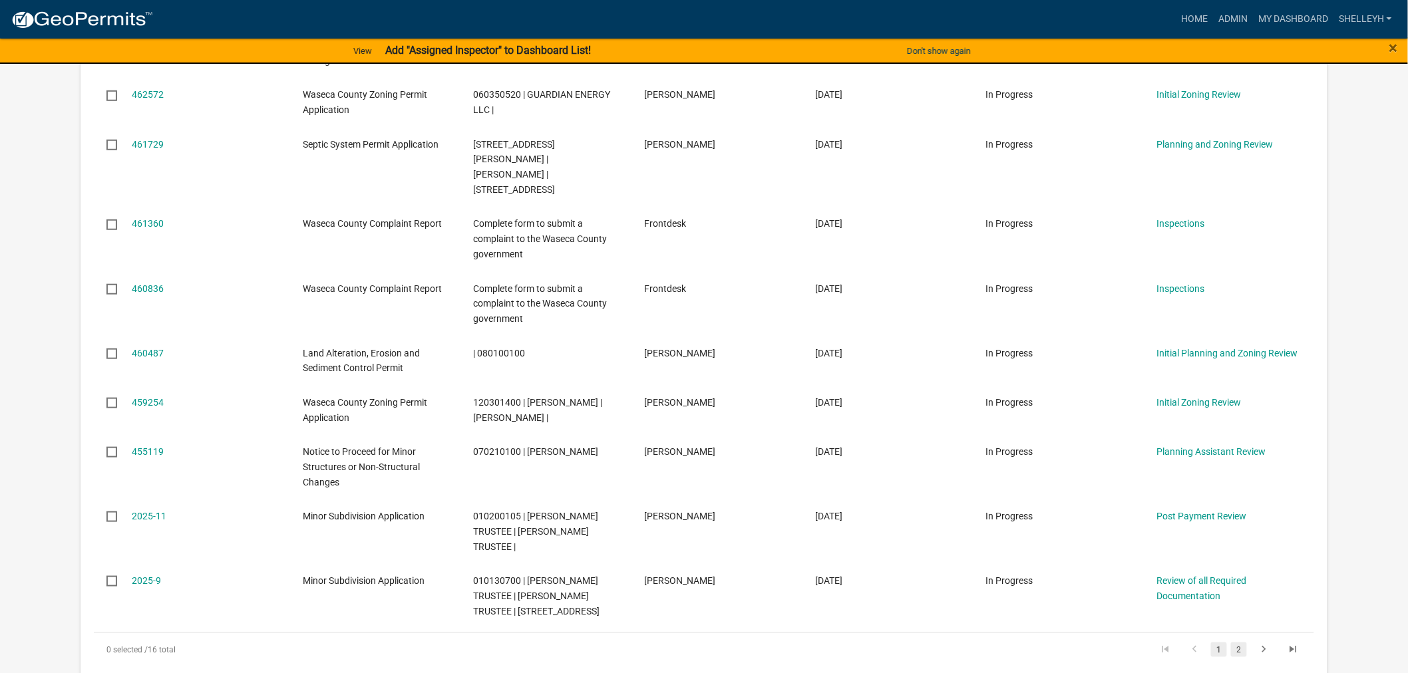
click at [1237, 643] on link "2" at bounding box center [1239, 650] width 16 height 15
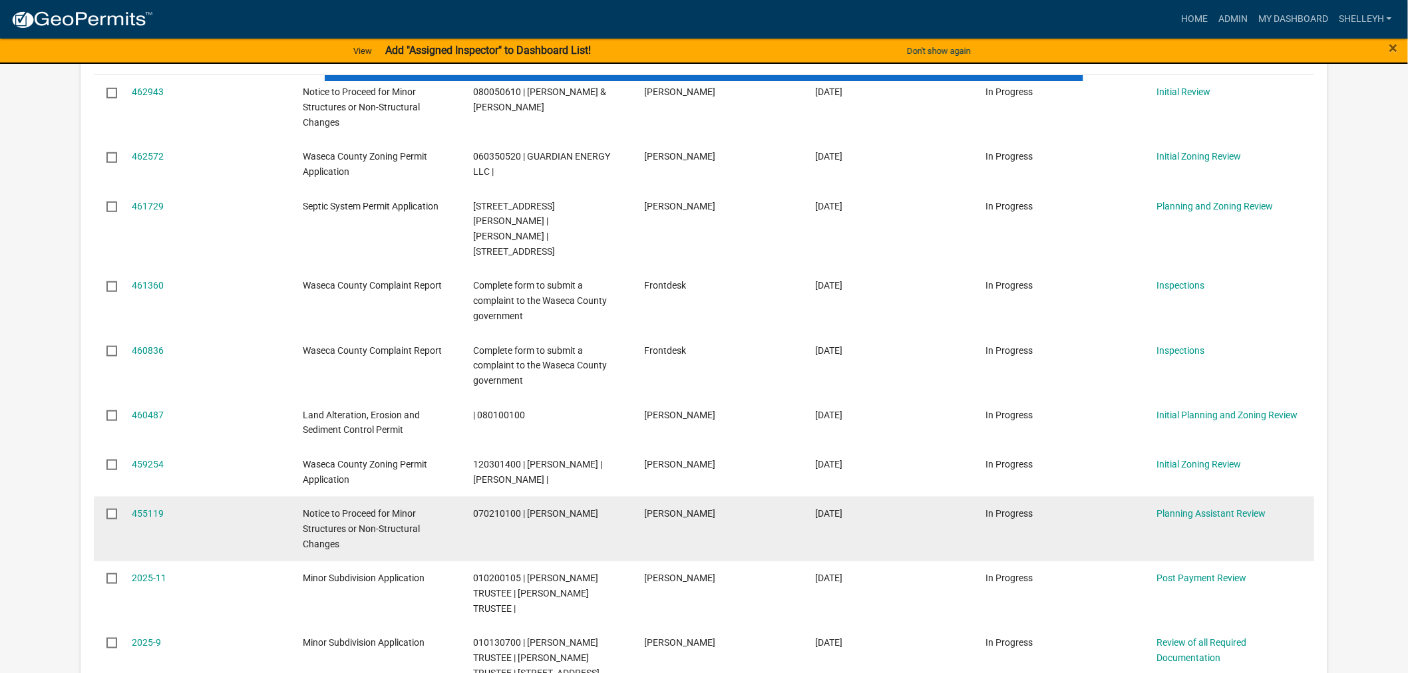
scroll to position [148, 0]
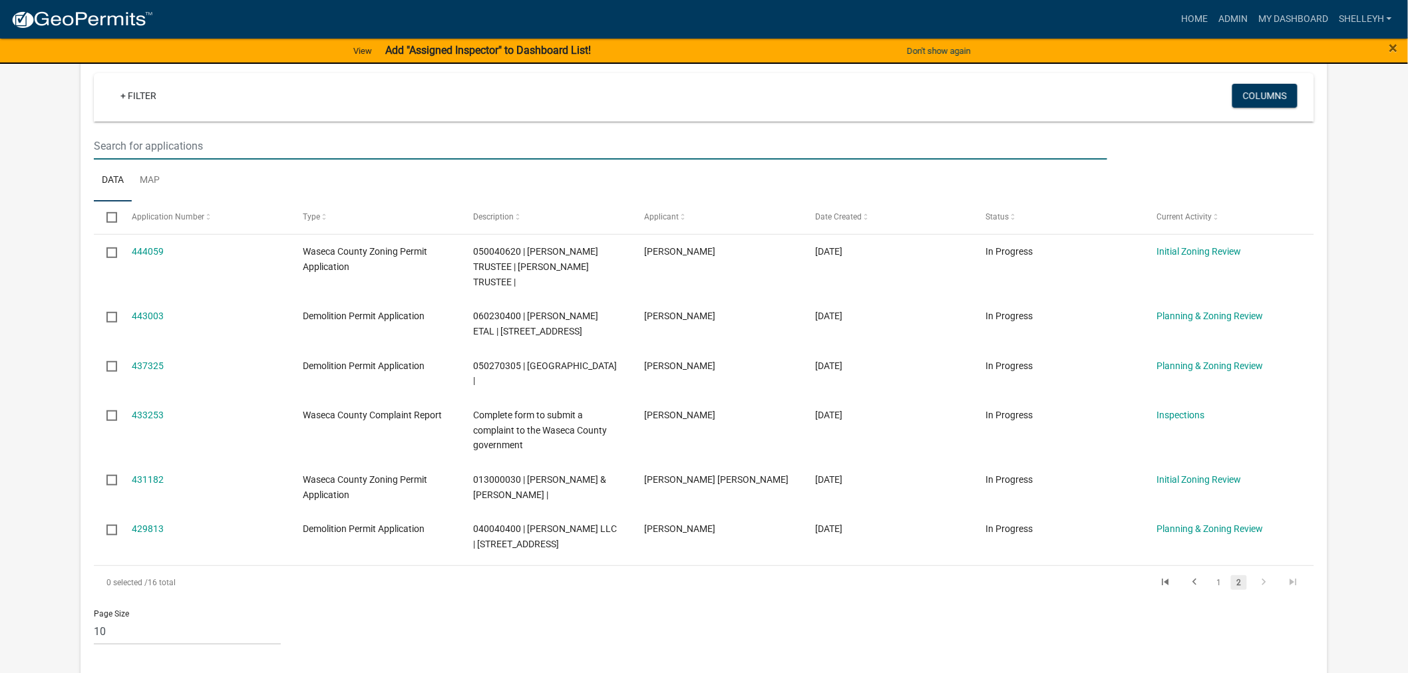
click at [200, 146] on input "text" at bounding box center [601, 145] width 1014 height 27
type input "060350520"
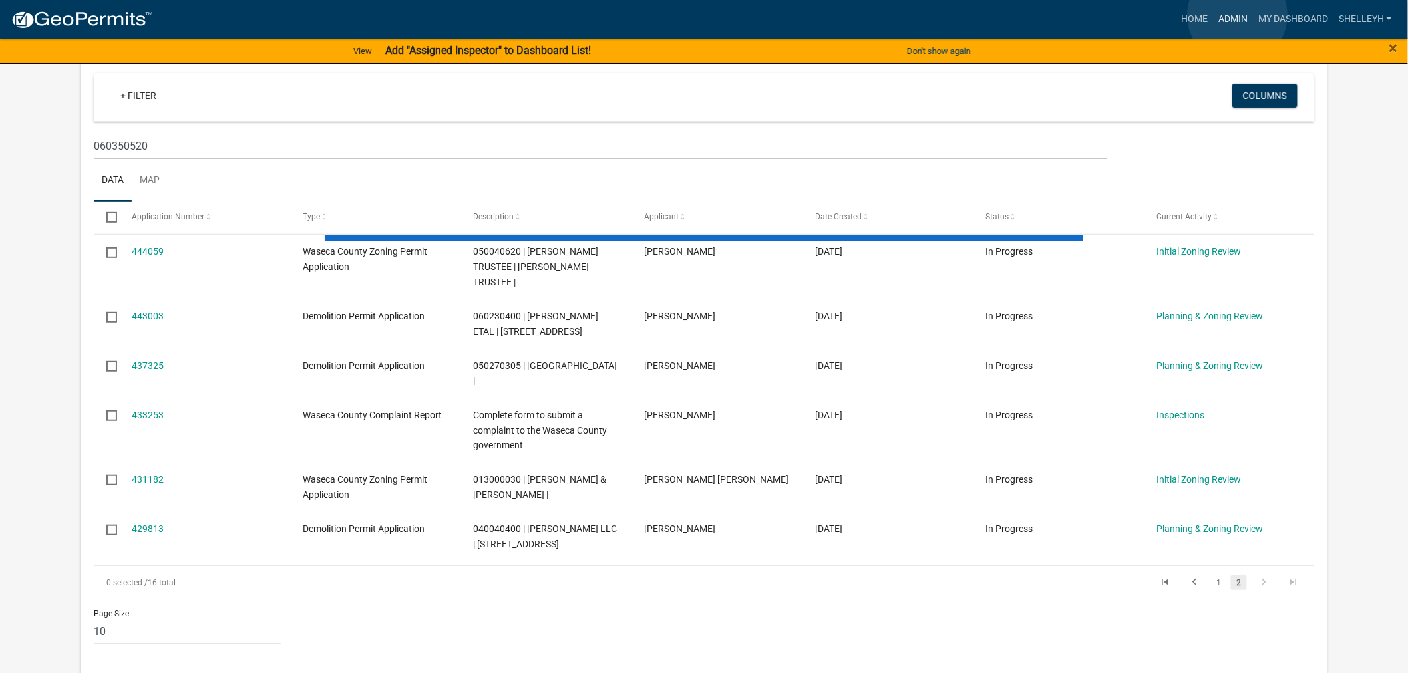
click at [1237, 15] on link "Admin" at bounding box center [1233, 19] width 40 height 25
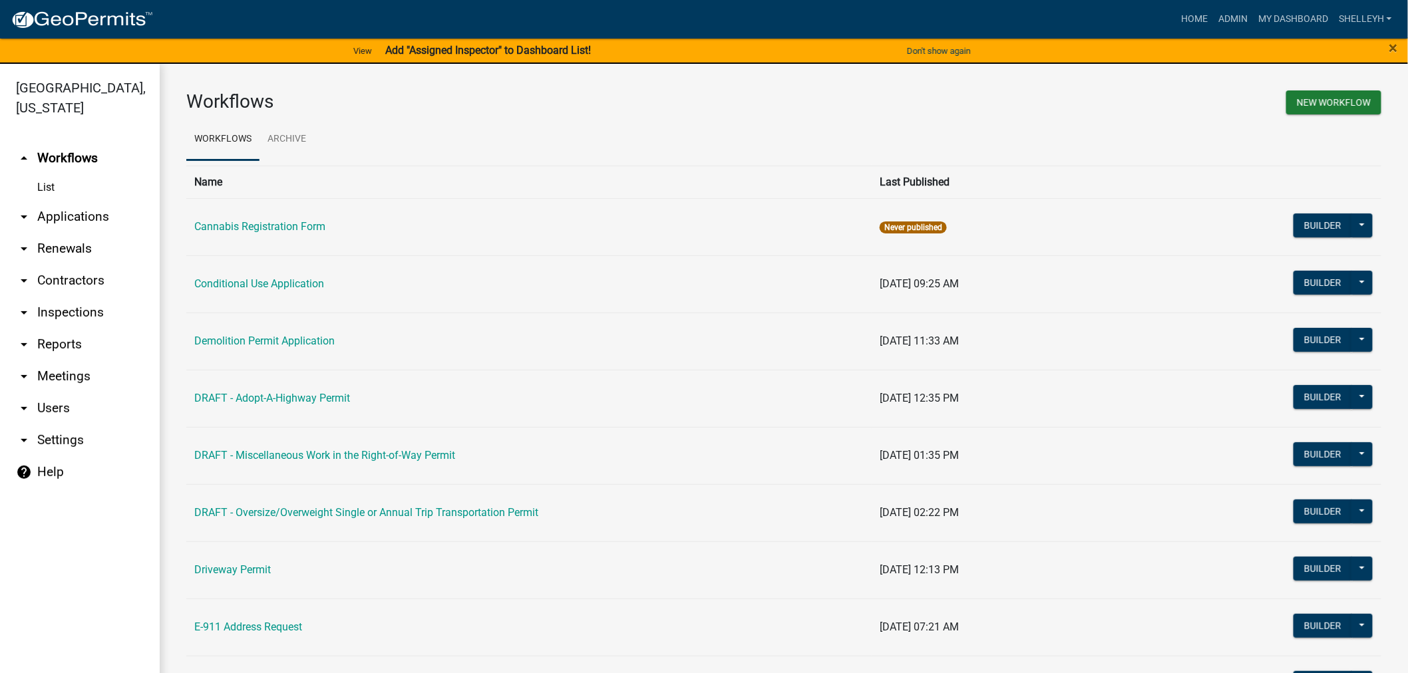
click at [82, 215] on link "arrow_drop_down Applications" at bounding box center [80, 217] width 160 height 32
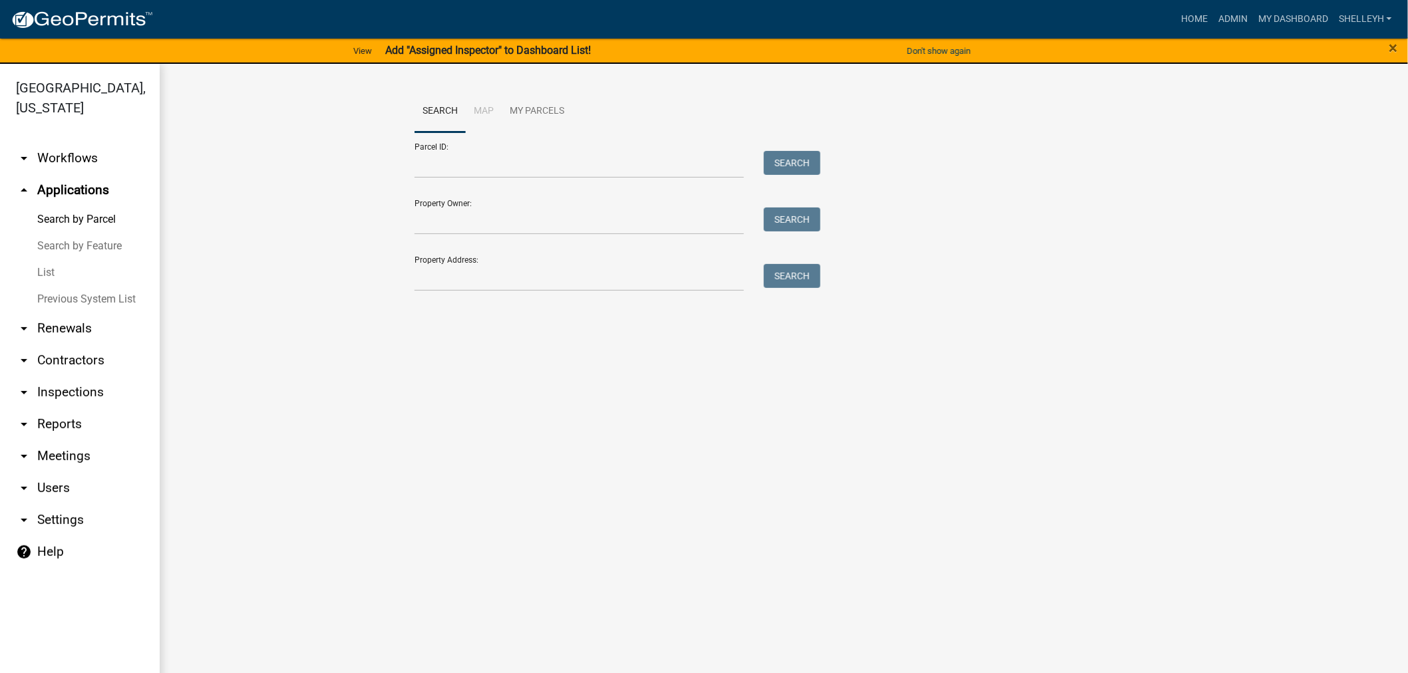
click at [43, 271] on link "List" at bounding box center [80, 272] width 160 height 27
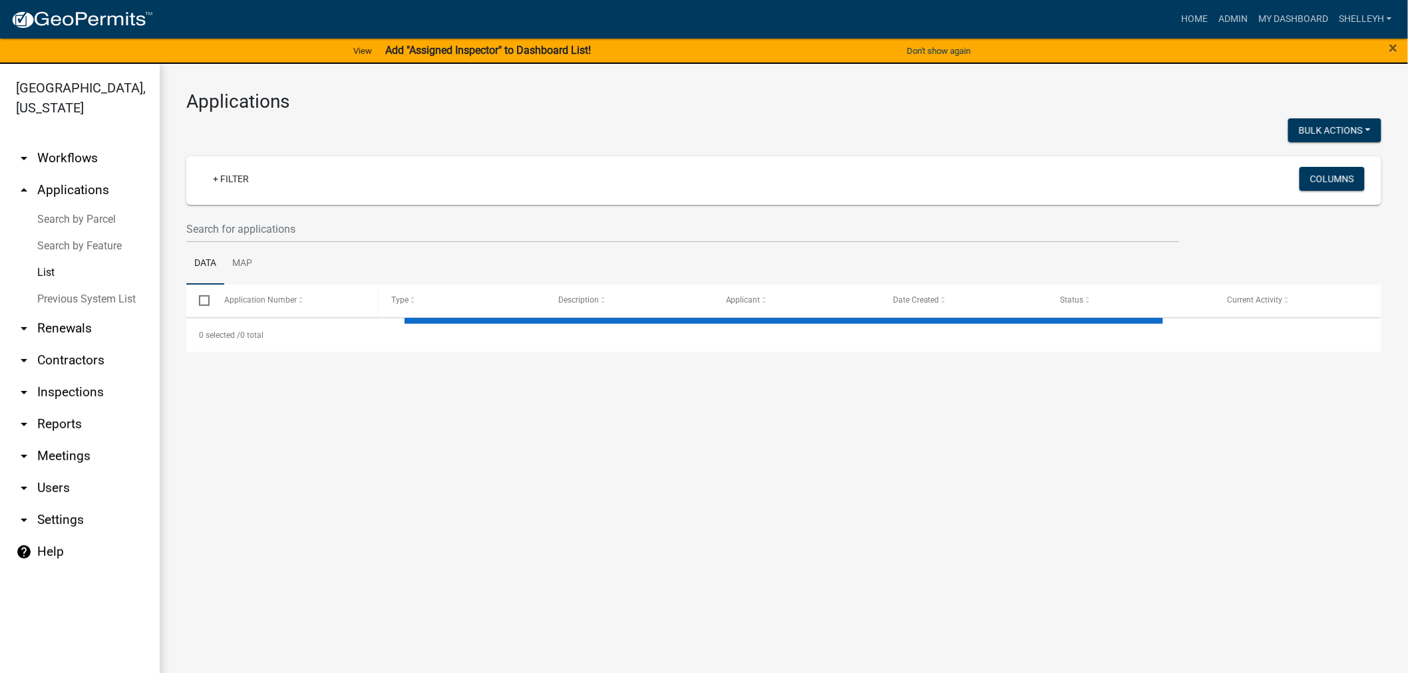
select select "1: 25"
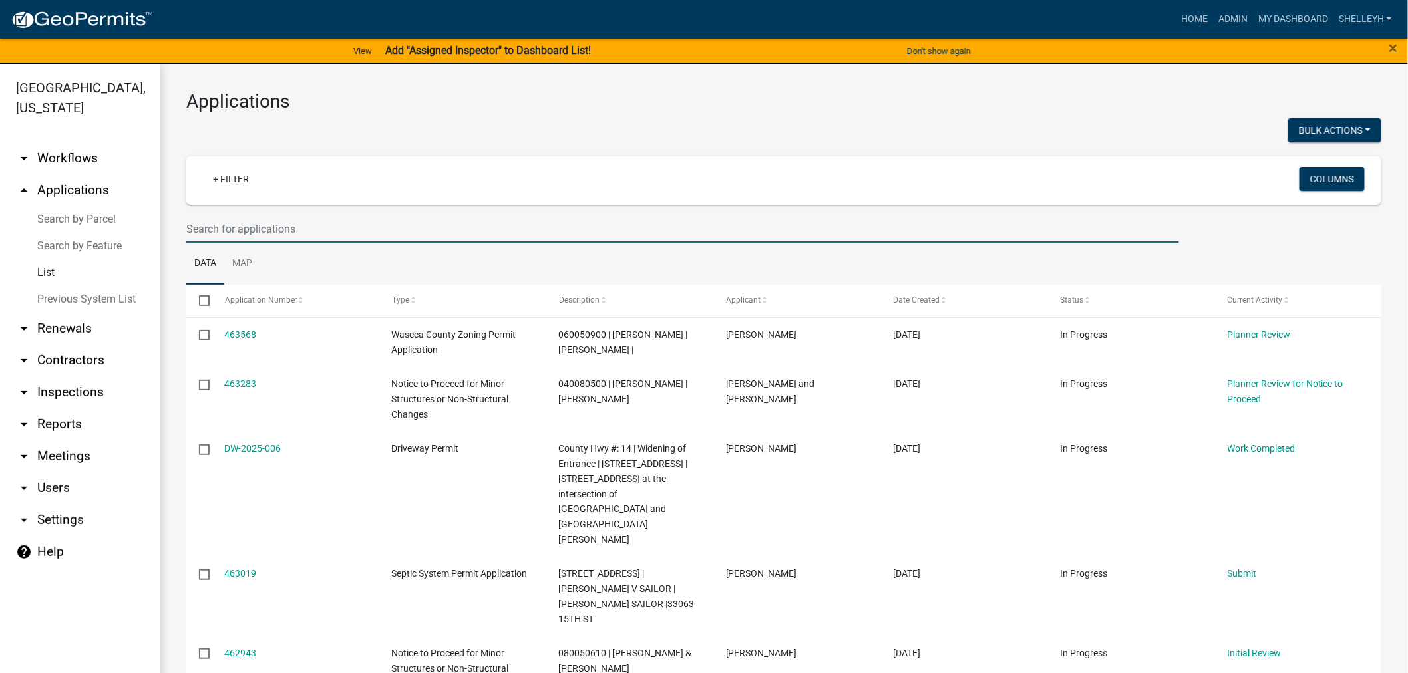
click at [265, 228] on input "text" at bounding box center [682, 229] width 993 height 27
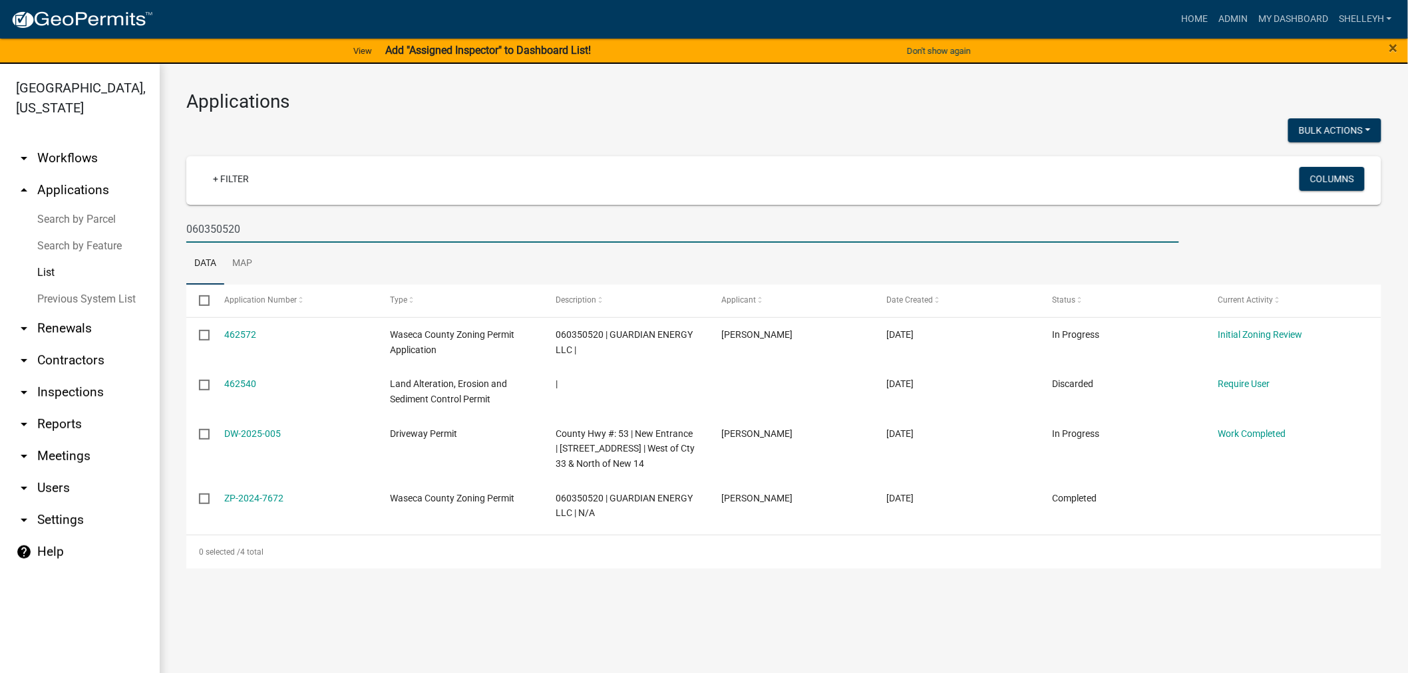
type input "060350520"
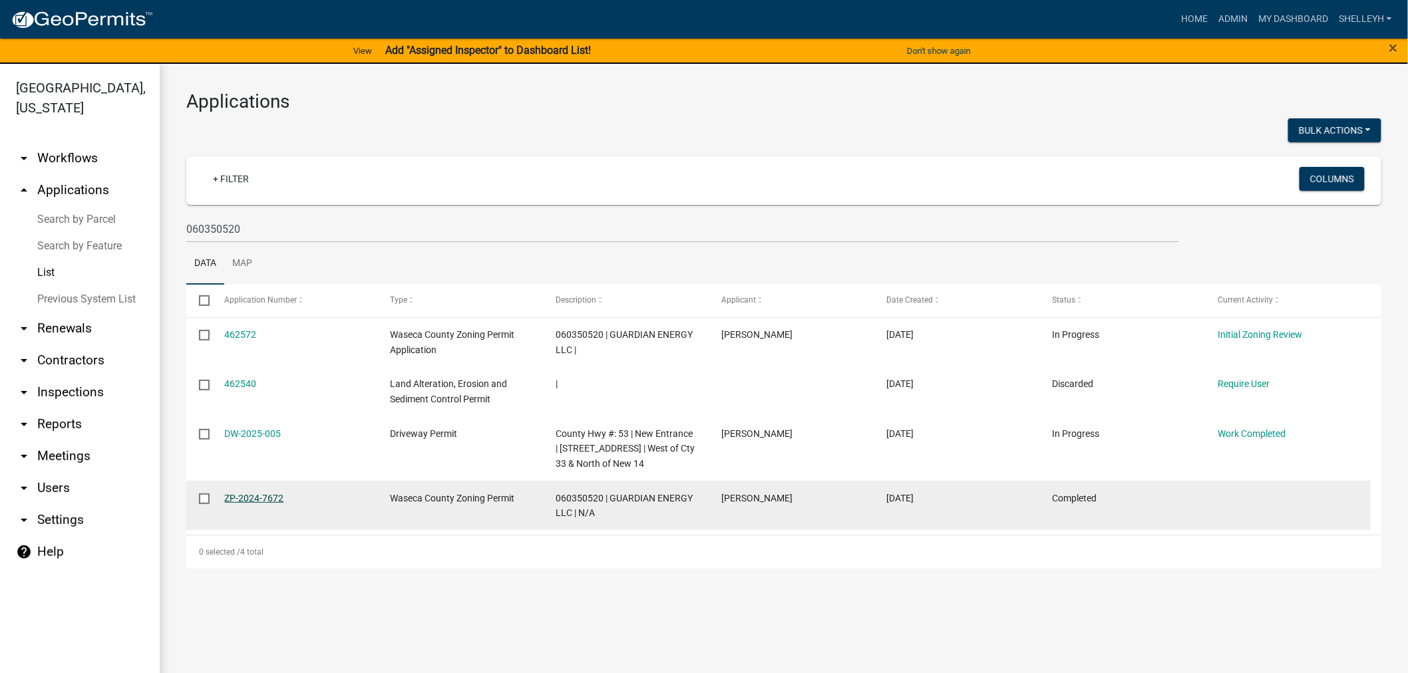
click at [250, 496] on link "ZP-2024-7672" at bounding box center [254, 498] width 59 height 11
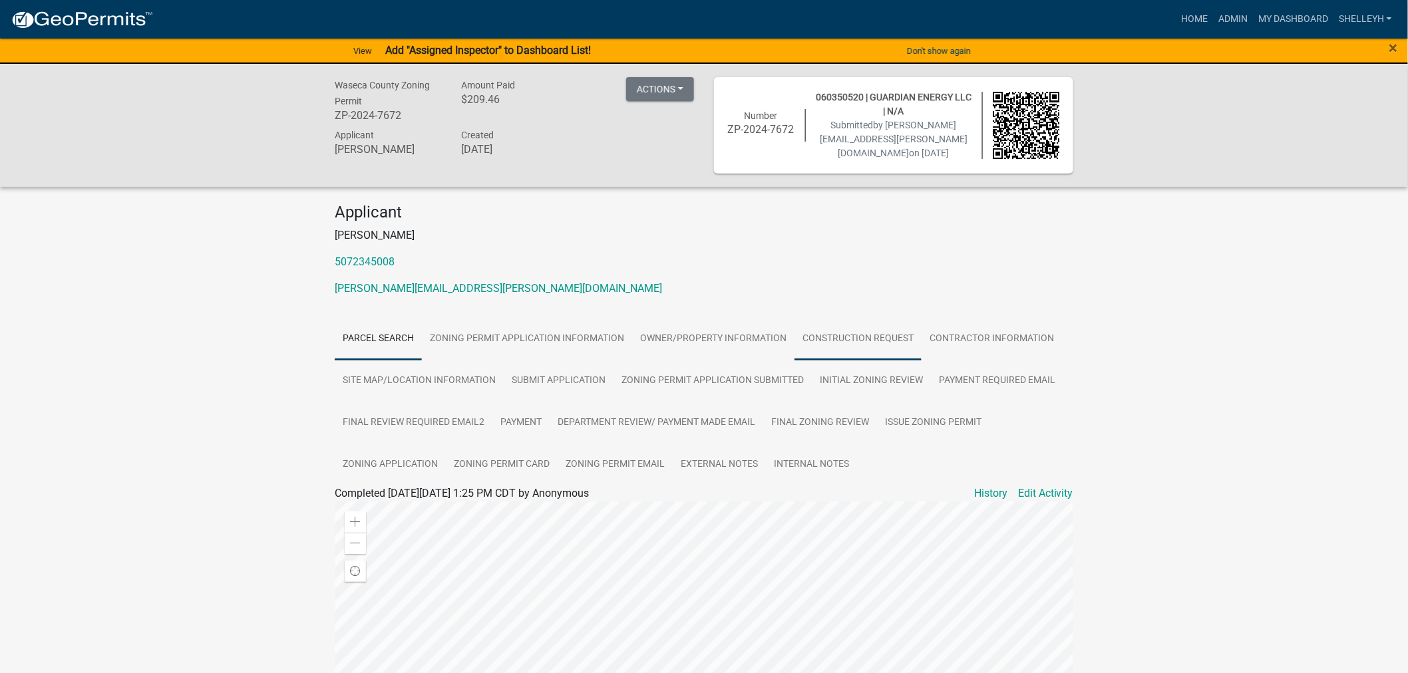
click at [850, 335] on link "Construction Request" at bounding box center [857, 339] width 127 height 43
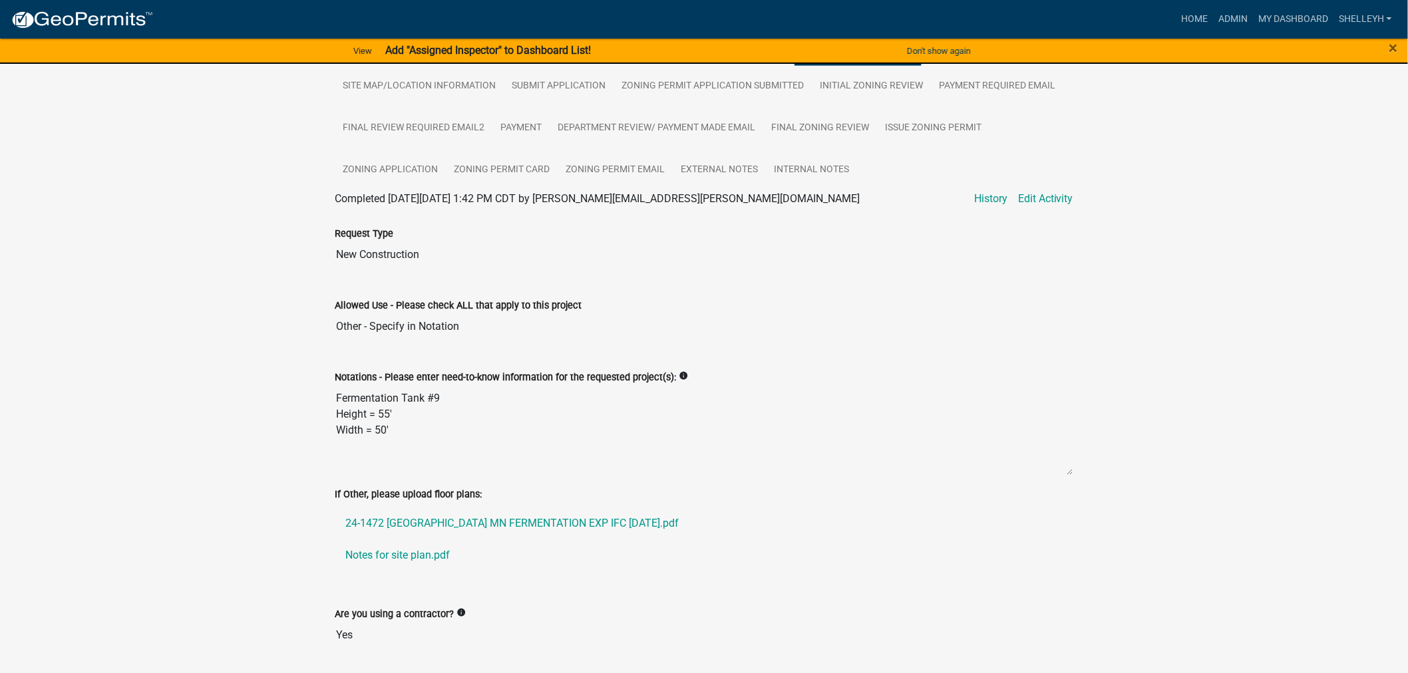
scroll to position [369, 0]
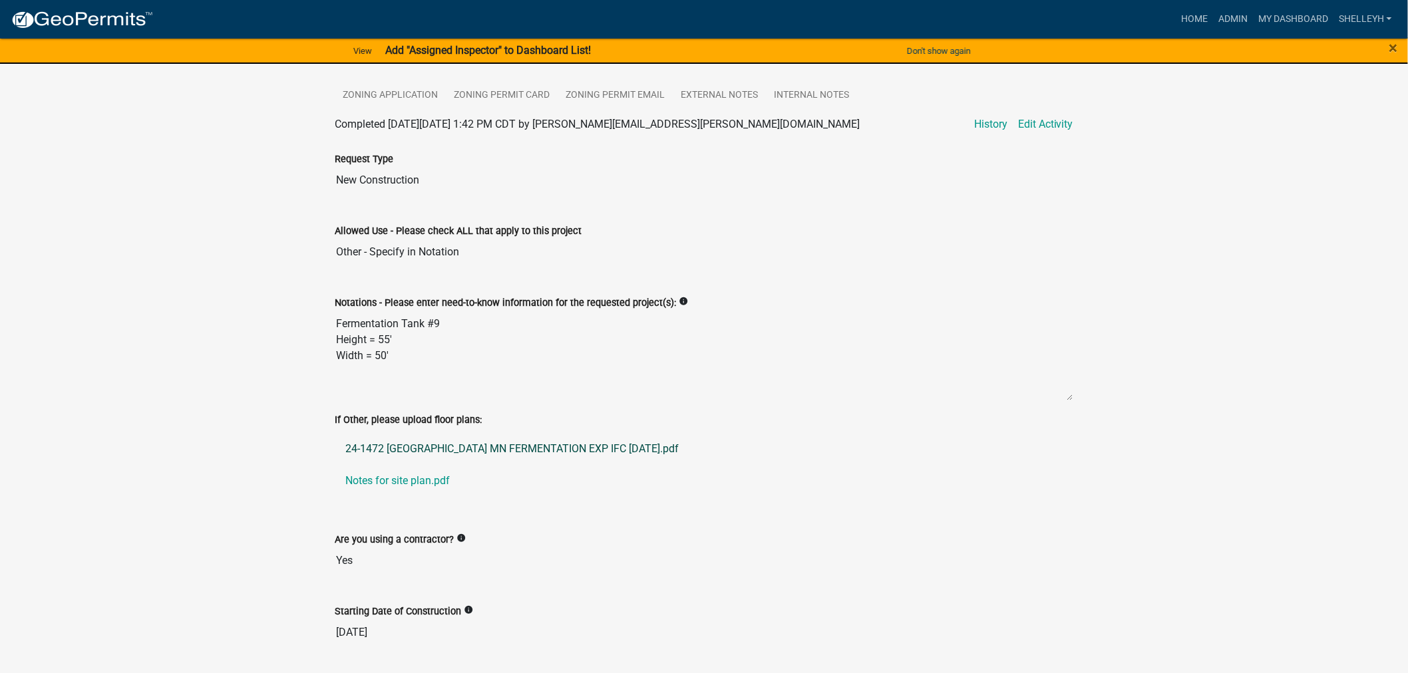
click at [428, 450] on link "24-1472 JANESVILLE MN FERMENTATION EXP IFC 03-22-24.pdf" at bounding box center [704, 449] width 738 height 32
click at [387, 479] on link "Notes for site plan.pdf" at bounding box center [704, 481] width 738 height 32
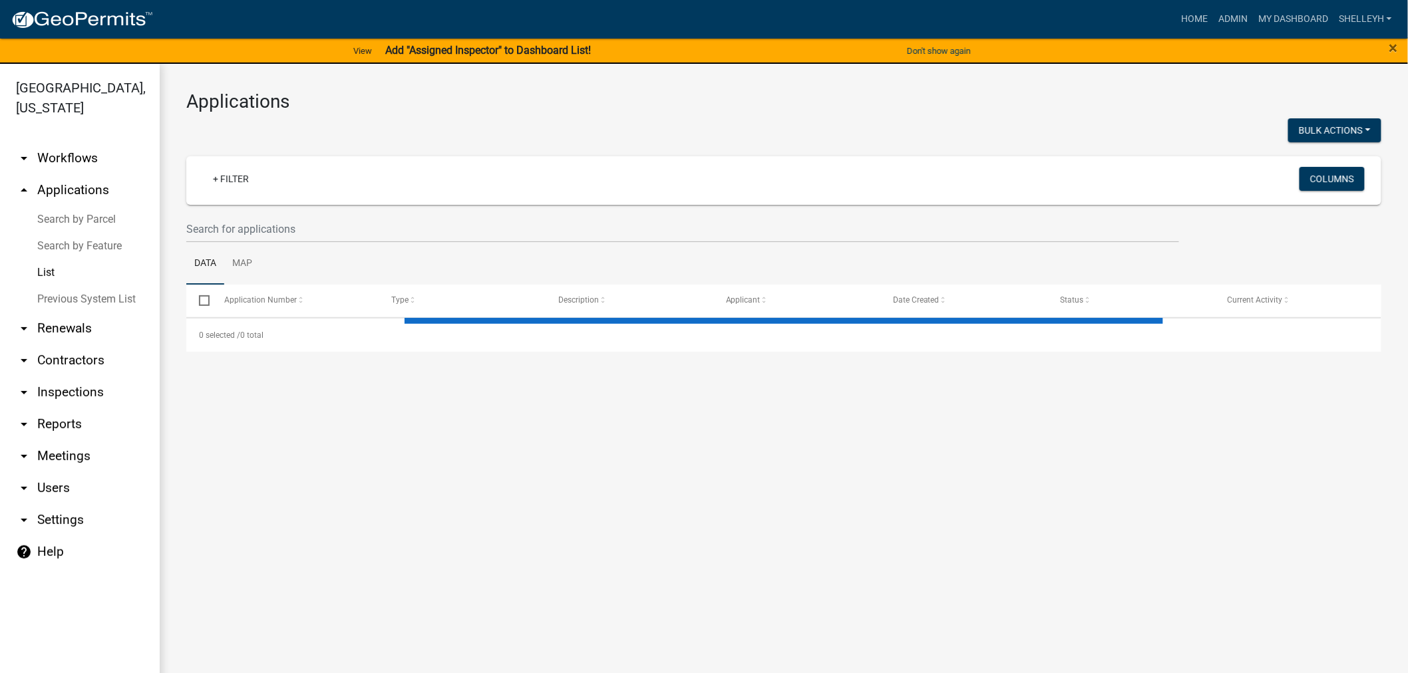
select select "1: 25"
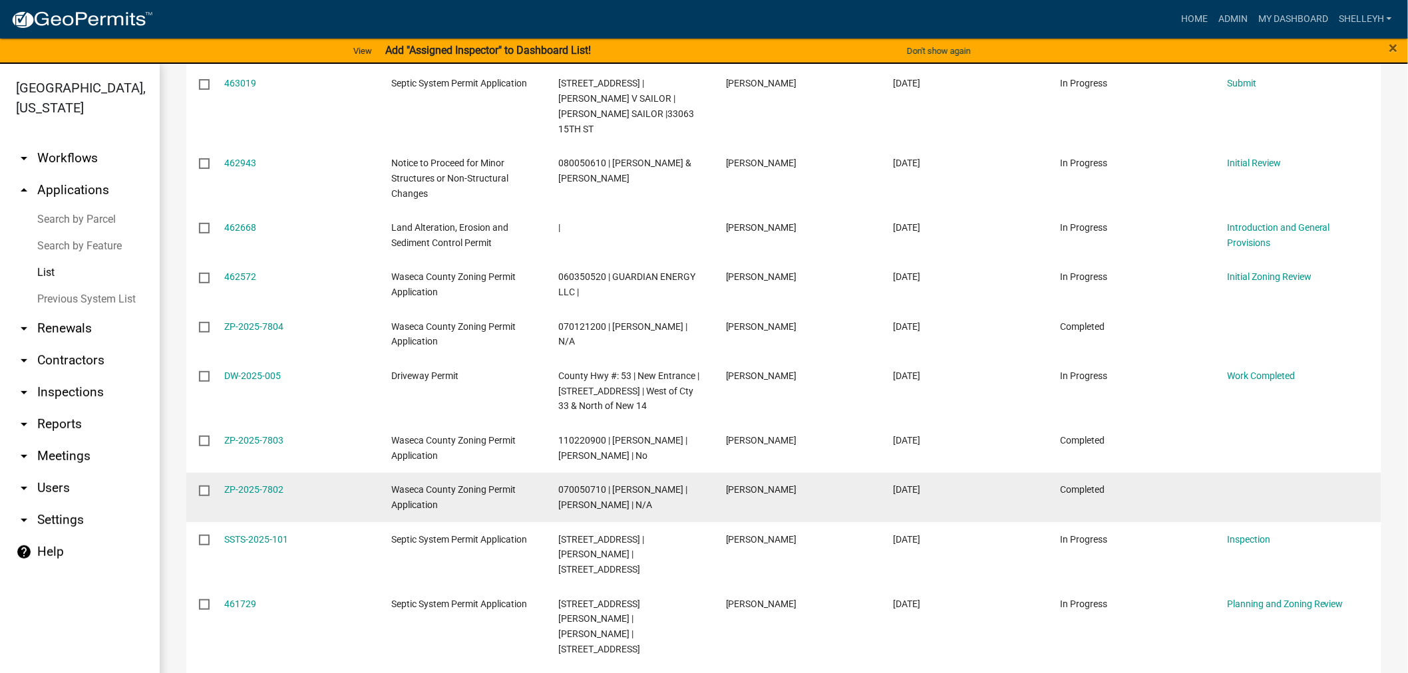
scroll to position [517, 0]
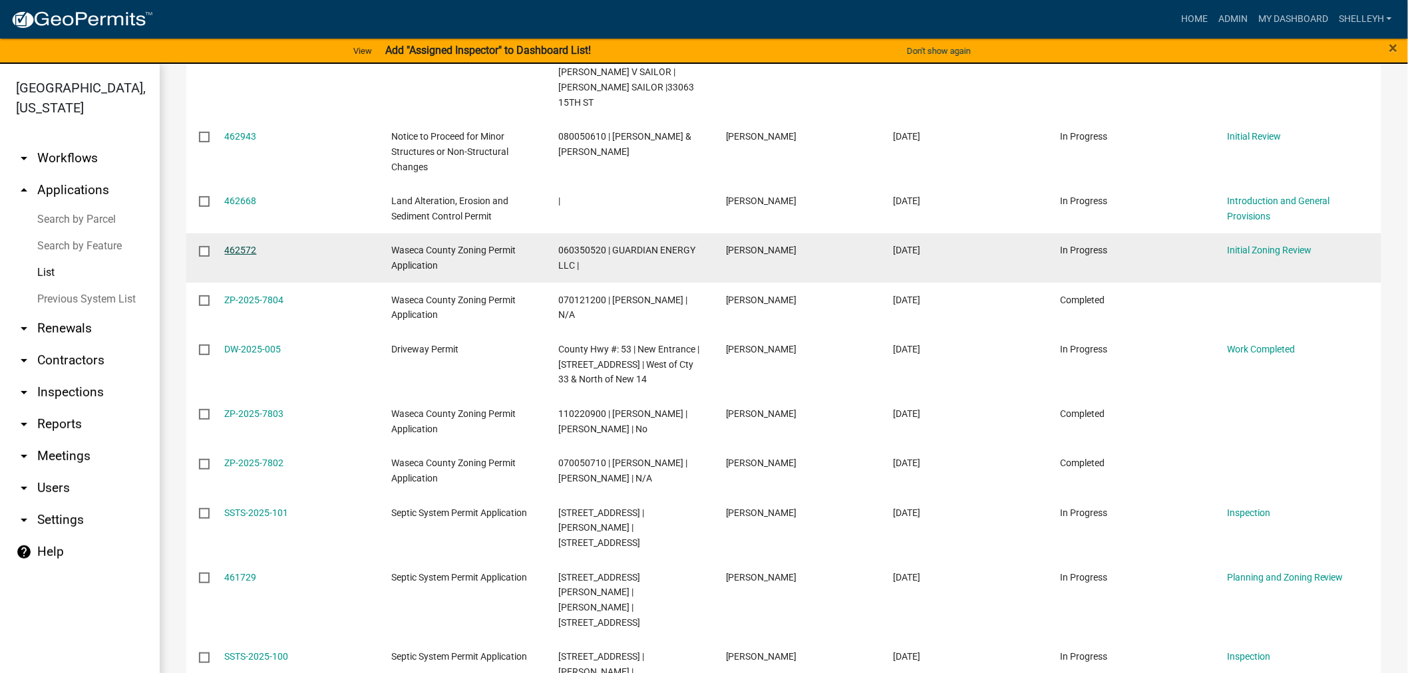
click at [238, 245] on link "462572" at bounding box center [241, 250] width 32 height 11
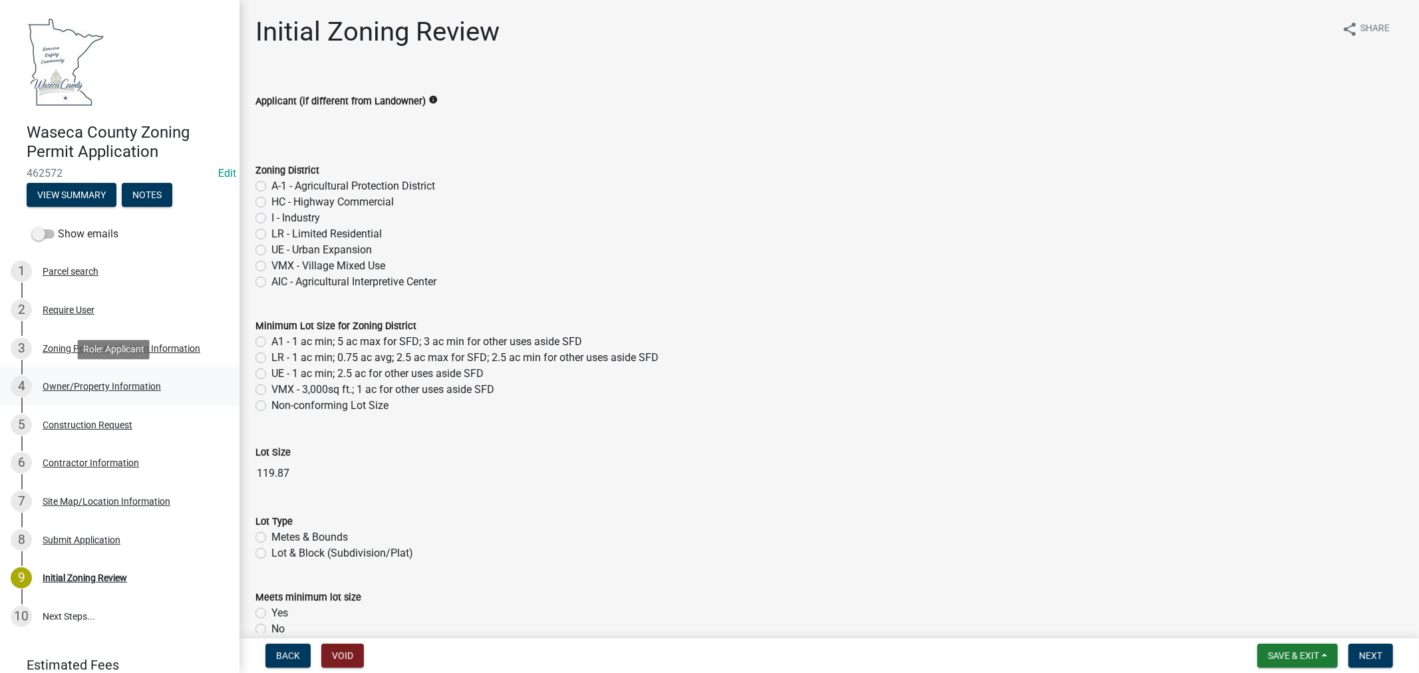
click at [98, 385] on div "Owner/Property Information" at bounding box center [102, 386] width 118 height 9
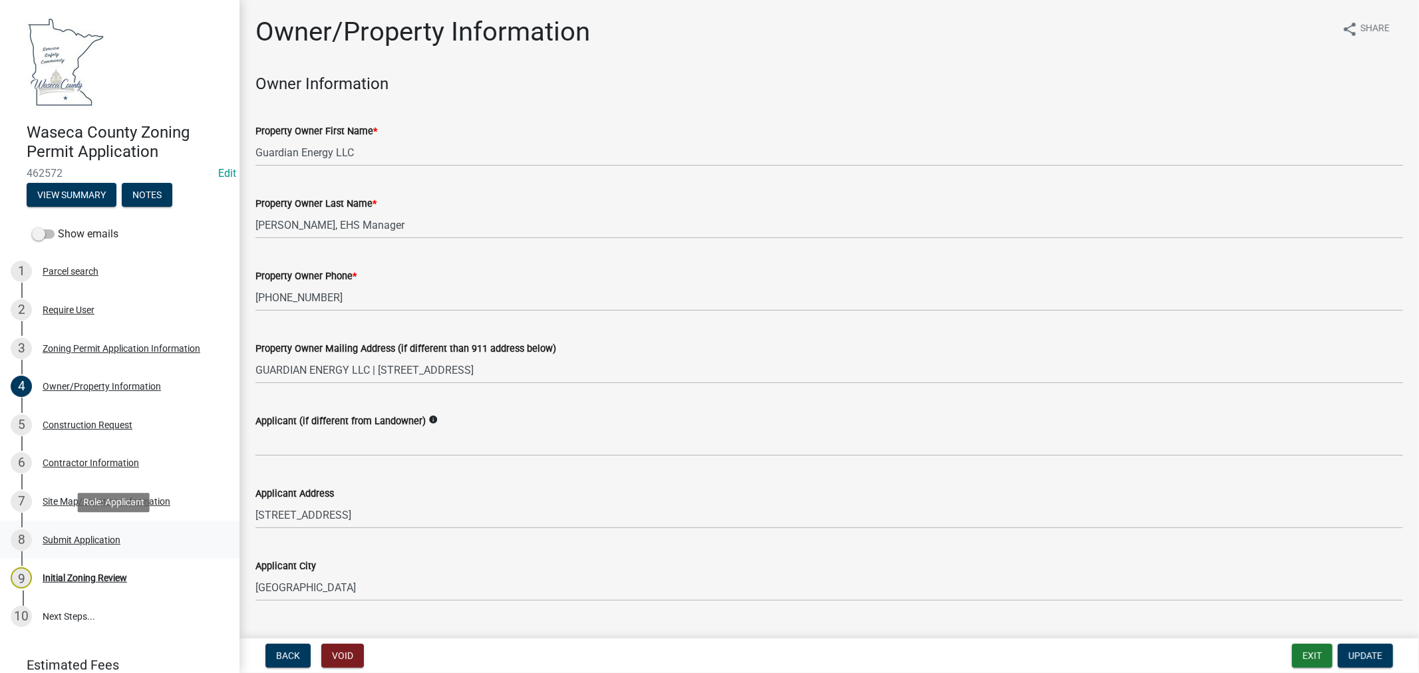
click at [75, 537] on div "Submit Application" at bounding box center [82, 540] width 78 height 9
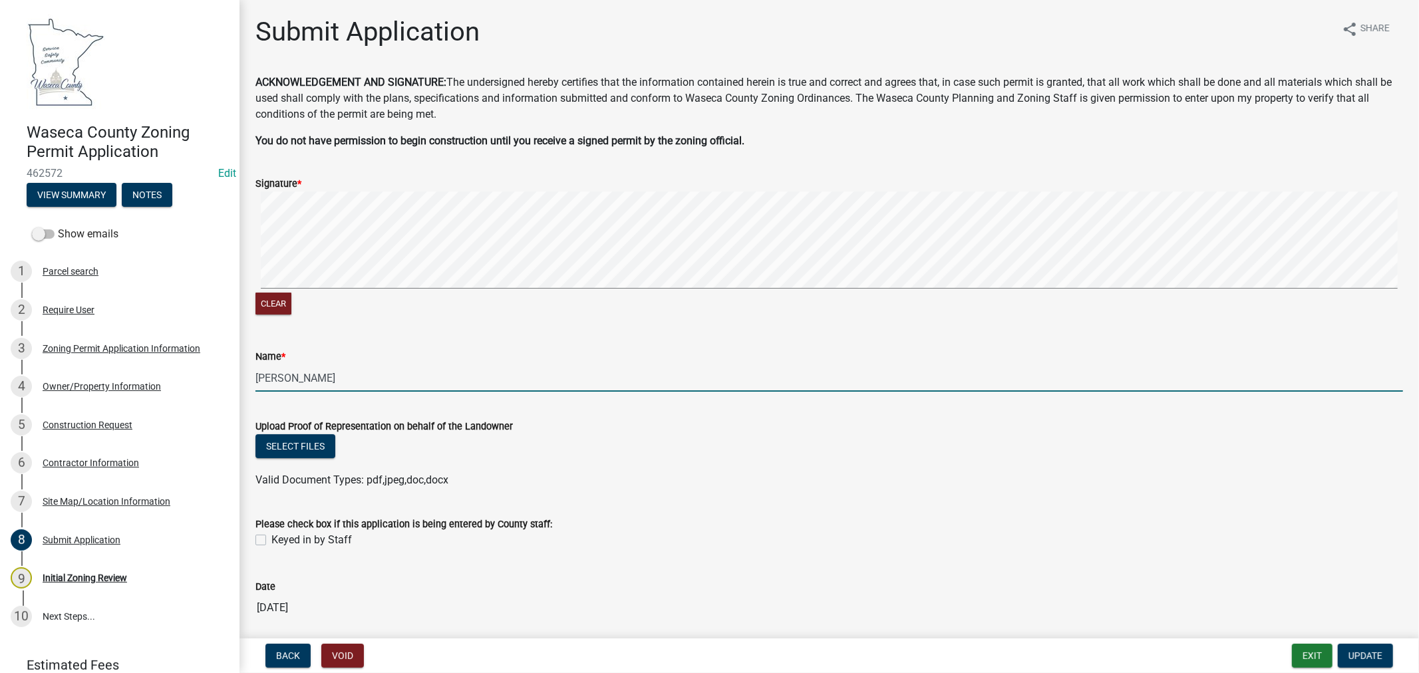
click at [340, 387] on input "Kyle Blair" at bounding box center [829, 378] width 1148 height 27
paste input "Plant Manager"
type input "Kyle Blair, Plant Manager"
click at [1357, 652] on span "Update" at bounding box center [1365, 656] width 34 height 11
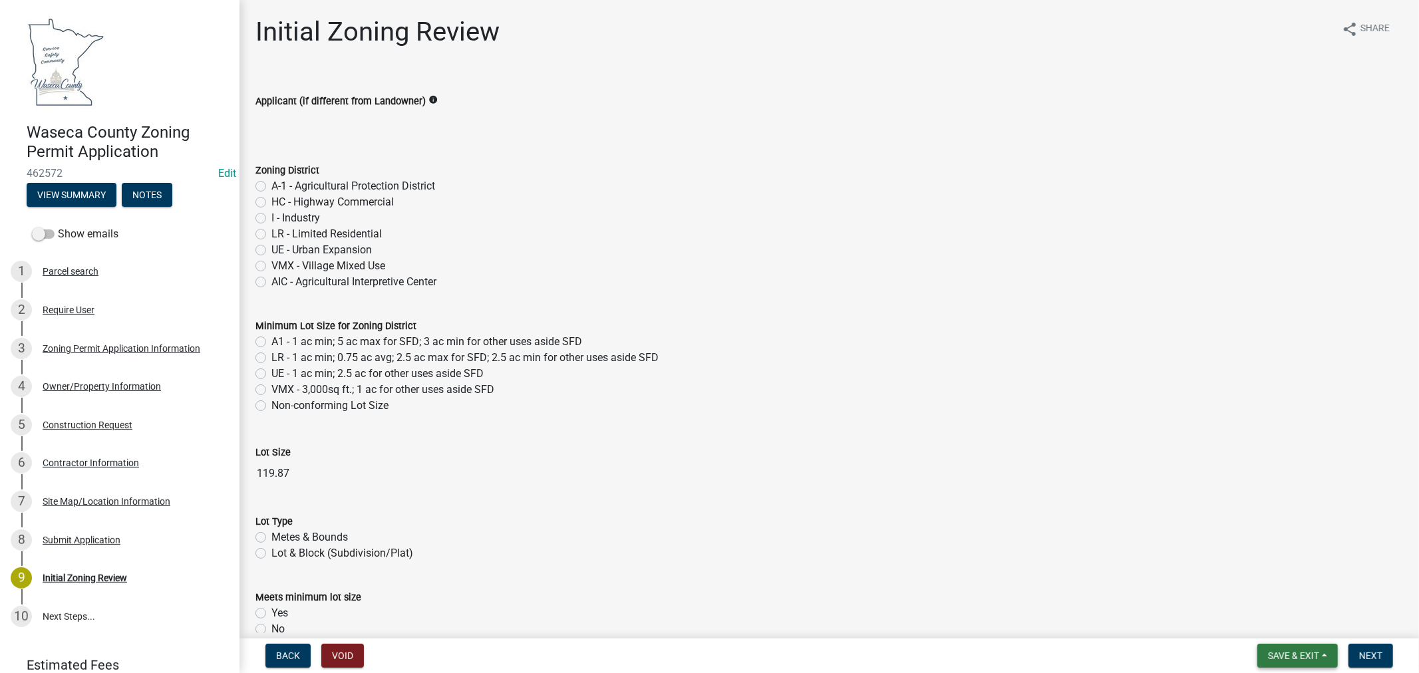
click at [1308, 659] on span "Save & Exit" at bounding box center [1293, 656] width 51 height 11
click at [1284, 626] on button "Save & Exit" at bounding box center [1284, 621] width 106 height 32
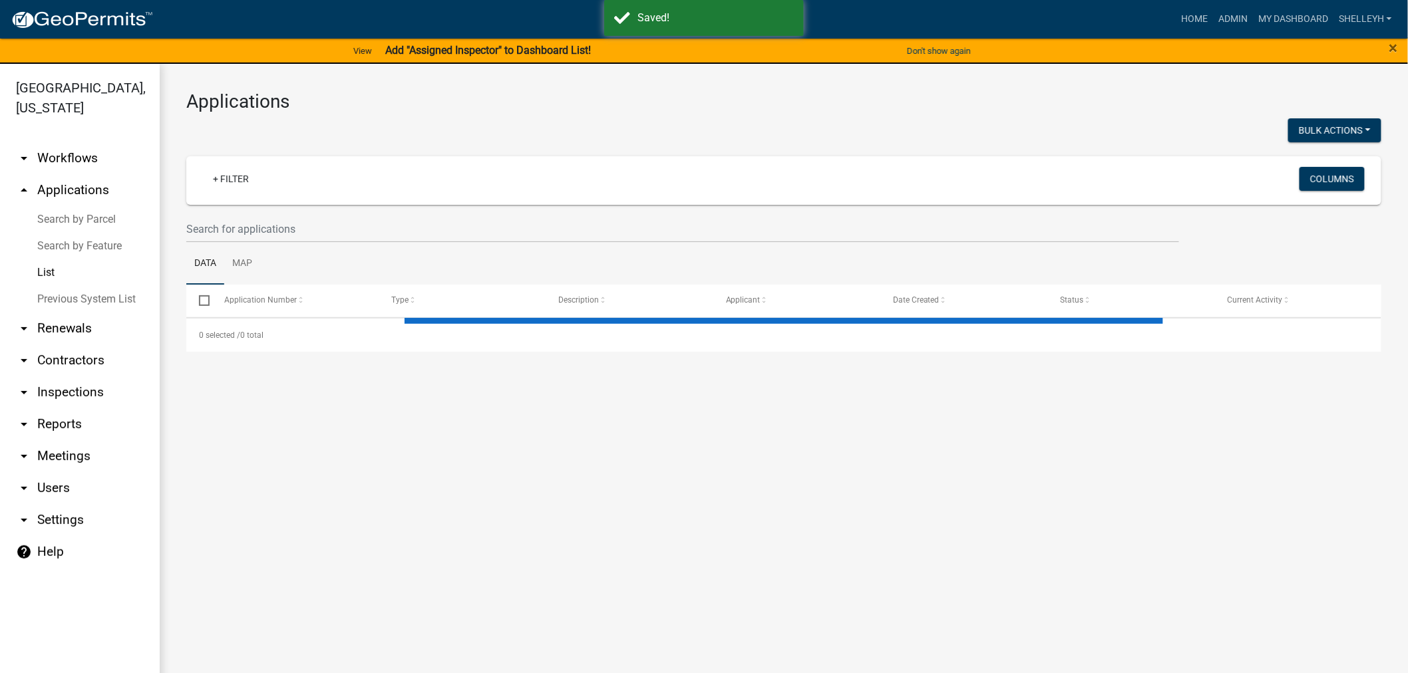
select select "1: 25"
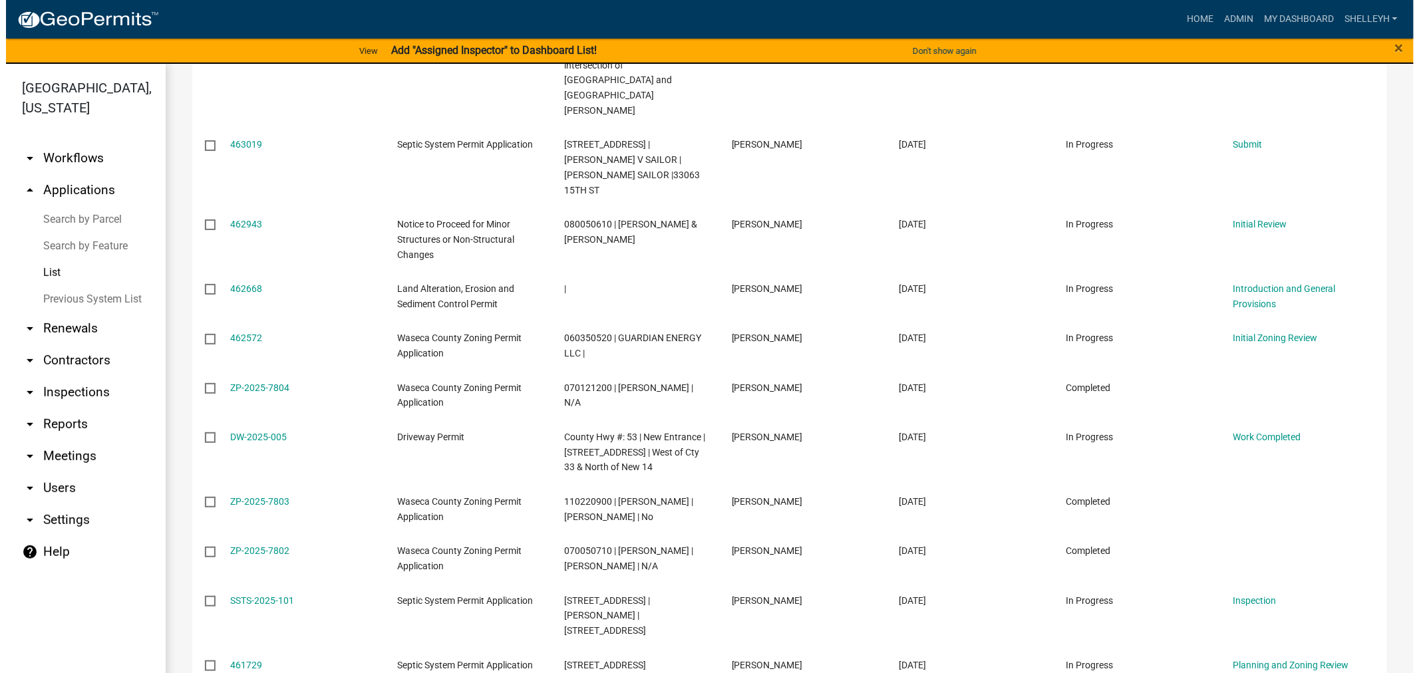
scroll to position [369, 0]
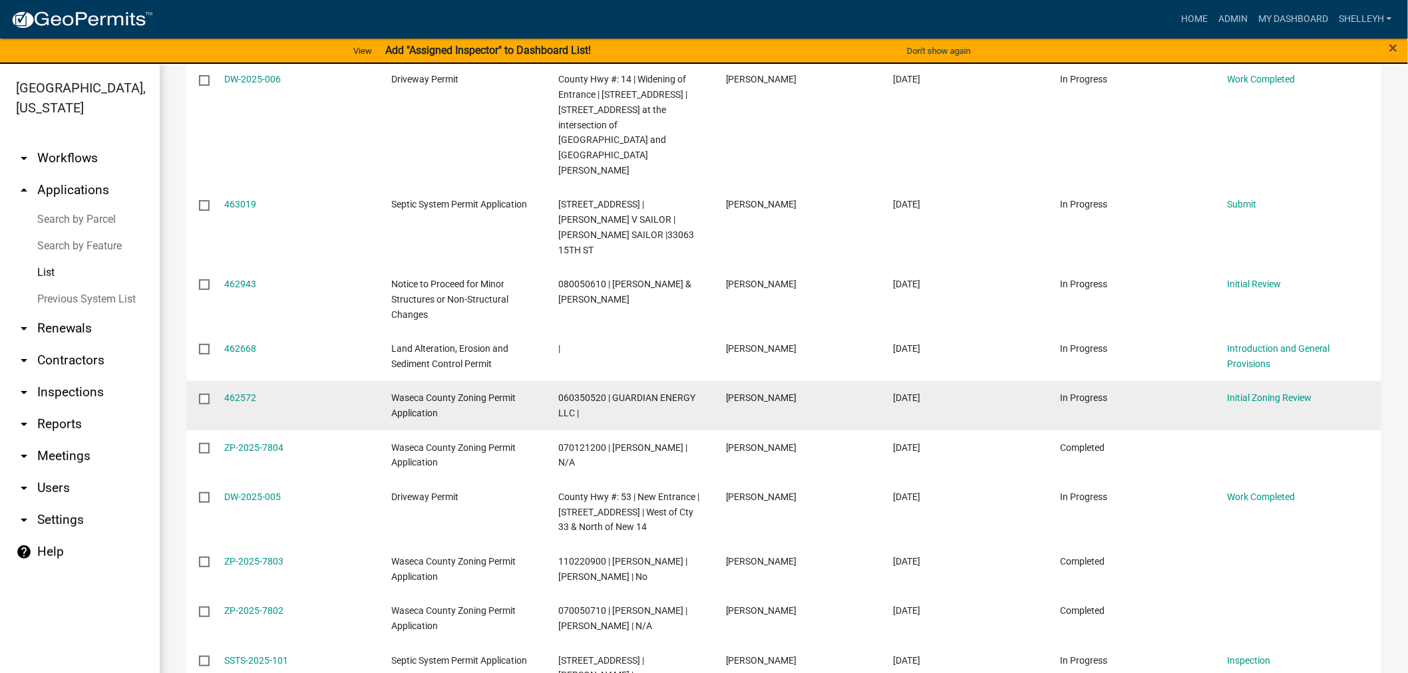
drag, startPoint x: 244, startPoint y: 348, endPoint x: 242, endPoint y: 341, distance: 6.9
click at [244, 393] on link "462572" at bounding box center [241, 398] width 32 height 11
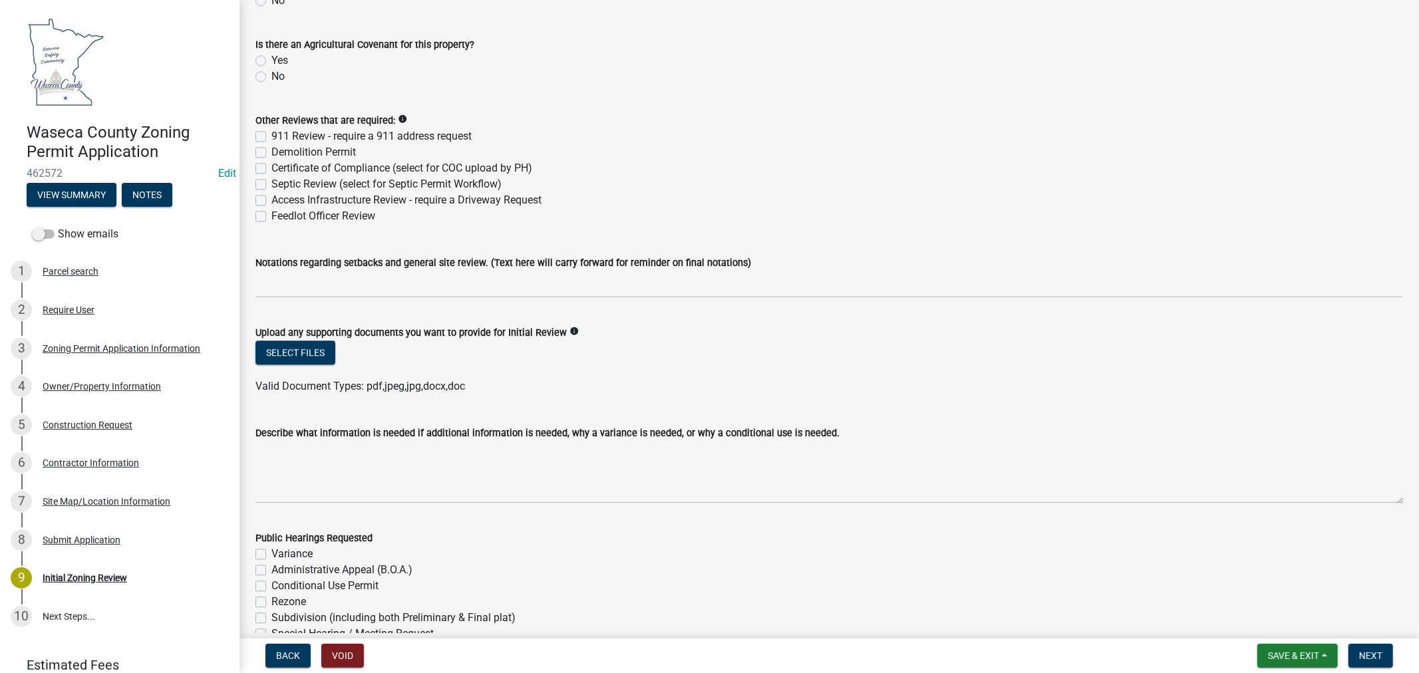
scroll to position [2883, 0]
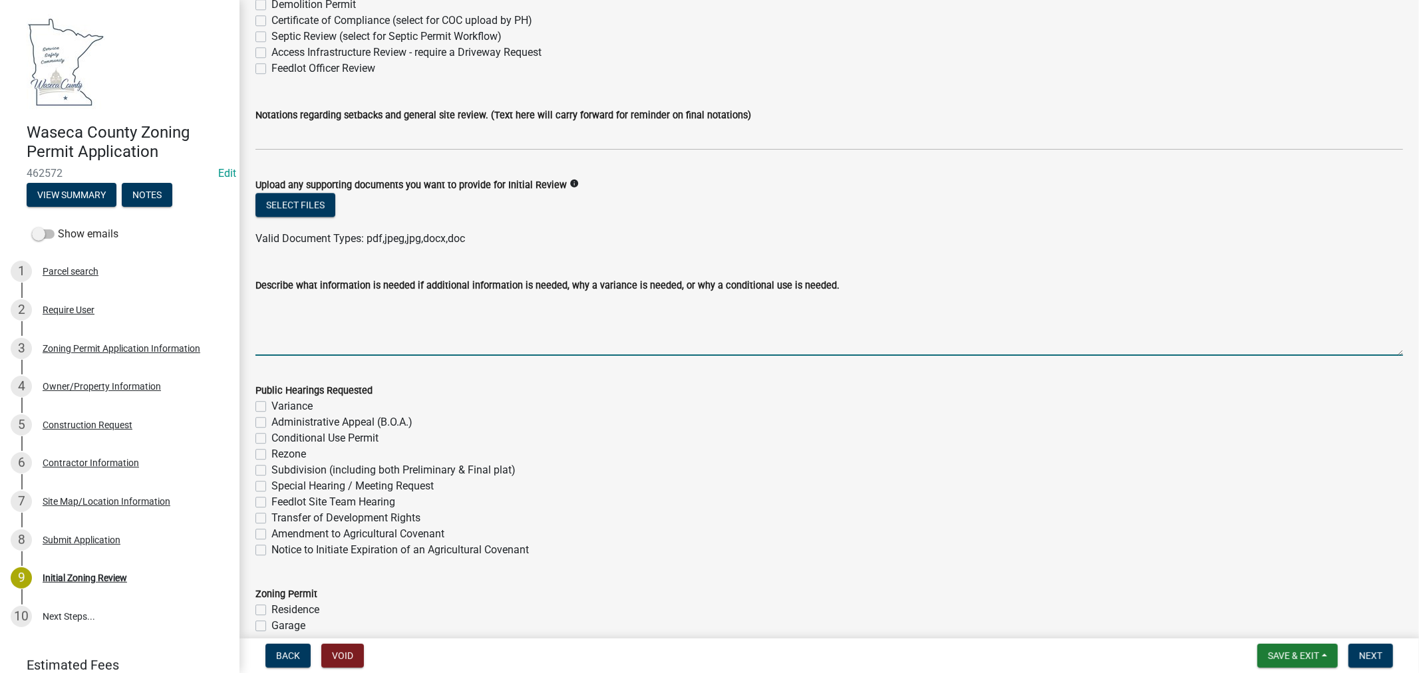
click at [412, 325] on textarea "Describe what information is needed if additional information is needed, why a …" at bounding box center [829, 324] width 1148 height 63
type textarea "C"
type textarea "Construction plans....Land Alt permit?"
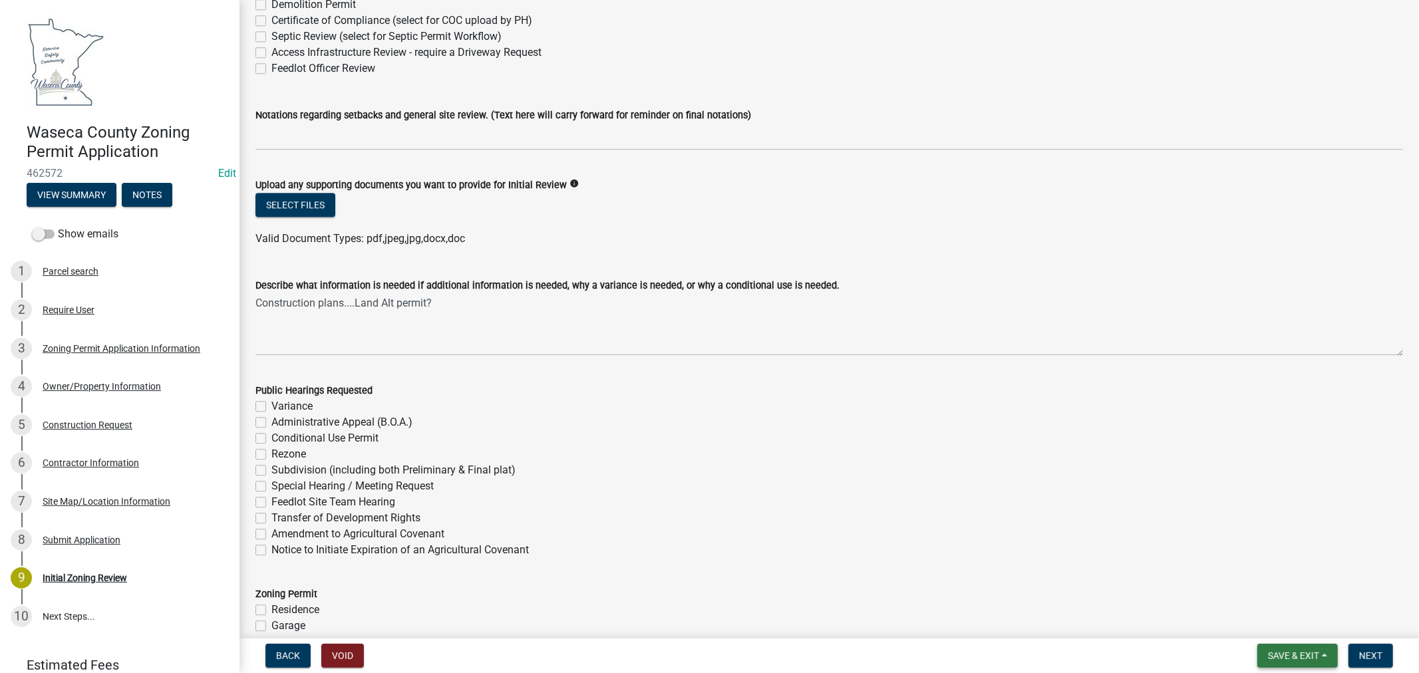
click at [1292, 647] on button "Save & Exit" at bounding box center [1297, 656] width 80 height 24
click at [1261, 623] on button "Save & Exit" at bounding box center [1284, 621] width 106 height 32
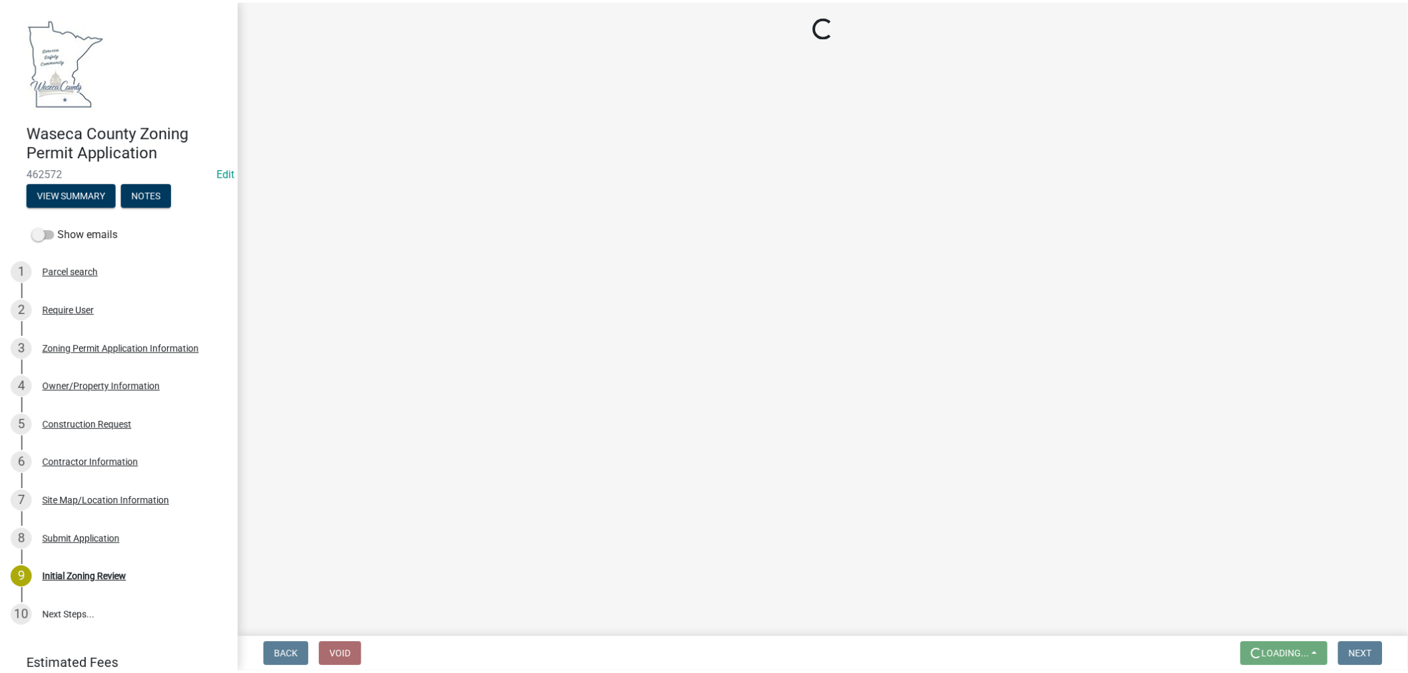
scroll to position [0, 0]
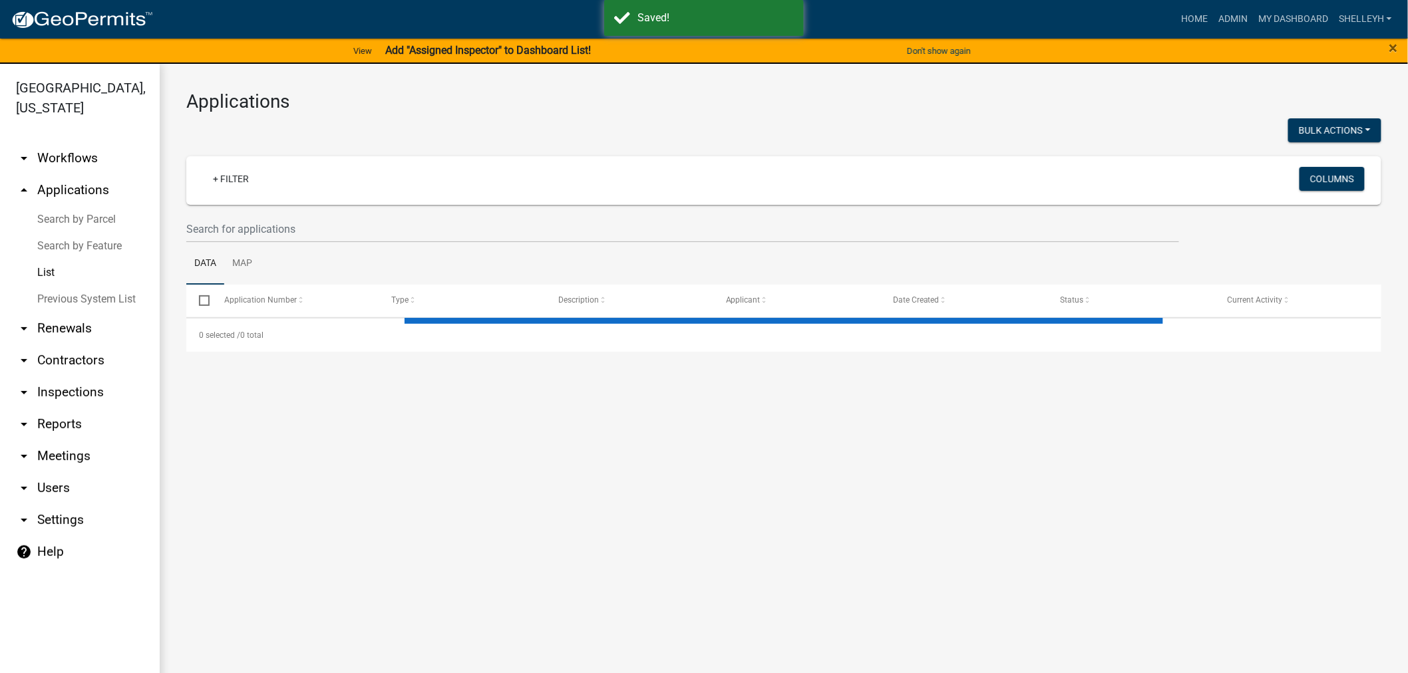
select select "1: 25"
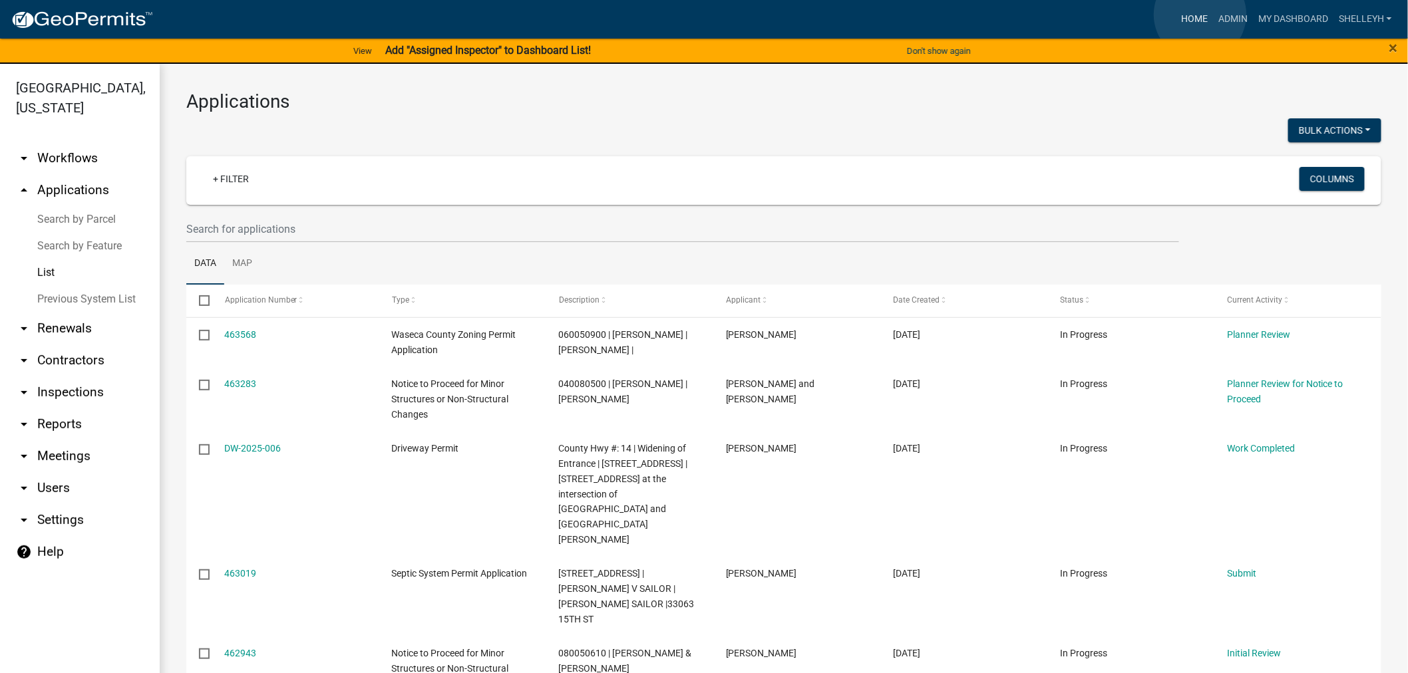
click at [1200, 15] on link "Home" at bounding box center [1194, 19] width 37 height 25
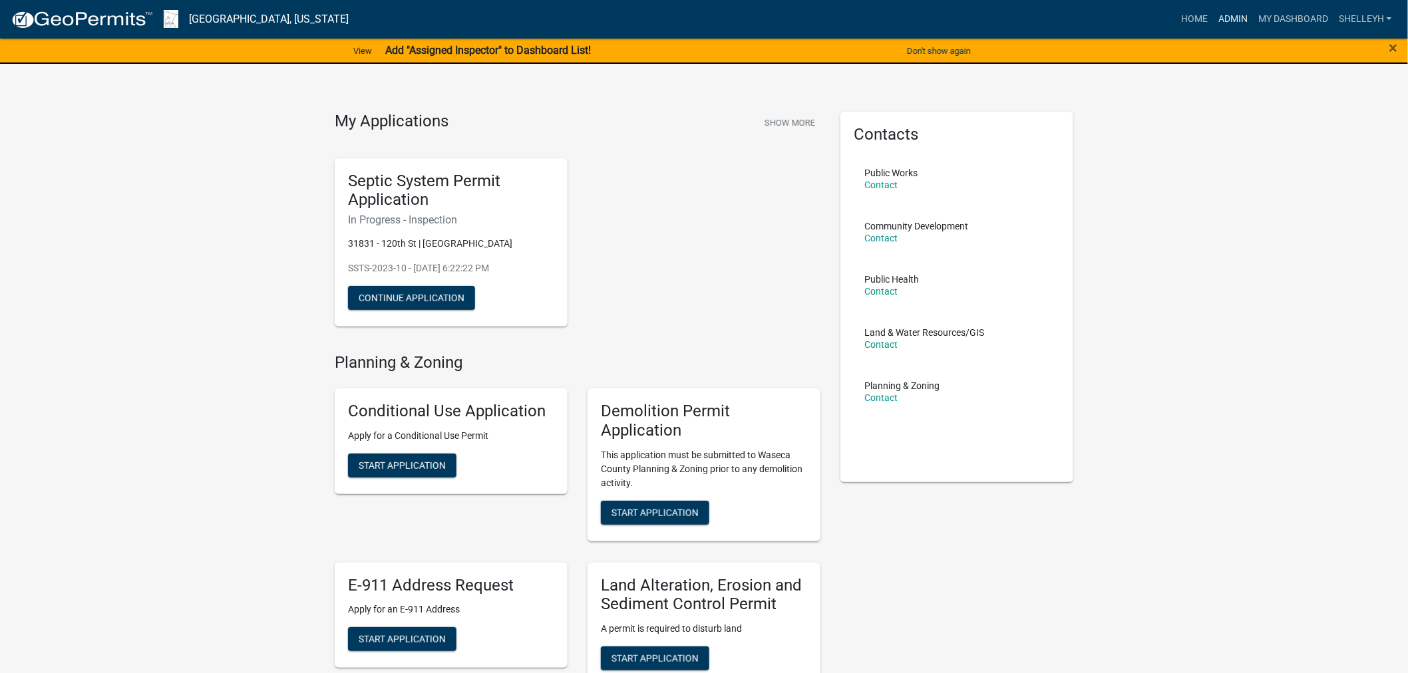
click at [1239, 16] on link "Admin" at bounding box center [1233, 19] width 40 height 25
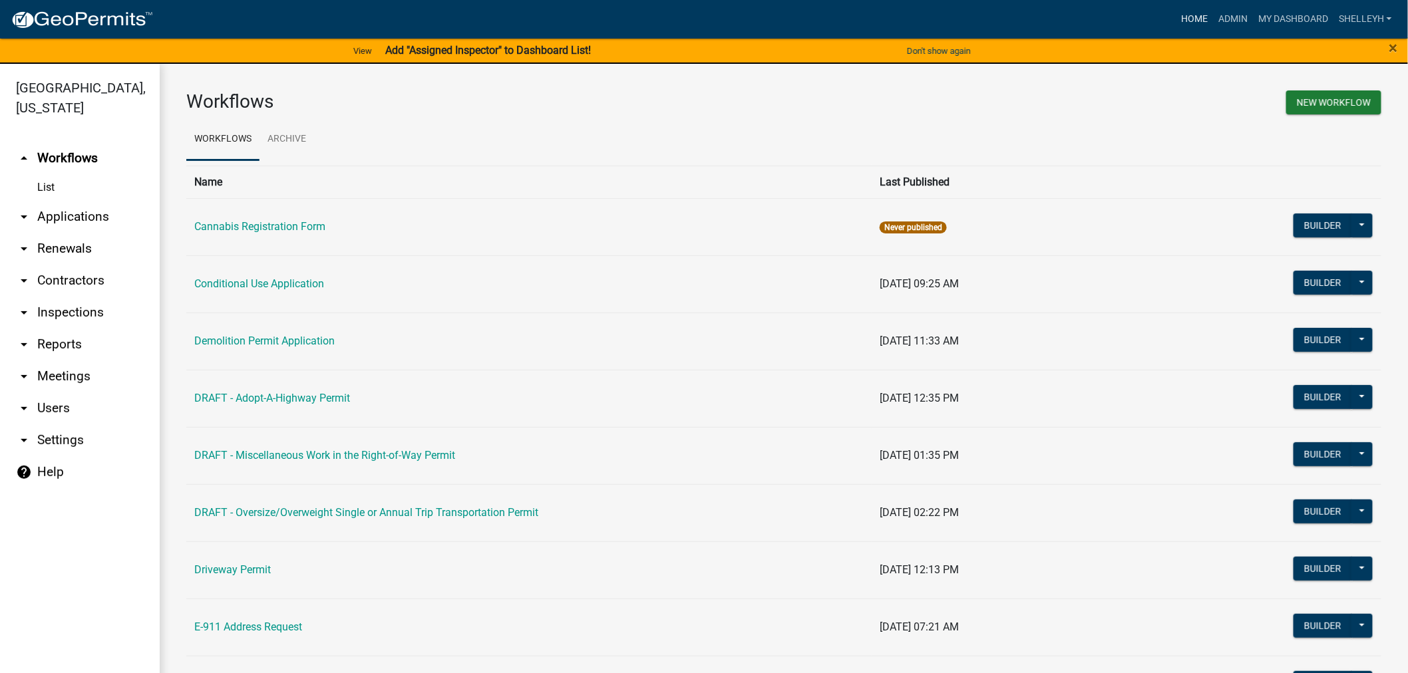
click at [1189, 18] on link "Home" at bounding box center [1194, 19] width 37 height 25
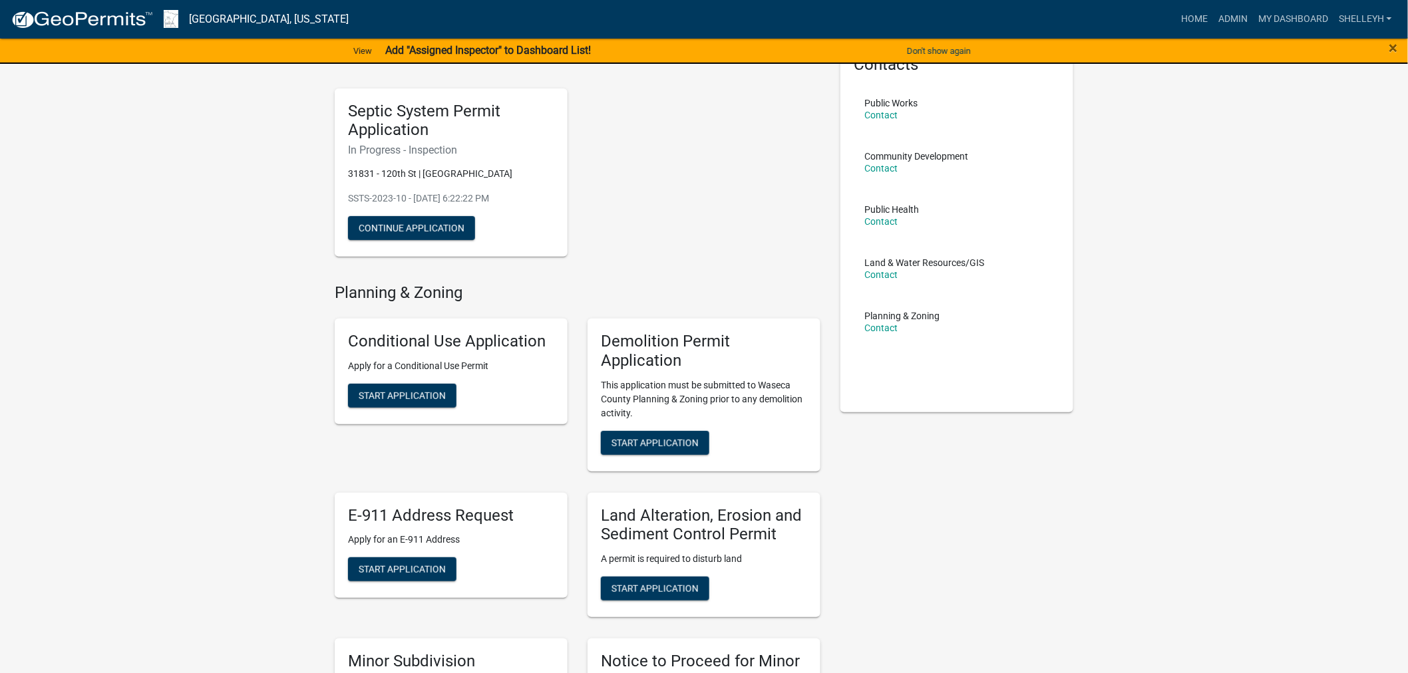
scroll to position [74, 0]
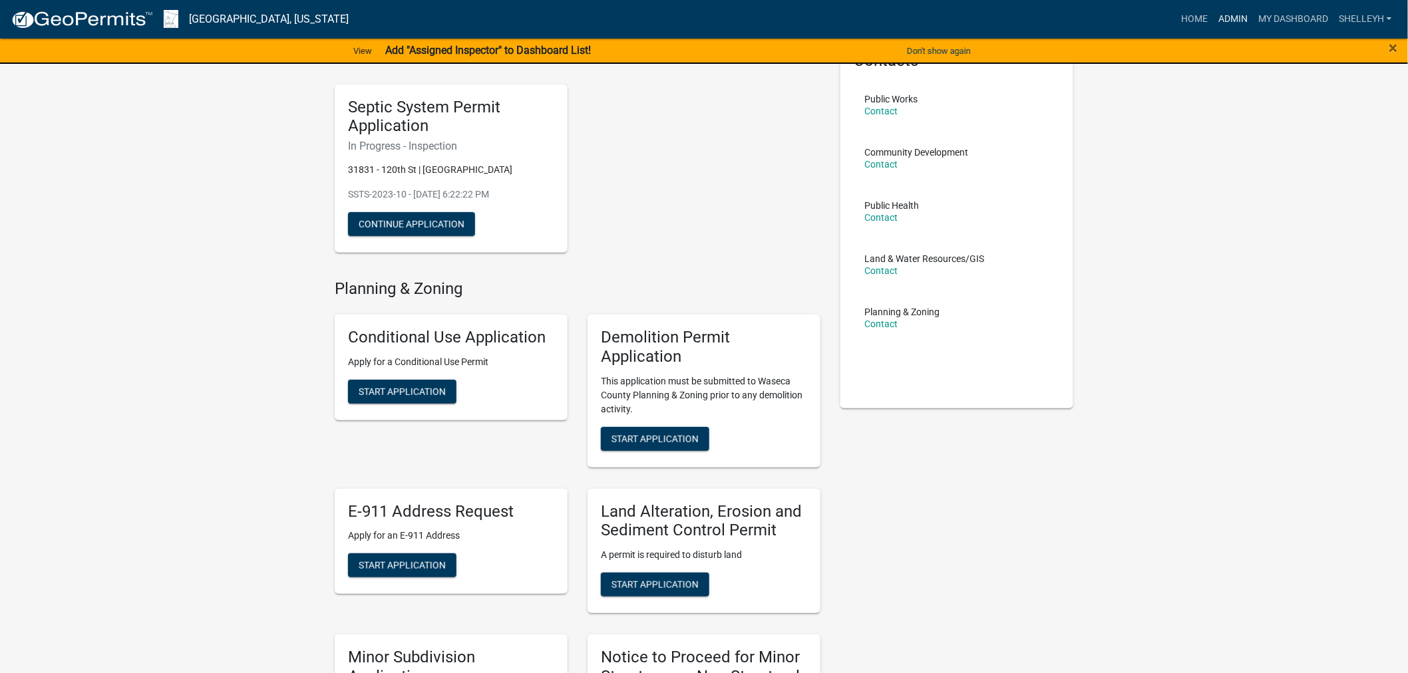
click at [1234, 12] on link "Admin" at bounding box center [1233, 19] width 40 height 25
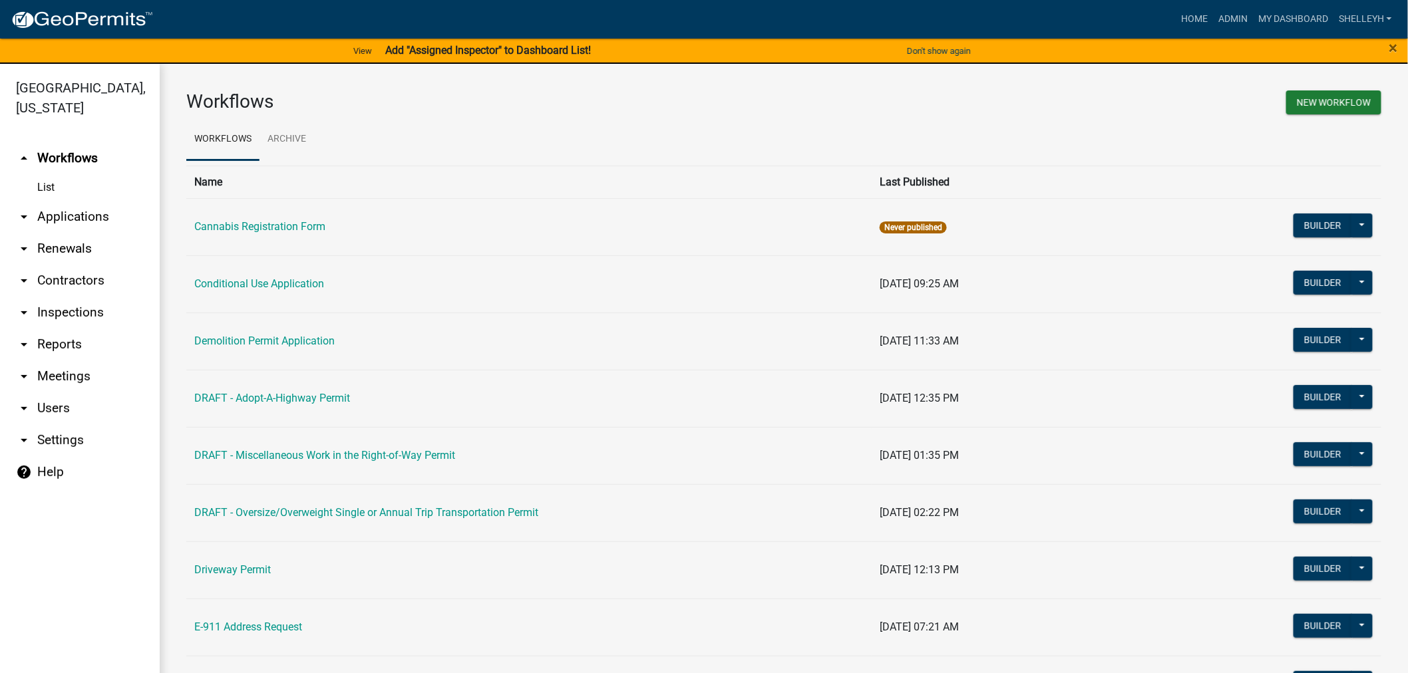
click at [71, 213] on link "arrow_drop_down Applications" at bounding box center [80, 217] width 160 height 32
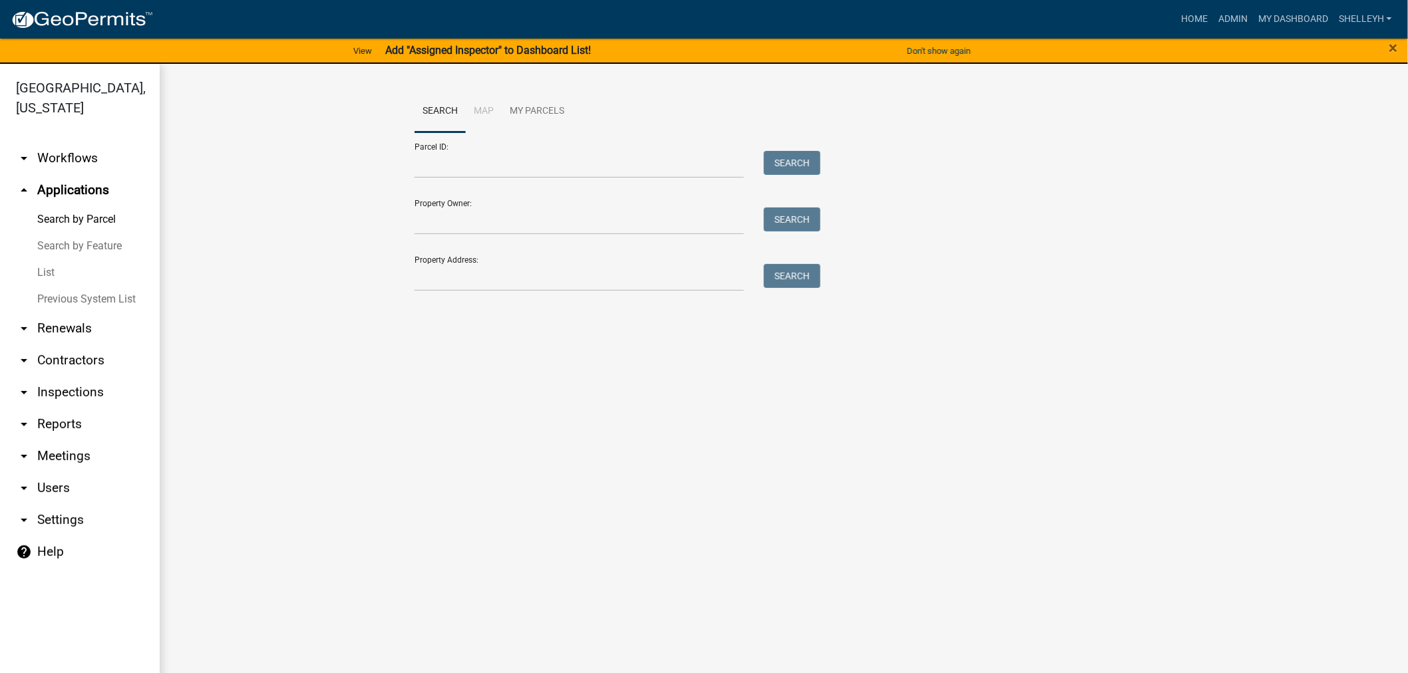
drag, startPoint x: 39, startPoint y: 271, endPoint x: 145, endPoint y: 255, distance: 107.6
click at [40, 271] on link "List" at bounding box center [80, 272] width 160 height 27
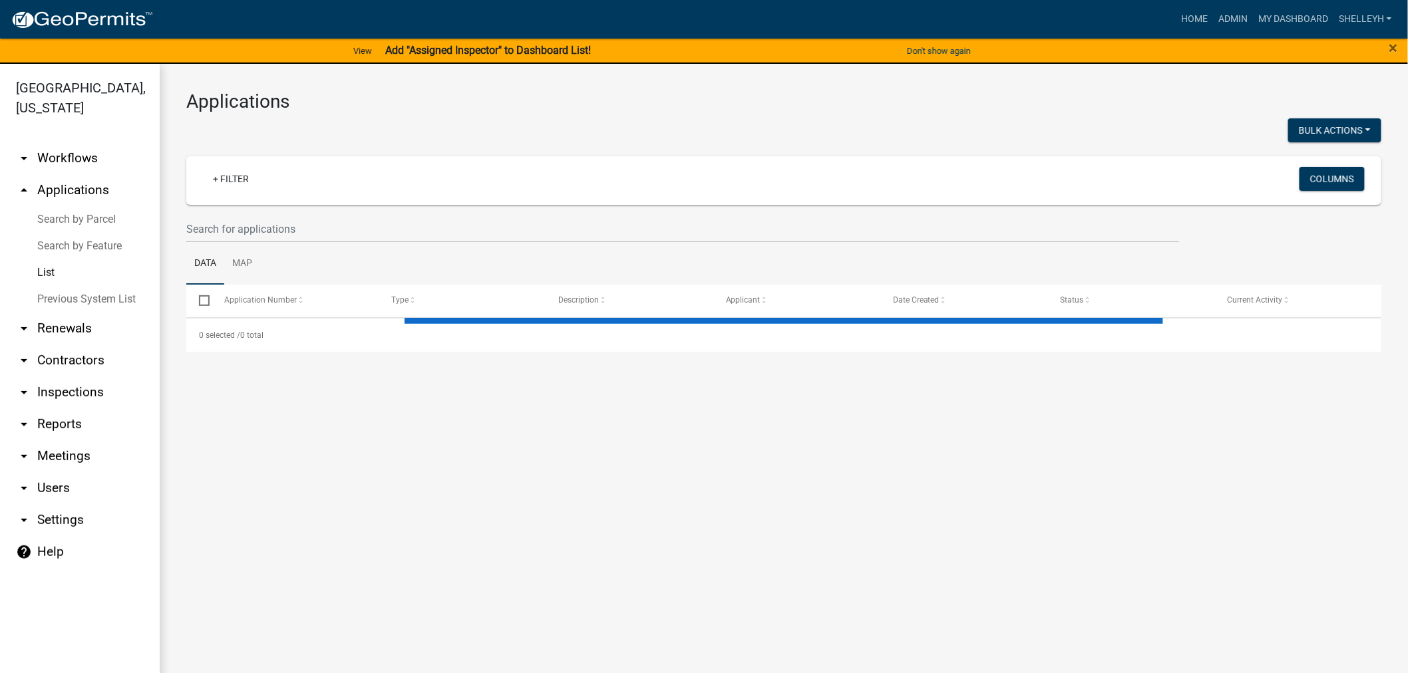
select select "1: 25"
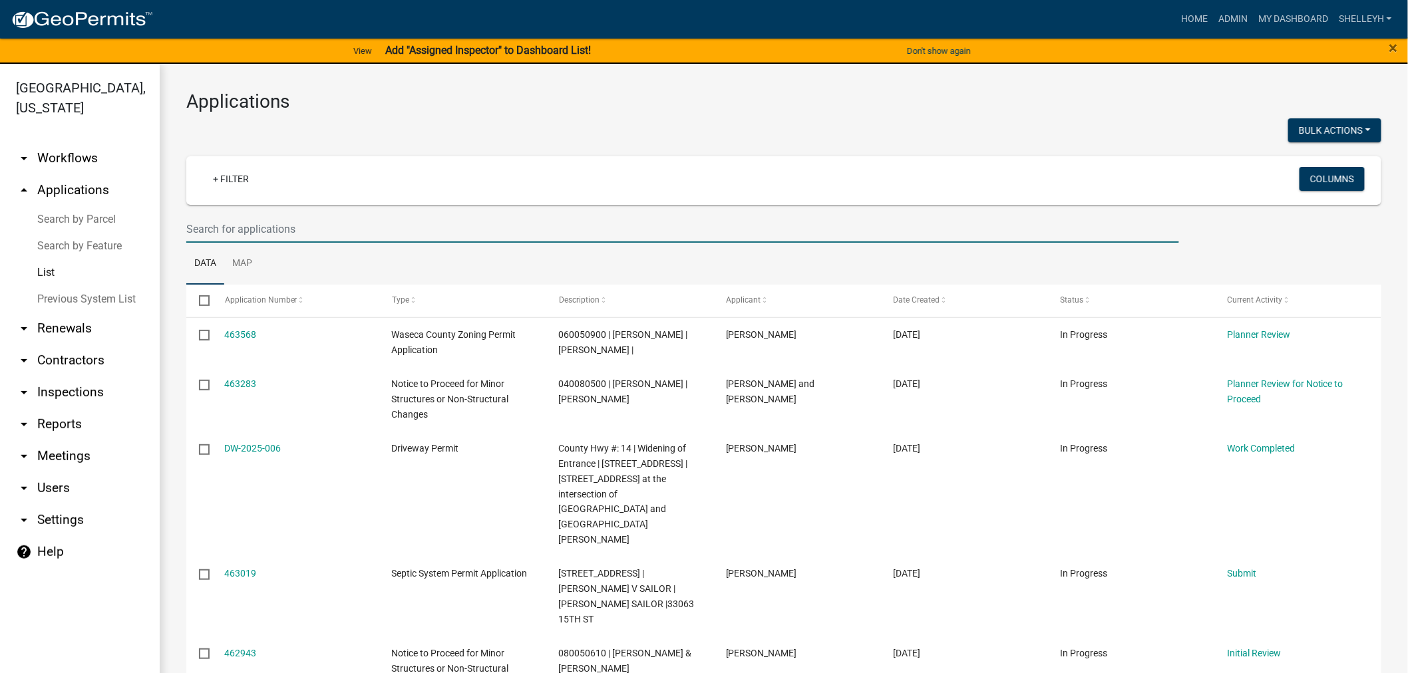
click at [293, 224] on input "text" at bounding box center [682, 229] width 993 height 27
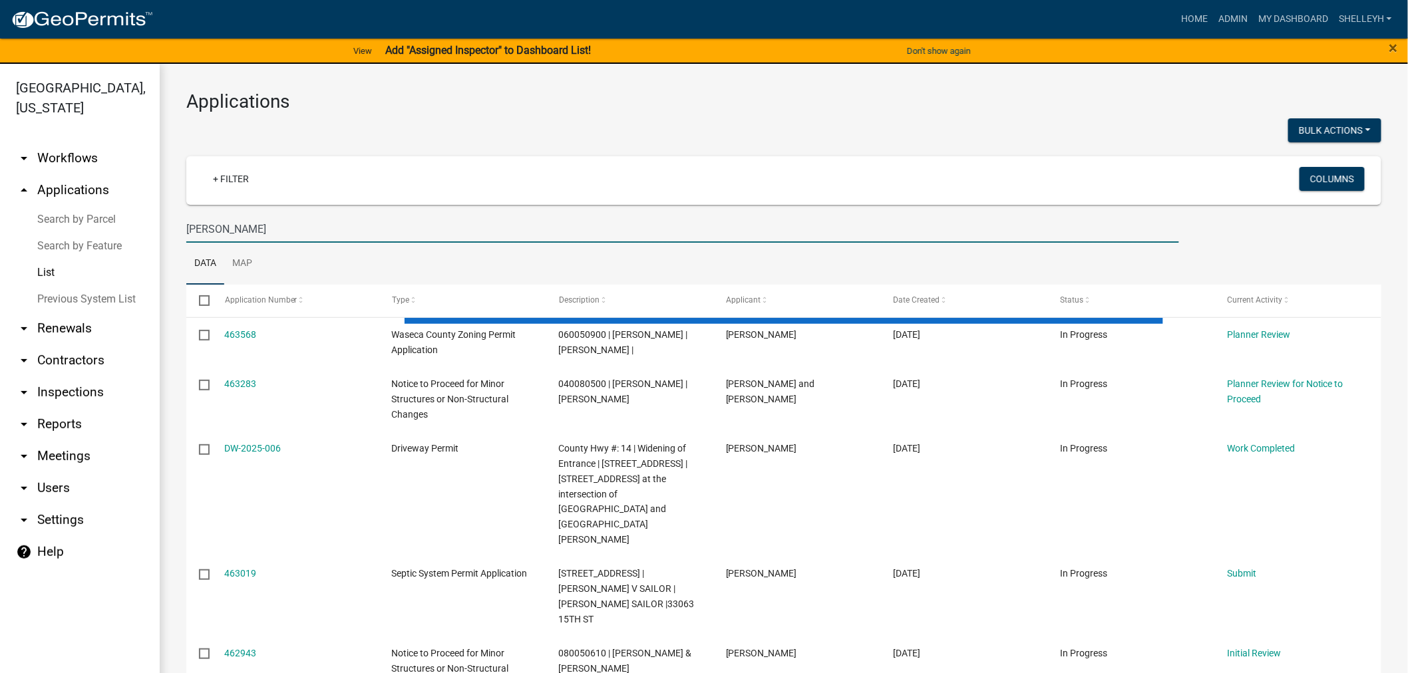
type input "brandon guse"
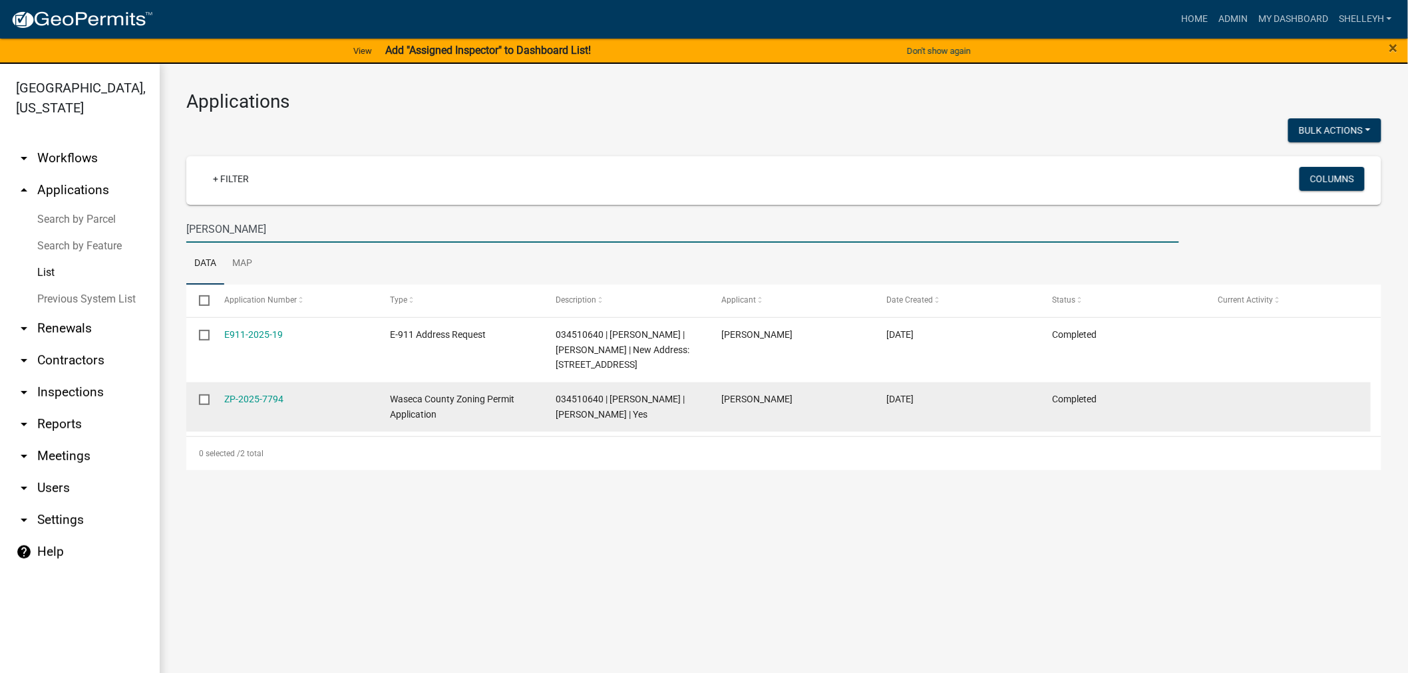
click at [242, 407] on div "ZP-2025-7794" at bounding box center [295, 399] width 140 height 15
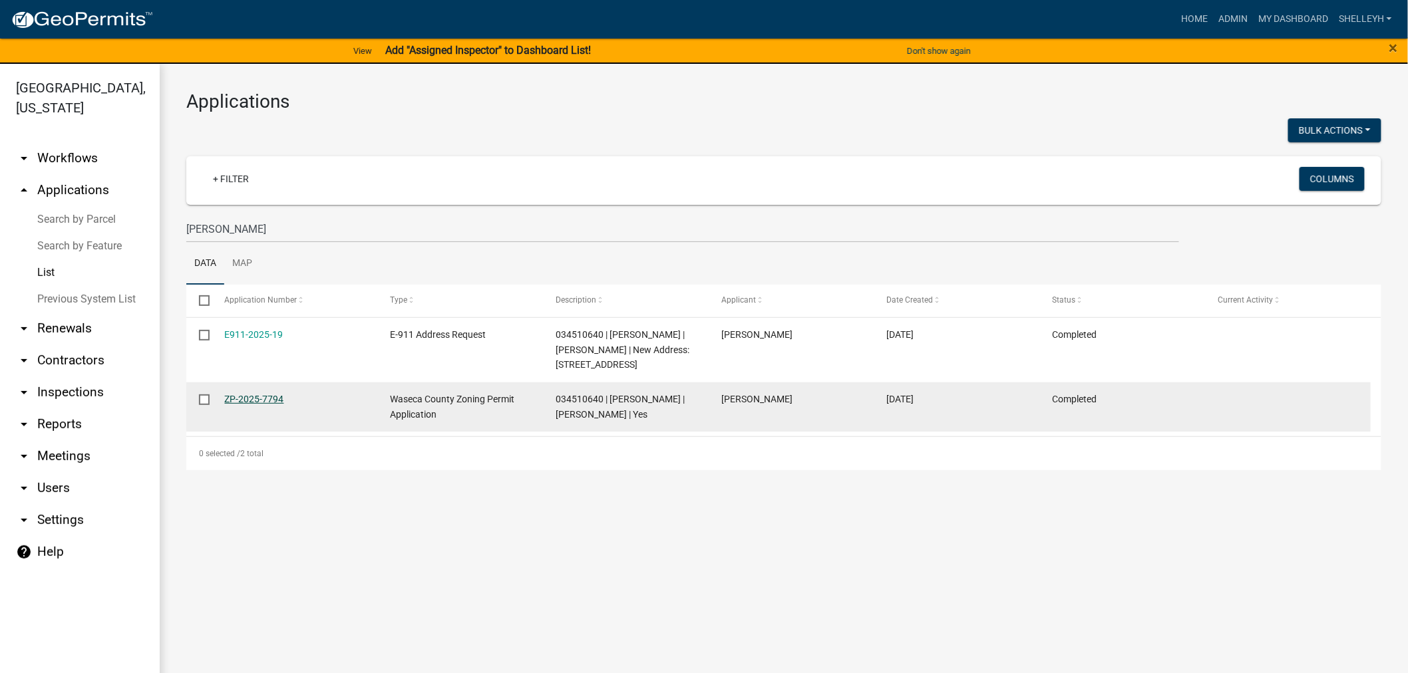
click at [251, 404] on link "ZP-2025-7794" at bounding box center [254, 399] width 59 height 11
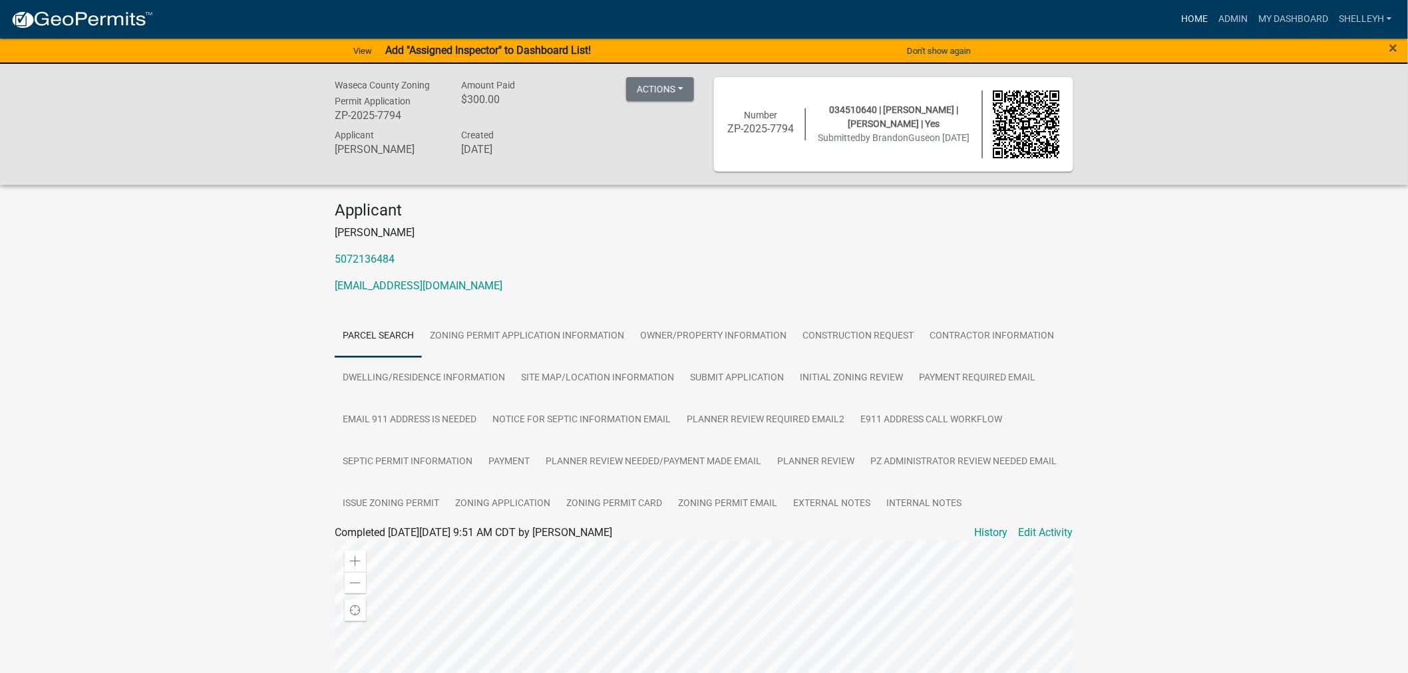
click at [1203, 20] on link "Home" at bounding box center [1194, 19] width 37 height 25
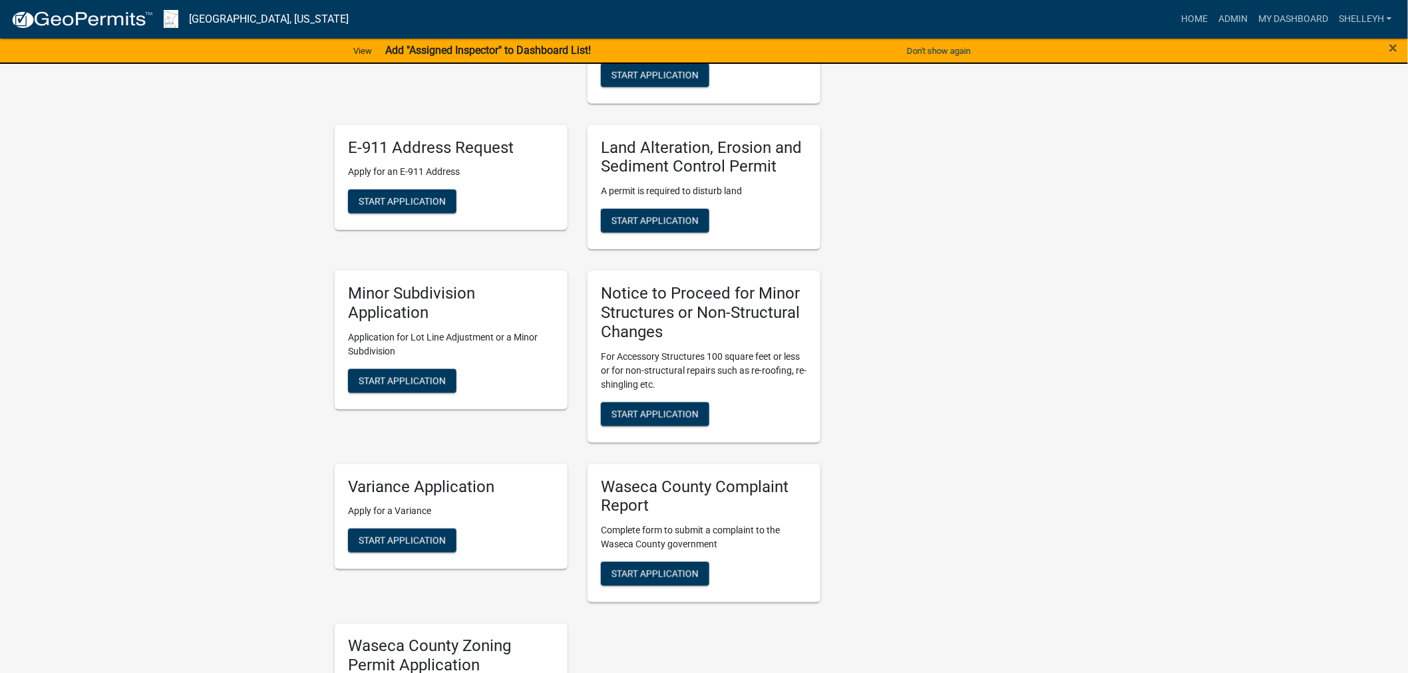
scroll to position [591, 0]
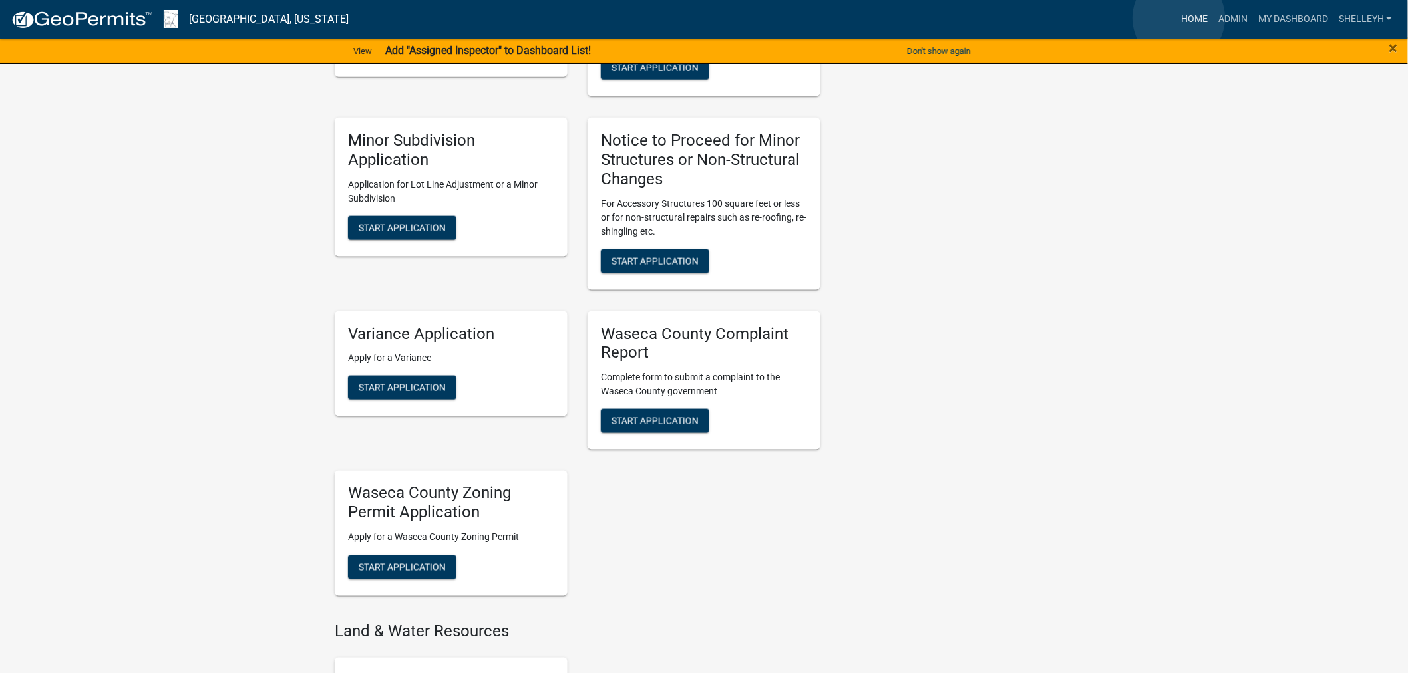
click at [1179, 18] on link "Home" at bounding box center [1194, 19] width 37 height 25
click at [1231, 17] on link "Admin" at bounding box center [1233, 19] width 40 height 25
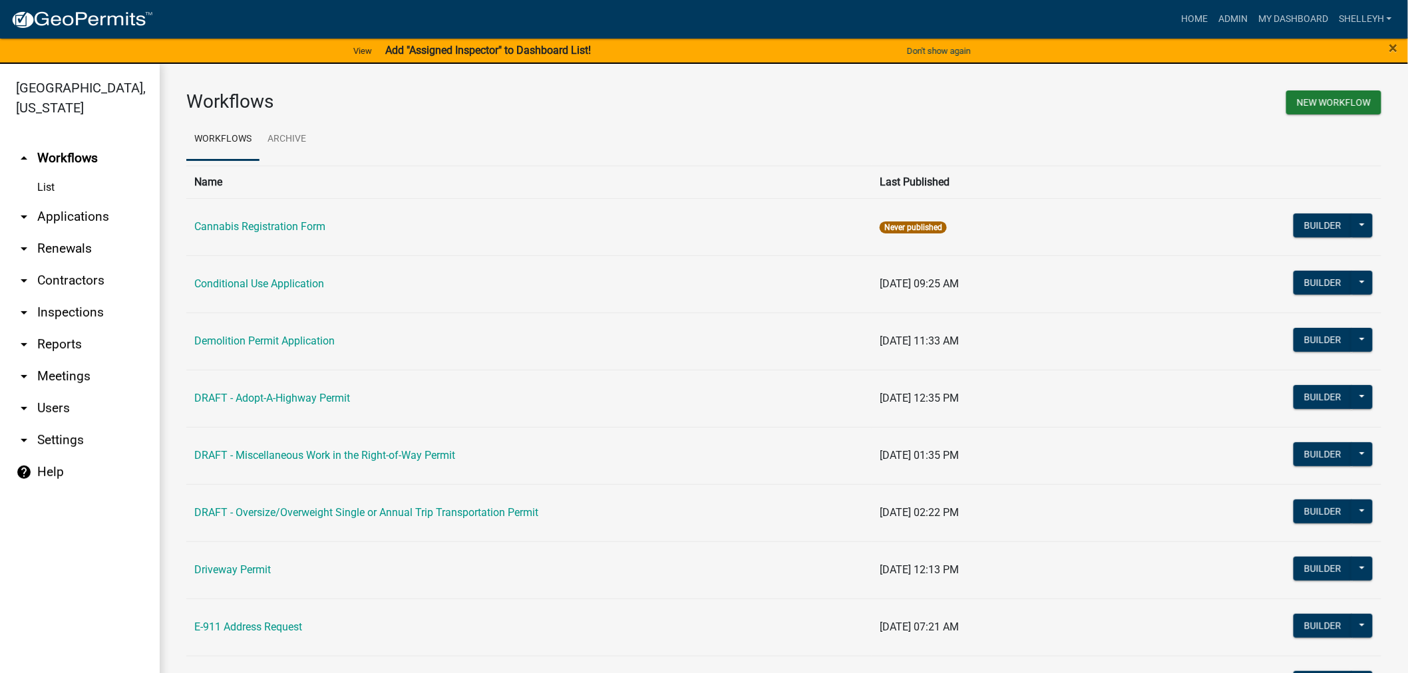
click at [75, 211] on link "arrow_drop_down Applications" at bounding box center [80, 217] width 160 height 32
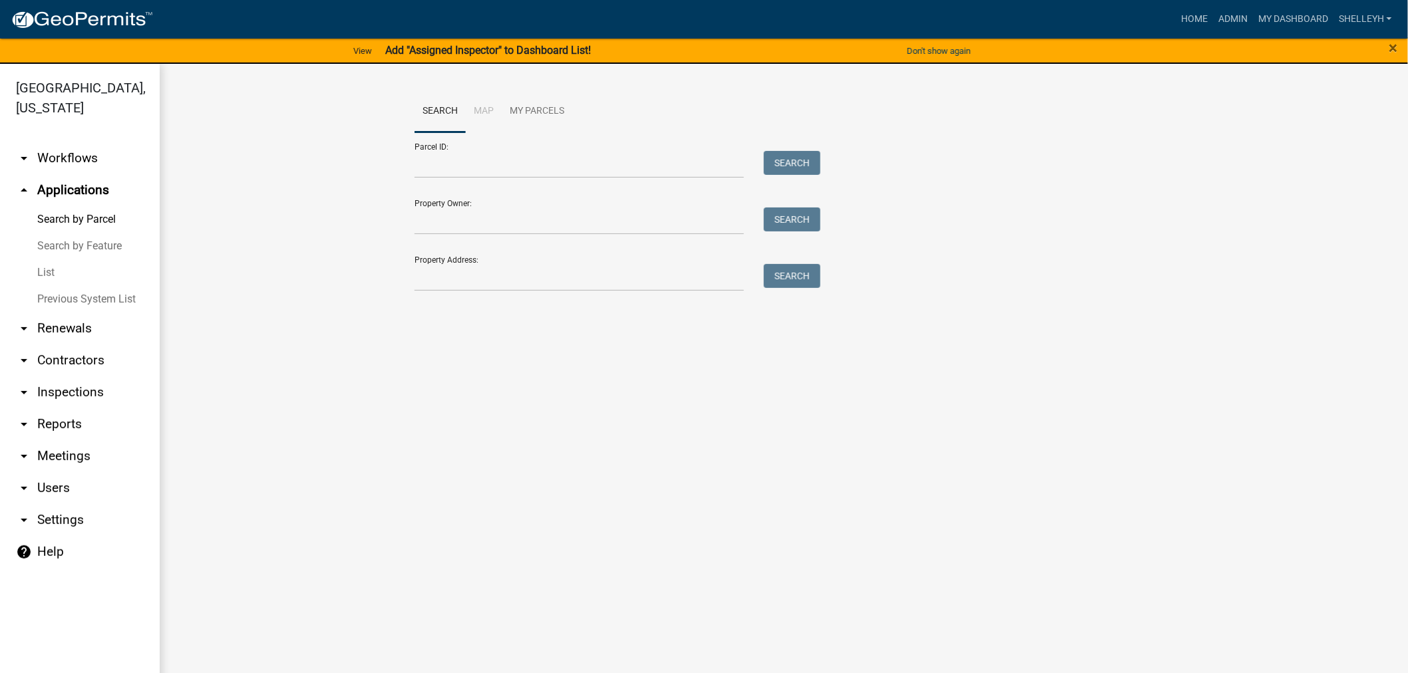
click at [40, 270] on link "List" at bounding box center [80, 272] width 160 height 27
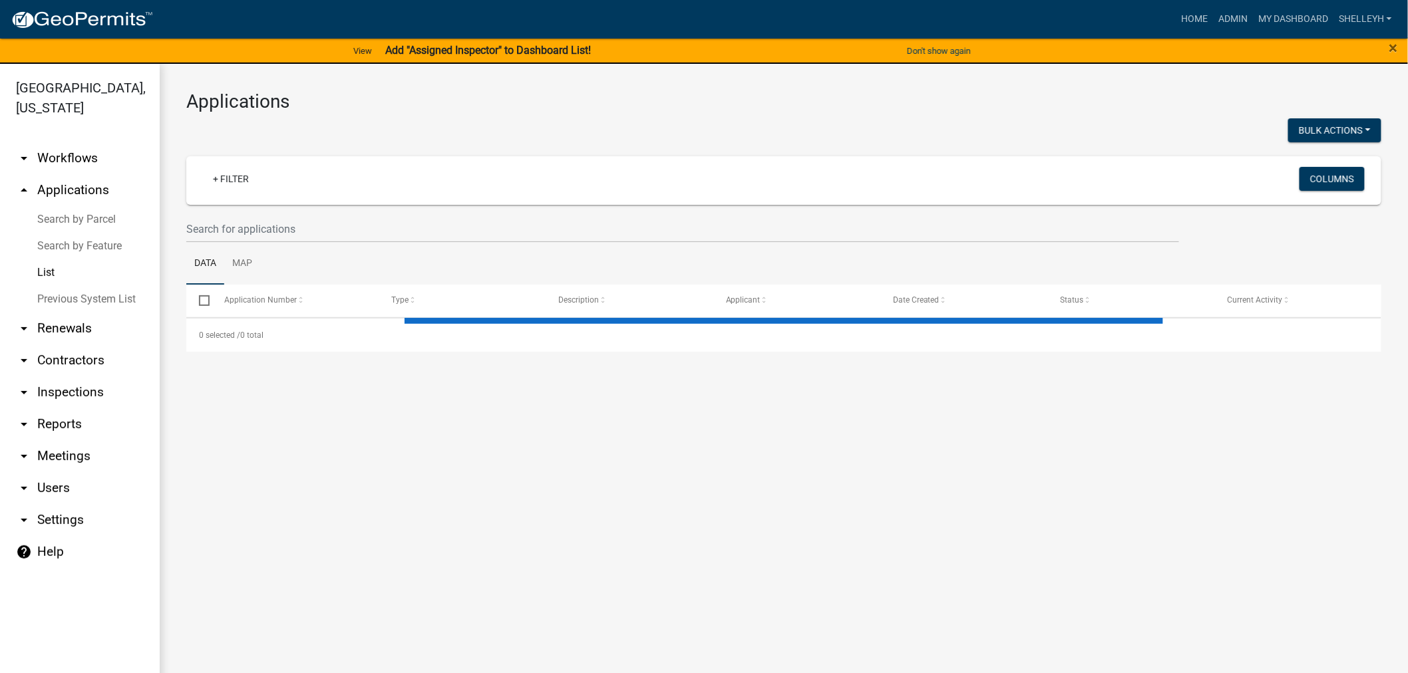
select select "1: 25"
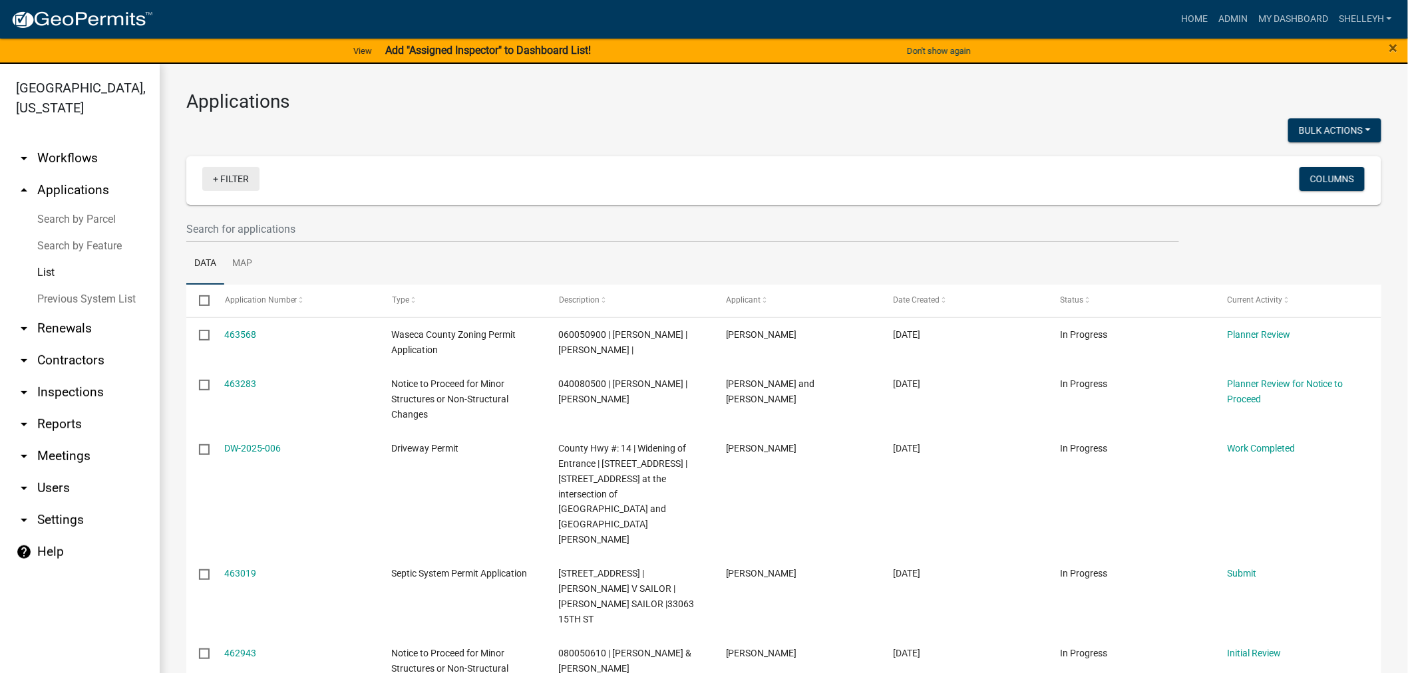
click at [238, 181] on link "+ Filter" at bounding box center [230, 179] width 57 height 24
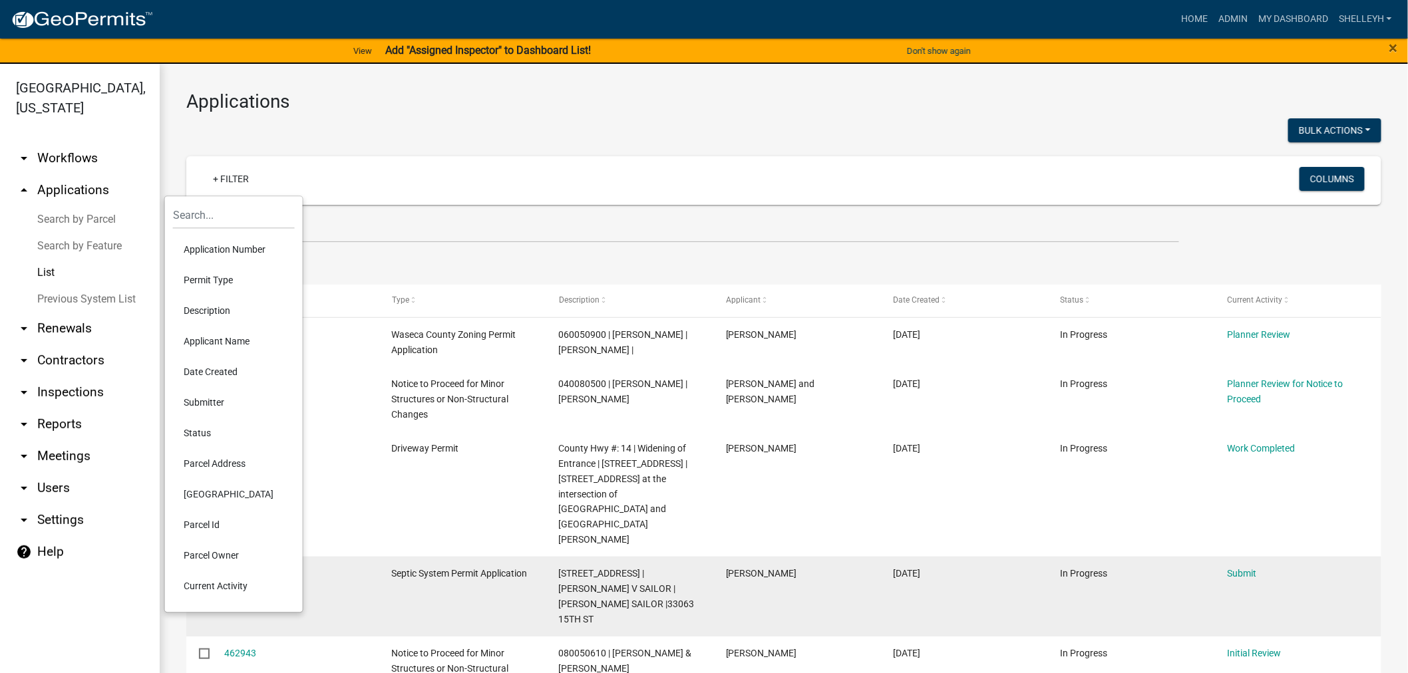
drag, startPoint x: 210, startPoint y: 579, endPoint x: 227, endPoint y: 551, distance: 33.1
click at [211, 580] on li "Current Activity" at bounding box center [234, 586] width 122 height 31
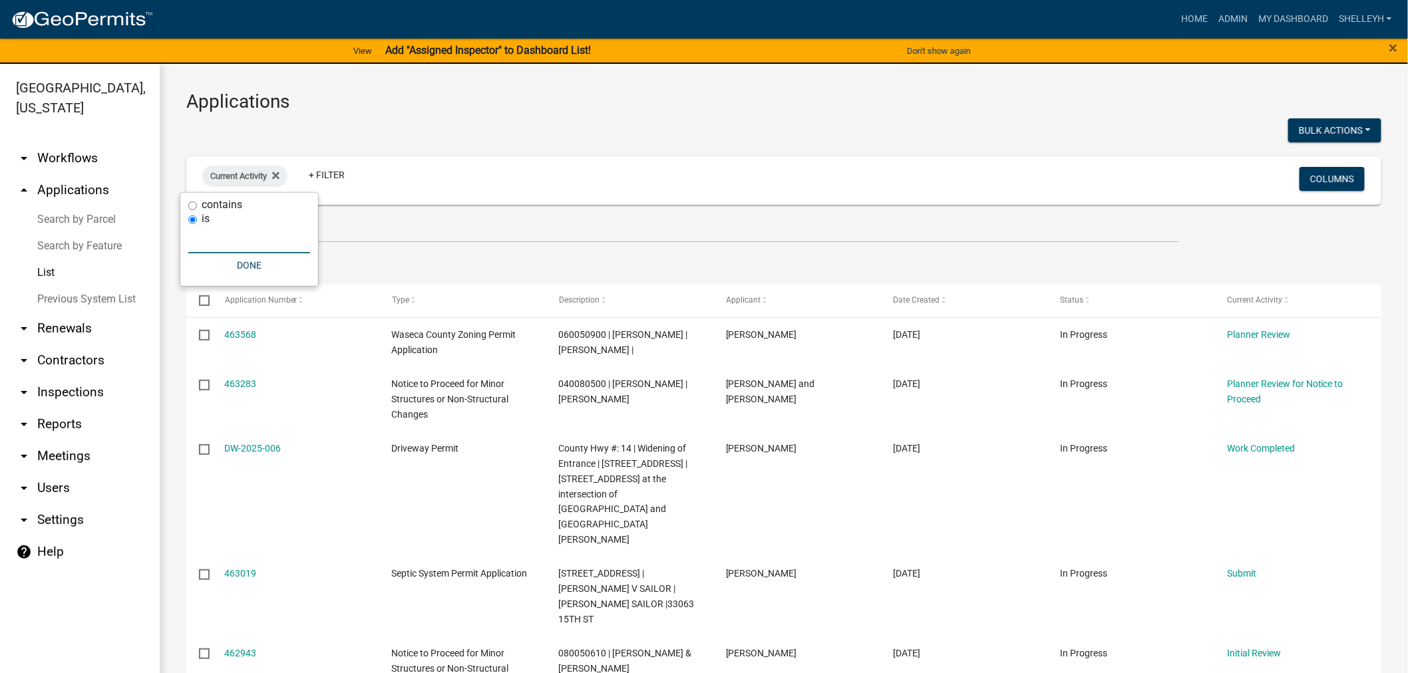
click at [241, 247] on input "text" at bounding box center [249, 239] width 122 height 27
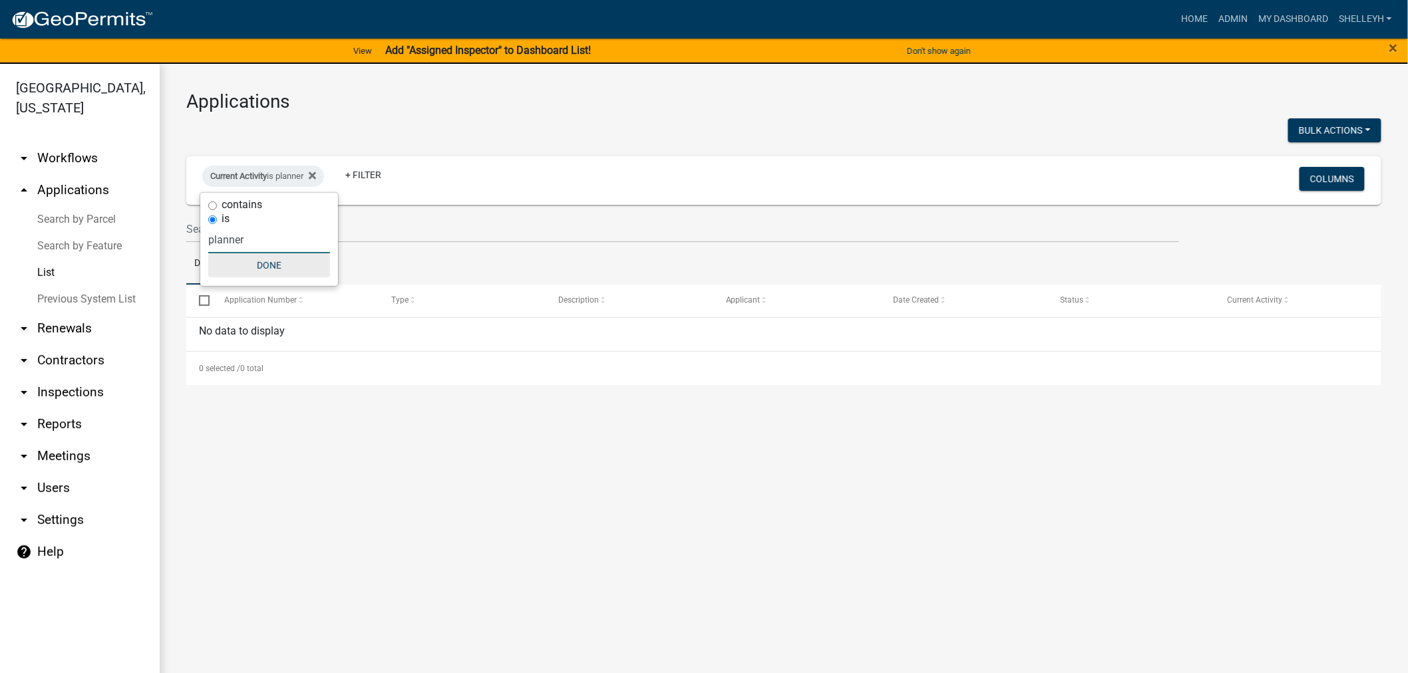
type input "planner"
click at [257, 264] on button "Done" at bounding box center [269, 265] width 122 height 24
click at [293, 176] on div "Current Activity is planner" at bounding box center [263, 176] width 122 height 21
click at [263, 246] on input "planner" at bounding box center [269, 239] width 122 height 27
type input "planner review"
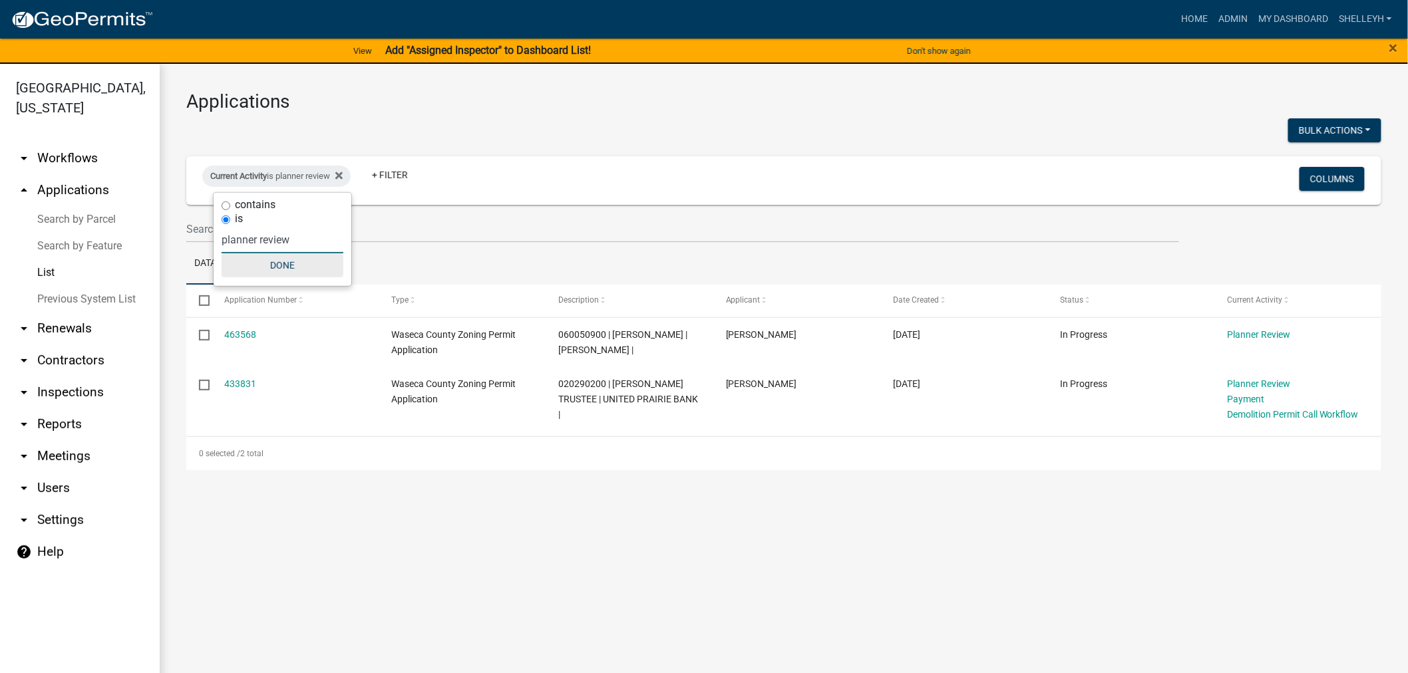
click at [280, 264] on button "Done" at bounding box center [283, 265] width 122 height 24
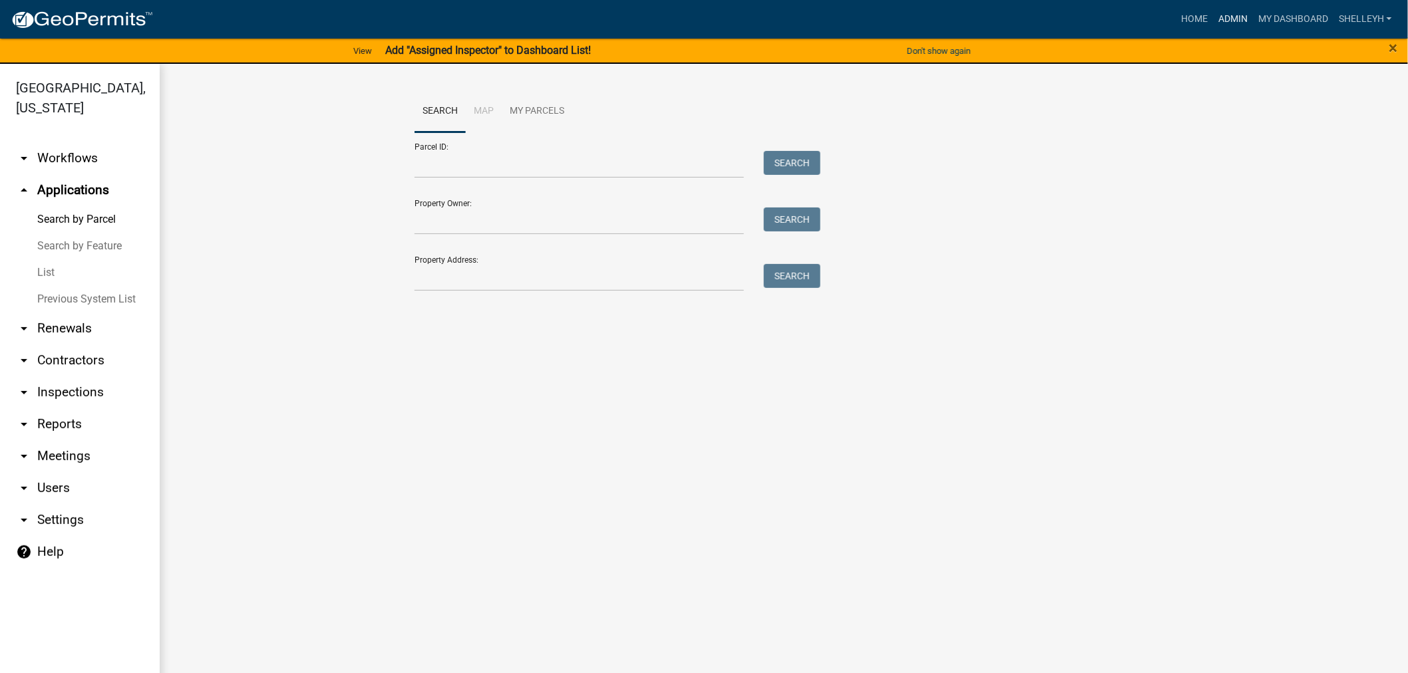
click at [1228, 20] on link "Admin" at bounding box center [1233, 19] width 40 height 25
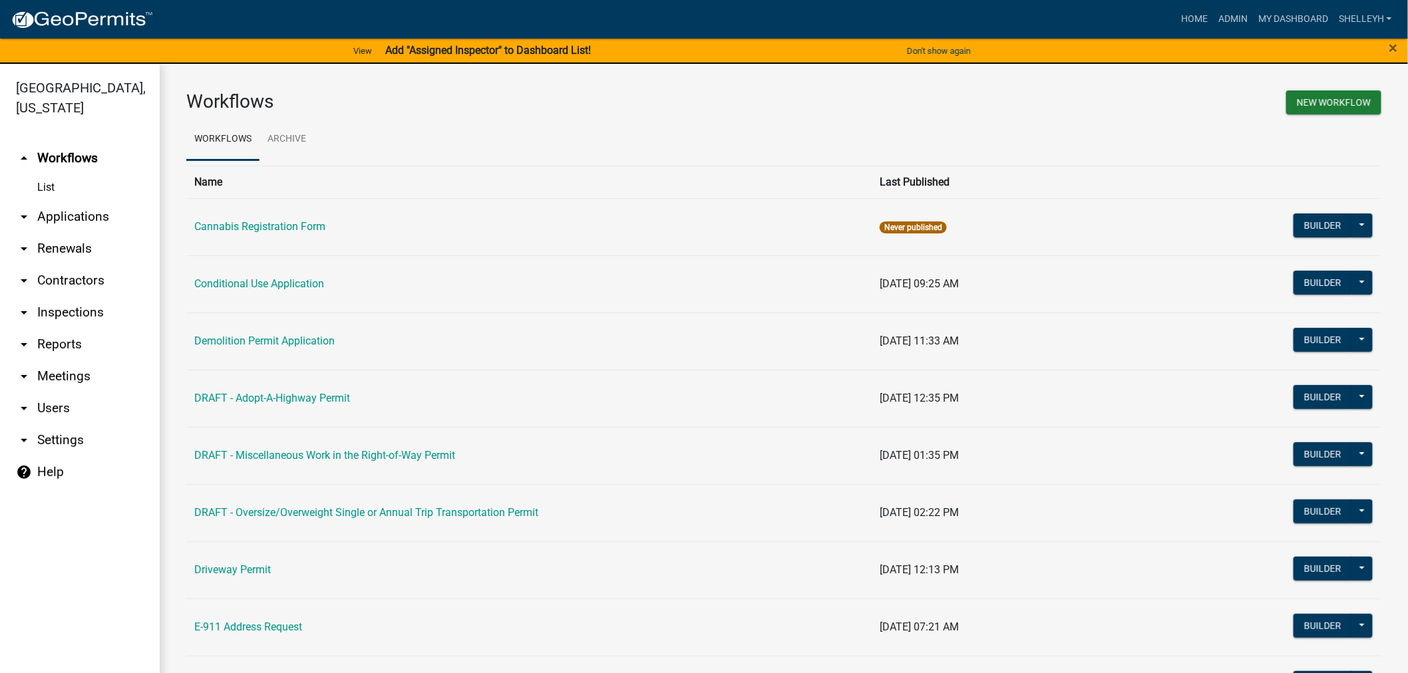
click at [54, 218] on link "arrow_drop_down Applications" at bounding box center [80, 217] width 160 height 32
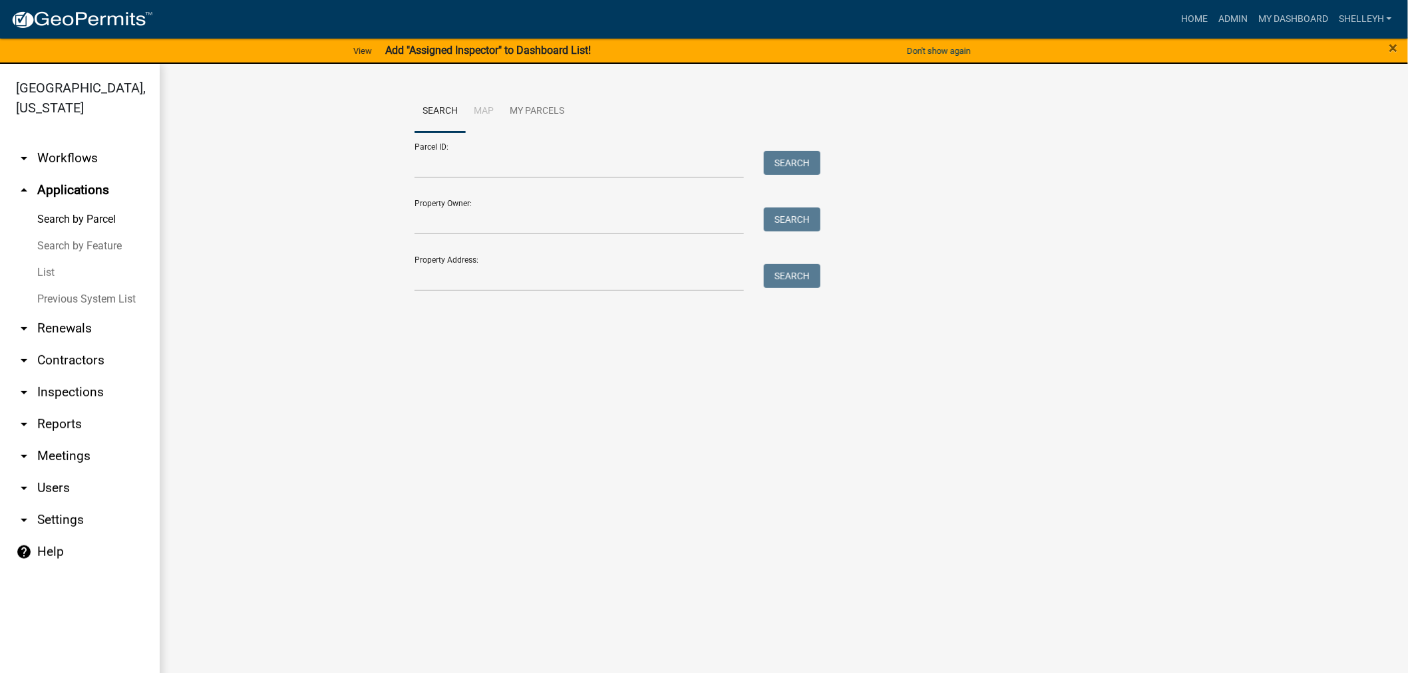
click at [48, 278] on link "List" at bounding box center [80, 272] width 160 height 27
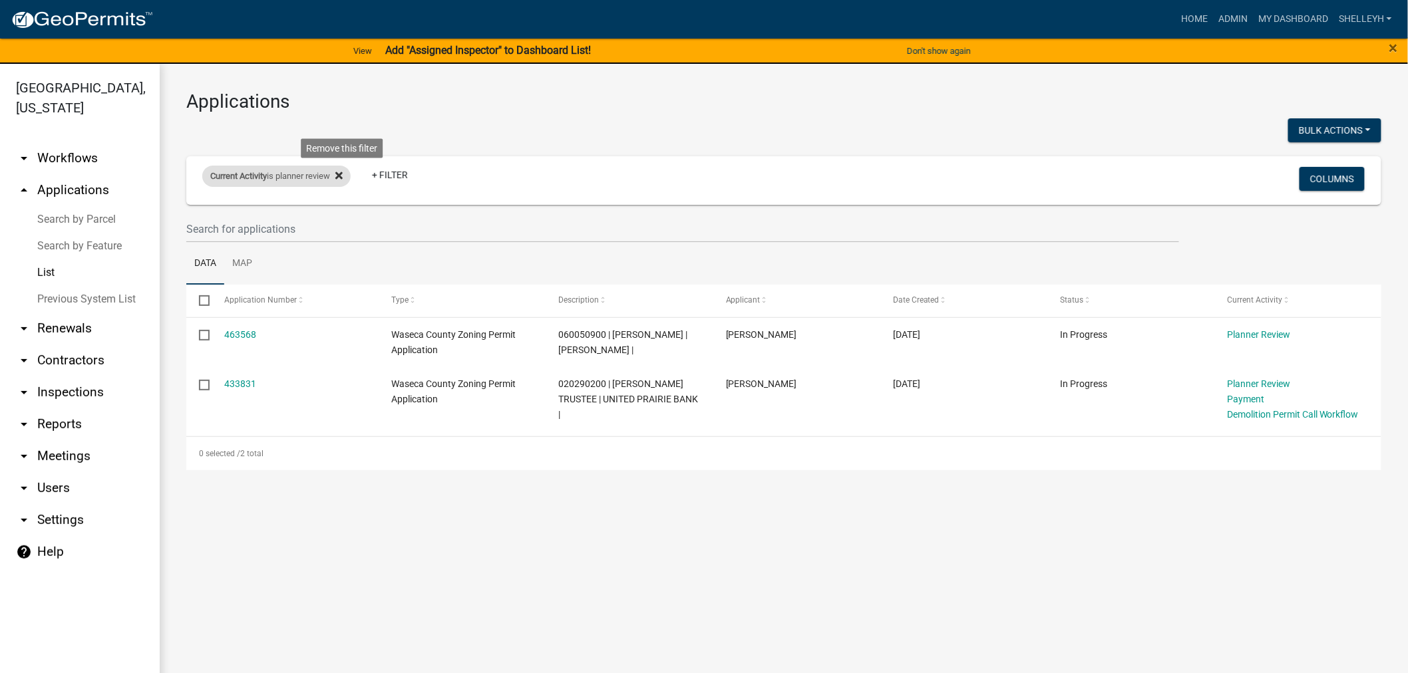
click at [343, 170] on icon at bounding box center [338, 175] width 7 height 11
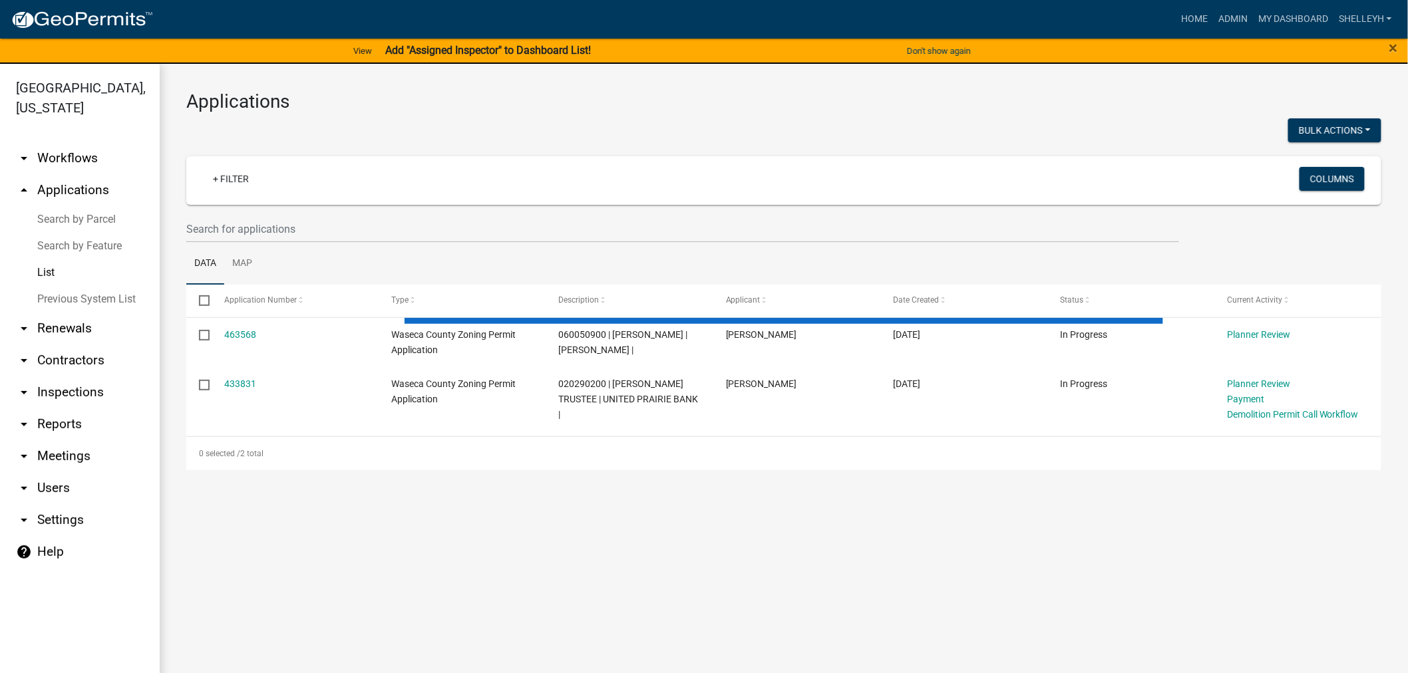
select select "1: 25"
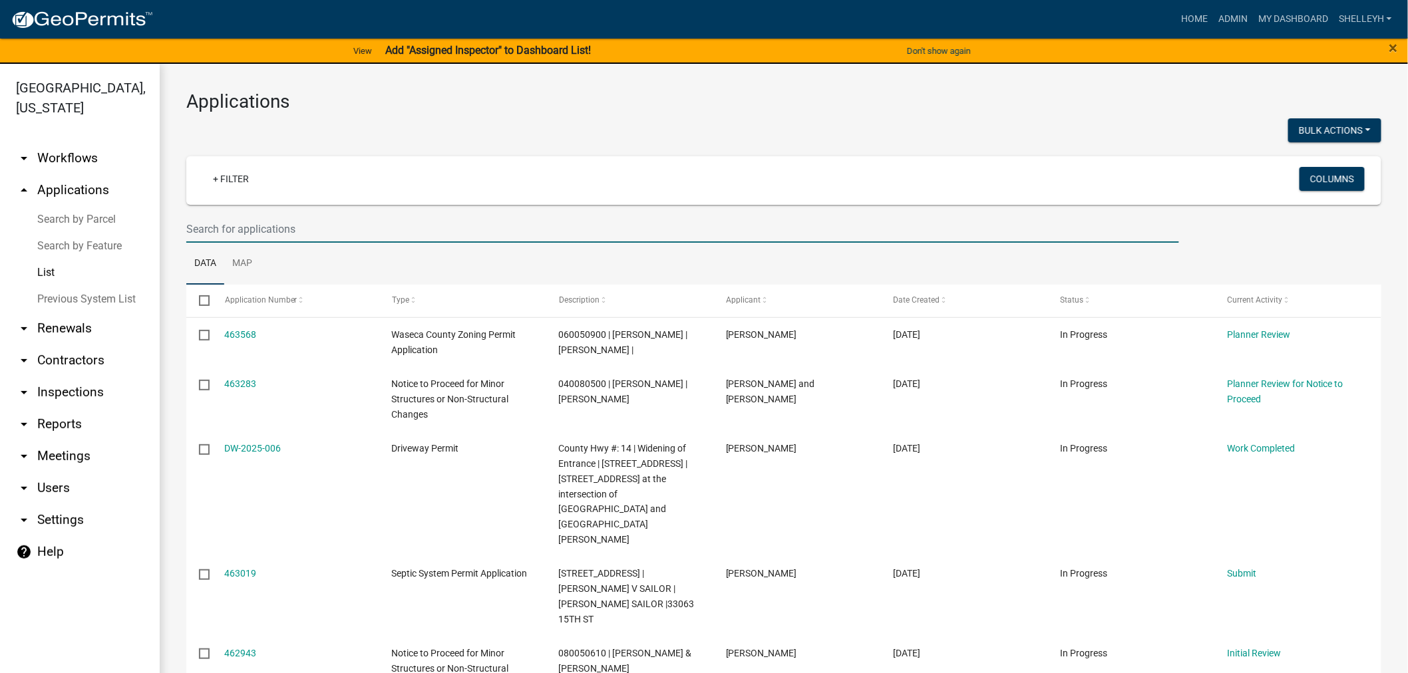
drag, startPoint x: 256, startPoint y: 221, endPoint x: 262, endPoint y: 218, distance: 6.8
click at [262, 218] on input "text" at bounding box center [682, 229] width 993 height 27
type input "amy"
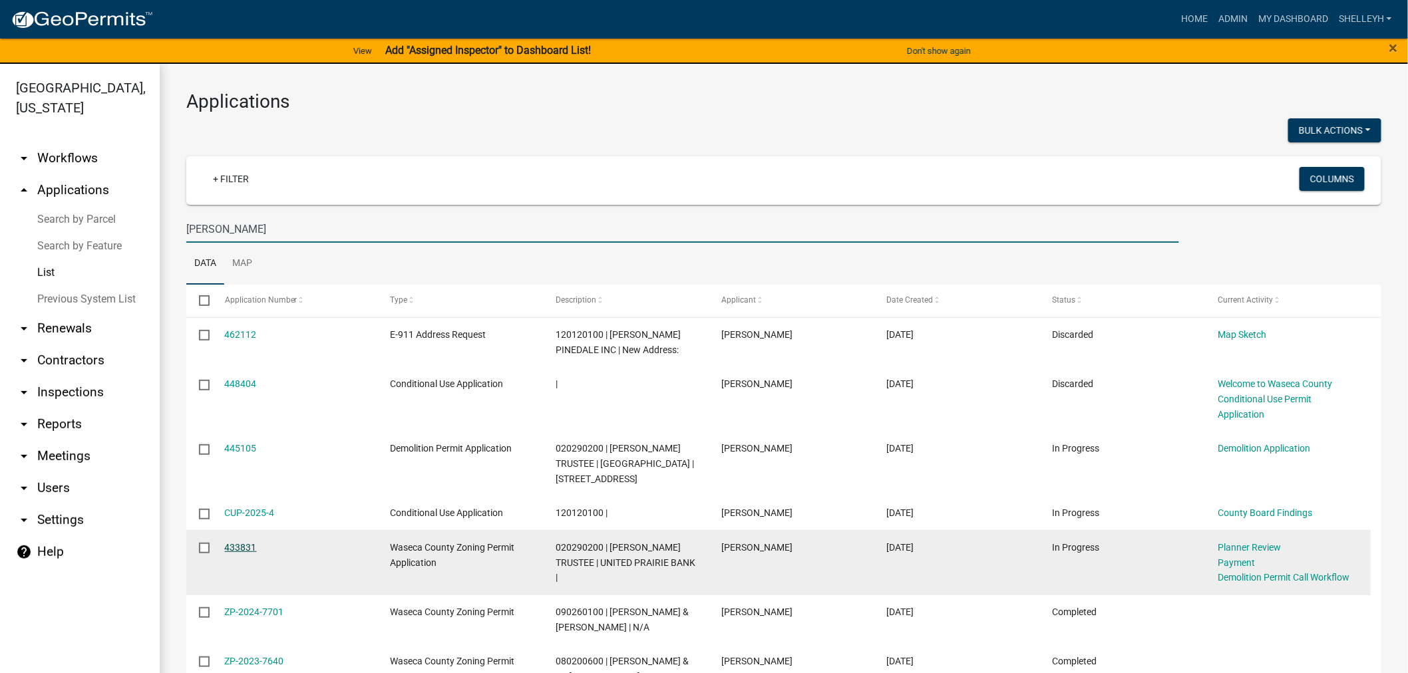
click at [243, 544] on link "433831" at bounding box center [241, 547] width 32 height 11
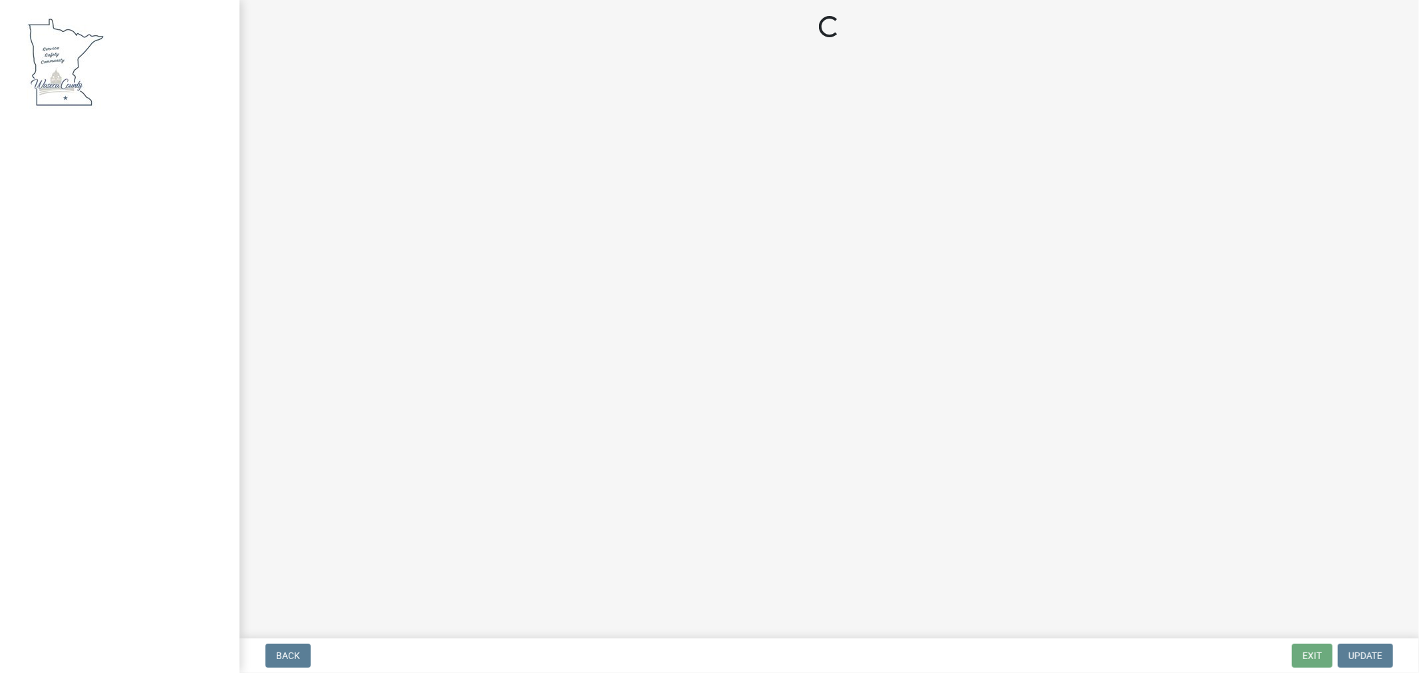
select select "3: 3"
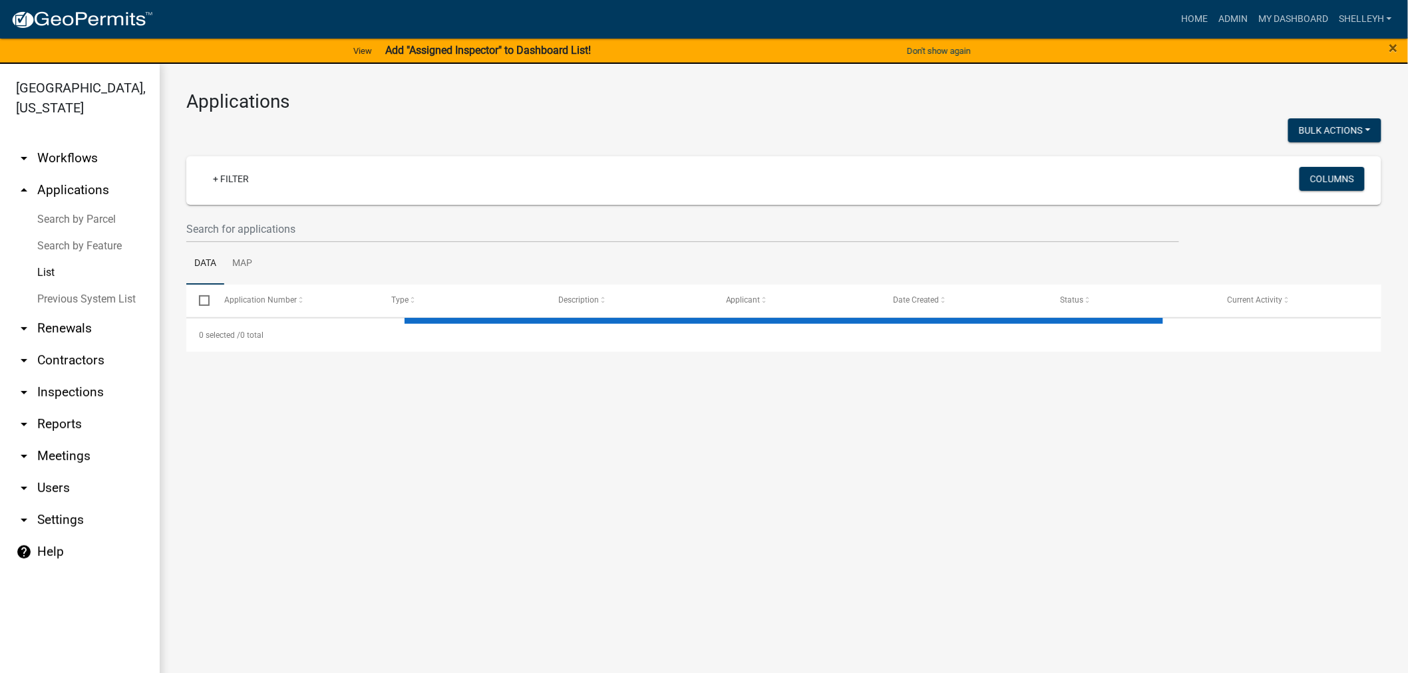
select select "1: 25"
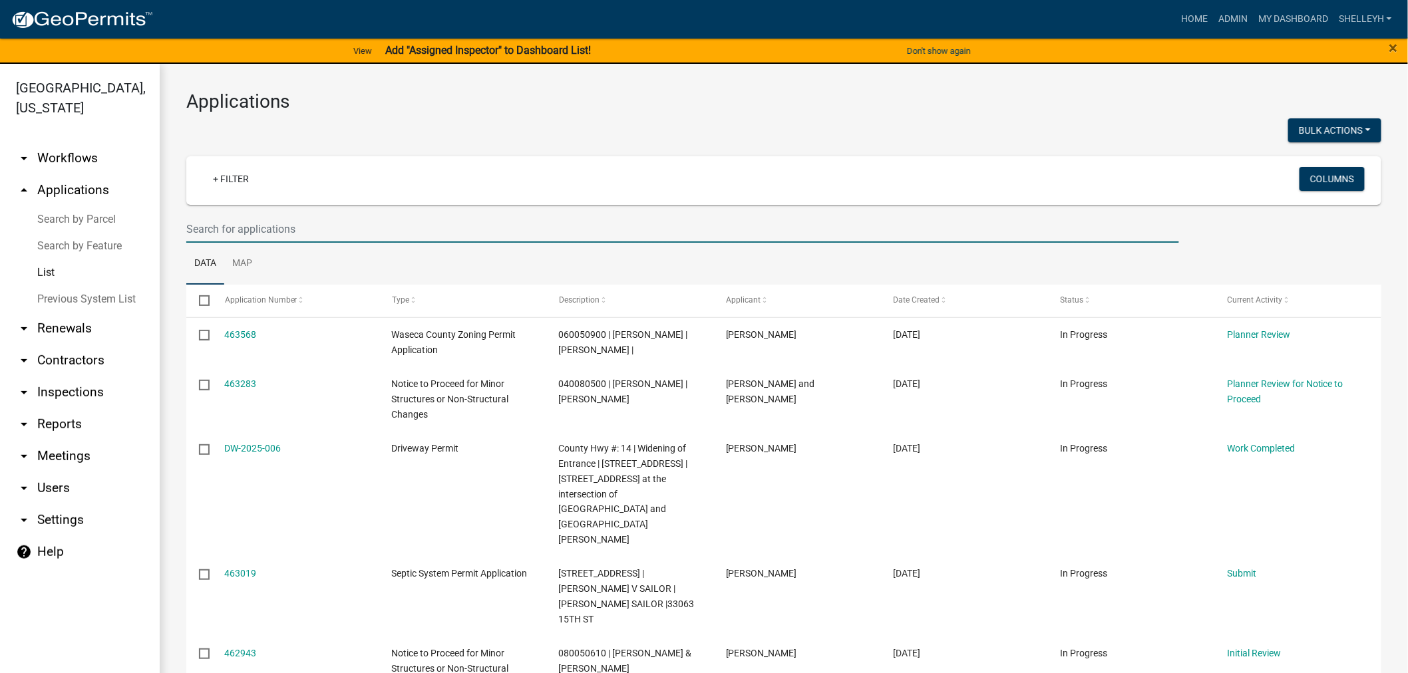
click at [233, 220] on input "text" at bounding box center [682, 229] width 993 height 27
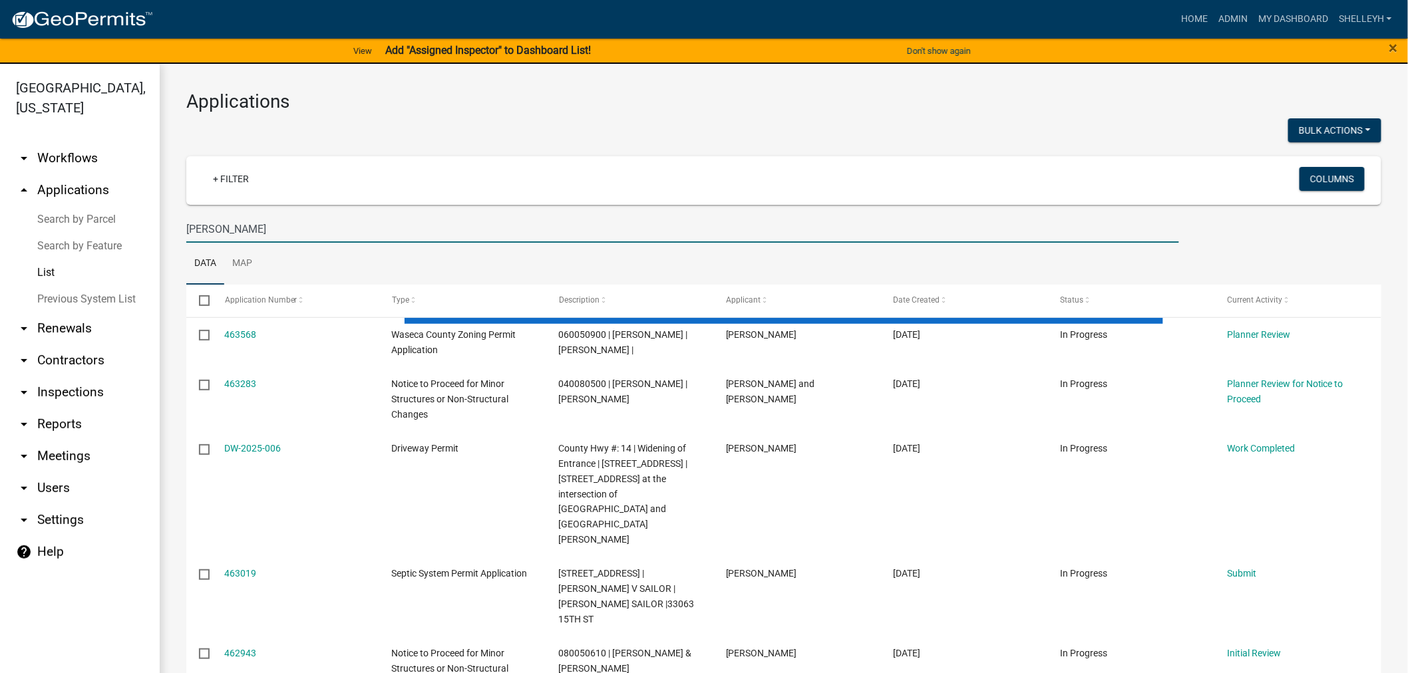
type input "amy dillon"
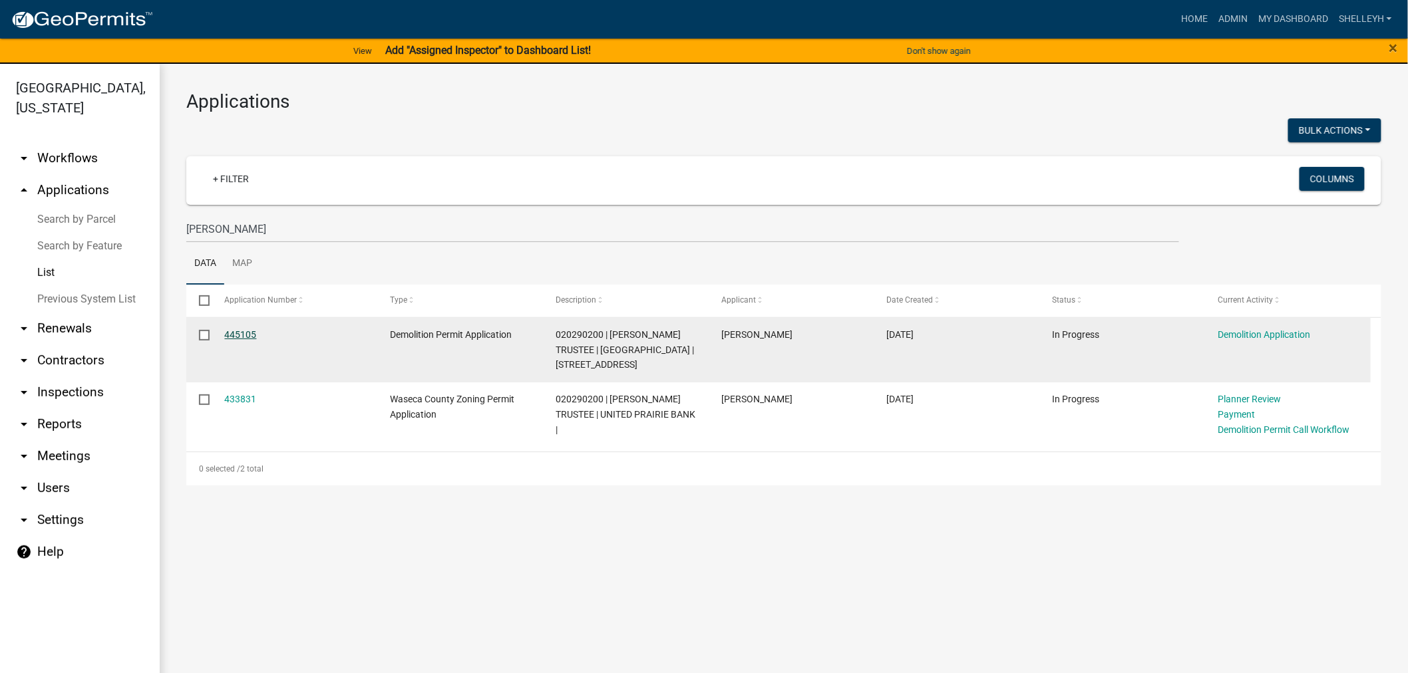
click at [245, 340] on link "445105" at bounding box center [241, 334] width 32 height 11
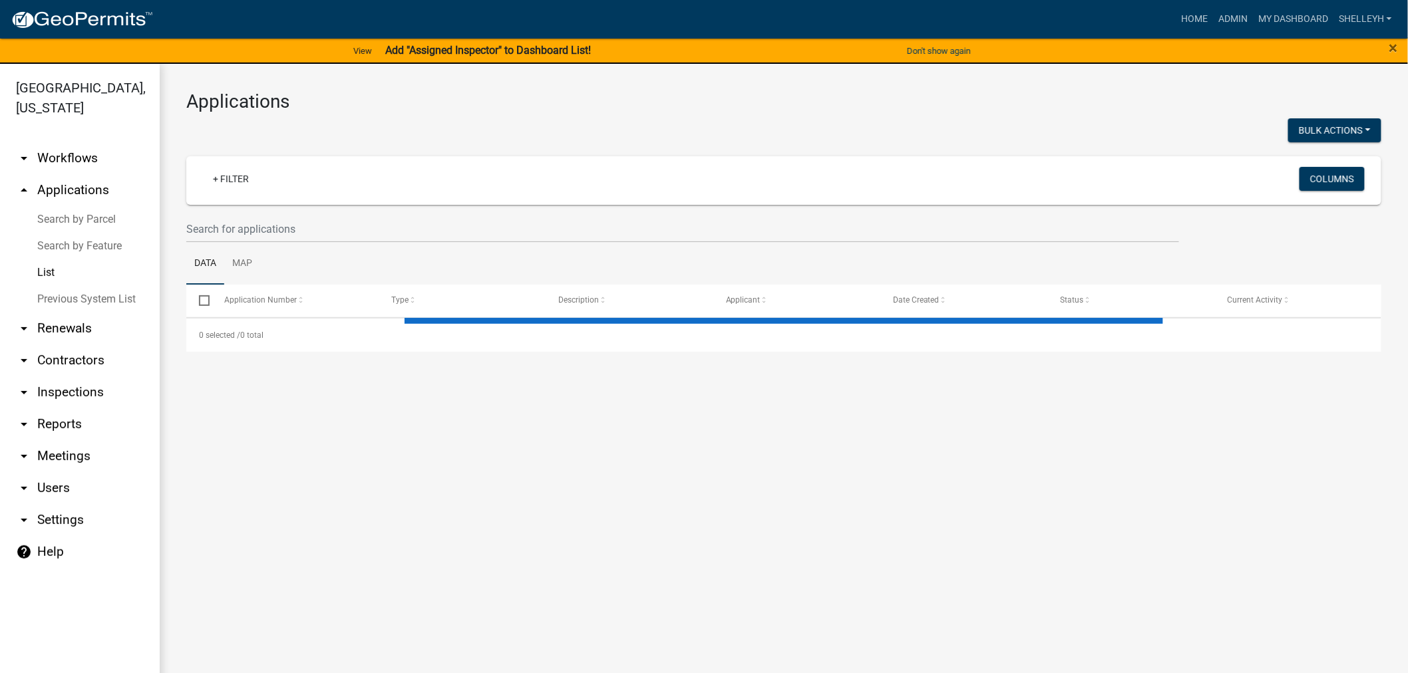
select select "1: 25"
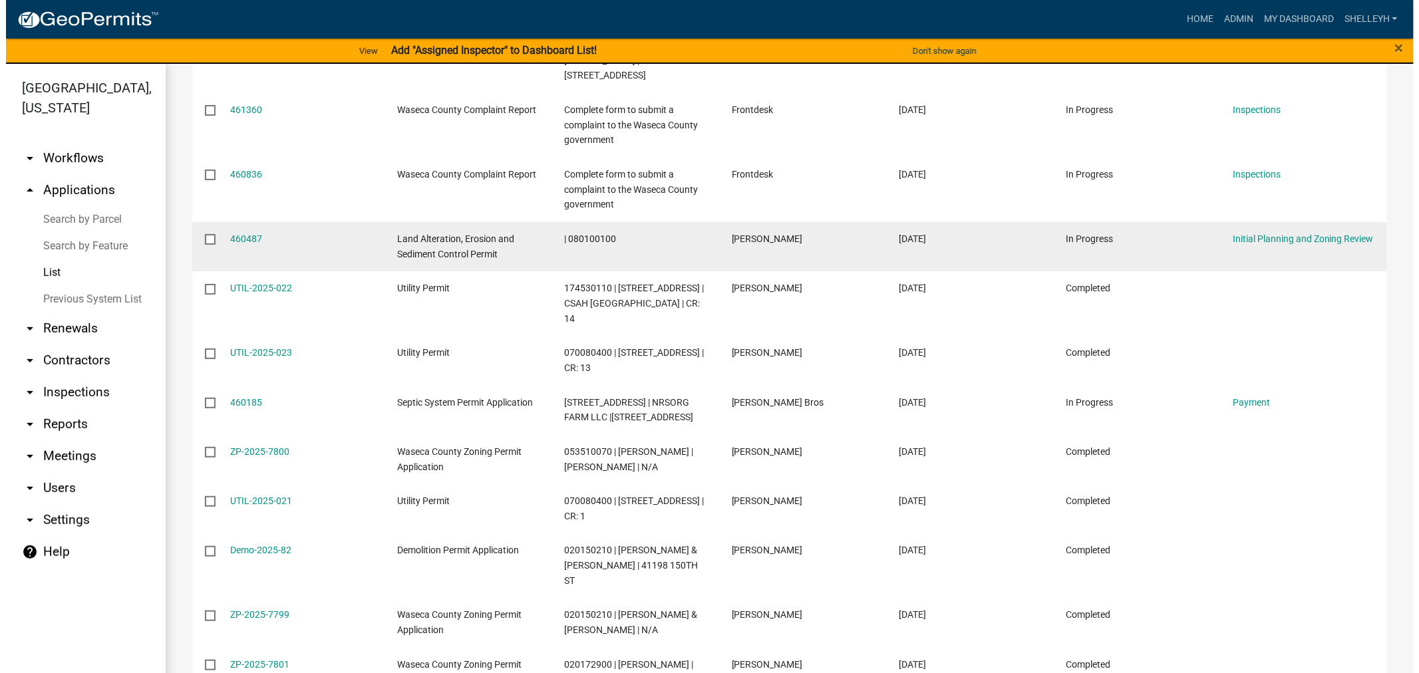
scroll to position [1182, 0]
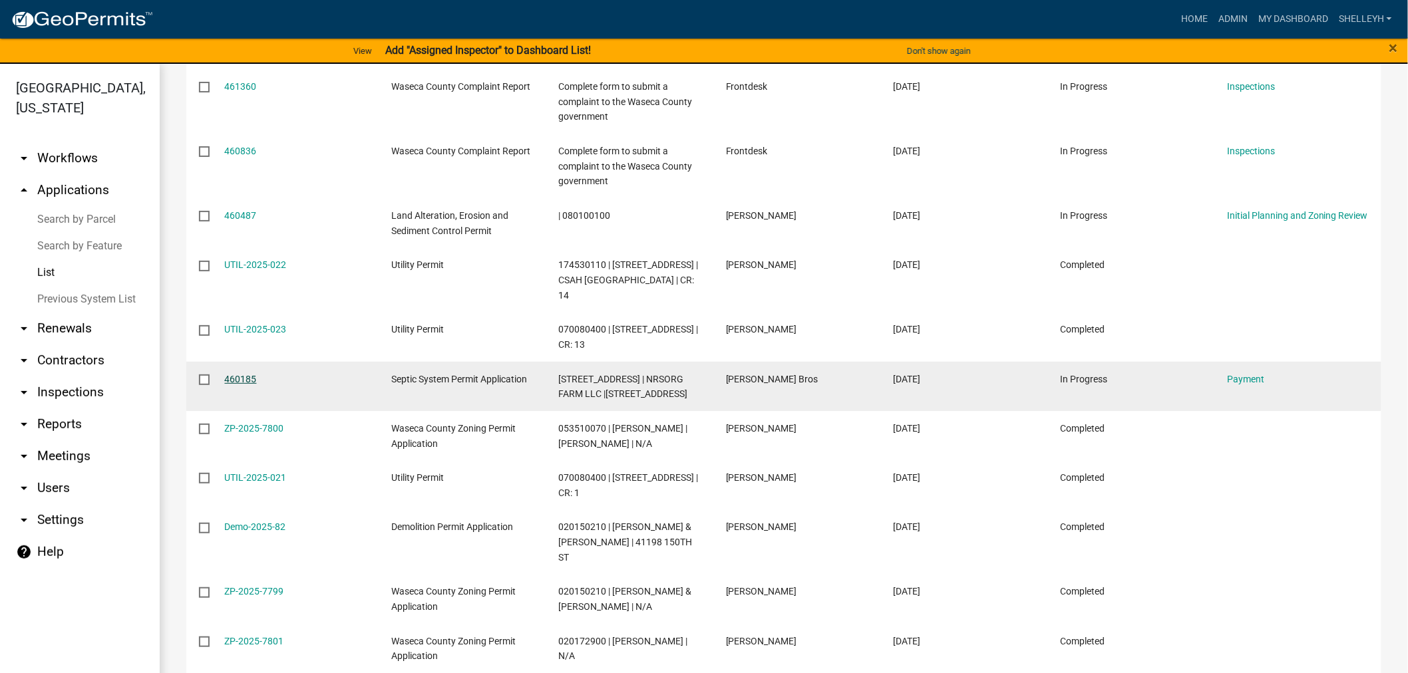
click at [235, 374] on link "460185" at bounding box center [241, 379] width 32 height 11
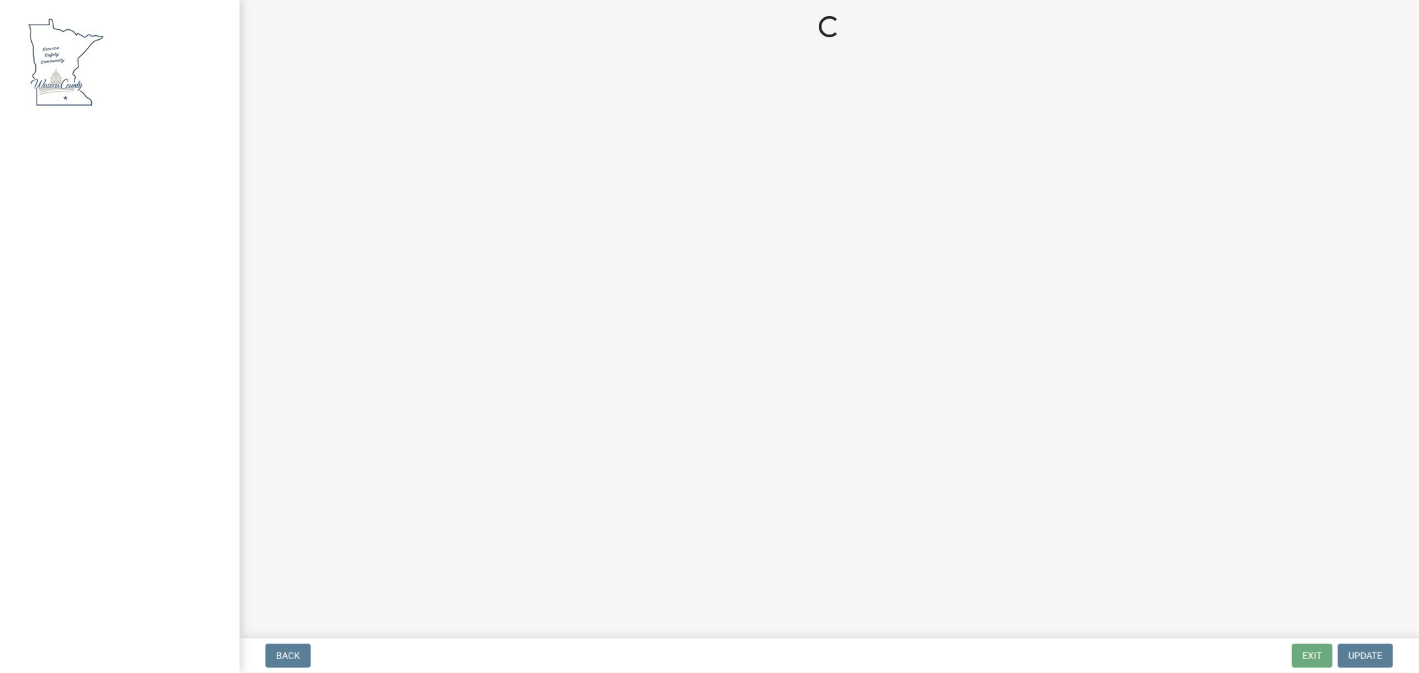
select select "3: 3"
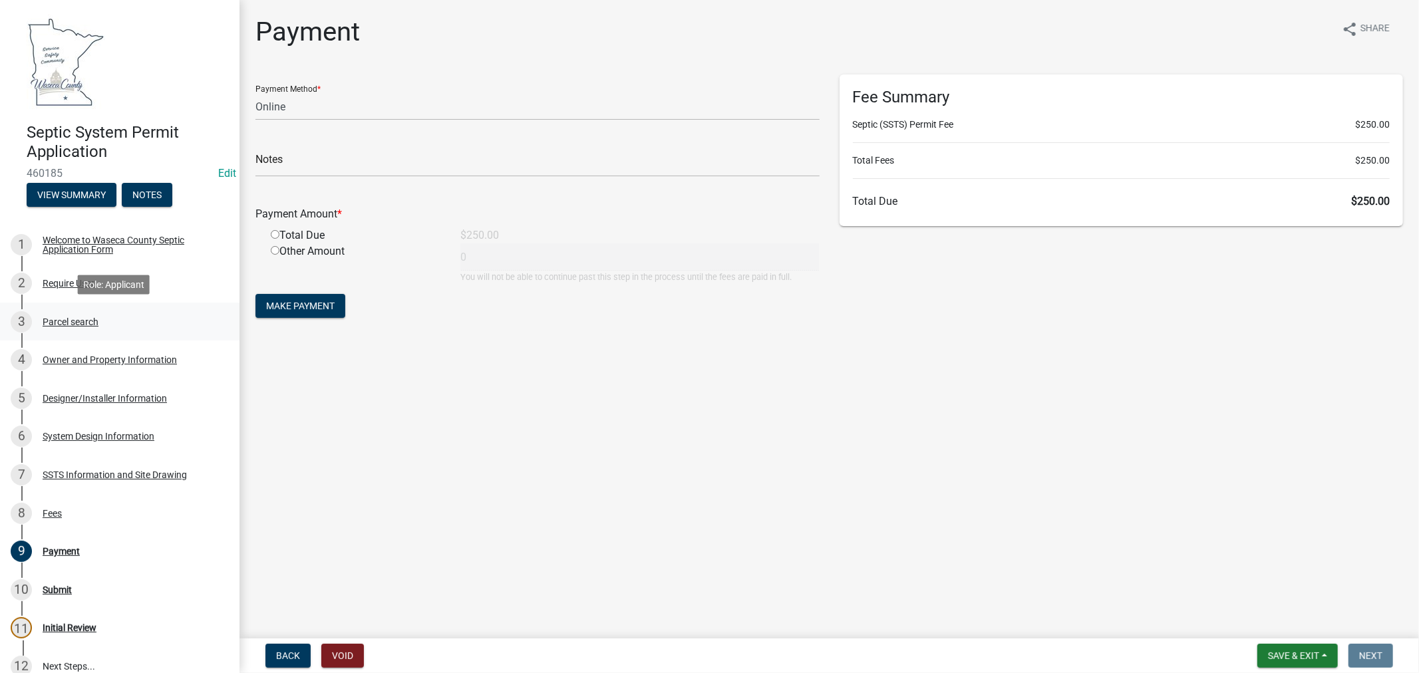
click at [75, 318] on div "Parcel search" at bounding box center [71, 321] width 56 height 9
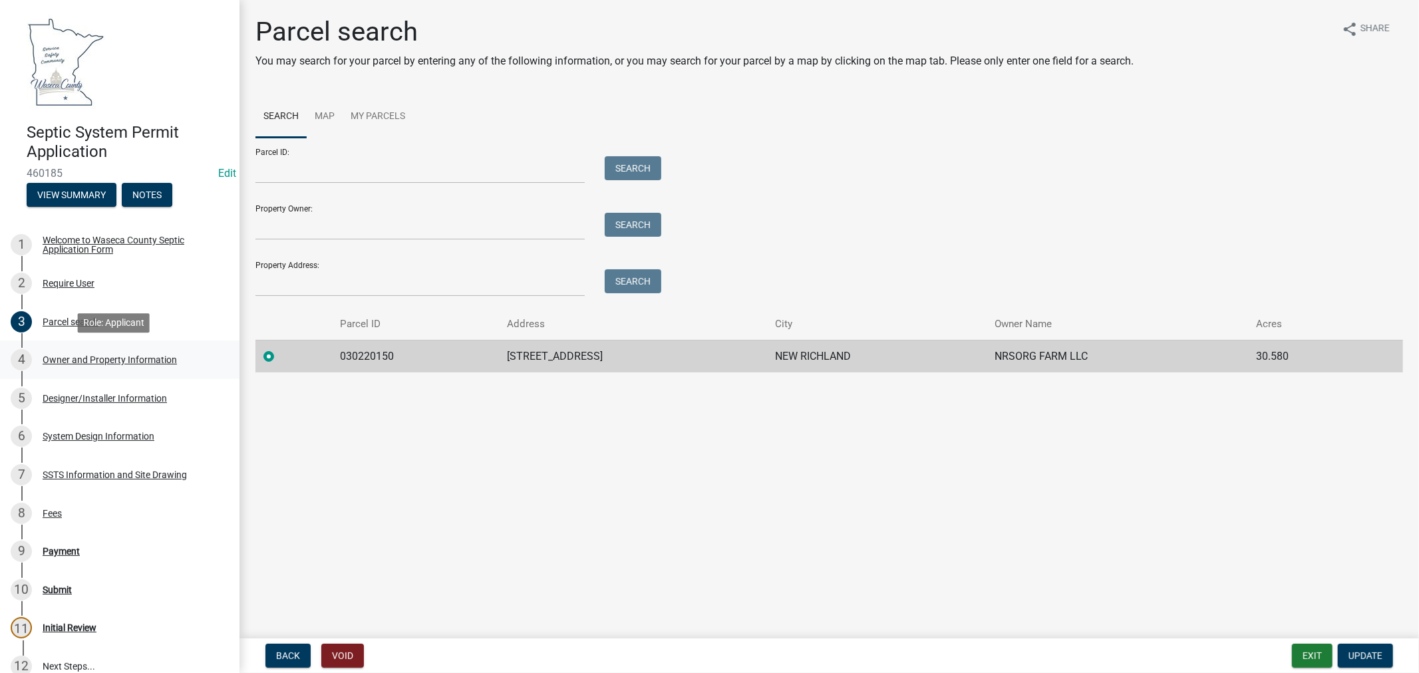
click at [86, 359] on div "Owner and Property Information" at bounding box center [110, 359] width 134 height 9
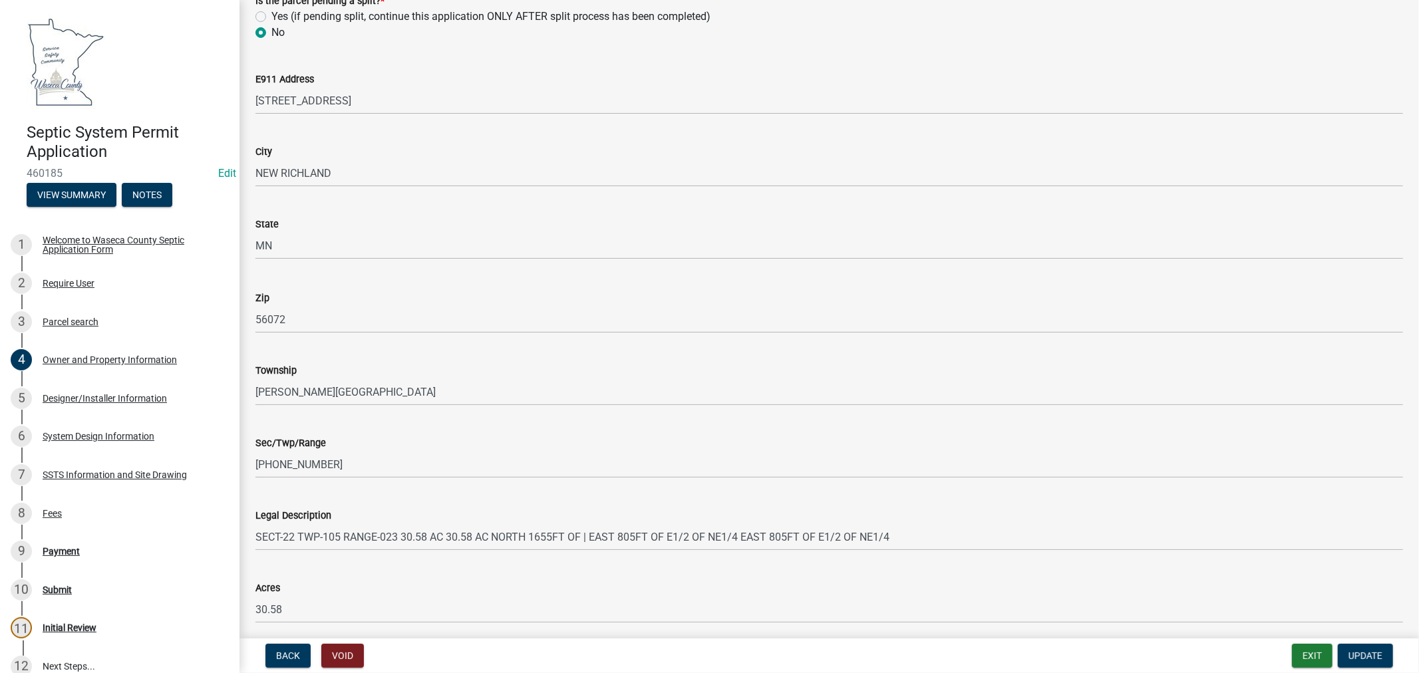
scroll to position [1261, 0]
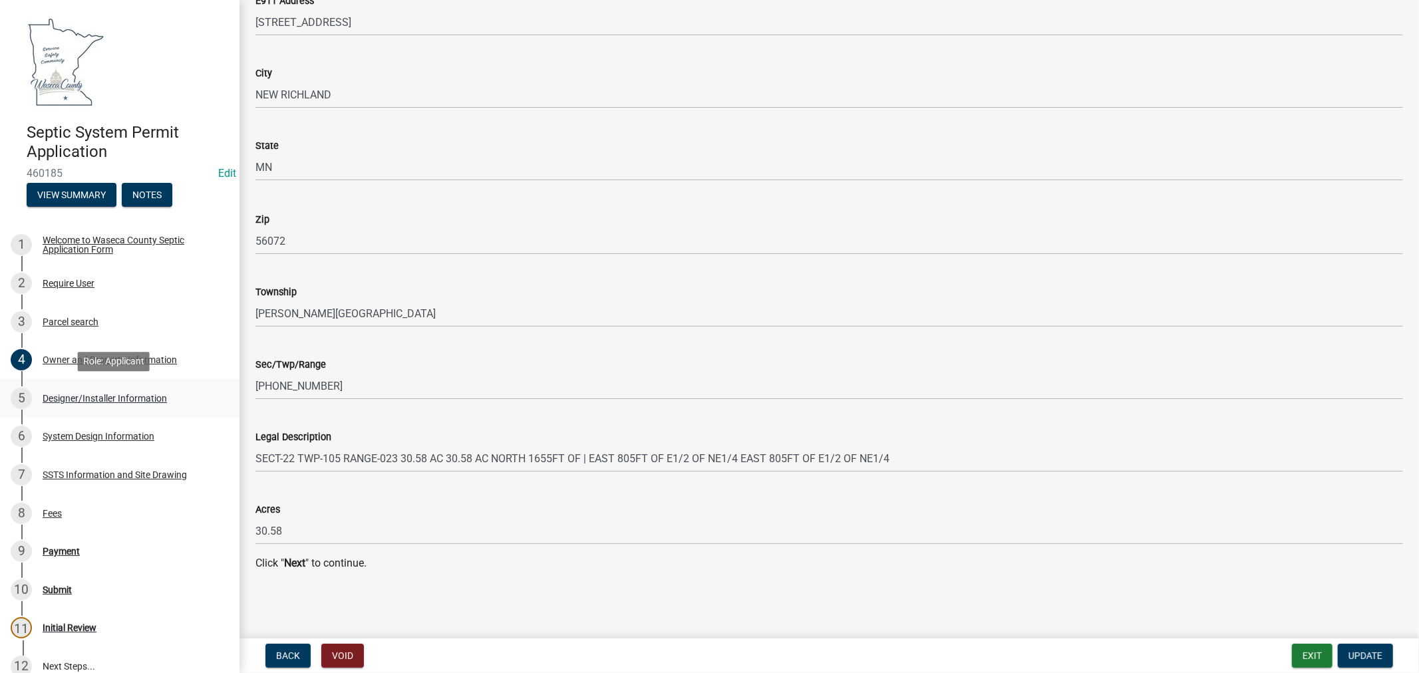
click at [70, 397] on div "Designer/Installer Information" at bounding box center [105, 398] width 124 height 9
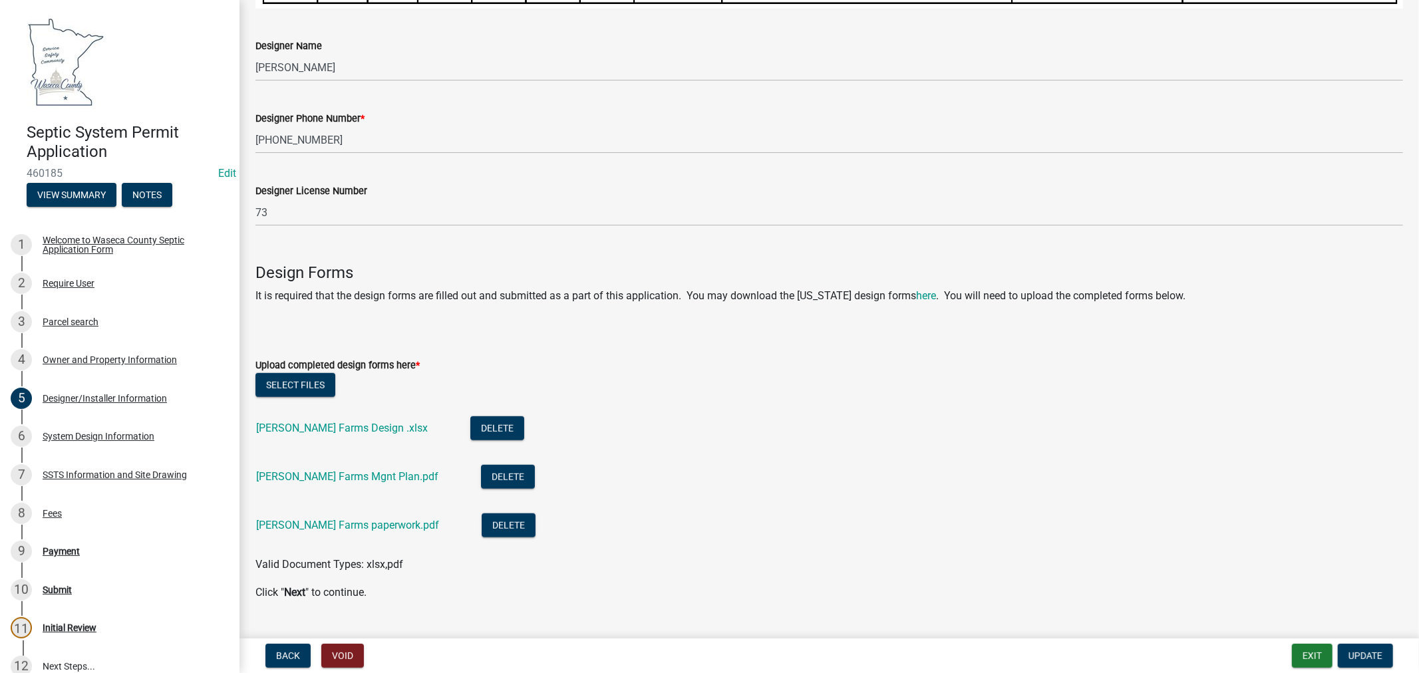
scroll to position [875, 0]
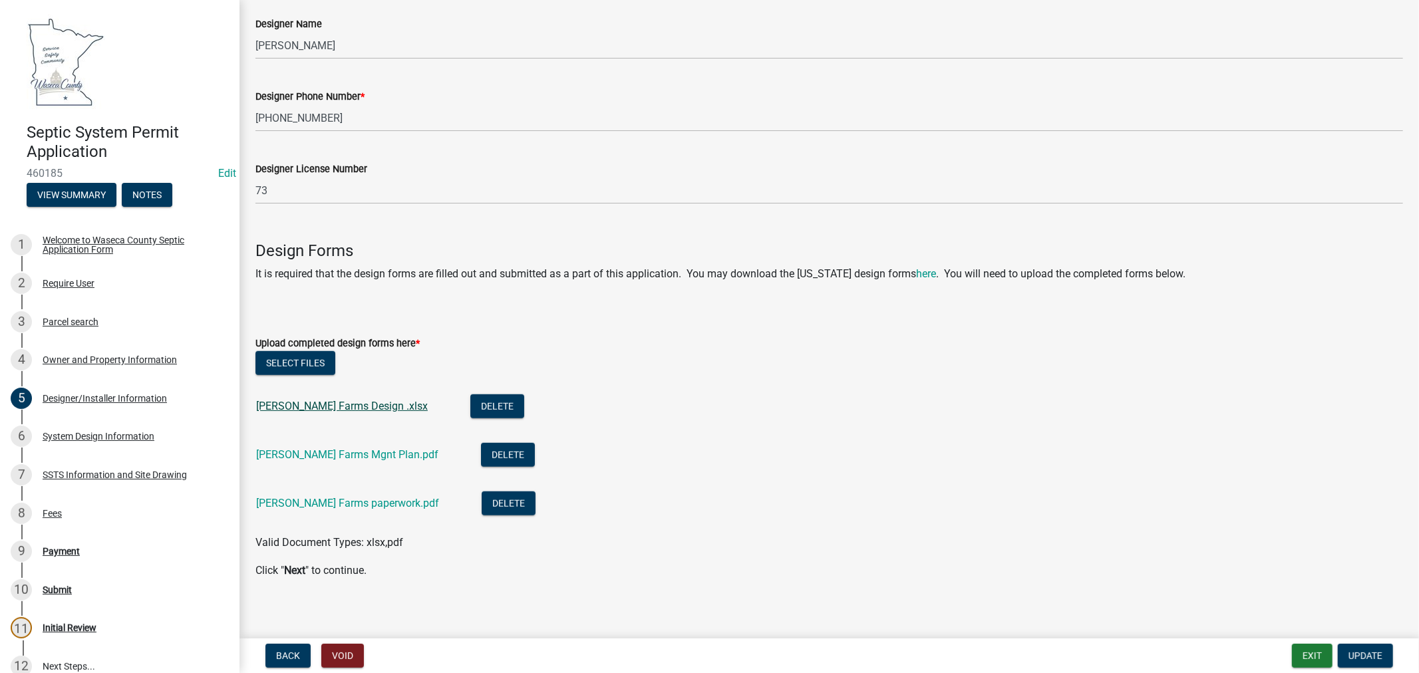
click at [282, 400] on link "Sorg Farms Design .xlsx" at bounding box center [342, 406] width 172 height 13
click at [294, 448] on link "Sorg Farms Mgnt Plan.pdf" at bounding box center [347, 454] width 182 height 13
click at [294, 497] on link "Sorg Farms paperwork.pdf" at bounding box center [347, 503] width 183 height 13
click at [65, 432] on div "System Design Information" at bounding box center [99, 436] width 112 height 9
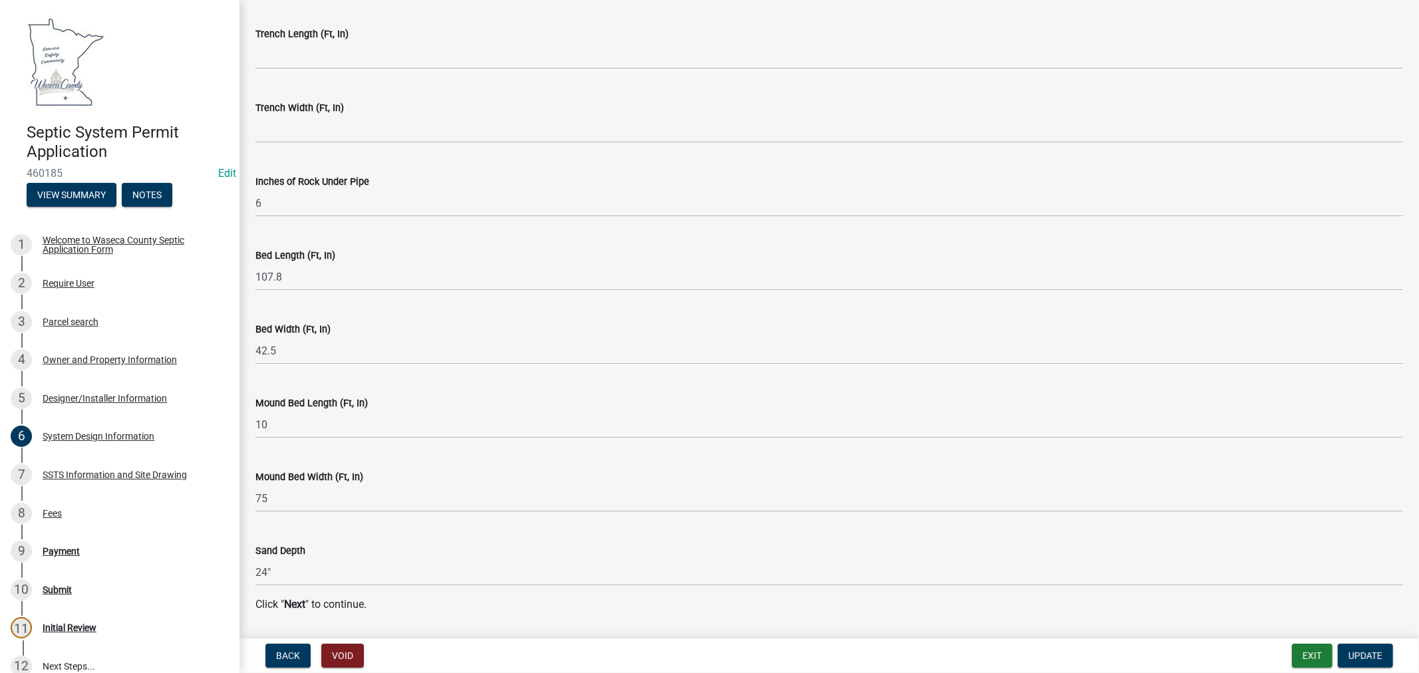
scroll to position [2628, 0]
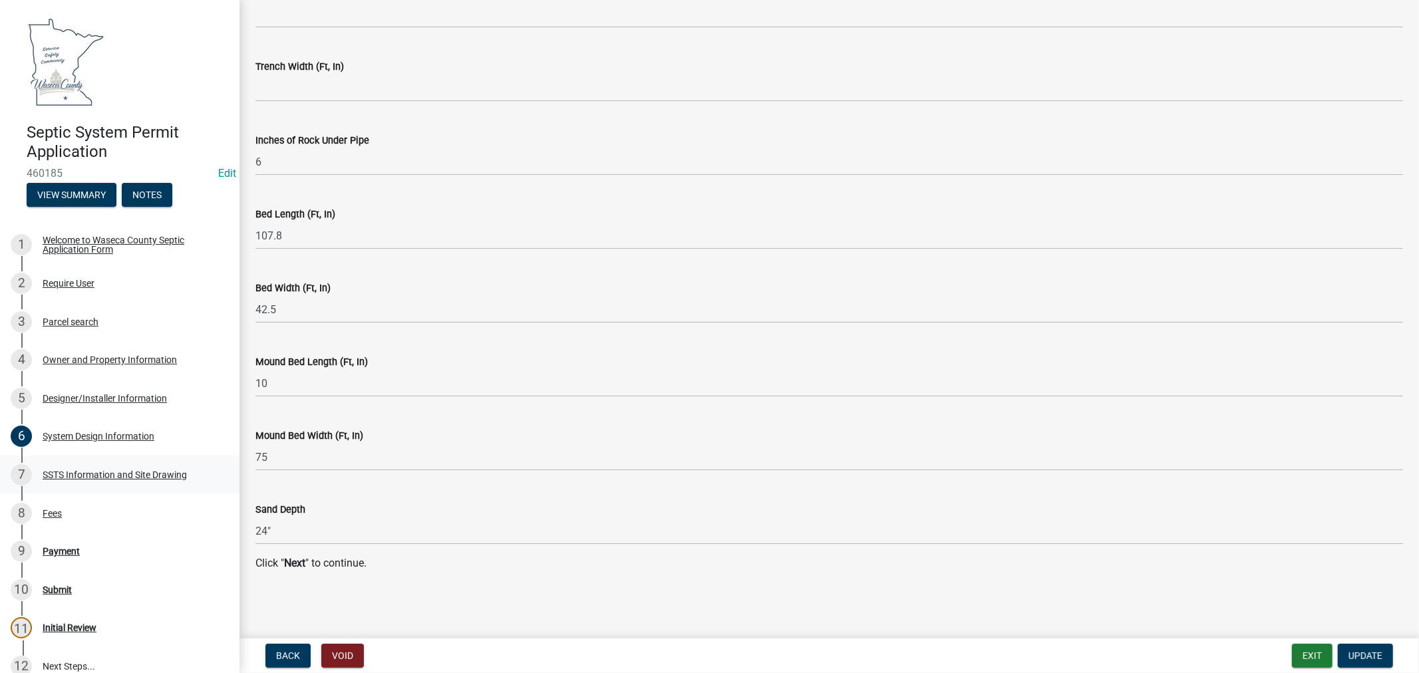
click at [81, 473] on div "SSTS Information and Site Drawing" at bounding box center [115, 474] width 144 height 9
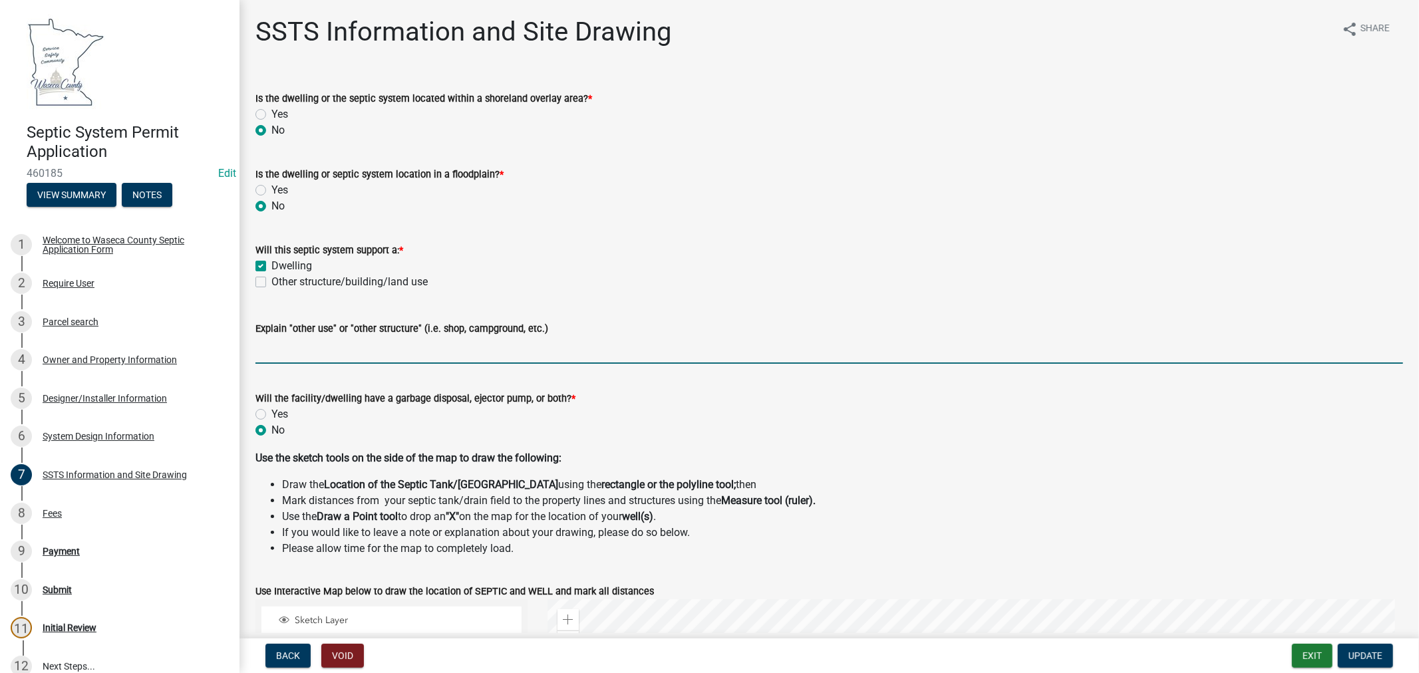
click at [456, 353] on input "Explain "other use" or "other structure" (i.e. shop, campground, etc.)" at bounding box center [829, 350] width 1148 height 27
type input "s"
type input "2 dwellings"
click at [656, 310] on div "Explain "other use" or "other structure" (i.e. shop, campground, etc.) 2 dwelli…" at bounding box center [829, 333] width 1148 height 62
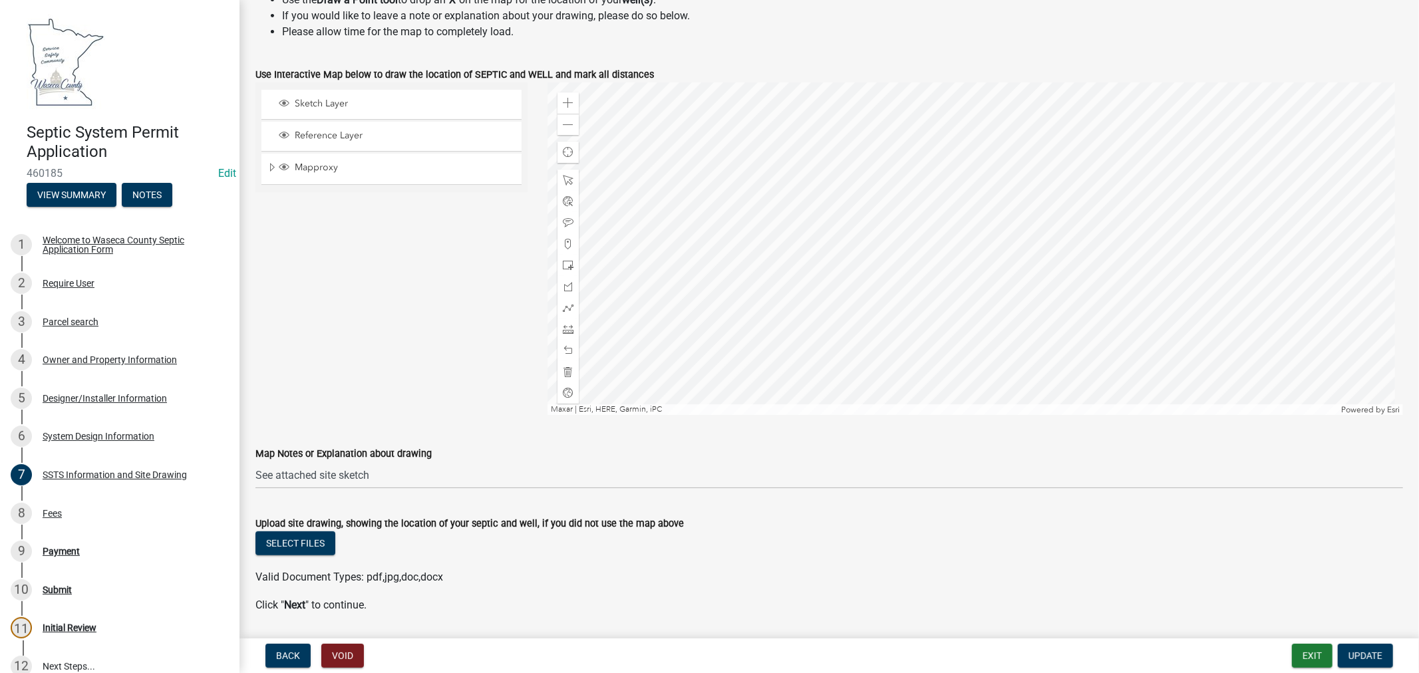
scroll to position [559, 0]
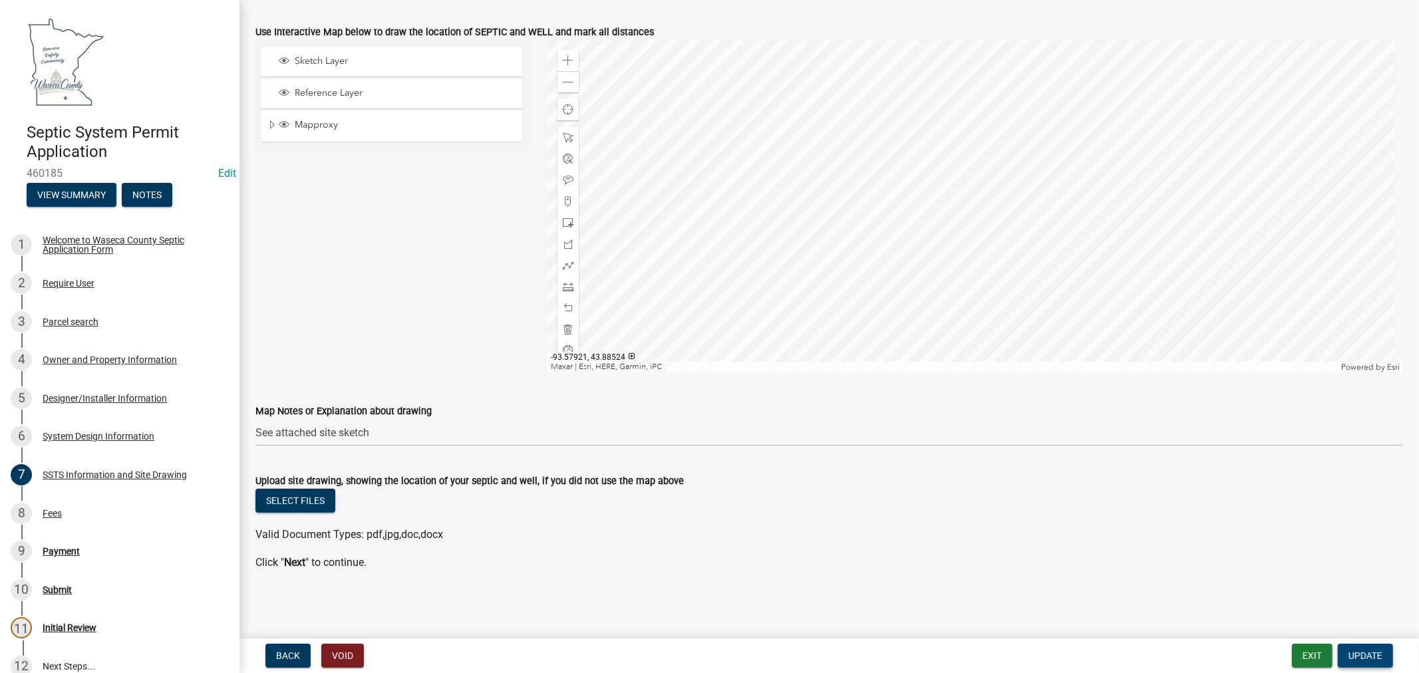
click at [1368, 660] on span "Update" at bounding box center [1365, 656] width 34 height 11
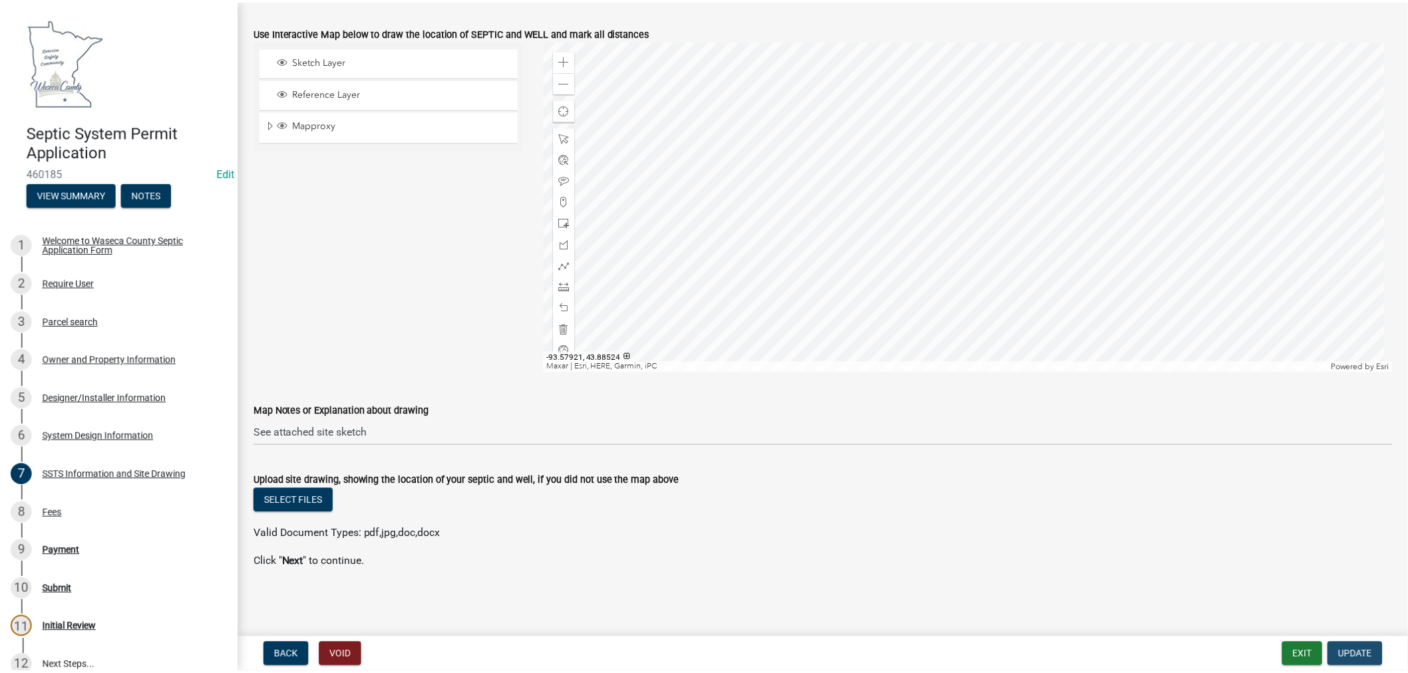
scroll to position [0, 0]
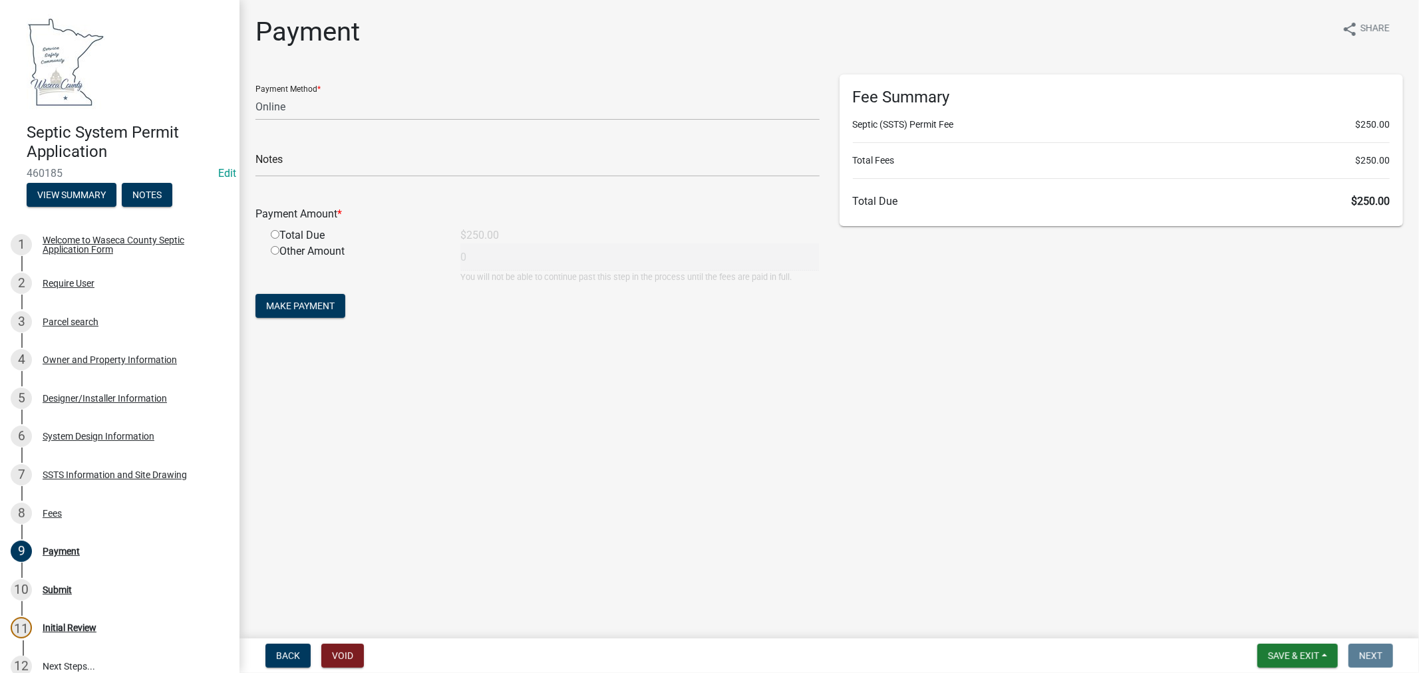
click at [340, 88] on div "Payment Method * Credit Card POS Check Cash Online" at bounding box center [537, 98] width 564 height 46
click at [309, 108] on select "Credit Card POS Check Cash Online" at bounding box center [537, 106] width 564 height 27
select select "1: 0"
click at [255, 93] on select "Credit Card POS Check Cash Online" at bounding box center [537, 106] width 564 height 27
click at [289, 162] on input "text" at bounding box center [537, 163] width 564 height 27
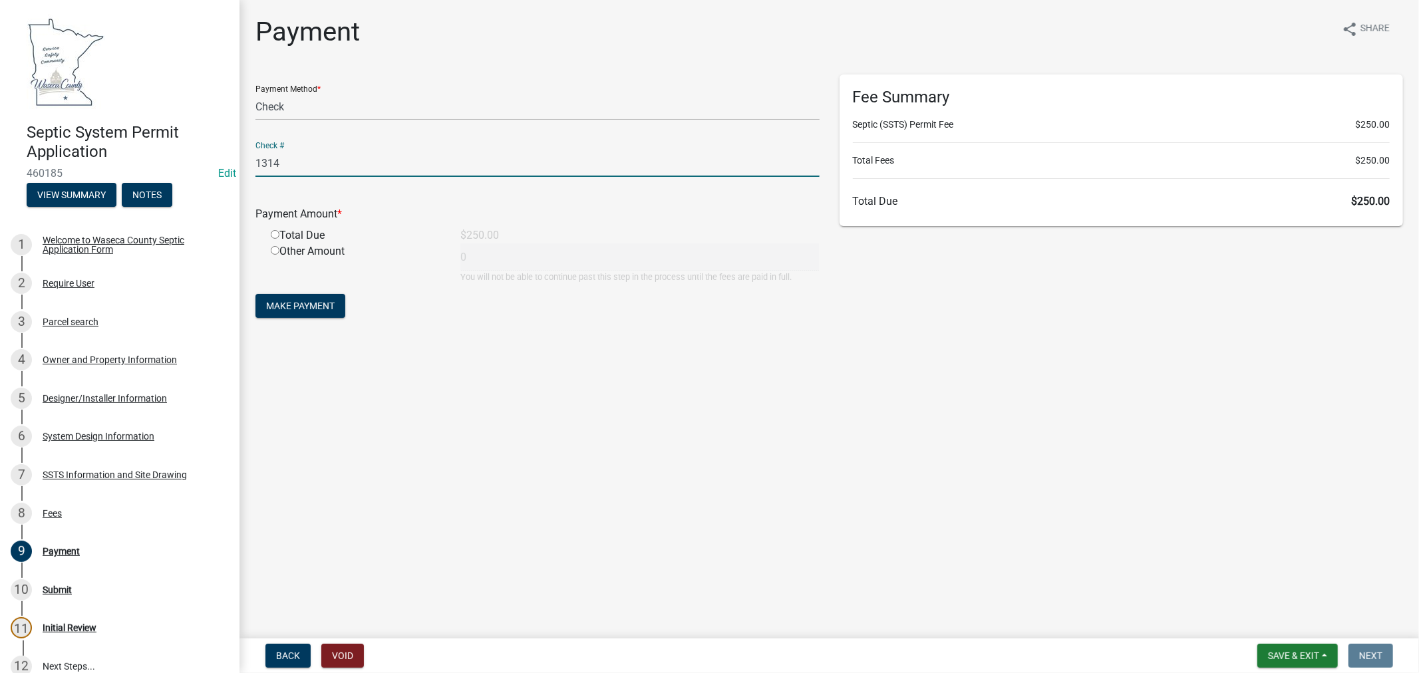
type input "1314"
click at [278, 233] on input "radio" at bounding box center [275, 234] width 9 height 9
radio input "true"
type input "250"
click at [301, 302] on span "Make Payment" at bounding box center [300, 306] width 69 height 11
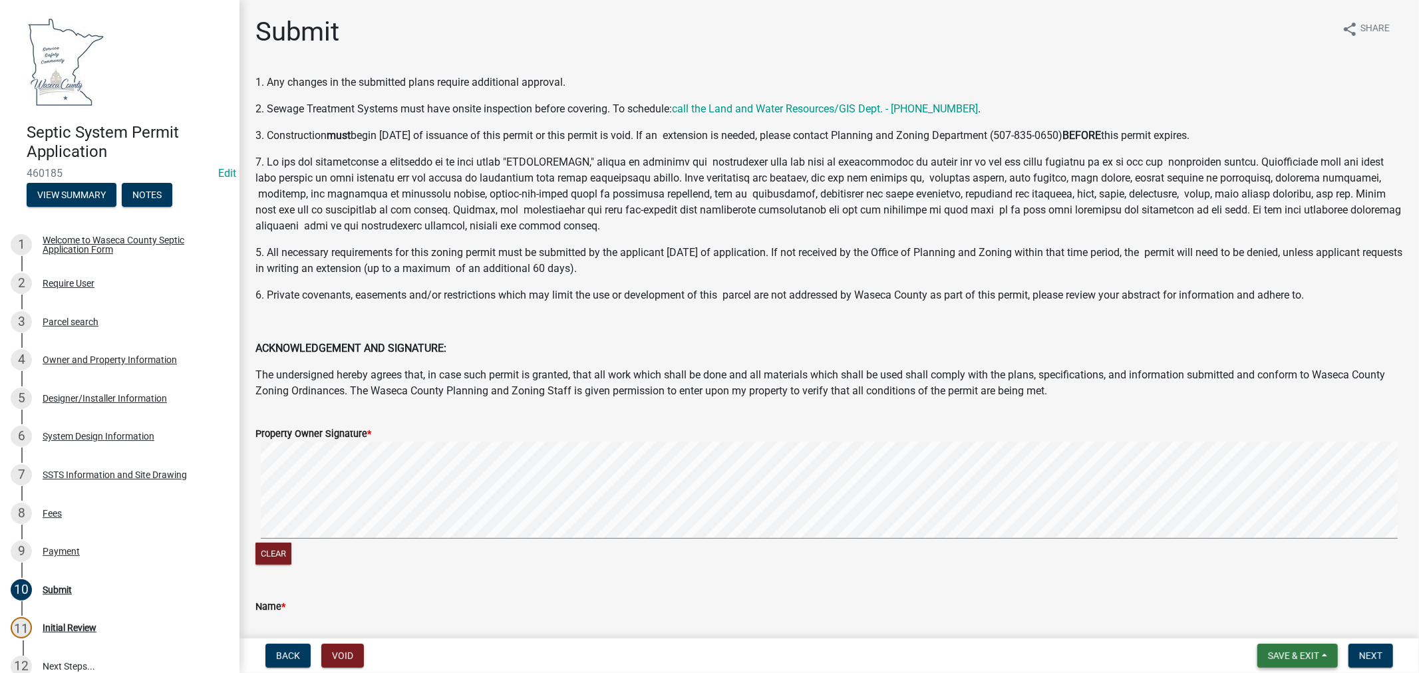
click at [1277, 657] on span "Save & Exit" at bounding box center [1293, 656] width 51 height 11
click at [1281, 620] on button "Save & Exit" at bounding box center [1284, 621] width 106 height 32
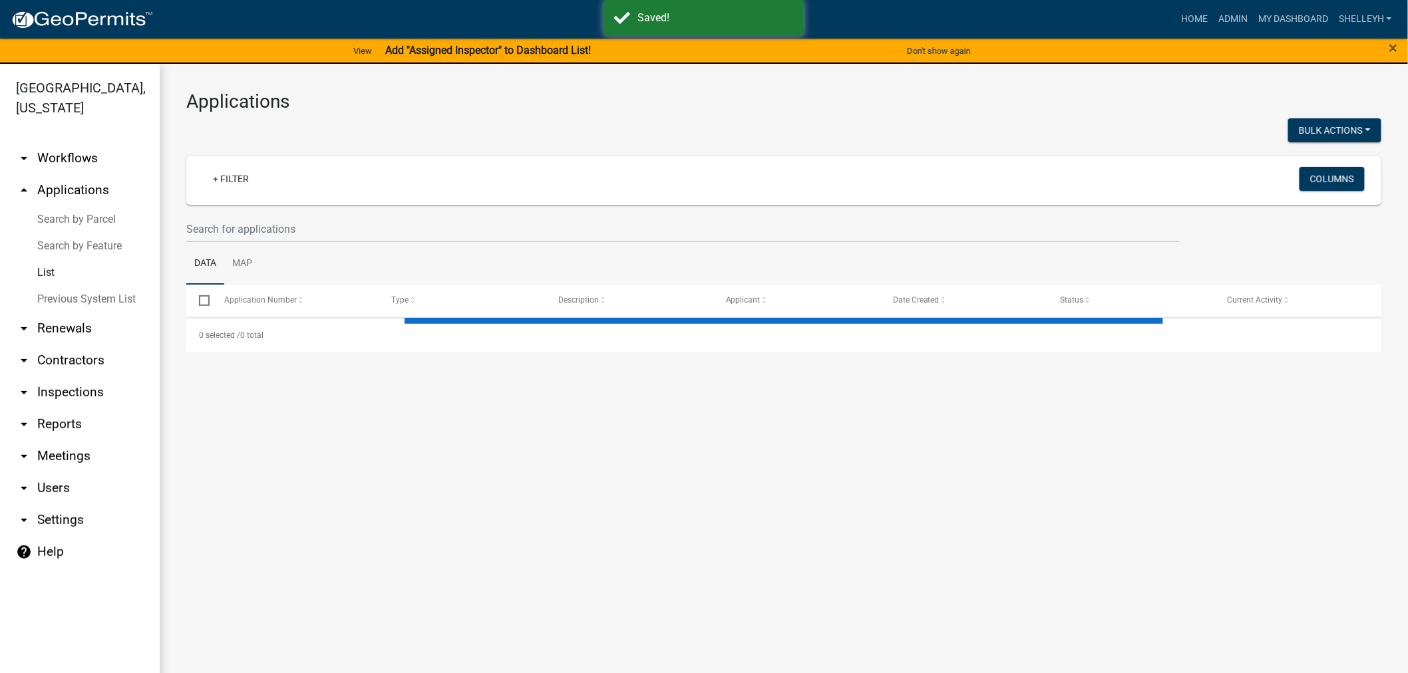
select select "1: 25"
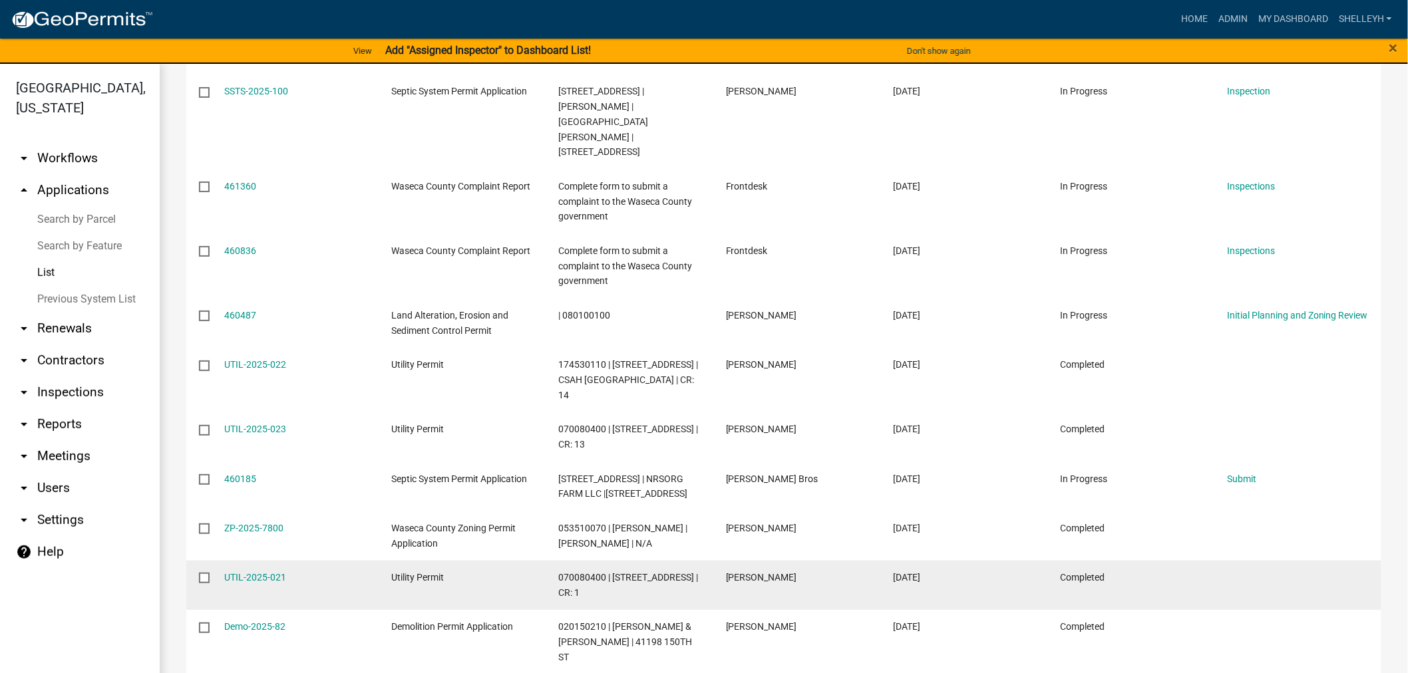
scroll to position [1108, 0]
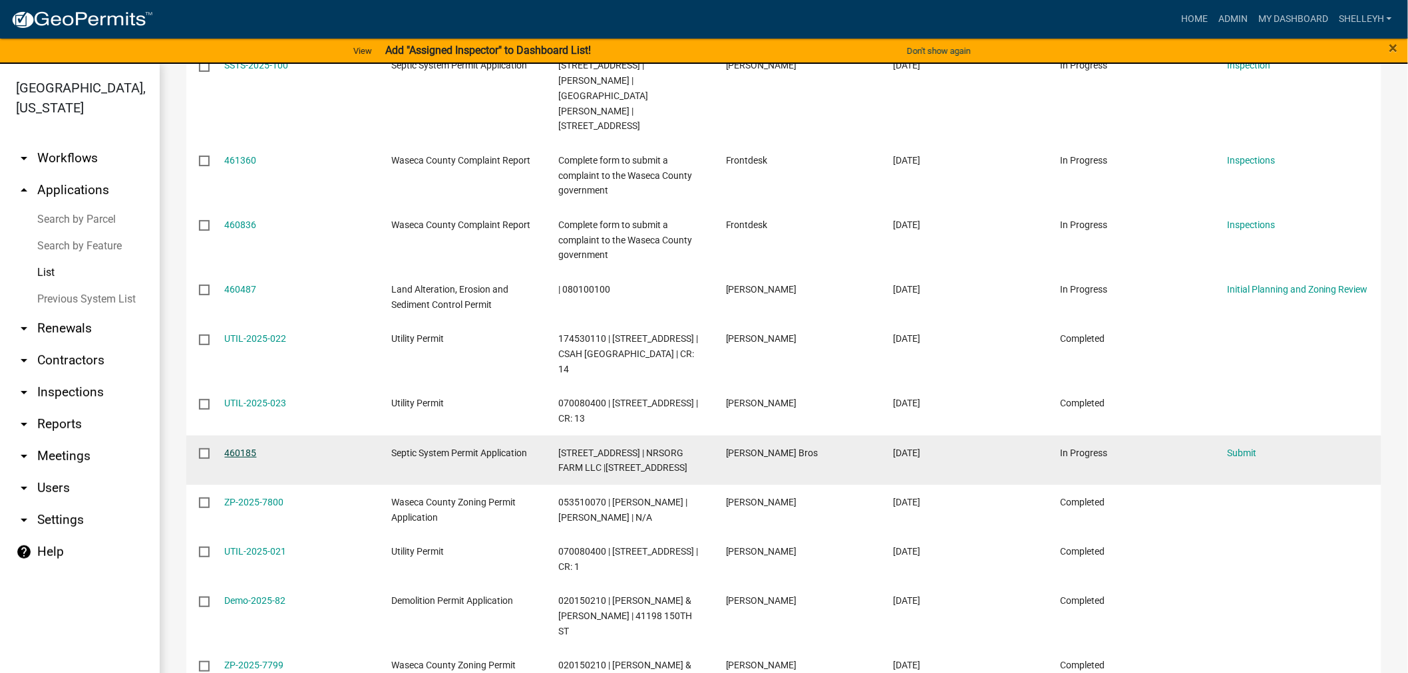
click at [255, 448] on link "460185" at bounding box center [241, 453] width 32 height 11
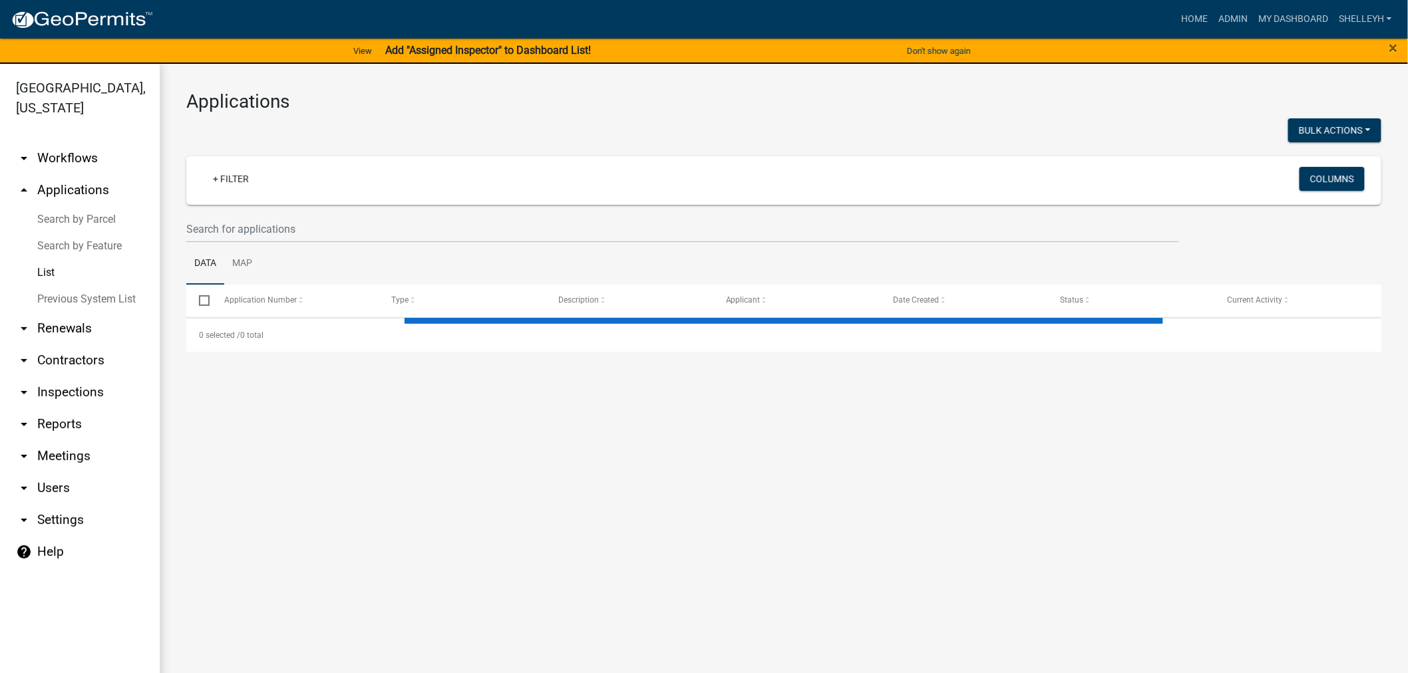
select select "1: 25"
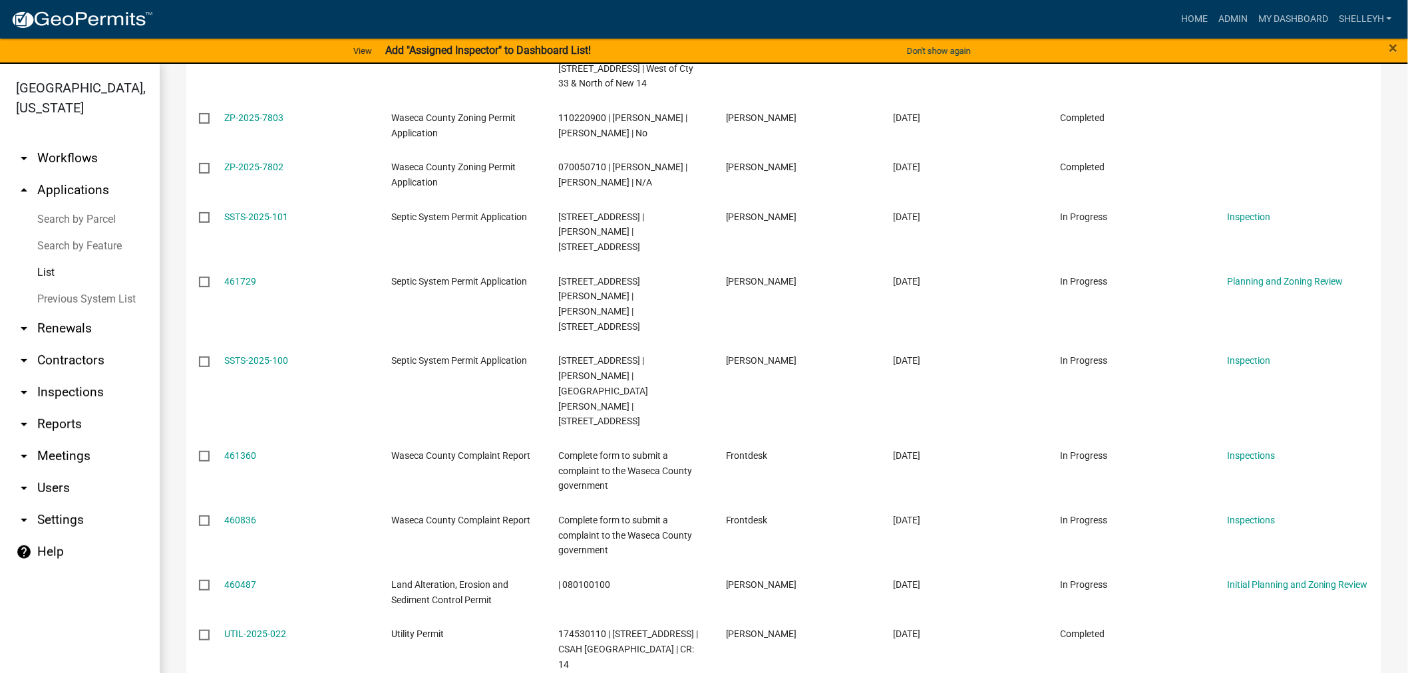
scroll to position [517, 0]
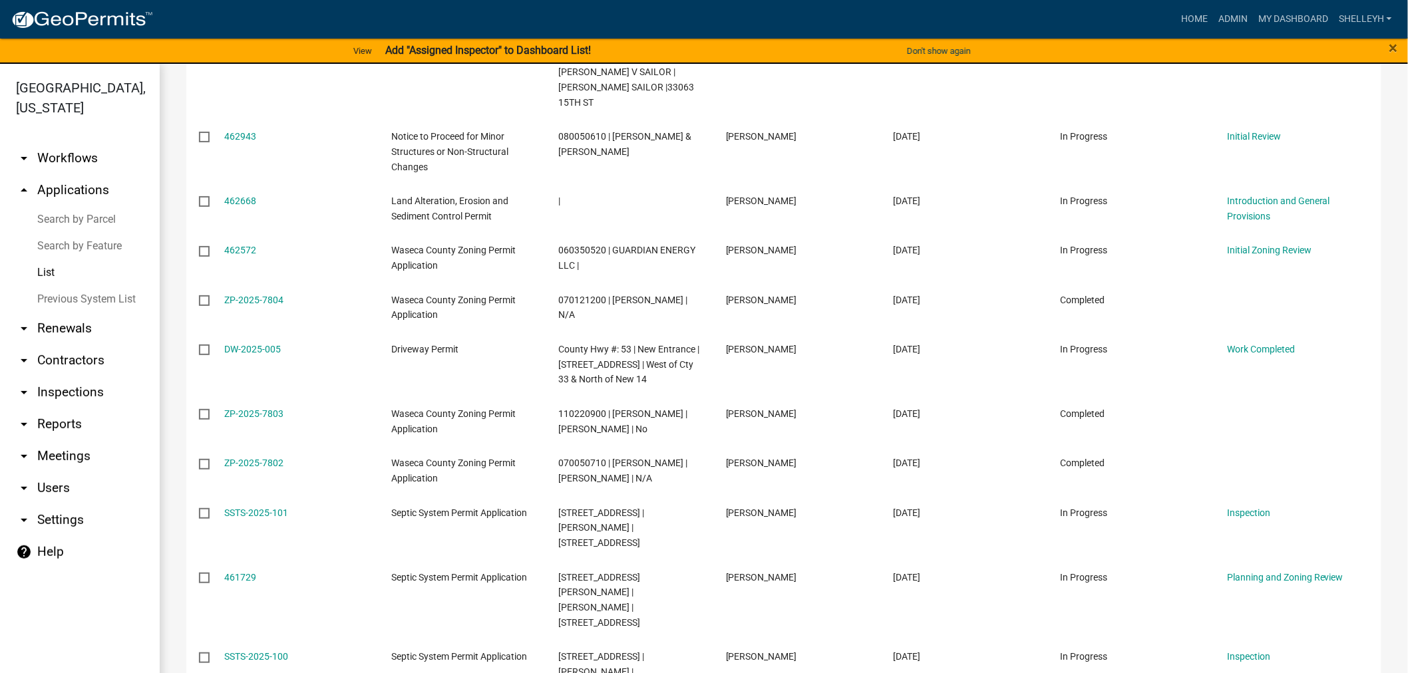
click at [45, 275] on link "List" at bounding box center [80, 272] width 160 height 27
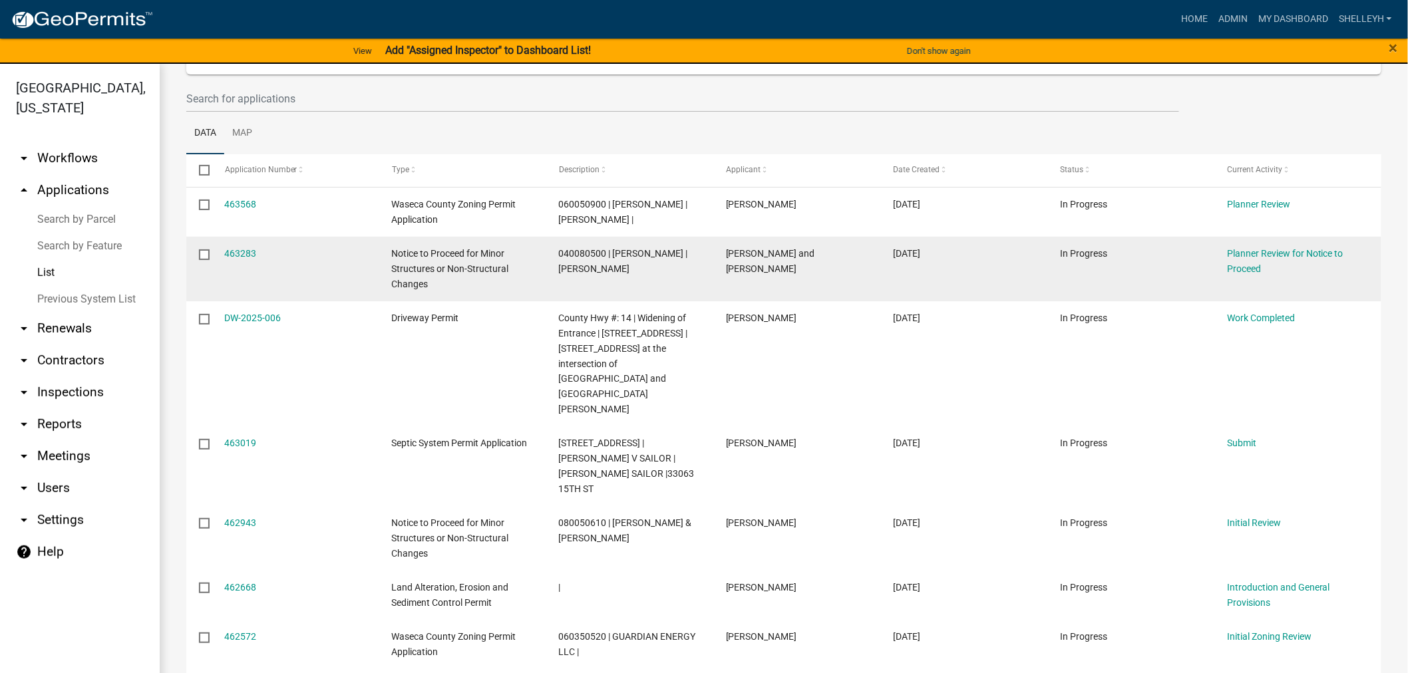
scroll to position [0, 0]
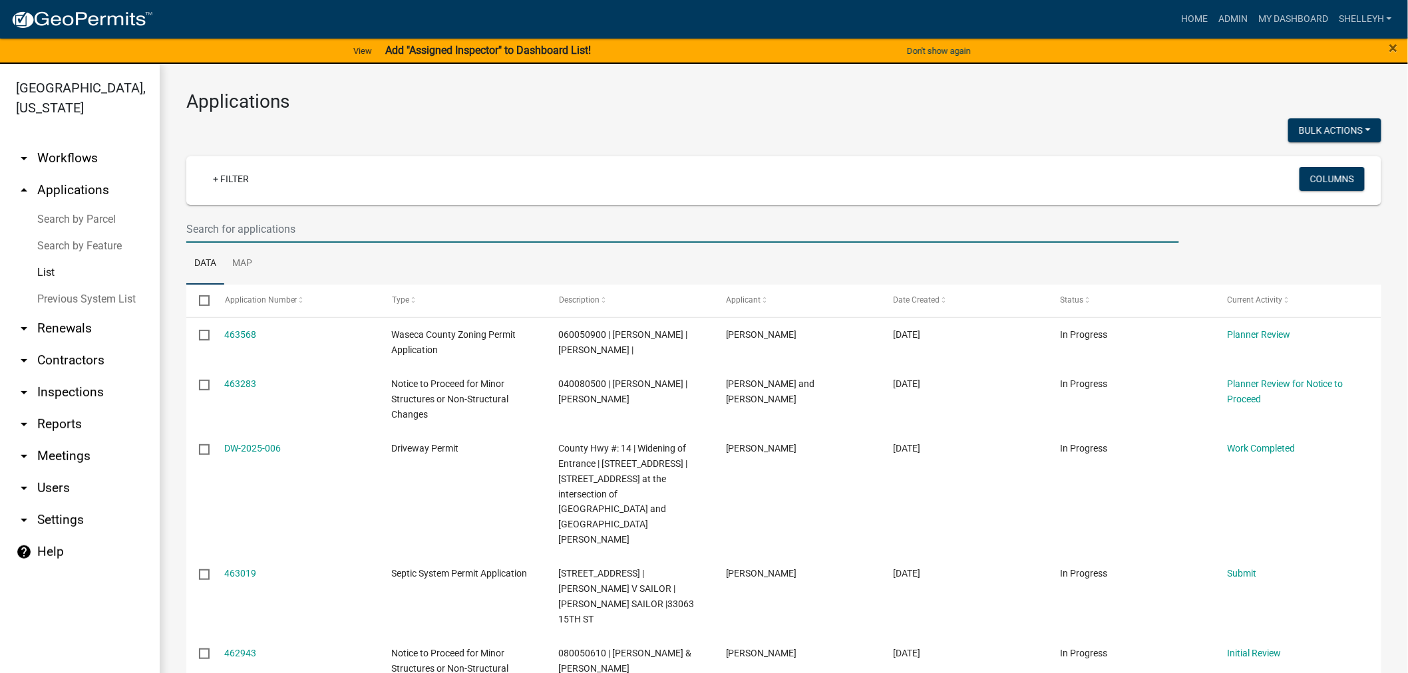
drag, startPoint x: 288, startPoint y: 226, endPoint x: 279, endPoint y: 222, distance: 9.8
click at [288, 226] on input "text" at bounding box center [682, 229] width 993 height 27
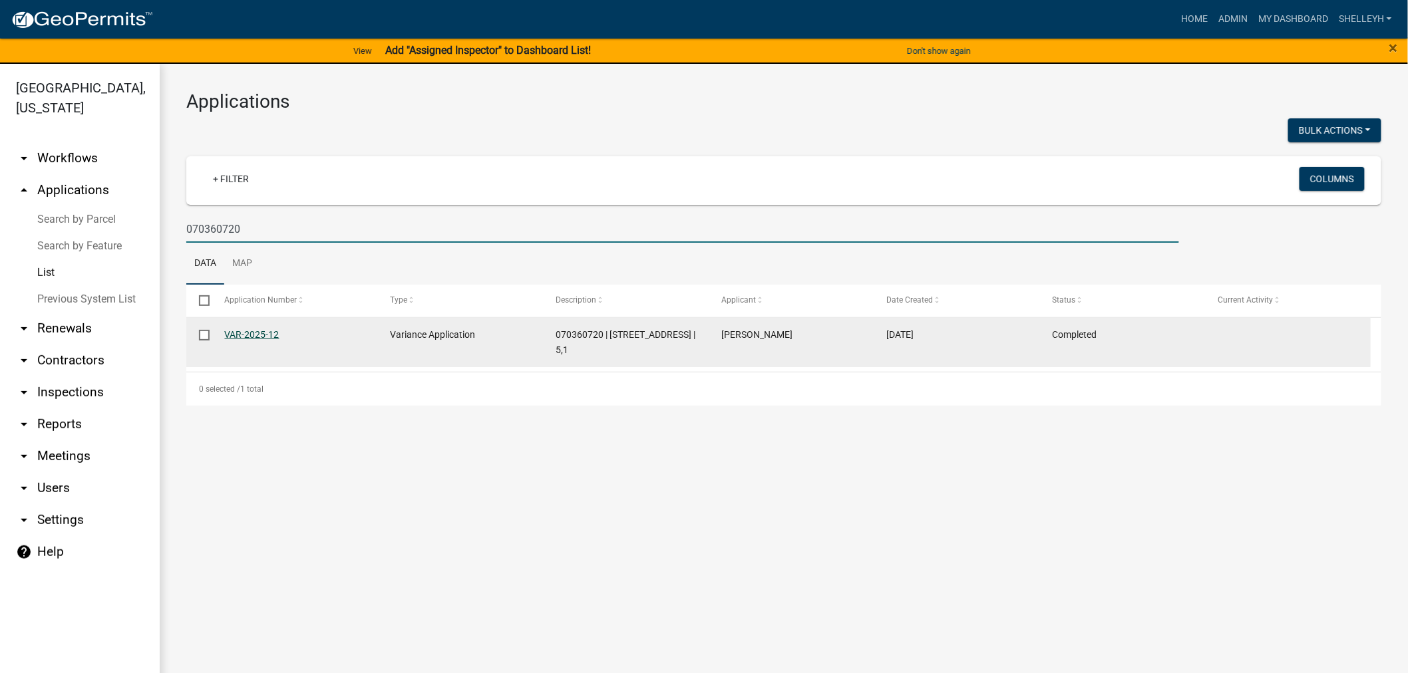
type input "070360720"
click at [257, 333] on link "VAR-2025-12" at bounding box center [252, 334] width 55 height 11
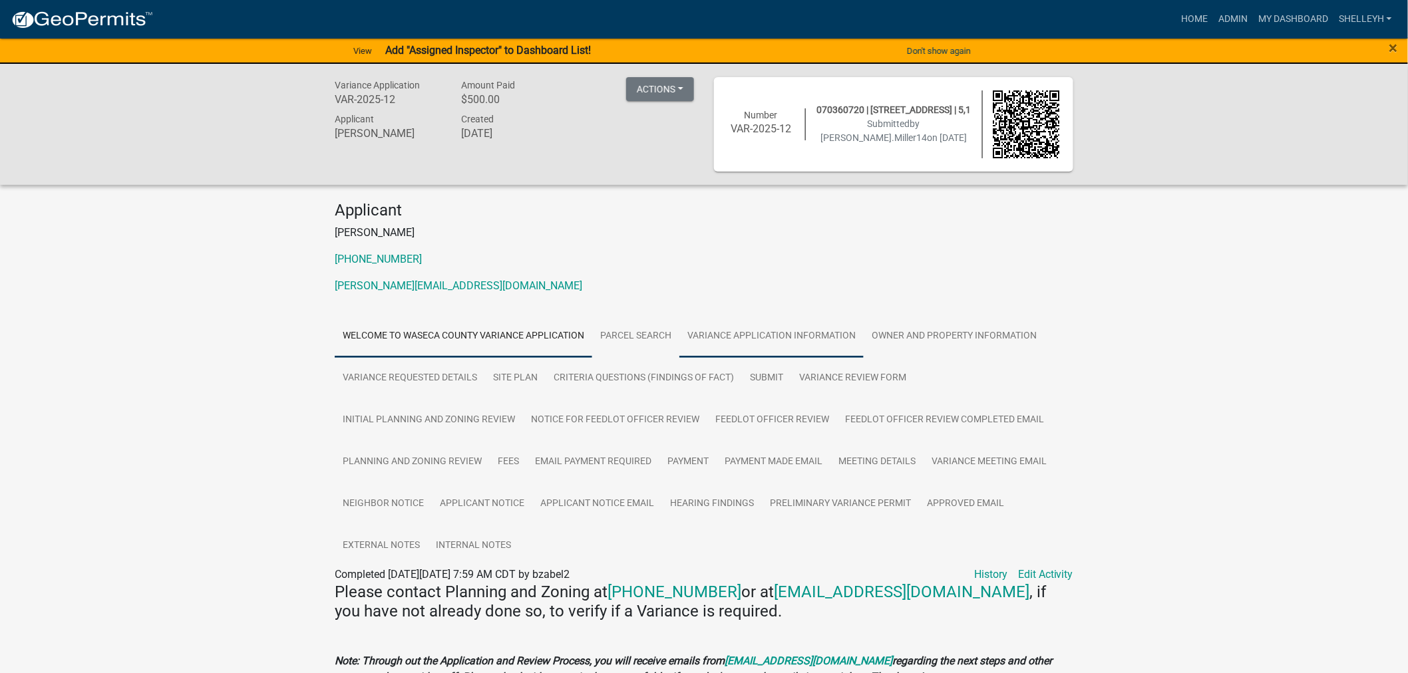
click at [803, 337] on link "Variance Application Information" at bounding box center [771, 336] width 184 height 43
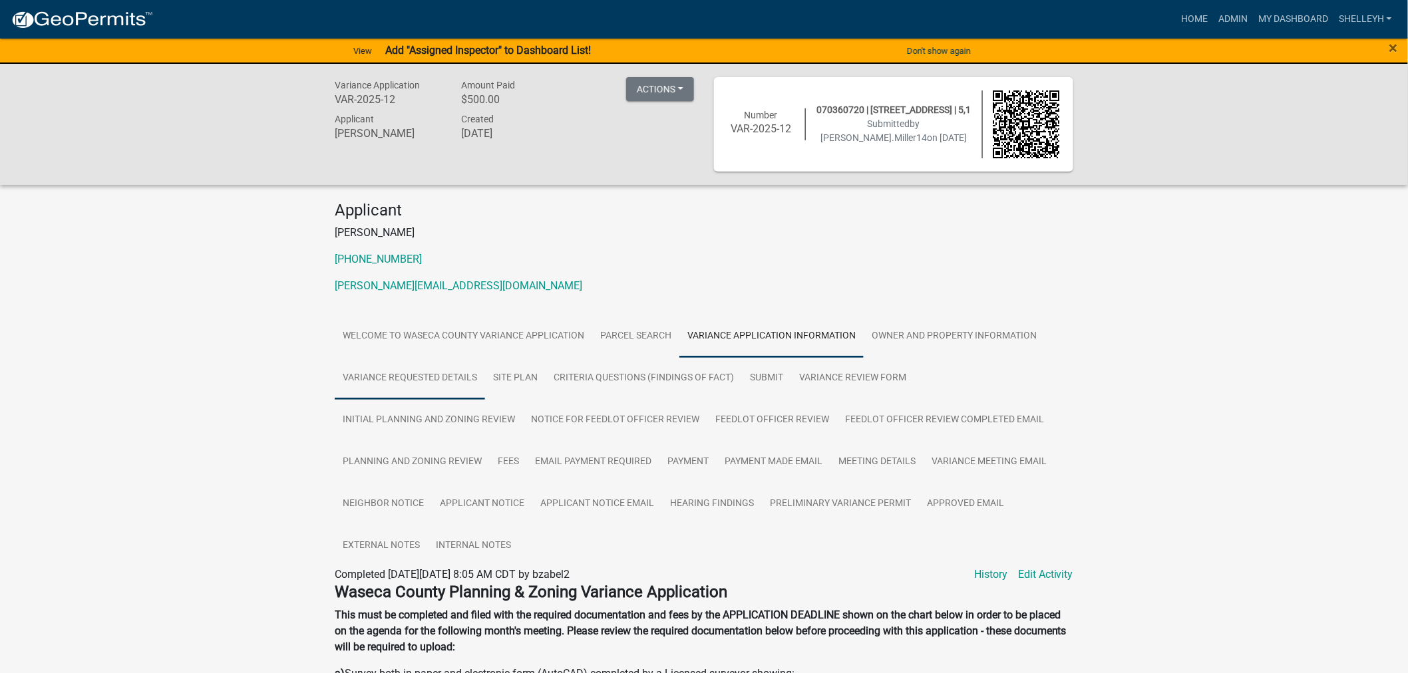
click at [408, 371] on link "Variance Requested Details" at bounding box center [410, 378] width 150 height 43
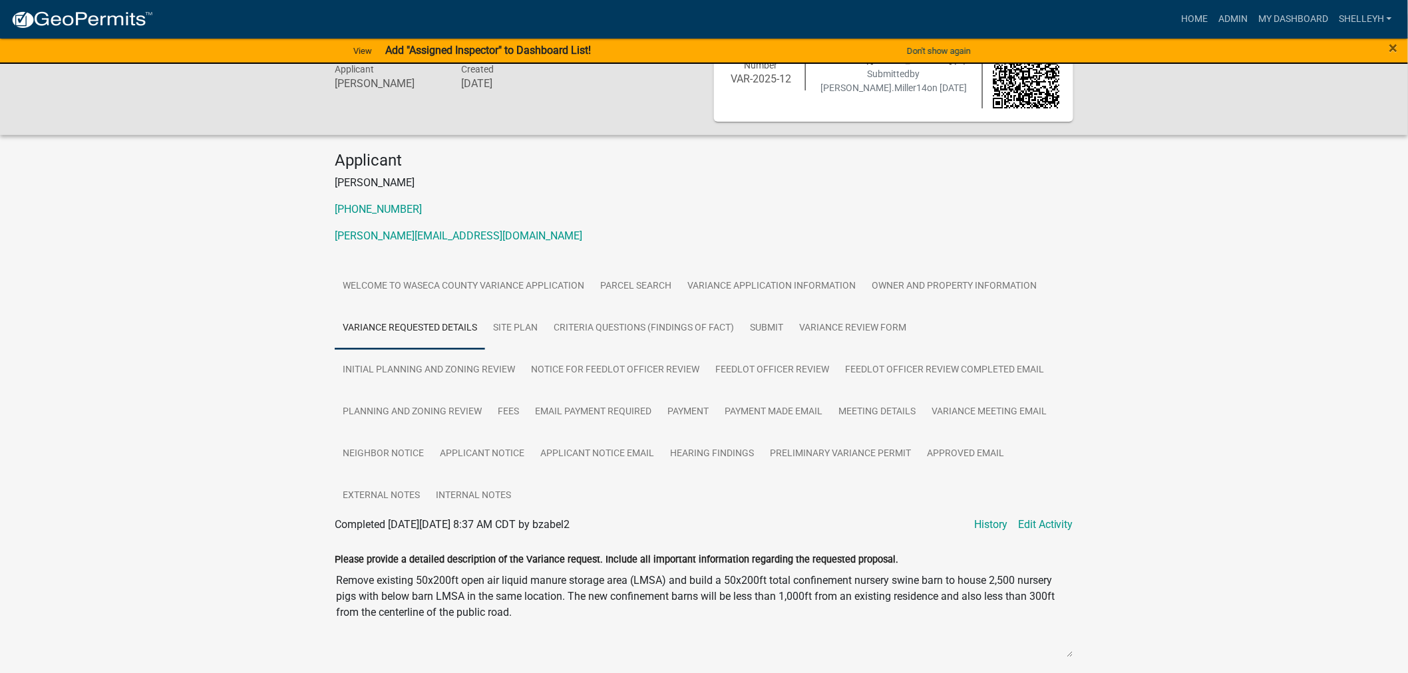
scroll to position [74, 0]
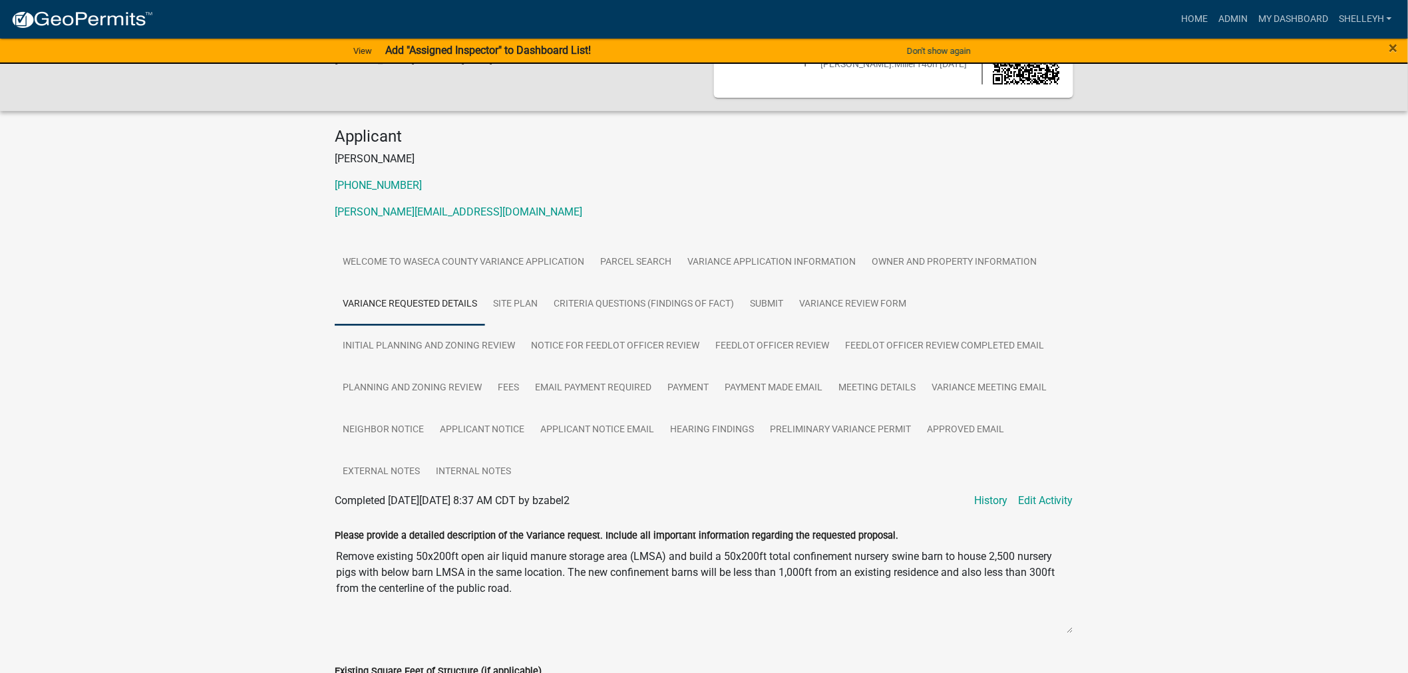
drag, startPoint x: 423, startPoint y: 581, endPoint x: 337, endPoint y: 563, distance: 88.5
click at [330, 560] on div "Please provide a detailed description of the Variance request. Include all impo…" at bounding box center [704, 577] width 758 height 136
click at [303, 620] on div "Variance Application VAR-2025-12 Amount Paid $500.00 Actions View receipt Print…" at bounding box center [704, 458] width 1408 height 937
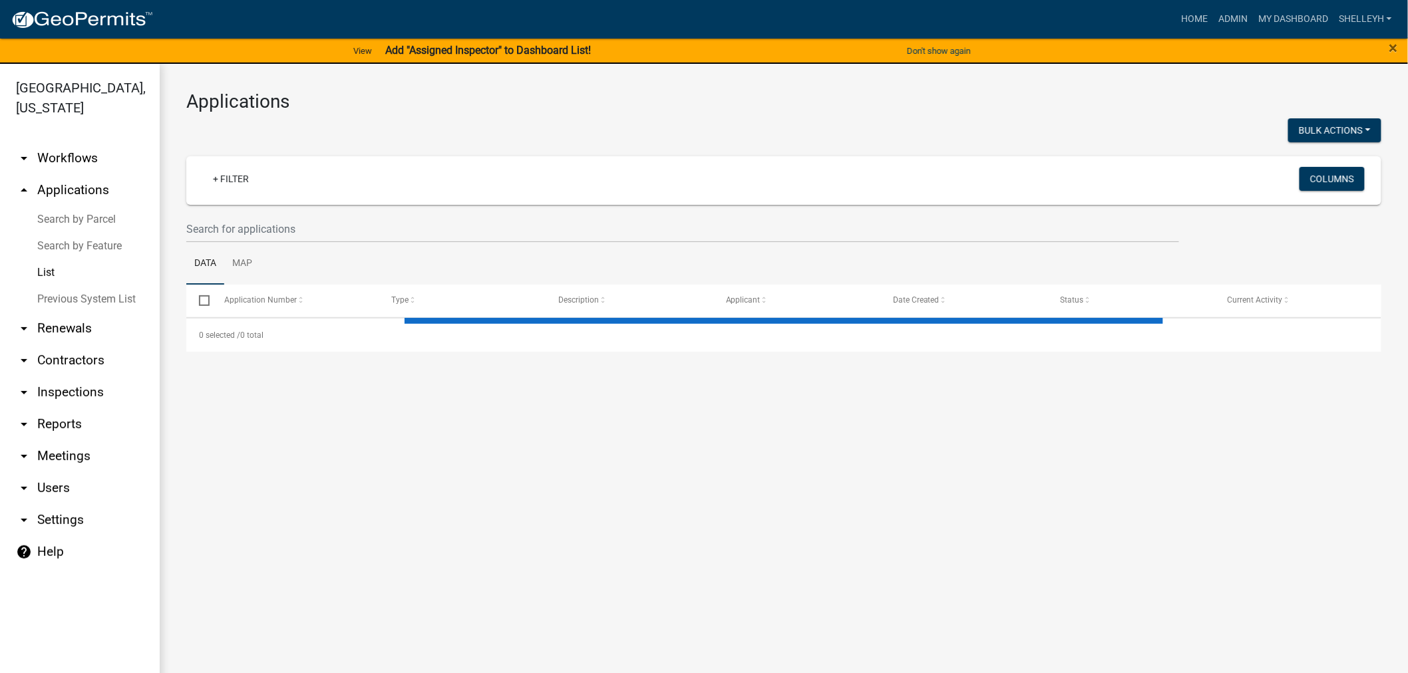
select select "1: 25"
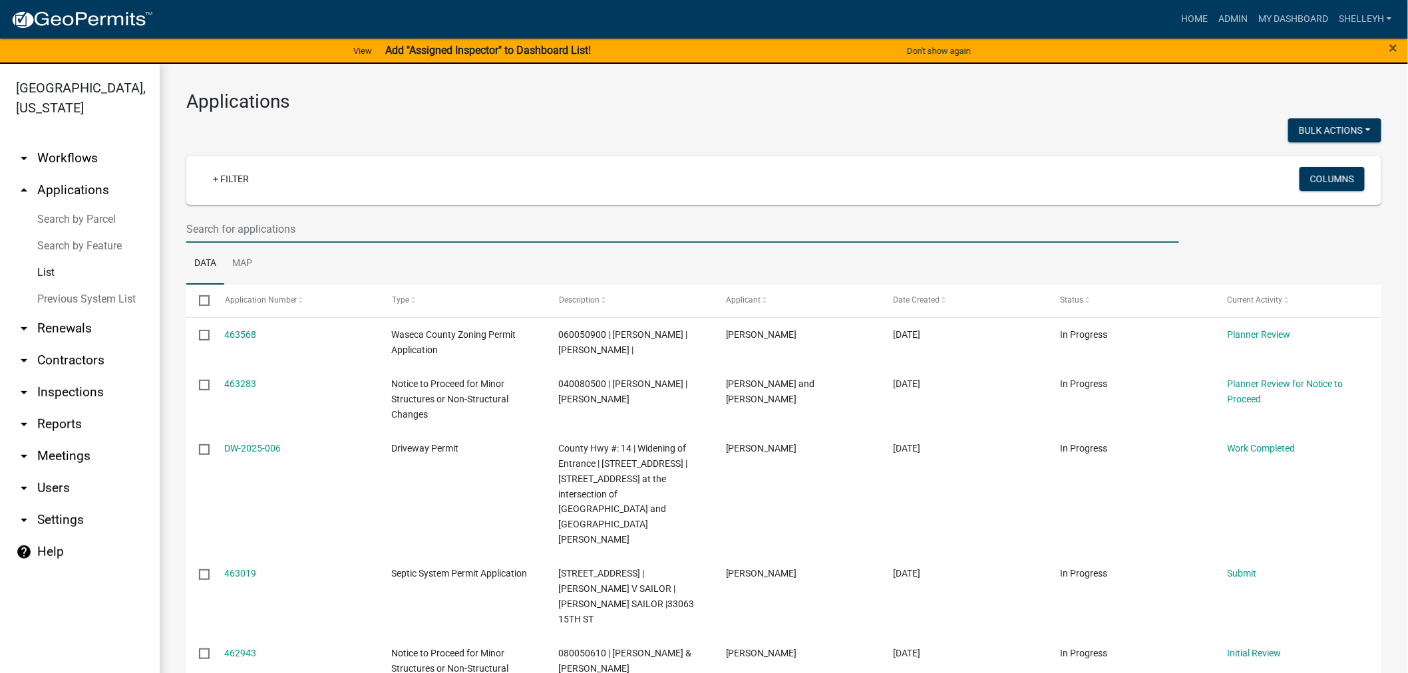
click at [261, 224] on input "text" at bounding box center [682, 229] width 993 height 27
type input "070360720"
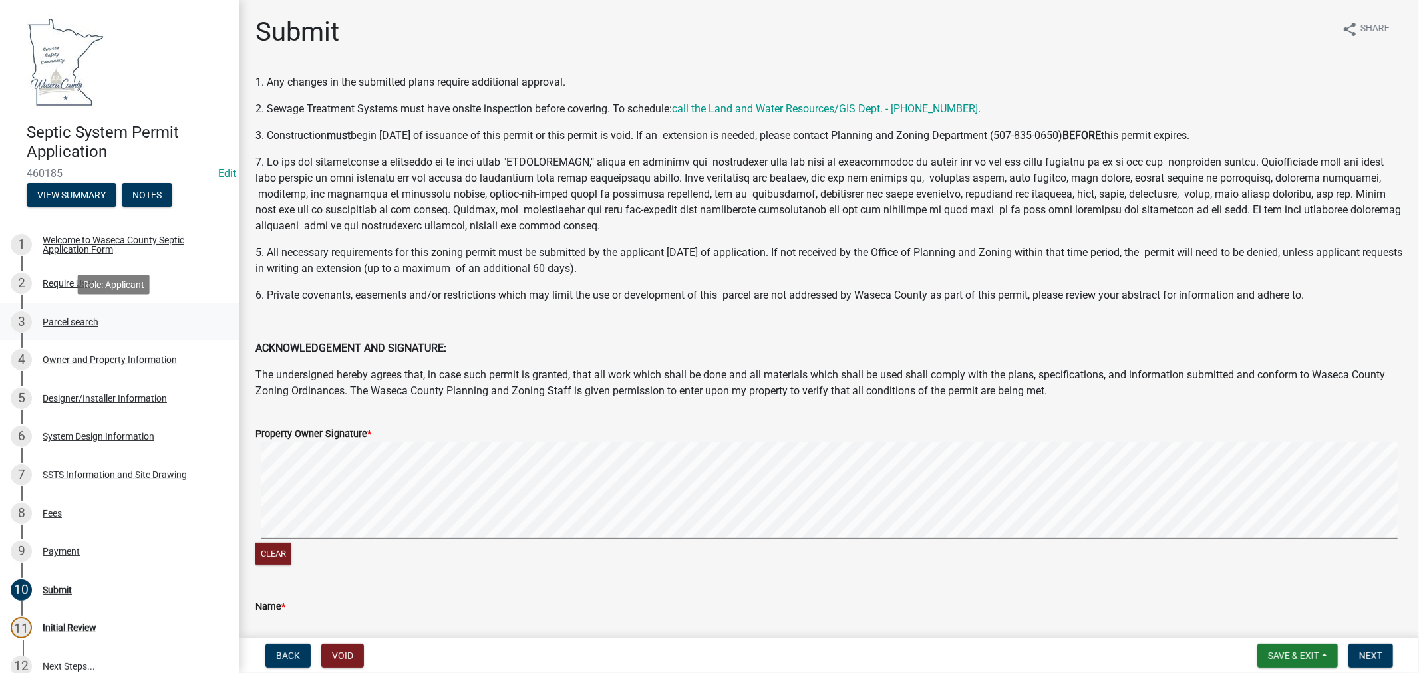
click at [64, 317] on div "Parcel search" at bounding box center [71, 321] width 56 height 9
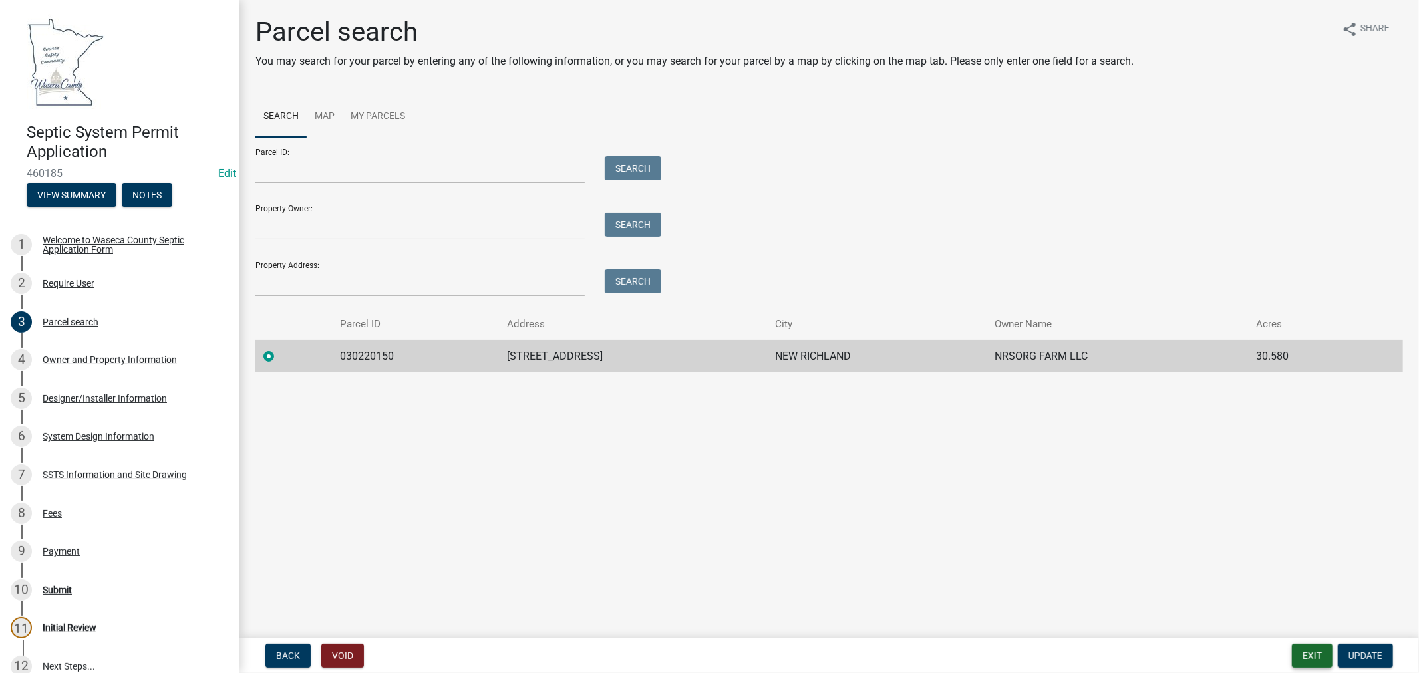
click at [1314, 659] on button "Exit" at bounding box center [1312, 656] width 41 height 24
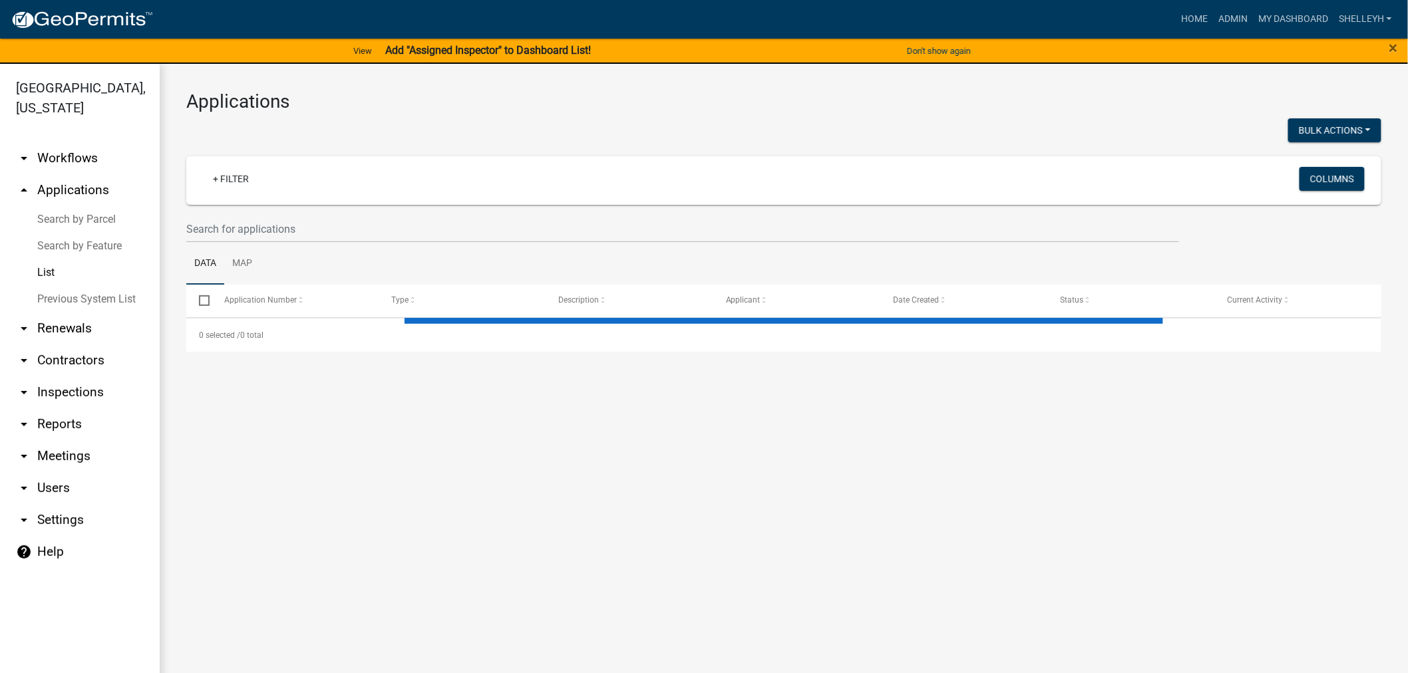
select select "1: 25"
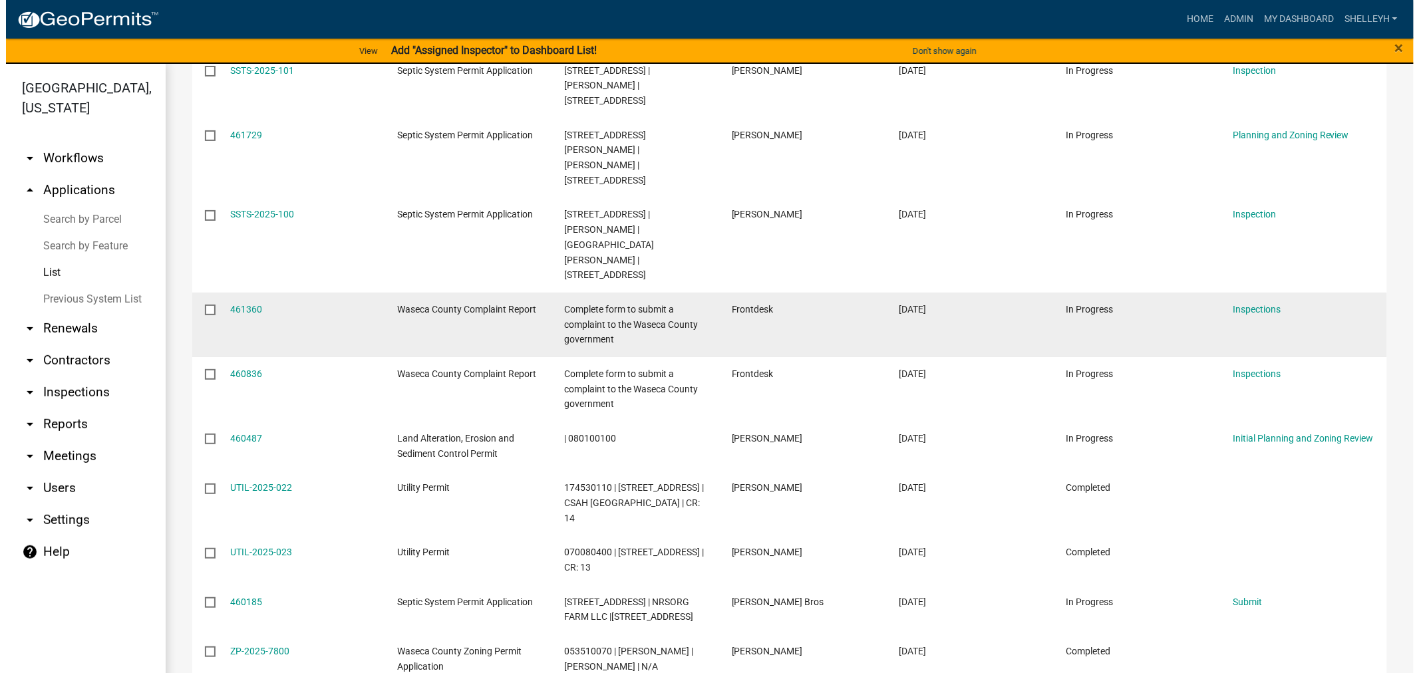
scroll to position [961, 0]
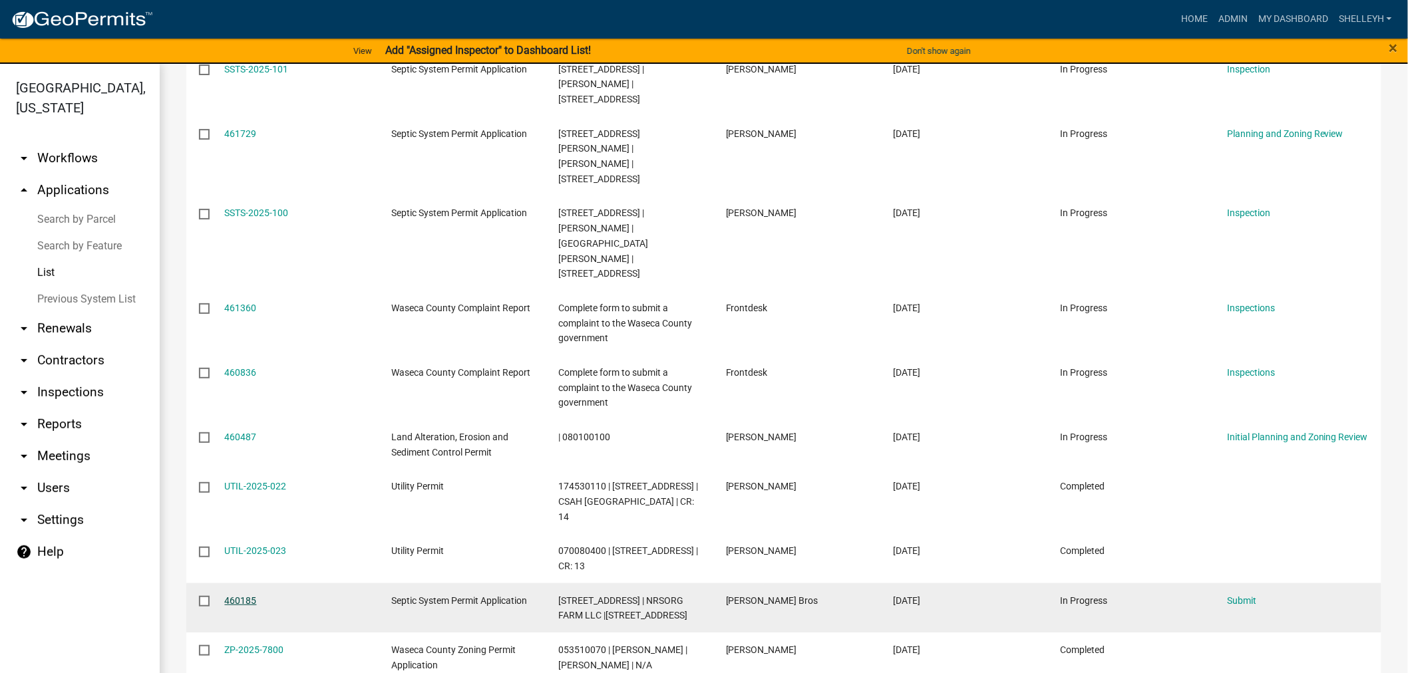
click at [243, 595] on link "460185" at bounding box center [241, 600] width 32 height 11
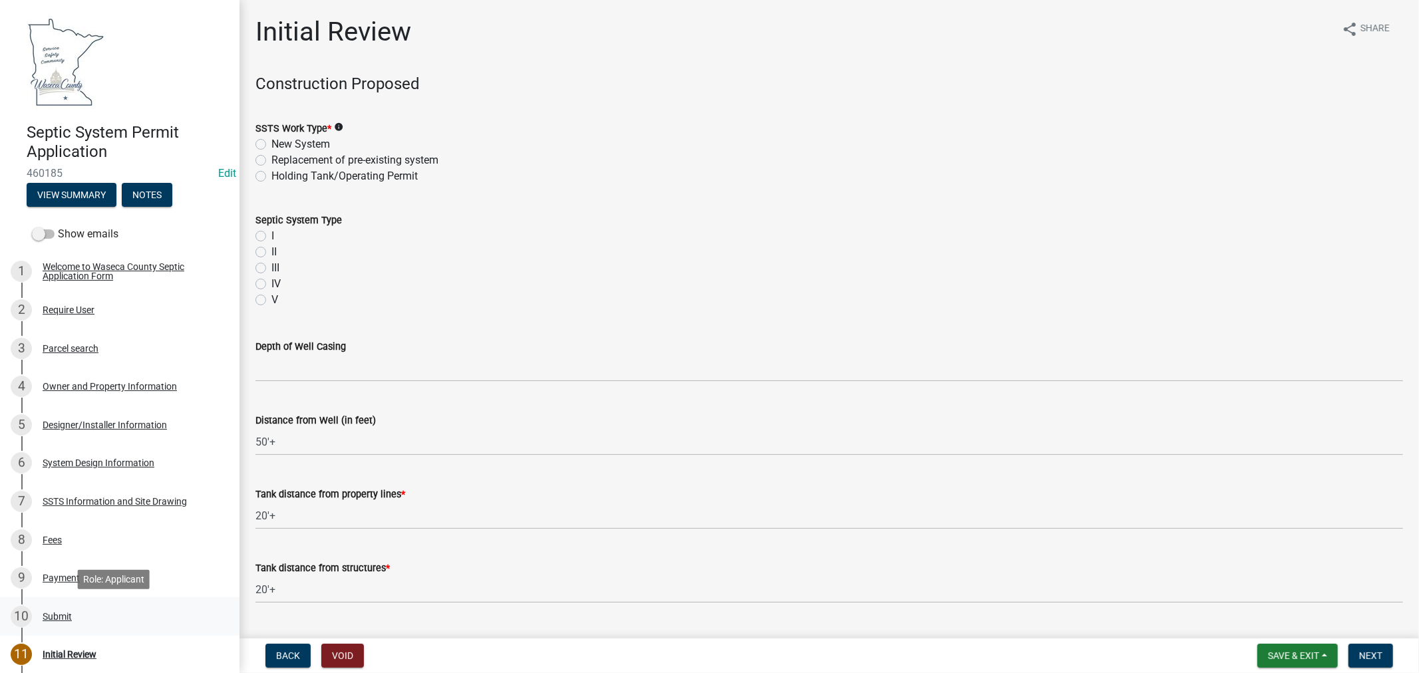
click at [47, 613] on div "Submit" at bounding box center [57, 616] width 29 height 9
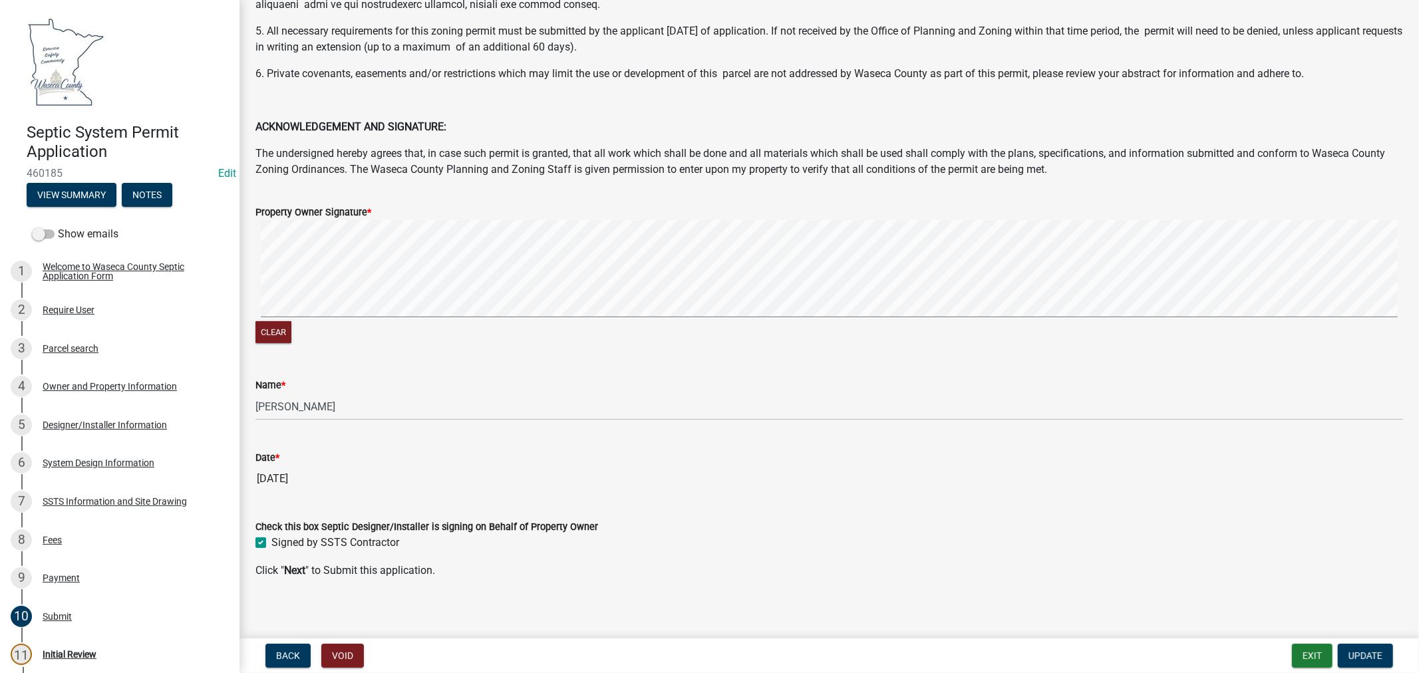
scroll to position [229, 0]
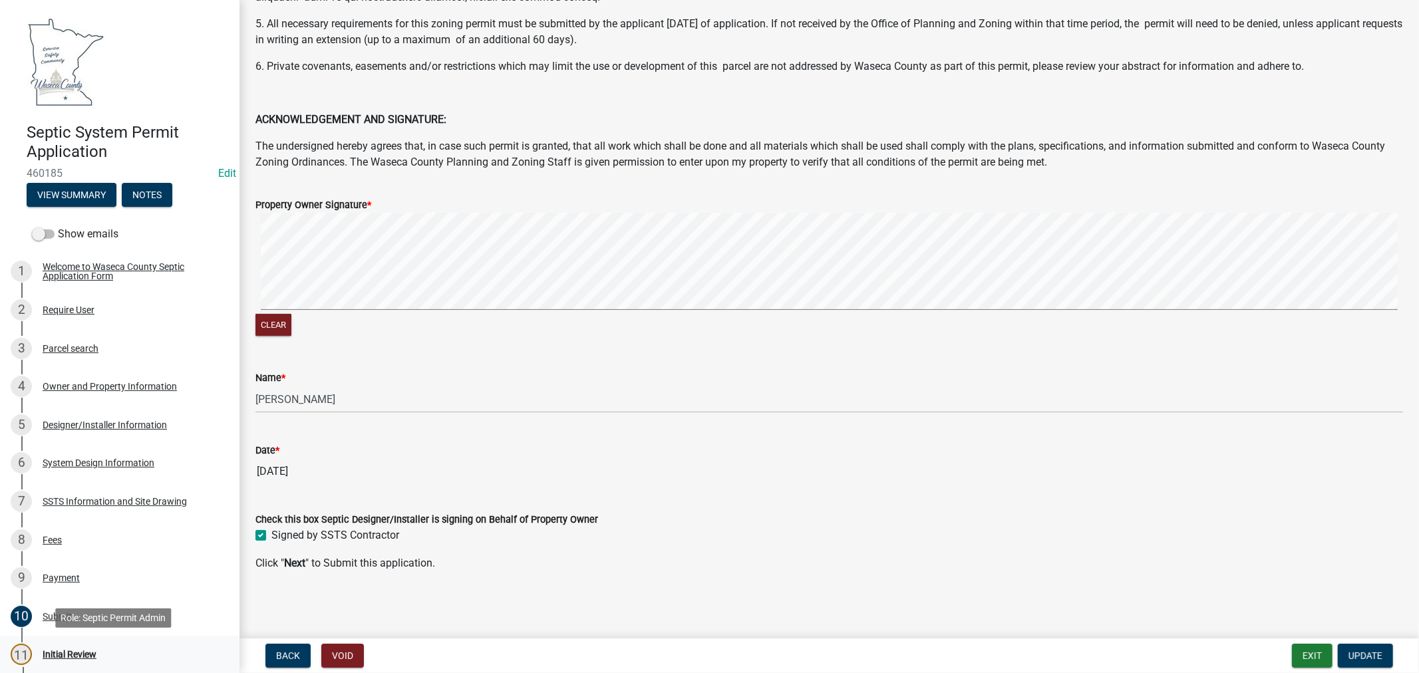
click at [51, 652] on div "Initial Review" at bounding box center [70, 654] width 54 height 9
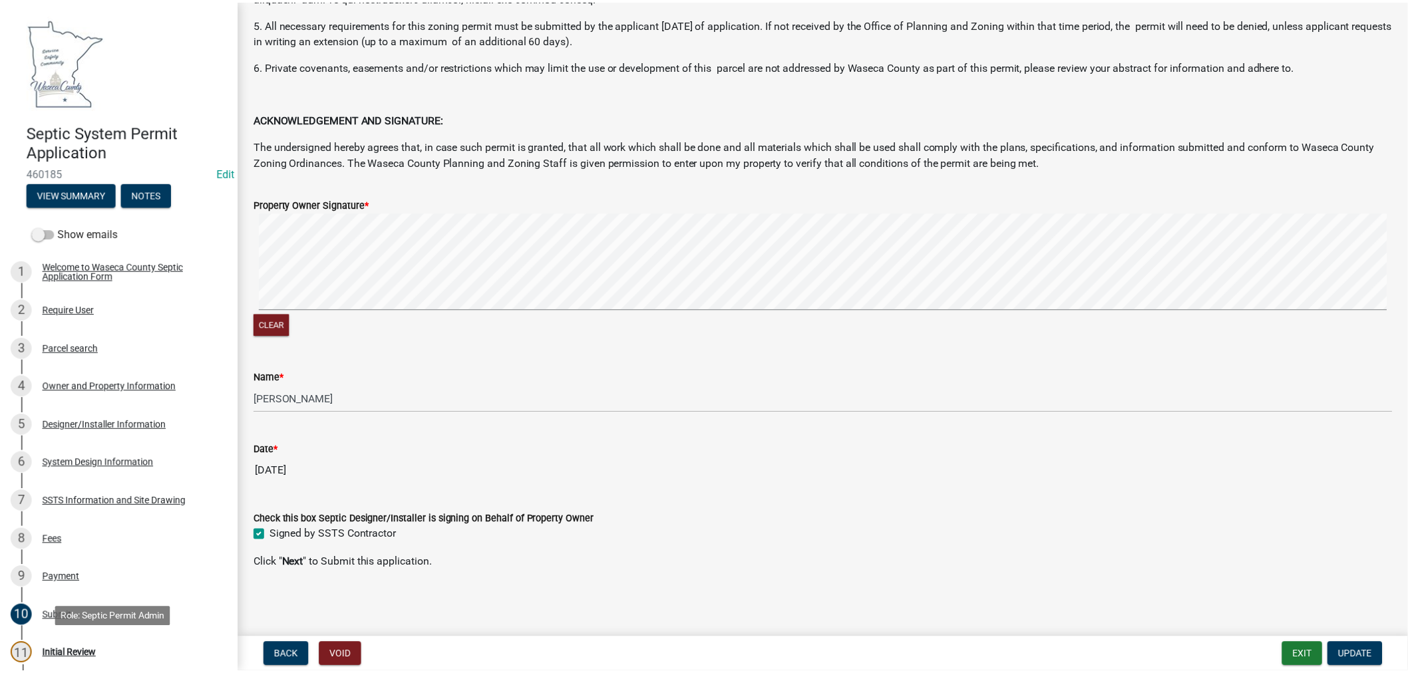
scroll to position [0, 0]
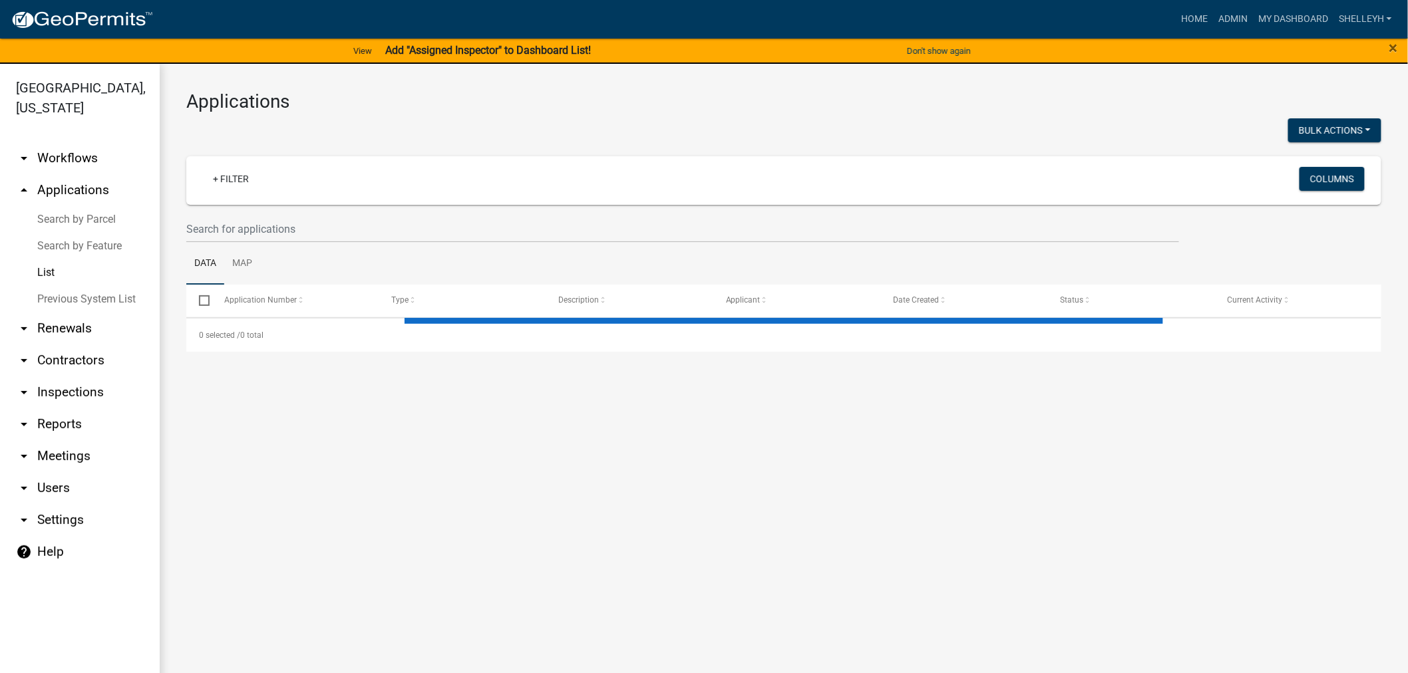
select select "1: 25"
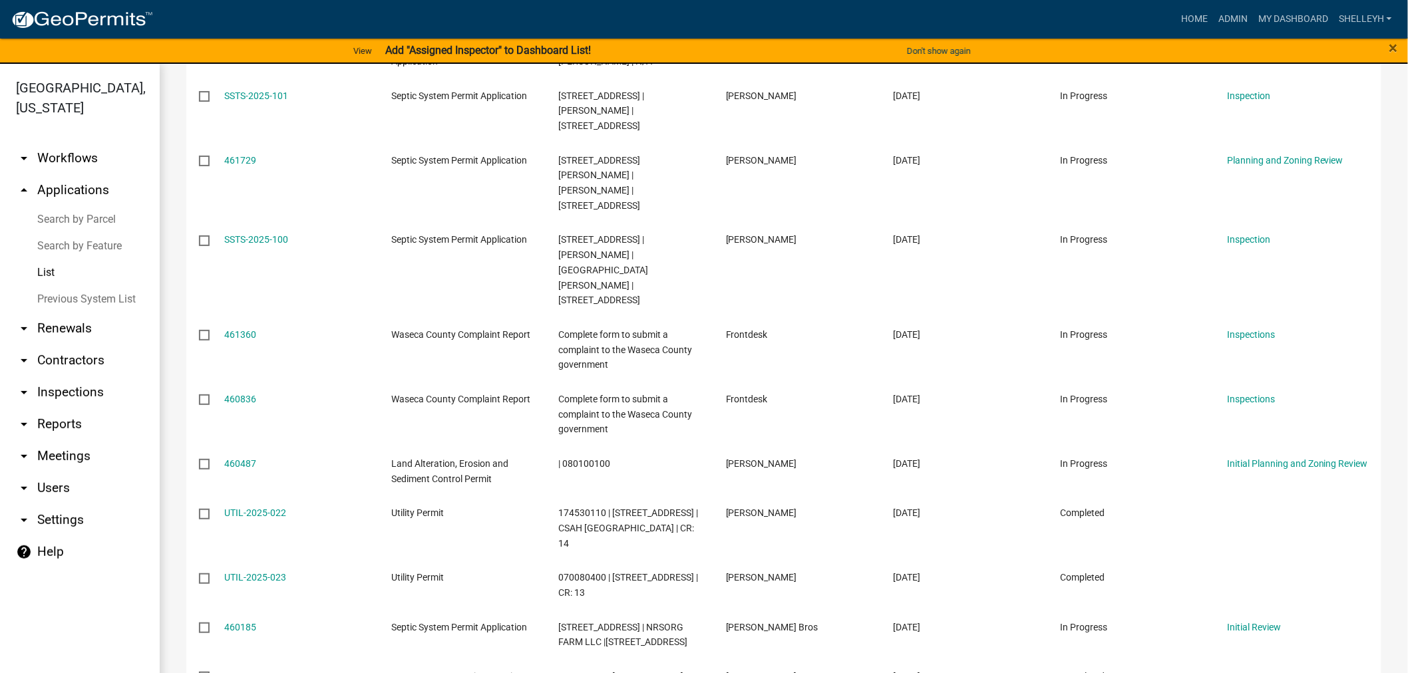
scroll to position [961, 0]
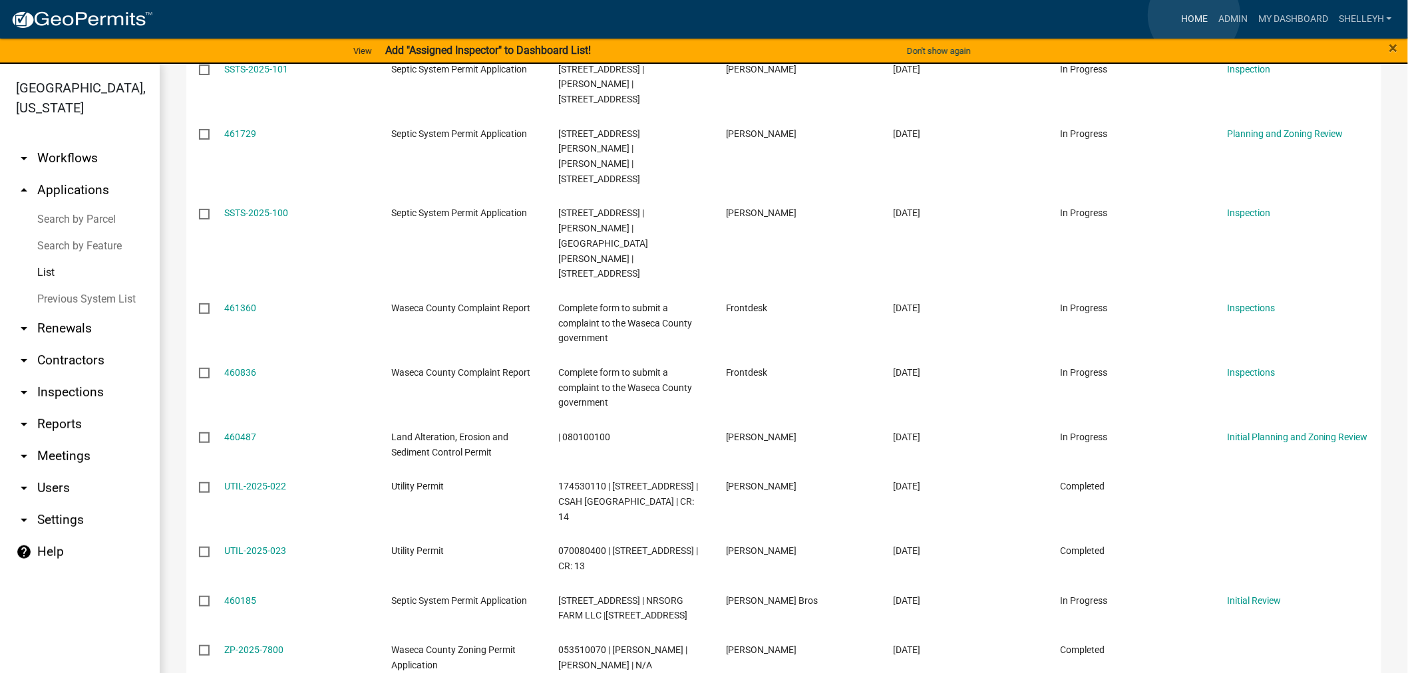
click at [1194, 15] on link "Home" at bounding box center [1194, 19] width 37 height 25
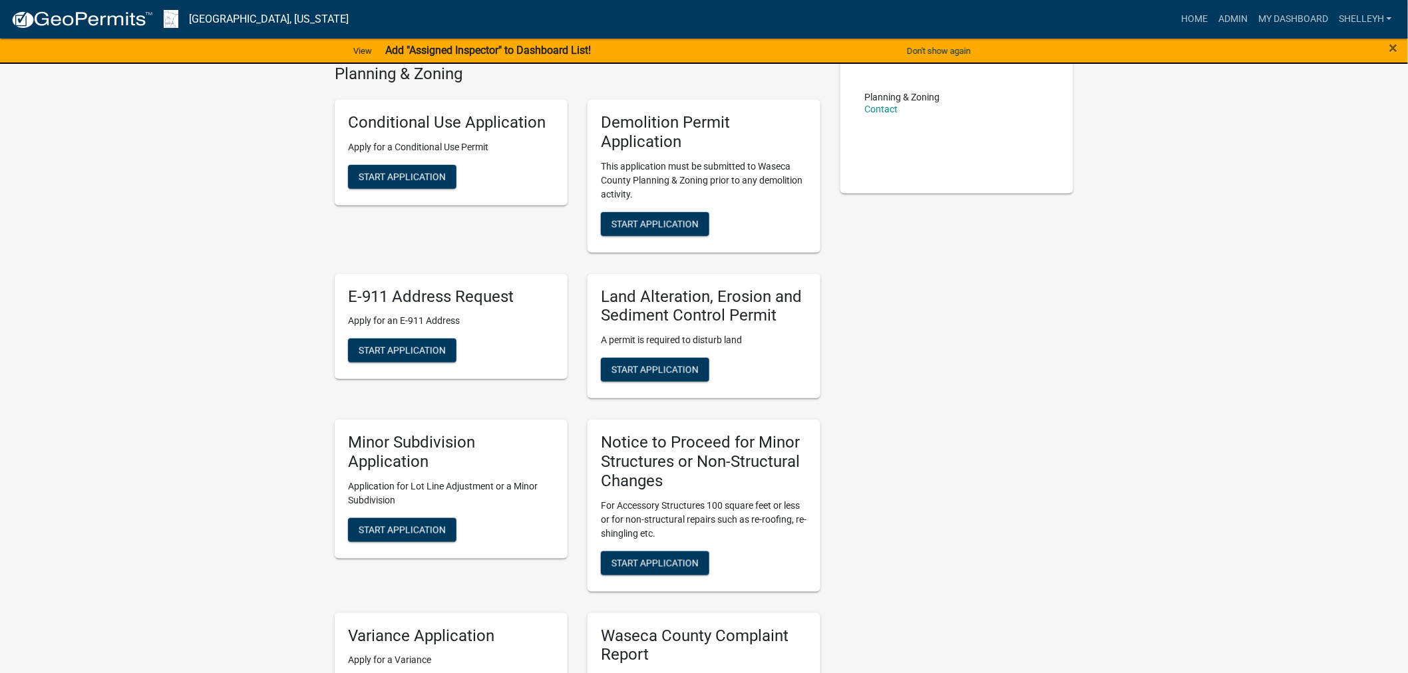
scroll to position [222, 0]
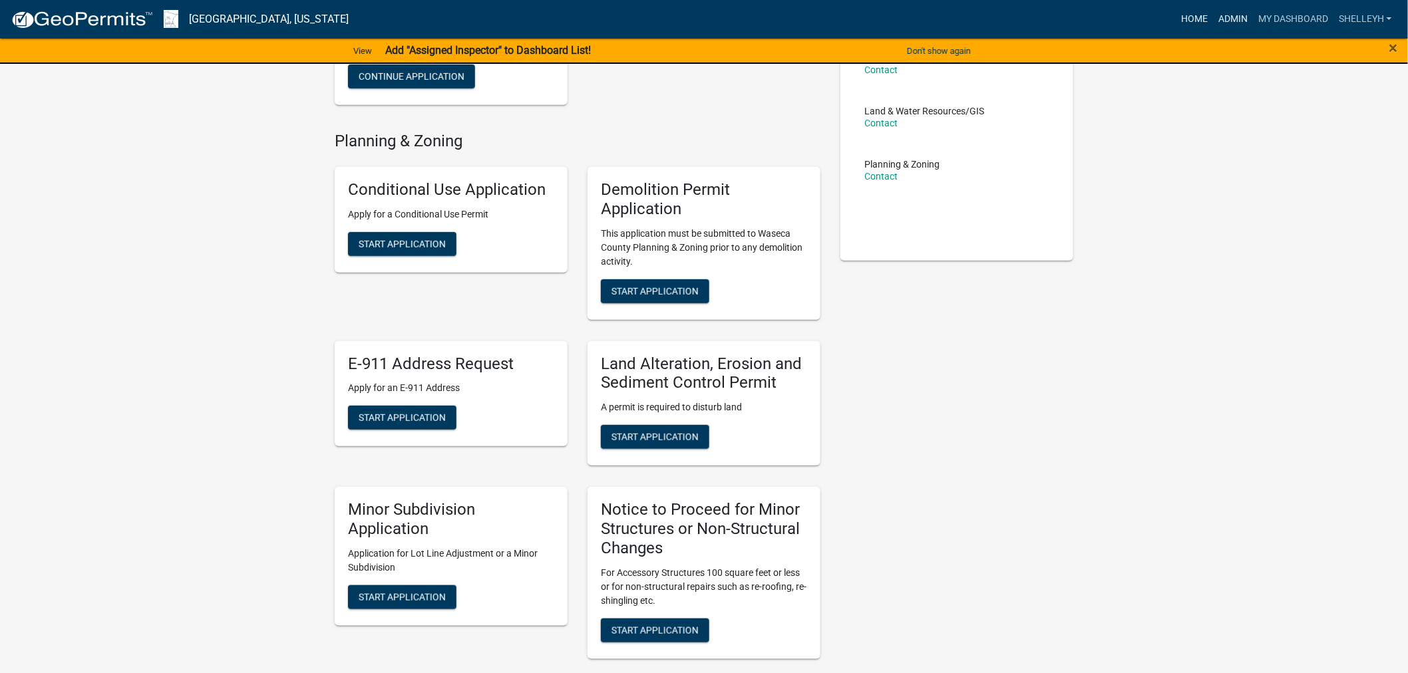
drag, startPoint x: 1195, startPoint y: 20, endPoint x: 1244, endPoint y: 15, distance: 48.8
click at [1194, 19] on link "Home" at bounding box center [1194, 19] width 37 height 25
click at [1239, 16] on link "Admin" at bounding box center [1233, 19] width 40 height 25
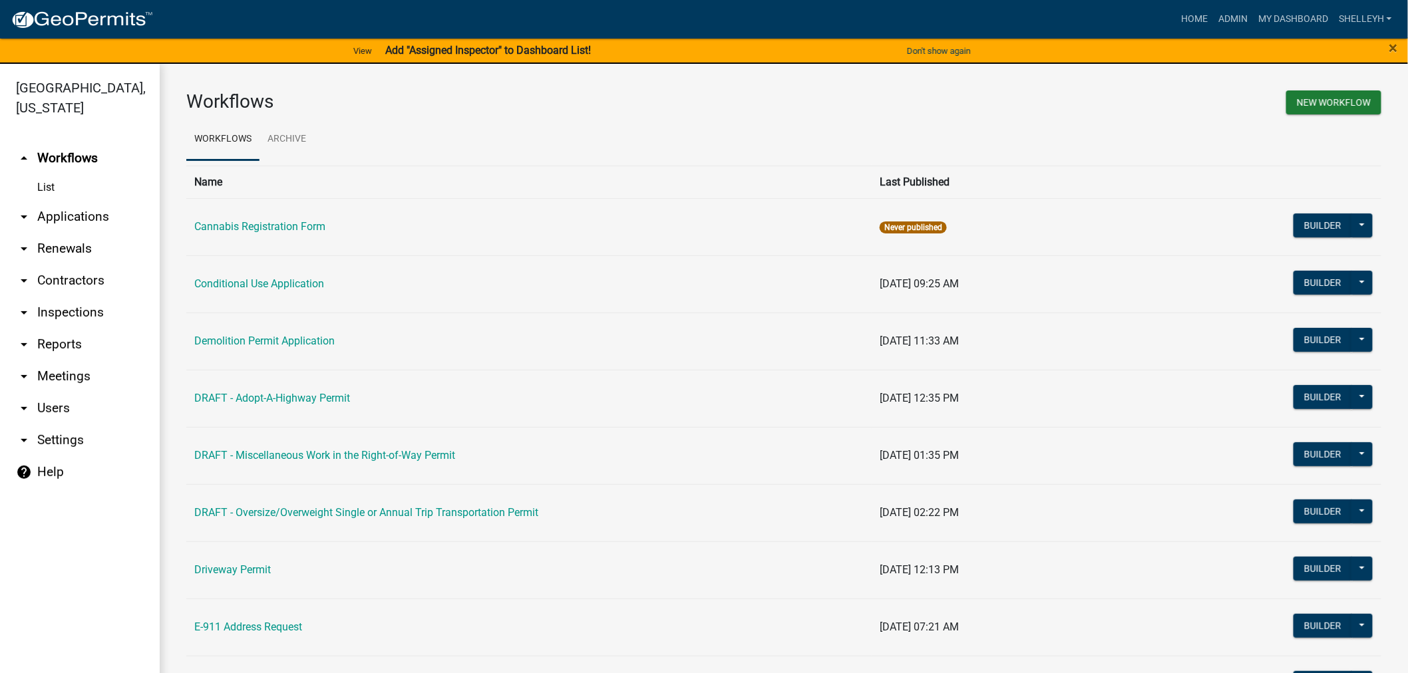
click at [77, 214] on link "arrow_drop_down Applications" at bounding box center [80, 217] width 160 height 32
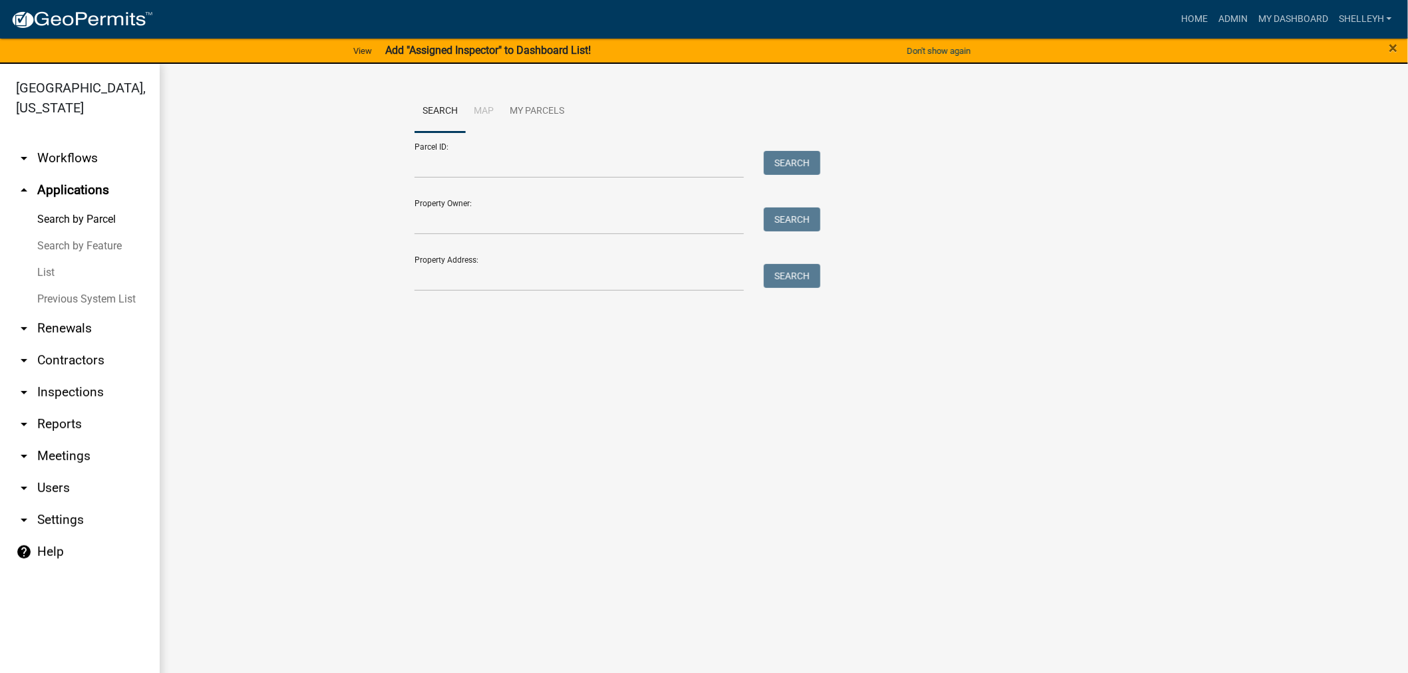
click at [45, 273] on link "List" at bounding box center [80, 272] width 160 height 27
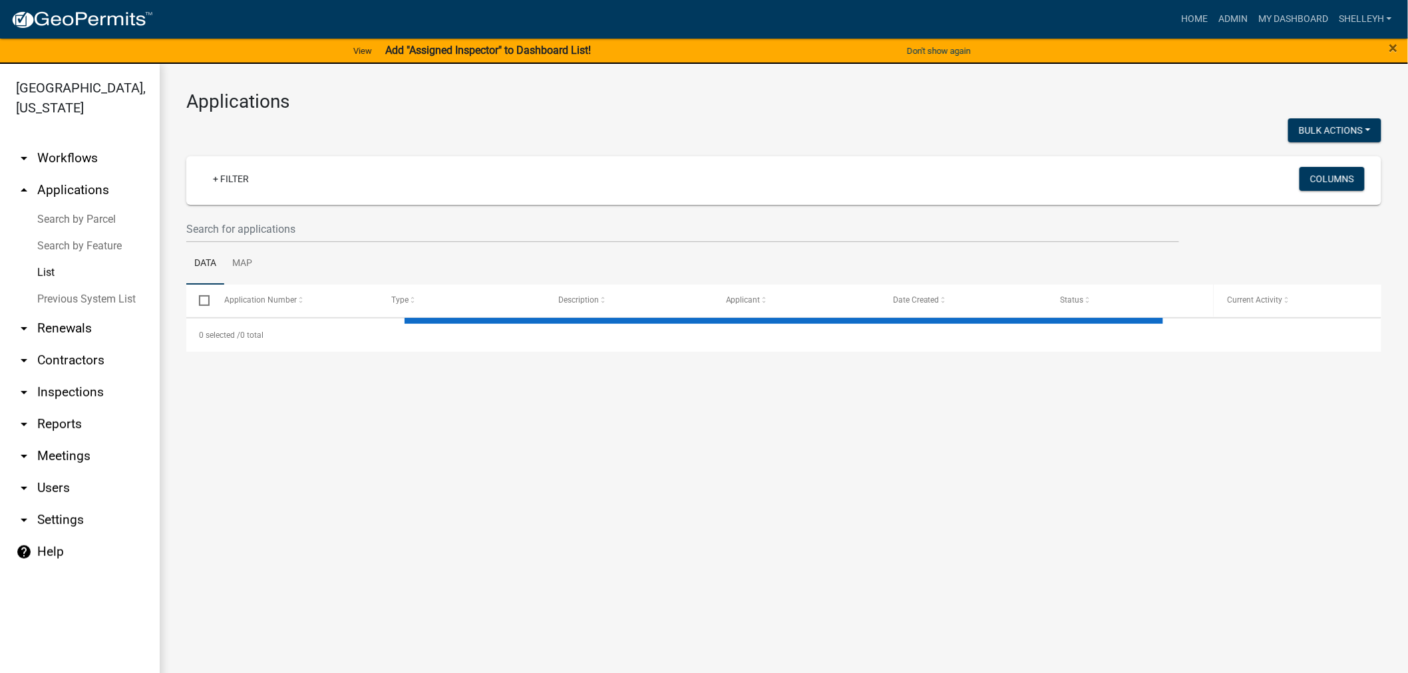
select select "1: 25"
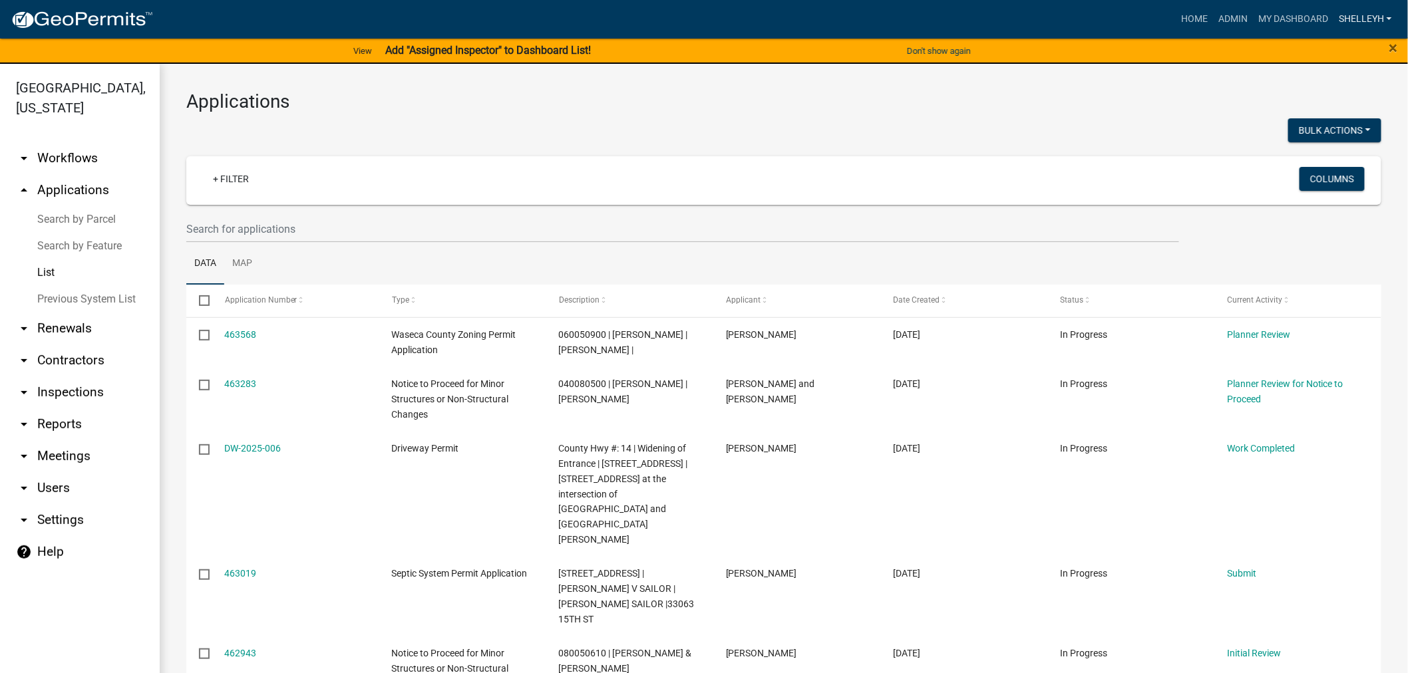
click at [1372, 17] on link "shelleyh" at bounding box center [1365, 19] width 64 height 25
drag, startPoint x: 1328, startPoint y: 127, endPoint x: 1334, endPoint y: 132, distance: 7.6
click at [1328, 127] on link "Logout" at bounding box center [1344, 130] width 106 height 32
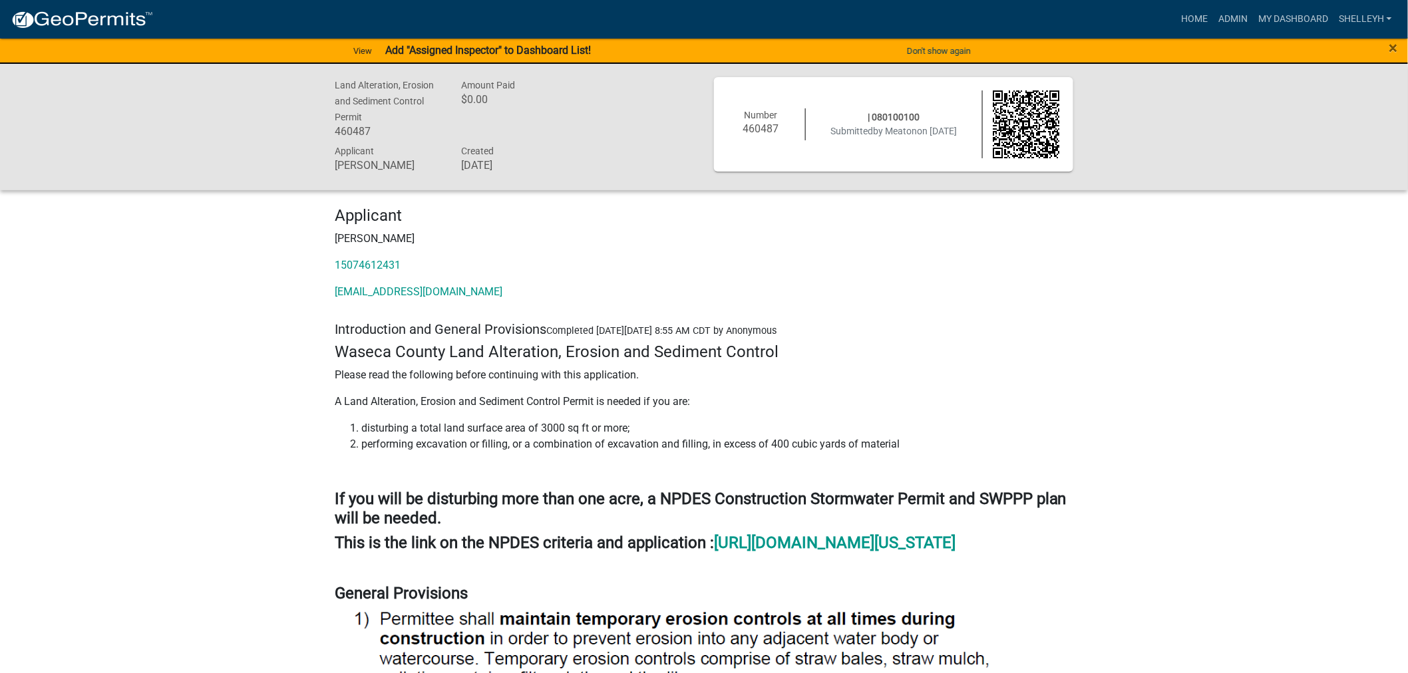
drag, startPoint x: 410, startPoint y: 265, endPoint x: 333, endPoint y: 267, distance: 76.5
click at [333, 267] on div "Applicant [PERSON_NAME] 15074612431 [EMAIL_ADDRESS][DOMAIN_NAME]" at bounding box center [704, 258] width 758 height 104
copy link "15074612431"
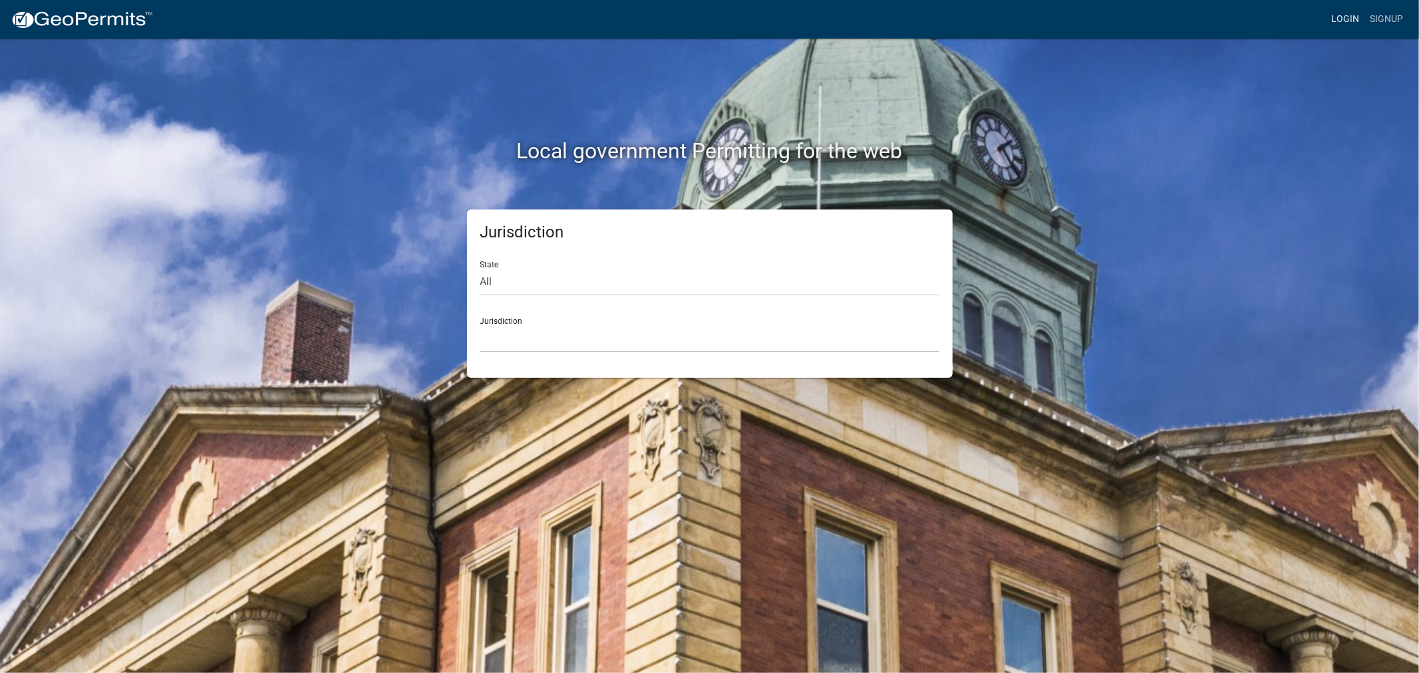
click at [1350, 20] on link "Login" at bounding box center [1345, 19] width 39 height 25
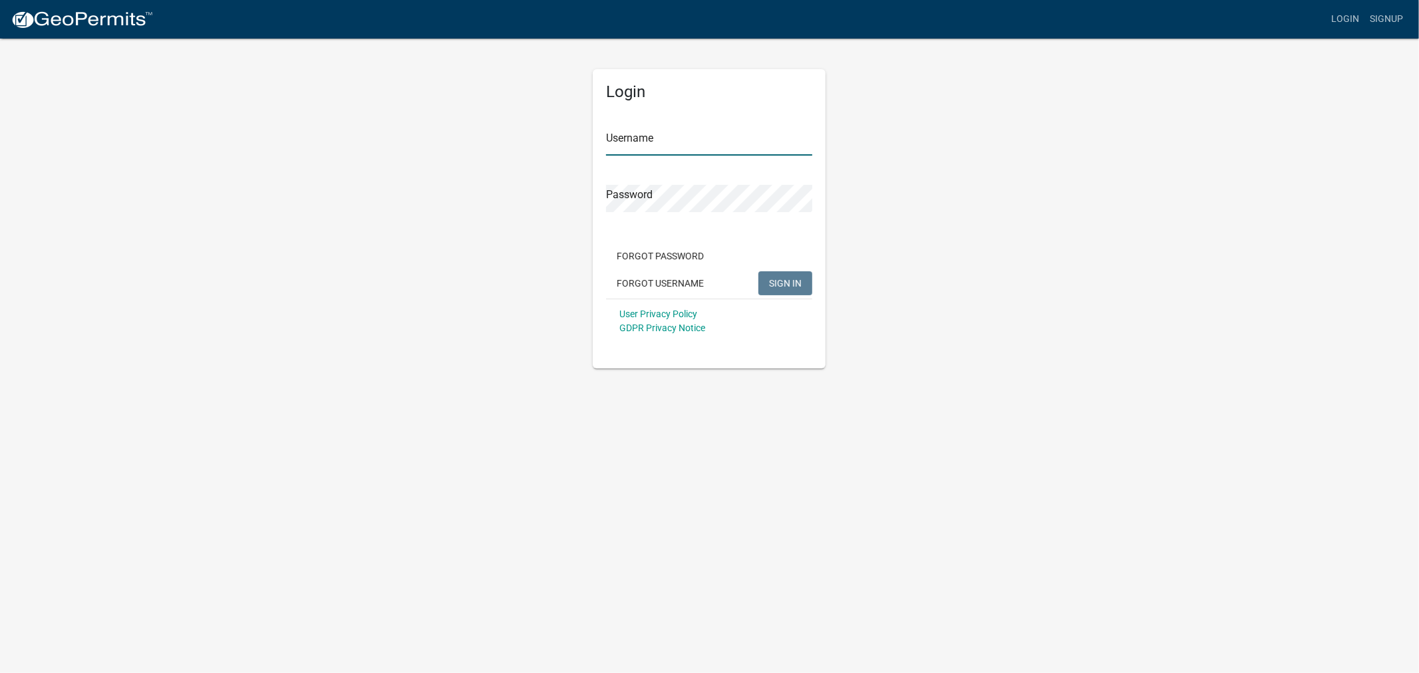
type input "shelleyh"
click at [795, 283] on span "SIGN IN" at bounding box center [785, 282] width 33 height 11
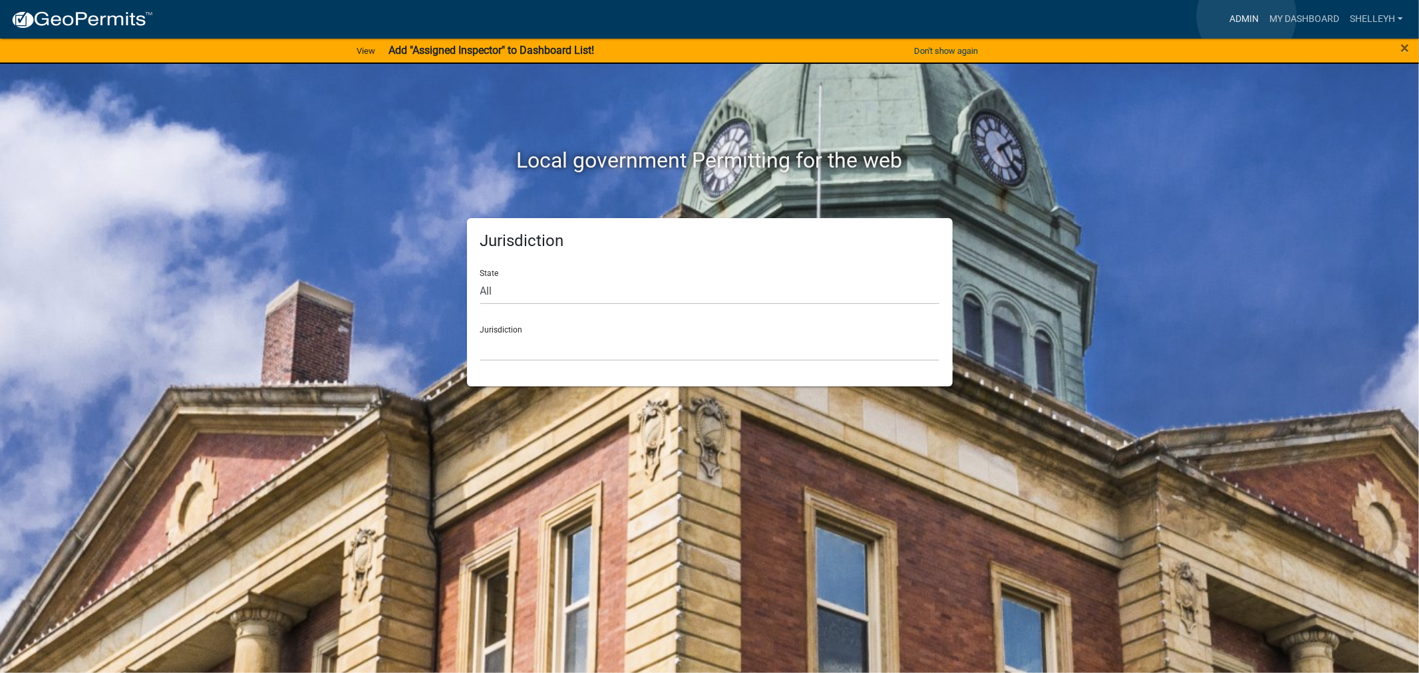
click at [1247, 16] on link "Admin" at bounding box center [1244, 19] width 40 height 25
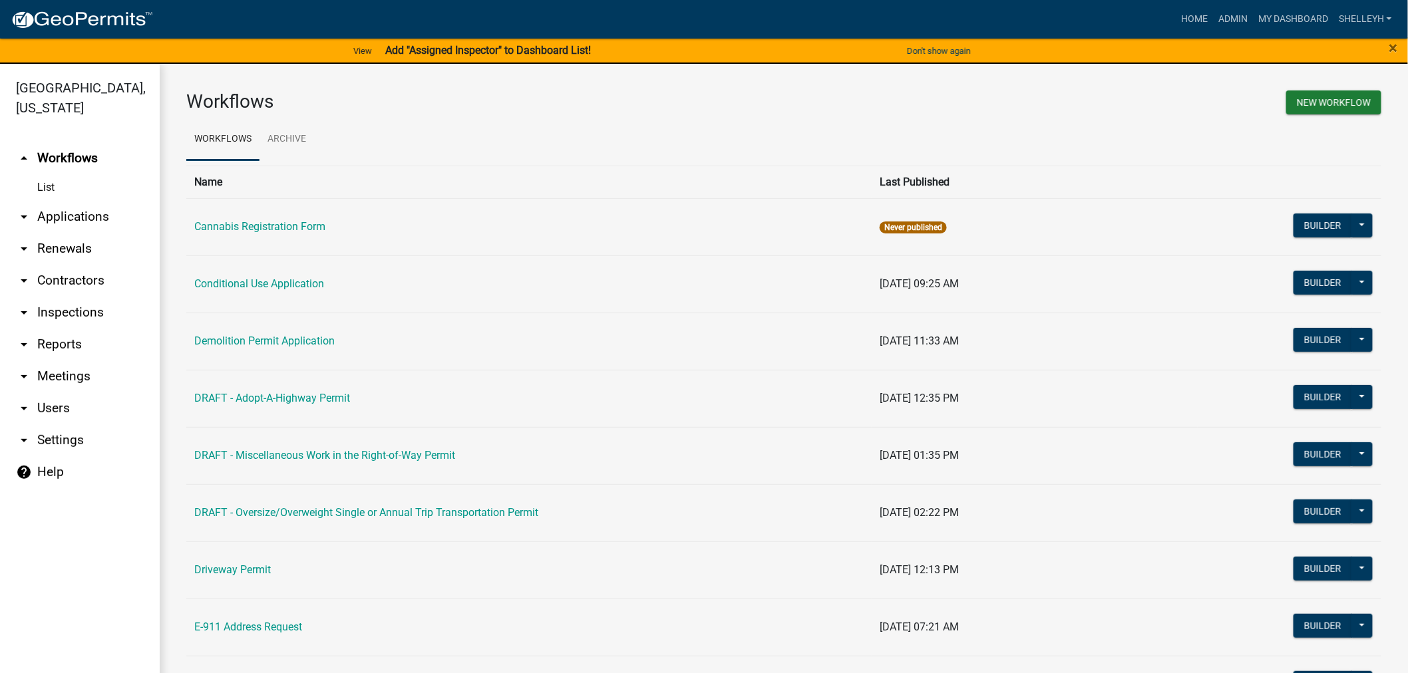
click at [65, 216] on link "arrow_drop_down Applications" at bounding box center [80, 217] width 160 height 32
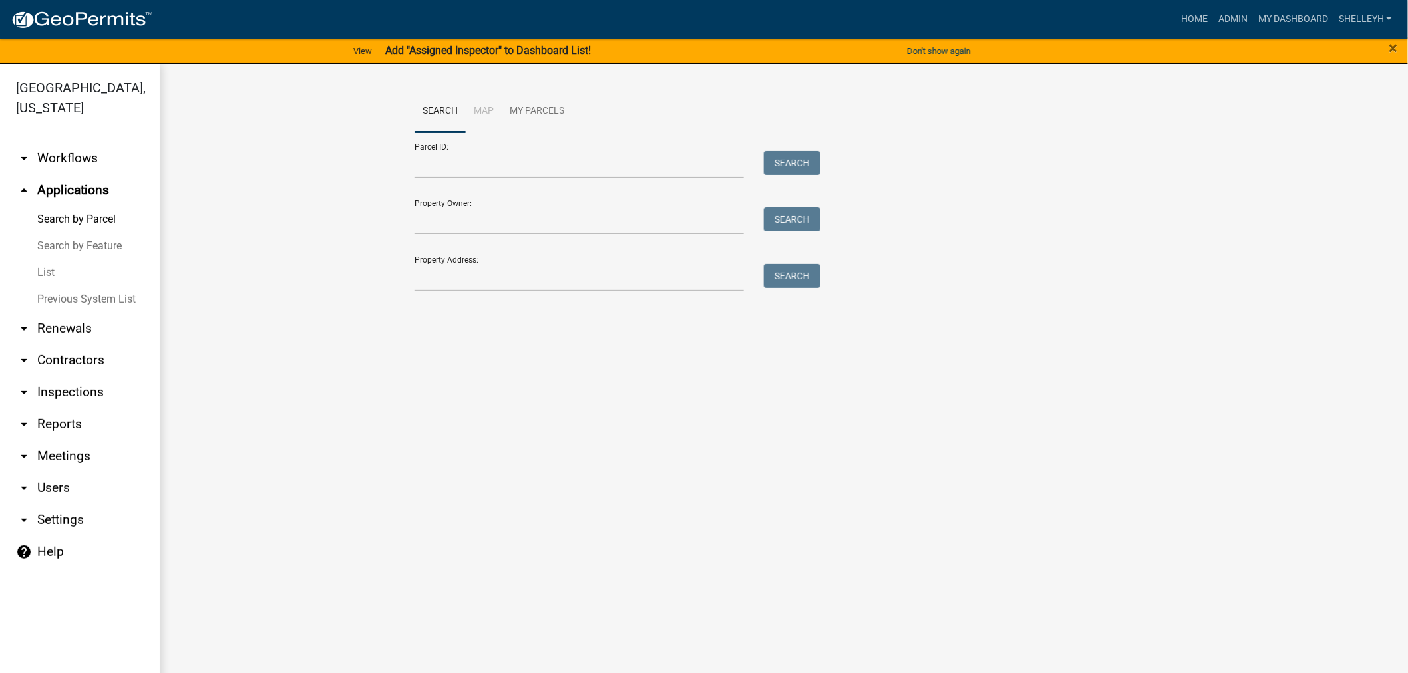
click at [47, 270] on link "List" at bounding box center [80, 272] width 160 height 27
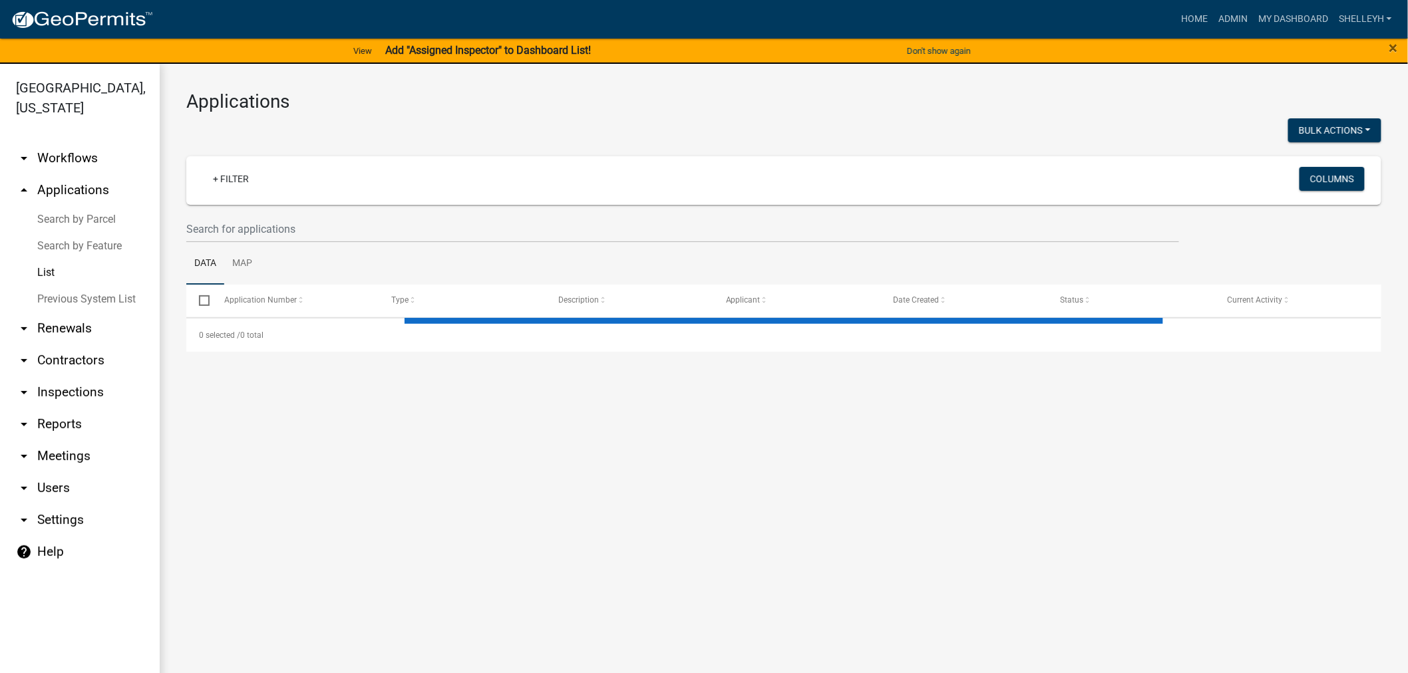
select select "1: 25"
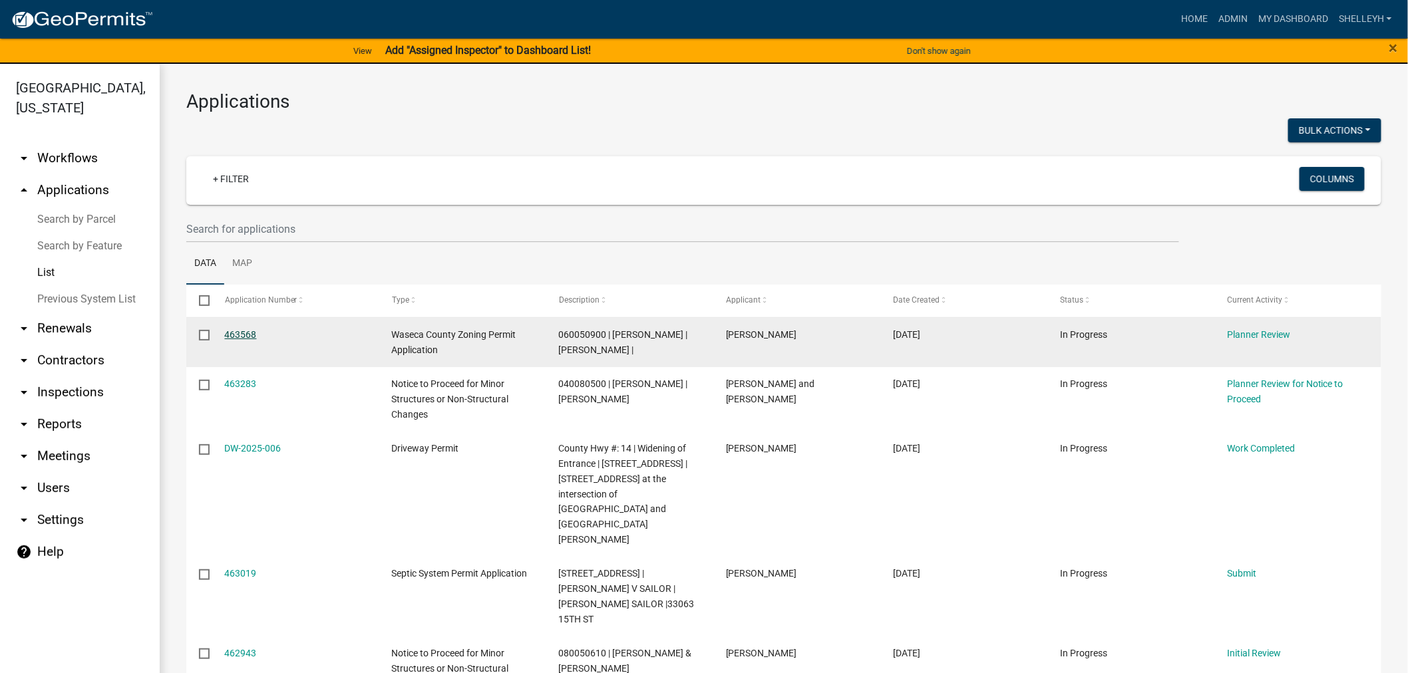
click at [242, 335] on link "463568" at bounding box center [241, 334] width 32 height 11
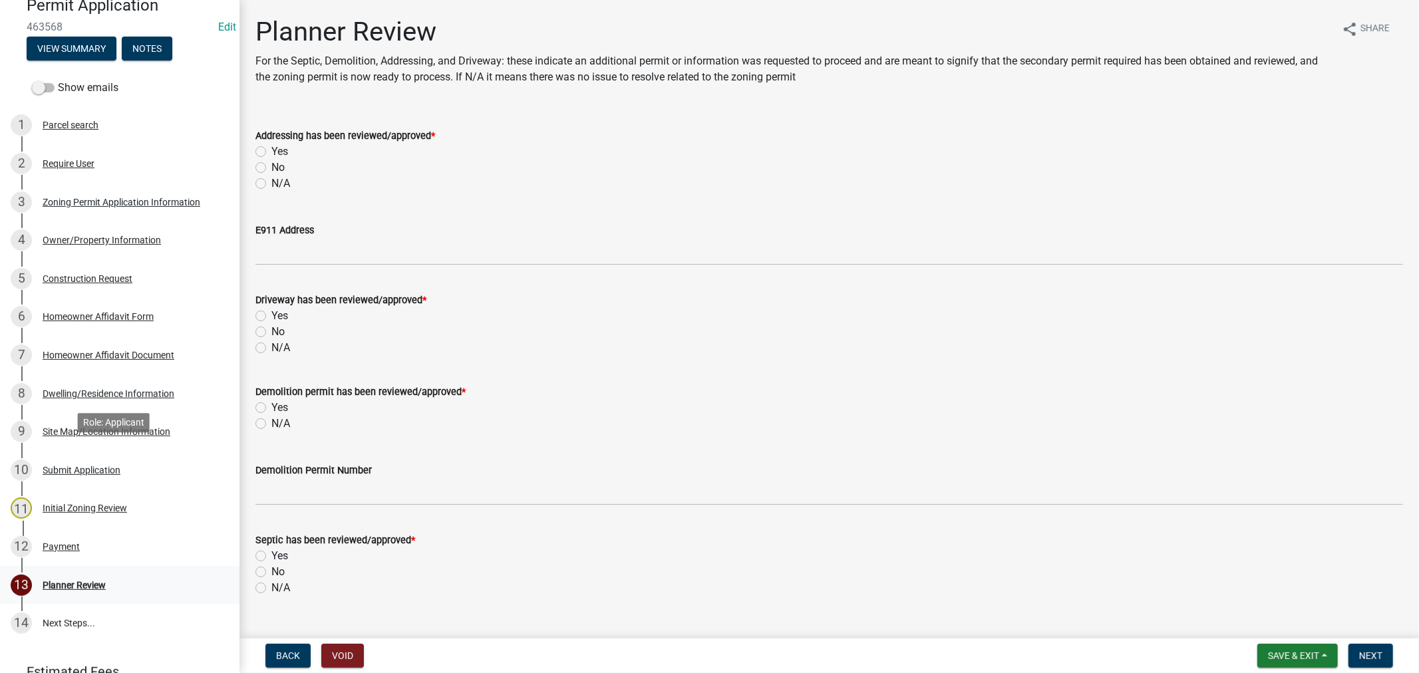
scroll to position [148, 0]
drag, startPoint x: 56, startPoint y: 541, endPoint x: 68, endPoint y: 531, distance: 15.6
click at [56, 542] on div "Payment" at bounding box center [61, 545] width 37 height 9
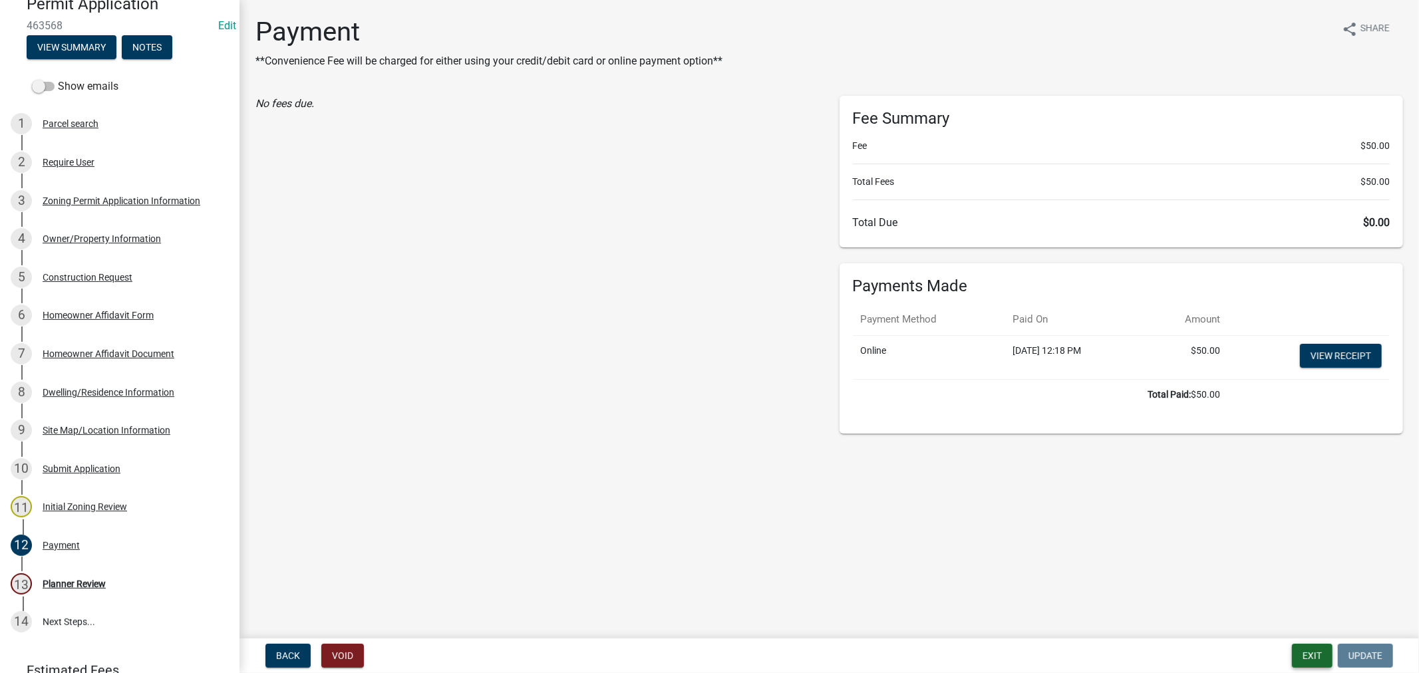
click at [1309, 655] on button "Exit" at bounding box center [1312, 656] width 41 height 24
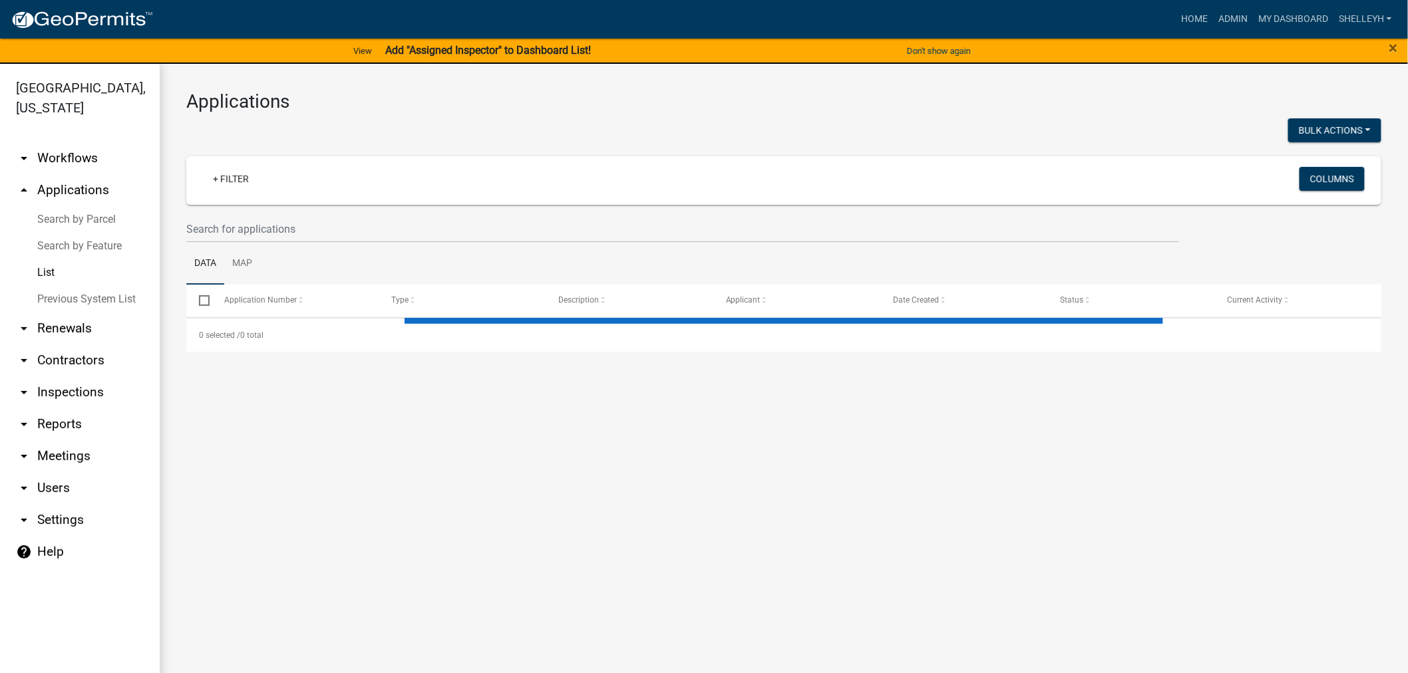
select select "1: 25"
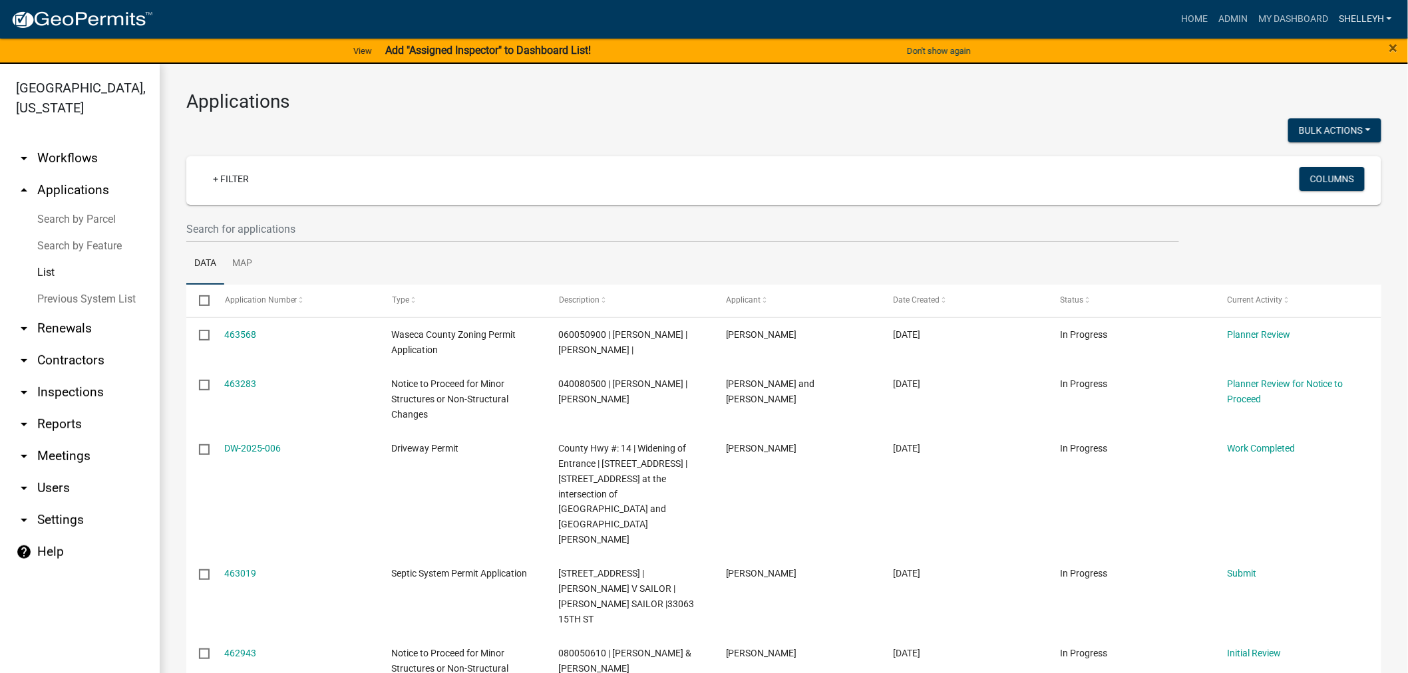
click at [1352, 13] on link "shelleyh" at bounding box center [1365, 19] width 64 height 25
click at [1319, 129] on link "Logout" at bounding box center [1344, 130] width 106 height 32
